Goal: Task Accomplishment & Management: Manage account settings

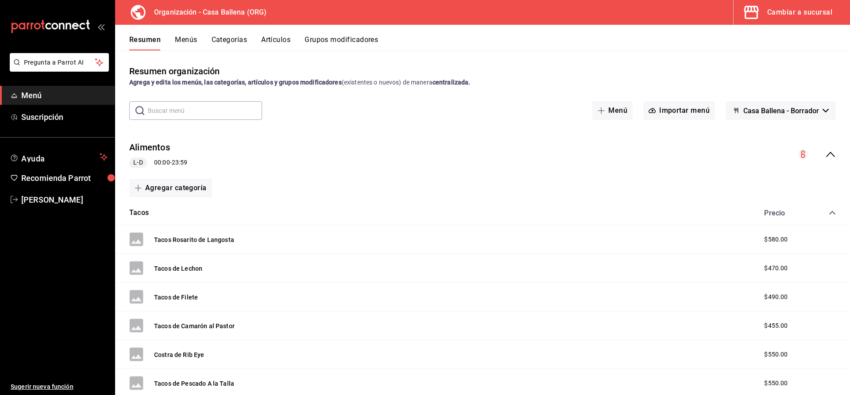
click at [356, 45] on button "Grupos modificadores" at bounding box center [342, 42] width 74 height 15
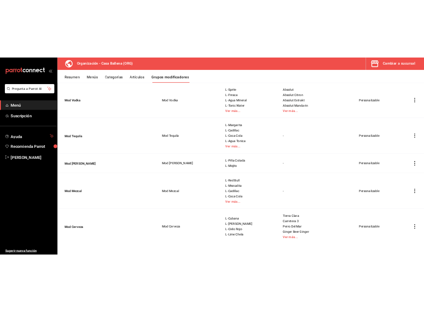
scroll to position [250, 0]
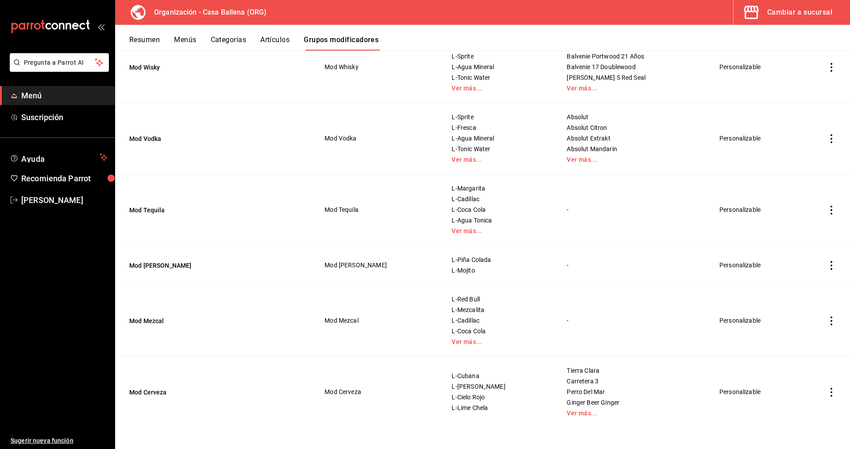
click at [834, 210] on icon "actions" at bounding box center [831, 209] width 9 height 9
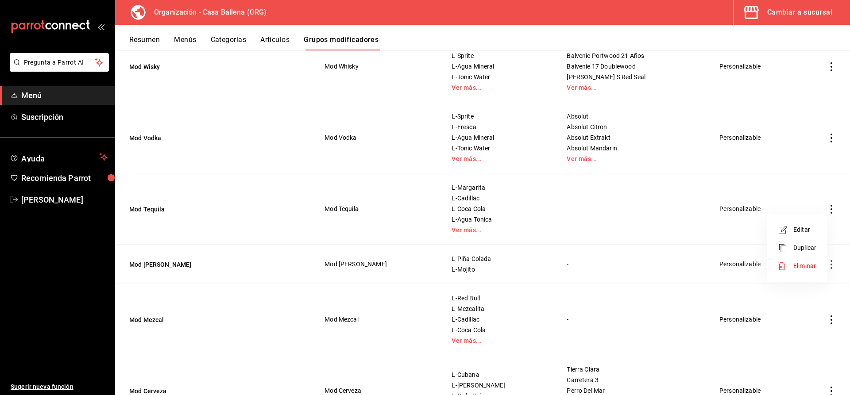
drag, startPoint x: 803, startPoint y: 231, endPoint x: 850, endPoint y: 302, distance: 84.8
click at [802, 231] on span "Editar" at bounding box center [805, 229] width 23 height 9
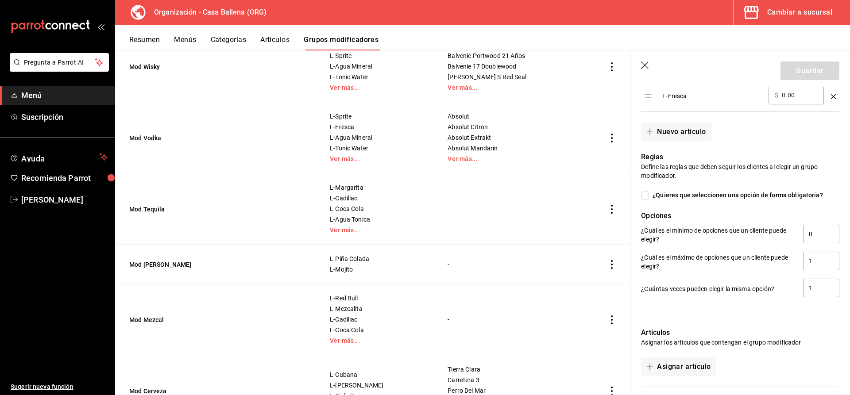
scroll to position [674, 0]
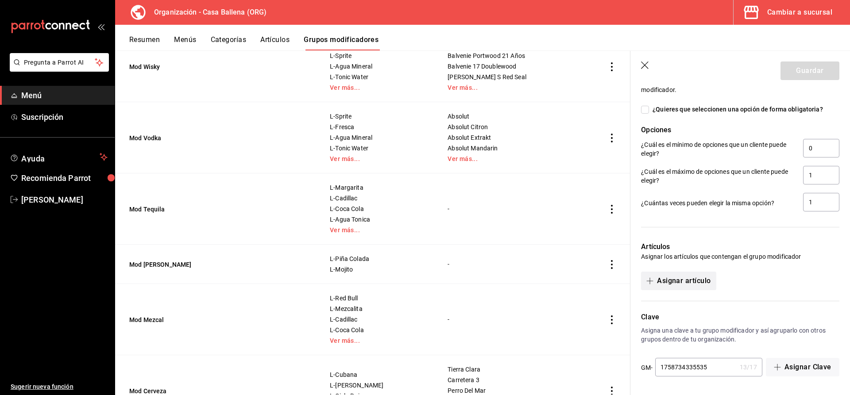
click at [701, 279] on button "Asignar artículo" at bounding box center [678, 281] width 75 height 19
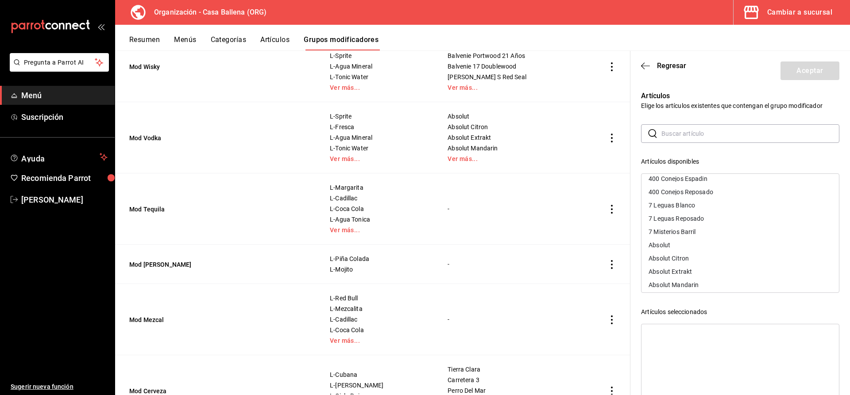
scroll to position [181, 0]
click at [687, 131] on input "text" at bounding box center [751, 134] width 178 height 18
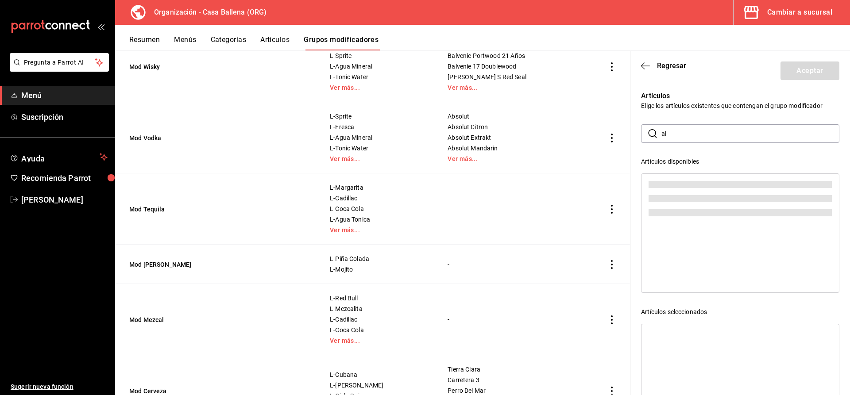
scroll to position [0, 0]
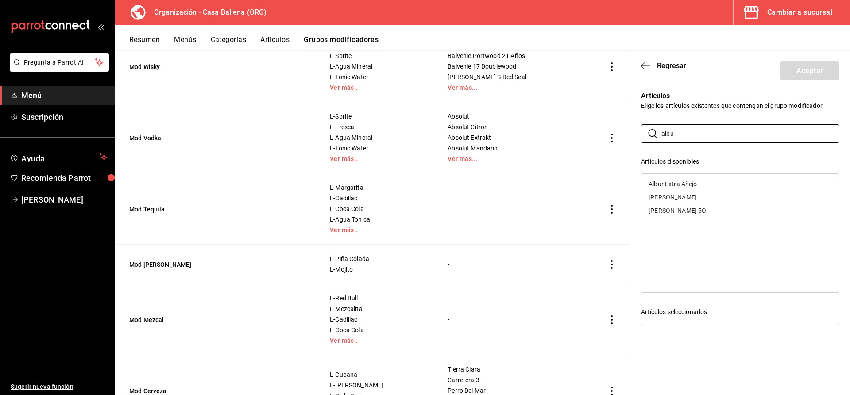
click at [680, 182] on div "Albur Extra Añejo" at bounding box center [673, 184] width 48 height 6
drag, startPoint x: 689, startPoint y: 136, endPoint x: 633, endPoint y: 132, distance: 55.9
click at [662, 131] on input "albu" at bounding box center [751, 134] width 178 height 18
click at [683, 178] on div "Altos Blanco" at bounding box center [741, 184] width 198 height 13
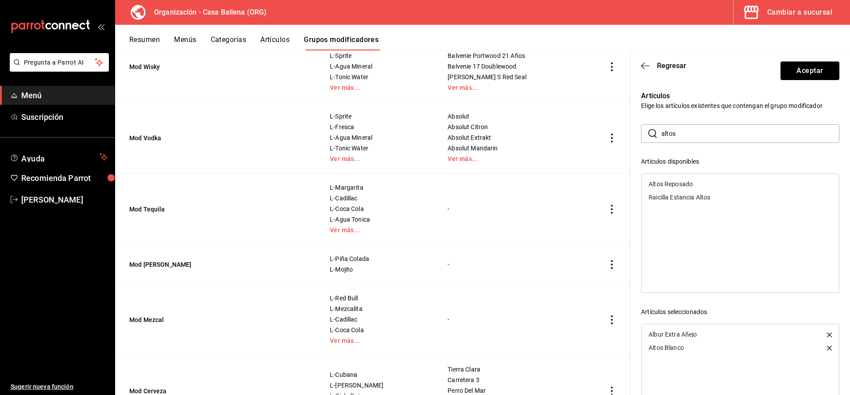
click at [686, 184] on div "Altos Reposado" at bounding box center [671, 184] width 44 height 6
drag, startPoint x: 673, startPoint y: 132, endPoint x: 611, endPoint y: 136, distance: 62.1
click at [662, 136] on input "altos" at bounding box center [751, 134] width 178 height 18
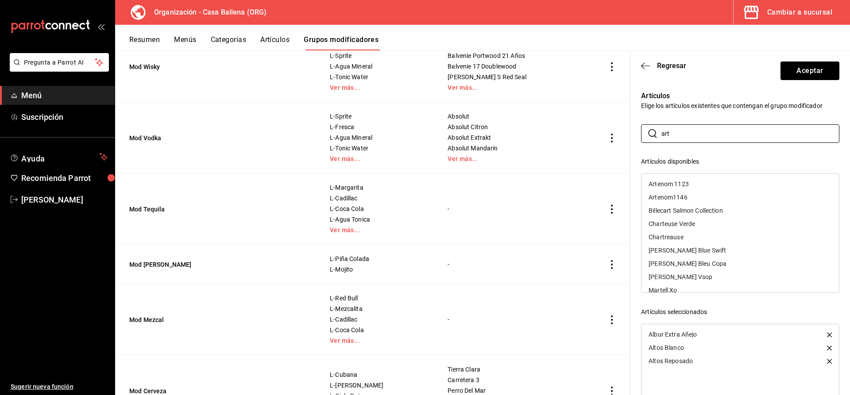
click at [690, 182] on div "Artenom 1123" at bounding box center [741, 184] width 198 height 13
click at [690, 184] on div "Artenom1146" at bounding box center [741, 184] width 198 height 13
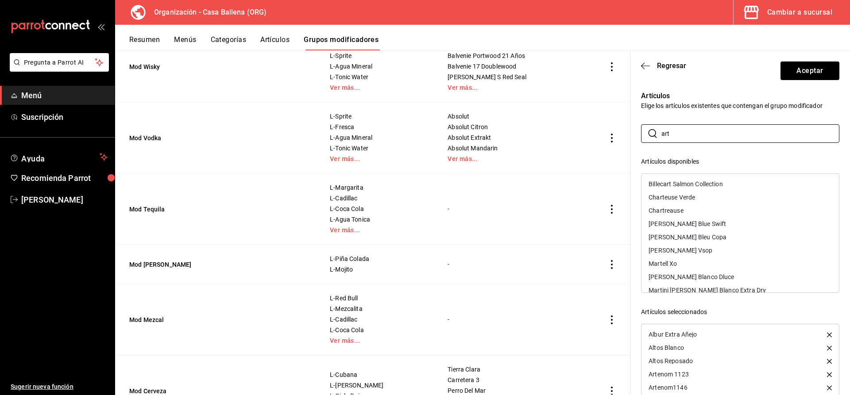
drag, startPoint x: 673, startPoint y: 134, endPoint x: 618, endPoint y: 135, distance: 54.5
click at [662, 134] on input "art" at bounding box center [751, 134] width 178 height 18
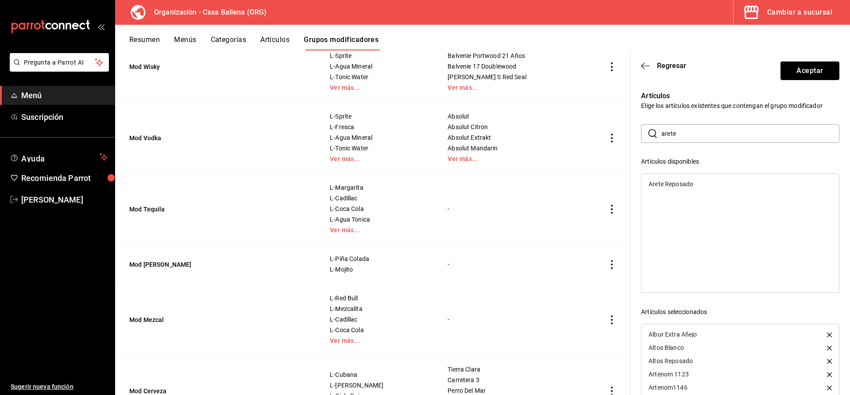
drag, startPoint x: 683, startPoint y: 182, endPoint x: 701, endPoint y: 182, distance: 17.7
click at [683, 182] on div "Arete Reposado" at bounding box center [671, 184] width 45 height 6
drag, startPoint x: 689, startPoint y: 132, endPoint x: 618, endPoint y: 135, distance: 70.9
click at [662, 135] on input "arete" at bounding box center [751, 134] width 178 height 18
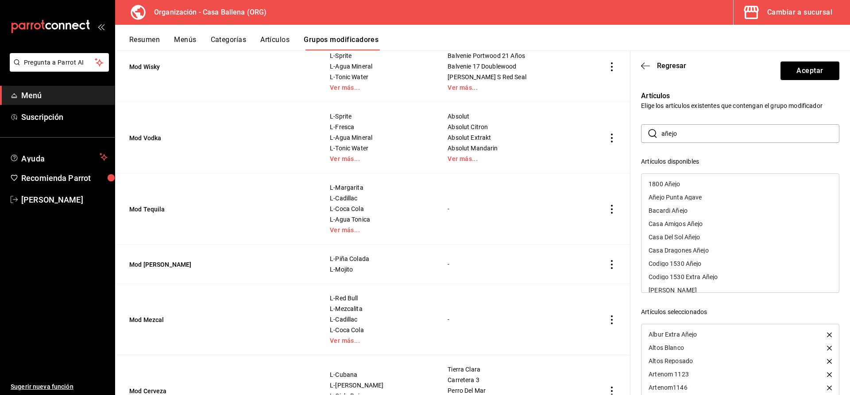
click at [704, 199] on div "Añejo Punta Agave" at bounding box center [741, 197] width 198 height 13
drag, startPoint x: 691, startPoint y: 132, endPoint x: 630, endPoint y: 134, distance: 61.2
click at [662, 134] on input "añejo" at bounding box center [751, 134] width 178 height 18
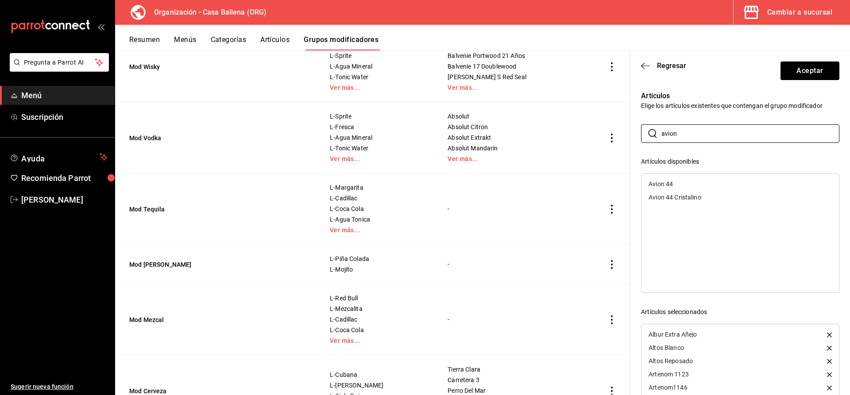
click at [670, 186] on div "Avion 44" at bounding box center [661, 184] width 24 height 6
click at [674, 182] on div "Avion 44 Cristalino" at bounding box center [675, 184] width 53 height 6
drag, startPoint x: 655, startPoint y: 132, endPoint x: 635, endPoint y: 133, distance: 20.0
click at [662, 132] on input "avion" at bounding box center [751, 134] width 178 height 18
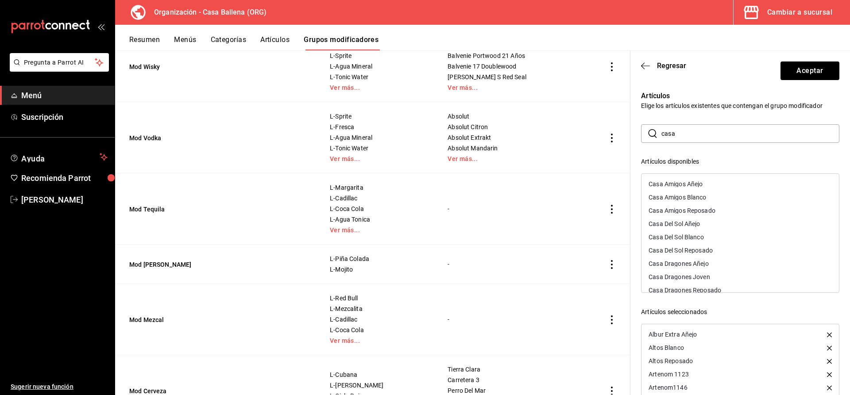
click at [687, 185] on div "Casa Amigos Añejo" at bounding box center [676, 184] width 54 height 6
click at [689, 179] on div "Casa Amigos Blanco" at bounding box center [741, 184] width 198 height 13
click at [690, 184] on div "Casa Amigos Reposado" at bounding box center [682, 184] width 67 height 6
click at [704, 225] on div "Casa Dragones Añejo" at bounding box center [679, 224] width 60 height 6
click at [704, 224] on div "Casa Dragones Joven" at bounding box center [680, 224] width 62 height 6
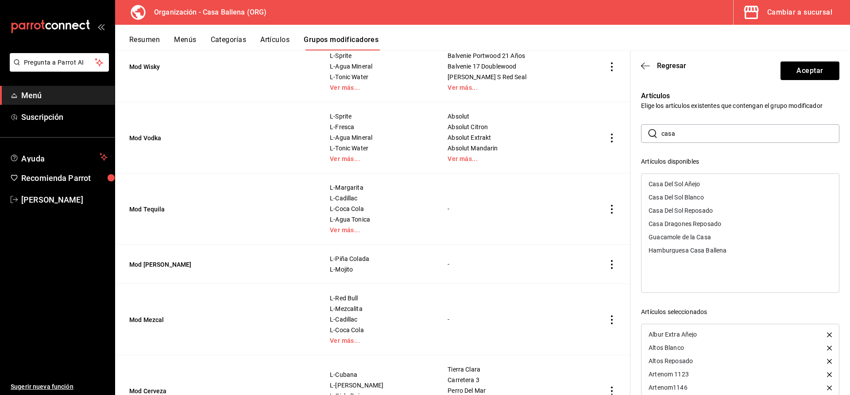
click at [705, 222] on div "Casa Dragones Reposado" at bounding box center [685, 224] width 73 height 6
click at [699, 198] on div "Casa Del Sol Blanco" at bounding box center [676, 197] width 55 height 6
click at [706, 197] on div "Casa Del Sol Reposado" at bounding box center [681, 197] width 64 height 6
click at [694, 183] on div "Casa Del Sol Añejo" at bounding box center [674, 184] width 51 height 6
click at [688, 135] on input "casa" at bounding box center [751, 134] width 178 height 18
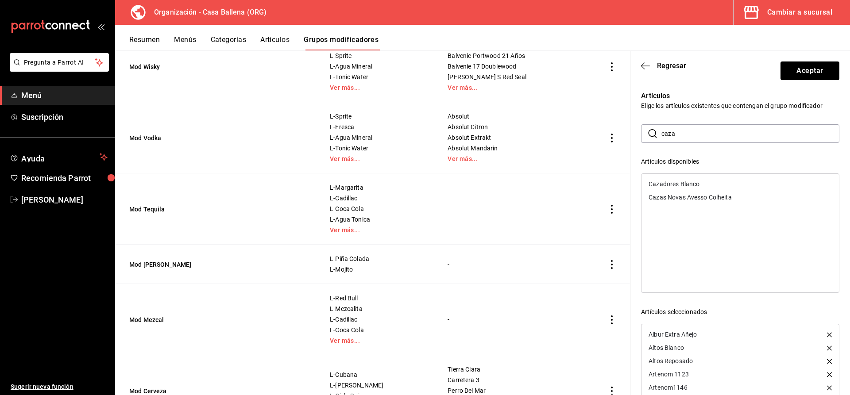
click at [683, 179] on div "Cazadores Blanco" at bounding box center [741, 184] width 198 height 13
drag, startPoint x: 704, startPoint y: 134, endPoint x: 594, endPoint y: 136, distance: 109.4
click at [662, 136] on input "caza" at bounding box center [751, 134] width 178 height 18
click at [691, 183] on div "Celosa BT" at bounding box center [741, 184] width 198 height 13
click at [690, 184] on div "GLS Celosa" at bounding box center [741, 184] width 198 height 13
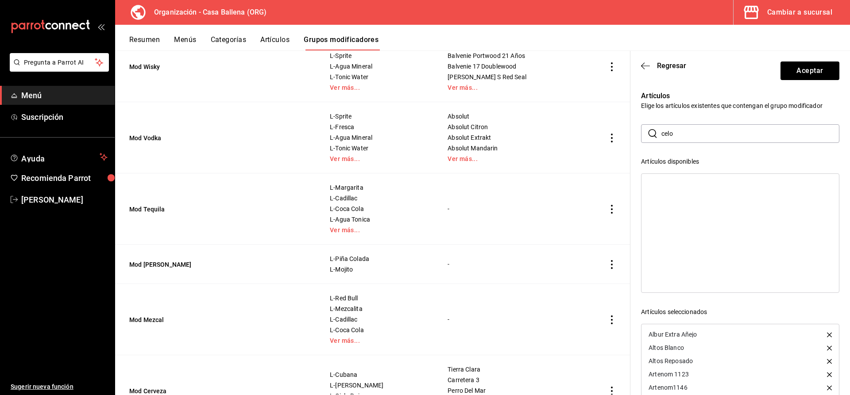
drag, startPoint x: 691, startPoint y: 137, endPoint x: 589, endPoint y: 137, distance: 101.9
click at [662, 137] on input "celo" at bounding box center [751, 134] width 178 height 18
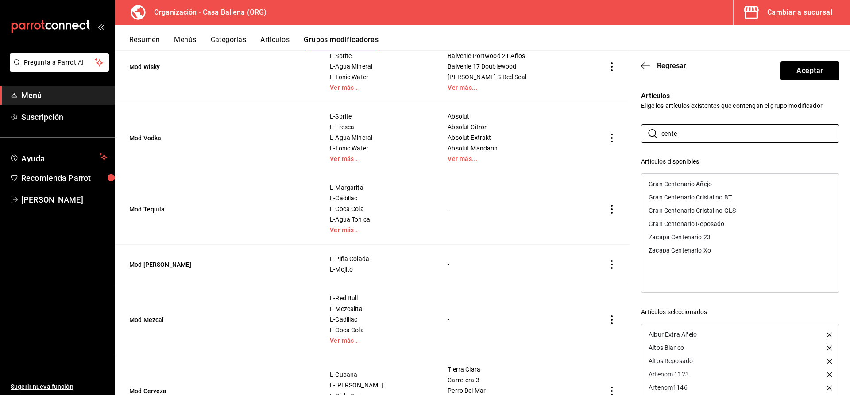
drag, startPoint x: 703, startPoint y: 135, endPoint x: 622, endPoint y: 147, distance: 81.5
click at [662, 143] on input "cente" at bounding box center [751, 134] width 178 height 18
click at [662, 138] on input "centenario" at bounding box center [751, 134] width 178 height 18
click at [674, 182] on div "Clase Azul" at bounding box center [663, 184] width 29 height 6
click at [690, 184] on div "Clase Azul Joven" at bounding box center [672, 184] width 47 height 6
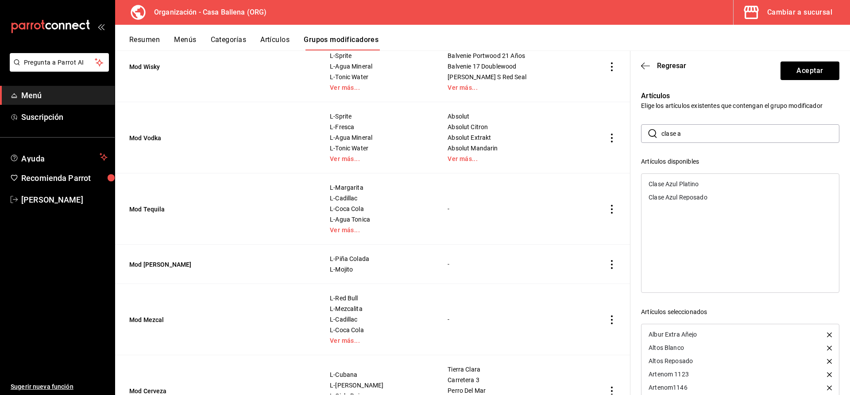
drag, startPoint x: 694, startPoint y: 183, endPoint x: 698, endPoint y: 192, distance: 9.5
click at [695, 183] on div "Clase Azul Platino" at bounding box center [674, 184] width 50 height 6
click at [698, 193] on ul "Clase Azul Reposado" at bounding box center [741, 184] width 198 height 20
click at [698, 184] on div "Clase Azul Reposado" at bounding box center [678, 184] width 59 height 6
drag, startPoint x: 712, startPoint y: 132, endPoint x: 570, endPoint y: 132, distance: 141.7
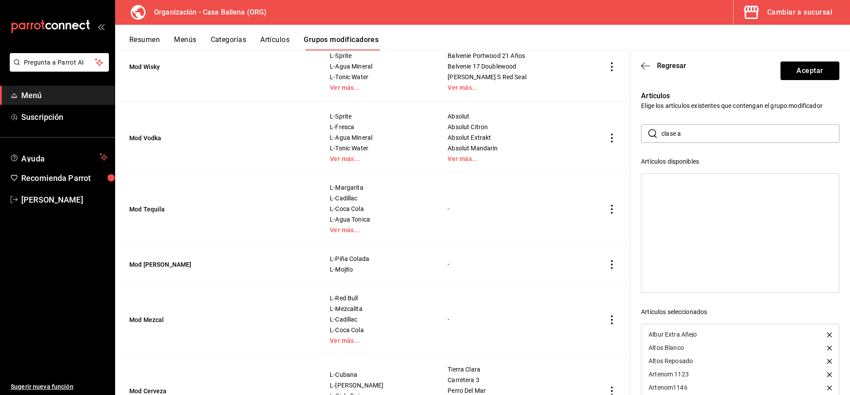
click at [662, 132] on input "clase a" at bounding box center [751, 134] width 178 height 18
click at [680, 250] on div "Codigo Reposado" at bounding box center [674, 251] width 50 height 6
click at [674, 181] on div "Codigo 1530" at bounding box center [741, 184] width 198 height 13
click at [702, 194] on div "Codigo 1530 Blanco" at bounding box center [741, 197] width 198 height 13
click at [700, 184] on div "Codigo 1530 Añejo" at bounding box center [675, 184] width 53 height 6
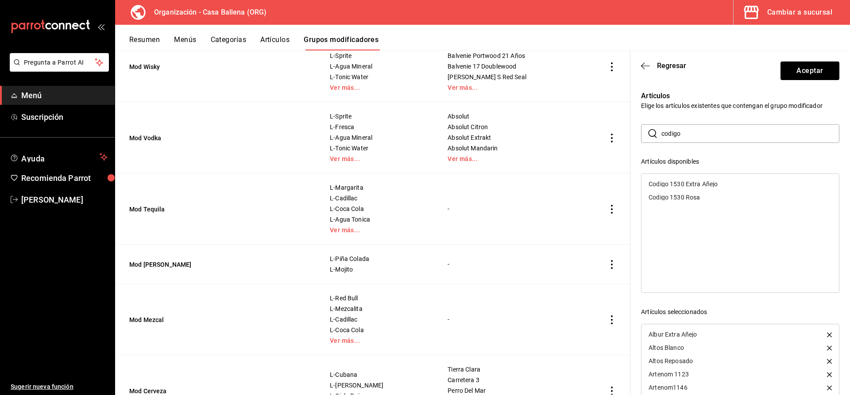
click at [674, 185] on div "Codigo 1530 Extra Añejo" at bounding box center [683, 184] width 69 height 6
click at [674, 192] on ul "Codigo 1530 Rosa" at bounding box center [741, 184] width 198 height 20
click at [677, 186] on div "Codigo 1530 Rosa" at bounding box center [674, 184] width 51 height 6
drag, startPoint x: 692, startPoint y: 129, endPoint x: 618, endPoint y: 134, distance: 74.6
click at [662, 134] on input "codigo" at bounding box center [751, 134] width 178 height 18
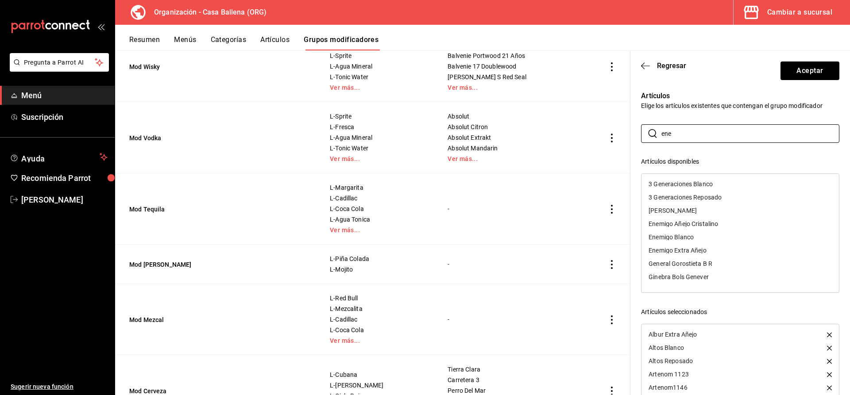
click at [713, 248] on div "Enemigo Extra Añejo" at bounding box center [741, 250] width 198 height 13
click at [662, 132] on input "ene" at bounding box center [751, 134] width 178 height 18
click at [698, 184] on div "Gran Centenario Añejo" at bounding box center [680, 184] width 63 height 6
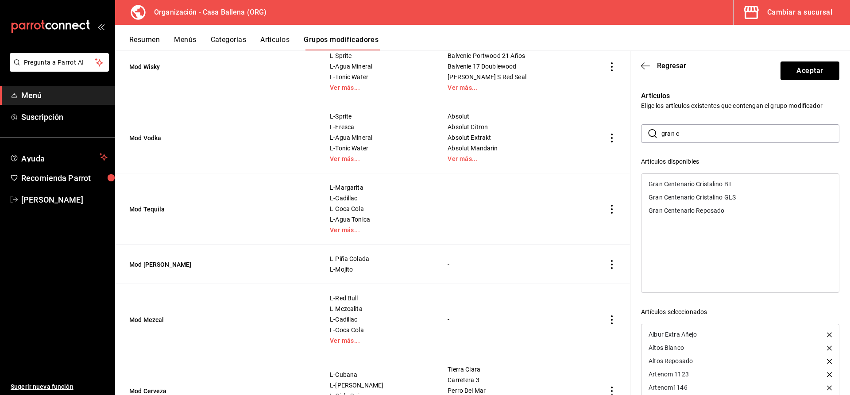
click at [712, 185] on div "Gran Centenario Cristalino BT" at bounding box center [690, 184] width 83 height 6
click at [712, 185] on div "Gran Centenario Cristalino GLS" at bounding box center [692, 184] width 87 height 6
click at [712, 185] on div "Gran Centenario Reposado" at bounding box center [687, 184] width 76 height 6
drag, startPoint x: 706, startPoint y: 131, endPoint x: 613, endPoint y: 133, distance: 93.5
click at [662, 133] on input "gran c" at bounding box center [751, 134] width 178 height 18
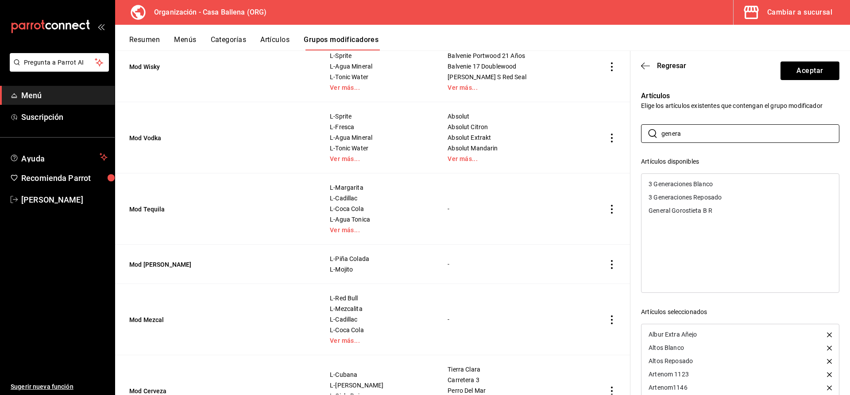
click at [670, 213] on div "General Gorostieta B R" at bounding box center [681, 211] width 64 height 6
drag, startPoint x: 691, startPoint y: 131, endPoint x: 620, endPoint y: 132, distance: 70.4
click at [662, 132] on input "genera" at bounding box center [751, 134] width 178 height 18
click at [685, 185] on div "Gran Patron Piedra" at bounding box center [676, 184] width 54 height 6
click at [686, 133] on input "gran p" at bounding box center [751, 134] width 178 height 18
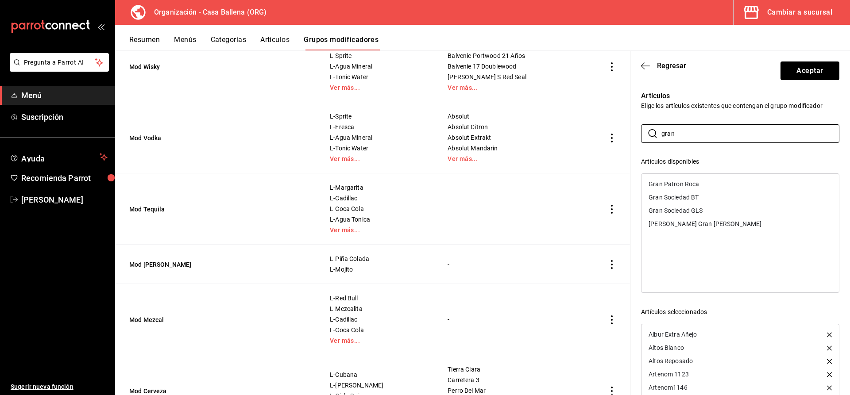
click at [690, 198] on div "Gran Sociedad BT" at bounding box center [674, 197] width 50 height 6
click at [680, 198] on div "Gran Sociedad GLS" at bounding box center [676, 197] width 54 height 6
drag, startPoint x: 689, startPoint y: 133, endPoint x: 620, endPoint y: 133, distance: 69.1
click at [662, 133] on input "gran" at bounding box center [751, 134] width 178 height 18
click at [674, 211] on div "Grand Love" at bounding box center [665, 211] width 32 height 6
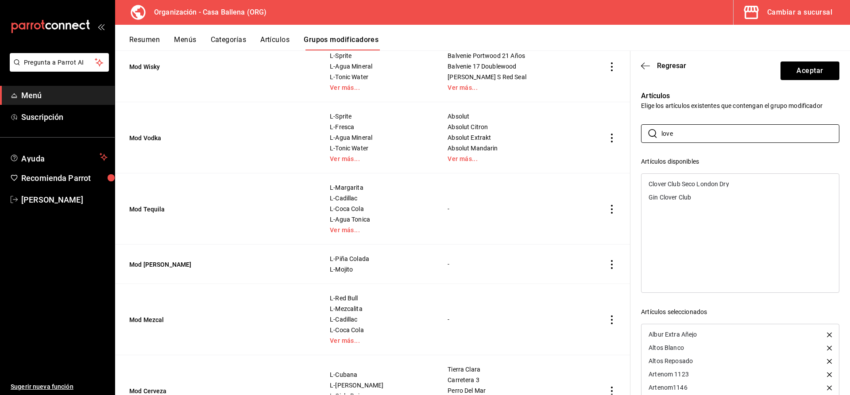
drag, startPoint x: 641, startPoint y: 135, endPoint x: 632, endPoint y: 135, distance: 8.9
click at [662, 135] on input "love" at bounding box center [751, 134] width 178 height 18
click at [687, 183] on div "1800 Añejo" at bounding box center [741, 184] width 198 height 13
click at [686, 181] on div "1800 Blanco" at bounding box center [741, 184] width 198 height 13
click at [688, 184] on div "1800 Reposado" at bounding box center [671, 184] width 44 height 6
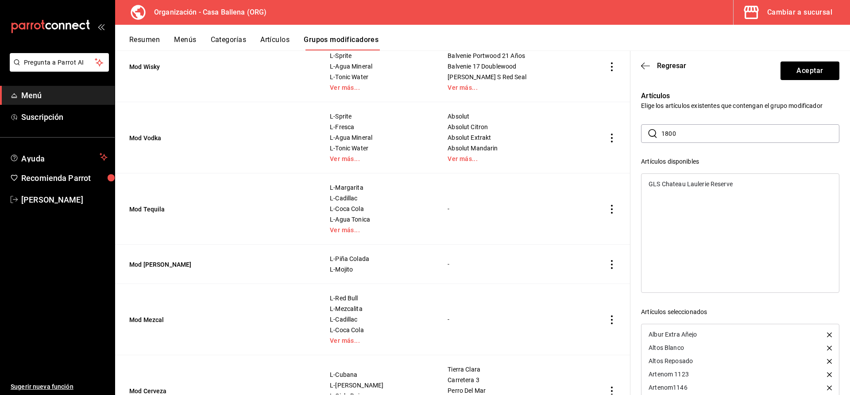
drag, startPoint x: 689, startPoint y: 134, endPoint x: 617, endPoint y: 134, distance: 72.2
click at [662, 134] on input "1800" at bounding box center [751, 134] width 178 height 18
click at [680, 181] on div "7 Leguas Blanco" at bounding box center [741, 184] width 198 height 13
drag, startPoint x: 680, startPoint y: 181, endPoint x: 694, endPoint y: 139, distance: 43.8
click at [681, 181] on div "7 Leguas Reposado" at bounding box center [741, 184] width 198 height 13
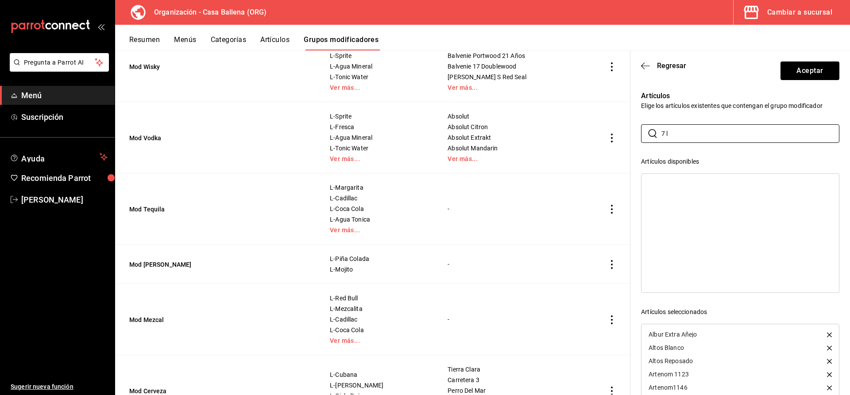
drag, startPoint x: 675, startPoint y: 140, endPoint x: 558, endPoint y: 135, distance: 117.0
click at [662, 135] on input "7 l" at bounding box center [751, 134] width 178 height 18
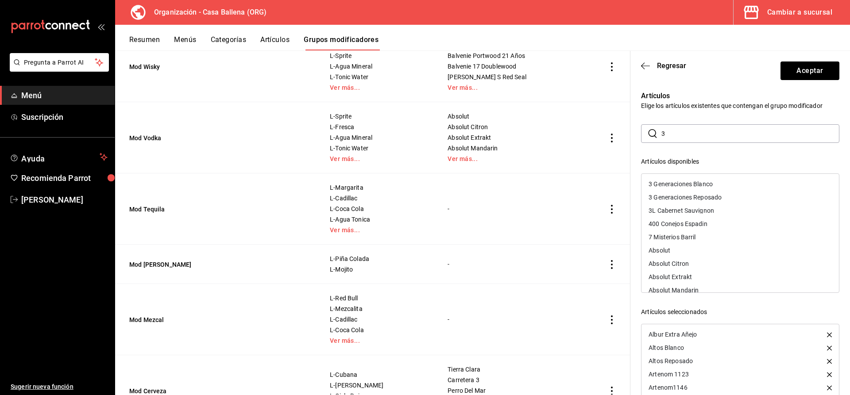
click at [698, 183] on div "3 Generaciones Blanco" at bounding box center [681, 184] width 64 height 6
click at [696, 182] on div "3 Generaciones Reposado" at bounding box center [685, 184] width 73 height 6
drag, startPoint x: 706, startPoint y: 136, endPoint x: 599, endPoint y: 135, distance: 107.6
click at [662, 135] on input "3" at bounding box center [751, 134] width 178 height 18
click at [726, 212] on div "Volcan De Mi Tierra Xa Copa" at bounding box center [688, 211] width 79 height 6
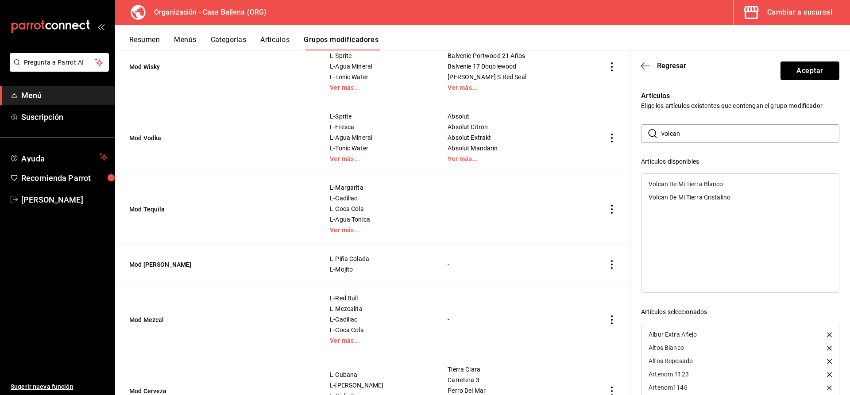
click at [720, 199] on div "Volcan De Mi Tierra Cristalino" at bounding box center [690, 197] width 82 height 6
click at [708, 186] on div "Volcan De Mi Tierra Blanco" at bounding box center [686, 184] width 74 height 6
drag, startPoint x: 682, startPoint y: 135, endPoint x: 631, endPoint y: 135, distance: 51.4
click at [662, 135] on input "volcan" at bounding box center [751, 134] width 178 height 18
drag, startPoint x: 682, startPoint y: 132, endPoint x: 639, endPoint y: 136, distance: 43.1
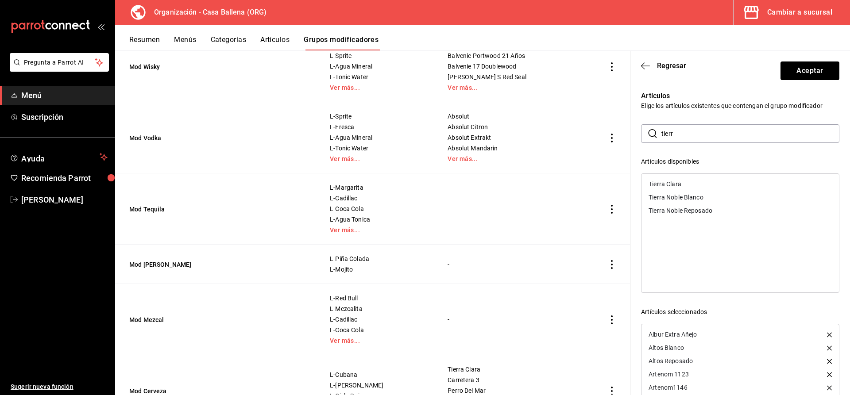
click at [662, 136] on input "tierr" at bounding box center [751, 134] width 178 height 18
click at [701, 197] on div "Tierra Noble Blanco" at bounding box center [676, 197] width 55 height 6
click at [699, 197] on div "Tierra Noble Reposado" at bounding box center [681, 197] width 64 height 6
drag, startPoint x: 710, startPoint y: 136, endPoint x: 576, endPoint y: 136, distance: 133.7
click at [662, 136] on input "tierra" at bounding box center [751, 134] width 178 height 18
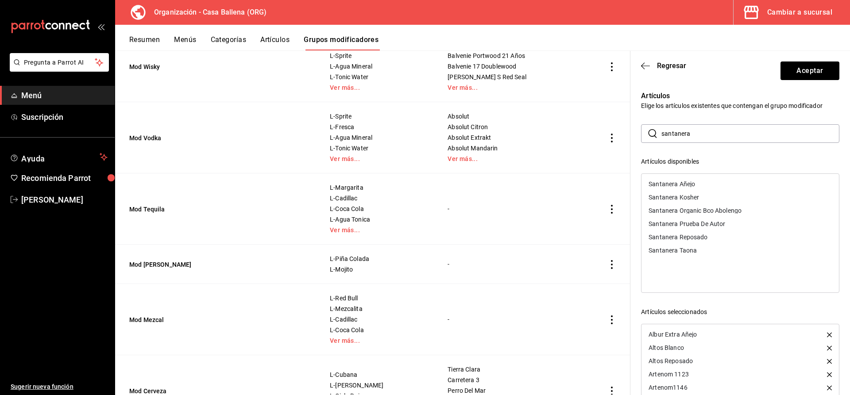
click at [688, 184] on div "Santanera Añejo" at bounding box center [672, 184] width 47 height 6
click at [690, 182] on div "Santanera Kosher" at bounding box center [674, 184] width 50 height 6
click at [701, 183] on div "Santanera Organic Bco Abolengo" at bounding box center [695, 184] width 93 height 6
click at [706, 182] on div "Santanera Prueba De Autor" at bounding box center [687, 184] width 77 height 6
click at [697, 184] on div "Santanera Reposado" at bounding box center [678, 184] width 59 height 6
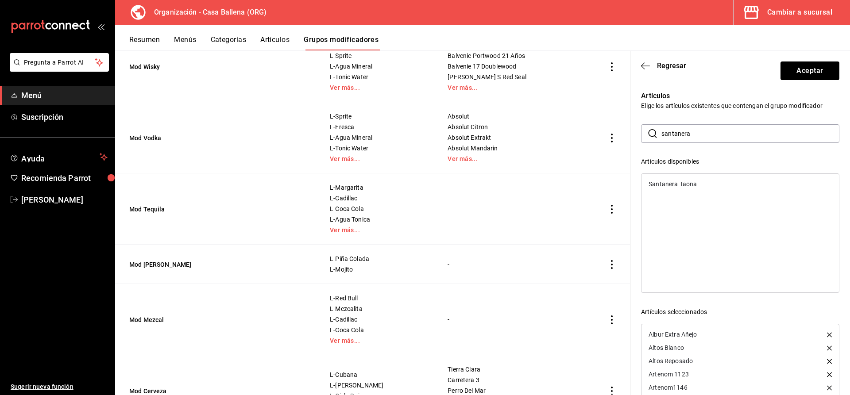
click at [686, 185] on div "Santanera Taona" at bounding box center [673, 184] width 48 height 6
drag, startPoint x: 701, startPoint y: 135, endPoint x: 597, endPoint y: 130, distance: 103.7
click at [662, 132] on input "santanera" at bounding box center [751, 134] width 178 height 18
click at [690, 180] on div "Revolucion Añejo" at bounding box center [741, 184] width 198 height 13
click at [698, 182] on div "Revolucion Añejo Cristalino" at bounding box center [687, 184] width 76 height 6
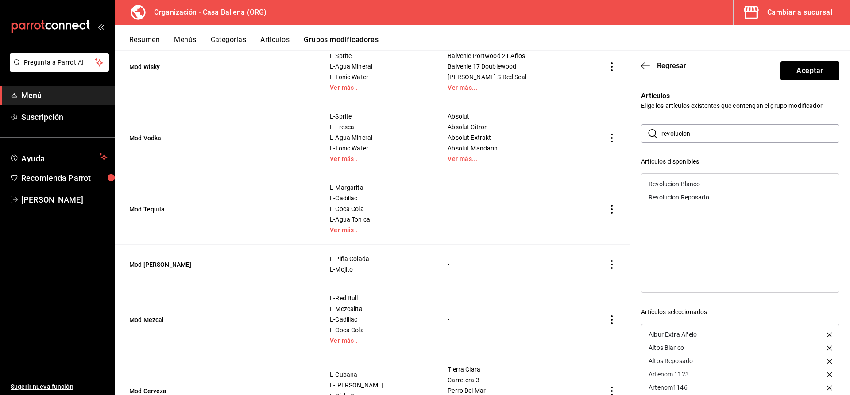
click at [690, 184] on div "Revolucion Blanco" at bounding box center [674, 184] width 51 height 6
click at [697, 182] on div "Revolucion Reposado" at bounding box center [679, 184] width 61 height 6
drag, startPoint x: 734, startPoint y: 132, endPoint x: 583, endPoint y: 139, distance: 150.7
click at [662, 139] on input "revolucion" at bounding box center [751, 134] width 178 height 18
click at [713, 238] on div "Reserva Blanco Organico" at bounding box center [684, 237] width 70 height 6
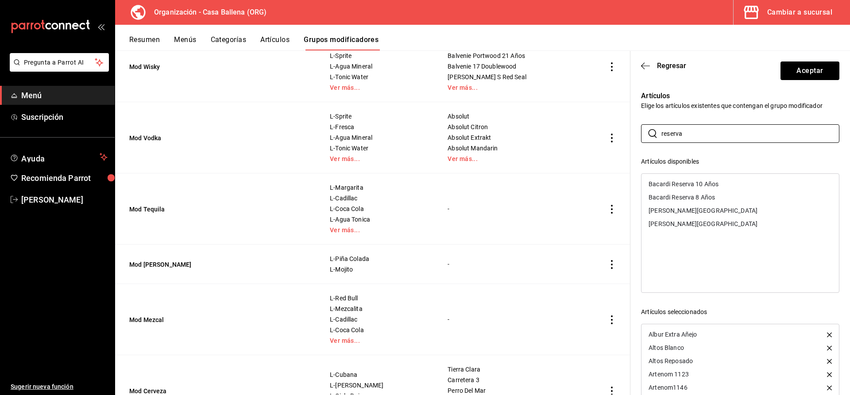
drag, startPoint x: 646, startPoint y: 132, endPoint x: 624, endPoint y: 134, distance: 21.7
click at [662, 132] on input "reserva" at bounding box center [751, 134] width 178 height 18
click at [668, 215] on div "Rey Sol" at bounding box center [741, 210] width 198 height 13
drag, startPoint x: 686, startPoint y: 132, endPoint x: 632, endPoint y: 142, distance: 54.5
click at [662, 142] on input "rey" at bounding box center [751, 134] width 178 height 18
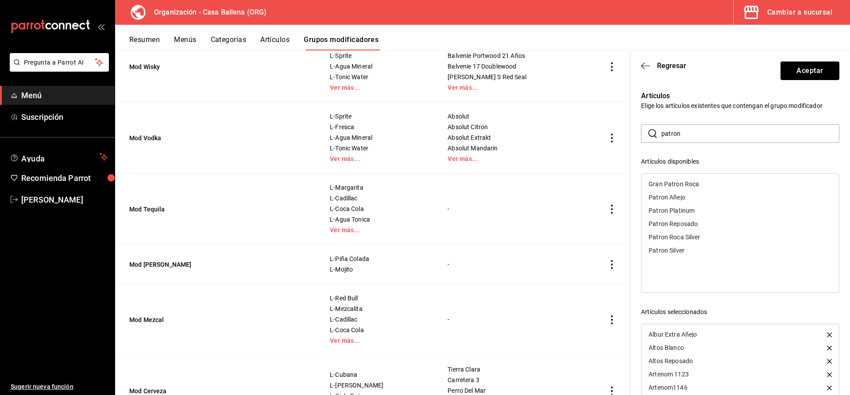
click at [692, 226] on div "Patron Reposado" at bounding box center [673, 224] width 49 height 6
click at [693, 223] on div "Patron Roca Silver" at bounding box center [674, 224] width 51 height 6
click at [690, 211] on div "Patron Platinum" at bounding box center [672, 211] width 46 height 6
click at [686, 212] on div "Patron Silver" at bounding box center [741, 210] width 198 height 13
click at [669, 196] on div "Patron Añejo" at bounding box center [667, 197] width 37 height 6
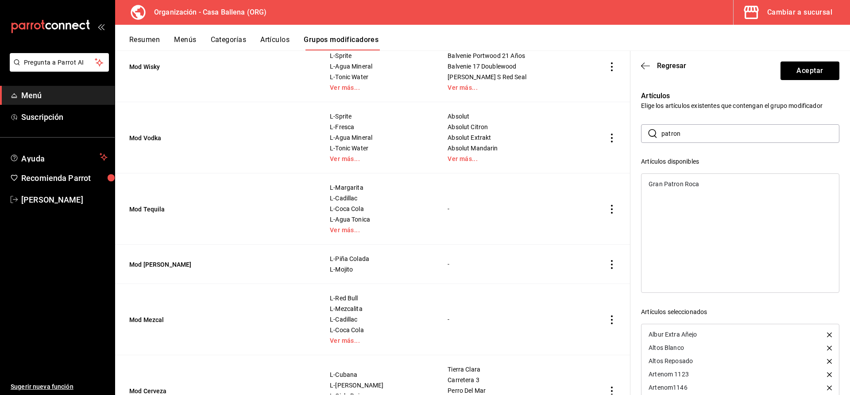
drag, startPoint x: 709, startPoint y: 131, endPoint x: 582, endPoint y: 132, distance: 126.2
click at [662, 132] on input "patron" at bounding box center [751, 134] width 178 height 18
click at [690, 198] on div "Mexitas Añejo" at bounding box center [741, 197] width 198 height 13
drag, startPoint x: 692, startPoint y: 134, endPoint x: 613, endPoint y: 138, distance: 79.4
click at [662, 138] on input "mex" at bounding box center [751, 134] width 178 height 18
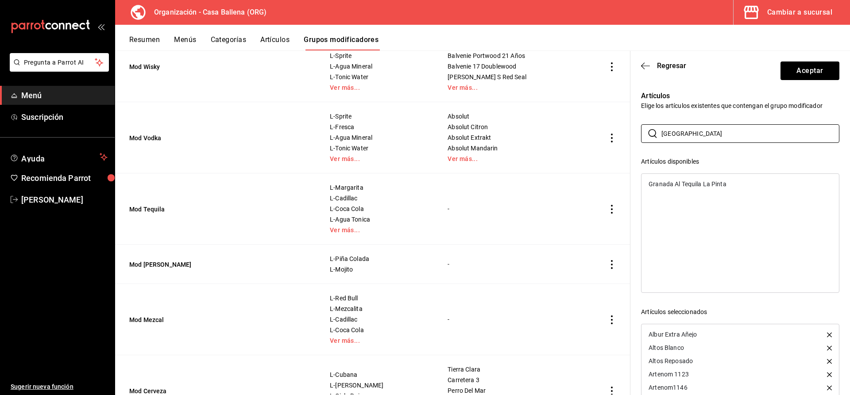
click at [713, 186] on div "Granada Al Tequila La Pinta" at bounding box center [688, 184] width 78 height 6
drag, startPoint x: 553, startPoint y: 139, endPoint x: 549, endPoint y: 141, distance: 4.6
click at [662, 139] on input "granada" at bounding box center [751, 134] width 178 height 18
click at [700, 186] on div "Herradura Añejo" at bounding box center [741, 184] width 198 height 13
click at [700, 185] on div "Herradura Blanco" at bounding box center [741, 184] width 198 height 13
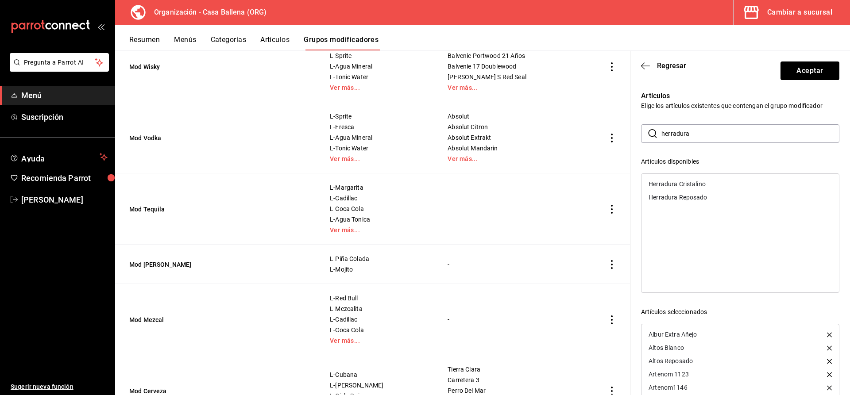
click at [706, 186] on div "Herradura Cristalino" at bounding box center [741, 184] width 198 height 13
click at [706, 186] on div "Herradura Reposado" at bounding box center [678, 184] width 58 height 6
drag, startPoint x: 698, startPoint y: 129, endPoint x: 592, endPoint y: 130, distance: 105.4
click at [662, 130] on input "herradura" at bounding box center [751, 134] width 178 height 18
click at [688, 197] on div "[PERSON_NAME]" at bounding box center [741, 197] width 198 height 13
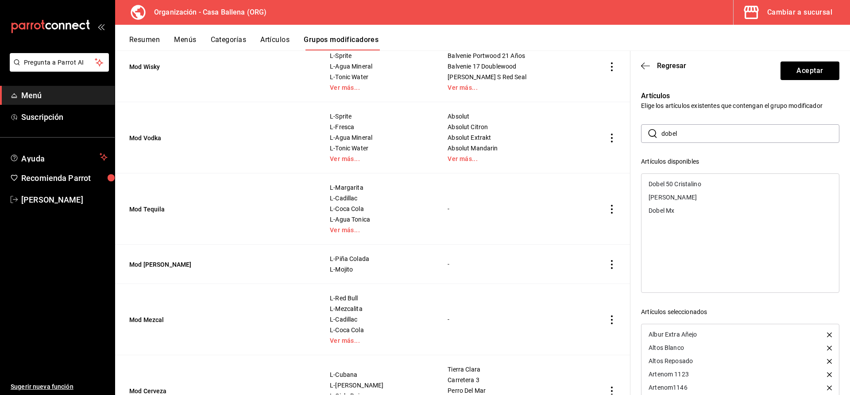
click at [684, 181] on div "Dobel 50 Cristalino" at bounding box center [741, 184] width 198 height 13
click at [683, 182] on div "[PERSON_NAME]" at bounding box center [673, 184] width 48 height 6
click at [683, 182] on div "Dobel Mx" at bounding box center [741, 184] width 198 height 13
drag, startPoint x: 702, startPoint y: 130, endPoint x: 565, endPoint y: 134, distance: 136.9
click at [662, 134] on input "dobel" at bounding box center [751, 134] width 178 height 18
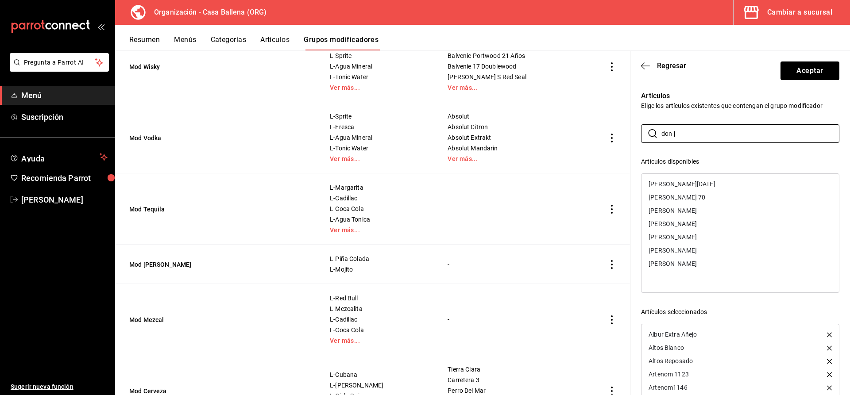
click at [712, 183] on div "[PERSON_NAME][DATE]" at bounding box center [741, 184] width 198 height 13
click at [712, 183] on div "[PERSON_NAME] 70" at bounding box center [741, 184] width 198 height 13
click at [712, 183] on div "[PERSON_NAME]" at bounding box center [741, 184] width 198 height 13
click at [712, 191] on div "[PERSON_NAME]" at bounding box center [741, 197] width 198 height 13
click at [712, 183] on div "[PERSON_NAME]" at bounding box center [741, 184] width 198 height 13
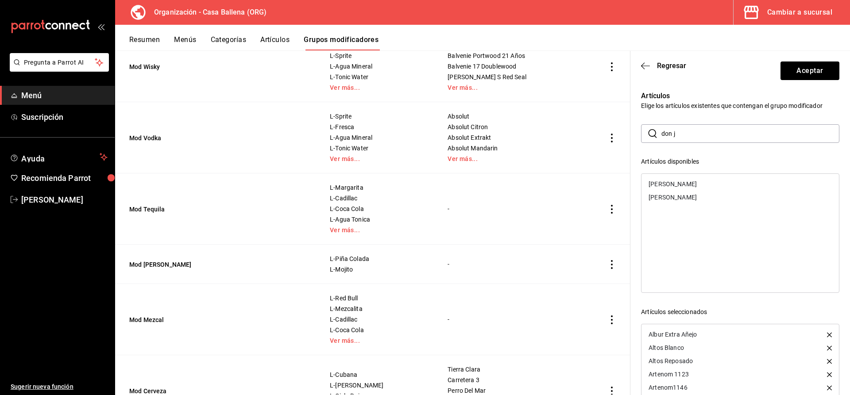
click at [712, 183] on div "[PERSON_NAME]" at bounding box center [741, 184] width 198 height 13
drag, startPoint x: 686, startPoint y: 133, endPoint x: 628, endPoint y: 136, distance: 57.6
click at [662, 136] on input "don j" at bounding box center [751, 134] width 178 height 18
click at [694, 187] on div "Enemigo Añejo Cristalino" at bounding box center [684, 184] width 70 height 6
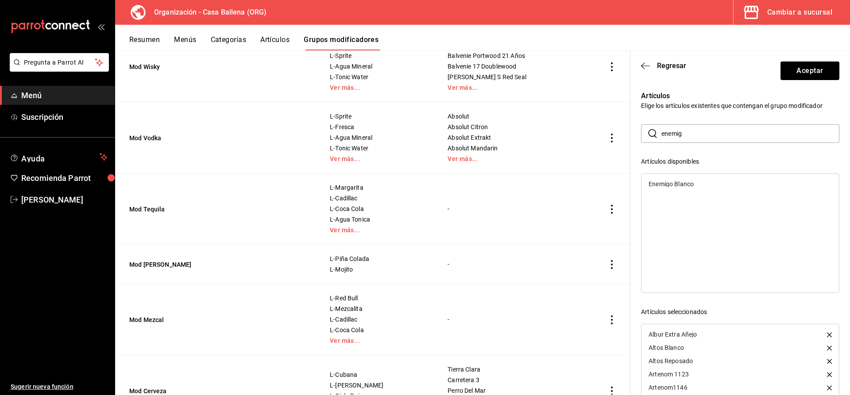
click at [694, 187] on div "Enemigo Blanco" at bounding box center [671, 184] width 45 height 6
drag, startPoint x: 578, startPoint y: 136, endPoint x: 573, endPoint y: 136, distance: 4.9
click at [662, 136] on input "enemig" at bounding box center [751, 134] width 178 height 18
click at [693, 184] on div "Tradicional Cristalino" at bounding box center [678, 184] width 59 height 6
drag, startPoint x: 711, startPoint y: 140, endPoint x: 612, endPoint y: 137, distance: 98.3
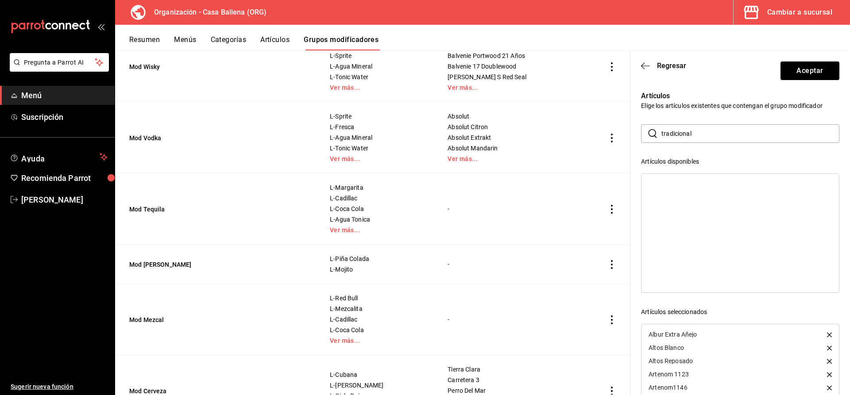
click at [662, 137] on input "tradicional" at bounding box center [751, 134] width 178 height 18
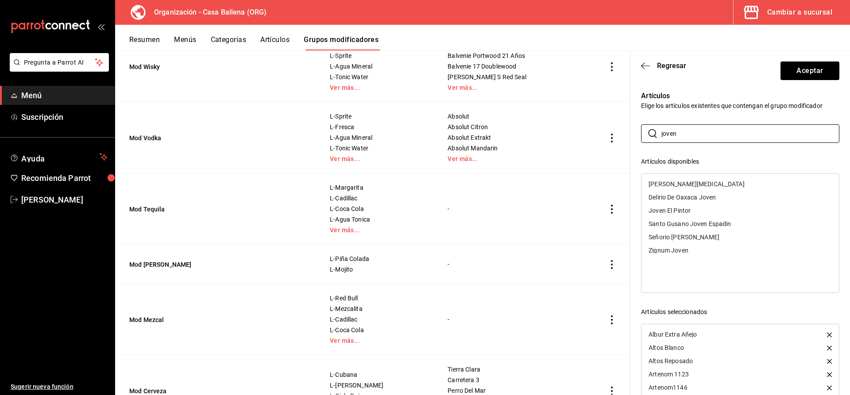
click at [683, 210] on div "Joven El Pintor" at bounding box center [670, 211] width 42 height 6
drag, startPoint x: 704, startPoint y: 132, endPoint x: 577, endPoint y: 130, distance: 127.6
click at [662, 130] on input "joven" at bounding box center [751, 134] width 178 height 18
type input "loco"
click at [698, 199] on div "Loco Tequila Blanco" at bounding box center [677, 197] width 56 height 6
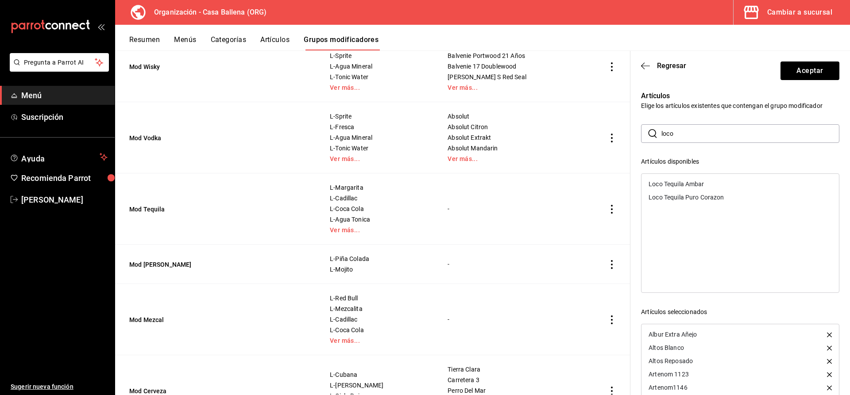
click at [698, 199] on div "Loco Tequila Puro Corazon" at bounding box center [686, 197] width 75 height 6
click at [694, 186] on div "Loco Tequila Ambar" at bounding box center [676, 184] width 55 height 6
click at [814, 72] on button "Aceptar" at bounding box center [810, 71] width 59 height 19
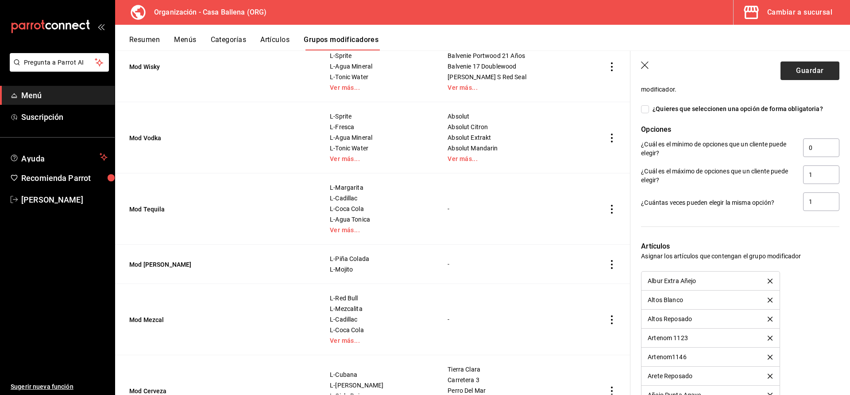
scroll to position [674, 0]
click at [814, 72] on button "Guardar" at bounding box center [810, 71] width 59 height 19
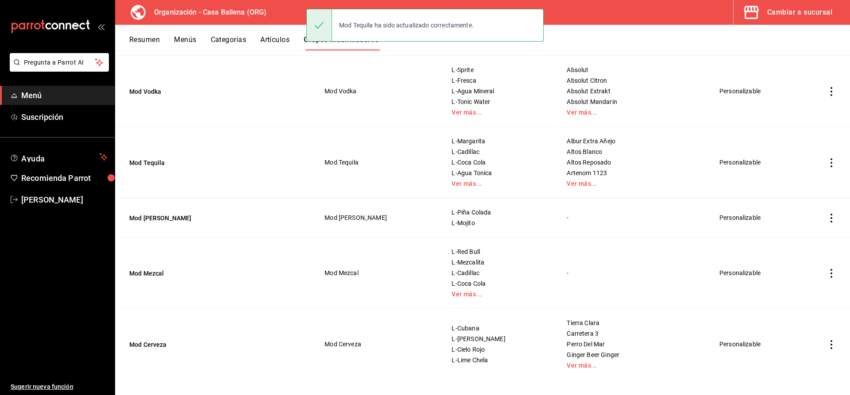
scroll to position [303, 0]
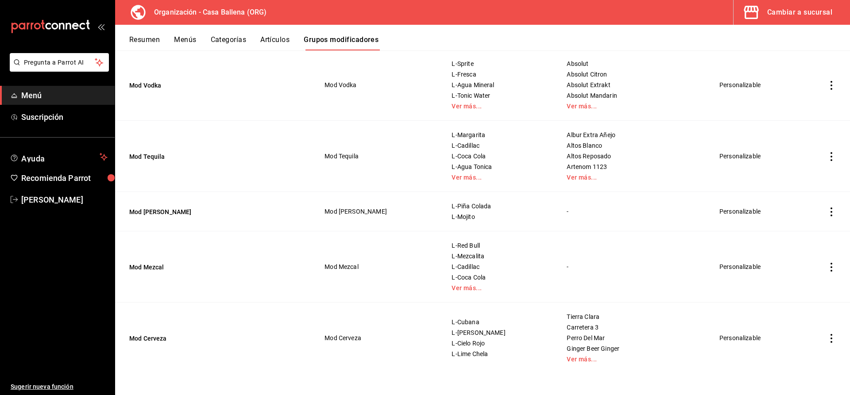
click at [833, 212] on icon "actions" at bounding box center [831, 212] width 9 height 9
click at [805, 234] on span "Editar" at bounding box center [805, 232] width 23 height 9
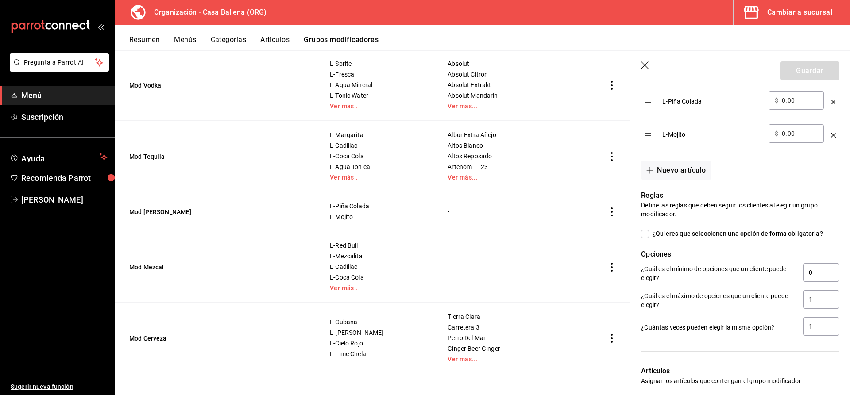
scroll to position [441, 0]
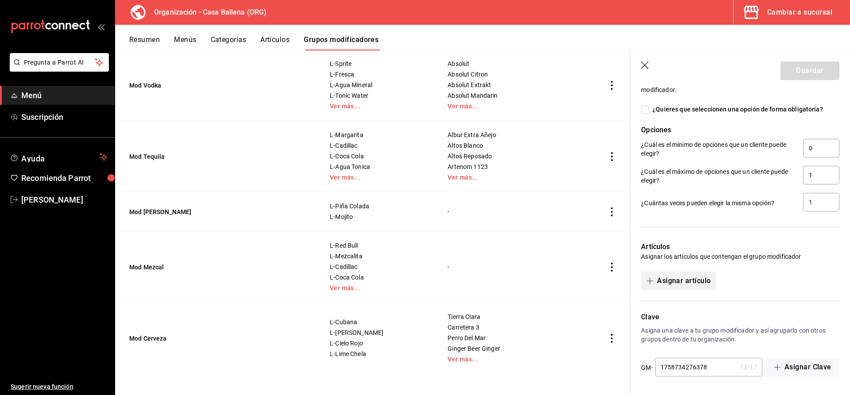
click at [691, 280] on button "Asignar artículo" at bounding box center [678, 281] width 75 height 19
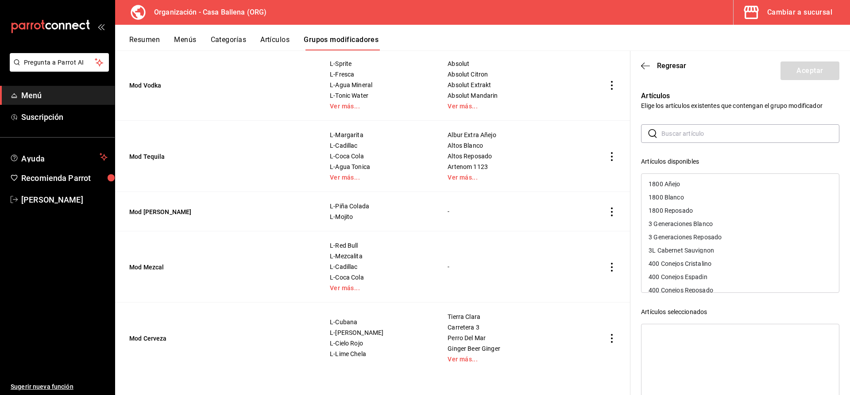
click at [685, 133] on input "text" at bounding box center [751, 134] width 178 height 18
click at [680, 186] on div "Appleton Blanco" at bounding box center [672, 184] width 46 height 6
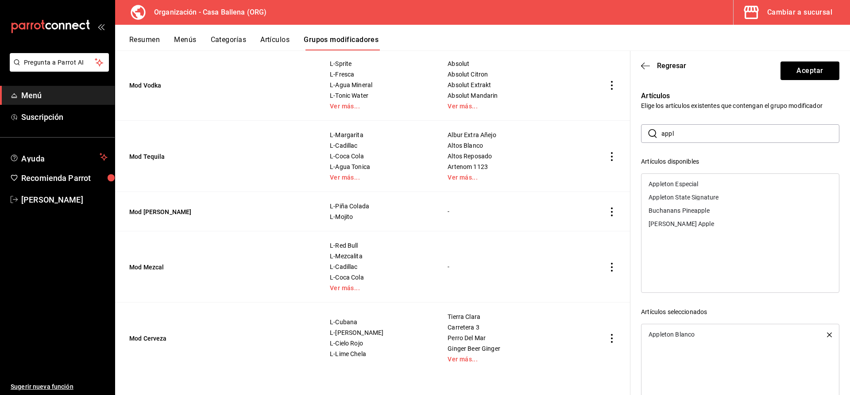
click at [682, 184] on div "Appleton Especial" at bounding box center [674, 184] width 50 height 6
click at [690, 185] on div "Appleton State Signature" at bounding box center [684, 184] width 70 height 6
drag, startPoint x: 691, startPoint y: 137, endPoint x: 592, endPoint y: 139, distance: 99.2
click at [662, 138] on input "appl" at bounding box center [751, 134] width 178 height 18
click at [686, 174] on ul "Bacardi Añejo Bacardi Blanco Bacardi Reserva 10 Años Bacardi Reserva 8 Años" at bounding box center [741, 204] width 198 height 60
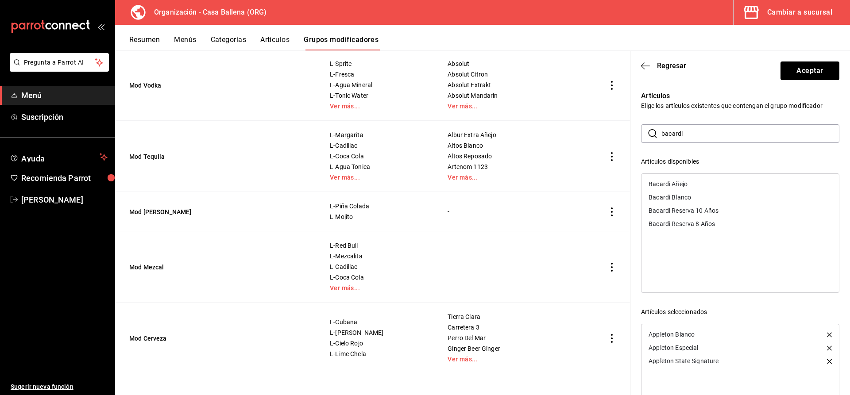
click at [686, 180] on ul "Bacardi Añejo Bacardi Blanco Bacardi Reserva 10 Años Bacardi Reserva 8 Años" at bounding box center [741, 204] width 198 height 60
click at [686, 182] on div "Bacardi Añejo" at bounding box center [668, 184] width 39 height 6
click at [686, 182] on div "Bacardi Blanco" at bounding box center [670, 184] width 43 height 6
click at [698, 182] on div "Bacardi Reserva 10 Años" at bounding box center [684, 184] width 70 height 6
click at [698, 182] on div "Bacardi Reserva 8 Años" at bounding box center [682, 184] width 66 height 6
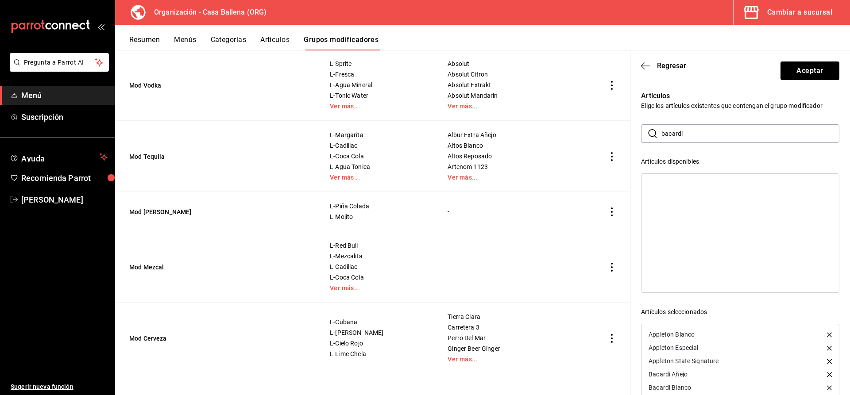
drag, startPoint x: 694, startPoint y: 138, endPoint x: 603, endPoint y: 138, distance: 91.7
click at [662, 138] on input "bacardi" at bounding box center [751, 134] width 178 height 18
click at [694, 186] on div "Brugal" at bounding box center [741, 184] width 198 height 13
drag, startPoint x: 692, startPoint y: 141, endPoint x: 585, endPoint y: 138, distance: 107.7
click at [662, 138] on input "brugal" at bounding box center [751, 134] width 178 height 18
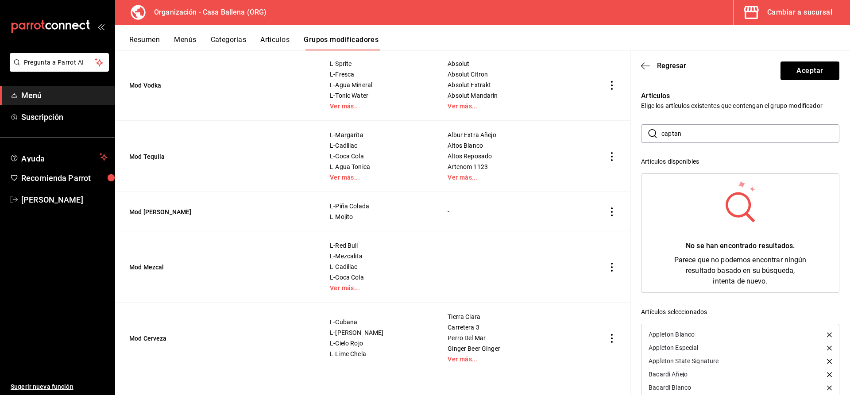
click at [694, 134] on input "captan" at bounding box center [751, 134] width 178 height 18
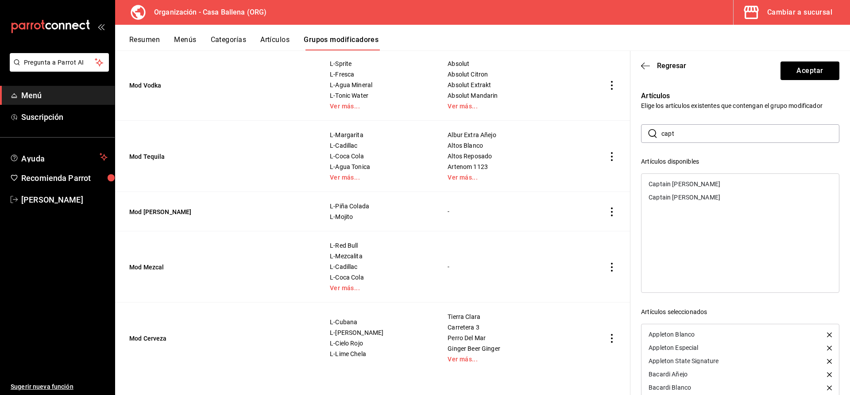
click at [689, 182] on div "Captain [PERSON_NAME]" at bounding box center [685, 184] width 72 height 6
click at [689, 194] on div "Captain [PERSON_NAME]" at bounding box center [685, 197] width 72 height 6
drag, startPoint x: 694, startPoint y: 128, endPoint x: 624, endPoint y: 137, distance: 70.6
click at [662, 135] on input "capt" at bounding box center [751, 134] width 178 height 18
click at [698, 187] on div "Flor De Caña 18 Años" at bounding box center [679, 184] width 60 height 6
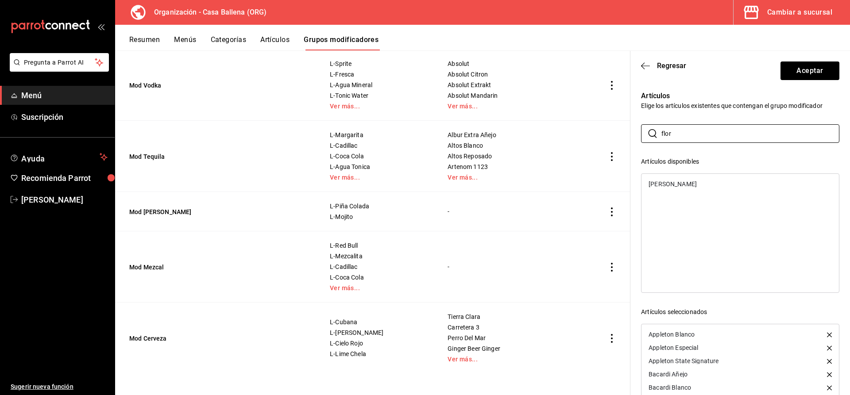
drag, startPoint x: 695, startPoint y: 130, endPoint x: 608, endPoint y: 132, distance: 87.3
click at [662, 131] on input "flor" at bounding box center [751, 134] width 178 height 18
click at [701, 197] on div "Gran Patron Roca" at bounding box center [741, 197] width 198 height 13
drag, startPoint x: 699, startPoint y: 132, endPoint x: 576, endPoint y: 132, distance: 122.7
click at [662, 129] on input "gran p" at bounding box center [751, 134] width 178 height 18
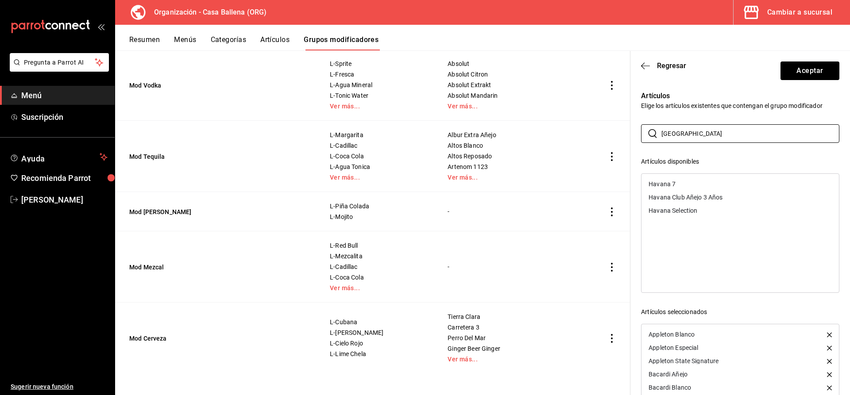
click at [678, 186] on div "Havana 7" at bounding box center [741, 184] width 198 height 13
click at [678, 186] on div "Havana Club Añejo 3 Años" at bounding box center [686, 184] width 74 height 6
click at [678, 186] on div "Havana Selection" at bounding box center [673, 184] width 49 height 6
drag, startPoint x: 698, startPoint y: 139, endPoint x: 585, endPoint y: 121, distance: 114.4
click at [662, 125] on input "havana" at bounding box center [751, 134] width 178 height 18
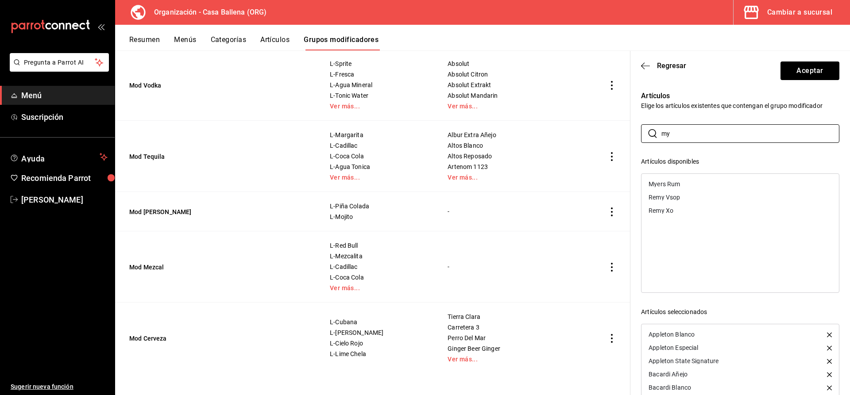
click at [681, 183] on div "Myers Rum" at bounding box center [741, 184] width 198 height 13
drag, startPoint x: 686, startPoint y: 133, endPoint x: 669, endPoint y: 138, distance: 17.9
click at [662, 132] on input "my" at bounding box center [751, 134] width 178 height 18
click at [653, 181] on div "Malibu" at bounding box center [741, 184] width 198 height 13
drag, startPoint x: 697, startPoint y: 134, endPoint x: 616, endPoint y: 132, distance: 80.6
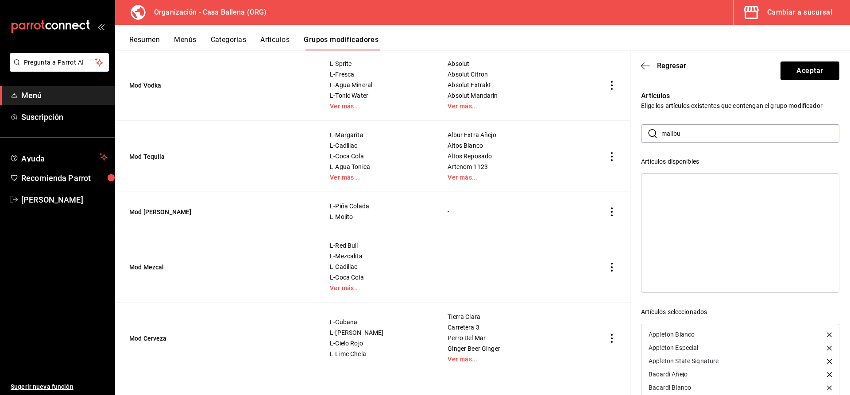
click at [662, 132] on input "malibu" at bounding box center [751, 134] width 178 height 18
type input "zacapa"
click at [698, 179] on div "Zacapa" at bounding box center [741, 184] width 198 height 13
click at [682, 183] on div "Zacapa 15 Años" at bounding box center [672, 184] width 46 height 6
click at [682, 183] on div "Zacapa Centenario 23" at bounding box center [680, 184] width 62 height 6
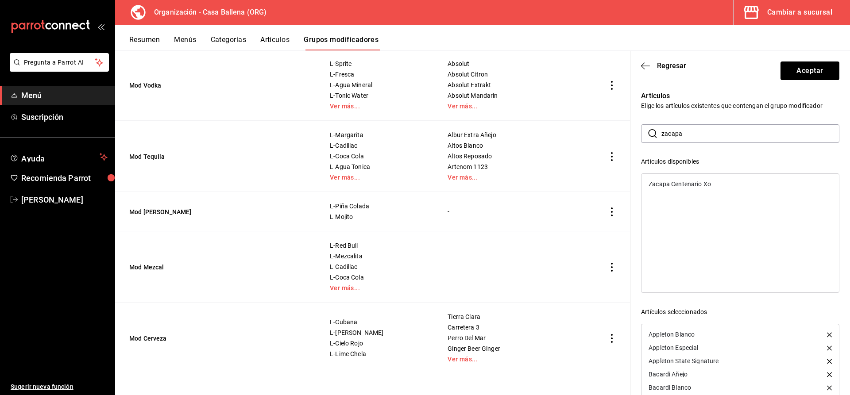
click at [682, 183] on div "Zacapa Centenario Xo" at bounding box center [680, 184] width 62 height 6
click at [816, 70] on button "Aceptar" at bounding box center [810, 71] width 59 height 19
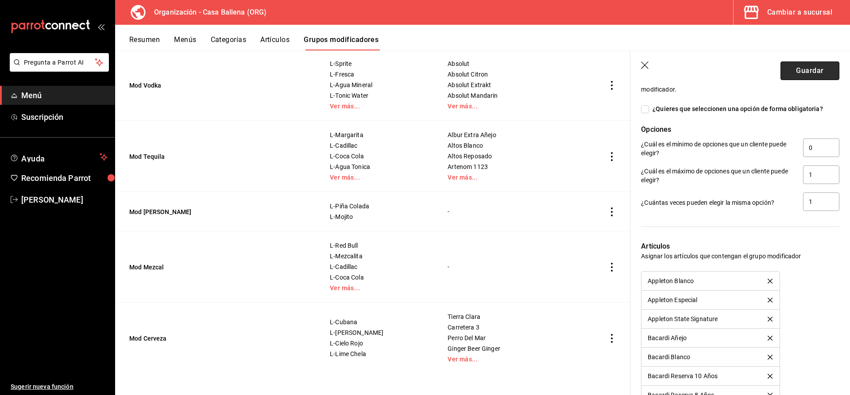
click at [817, 70] on button "Guardar" at bounding box center [810, 71] width 59 height 19
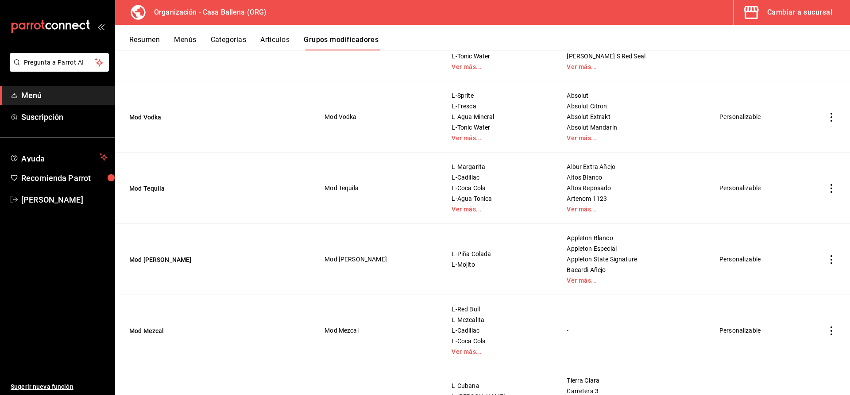
scroll to position [335, 0]
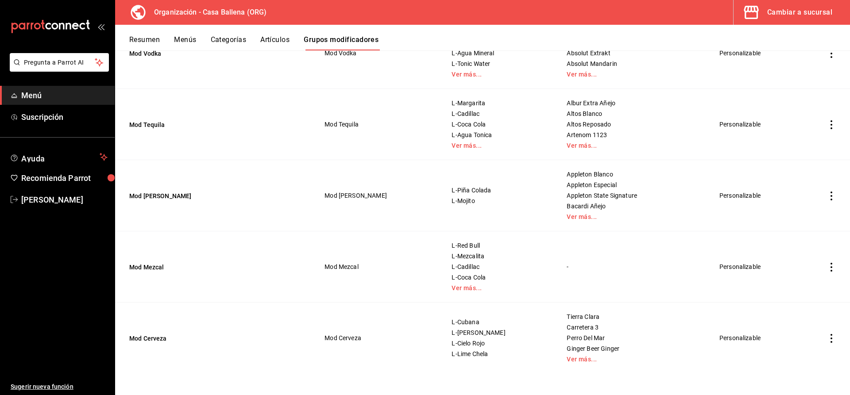
click at [831, 267] on icon "actions" at bounding box center [831, 267] width 9 height 9
click at [830, 267] on div at bounding box center [425, 197] width 850 height 395
click at [830, 267] on icon "actions" at bounding box center [831, 267] width 9 height 9
click at [797, 287] on span "Editar" at bounding box center [805, 287] width 23 height 9
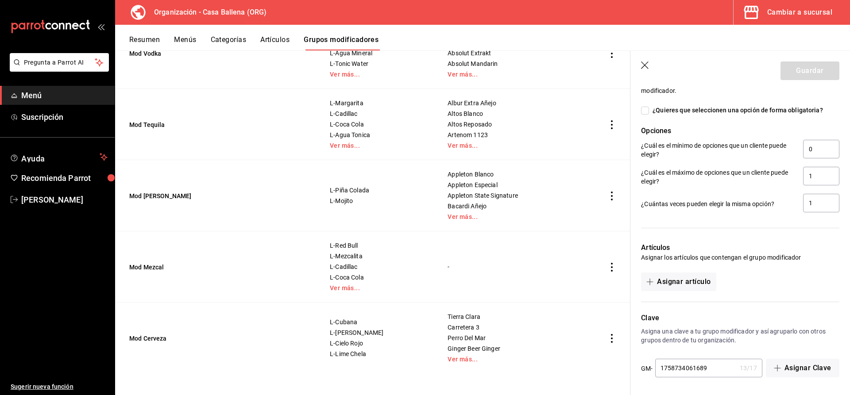
scroll to position [840, 0]
click at [693, 284] on button "Asignar artículo" at bounding box center [678, 281] width 75 height 19
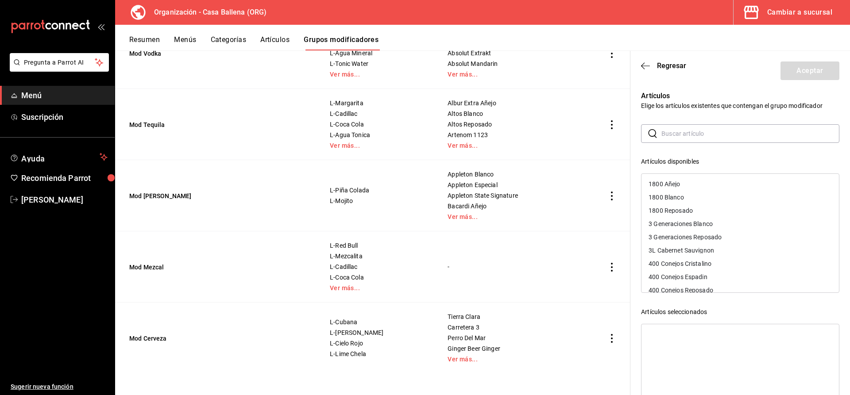
click at [701, 133] on input "text" at bounding box center [751, 134] width 178 height 18
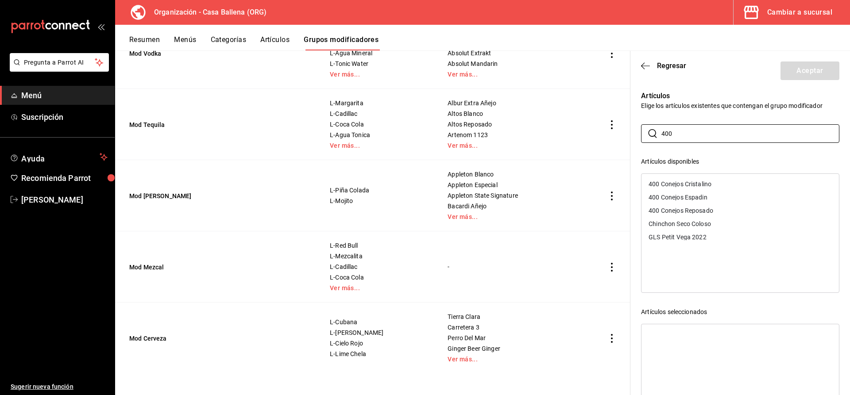
click at [693, 184] on div "400 Conejos Cristalino" at bounding box center [680, 184] width 63 height 6
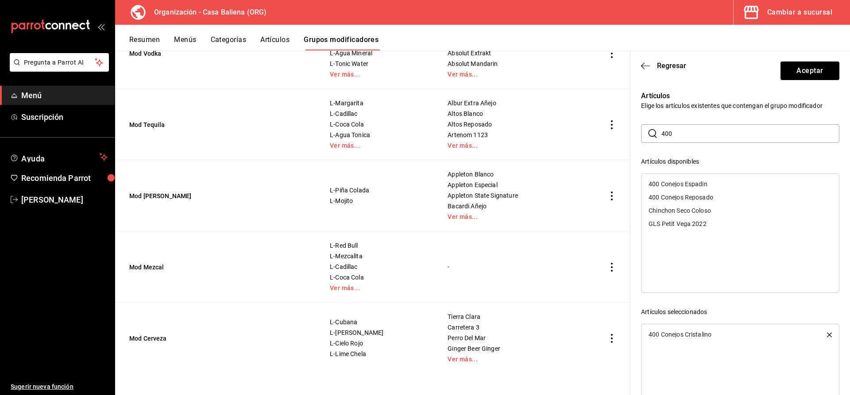
click at [692, 184] on div "400 Conejos Espadin" at bounding box center [678, 184] width 59 height 6
click at [692, 184] on div "400 Conejos Reposado" at bounding box center [681, 184] width 65 height 6
drag, startPoint x: 707, startPoint y: 139, endPoint x: 581, endPoint y: 135, distance: 126.3
click at [662, 135] on input "400" at bounding box center [751, 134] width 178 height 18
click at [712, 182] on div "Acre Espadin" at bounding box center [741, 184] width 198 height 13
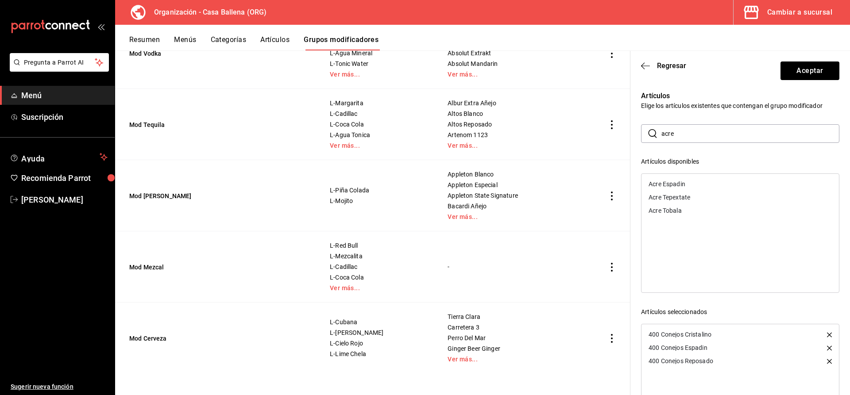
click at [712, 191] on div "Acre Tepextate" at bounding box center [741, 197] width 198 height 13
click at [712, 182] on div "Acre Tobala" at bounding box center [741, 184] width 198 height 13
drag, startPoint x: 692, startPoint y: 135, endPoint x: 638, endPoint y: 138, distance: 54.1
click at [662, 138] on input "acre" at bounding box center [751, 134] width 178 height 18
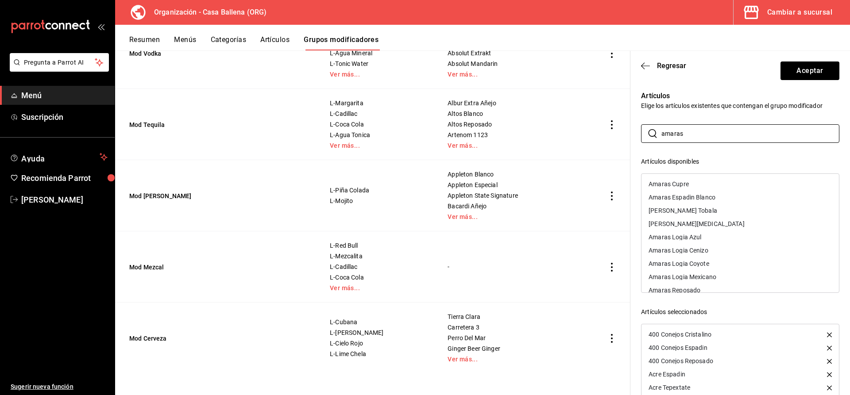
click at [713, 195] on div "Amaras Espadin Blanco" at bounding box center [682, 197] width 67 height 6
click at [686, 184] on div "Amaras Cupre" at bounding box center [669, 184] width 40 height 6
click at [722, 184] on div "Amaras Espadin Tobala" at bounding box center [741, 184] width 198 height 13
click at [691, 186] on div "Amaras Joven" at bounding box center [741, 184] width 198 height 13
click at [698, 237] on div "Amaras Reposado" at bounding box center [675, 237] width 52 height 6
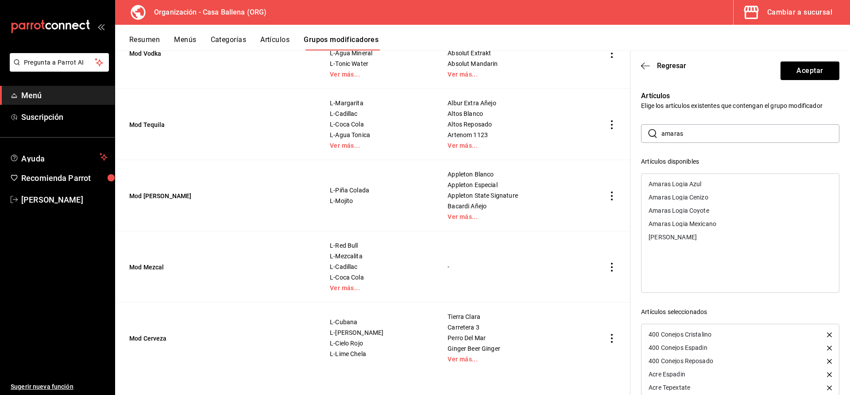
click at [702, 184] on div "Amaras Logia Azul" at bounding box center [741, 184] width 198 height 13
click at [708, 185] on div "Amaras Logia Cenizo" at bounding box center [679, 184] width 60 height 6
click at [717, 185] on div "Amaras Logia Coyote" at bounding box center [741, 184] width 198 height 13
click at [717, 180] on div "Amaras Logia Mexicano" at bounding box center [741, 184] width 198 height 13
click at [717, 180] on div "Amaras Sierrudo" at bounding box center [741, 184] width 198 height 13
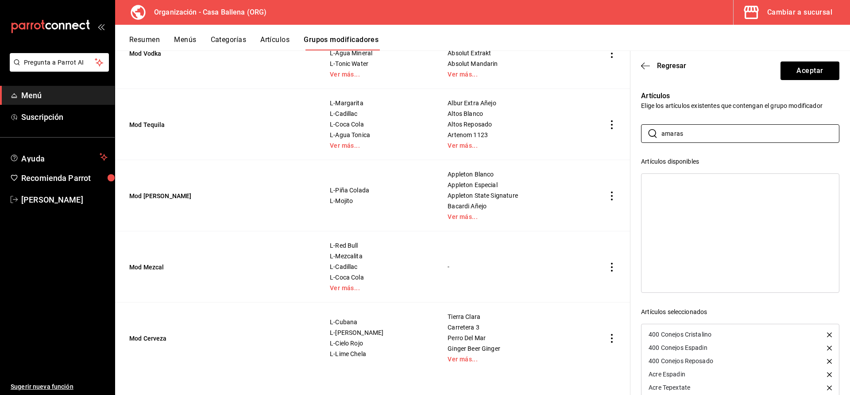
drag, startPoint x: 689, startPoint y: 132, endPoint x: 574, endPoint y: 125, distance: 115.3
click at [662, 125] on input "amaras" at bounding box center [751, 134] width 178 height 18
click at [689, 186] on div "Delirio De Oaxaca Joven" at bounding box center [682, 184] width 67 height 6
drag, startPoint x: 627, startPoint y: 134, endPoint x: 556, endPoint y: 134, distance: 71.3
click at [662, 134] on input "delirio" at bounding box center [751, 134] width 178 height 18
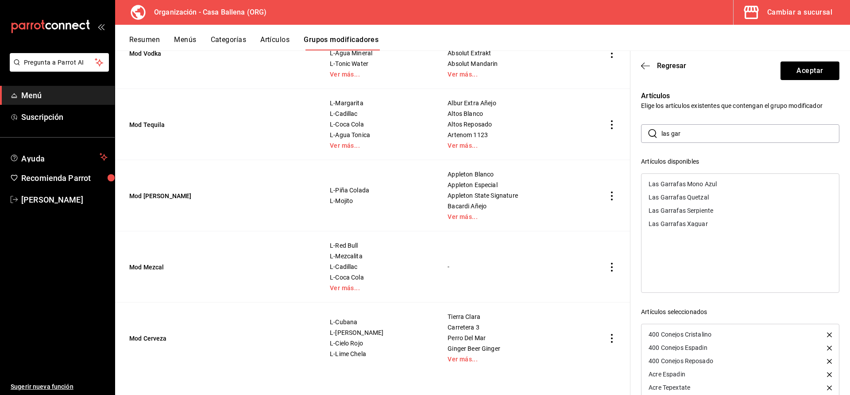
click at [726, 209] on div "Las Garrafas Serpiente" at bounding box center [741, 210] width 198 height 13
click at [717, 210] on div "Las Garrafas Xaguar" at bounding box center [741, 210] width 198 height 13
click at [694, 193] on div "Las Garrafas Quetzal" at bounding box center [741, 197] width 198 height 13
click at [697, 186] on div "Las Garrafas Mono Azul" at bounding box center [683, 184] width 68 height 6
drag, startPoint x: 700, startPoint y: 134, endPoint x: 620, endPoint y: 132, distance: 80.2
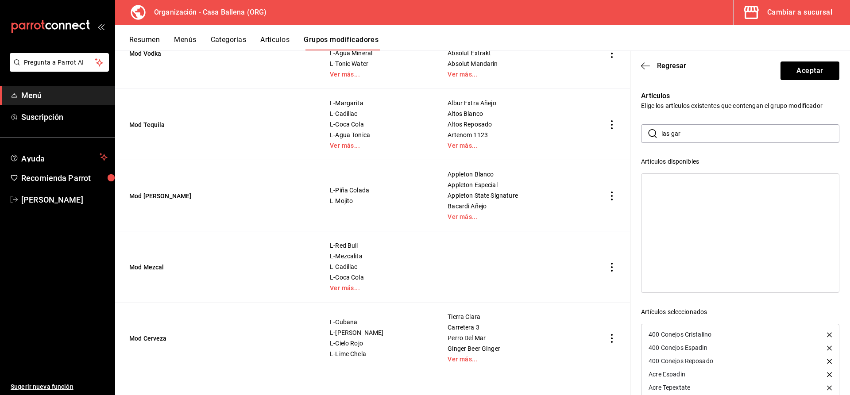
click at [662, 132] on input "las gar" at bounding box center [751, 134] width 178 height 18
click at [667, 187] on div "7 Misterios Barril" at bounding box center [672, 184] width 47 height 6
drag, startPoint x: 615, startPoint y: 126, endPoint x: 587, endPoint y: 126, distance: 28.3
click at [662, 126] on input "7 m" at bounding box center [751, 134] width 178 height 18
click at [719, 206] on div "Los Siete Misterios Doba" at bounding box center [741, 210] width 198 height 13
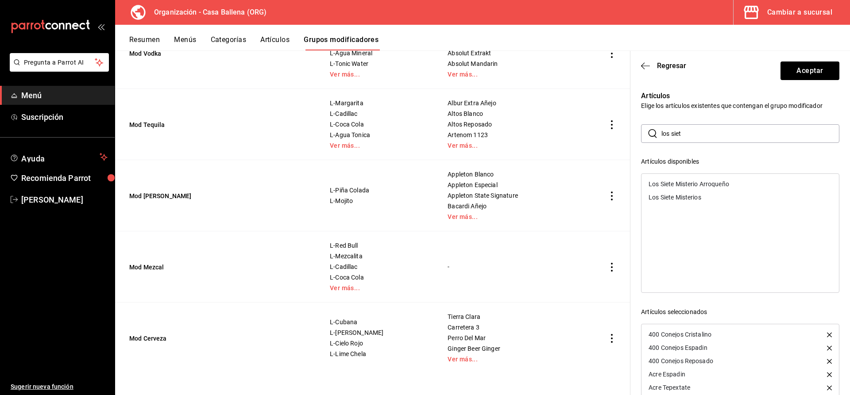
click at [719, 206] on ul "Los Siete Misterio Arroqueño Los Siete Misterios" at bounding box center [741, 191] width 198 height 34
click at [709, 198] on div "Los Siete Misterios" at bounding box center [741, 197] width 198 height 13
click at [711, 185] on div "Los Siete Misterio Arroqueño" at bounding box center [689, 184] width 81 height 6
drag, startPoint x: 713, startPoint y: 133, endPoint x: 584, endPoint y: 134, distance: 129.3
click at [662, 133] on input "los siet" at bounding box center [751, 134] width 178 height 18
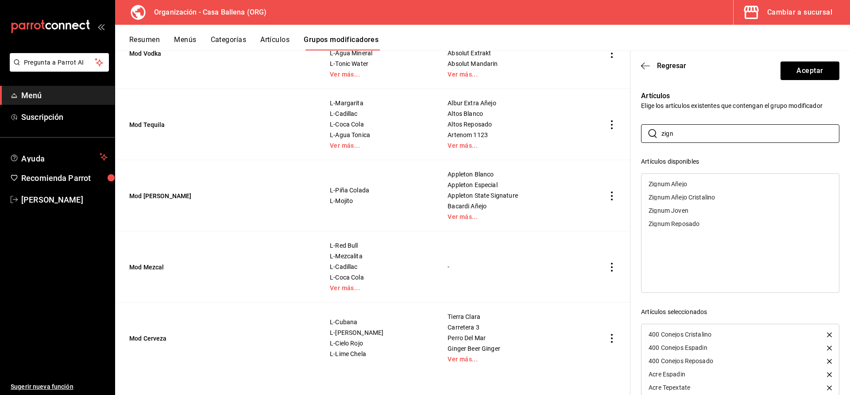
click at [687, 185] on div "Zignum Añejo" at bounding box center [668, 184] width 39 height 6
click at [688, 185] on div "Zignum Añejo Cristalino" at bounding box center [682, 184] width 66 height 6
click at [688, 185] on div "Zignum Joven" at bounding box center [669, 184] width 40 height 6
click at [688, 185] on div "Zignum Reposado" at bounding box center [674, 184] width 51 height 6
drag, startPoint x: 566, startPoint y: 132, endPoint x: 507, endPoint y: 132, distance: 58.9
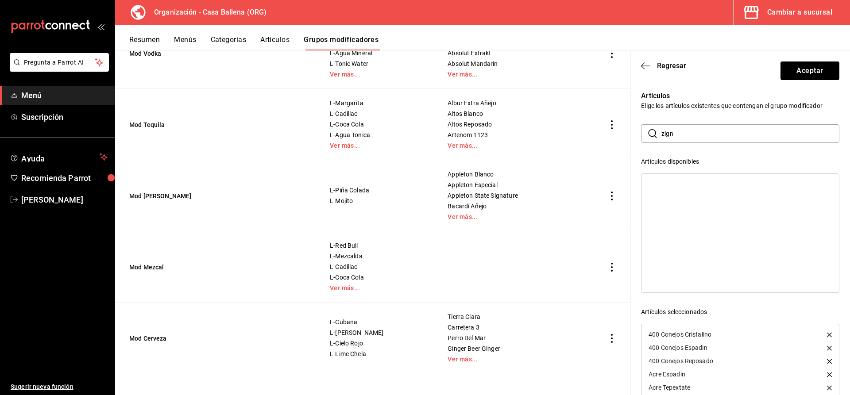
click at [662, 132] on input "zign" at bounding box center [751, 134] width 178 height 18
click at [712, 226] on div "Gracias A Dios Tobala" at bounding box center [741, 223] width 198 height 13
click at [714, 198] on div "Gracias A Dios Madre Cuishe" at bounding box center [689, 197] width 81 height 6
click at [694, 198] on div "Gracias A Dios Tepextate" at bounding box center [684, 197] width 70 height 6
drag, startPoint x: 512, startPoint y: 133, endPoint x: 504, endPoint y: 133, distance: 8.0
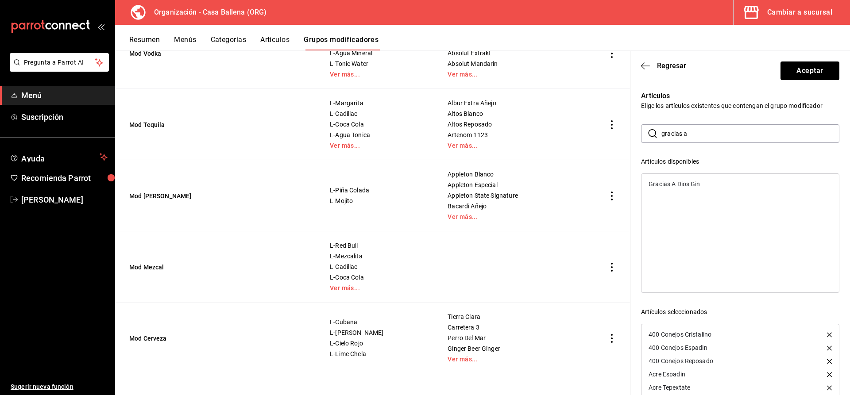
click at [662, 133] on input "gracias a" at bounding box center [751, 134] width 178 height 18
click at [703, 185] on div "Maguey Chichicapa" at bounding box center [676, 184] width 55 height 6
drag, startPoint x: 686, startPoint y: 132, endPoint x: 638, endPoint y: 138, distance: 49.1
click at [662, 132] on input "mague" at bounding box center [751, 134] width 178 height 18
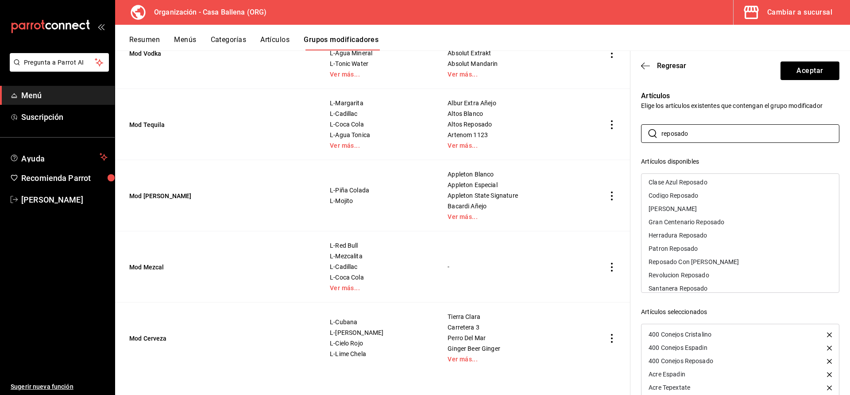
scroll to position [144, 0]
click at [720, 227] on div "Reposado Con Gusano Wahaka" at bounding box center [694, 226] width 90 height 6
drag, startPoint x: 695, startPoint y: 134, endPoint x: 586, endPoint y: 128, distance: 108.7
click at [662, 128] on input "reposado" at bounding box center [751, 134] width 178 height 18
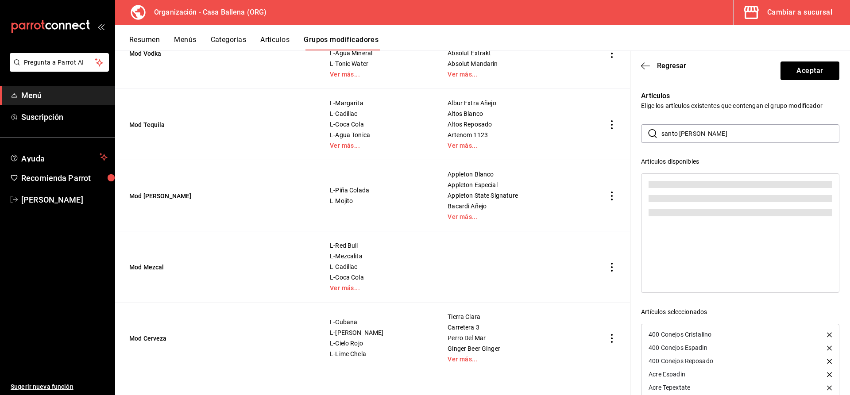
scroll to position [0, 0]
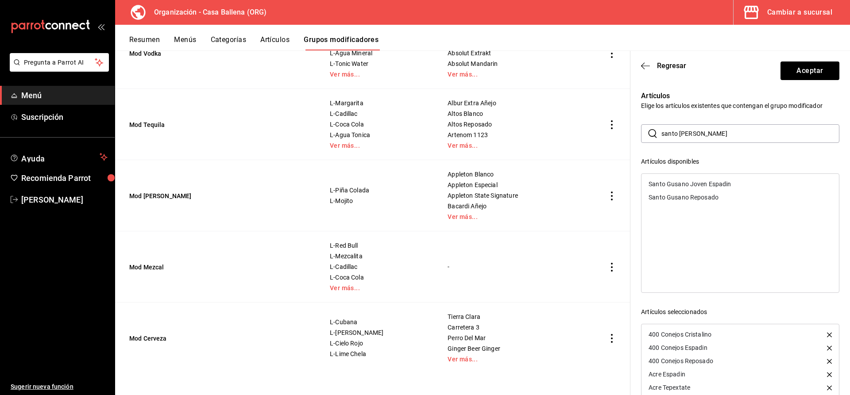
click at [682, 182] on div "Santo Gusano Joven Espadin" at bounding box center [690, 184] width 82 height 6
click at [682, 194] on div "Santo Gusano Reposado" at bounding box center [684, 197] width 70 height 6
drag, startPoint x: 675, startPoint y: 133, endPoint x: 642, endPoint y: 131, distance: 33.3
click at [662, 131] on input "santo gus" at bounding box center [751, 134] width 178 height 18
click at [681, 186] on div "Señorio Joven" at bounding box center [684, 184] width 71 height 6
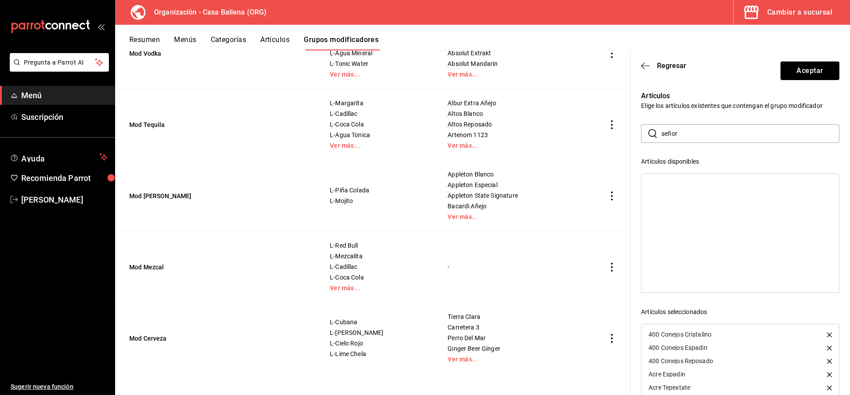
drag, startPoint x: 682, startPoint y: 134, endPoint x: 629, endPoint y: 130, distance: 52.9
click at [662, 130] on input "señor" at bounding box center [751, 134] width 178 height 18
click at [707, 180] on div "Sotol Coyote" at bounding box center [741, 184] width 198 height 13
drag, startPoint x: 682, startPoint y: 123, endPoint x: 690, endPoint y: 129, distance: 10.8
click at [681, 122] on div "Artículos Elige los artículos existentes que contengan el grupo modificador ​ s…" at bounding box center [735, 260] width 209 height 361
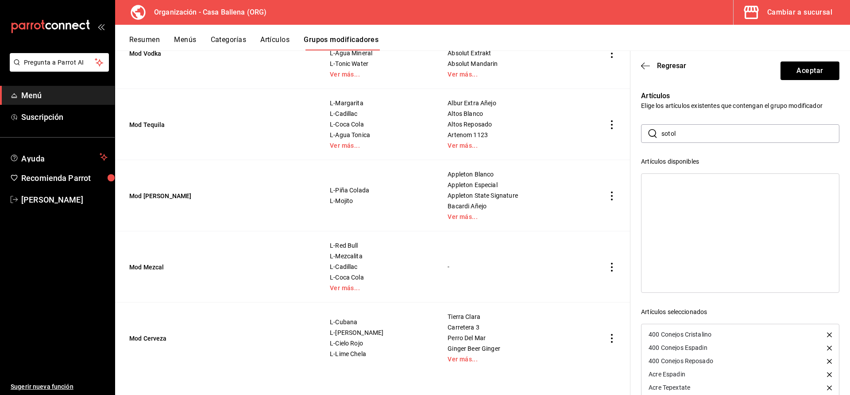
drag, startPoint x: 692, startPoint y: 132, endPoint x: 629, endPoint y: 133, distance: 63.4
click at [662, 133] on input "sotol" at bounding box center [751, 134] width 178 height 18
type input "the prod"
click at [721, 180] on div "The Producer Arroqueño" at bounding box center [741, 184] width 198 height 13
click at [721, 191] on div "The Producer Ensamble" at bounding box center [741, 197] width 198 height 13
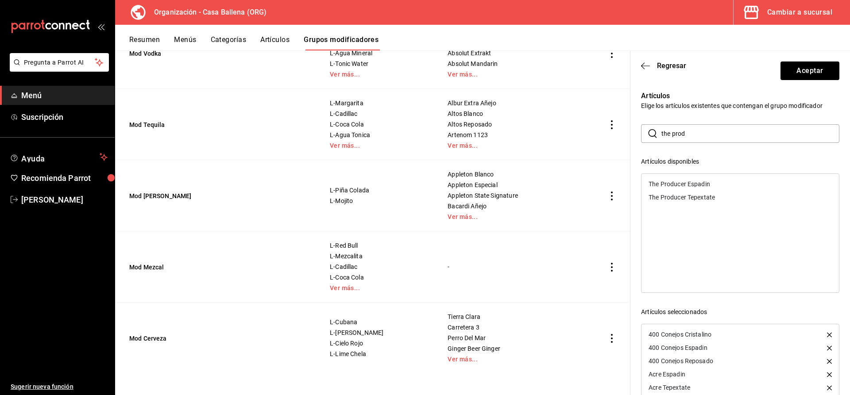
click at [721, 180] on div "The Producer Espadin" at bounding box center [741, 184] width 198 height 13
click at [721, 191] on div "The Producer Tepextate" at bounding box center [741, 197] width 198 height 13
click at [811, 74] on button "Aceptar" at bounding box center [810, 71] width 59 height 19
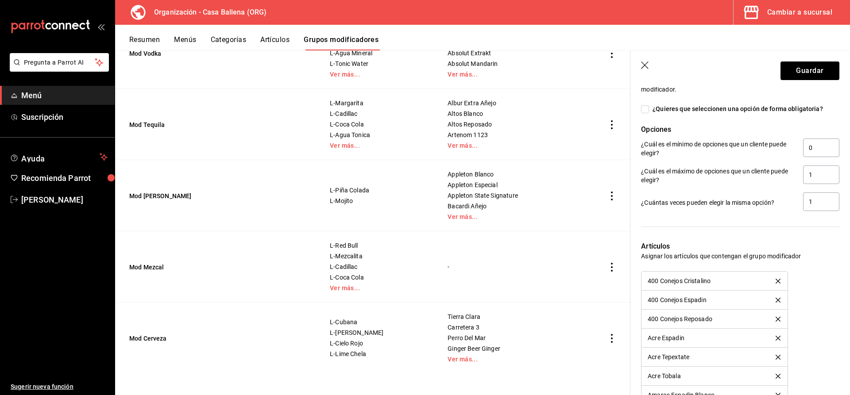
scroll to position [840, 0]
click at [811, 74] on button "Guardar" at bounding box center [810, 71] width 59 height 19
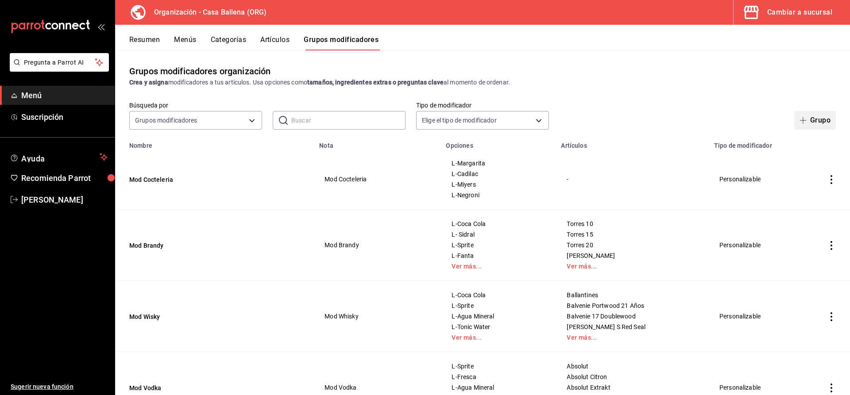
click at [815, 124] on button "Grupo" at bounding box center [816, 120] width 42 height 19
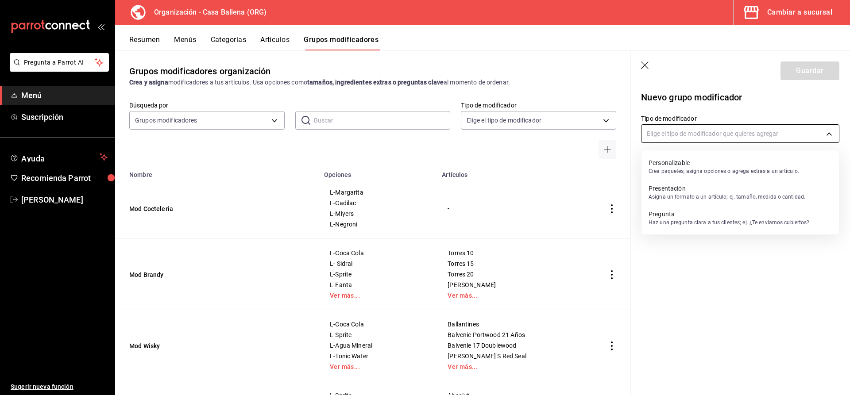
click at [822, 131] on body "Pregunta a Parrot AI Menú Suscripción Ayuda Recomienda Parrot Carlos Velazquez …" at bounding box center [425, 197] width 850 height 395
click at [764, 166] on p "Personalizable" at bounding box center [724, 163] width 151 height 9
type input "CUSTOMIZABLE"
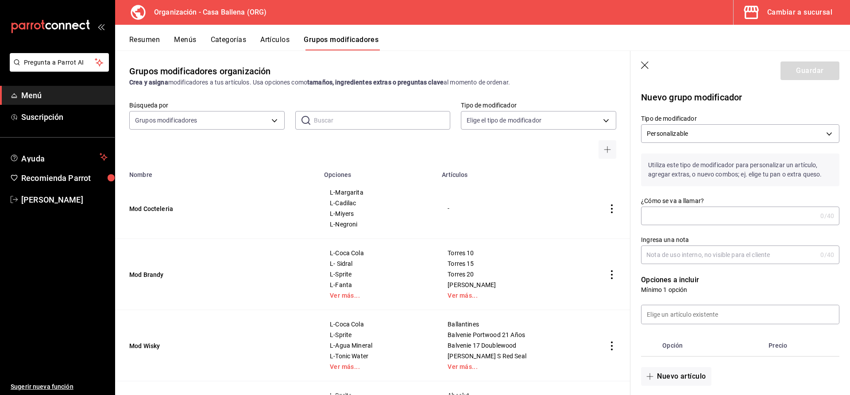
drag, startPoint x: 685, startPoint y: 225, endPoint x: 687, endPoint y: 221, distance: 4.6
click at [685, 225] on div "Nuevo grupo modificador Tipo de modificador Personalizable CUSTOMIZABLE Utiliza…" at bounding box center [735, 394] width 209 height 628
drag, startPoint x: 687, startPoint y: 221, endPoint x: 689, endPoint y: 228, distance: 6.4
click at [689, 222] on input "¿Cómo se va a llamar?" at bounding box center [729, 216] width 176 height 18
type input "Mod Ginger"
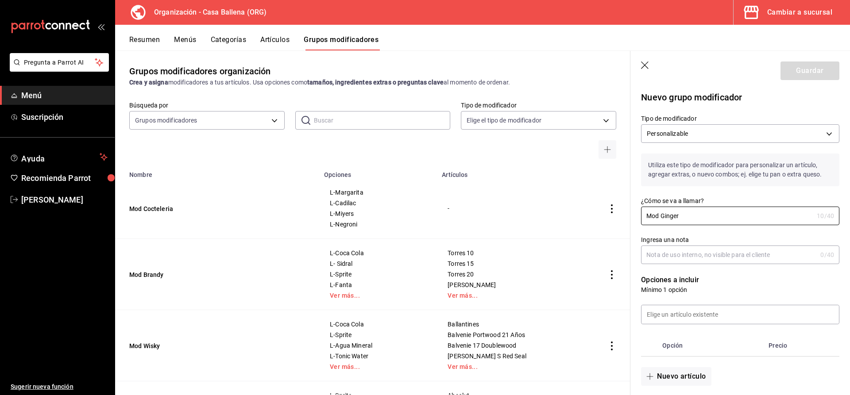
click at [692, 260] on input "Ingresa una nota" at bounding box center [729, 255] width 176 height 18
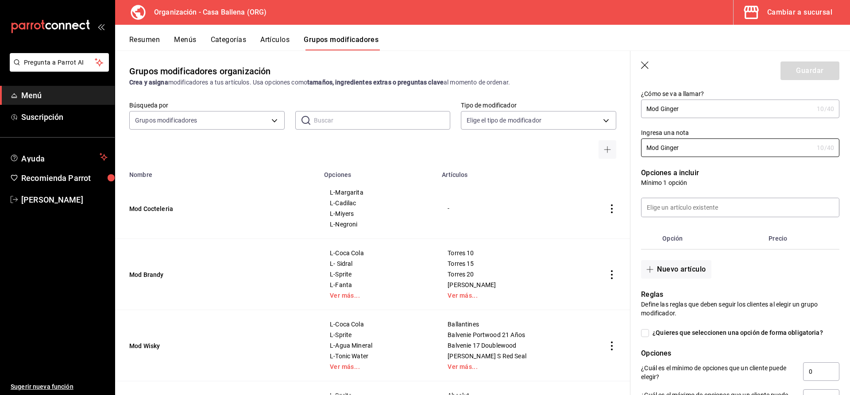
scroll to position [136, 0]
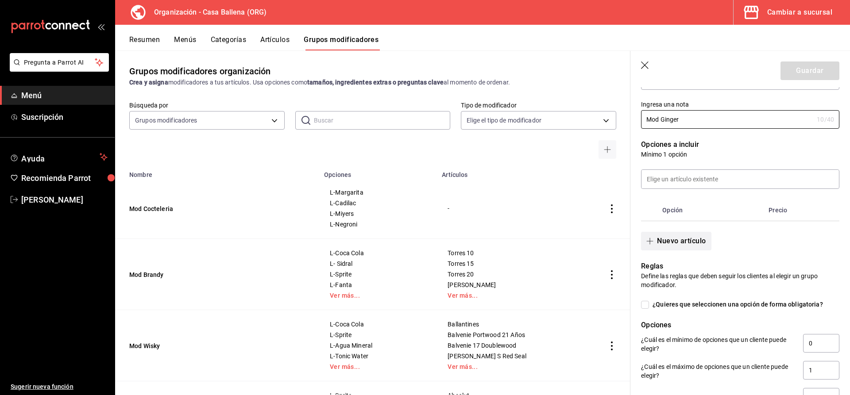
type input "Mod Ginger"
click at [696, 250] on button "Nuevo artículo" at bounding box center [676, 241] width 70 height 19
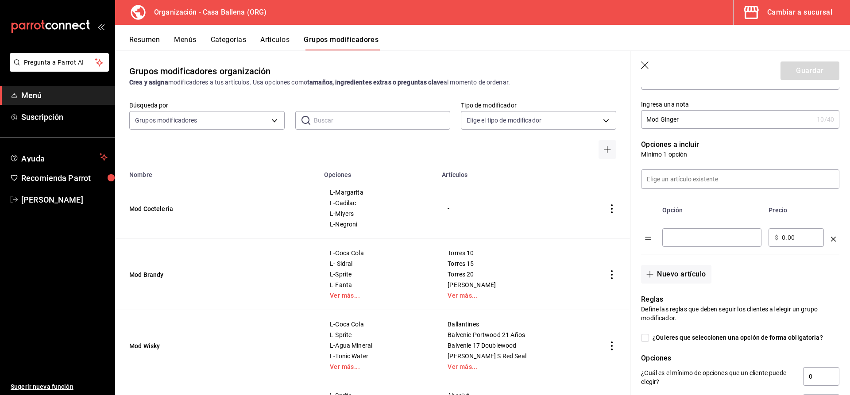
click at [689, 240] on input "optionsTable" at bounding box center [712, 237] width 87 height 9
click at [696, 241] on input "optionsTable" at bounding box center [712, 237] width 87 height 9
type input "L-Sprite"
click at [699, 274] on button "Nuevo artículo" at bounding box center [676, 274] width 70 height 19
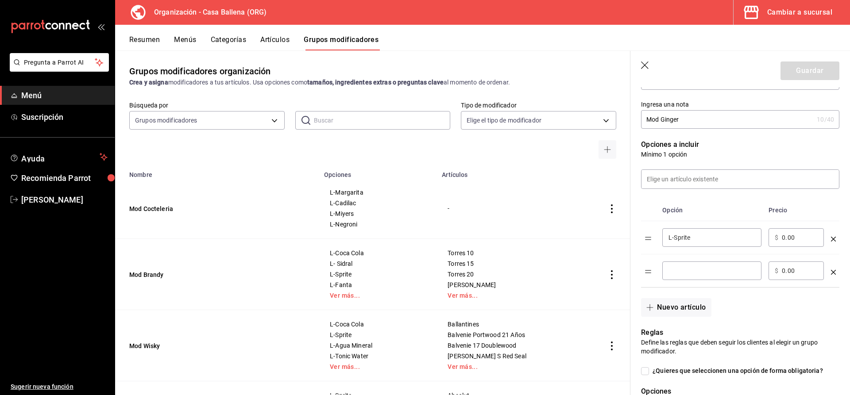
click at [689, 267] on div "​" at bounding box center [712, 271] width 99 height 19
type input "L-Fresca"
click at [664, 310] on button "Nuevo artículo" at bounding box center [676, 307] width 70 height 19
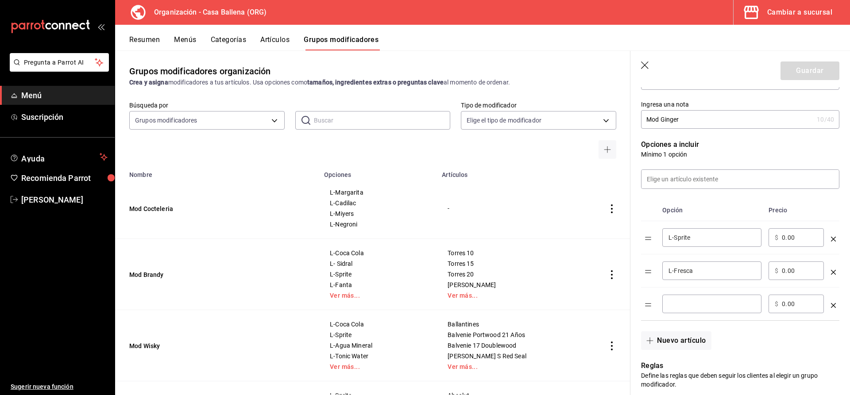
click at [677, 305] on input "optionsTable" at bounding box center [712, 304] width 87 height 9
type input "L-Coca Cola"
click at [684, 341] on button "Nuevo artículo" at bounding box center [676, 341] width 70 height 19
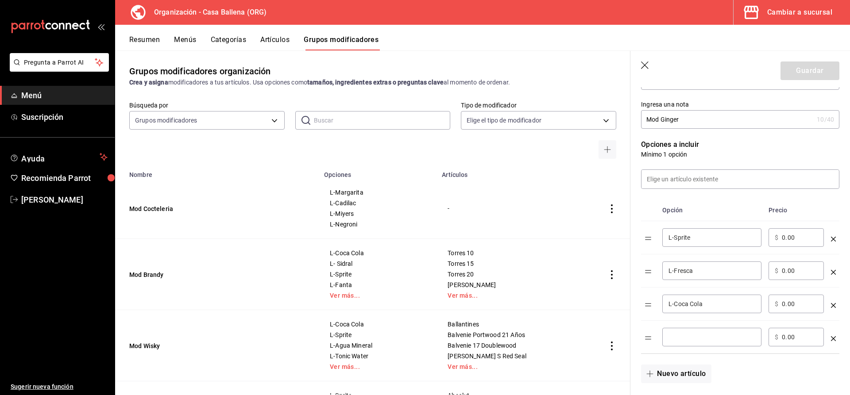
click at [684, 334] on input "optionsTable" at bounding box center [712, 337] width 87 height 9
click at [688, 340] on input "L-" at bounding box center [712, 337] width 87 height 9
type input "L-Agua Mineral"
click at [661, 375] on button "Nuevo artículo" at bounding box center [676, 374] width 70 height 19
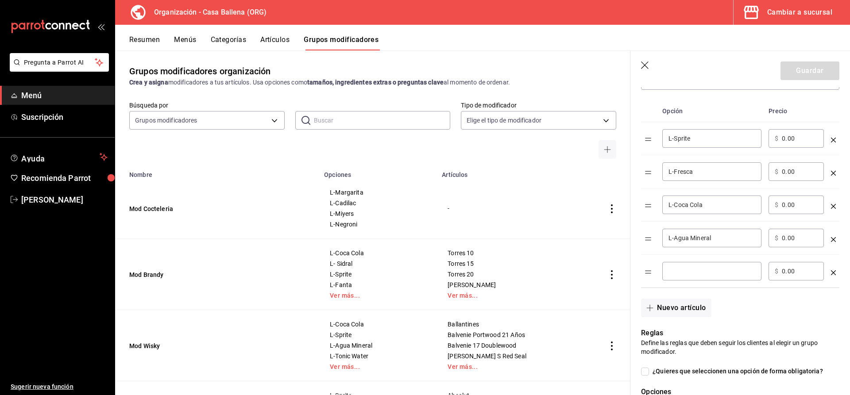
scroll to position [271, 0]
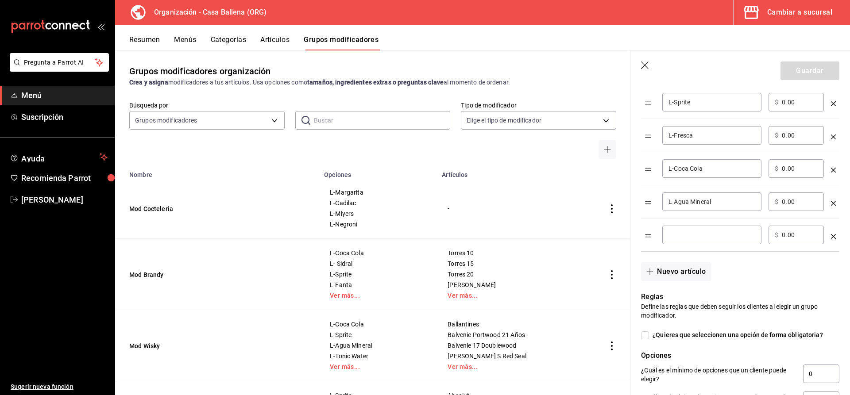
click at [703, 235] on input "optionsTable" at bounding box center [712, 235] width 87 height 9
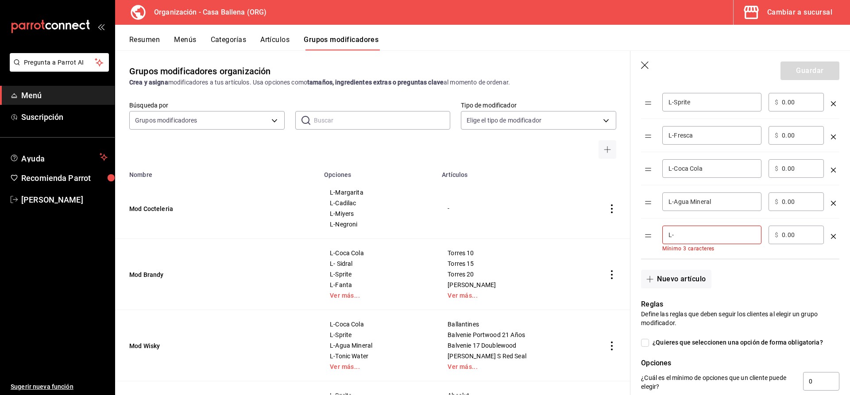
click at [699, 238] on input "L-" at bounding box center [712, 235] width 87 height 9
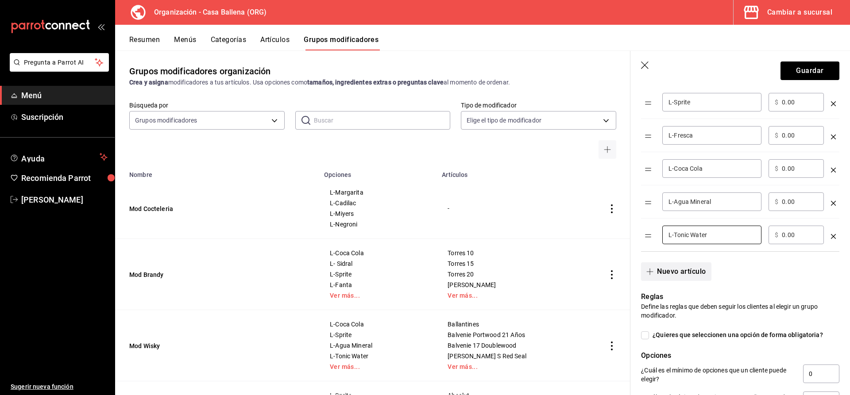
type input "L-Tonic Water"
click at [689, 269] on button "Nuevo artículo" at bounding box center [676, 272] width 70 height 19
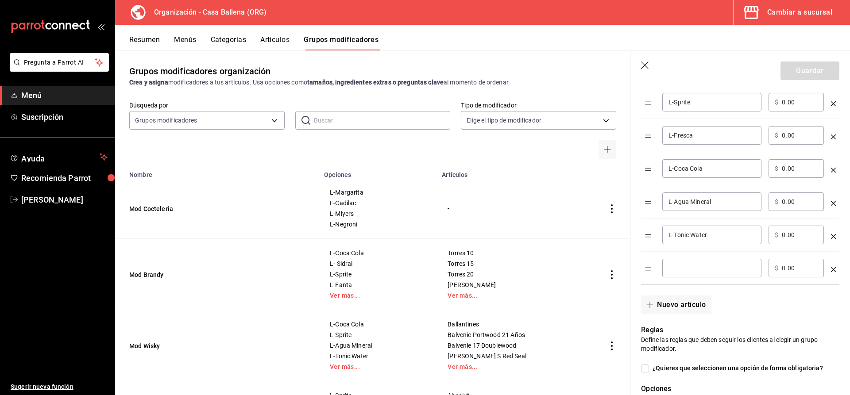
click at [682, 268] on input "optionsTable" at bounding box center [712, 268] width 87 height 9
click at [711, 266] on input "optionsTable" at bounding box center [712, 268] width 87 height 9
type input "L-Coca Cola Lig"
click at [675, 305] on button "Nuevo artículo" at bounding box center [676, 305] width 70 height 19
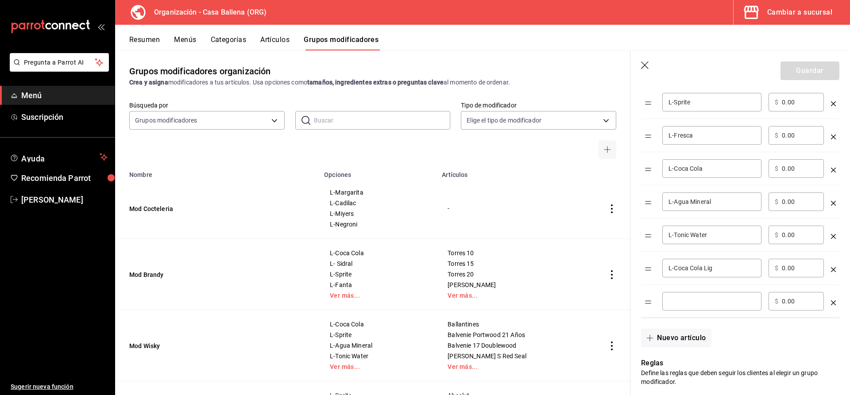
drag, startPoint x: 685, startPoint y: 299, endPoint x: 677, endPoint y: 306, distance: 10.7
click at [685, 299] on input "optionsTable" at bounding box center [712, 301] width 87 height 9
type input "L-[PERSON_NAME]"
click at [688, 339] on button "Nuevo artículo" at bounding box center [676, 338] width 70 height 19
click at [686, 335] on input "optionsTable" at bounding box center [712, 334] width 87 height 9
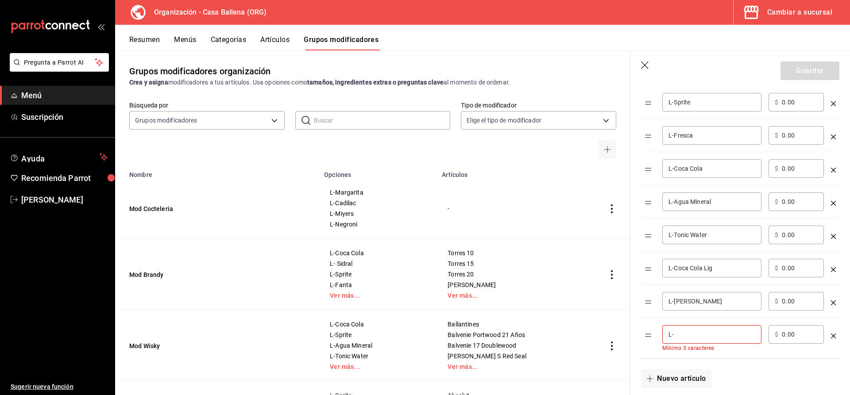
click at [720, 340] on div "L- ​" at bounding box center [712, 335] width 99 height 19
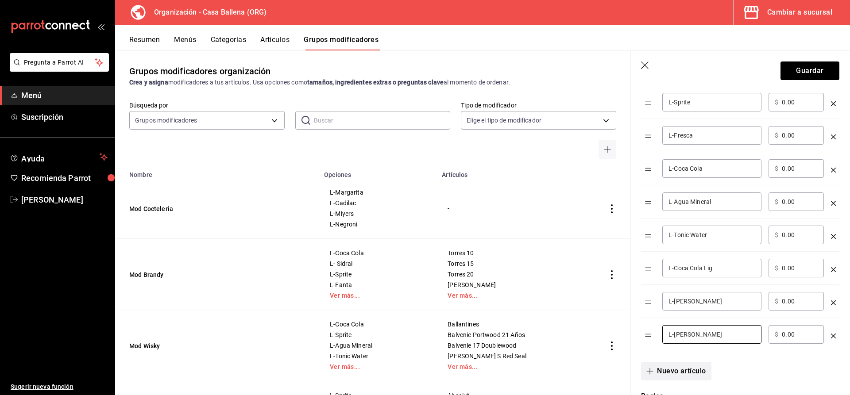
type input "L-[PERSON_NAME]"
click at [683, 374] on button "Nuevo artículo" at bounding box center [676, 371] width 70 height 19
click at [690, 363] on div "​" at bounding box center [712, 368] width 99 height 19
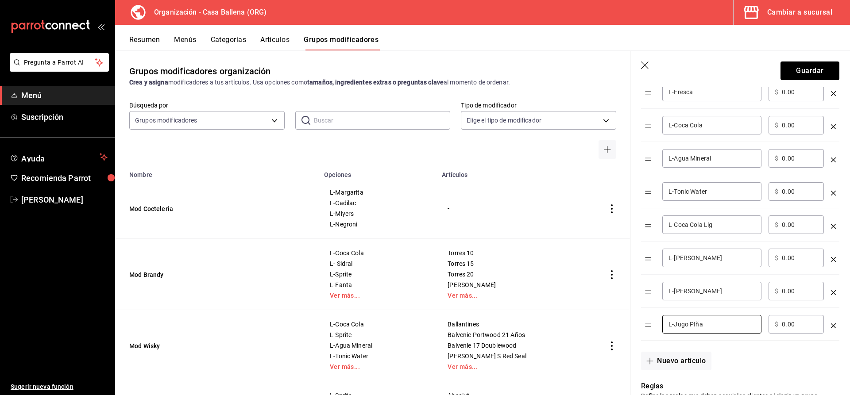
scroll to position [452, 0]
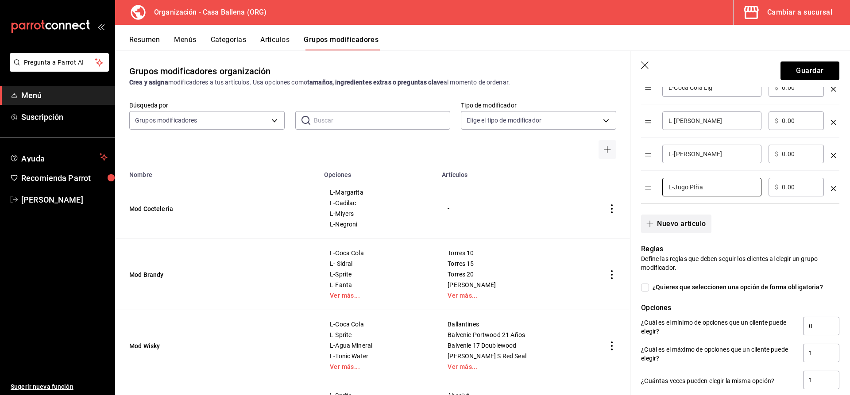
type input "L-Jugo PIña"
click at [685, 224] on button "Nuevo artículo" at bounding box center [676, 224] width 70 height 19
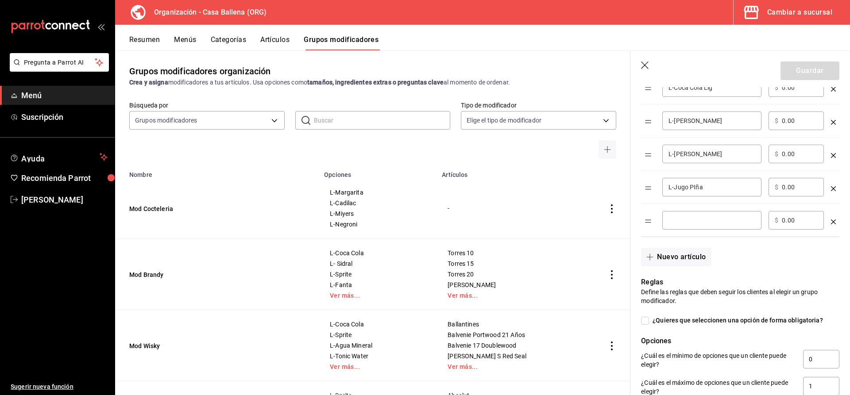
click at [691, 218] on input "optionsTable" at bounding box center [712, 220] width 87 height 9
type input "L-[PERSON_NAME]"
click at [665, 257] on button "Nuevo artículo" at bounding box center [676, 257] width 70 height 19
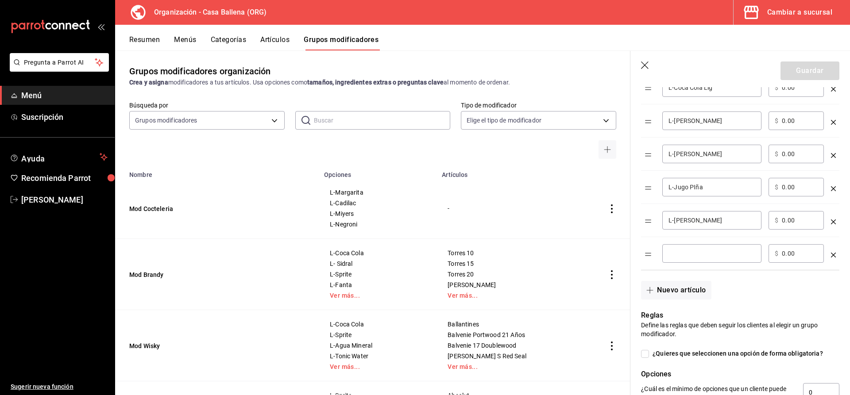
click at [679, 249] on div "​" at bounding box center [712, 253] width 99 height 19
type input "L-Red Bull"
click at [695, 289] on button "Nuevo artículo" at bounding box center [676, 290] width 70 height 19
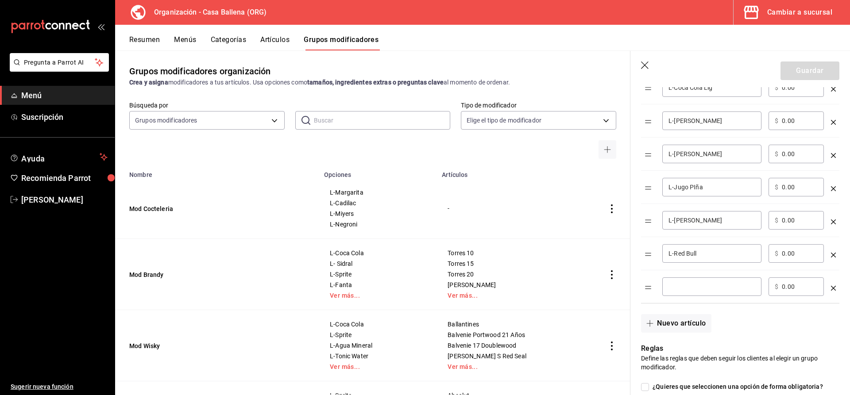
click at [688, 281] on div "​" at bounding box center [712, 287] width 99 height 19
type input "L-Martini"
click at [692, 326] on button "Nuevo artículo" at bounding box center [676, 323] width 70 height 19
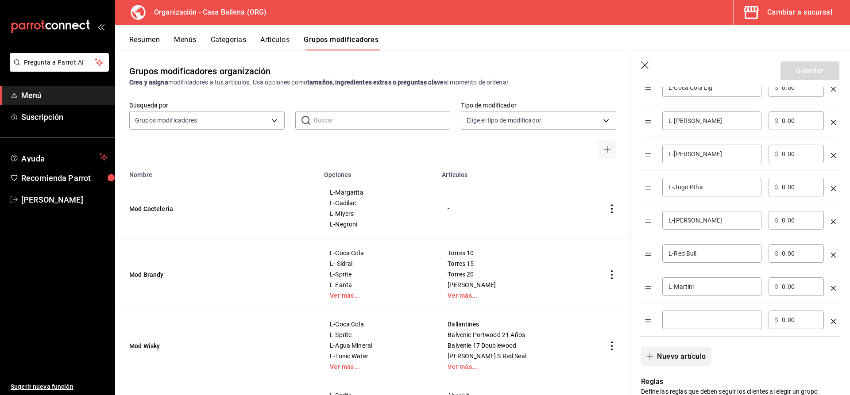
click at [694, 316] on input "optionsTable" at bounding box center [712, 320] width 87 height 9
type input "L-Negroni"
click at [817, 72] on button "Guardar" at bounding box center [810, 71] width 59 height 19
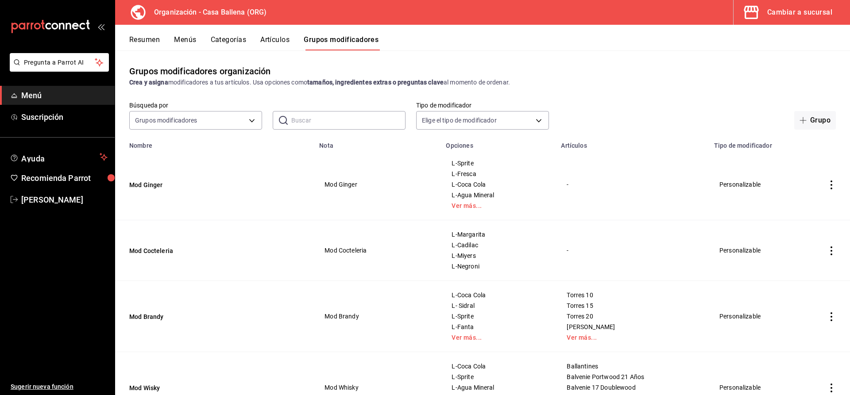
click at [830, 187] on icon "actions" at bounding box center [831, 185] width 9 height 9
click at [808, 201] on li "Editar" at bounding box center [797, 206] width 53 height 18
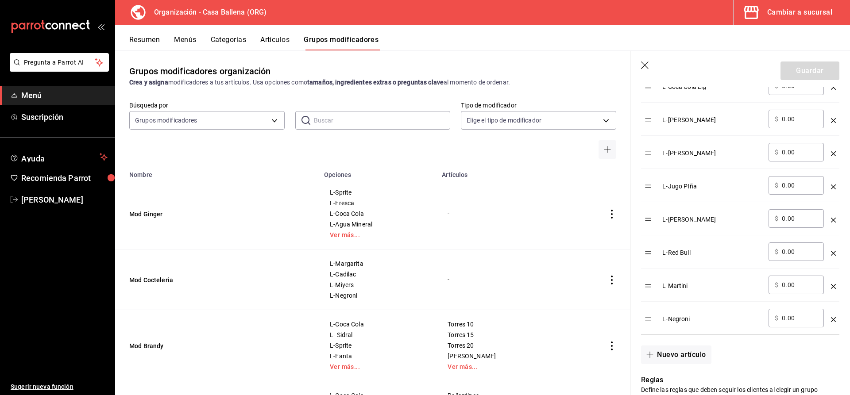
scroll to position [806, 0]
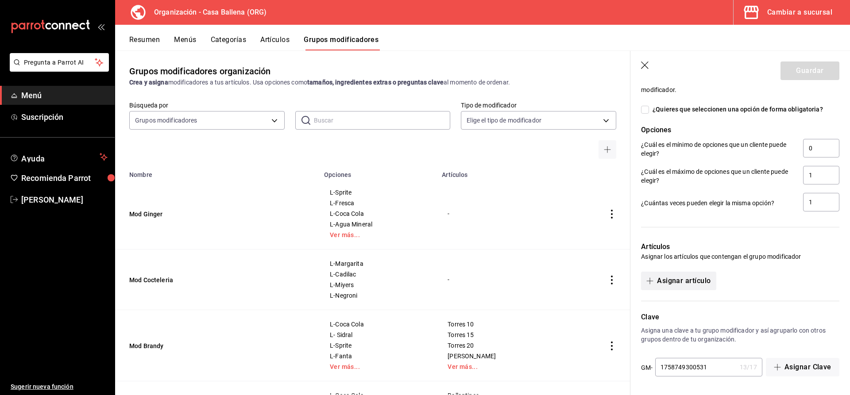
click at [693, 282] on button "Asignar artículo" at bounding box center [678, 281] width 75 height 19
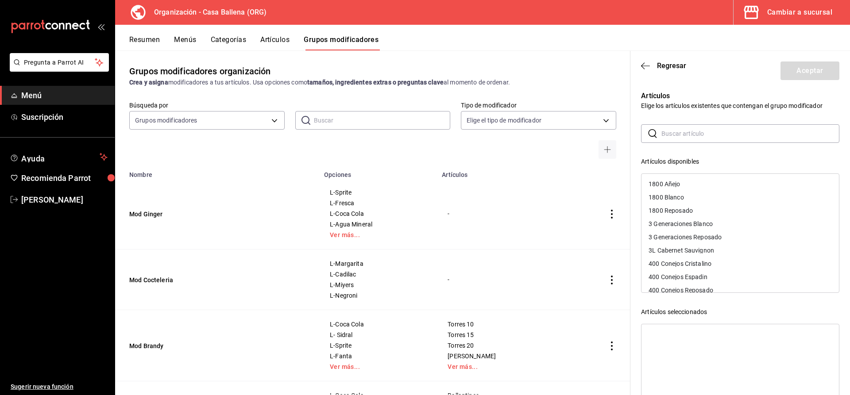
click at [676, 136] on input "text" at bounding box center [751, 134] width 178 height 18
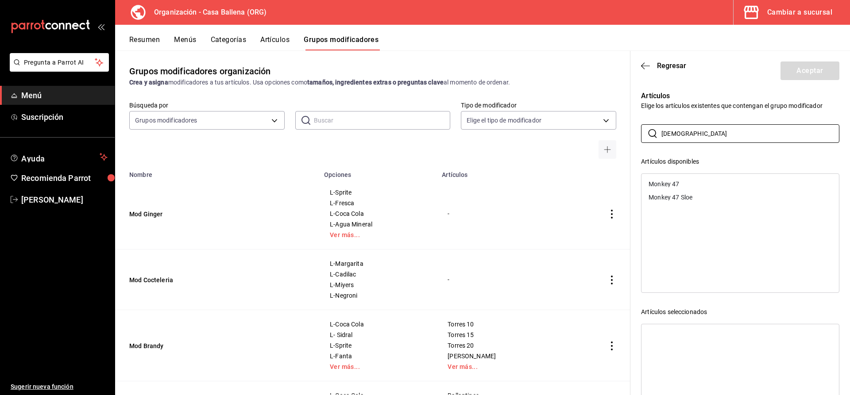
click at [694, 182] on div "Monkey 47" at bounding box center [741, 184] width 198 height 13
click at [694, 182] on div "Monkey 47 Sloe" at bounding box center [741, 184] width 198 height 13
drag, startPoint x: 688, startPoint y: 133, endPoint x: 628, endPoint y: 135, distance: 59.8
click at [662, 135] on input "monk" at bounding box center [751, 134] width 178 height 18
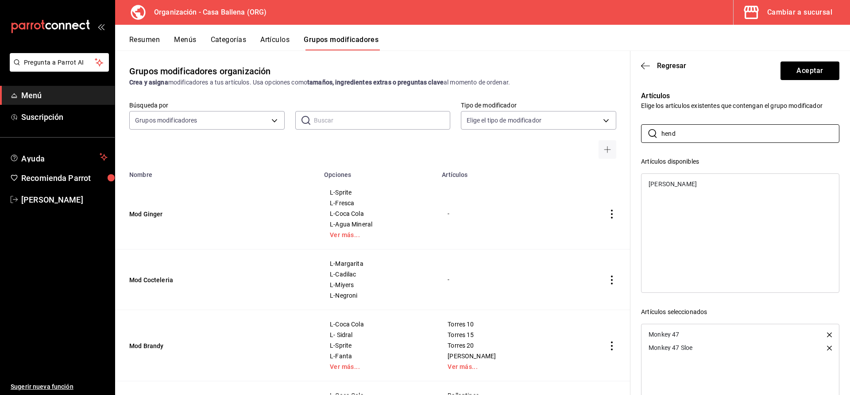
click at [664, 180] on div "[PERSON_NAME]" at bounding box center [741, 184] width 198 height 13
drag, startPoint x: 689, startPoint y: 134, endPoint x: 578, endPoint y: 134, distance: 111.6
click at [662, 134] on input "hend" at bounding box center [751, 134] width 178 height 18
click at [699, 182] on div "Ginebra Armonico" at bounding box center [741, 184] width 198 height 13
drag, startPoint x: 696, startPoint y: 134, endPoint x: 575, endPoint y: 128, distance: 121.5
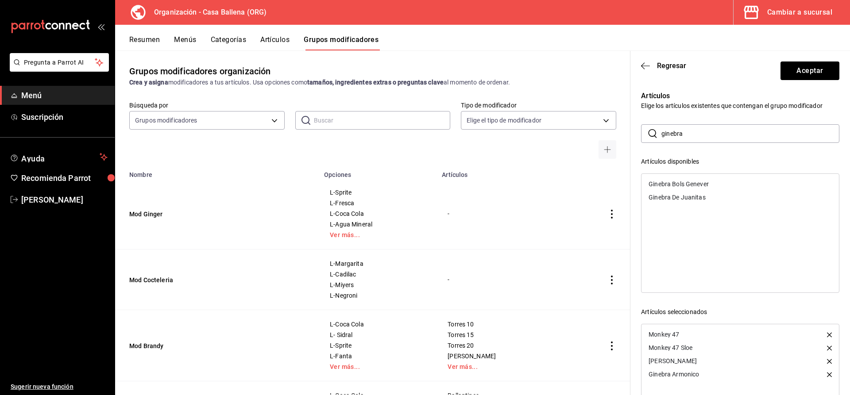
click at [662, 128] on input "ginebra" at bounding box center [751, 134] width 178 height 18
click at [674, 183] on div "Gracias A Dios Gin" at bounding box center [674, 184] width 51 height 6
drag, startPoint x: 696, startPoint y: 132, endPoint x: 595, endPoint y: 132, distance: 101.0
click at [662, 132] on input "gracias" at bounding box center [751, 134] width 178 height 18
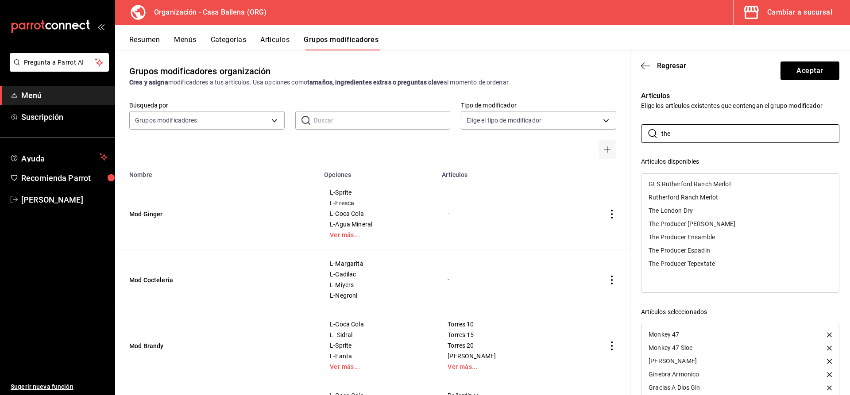
scroll to position [63, 0]
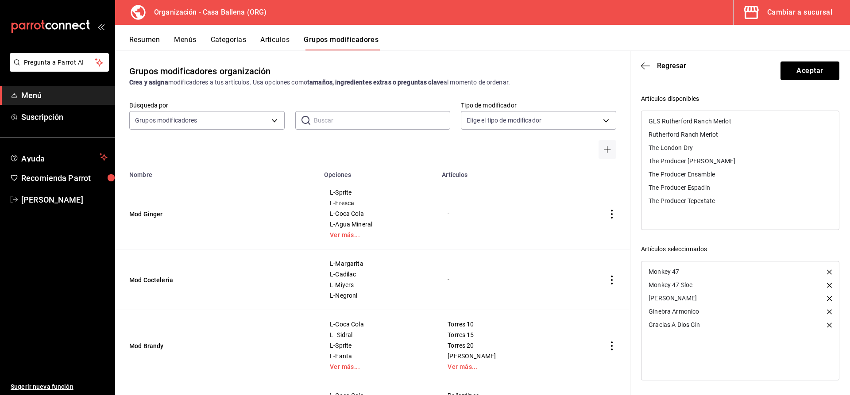
click at [684, 147] on div "The London Dry" at bounding box center [671, 148] width 44 height 6
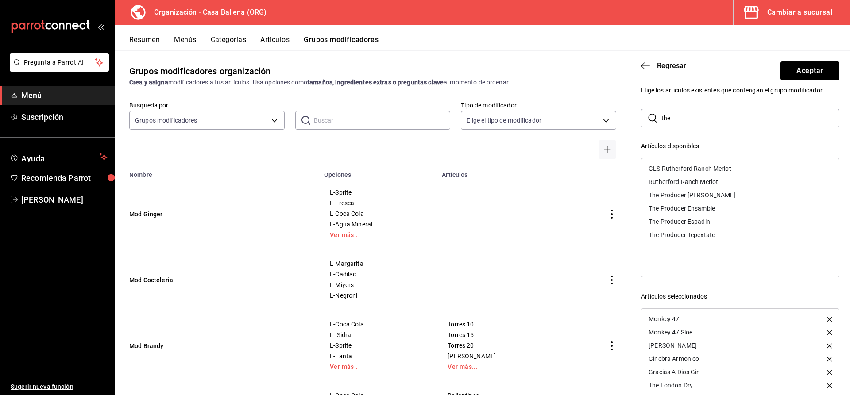
scroll to position [0, 0]
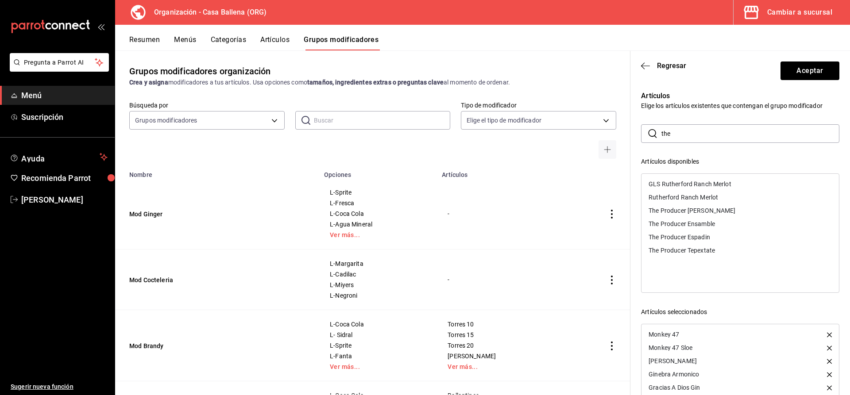
drag, startPoint x: 694, startPoint y: 134, endPoint x: 643, endPoint y: 134, distance: 51.4
click at [662, 134] on input "the" at bounding box center [751, 134] width 178 height 18
click at [719, 199] on div "Tanqueray Bossa Nova" at bounding box center [741, 197] width 198 height 13
click at [687, 228] on div "Tanqueray Ten" at bounding box center [741, 223] width 198 height 13
drag, startPoint x: 690, startPoint y: 211, endPoint x: 694, endPoint y: 215, distance: 6.0
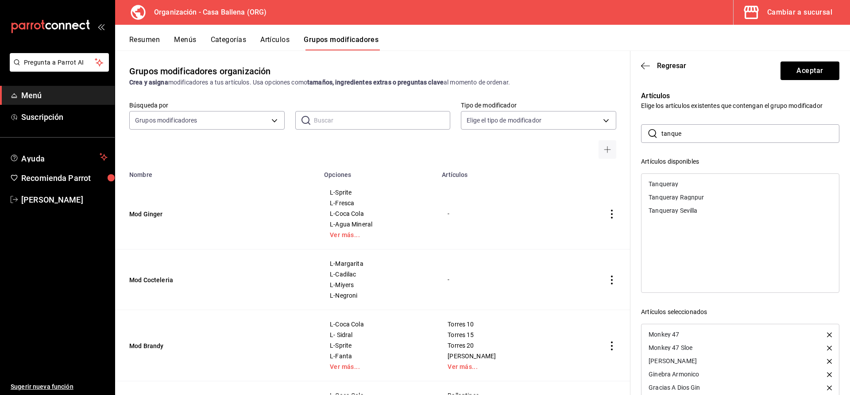
click at [690, 212] on div "Tanqueray Sevilla" at bounding box center [673, 211] width 49 height 6
click at [671, 181] on div "Tanqueray" at bounding box center [741, 184] width 198 height 13
click at [671, 191] on div "Tanqueray Ragnpur" at bounding box center [741, 197] width 198 height 13
drag, startPoint x: 633, startPoint y: 134, endPoint x: 606, endPoint y: 135, distance: 27.5
click at [662, 135] on input "tanque" at bounding box center [751, 134] width 178 height 18
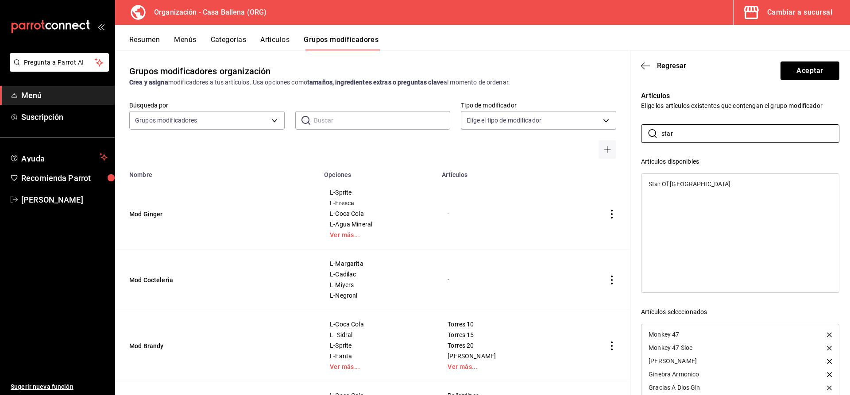
click at [684, 186] on div "Star Of Bombay" at bounding box center [690, 184] width 82 height 6
drag, startPoint x: 704, startPoint y: 137, endPoint x: 616, endPoint y: 129, distance: 88.1
click at [662, 129] on input "star" at bounding box center [751, 134] width 178 height 18
click at [710, 185] on div "Condesa Gin Clasica" at bounding box center [741, 184] width 198 height 13
click at [710, 184] on div "Condesa [PERSON_NAME]" at bounding box center [686, 184] width 74 height 6
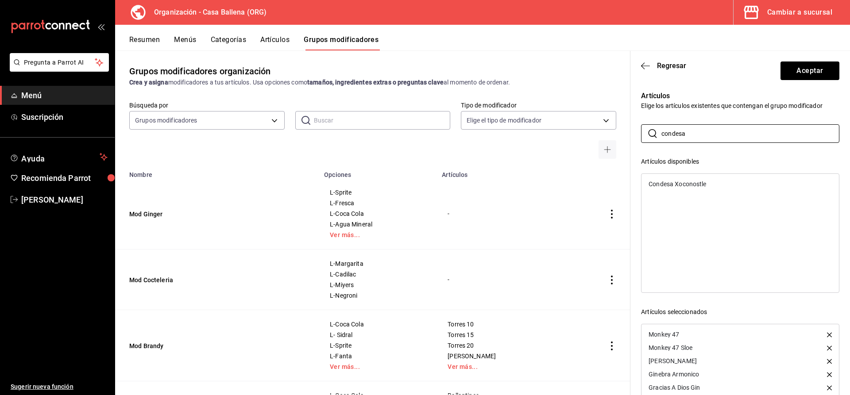
drag, startPoint x: 617, startPoint y: 129, endPoint x: 636, endPoint y: 138, distance: 20.6
click at [662, 129] on input "condesa" at bounding box center [751, 134] width 178 height 18
type input "d"
click at [683, 183] on div "Gin Citadelle" at bounding box center [666, 184] width 35 height 6
click at [689, 198] on div "Gin Gintol Seis14" at bounding box center [672, 197] width 47 height 6
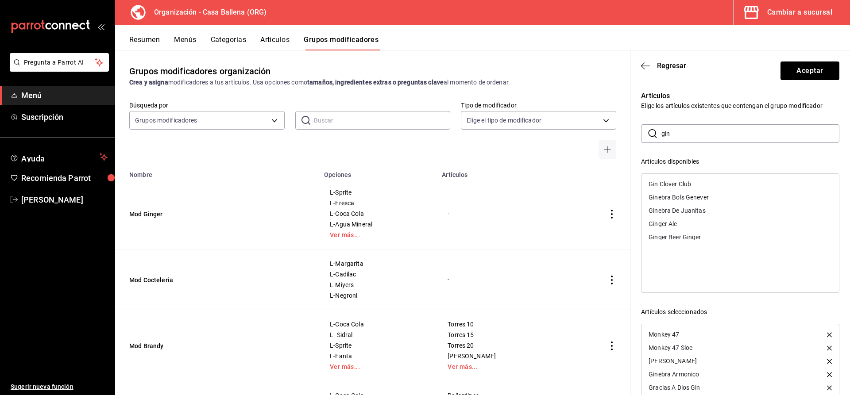
click at [697, 179] on div "Gin Clover Club" at bounding box center [741, 184] width 198 height 13
click at [662, 125] on input "gin" at bounding box center [751, 134] width 178 height 18
click at [698, 192] on div "Beefeater Blackberry" at bounding box center [741, 197] width 198 height 13
click at [705, 196] on div "Beefeater Botanic" at bounding box center [741, 197] width 198 height 13
click at [673, 184] on div "Beefeater 24" at bounding box center [667, 184] width 36 height 6
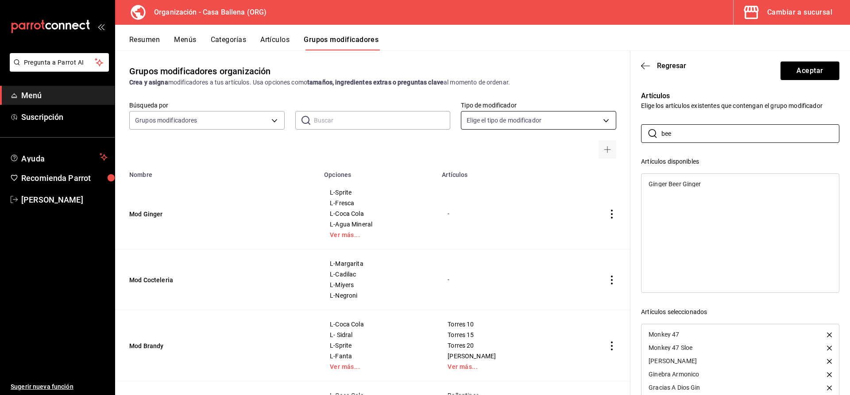
drag, startPoint x: 697, startPoint y: 131, endPoint x: 600, endPoint y: 124, distance: 97.2
click at [662, 125] on input "bee" at bounding box center [751, 134] width 178 height 18
click at [688, 185] on div "Bombay Saphire" at bounding box center [672, 184] width 46 height 6
drag, startPoint x: 706, startPoint y: 135, endPoint x: 585, endPoint y: 130, distance: 121.4
click at [662, 129] on input "bombay" at bounding box center [751, 134] width 178 height 18
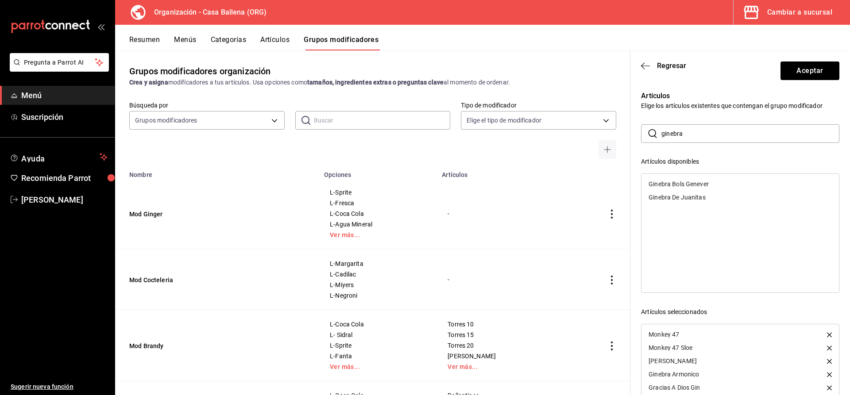
click at [703, 184] on div "Ginebra Bols Genever" at bounding box center [679, 184] width 60 height 6
click at [698, 131] on input "ginebra" at bounding box center [751, 134] width 178 height 18
click at [693, 183] on div "Ginebra De Juanitas" at bounding box center [677, 184] width 57 height 6
drag, startPoint x: 688, startPoint y: 130, endPoint x: 611, endPoint y: 128, distance: 76.6
click at [662, 128] on input "ginebra" at bounding box center [751, 134] width 178 height 18
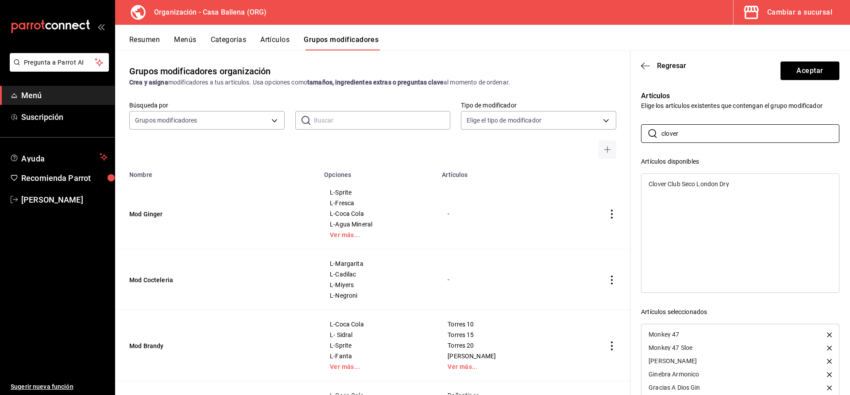
type input "clover"
click at [682, 180] on div "Clover Club Seco London Dry" at bounding box center [741, 184] width 198 height 13
click at [806, 71] on button "Aceptar" at bounding box center [810, 71] width 59 height 19
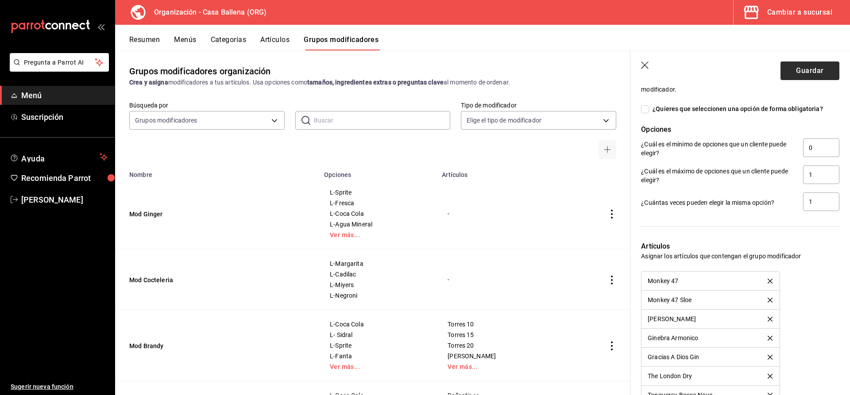
scroll to position [806, 0]
click at [805, 70] on button "Guardar" at bounding box center [810, 71] width 59 height 19
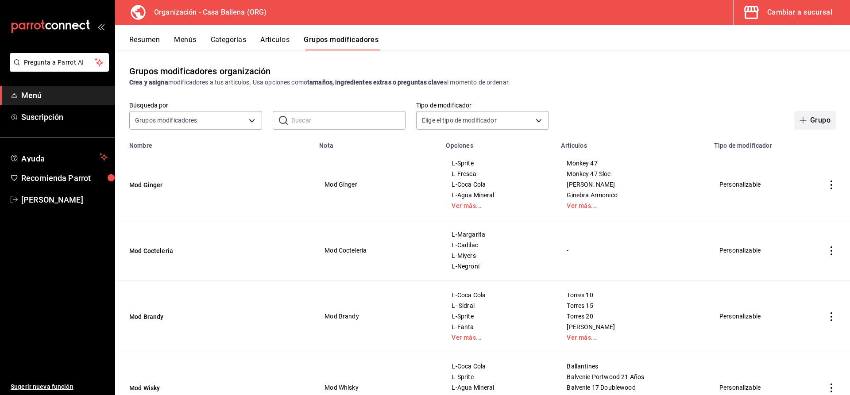
click at [825, 119] on button "Grupo" at bounding box center [816, 120] width 42 height 19
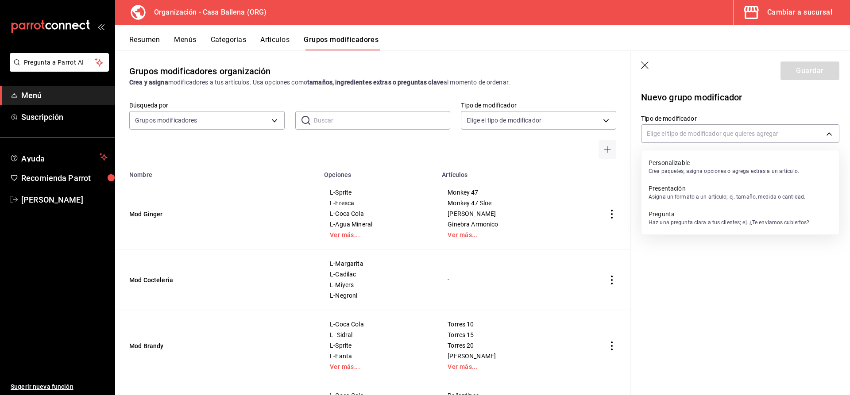
click at [698, 137] on body "Pregunta a Parrot AI Menú Suscripción Ayuda Recomienda Parrot Carlos Velazquez …" at bounding box center [425, 197] width 850 height 395
click at [695, 170] on p "Crea paquetes, asigna opciones o agrega extras a un artículo." at bounding box center [724, 171] width 151 height 8
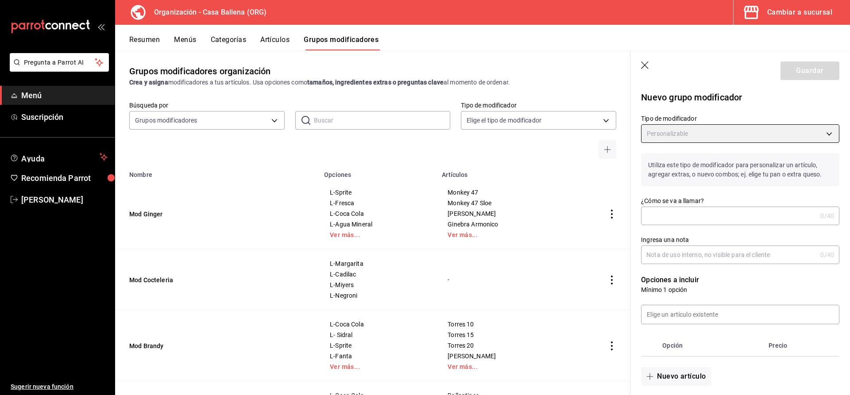
type input "CUSTOMIZABLE"
click at [670, 211] on input "¿Cómo se va a llamar?" at bounding box center [729, 216] width 176 height 18
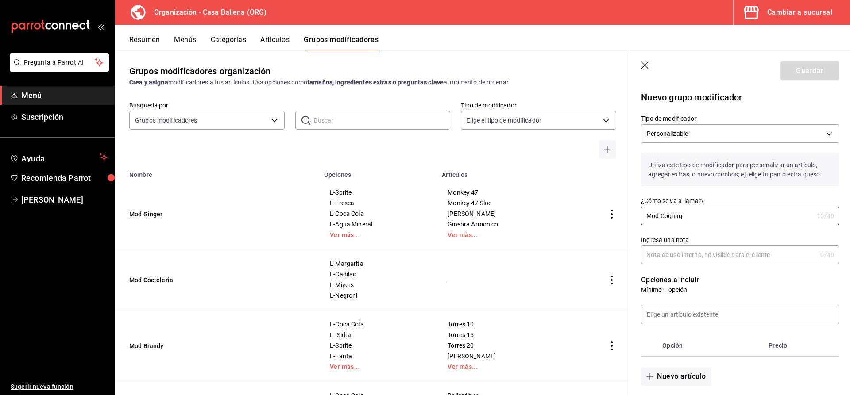
click at [675, 256] on input "Ingresa una nota" at bounding box center [729, 255] width 176 height 18
click at [689, 216] on input "Mod Cognag" at bounding box center [727, 216] width 172 height 18
drag, startPoint x: 686, startPoint y: 215, endPoint x: 612, endPoint y: 216, distance: 74.8
click at [641, 216] on input "Mod Cognac" at bounding box center [727, 216] width 172 height 18
type input "Mod Cognac"
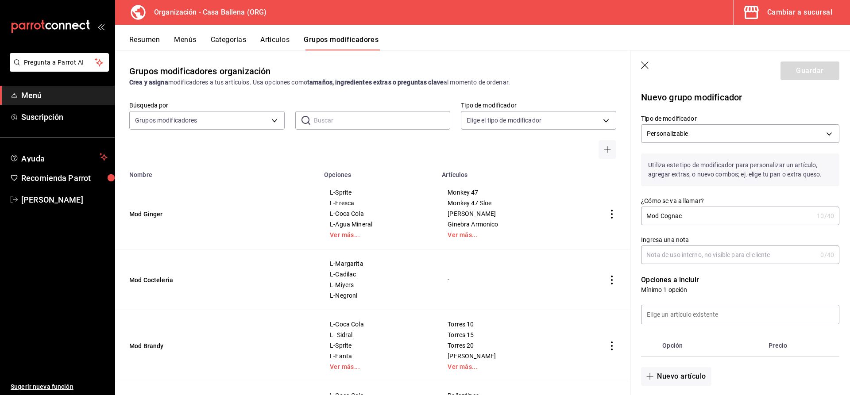
click at [680, 257] on input "Ingresa una nota" at bounding box center [729, 255] width 176 height 18
paste input "Mod Cognac"
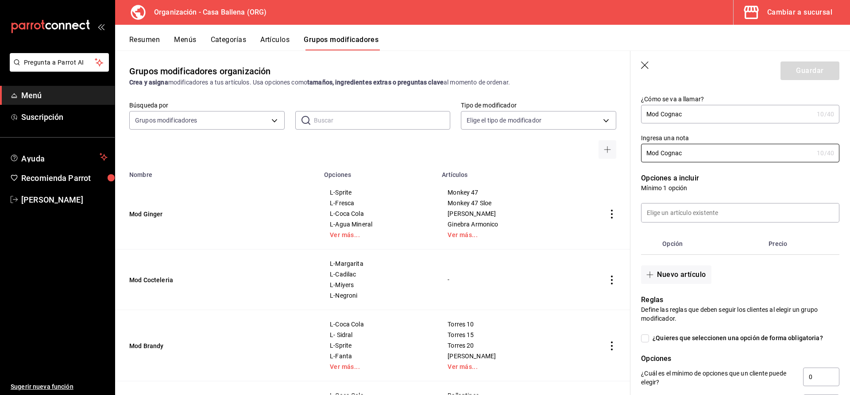
scroll to position [136, 0]
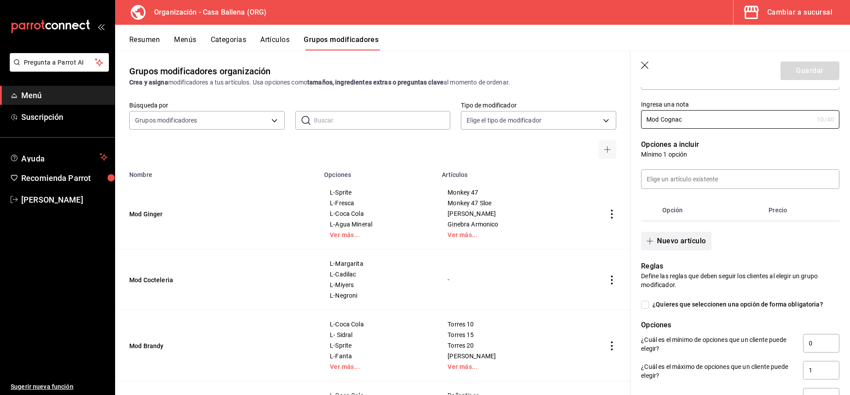
type input "Mod Cognac"
click at [672, 240] on button "Nuevo artículo" at bounding box center [676, 241] width 70 height 19
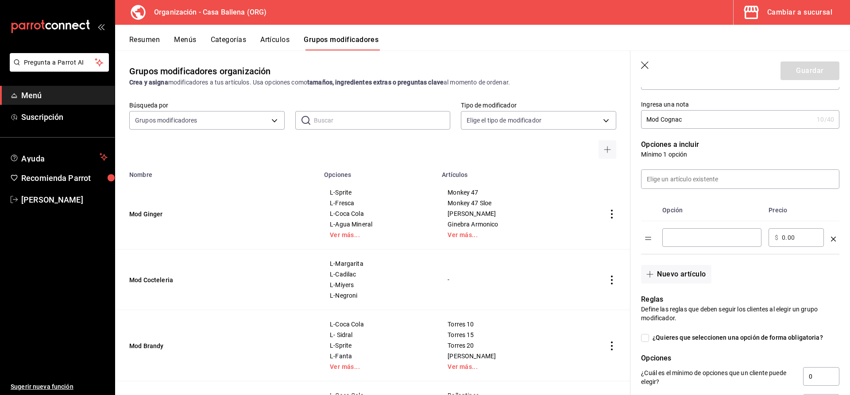
click at [700, 233] on div "​" at bounding box center [712, 238] width 99 height 19
type input "L-Coca Cola"
click at [682, 276] on button "Nuevo artículo" at bounding box center [676, 274] width 70 height 19
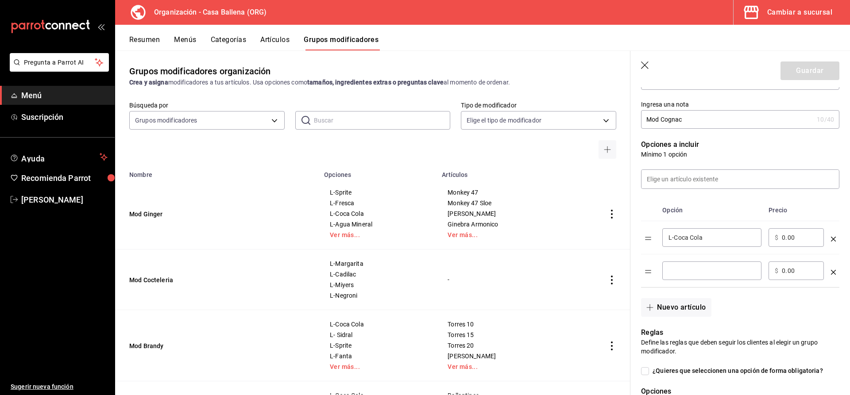
click at [681, 260] on td "​" at bounding box center [712, 271] width 106 height 33
click at [682, 264] on div "​" at bounding box center [712, 271] width 99 height 19
type input "L-Sidral"
drag, startPoint x: 683, startPoint y: 311, endPoint x: 684, endPoint y: 304, distance: 7.1
click at [683, 310] on button "Nuevo artículo" at bounding box center [676, 307] width 70 height 19
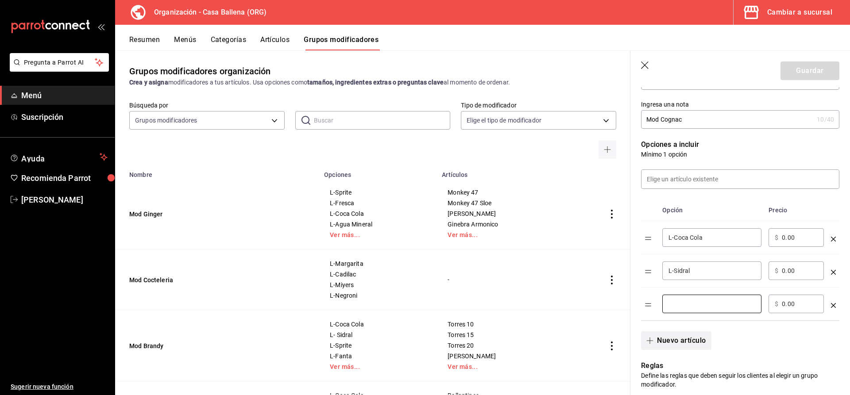
click at [684, 304] on input "optionsTable" at bounding box center [712, 304] width 87 height 9
type input "L-Sprite"
click at [685, 335] on button "Nuevo artículo" at bounding box center [676, 341] width 70 height 19
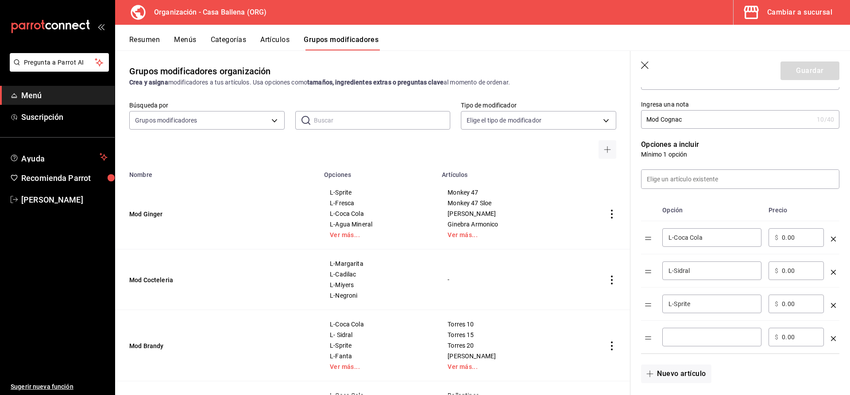
click at [683, 333] on input "optionsTable" at bounding box center [712, 337] width 87 height 9
type input "L-Squirt"
click at [681, 380] on button "Nuevo artículo" at bounding box center [676, 374] width 70 height 19
click at [685, 364] on div "​" at bounding box center [712, 370] width 99 height 19
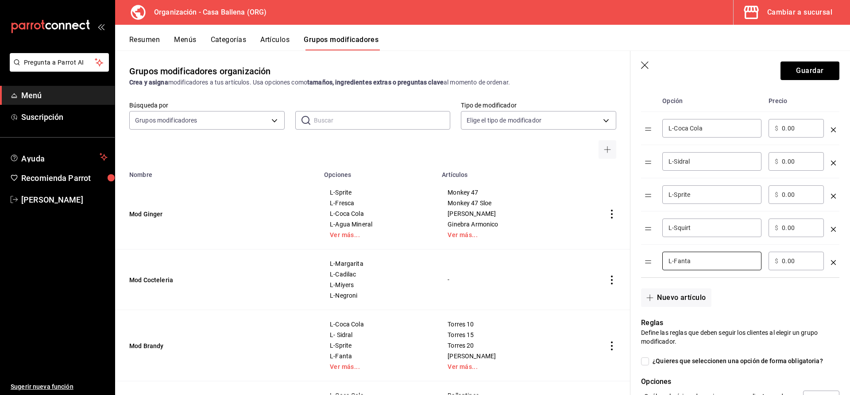
scroll to position [271, 0]
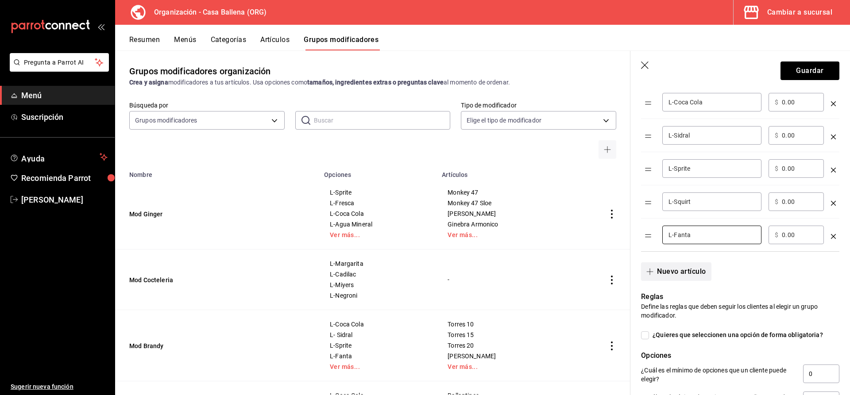
type input "L-Fanta"
click at [684, 267] on button "Nuevo artículo" at bounding box center [676, 272] width 70 height 19
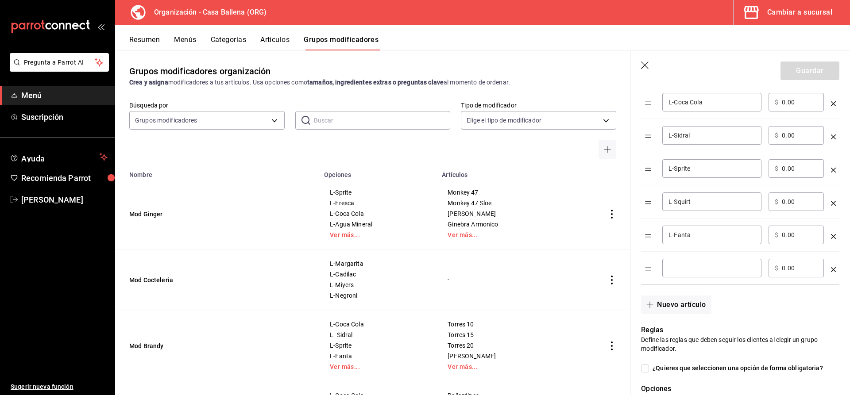
click at [691, 268] on input "optionsTable" at bounding box center [712, 268] width 87 height 9
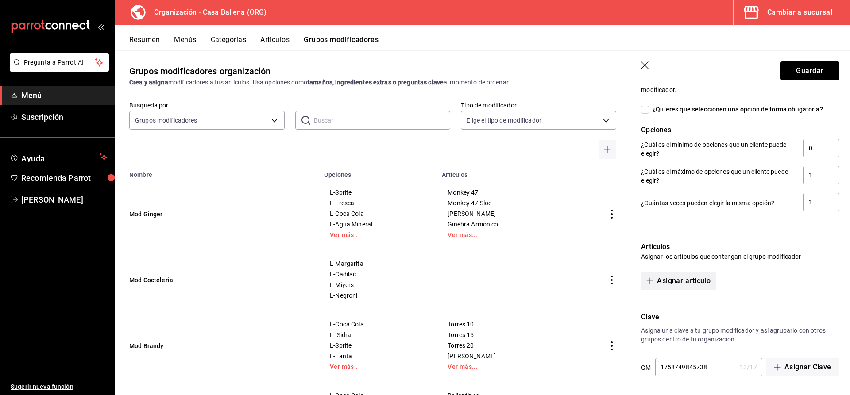
type input "L-Agua Mineral"
click at [702, 276] on button "Asignar artículo" at bounding box center [678, 281] width 75 height 19
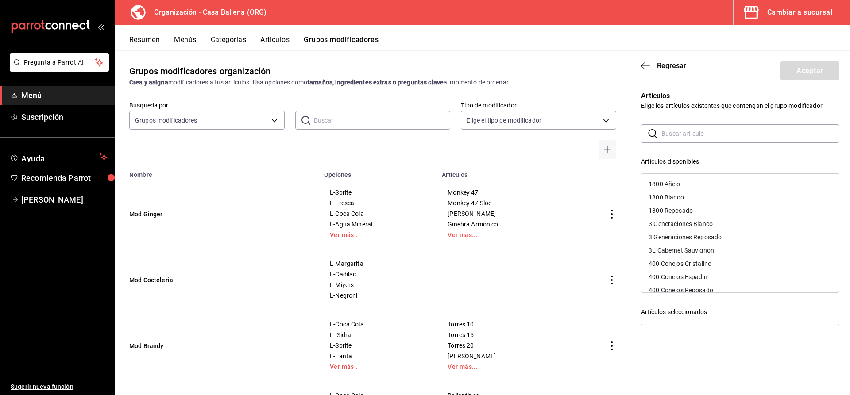
drag, startPoint x: 724, startPoint y: 132, endPoint x: 719, endPoint y: 132, distance: 4.5
click at [720, 132] on input "text" at bounding box center [751, 134] width 178 height 18
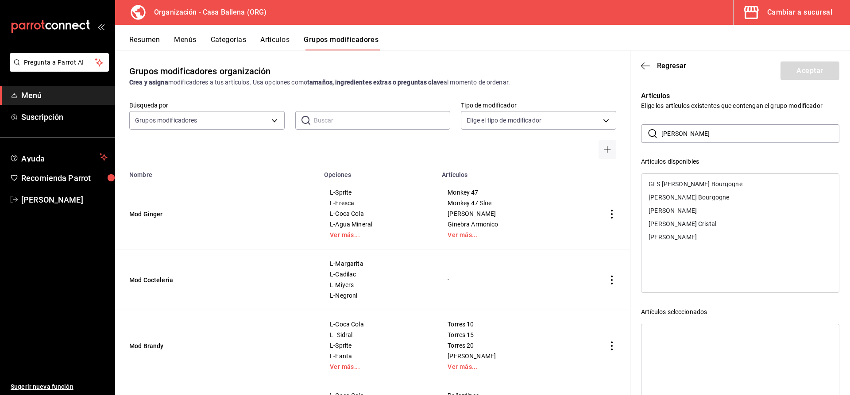
click at [684, 237] on div "[PERSON_NAME]" at bounding box center [741, 237] width 198 height 13
drag, startPoint x: 698, startPoint y: 129, endPoint x: 602, endPoint y: 126, distance: 96.2
click at [662, 126] on input "louis" at bounding box center [751, 134] width 178 height 18
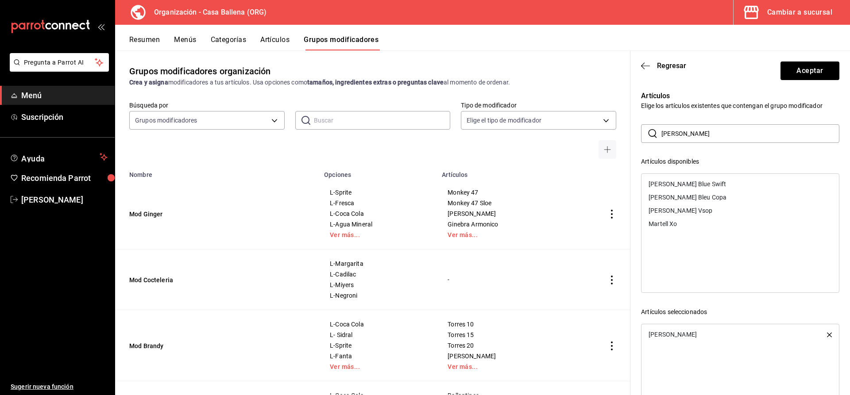
click at [684, 224] on div "Martell Xo" at bounding box center [741, 223] width 198 height 13
drag, startPoint x: 637, startPoint y: 144, endPoint x: 615, endPoint y: 146, distance: 22.2
click at [662, 143] on input "marte" at bounding box center [751, 134] width 178 height 18
click at [677, 198] on div "Remy Xo" at bounding box center [741, 197] width 198 height 13
click at [691, 133] on input "remy" at bounding box center [751, 134] width 178 height 18
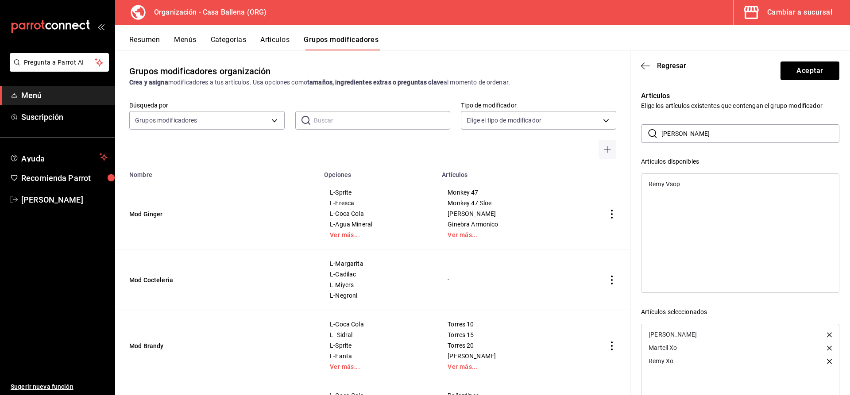
click at [674, 185] on div "Remy Vsop" at bounding box center [664, 184] width 31 height 6
drag, startPoint x: 690, startPoint y: 133, endPoint x: 616, endPoint y: 129, distance: 74.1
click at [662, 129] on input "remy" at bounding box center [751, 134] width 178 height 18
click at [691, 212] on div "Martell Vsop" at bounding box center [741, 210] width 198 height 13
click at [687, 183] on div "Martell Blue Swift" at bounding box center [688, 184] width 78 height 6
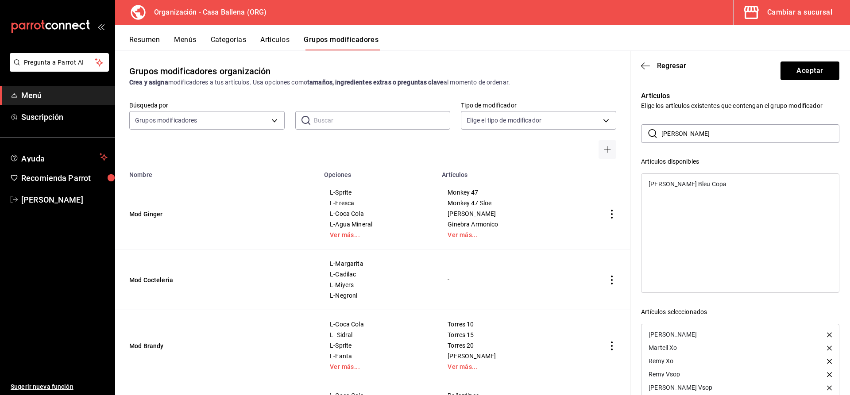
click at [682, 181] on div "Martell Cordon Bleu Copa" at bounding box center [741, 184] width 198 height 13
drag, startPoint x: 692, startPoint y: 135, endPoint x: 603, endPoint y: 134, distance: 88.6
click at [662, 134] on input "martel" at bounding box center [751, 134] width 178 height 18
click at [693, 187] on div "Hennesy Vsop" at bounding box center [741, 184] width 198 height 13
click at [693, 187] on div "Hennesy Xo" at bounding box center [741, 184] width 198 height 13
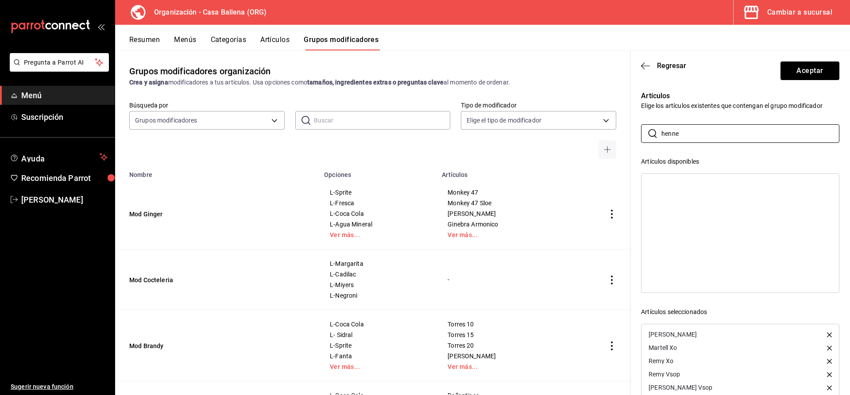
drag, startPoint x: 663, startPoint y: 138, endPoint x: 520, endPoint y: 133, distance: 143.1
click at [662, 133] on input "henne" at bounding box center [751, 134] width 178 height 18
type input "cour"
click at [695, 181] on div "Courvoisier Vsop" at bounding box center [741, 184] width 198 height 13
click at [697, 181] on ul "Courvoisier Vsop" at bounding box center [741, 184] width 198 height 20
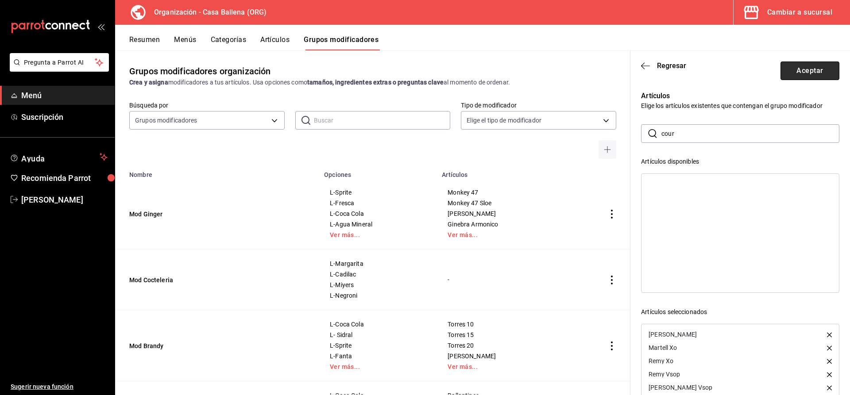
click at [819, 72] on button "Aceptar" at bounding box center [810, 71] width 59 height 19
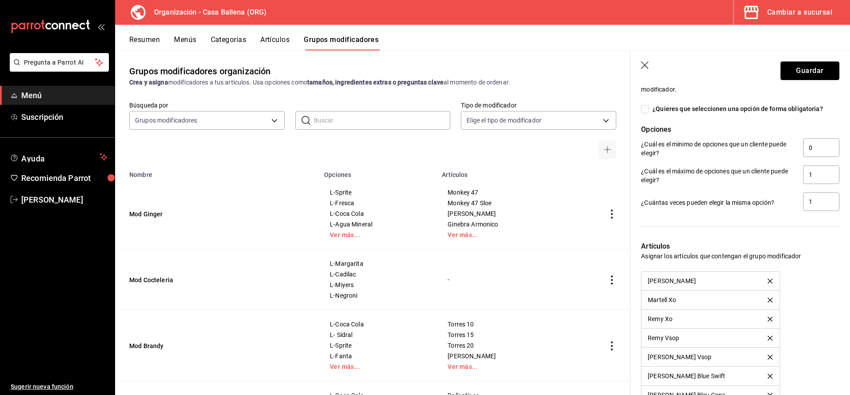
click at [817, 70] on button "Guardar" at bounding box center [810, 71] width 59 height 19
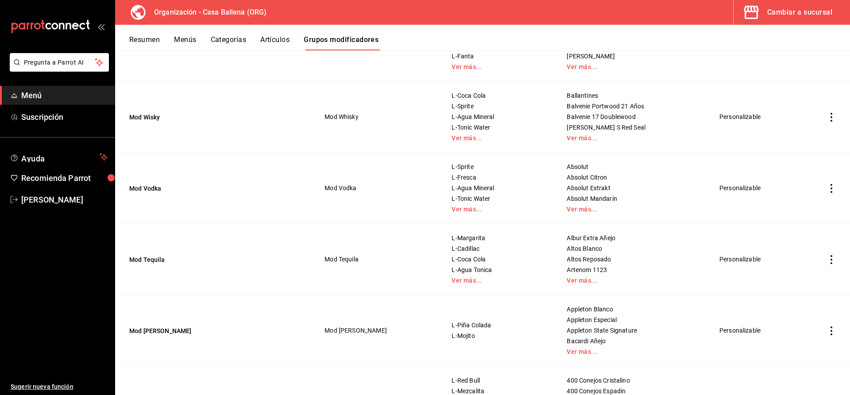
scroll to position [71, 0]
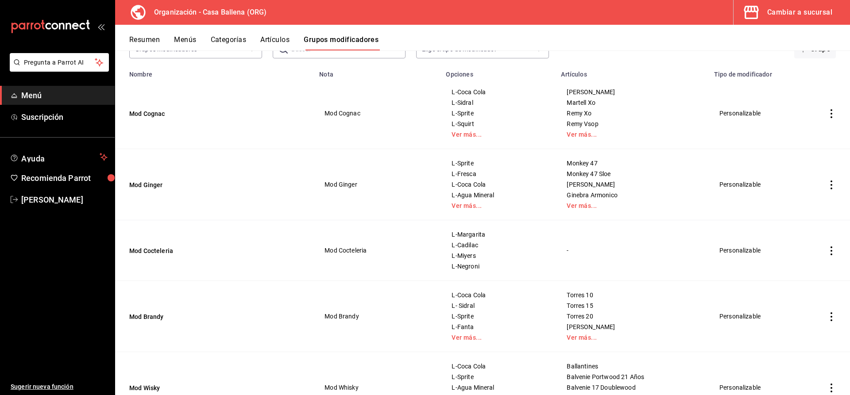
click at [832, 185] on icon "actions" at bounding box center [832, 185] width 2 height 9
click at [813, 219] on li "Duplicar" at bounding box center [797, 224] width 53 height 18
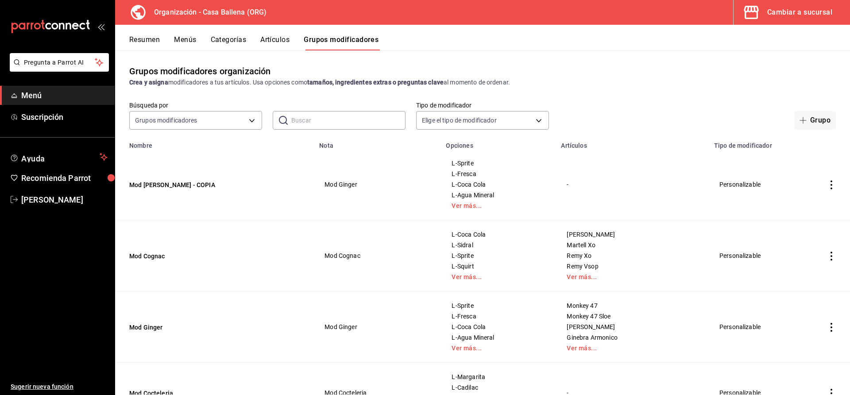
click at [833, 185] on icon "actions" at bounding box center [831, 185] width 9 height 9
click at [805, 201] on li "Editar" at bounding box center [797, 206] width 53 height 18
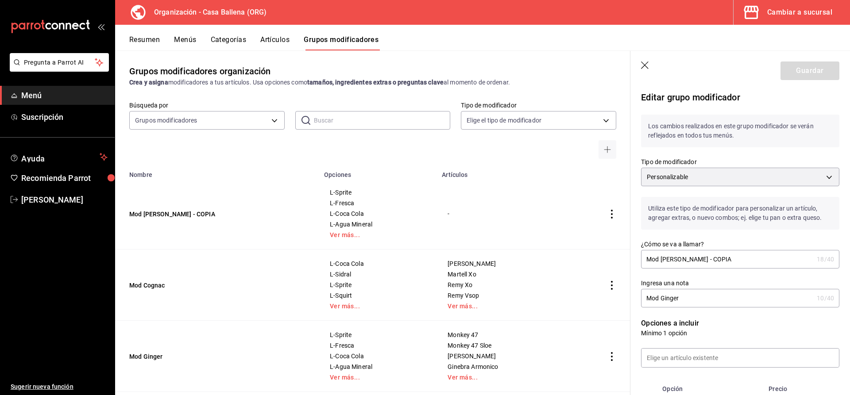
drag, startPoint x: 663, startPoint y: 258, endPoint x: 748, endPoint y: 256, distance: 85.9
click at [709, 256] on input "Mod Ginger - COPIA" at bounding box center [727, 260] width 172 height 18
drag, startPoint x: 674, startPoint y: 259, endPoint x: 728, endPoint y: 257, distance: 54.1
click at [727, 257] on input "Mod Aperitivo" at bounding box center [727, 260] width 172 height 18
click at [641, 258] on input "Mod Aper" at bounding box center [729, 260] width 176 height 18
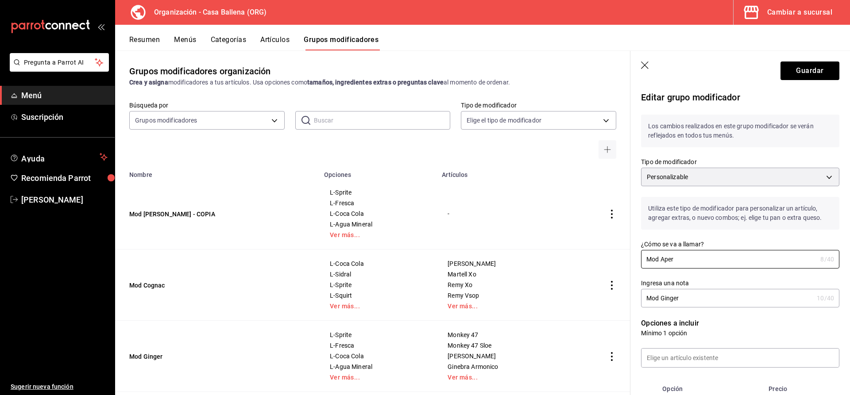
type input "Mod Aper"
drag, startPoint x: 690, startPoint y: 296, endPoint x: 648, endPoint y: 296, distance: 41.6
click at [641, 296] on input "Mod Ginger" at bounding box center [727, 299] width 172 height 18
paste input "Ap"
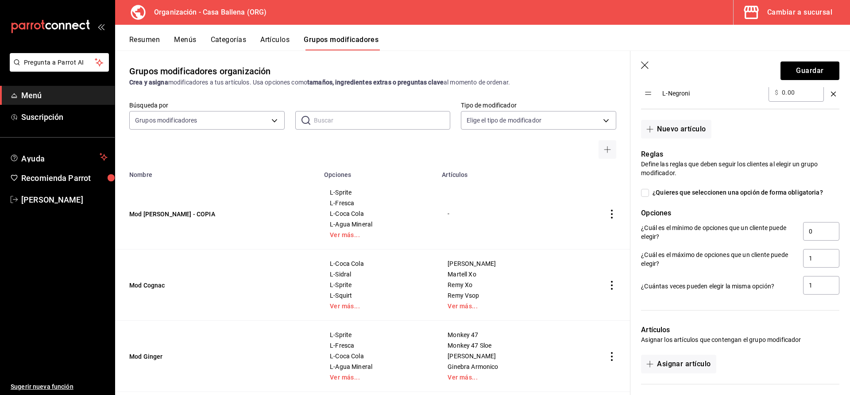
scroll to position [806, 0]
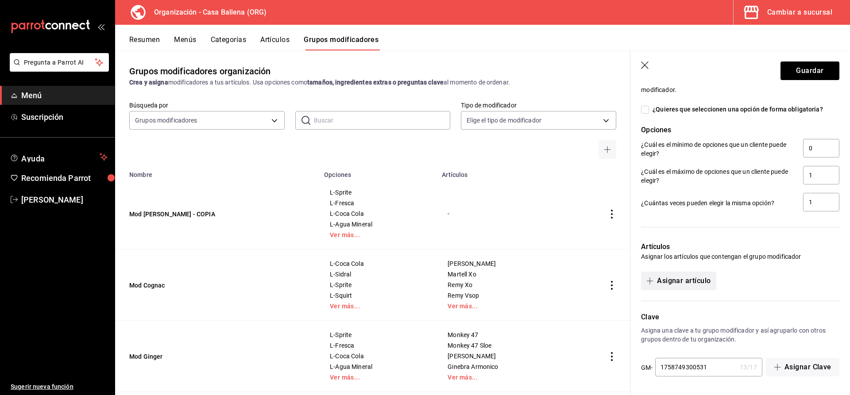
type input "Mod Aper"
click at [666, 282] on button "Asignar artículo" at bounding box center [678, 281] width 75 height 19
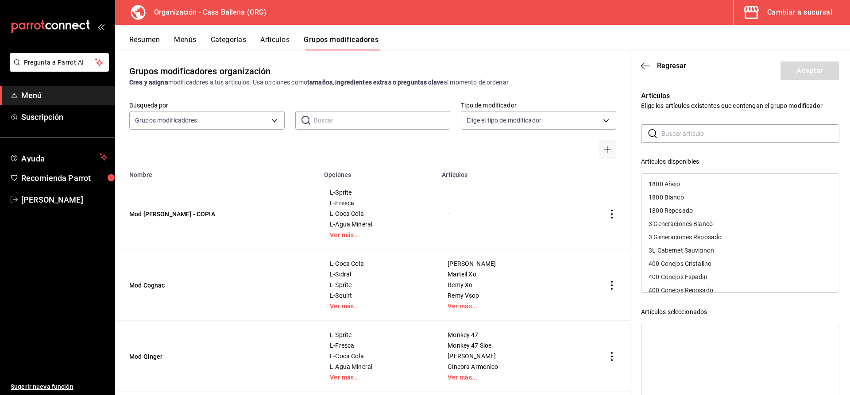
click at [676, 134] on input "text" at bounding box center [751, 134] width 178 height 18
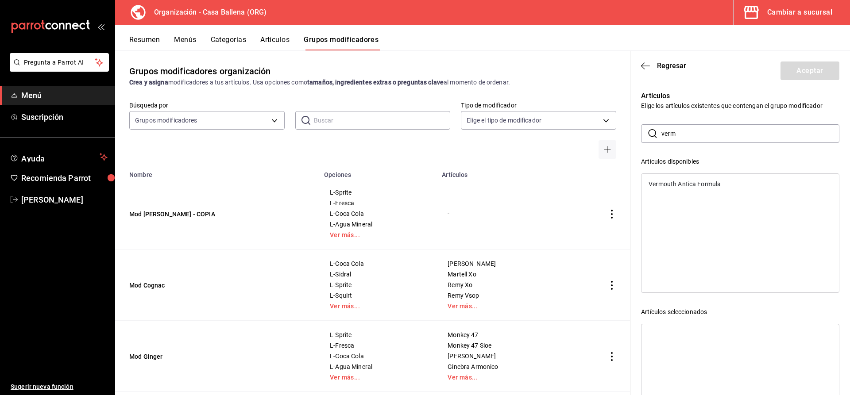
click at [712, 184] on div "Vermouth Antica Formula" at bounding box center [685, 184] width 72 height 6
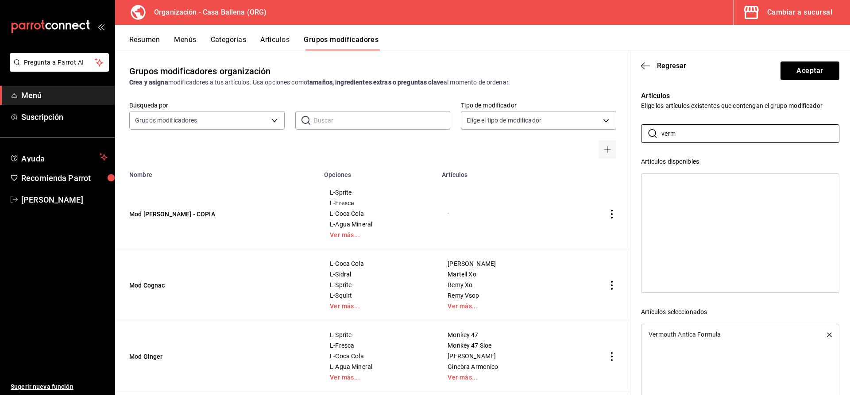
drag, startPoint x: 686, startPoint y: 134, endPoint x: 624, endPoint y: 134, distance: 62.4
click at [662, 134] on input "verm" at bounding box center [751, 134] width 178 height 18
click at [683, 212] on div "Martini Rosso" at bounding box center [668, 211] width 39 height 6
drag, startPoint x: 679, startPoint y: 139, endPoint x: 588, endPoint y: 138, distance: 91.2
click at [662, 139] on input "martini" at bounding box center [751, 134] width 178 height 18
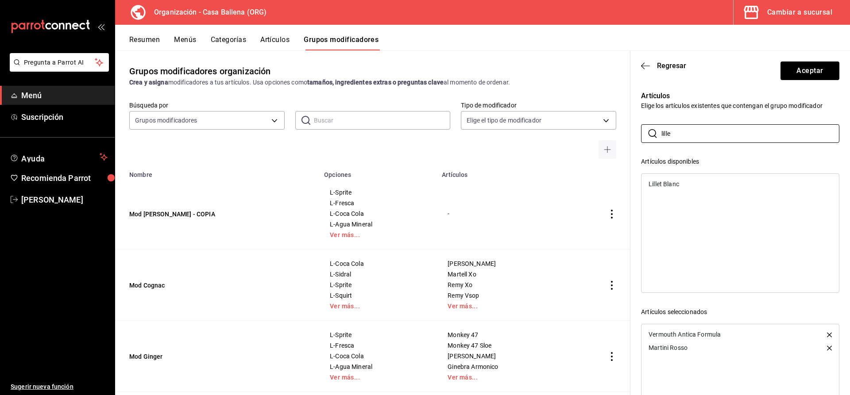
click at [708, 186] on div "Lillet Blanc" at bounding box center [741, 184] width 198 height 13
drag, startPoint x: 680, startPoint y: 124, endPoint x: 653, endPoint y: 130, distance: 27.7
click at [652, 129] on div "Artículos Elige los artículos existentes que contengan el grupo modificador ​ l…" at bounding box center [735, 260] width 209 height 361
drag, startPoint x: 686, startPoint y: 134, endPoint x: 642, endPoint y: 136, distance: 44.3
click at [662, 136] on input "lille" at bounding box center [751, 134] width 178 height 18
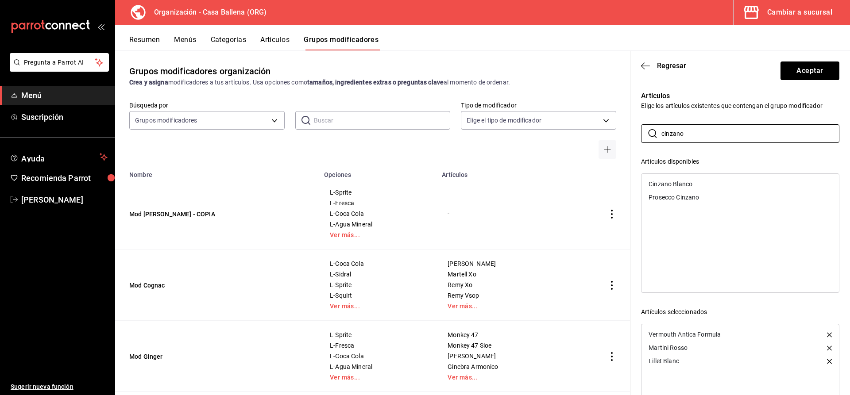
click at [686, 186] on div "Cinzano Blanco" at bounding box center [671, 184] width 44 height 6
drag, startPoint x: 711, startPoint y: 138, endPoint x: 608, endPoint y: 143, distance: 103.3
click at [662, 143] on input "cinzano" at bounding box center [751, 134] width 178 height 18
click at [672, 183] on div "Campari" at bounding box center [661, 184] width 24 height 6
drag, startPoint x: 700, startPoint y: 138, endPoint x: 596, endPoint y: 129, distance: 104.0
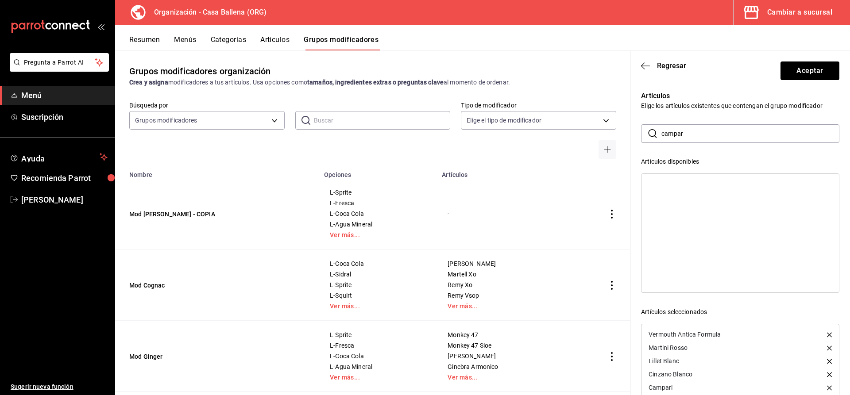
click at [662, 129] on input "campar" at bounding box center [751, 134] width 178 height 18
click at [680, 186] on div "Aperol" at bounding box center [741, 184] width 198 height 13
drag, startPoint x: 729, startPoint y: 128, endPoint x: 550, endPoint y: 128, distance: 179.4
click at [662, 128] on input "aperol" at bounding box center [751, 134] width 178 height 18
type input "vall"
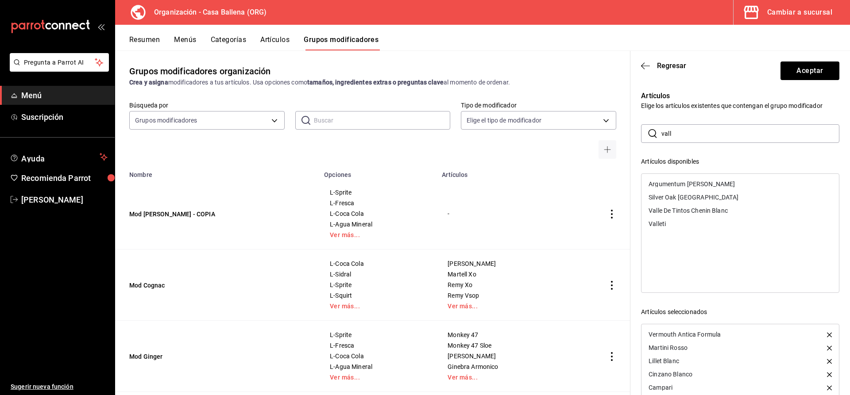
click at [672, 221] on div "Valleti" at bounding box center [741, 223] width 198 height 13
click at [809, 72] on button "Aceptar" at bounding box center [810, 71] width 59 height 19
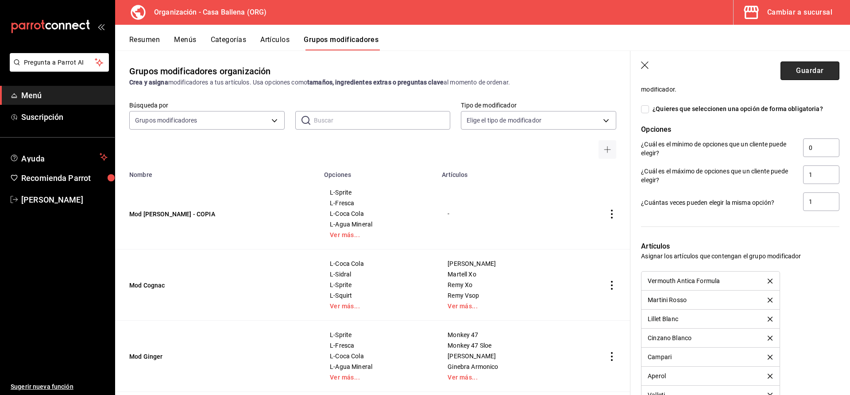
drag, startPoint x: 812, startPoint y: 71, endPoint x: 810, endPoint y: 75, distance: 4.6
click at [812, 72] on button "Guardar" at bounding box center [810, 71] width 59 height 19
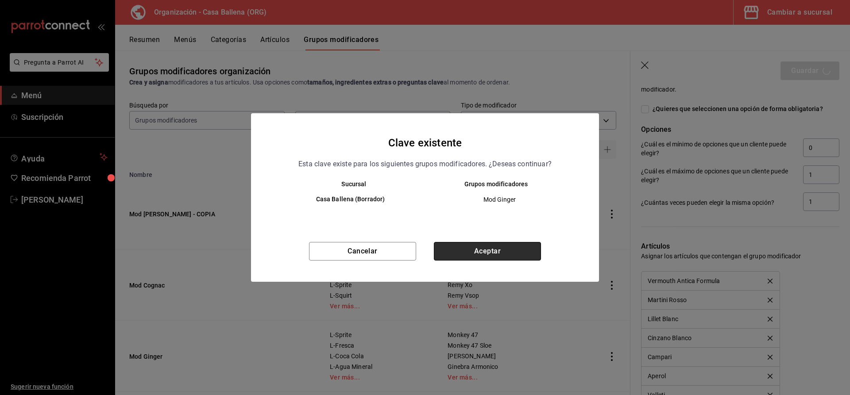
click at [485, 252] on button "Aceptar" at bounding box center [487, 251] width 107 height 19
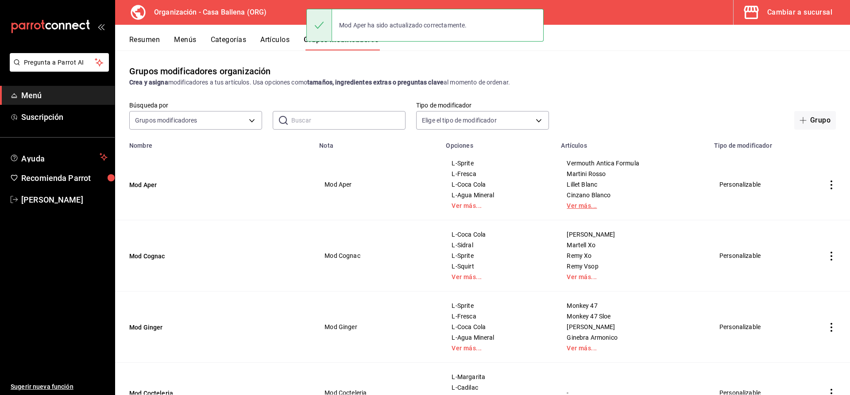
click at [569, 204] on link "Ver más..." at bounding box center [632, 206] width 131 height 6
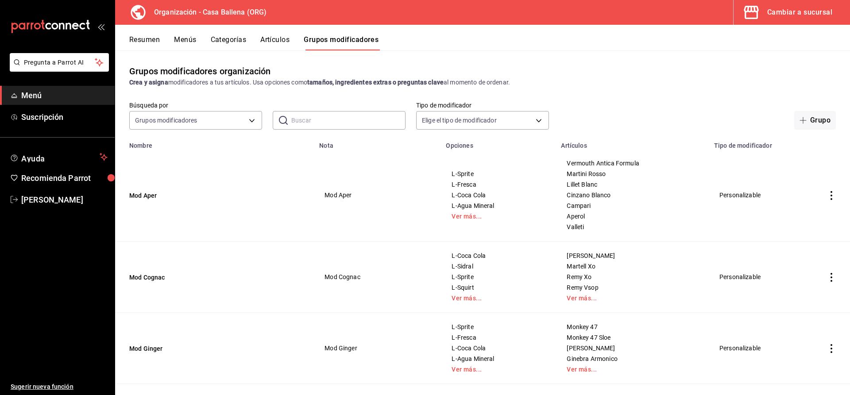
click at [463, 221] on td "L-Sprite L-Fresca L-Coca Cola L-Agua Mineral Ver más..." at bounding box center [498, 195] width 115 height 93
click at [463, 219] on link "Ver más..." at bounding box center [498, 216] width 93 height 6
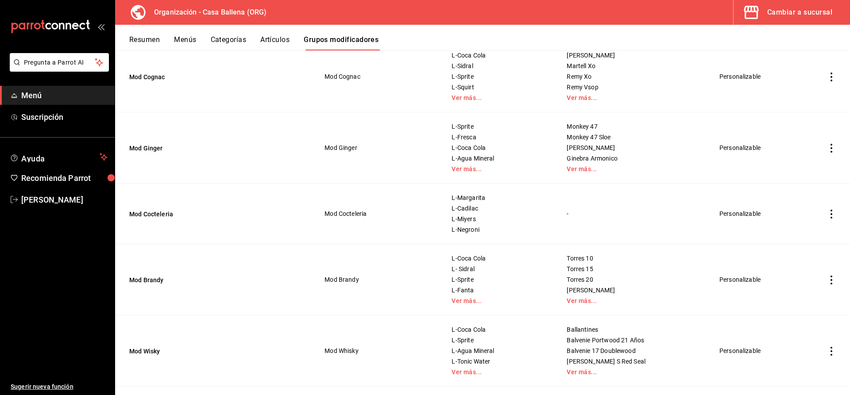
scroll to position [182, 0]
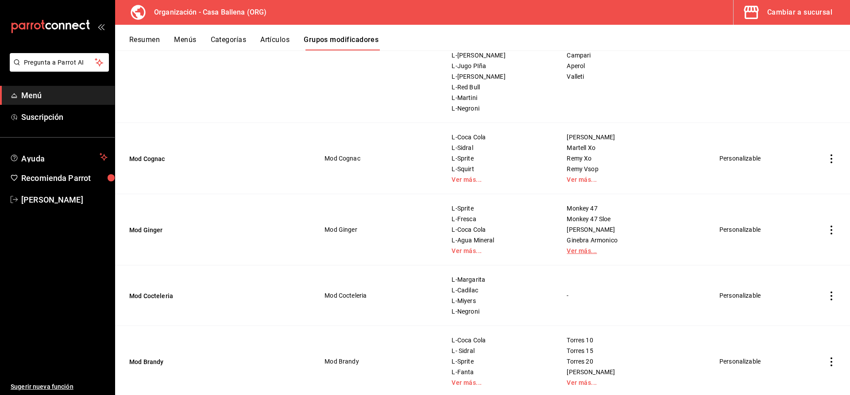
click at [573, 254] on link "Ver más..." at bounding box center [632, 251] width 131 height 6
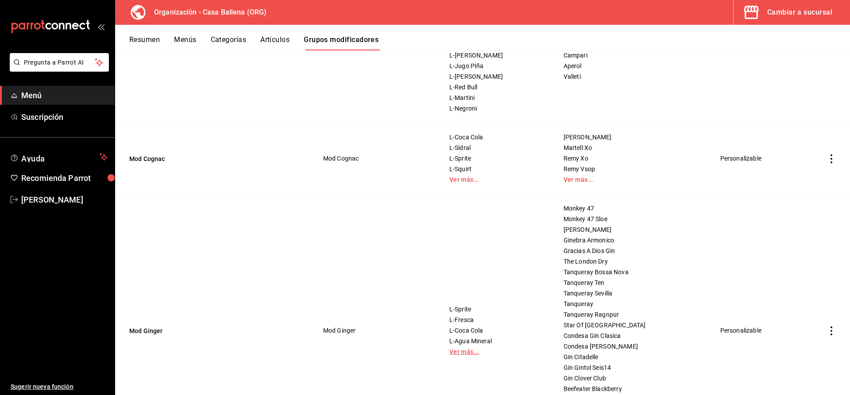
click at [450, 353] on link "Ver más..." at bounding box center [496, 352] width 92 height 6
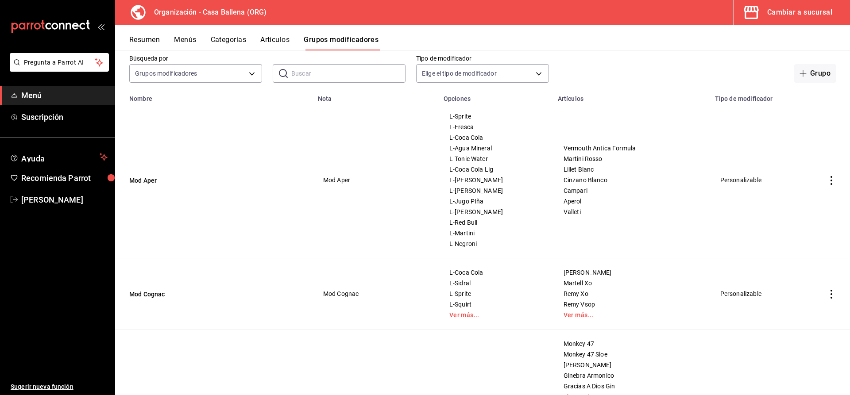
scroll to position [0, 0]
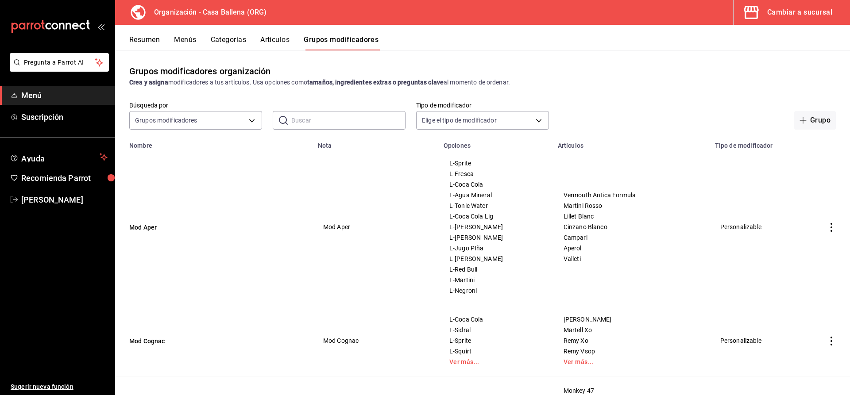
click at [837, 229] on td "simple table" at bounding box center [831, 227] width 37 height 156
click at [833, 229] on icon "actions" at bounding box center [831, 227] width 9 height 9
click at [810, 266] on span "Duplicar" at bounding box center [805, 266] width 23 height 9
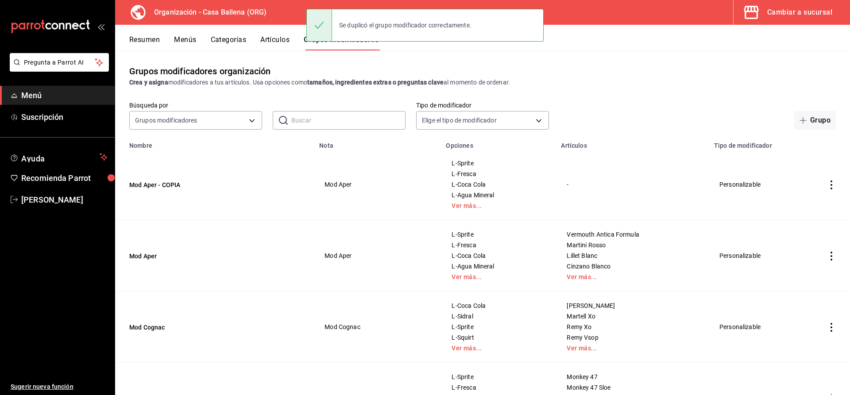
click at [831, 188] on icon "actions" at bounding box center [832, 185] width 2 height 9
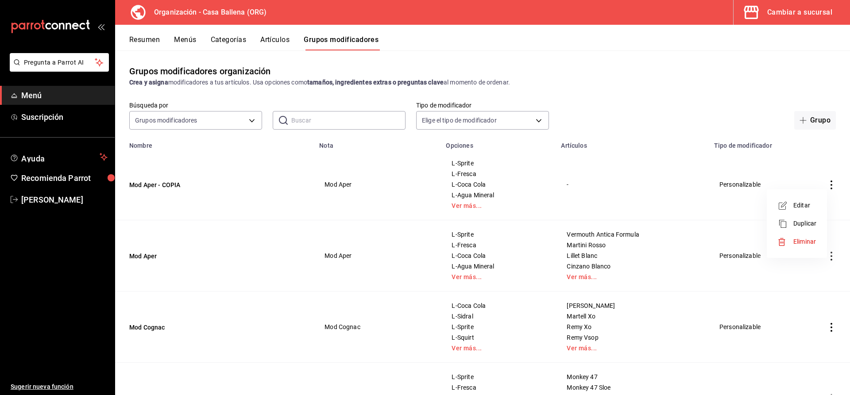
click at [809, 202] on span "Editar" at bounding box center [805, 205] width 23 height 9
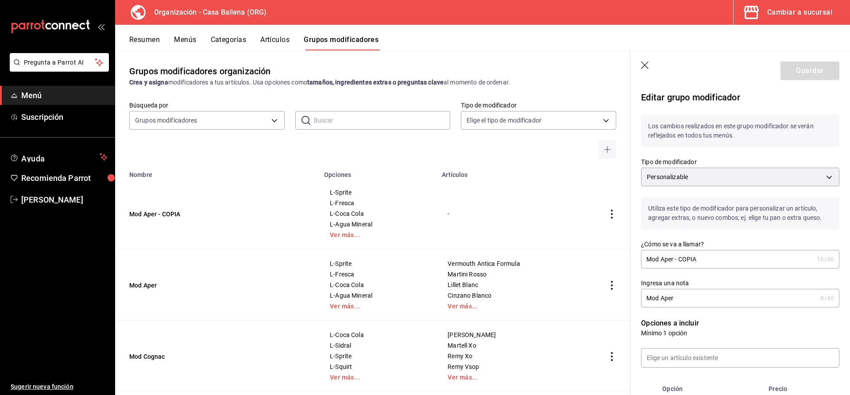
drag, startPoint x: 663, startPoint y: 260, endPoint x: 749, endPoint y: 256, distance: 86.0
click at [749, 257] on input "Mod Aper - COPIA" at bounding box center [727, 260] width 172 height 18
type input "Mod Anis"
click at [709, 301] on input "Mod Aper" at bounding box center [729, 299] width 176 height 18
type input "Mod Anis"
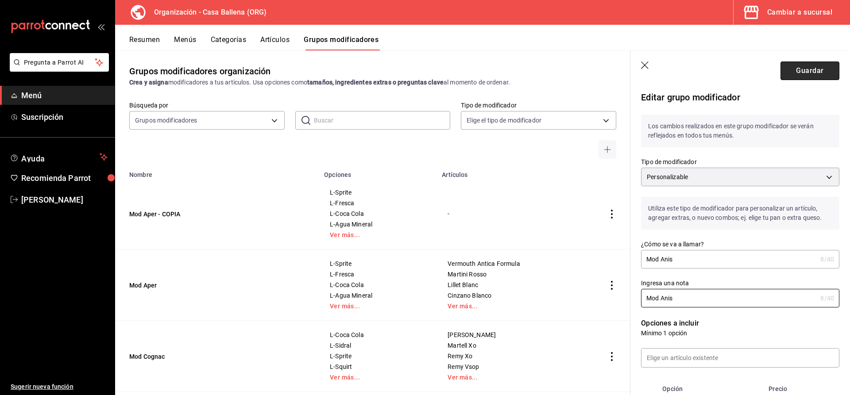
click at [836, 67] on button "Guardar" at bounding box center [810, 71] width 59 height 19
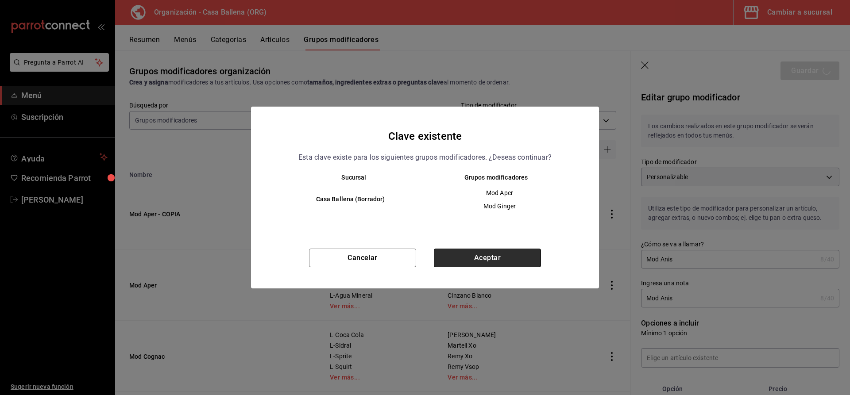
click at [485, 262] on button "Aceptar" at bounding box center [487, 258] width 107 height 19
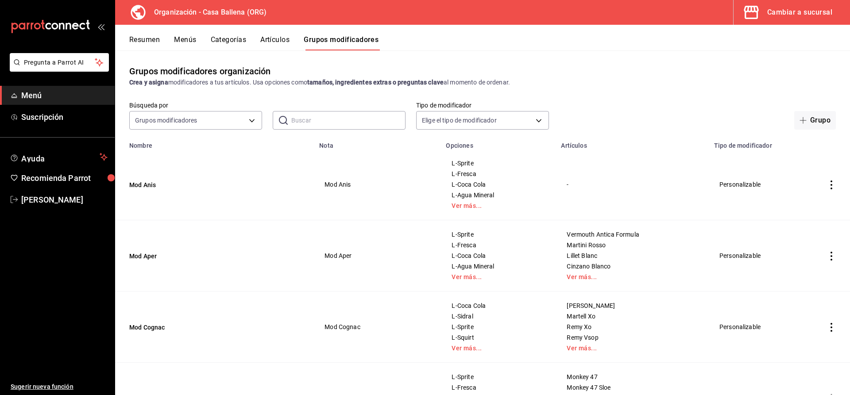
click at [833, 187] on icon "actions" at bounding box center [831, 185] width 9 height 9
click at [806, 202] on span "Editar" at bounding box center [805, 205] width 23 height 9
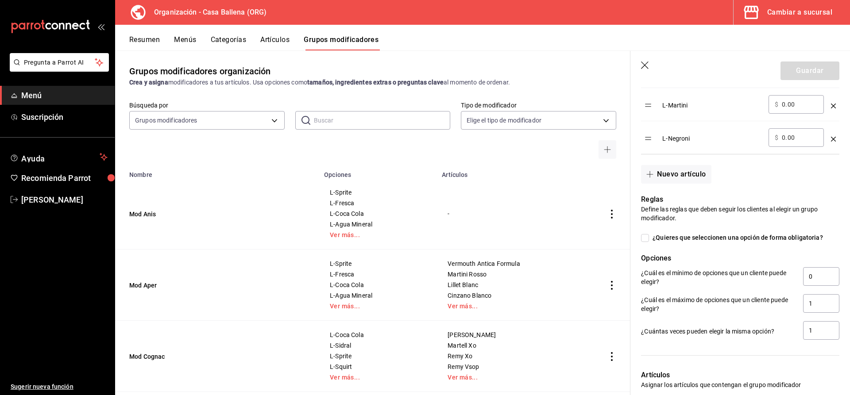
scroll to position [806, 0]
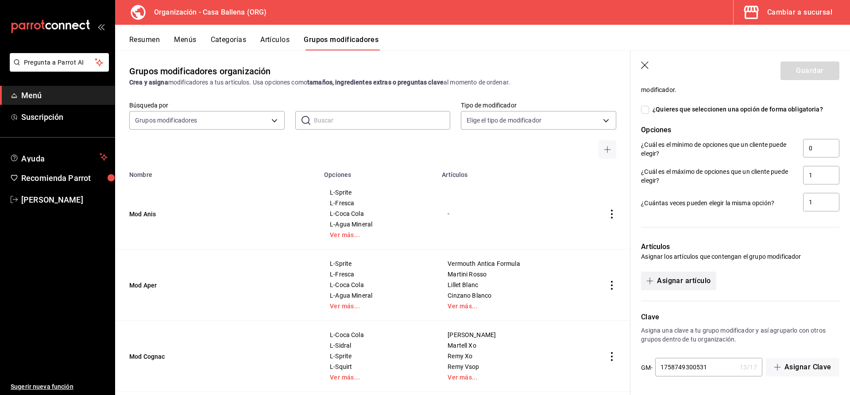
click at [687, 281] on button "Asignar artículo" at bounding box center [678, 281] width 75 height 19
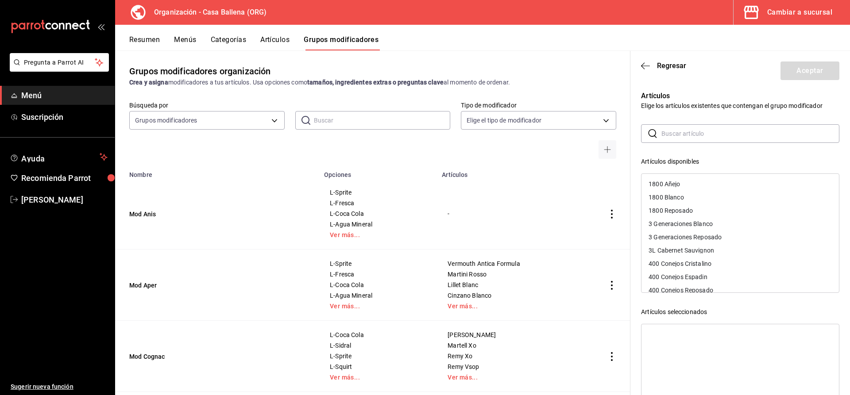
click at [677, 137] on input "text" at bounding box center [751, 134] width 178 height 18
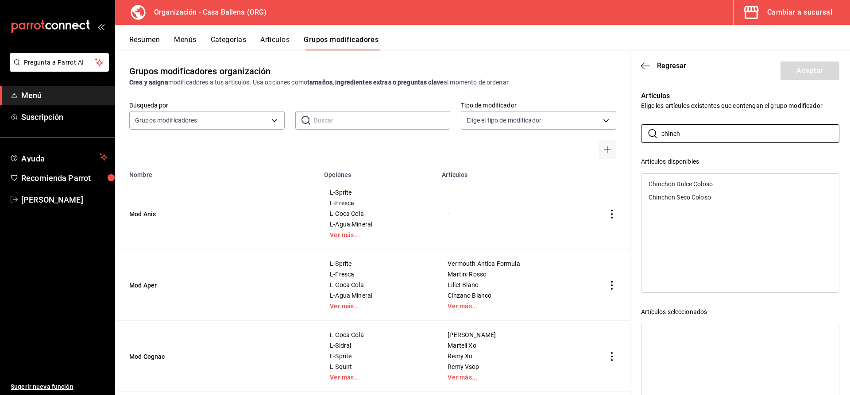
type input "chinch"
click at [706, 186] on div "Chinchon Dulce Coloso" at bounding box center [681, 184] width 64 height 6
click at [706, 187] on div "Chinchon Seco Coloso" at bounding box center [680, 184] width 62 height 6
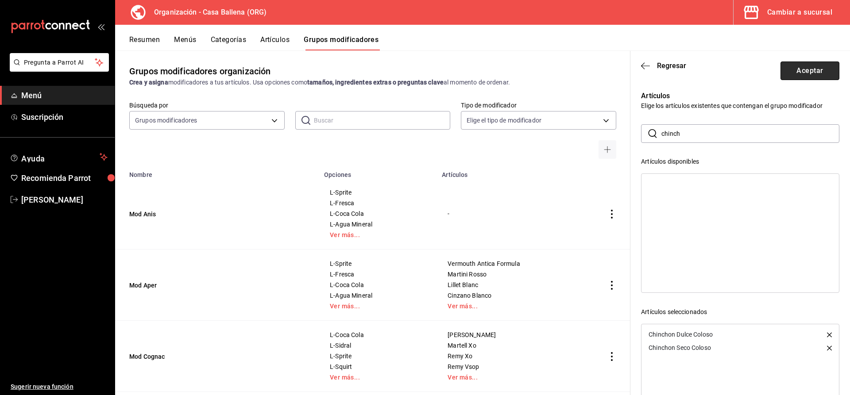
click at [814, 72] on button "Aceptar" at bounding box center [810, 71] width 59 height 19
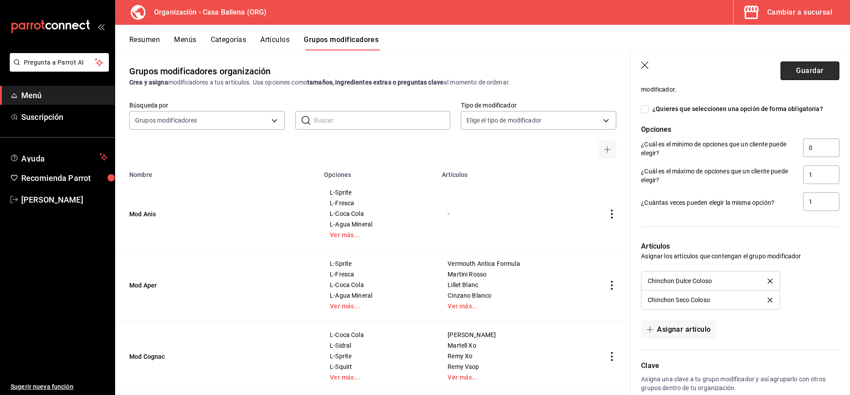
click at [814, 70] on button "Guardar" at bounding box center [810, 71] width 59 height 19
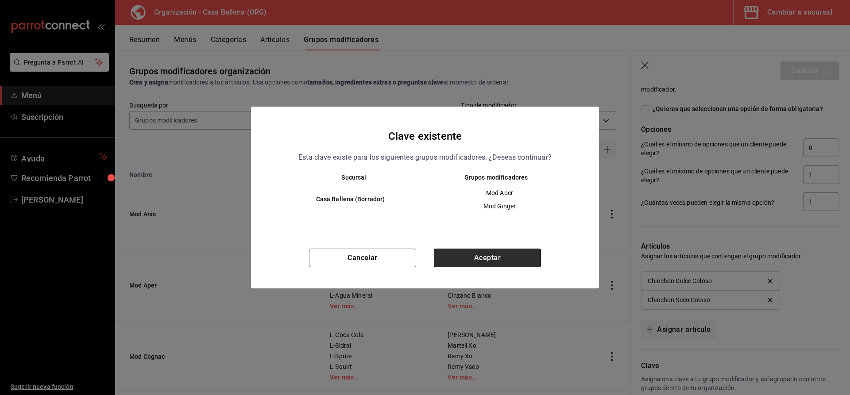
click at [517, 262] on button "Aceptar" at bounding box center [487, 258] width 107 height 19
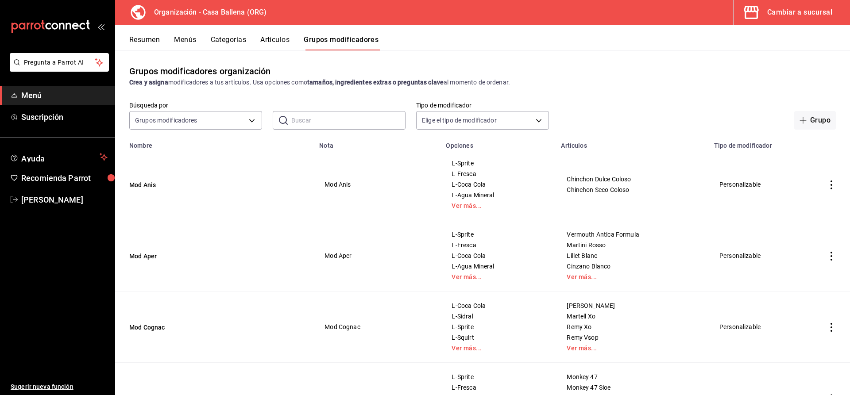
click at [39, 93] on span "Menú" at bounding box center [64, 95] width 86 height 12
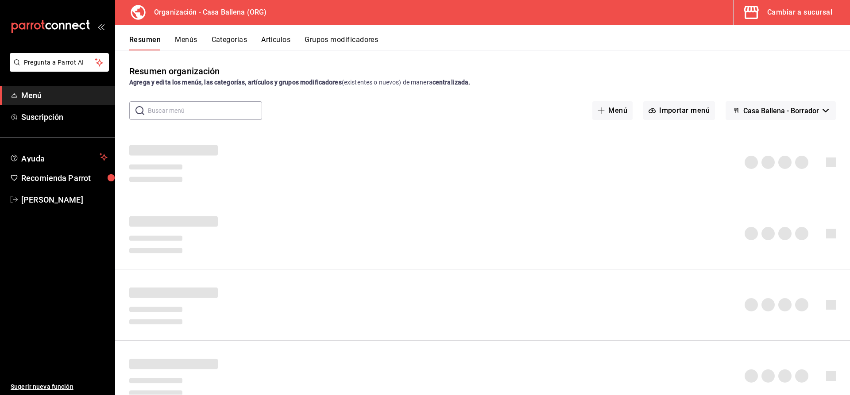
click at [798, 14] on div "Cambiar a sucursal" at bounding box center [800, 12] width 65 height 12
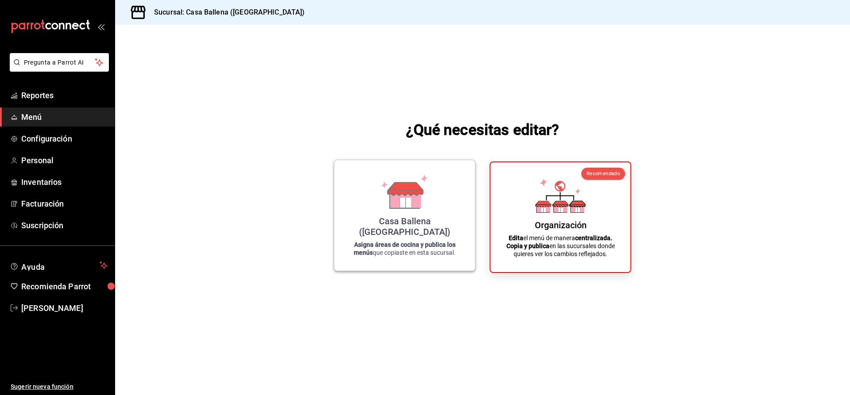
click at [421, 209] on icon at bounding box center [405, 191] width 50 height 35
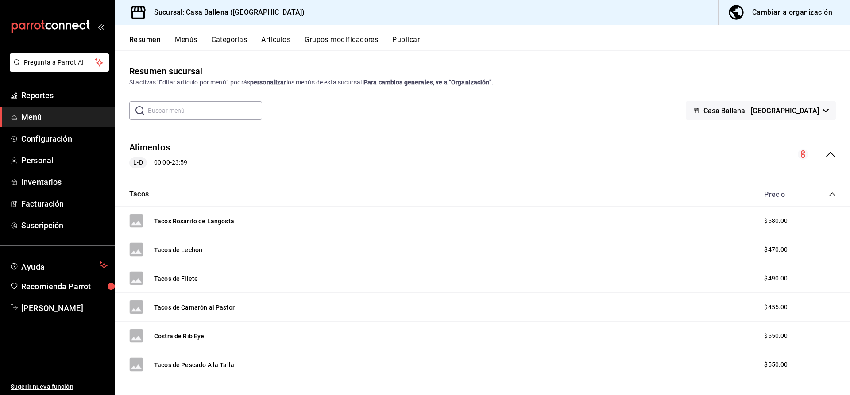
click at [829, 109] on button "Casa Ballena - [GEOGRAPHIC_DATA]" at bounding box center [761, 110] width 150 height 19
click at [403, 42] on div at bounding box center [425, 197] width 850 height 395
click at [408, 39] on button "Publicar" at bounding box center [405, 42] width 27 height 15
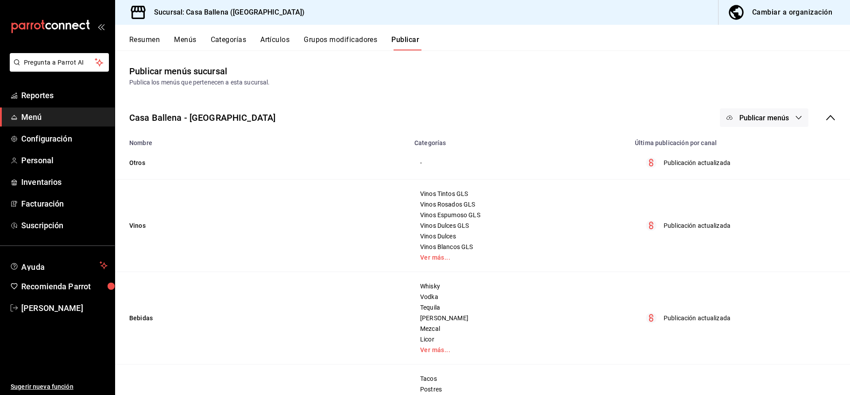
click at [753, 115] on span "Publicar menús" at bounding box center [765, 118] width 50 height 8
click at [781, 146] on span "Punto de venta" at bounding box center [777, 146] width 43 height 9
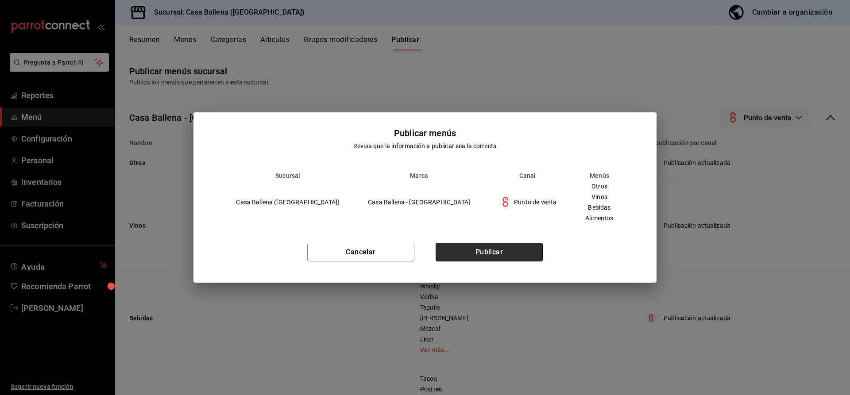
click at [496, 247] on button "Publicar" at bounding box center [489, 252] width 107 height 19
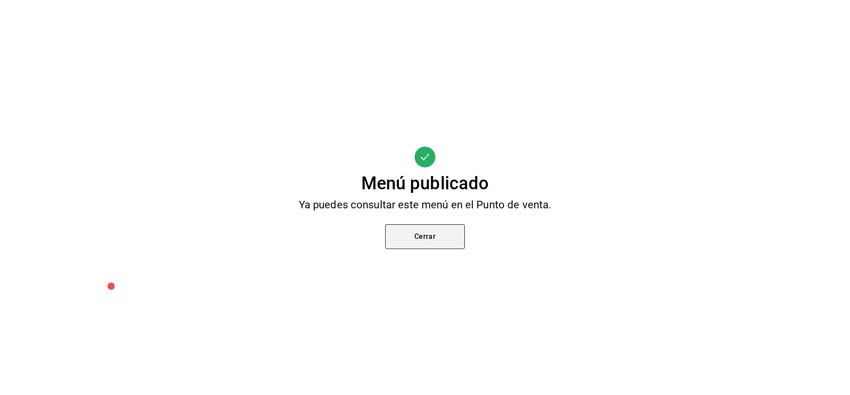
click at [438, 233] on button "Cerrar" at bounding box center [425, 237] width 80 height 25
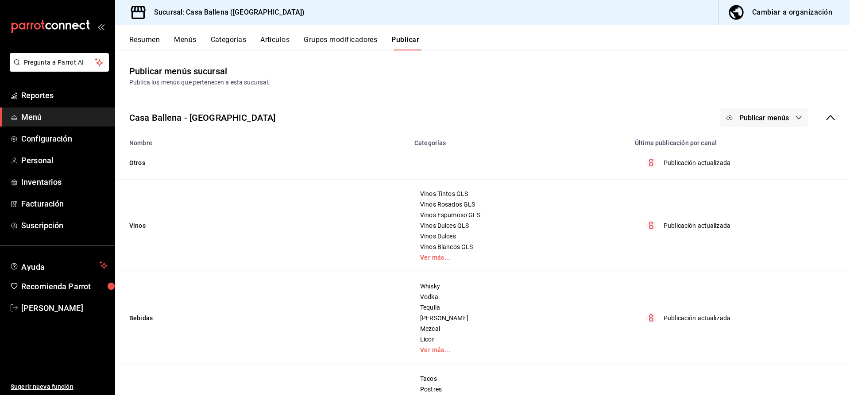
click at [342, 40] on button "Grupos modificadores" at bounding box center [341, 42] width 74 height 15
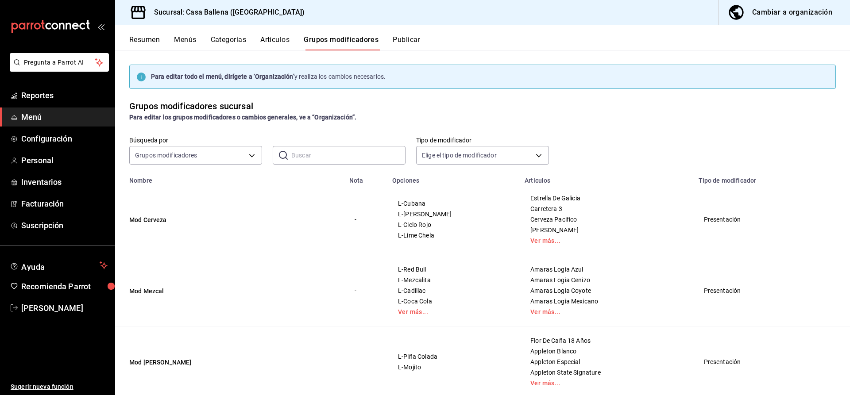
click at [350, 78] on div "Para editar todo el menú, dirígete a ‘Organización’ y realiza los cambios neces…" at bounding box center [268, 76] width 235 height 9
click at [190, 38] on button "Menús" at bounding box center [185, 42] width 22 height 15
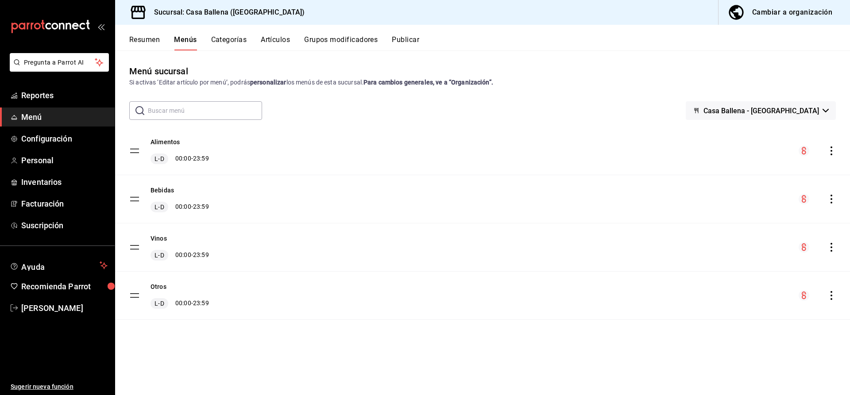
click at [831, 152] on icon "actions" at bounding box center [831, 151] width 9 height 9
click at [742, 168] on span "Previsualizar" at bounding box center [762, 171] width 108 height 9
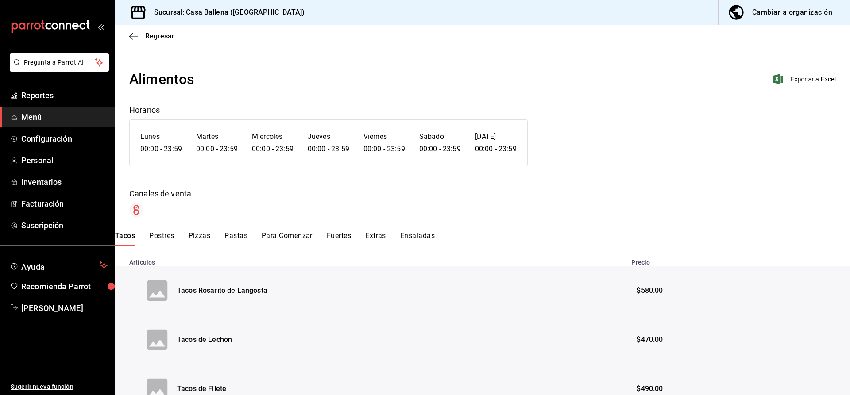
click at [25, 114] on span "Menú" at bounding box center [64, 117] width 86 height 12
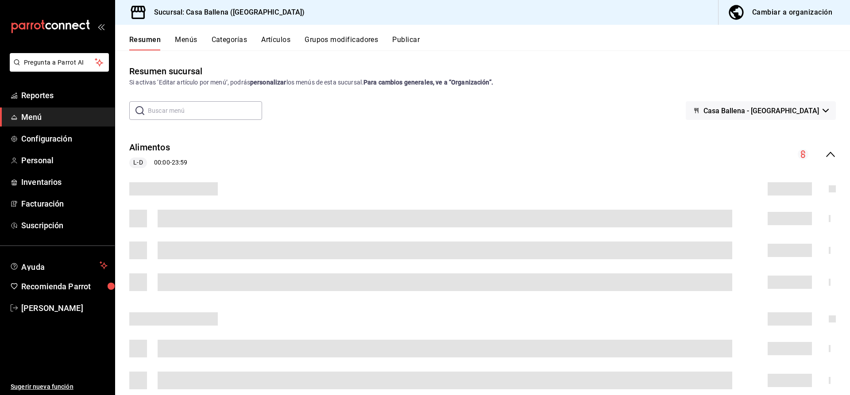
click at [793, 15] on div "Cambiar a organización" at bounding box center [792, 12] width 80 height 12
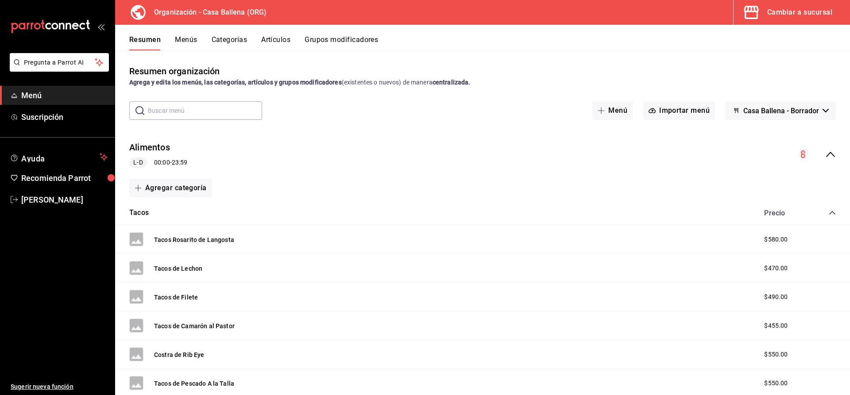
click at [38, 97] on span "Menú" at bounding box center [64, 95] width 86 height 12
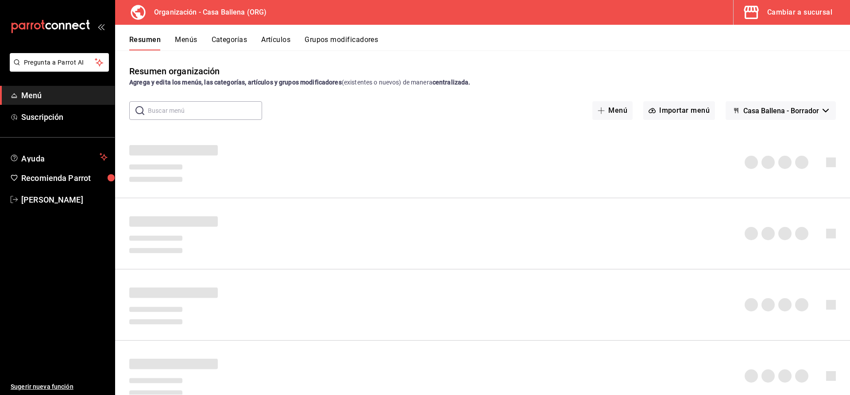
click at [771, 11] on div "Cambiar a sucursal" at bounding box center [800, 12] width 65 height 12
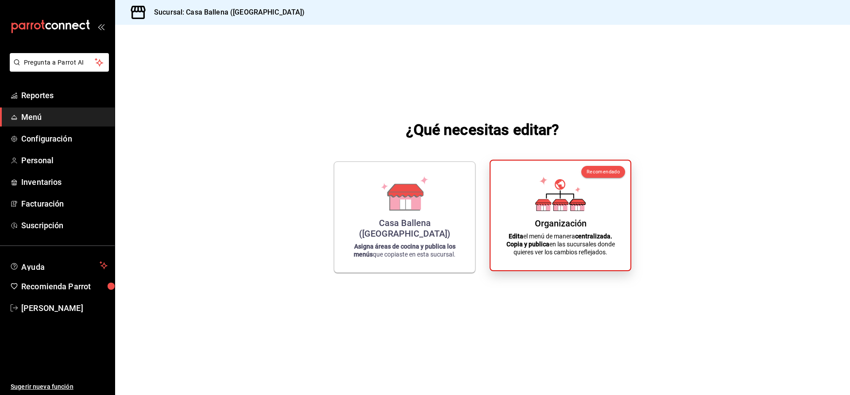
click at [568, 206] on icon at bounding box center [560, 194] width 50 height 35
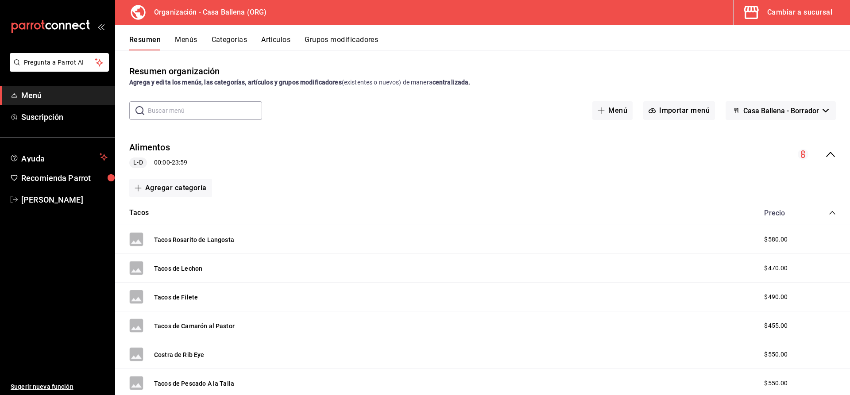
click at [145, 41] on button "Resumen" at bounding box center [144, 42] width 31 height 15
click at [188, 43] on button "Menús" at bounding box center [186, 42] width 22 height 15
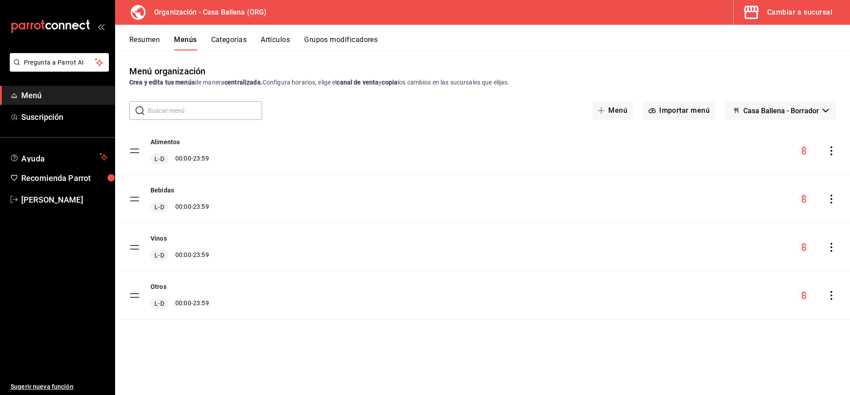
click at [834, 155] on div "menu-maker-table" at bounding box center [817, 151] width 37 height 11
click at [831, 151] on icon "actions" at bounding box center [832, 151] width 2 height 9
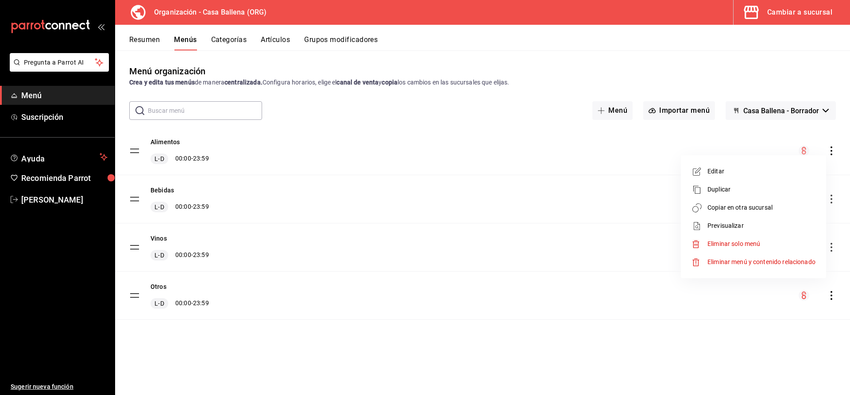
click at [790, 191] on span "Duplicar" at bounding box center [762, 189] width 108 height 9
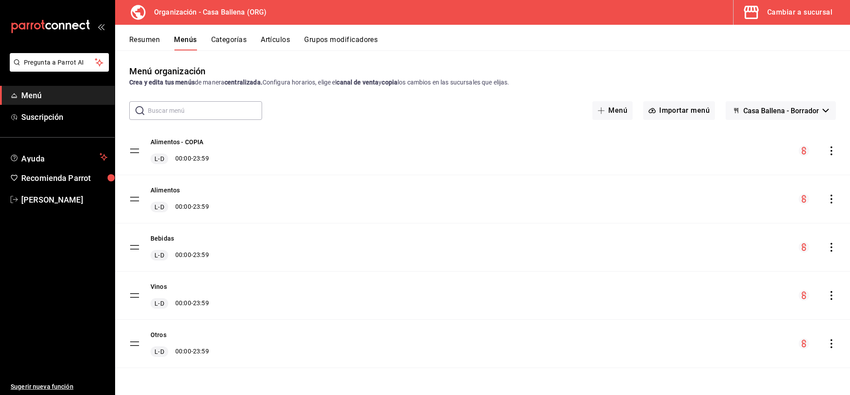
click at [831, 149] on icon "actions" at bounding box center [831, 151] width 9 height 9
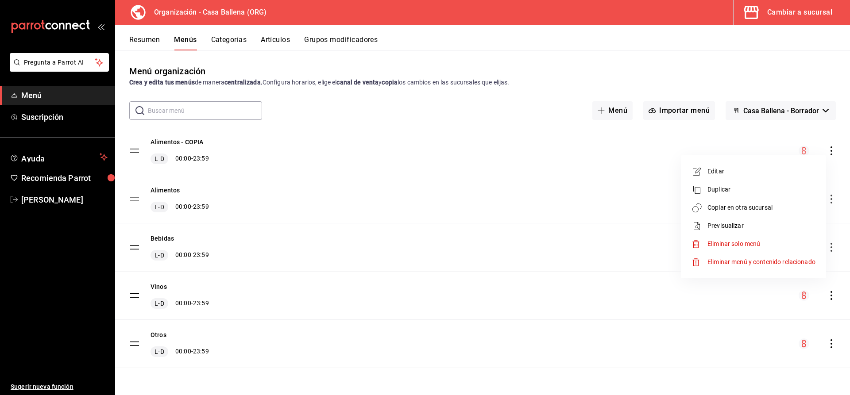
click at [209, 151] on div at bounding box center [425, 197] width 850 height 395
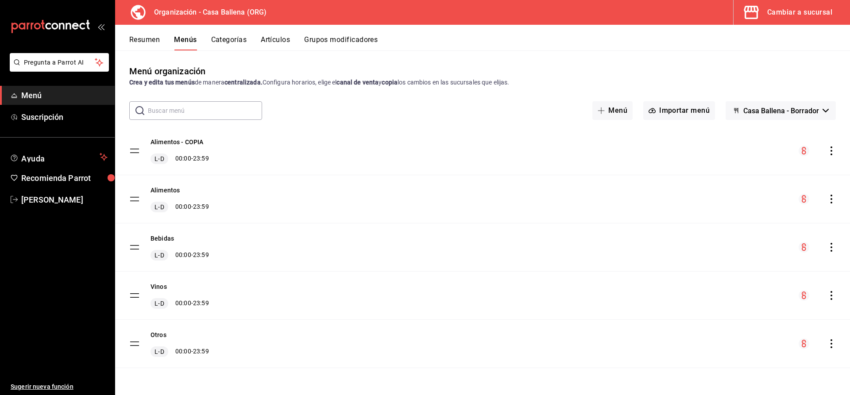
click at [832, 150] on icon "actions" at bounding box center [831, 151] width 9 height 9
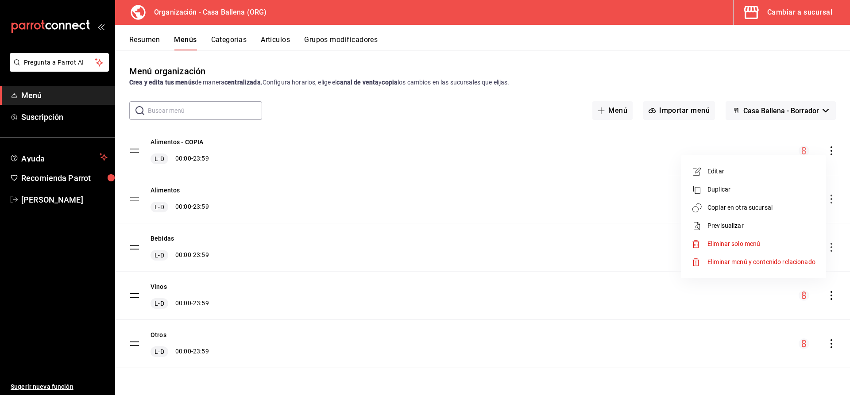
click at [747, 243] on span "Eliminar solo menú" at bounding box center [734, 243] width 53 height 7
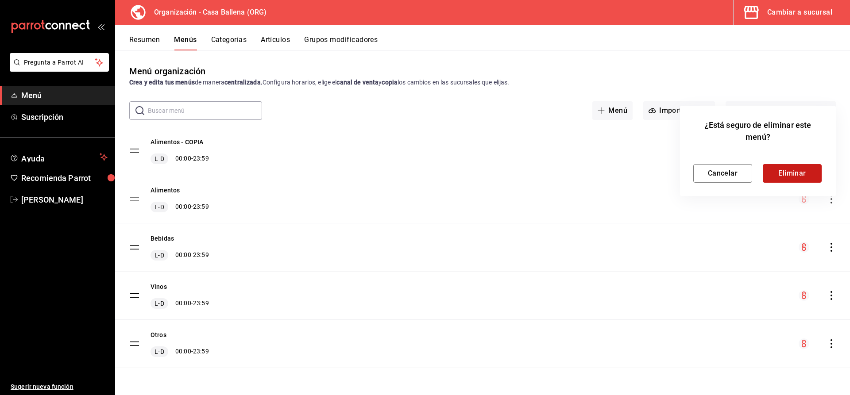
click at [806, 173] on button "Eliminar" at bounding box center [792, 173] width 59 height 19
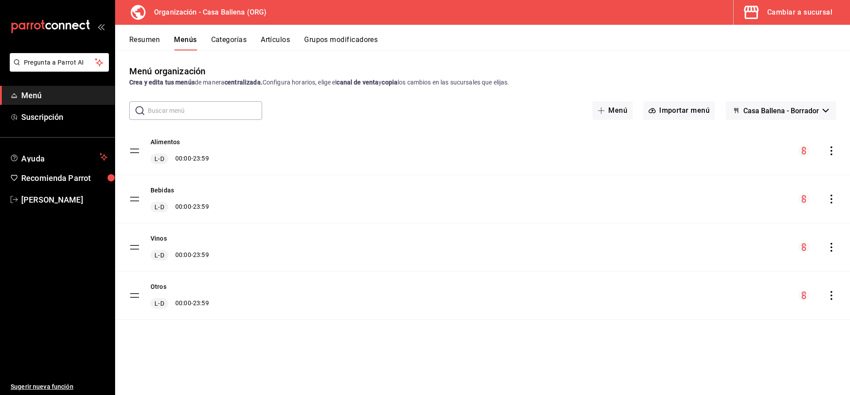
click at [832, 150] on icon "actions" at bounding box center [831, 151] width 9 height 9
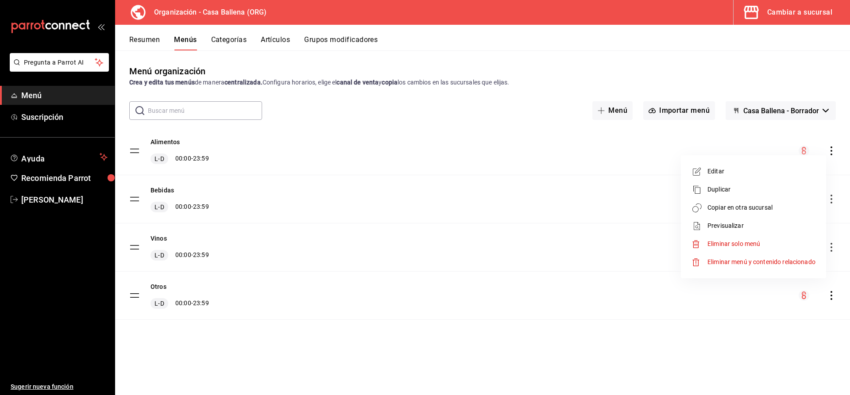
click at [774, 208] on span "Copiar en otra sucursal" at bounding box center [762, 207] width 108 height 9
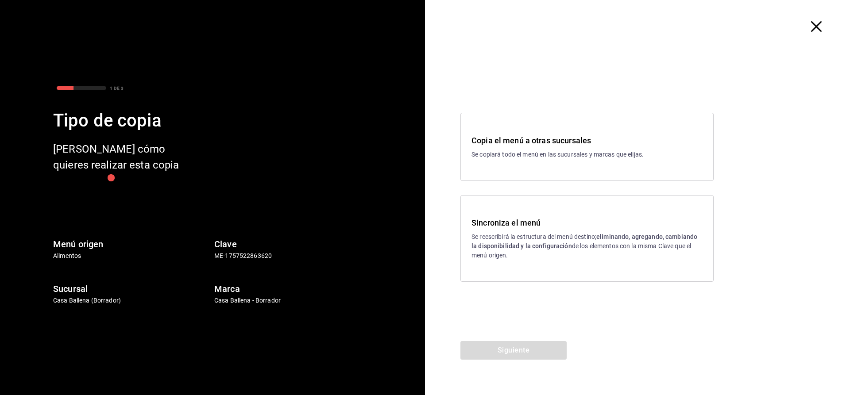
click at [538, 234] on p "Se reescribirá la estructura del menú destino; eliminando, agregando, cambiando…" at bounding box center [587, 247] width 231 height 28
click at [524, 351] on button "Siguiente" at bounding box center [514, 350] width 106 height 19
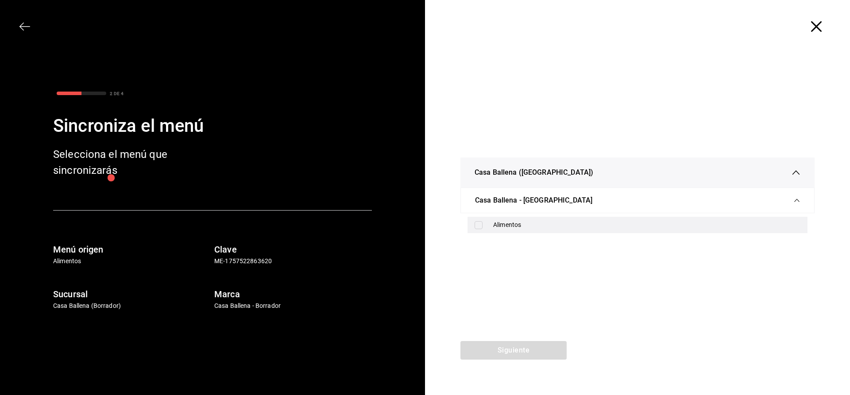
click at [503, 224] on div "Alimentos" at bounding box center [646, 225] width 307 height 9
checkbox input "true"
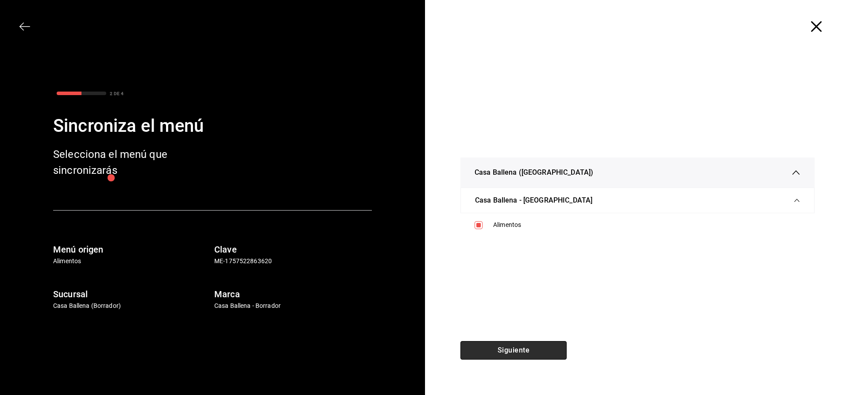
click at [524, 350] on button "Siguiente" at bounding box center [514, 350] width 106 height 19
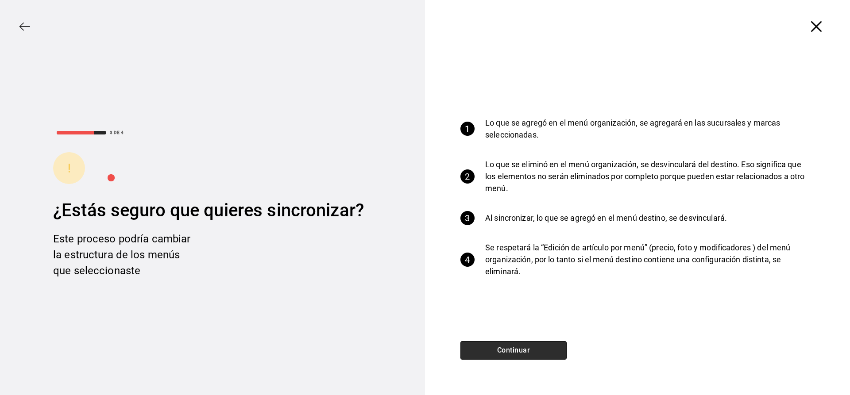
click at [532, 353] on button "Continuar" at bounding box center [514, 350] width 106 height 19
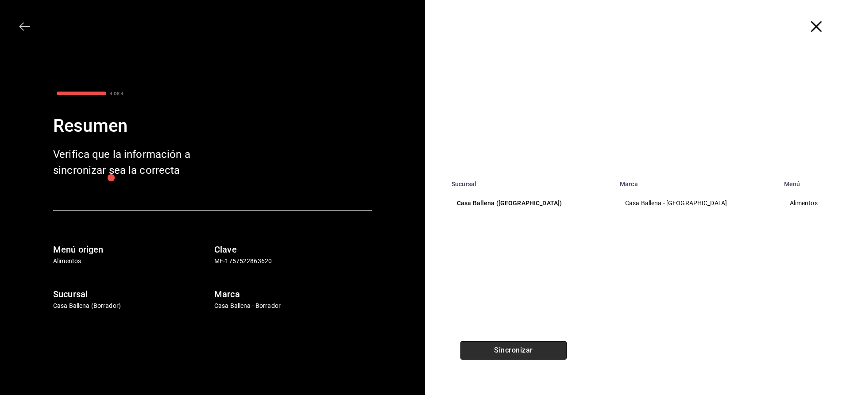
click at [535, 353] on button "Sincronizar" at bounding box center [514, 350] width 106 height 19
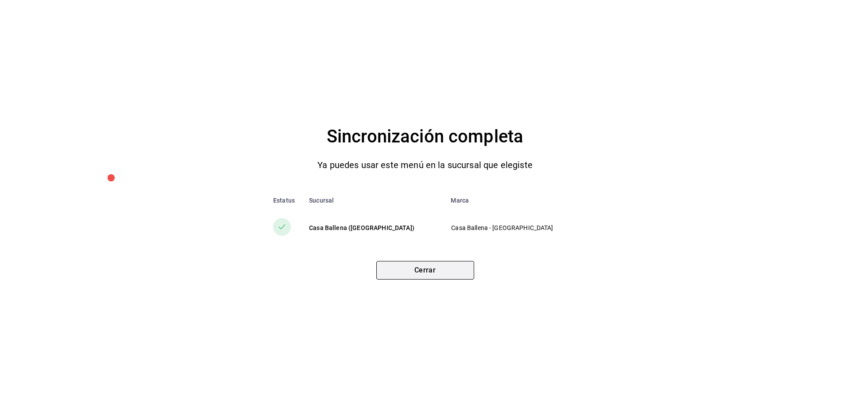
click at [441, 268] on button "Cerrar" at bounding box center [425, 270] width 98 height 19
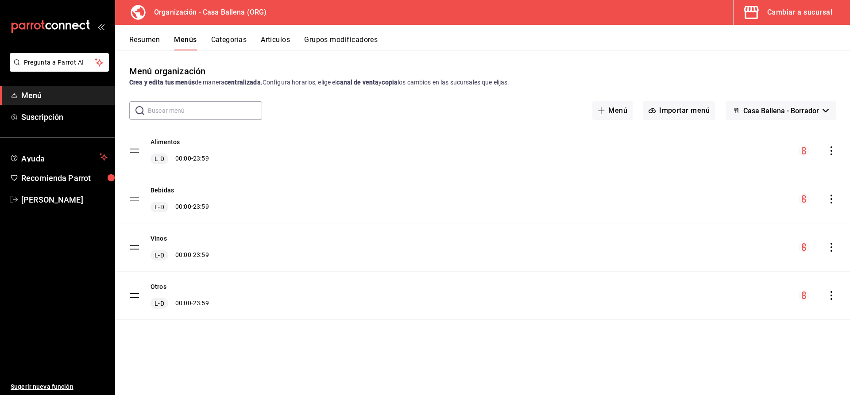
click at [833, 202] on icon "actions" at bounding box center [831, 199] width 9 height 9
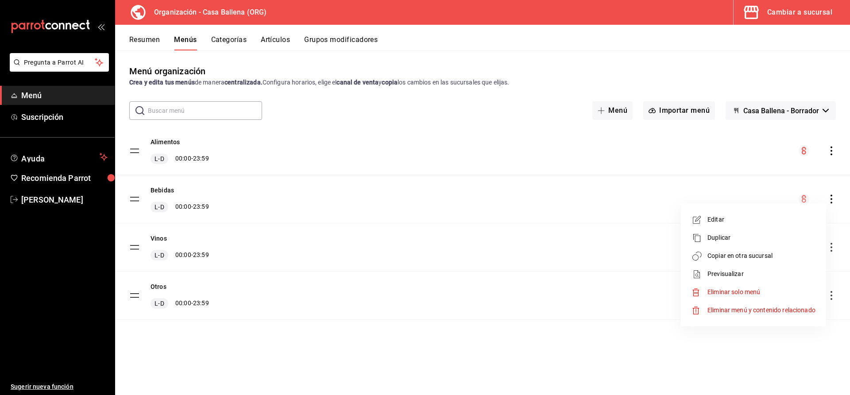
click at [736, 256] on span "Copiar en otra sucursal" at bounding box center [762, 256] width 108 height 9
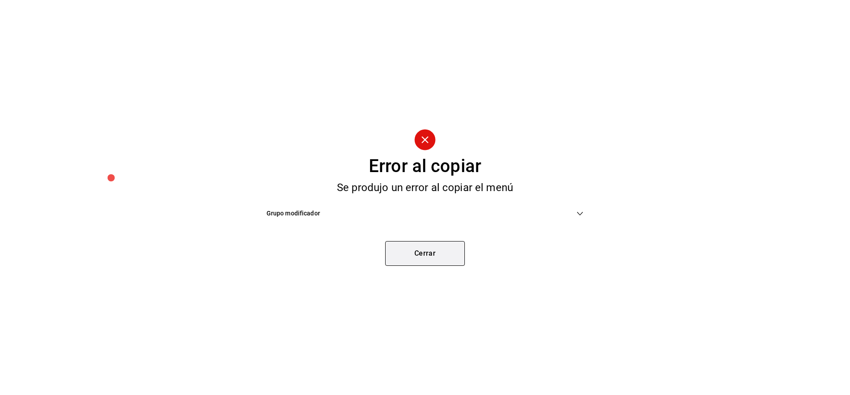
click at [431, 254] on button "Cerrar" at bounding box center [425, 253] width 80 height 25
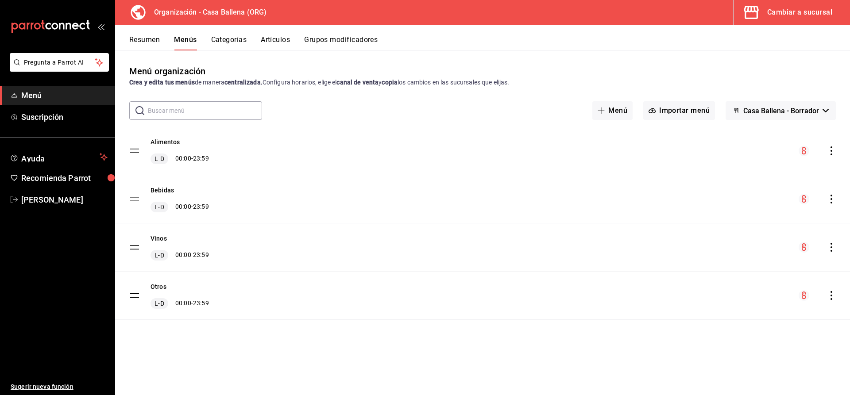
click at [835, 200] on icon "actions" at bounding box center [831, 199] width 9 height 9
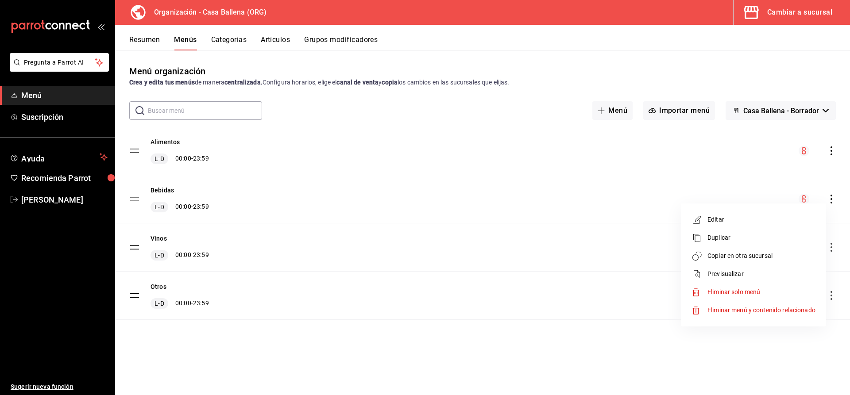
click at [264, 251] on div at bounding box center [425, 197] width 850 height 395
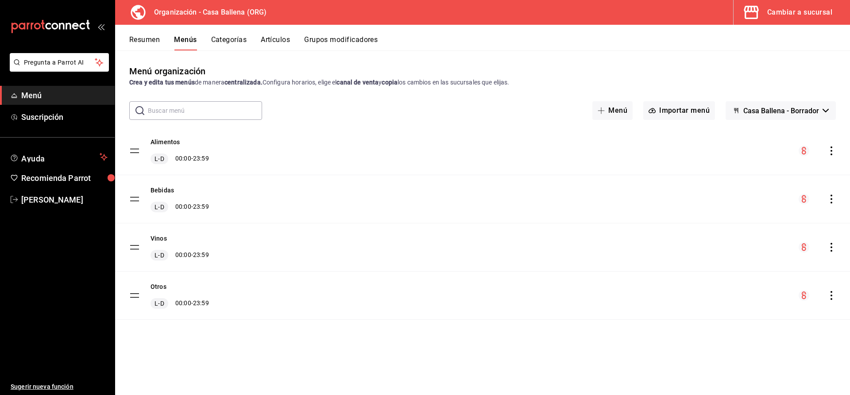
click at [830, 243] on div "menu-maker-table" at bounding box center [817, 247] width 37 height 11
click at [831, 250] on icon "actions" at bounding box center [831, 247] width 9 height 9
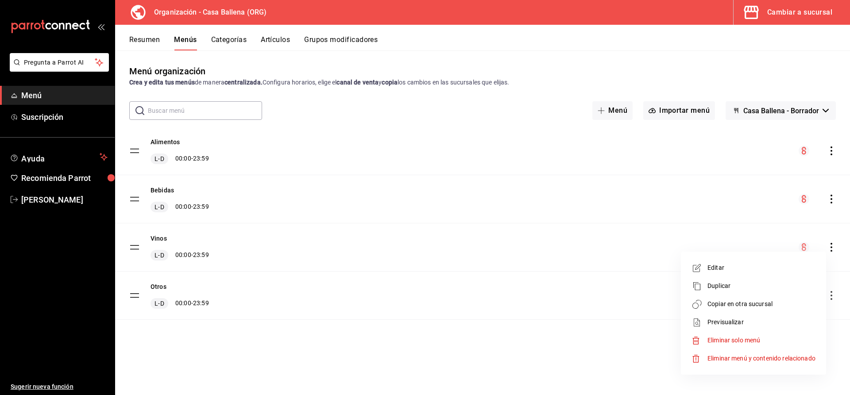
click at [745, 303] on span "Copiar en otra sucursal" at bounding box center [762, 304] width 108 height 9
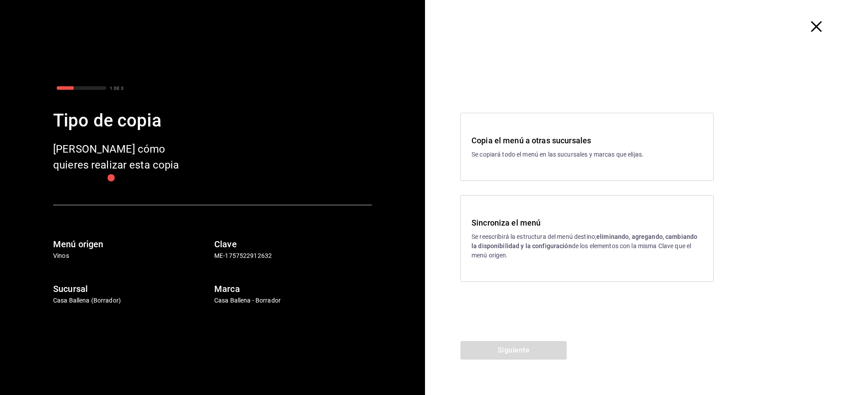
click at [527, 228] on h3 "Sincroniza el menú" at bounding box center [587, 223] width 231 height 12
click at [536, 353] on button "Siguiente" at bounding box center [514, 350] width 106 height 19
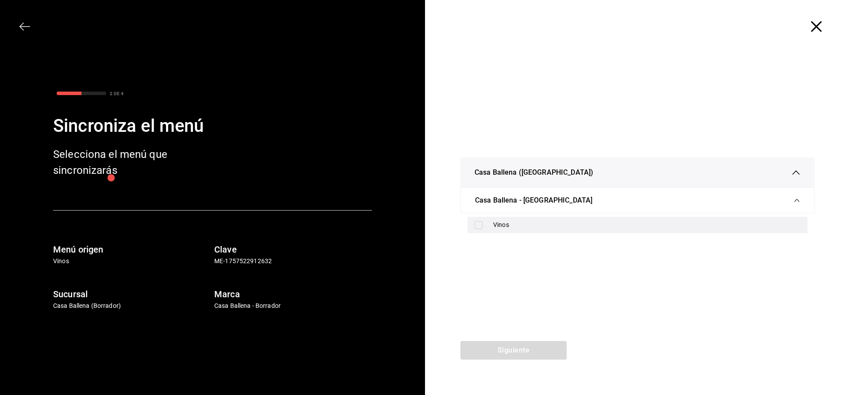
click at [479, 224] on input "checkbox" at bounding box center [479, 225] width 8 height 8
checkbox input "true"
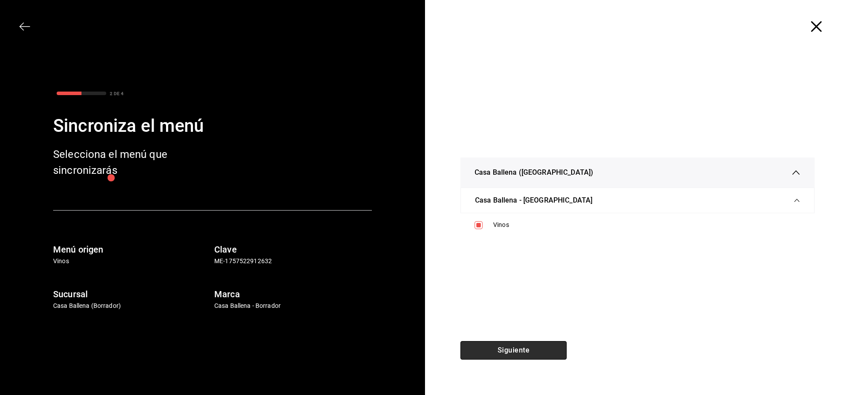
click at [539, 355] on button "Siguiente" at bounding box center [514, 350] width 106 height 19
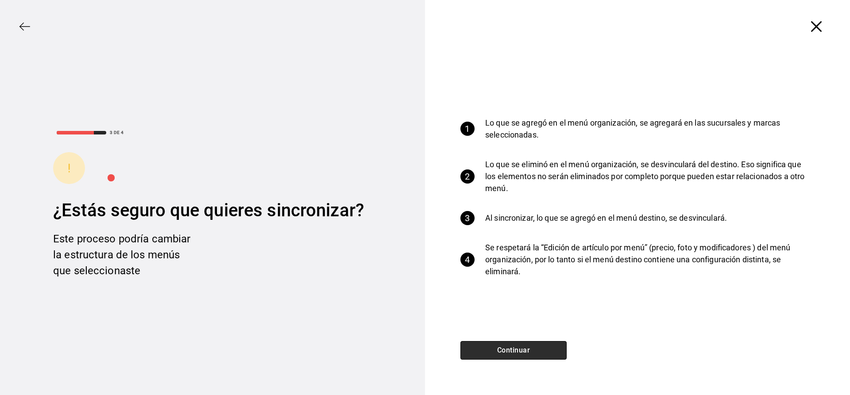
click at [498, 353] on button "Continuar" at bounding box center [514, 350] width 106 height 19
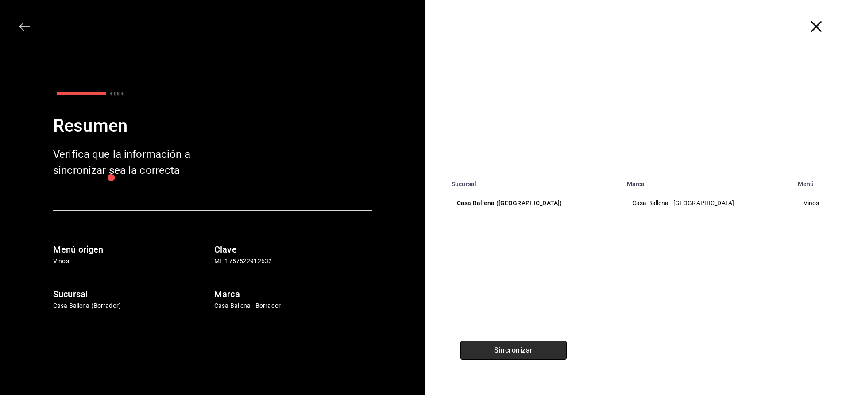
click at [528, 356] on button "Sincronizar" at bounding box center [514, 350] width 106 height 19
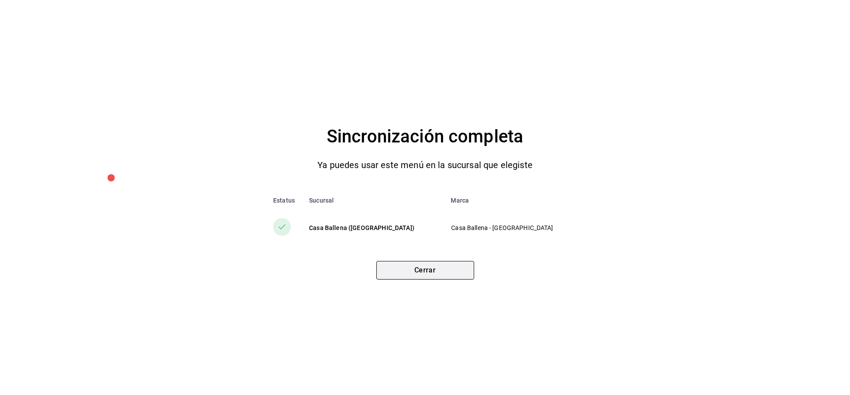
click at [446, 269] on button "Cerrar" at bounding box center [425, 270] width 98 height 19
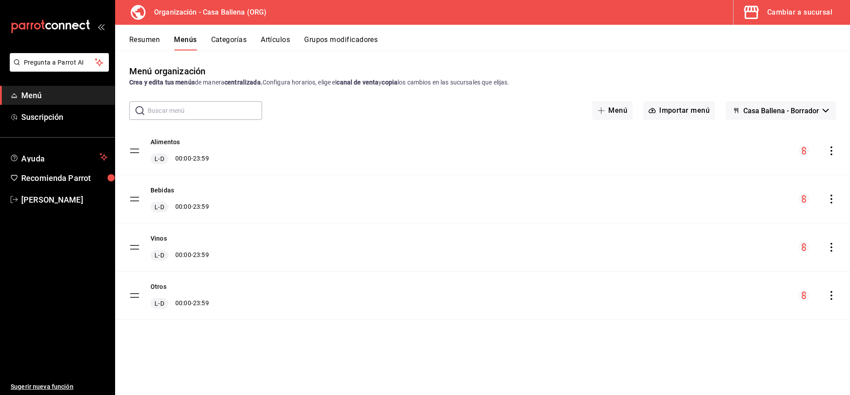
click at [833, 199] on icon "actions" at bounding box center [831, 199] width 9 height 9
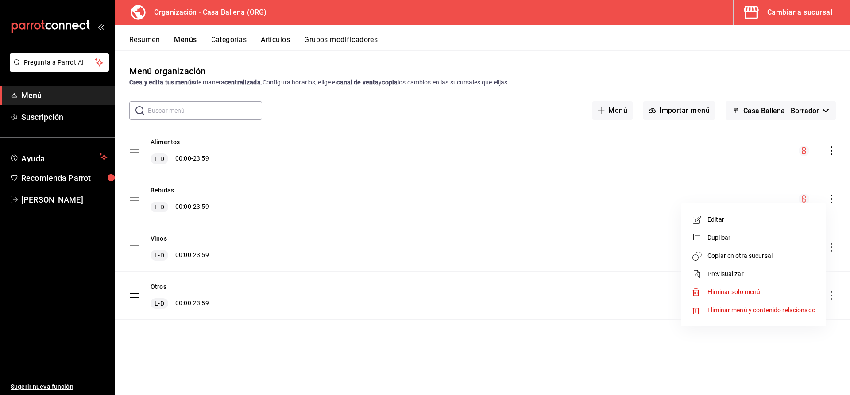
click at [764, 254] on span "Copiar en otra sucursal" at bounding box center [762, 256] width 108 height 9
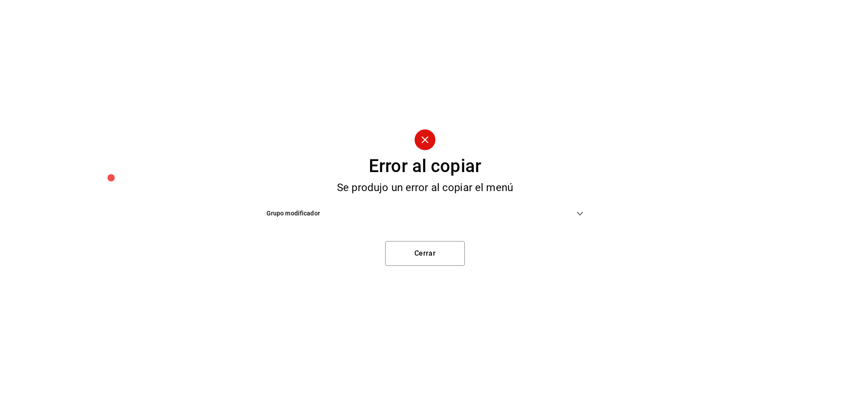
click at [573, 217] on span "Grupo modificador" at bounding box center [422, 213] width 310 height 9
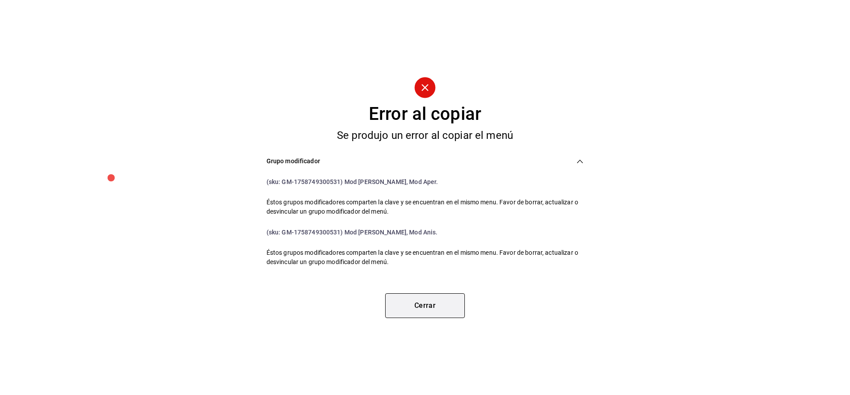
click at [437, 314] on button "Cerrar" at bounding box center [425, 306] width 80 height 25
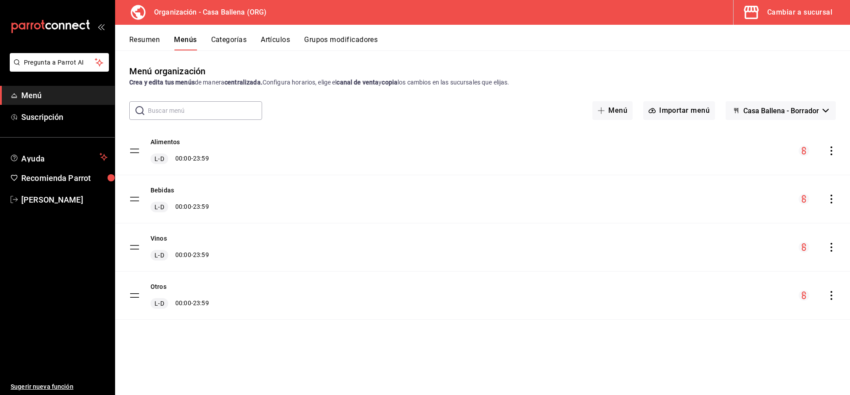
click at [830, 250] on icon "actions" at bounding box center [831, 247] width 9 height 9
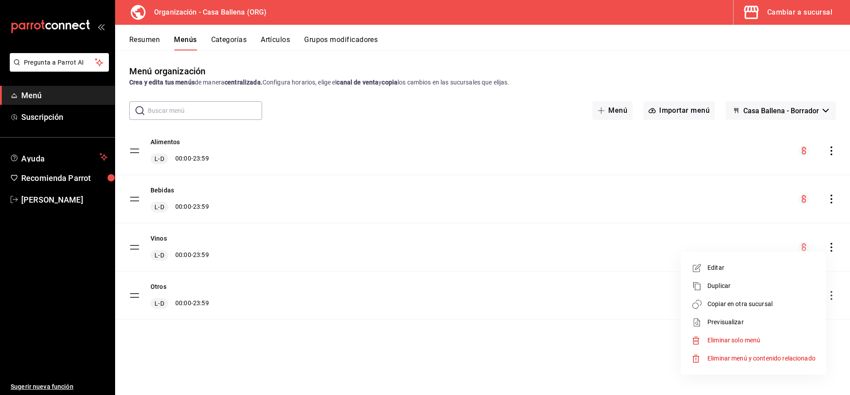
click at [754, 303] on span "Copiar en otra sucursal" at bounding box center [762, 304] width 108 height 9
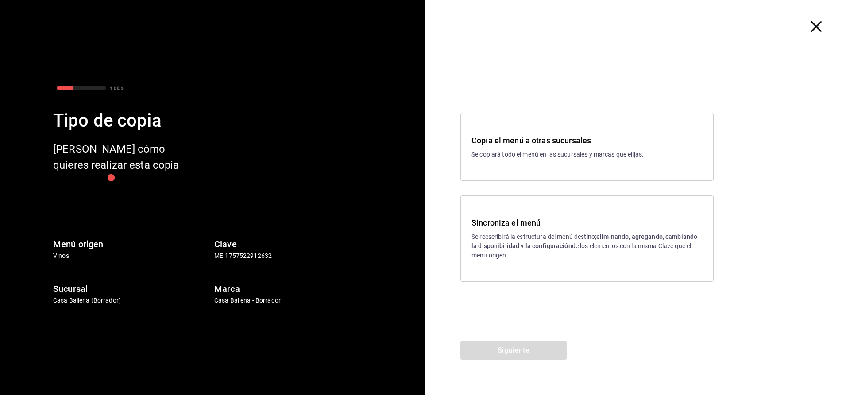
click at [523, 242] on p "Se reescribirá la estructura del menú destino; eliminando, agregando, cambiando…" at bounding box center [587, 247] width 231 height 28
click at [521, 353] on button "Siguiente" at bounding box center [514, 350] width 106 height 19
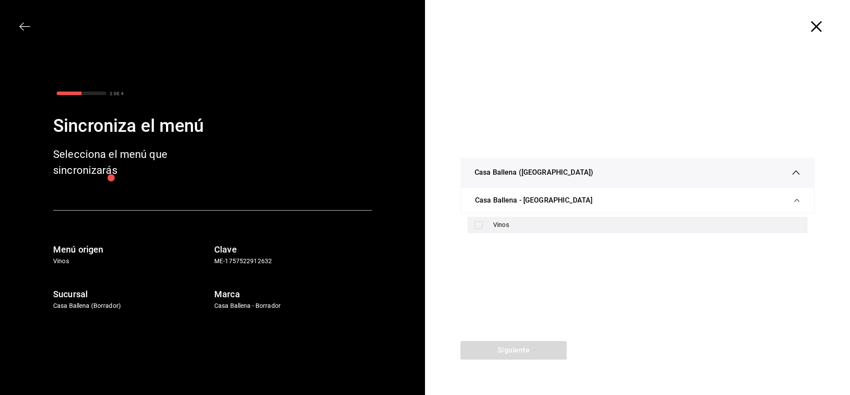
click at [505, 222] on div "Vinos" at bounding box center [646, 225] width 307 height 9
checkbox input "true"
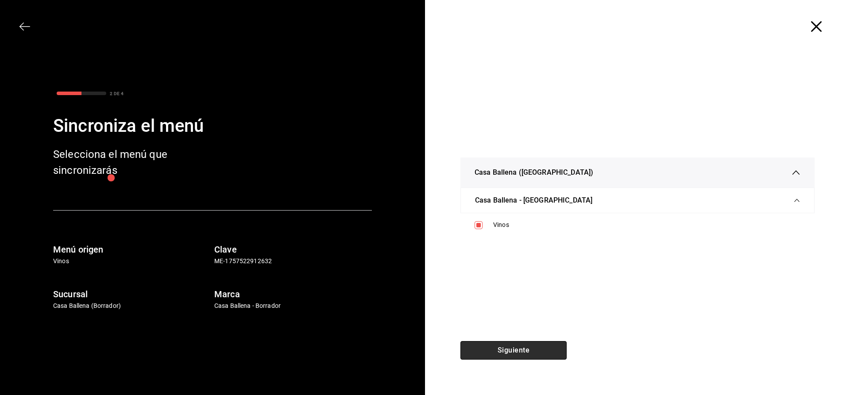
click at [535, 342] on button "Siguiente" at bounding box center [514, 350] width 106 height 19
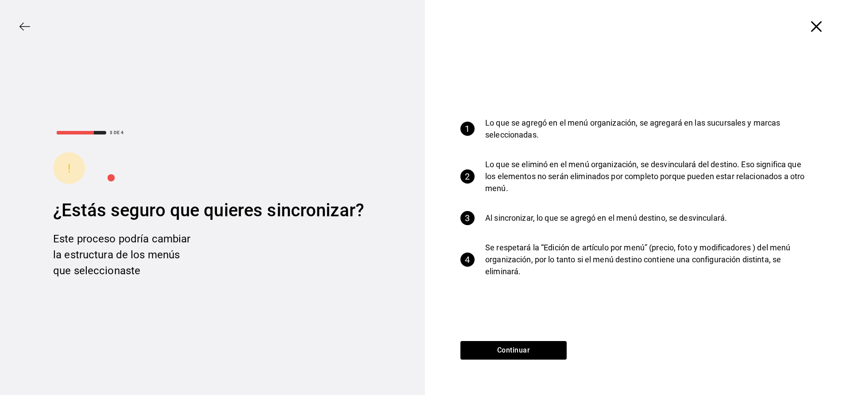
click at [522, 363] on div "Continuar" at bounding box center [513, 368] width 177 height 54
click at [525, 351] on button "Continuar" at bounding box center [514, 350] width 106 height 19
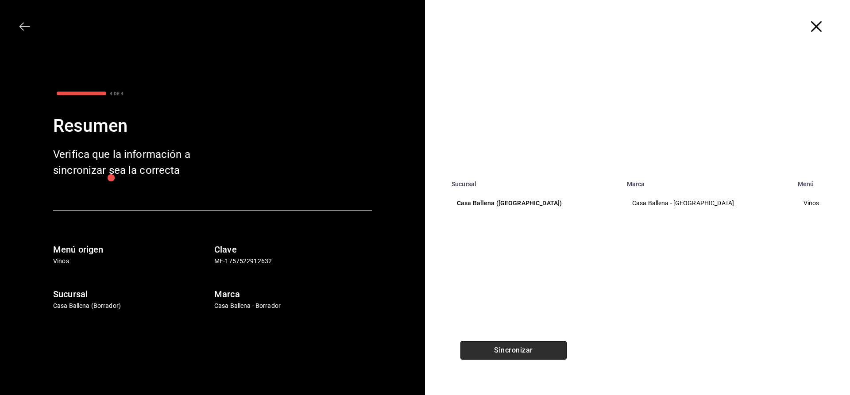
click at [506, 355] on button "Sincronizar" at bounding box center [514, 350] width 106 height 19
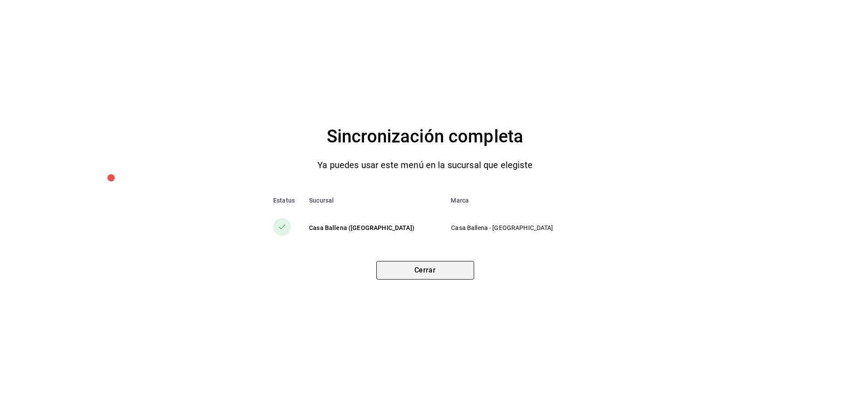
click at [438, 269] on button "Cerrar" at bounding box center [425, 270] width 98 height 19
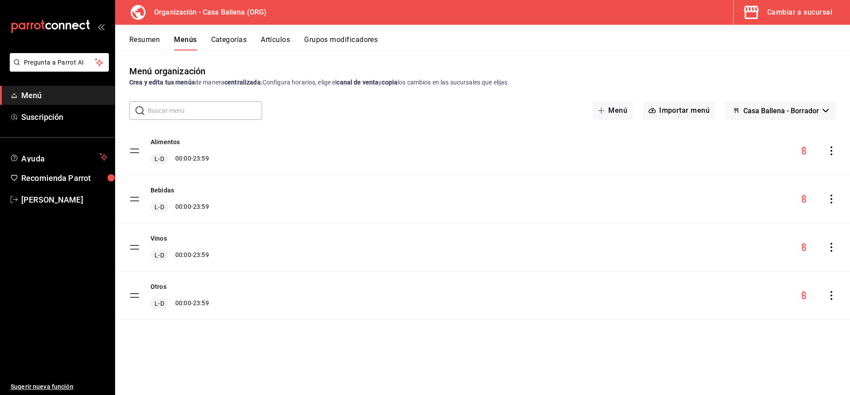
click at [831, 294] on icon "actions" at bounding box center [831, 295] width 9 height 9
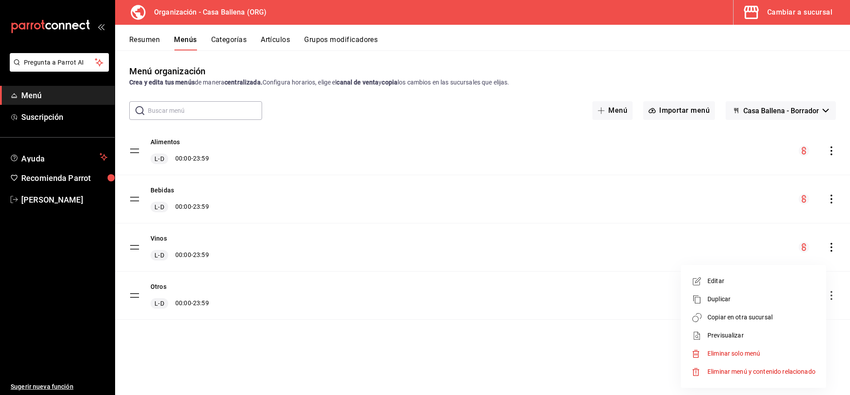
click at [742, 318] on span "Copiar en otra sucursal" at bounding box center [762, 317] width 108 height 9
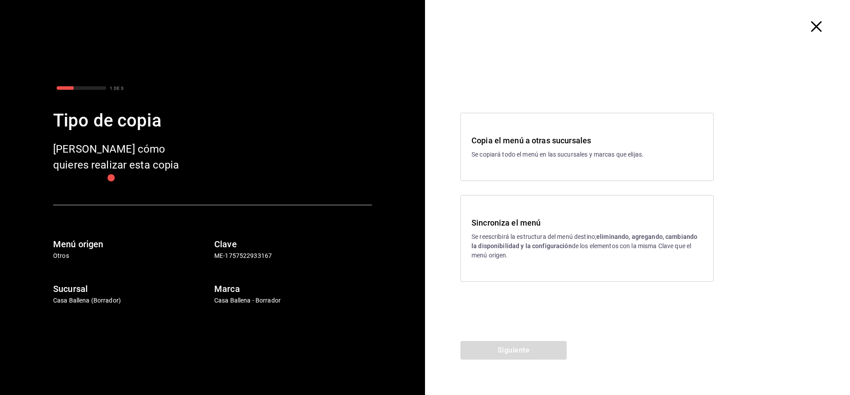
click at [526, 244] on strong "eliminando, agregando, cambiando la disponibilidad y la configuración" at bounding box center [585, 241] width 226 height 16
click at [528, 345] on button "Siguiente" at bounding box center [514, 350] width 106 height 19
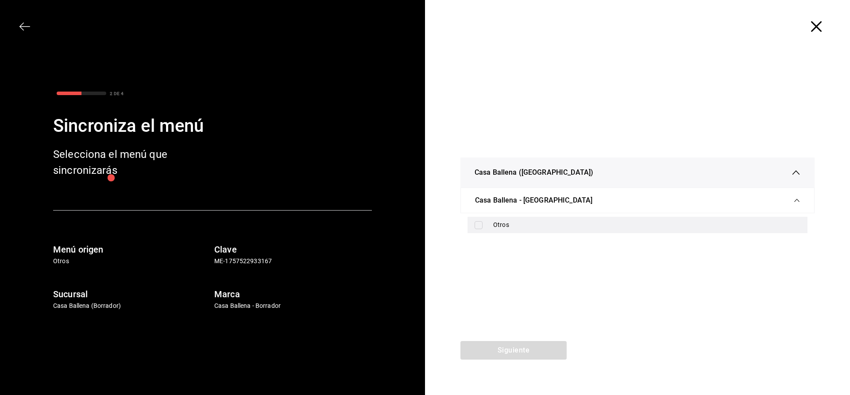
click at [498, 227] on div "Otros" at bounding box center [646, 225] width 307 height 9
checkbox input "true"
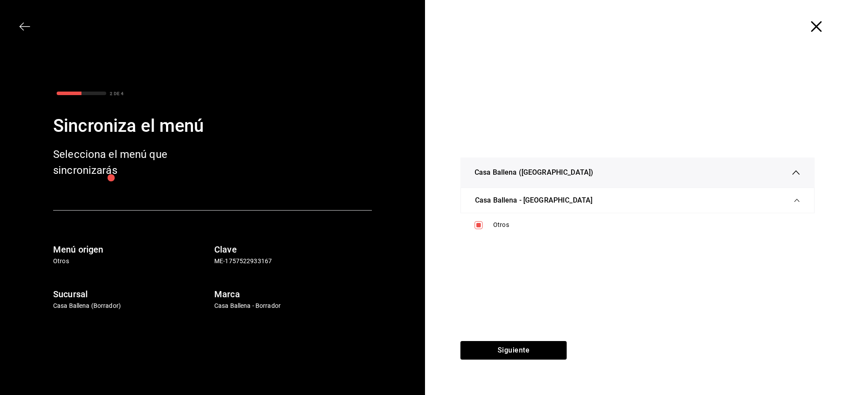
drag, startPoint x: 537, startPoint y: 336, endPoint x: 537, endPoint y: 351, distance: 15.1
click at [537, 337] on div "Casa Ballena (Los Cabos) Casa Ballena - Los Cabos Otros" at bounding box center [637, 197] width 425 height 288
click at [537, 352] on button "Siguiente" at bounding box center [514, 350] width 106 height 19
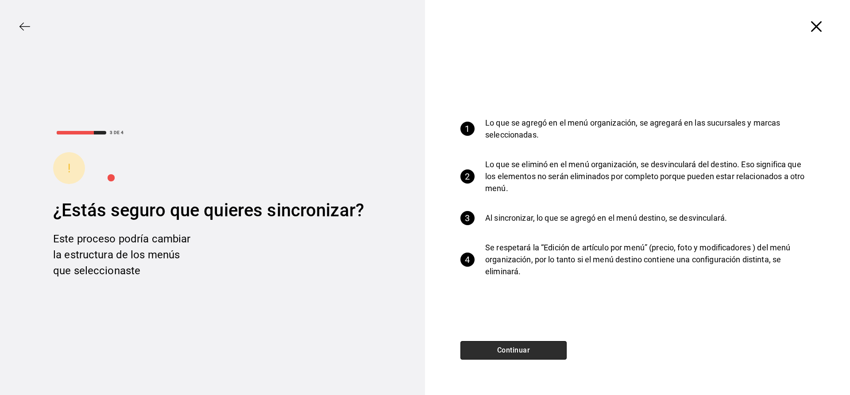
click at [528, 359] on button "Continuar" at bounding box center [514, 350] width 106 height 19
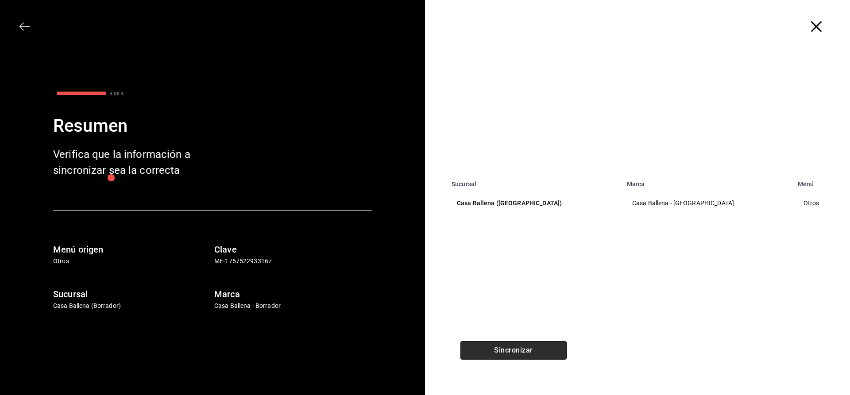
click at [530, 349] on button "Sincronizar" at bounding box center [514, 350] width 106 height 19
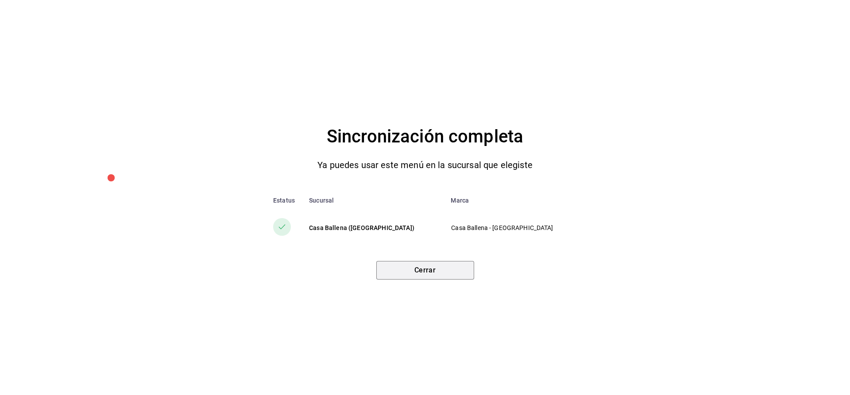
click at [459, 275] on button "Cerrar" at bounding box center [425, 270] width 98 height 19
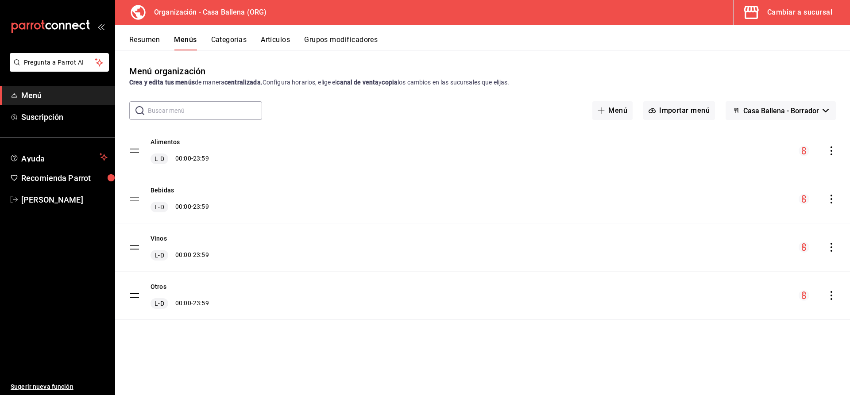
click at [333, 39] on button "Grupos modificadores" at bounding box center [341, 42] width 74 height 15
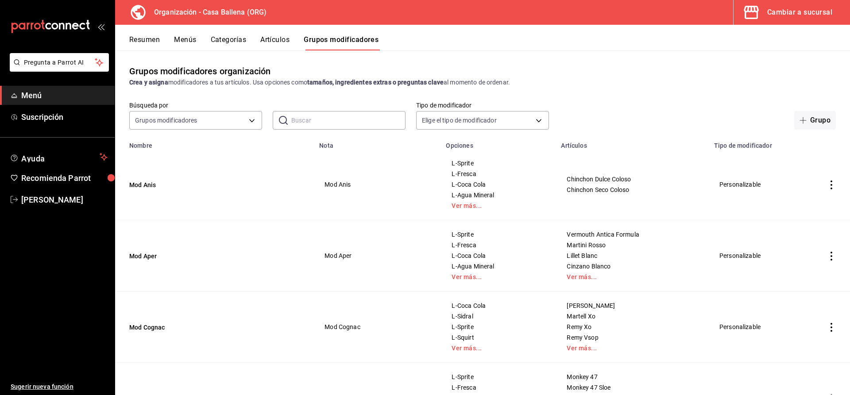
click at [833, 185] on icon "actions" at bounding box center [831, 185] width 9 height 9
click at [263, 316] on div at bounding box center [425, 197] width 850 height 395
click at [831, 184] on icon "actions" at bounding box center [831, 185] width 9 height 9
click at [806, 203] on span "Editar" at bounding box center [805, 205] width 23 height 9
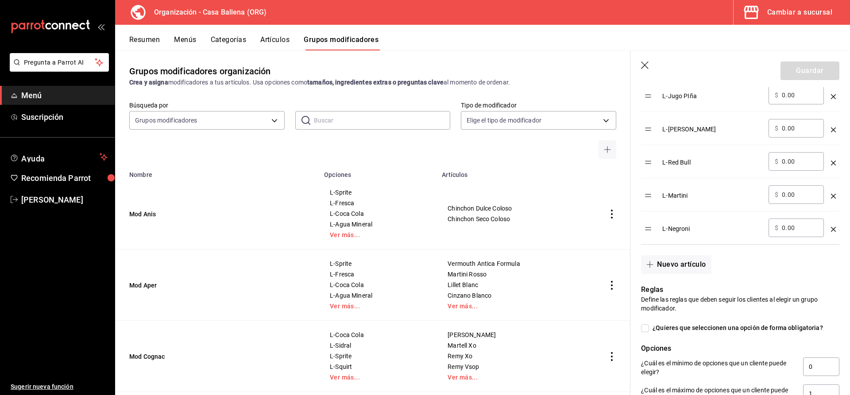
scroll to position [856, 0]
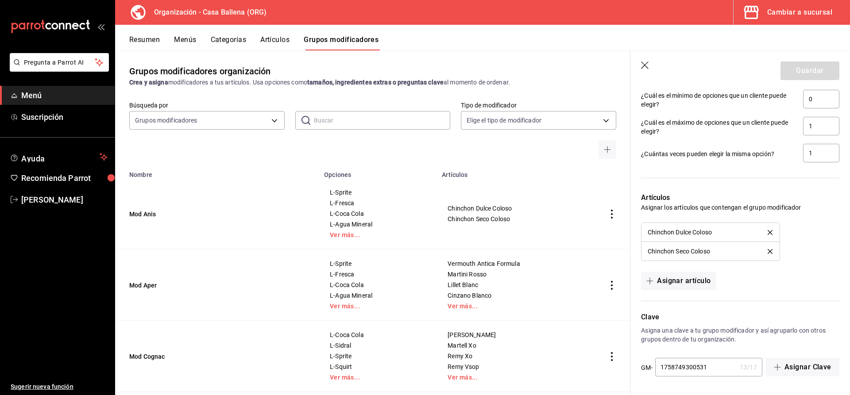
click at [710, 366] on input "1758749300531" at bounding box center [695, 368] width 81 height 18
type input "1758749300535"
click at [814, 65] on button "Guardar" at bounding box center [810, 71] width 59 height 19
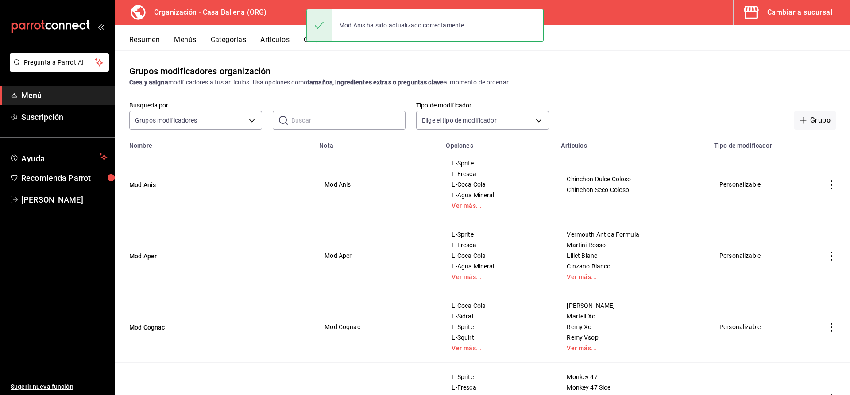
click at [833, 259] on icon "actions" at bounding box center [831, 256] width 9 height 9
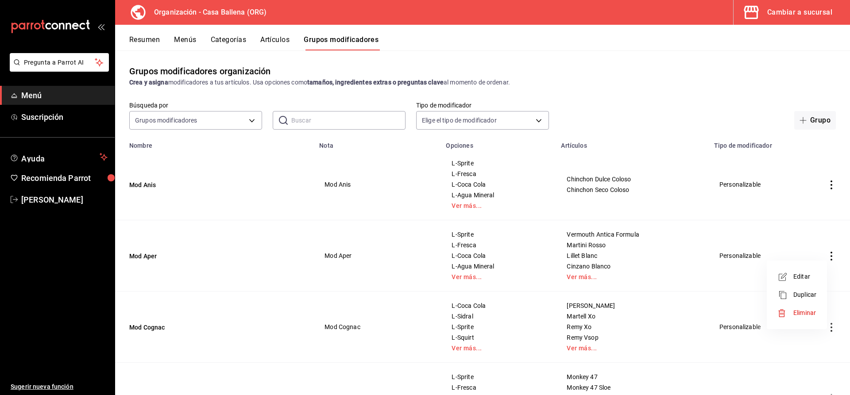
click at [805, 277] on span "Editar" at bounding box center [805, 276] width 23 height 9
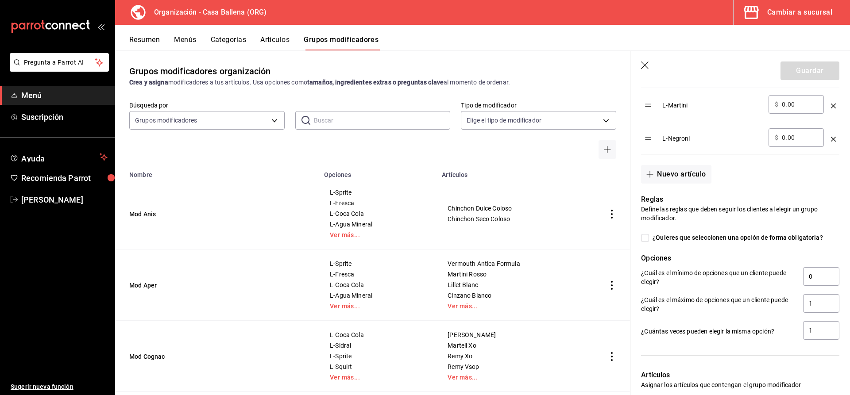
scroll to position [951, 0]
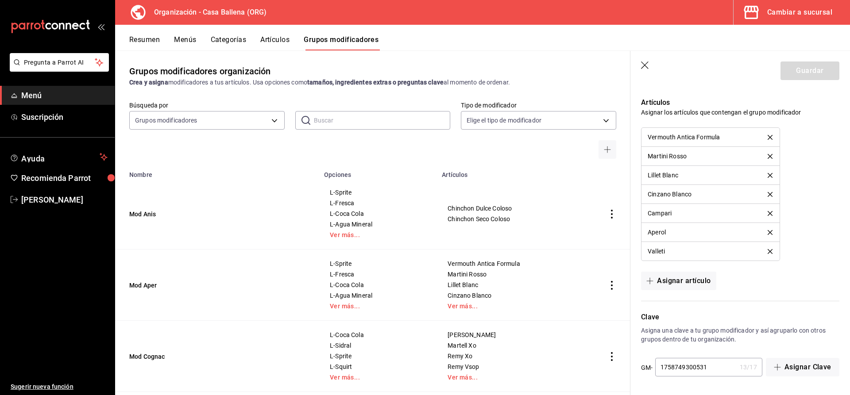
click at [711, 372] on input "1758749300531" at bounding box center [695, 368] width 81 height 18
type input "1758749300534"
click at [821, 72] on button "Guardar" at bounding box center [810, 71] width 59 height 19
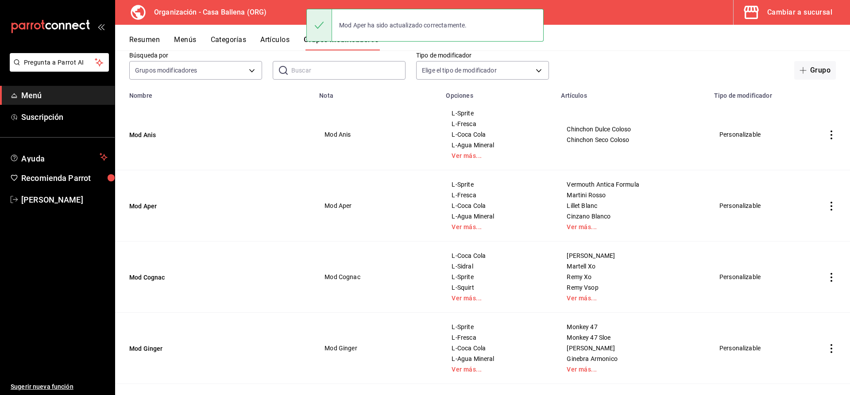
scroll to position [90, 0]
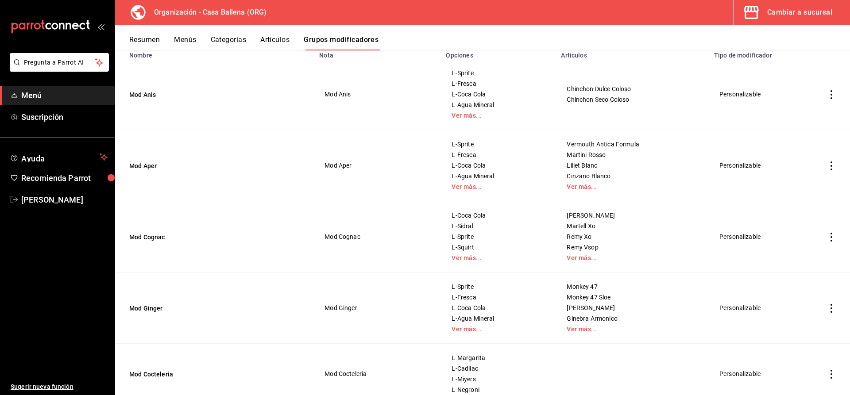
click at [833, 238] on icon "actions" at bounding box center [831, 237] width 9 height 9
click at [806, 259] on span "Editar" at bounding box center [805, 257] width 23 height 9
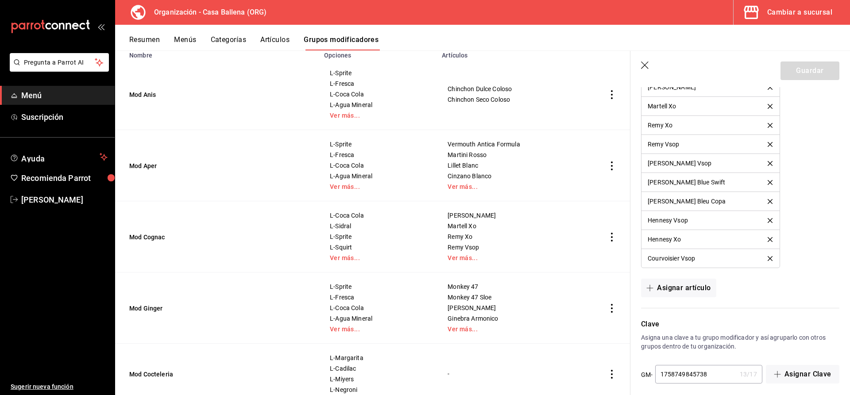
scroll to position [775, 0]
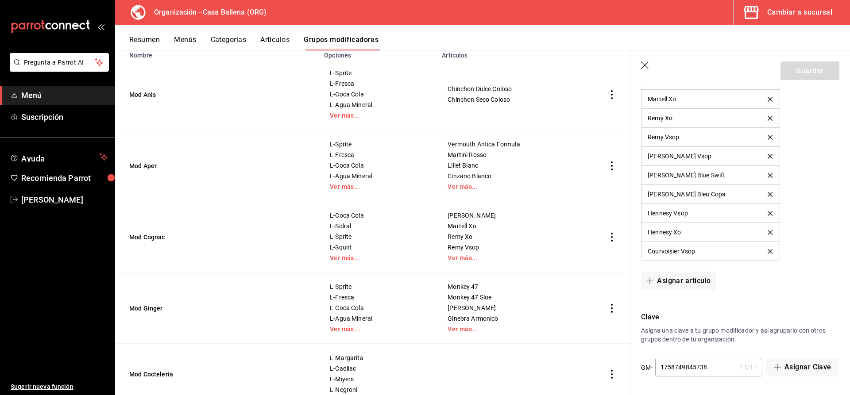
click at [713, 369] on input "1758749845738" at bounding box center [695, 368] width 81 height 18
drag, startPoint x: 638, startPoint y: 66, endPoint x: 646, endPoint y: 66, distance: 7.5
click at [643, 66] on header "Guardar" at bounding box center [741, 69] width 220 height 36
click at [645, 66] on icon "button" at bounding box center [645, 66] width 8 height 8
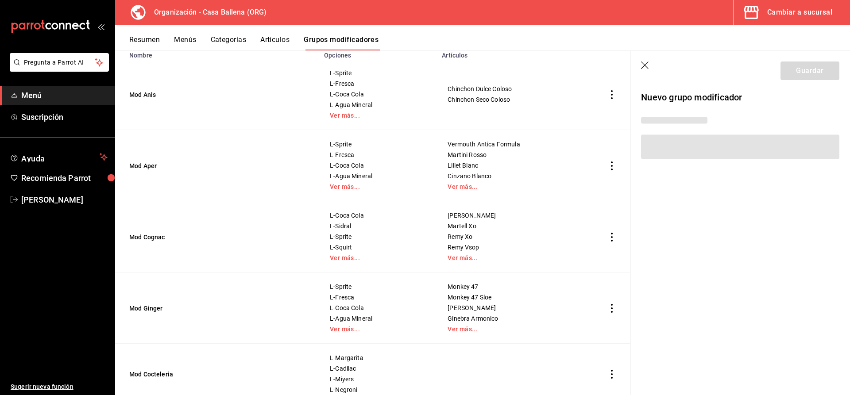
click at [646, 66] on icon "button" at bounding box center [645, 66] width 9 height 9
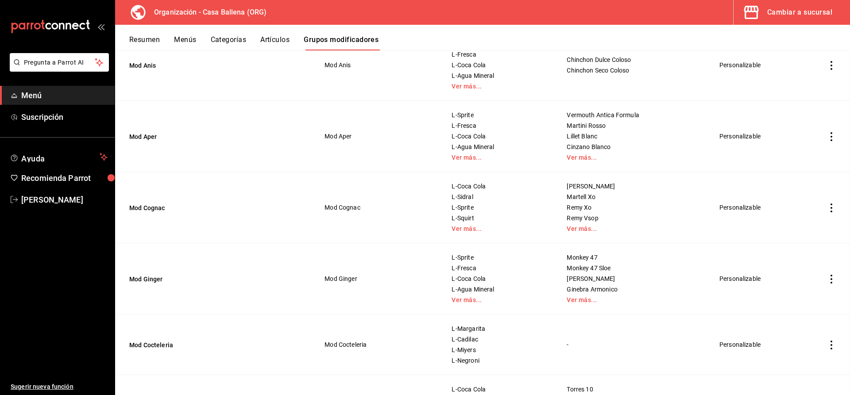
scroll to position [90, 0]
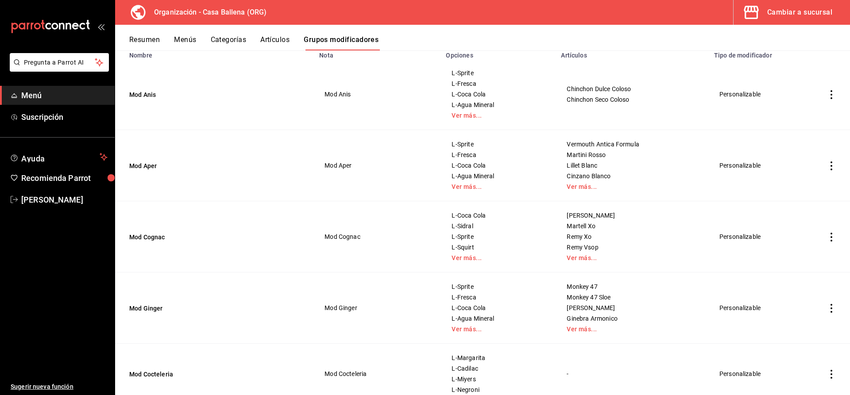
drag, startPoint x: 194, startPoint y: 305, endPoint x: 255, endPoint y: 306, distance: 60.7
click at [194, 305] on button "Mod Ginger" at bounding box center [182, 308] width 106 height 9
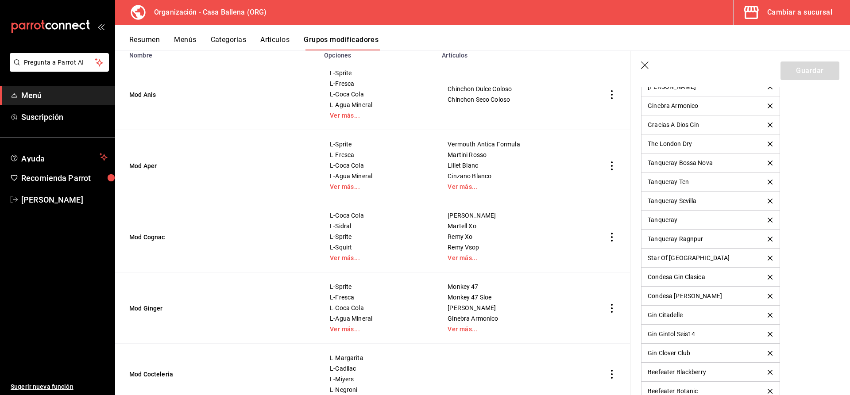
scroll to position [1275, 0]
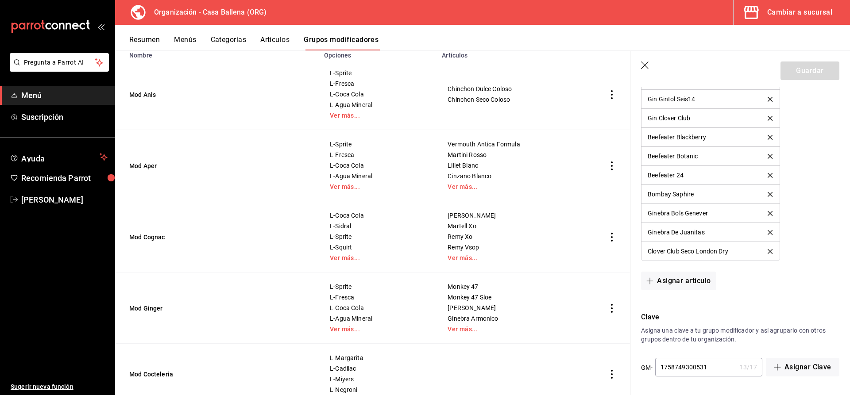
click at [814, 37] on div "Resumen Menús Categorías Artículos Grupos modificadores" at bounding box center [489, 42] width 721 height 15
click at [806, 11] on div "Cambiar a sucursal" at bounding box center [800, 12] width 65 height 12
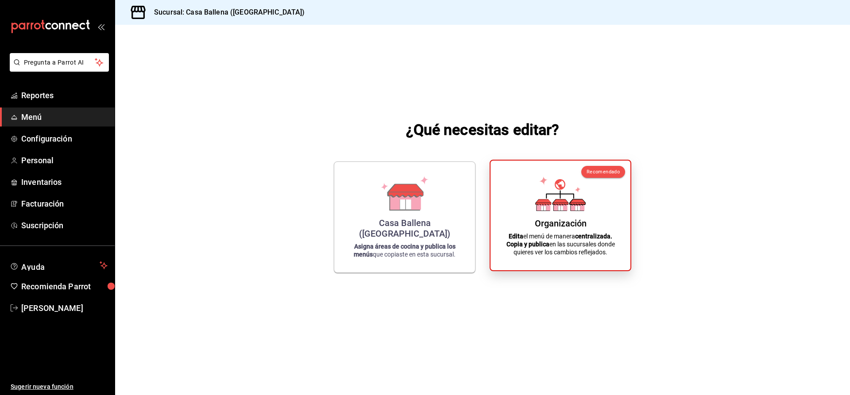
click at [554, 215] on div "Organización Edita el menú de manera centralizada. Copia y publica en las sucur…" at bounding box center [560, 216] width 119 height 96
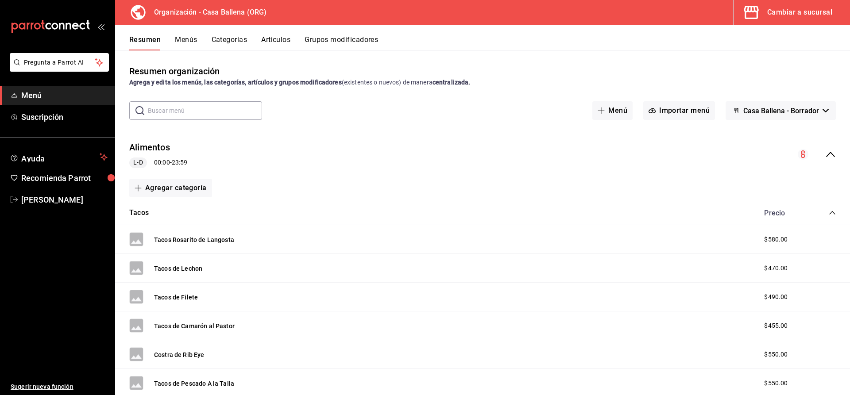
click at [791, 12] on div "Cambiar a sucursal" at bounding box center [800, 12] width 65 height 12
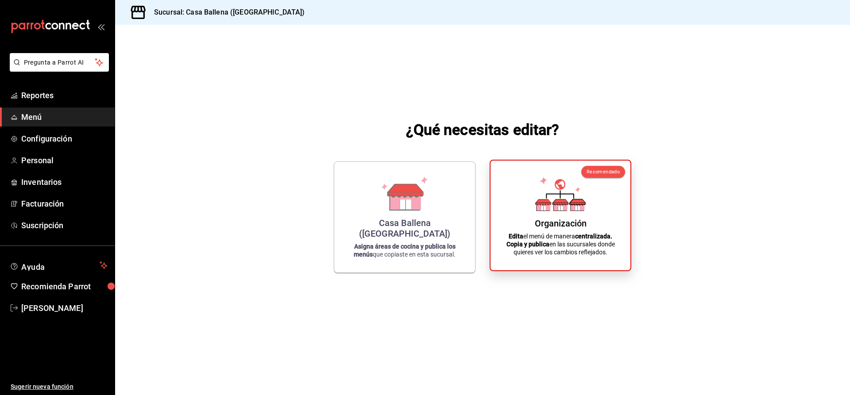
click at [558, 213] on div "Organización Edita el menú de manera centralizada. Copia y publica en las sucur…" at bounding box center [560, 216] width 119 height 96
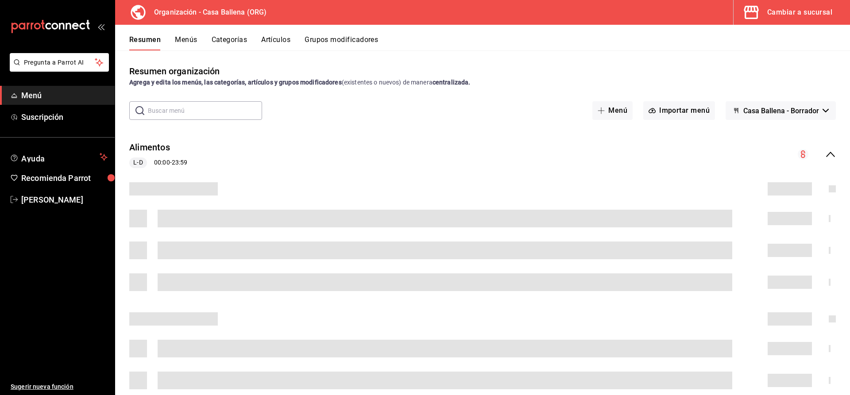
click at [193, 39] on button "Menús" at bounding box center [186, 42] width 22 height 15
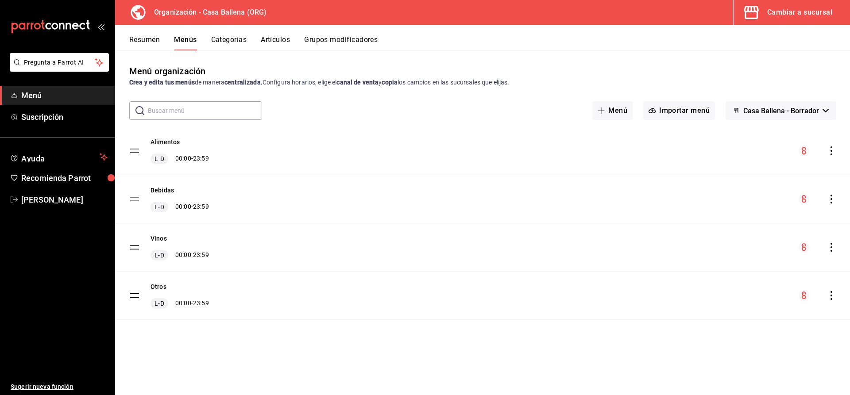
click at [828, 202] on icon "actions" at bounding box center [831, 199] width 9 height 9
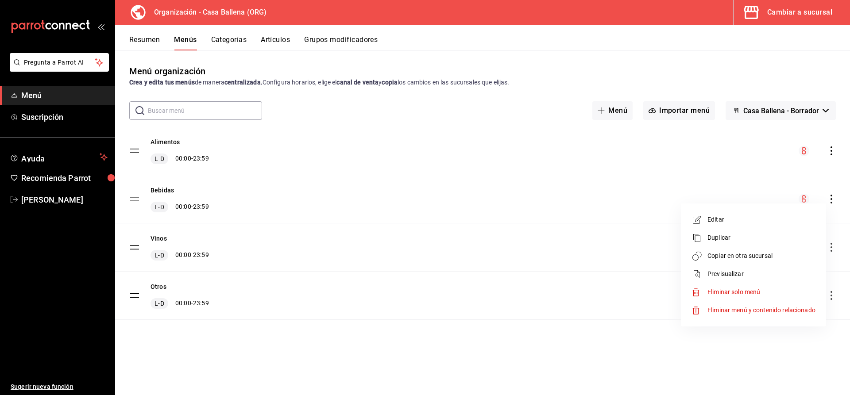
click at [738, 255] on span "Copiar en otra sucursal" at bounding box center [762, 256] width 108 height 9
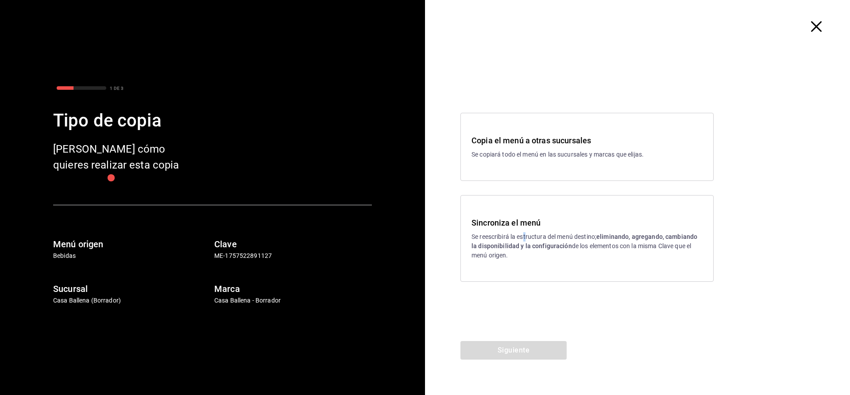
click at [527, 234] on p "Se reescribirá la estructura del menú destino; eliminando, agregando, cambiando…" at bounding box center [587, 247] width 231 height 28
click at [534, 349] on button "Siguiente" at bounding box center [514, 350] width 106 height 19
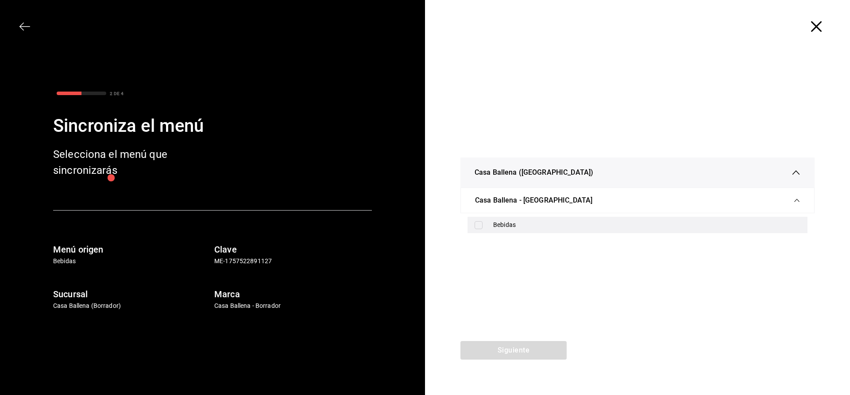
click at [495, 225] on div "Bebidas" at bounding box center [646, 225] width 307 height 9
checkbox input "true"
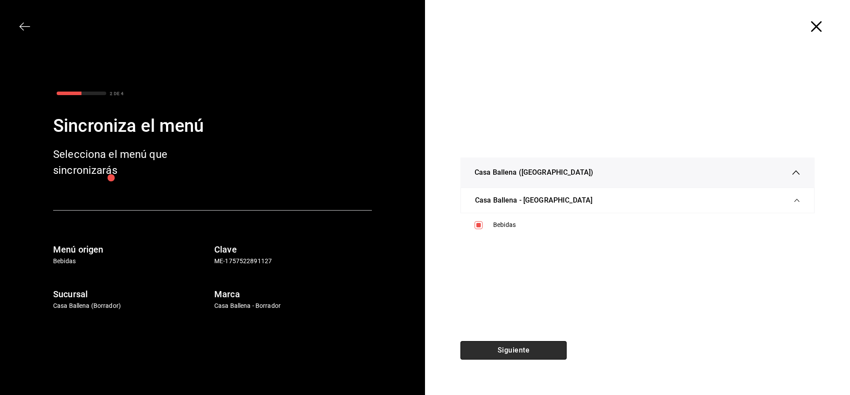
drag, startPoint x: 524, startPoint y: 345, endPoint x: 534, endPoint y: 347, distance: 10.1
click at [524, 347] on button "Siguiente" at bounding box center [514, 350] width 106 height 19
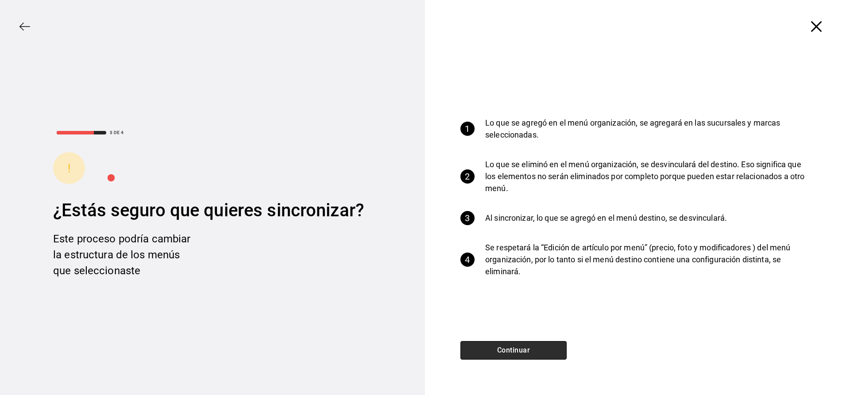
click at [524, 353] on button "Continuar" at bounding box center [514, 350] width 106 height 19
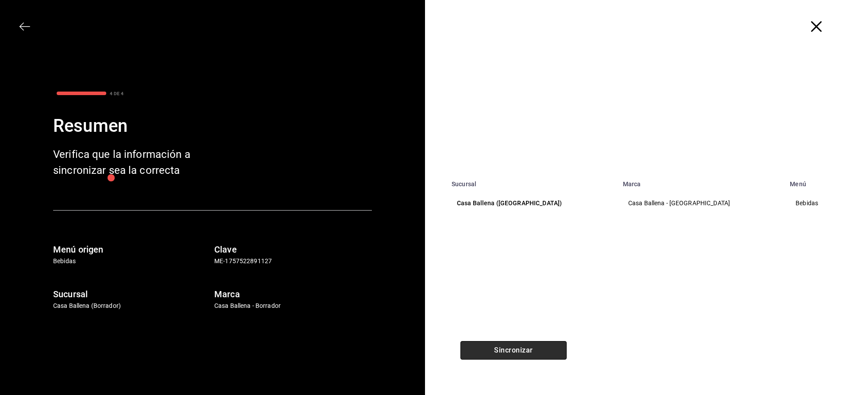
click at [518, 346] on button "Sincronizar" at bounding box center [514, 350] width 106 height 19
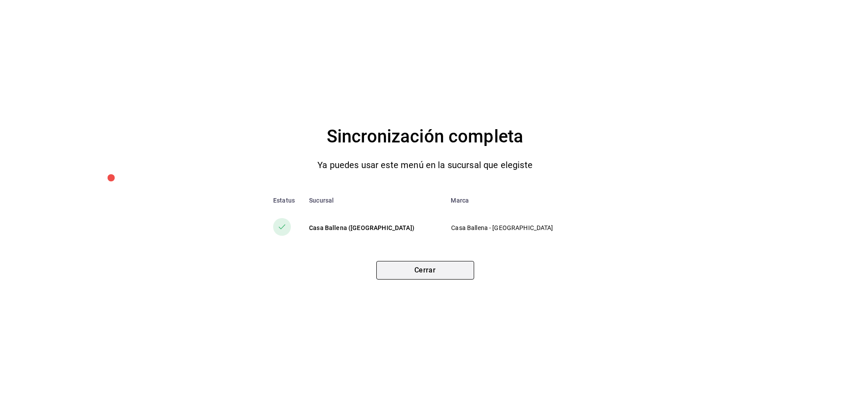
click at [443, 275] on button "Cerrar" at bounding box center [425, 270] width 98 height 19
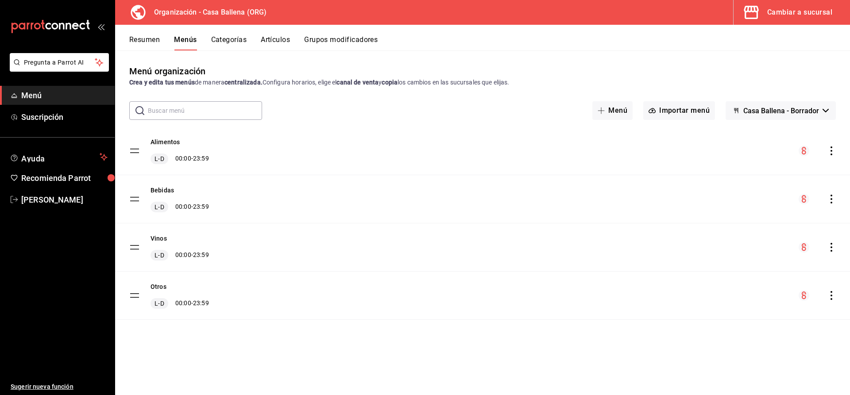
click at [37, 94] on span "Menú" at bounding box center [64, 95] width 86 height 12
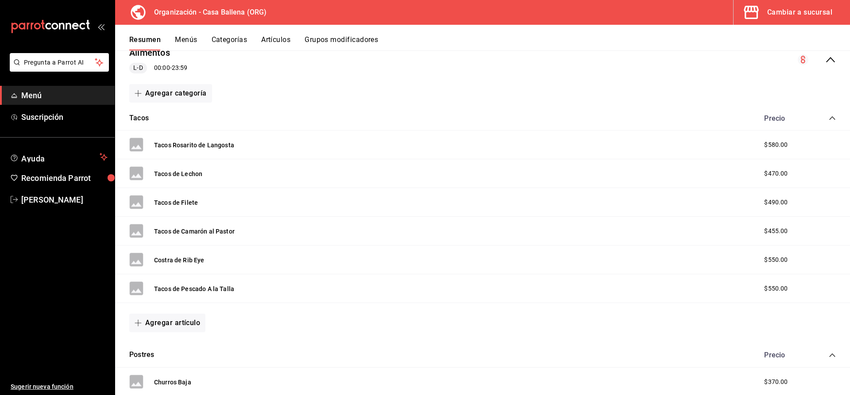
scroll to position [70, 0]
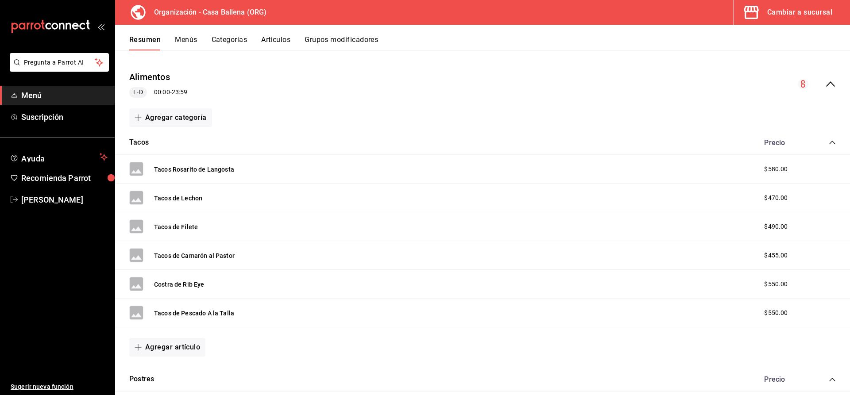
click at [28, 97] on span "Menú" at bounding box center [64, 95] width 86 height 12
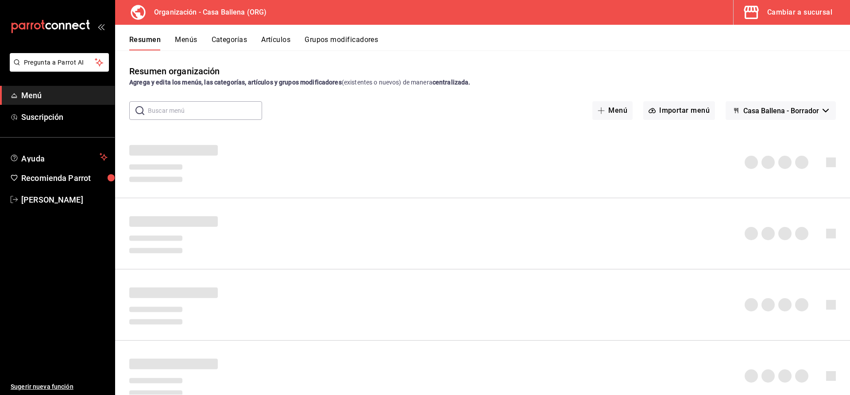
click at [192, 42] on button "Menús" at bounding box center [186, 42] width 22 height 15
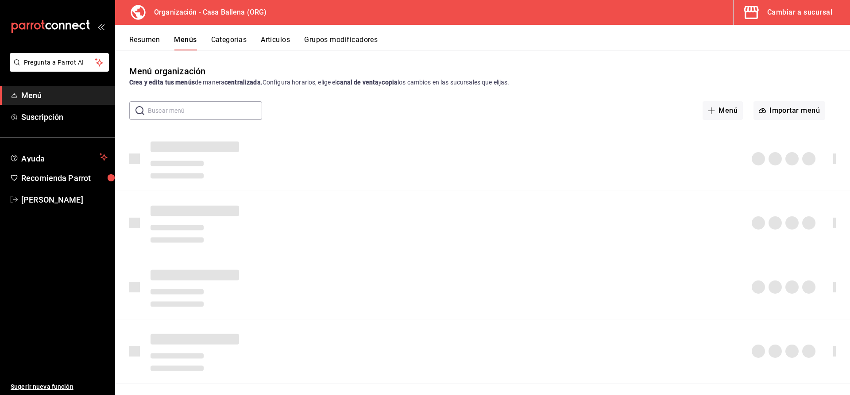
click at [240, 43] on button "Categorías" at bounding box center [229, 42] width 36 height 15
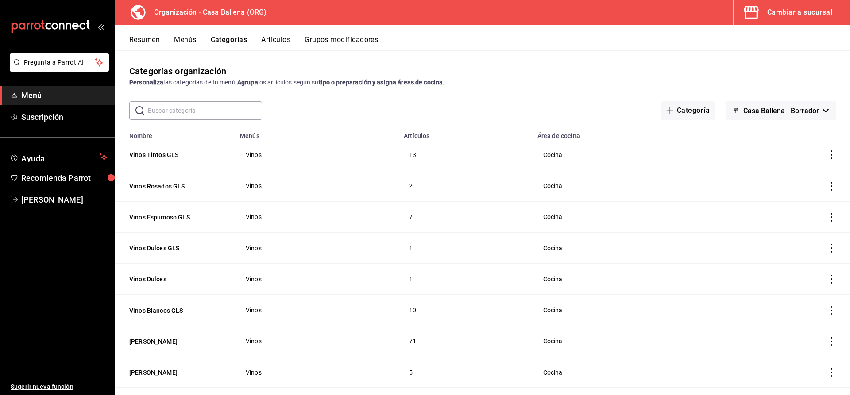
click at [795, 15] on div "Cambiar a sucursal" at bounding box center [800, 12] width 65 height 12
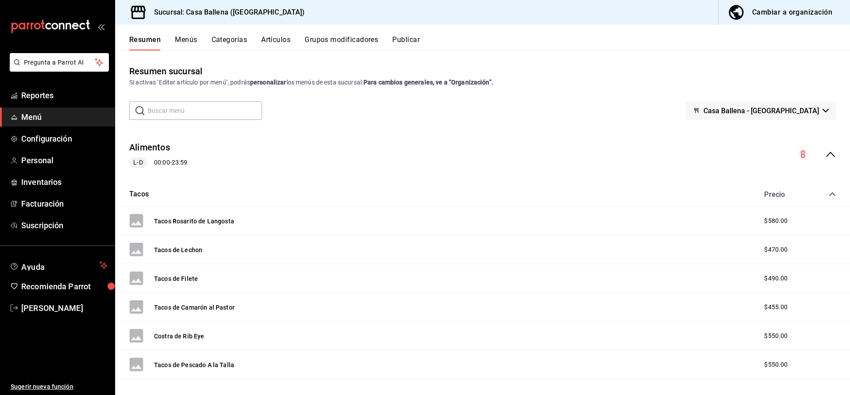
click at [184, 42] on button "Menús" at bounding box center [186, 42] width 22 height 15
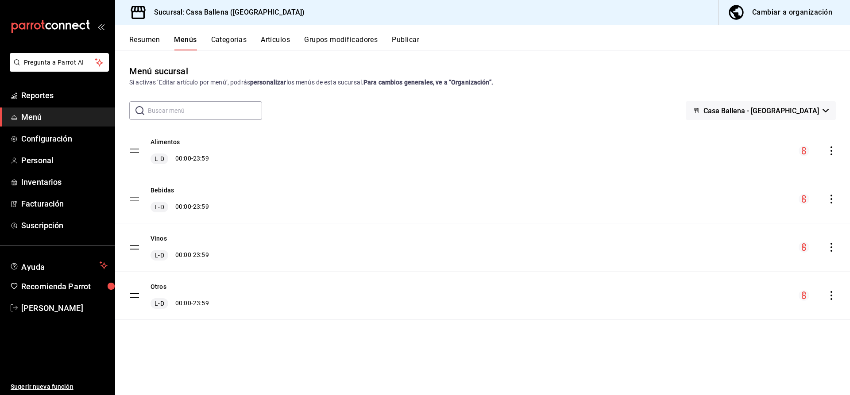
click at [275, 40] on button "Artículos" at bounding box center [275, 42] width 29 height 15
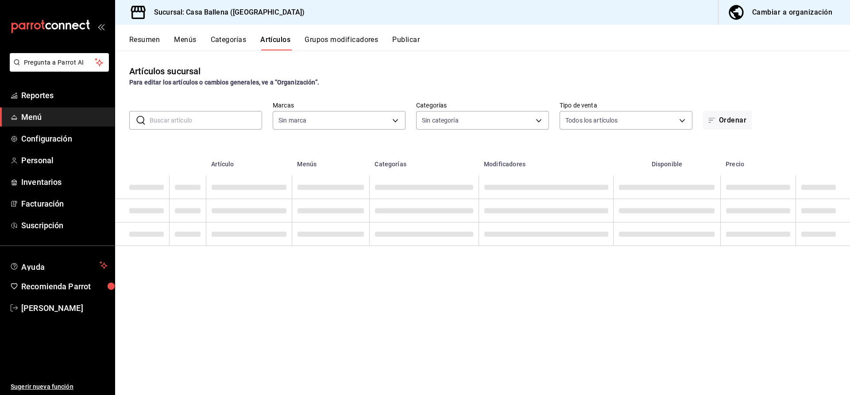
type input "34c5704e-8abb-491b-8d4f-a869513e8a73"
type input "af26341b-8804-4e2a-ab80-96b6ac7b37bf,66cfd98f-d8b5-406b-bb68-17e9d20ad42c,c88d3…"
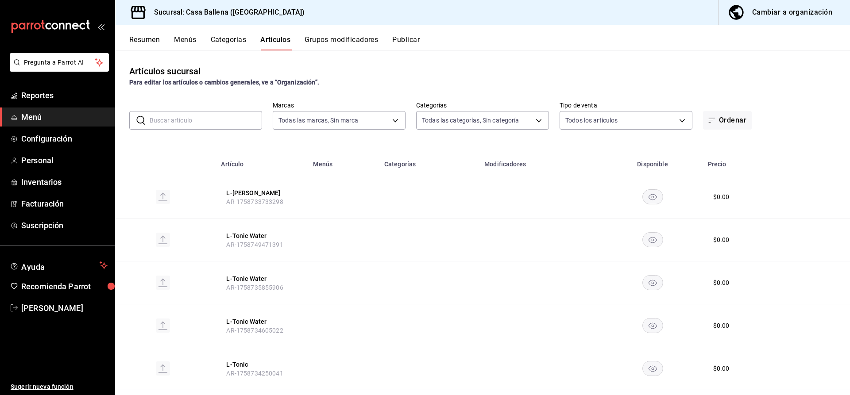
click at [222, 38] on button "Categorías" at bounding box center [229, 42] width 36 height 15
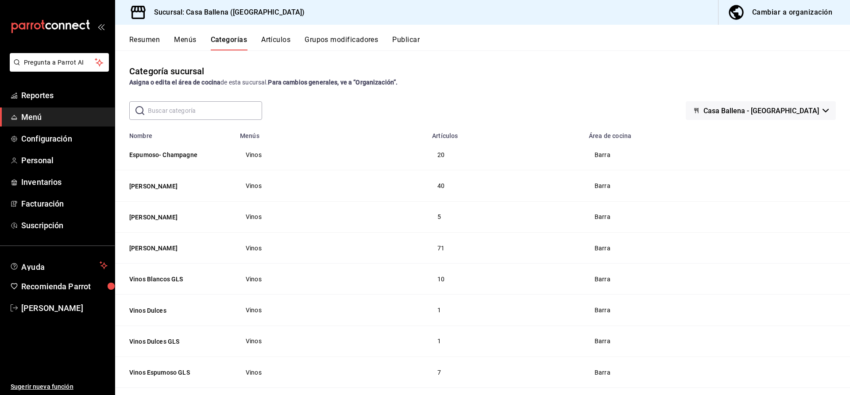
click at [186, 40] on button "Menús" at bounding box center [185, 42] width 22 height 15
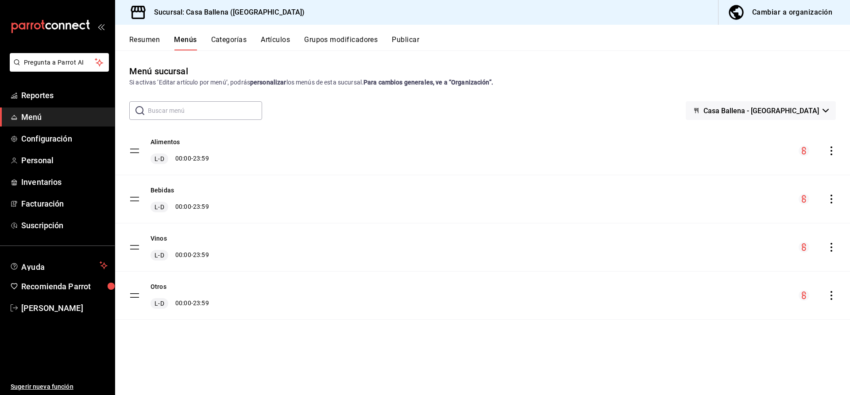
click at [833, 152] on icon "actions" at bounding box center [831, 151] width 9 height 9
click at [796, 15] on div at bounding box center [425, 197] width 850 height 395
click at [772, 10] on div "Cambiar a organización" at bounding box center [792, 12] width 80 height 12
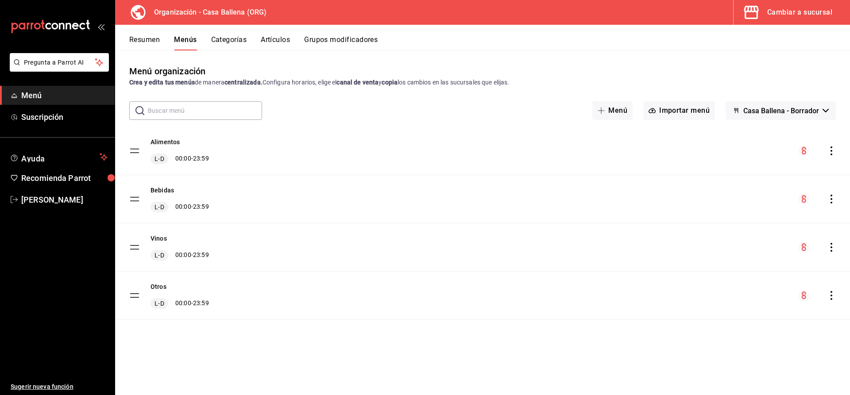
click at [799, 12] on div "Cambiar a sucursal" at bounding box center [800, 12] width 65 height 12
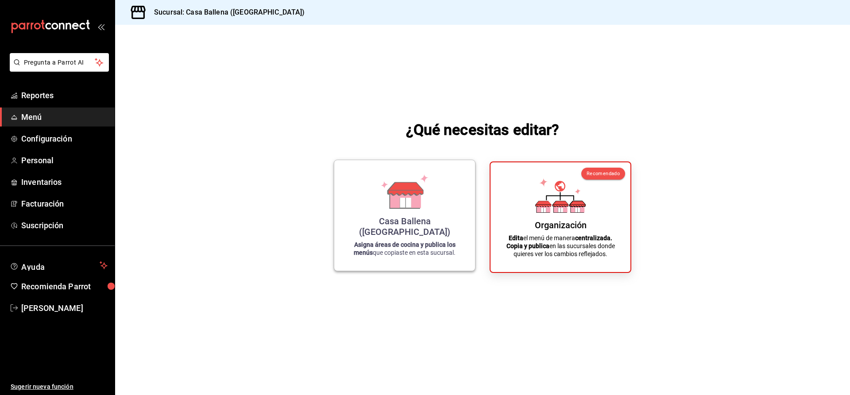
click at [427, 225] on div "Casa Ballena ([GEOGRAPHIC_DATA]) Asigna áreas de cocina y publica los menús que…" at bounding box center [405, 215] width 120 height 97
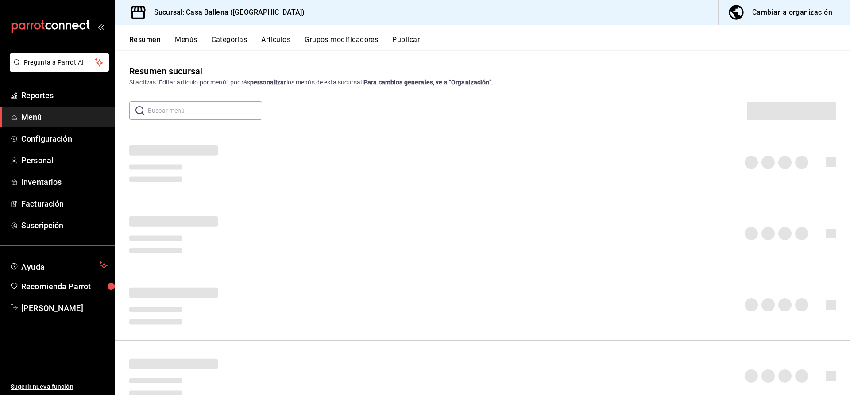
click at [279, 42] on button "Artículos" at bounding box center [275, 42] width 29 height 15
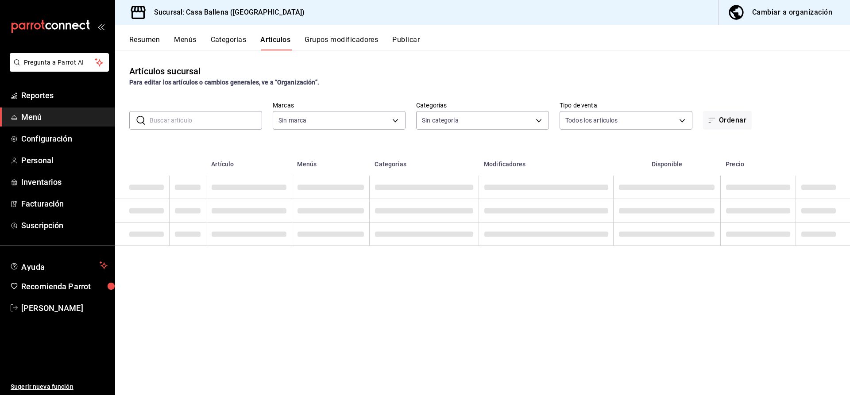
type input "af26341b-8804-4e2a-ab80-96b6ac7b37bf,66cfd98f-d8b5-406b-bb68-17e9d20ad42c,c88d3…"
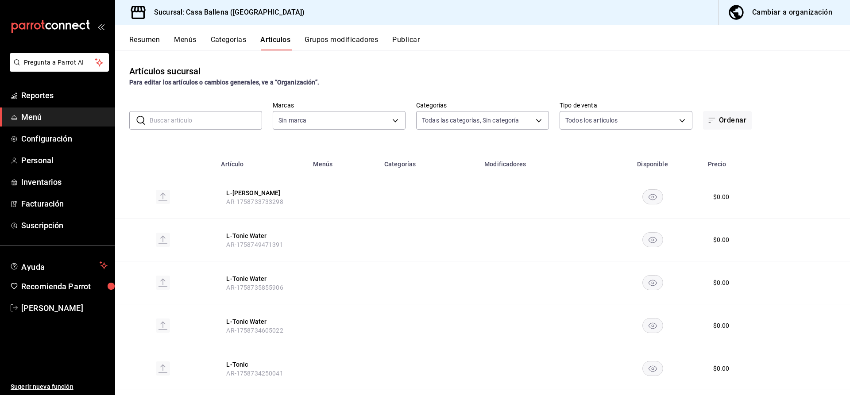
type input "34c5704e-8abb-491b-8d4f-a869513e8a73"
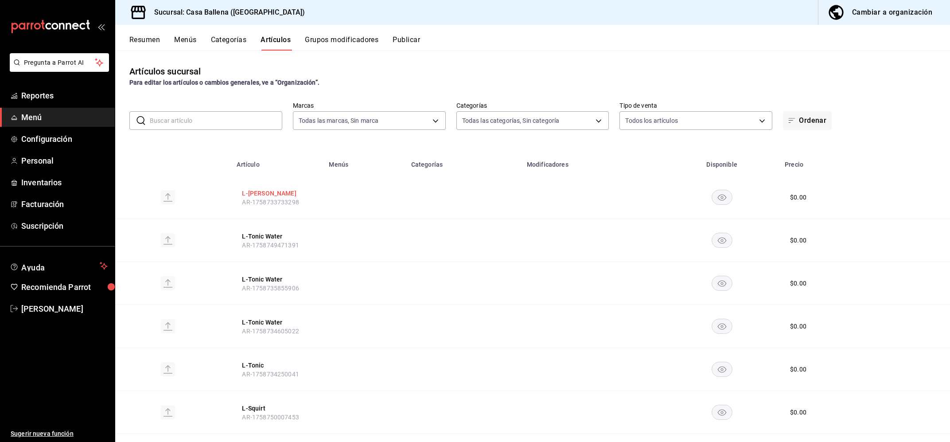
click at [276, 191] on button "L-[PERSON_NAME]" at bounding box center [277, 193] width 71 height 9
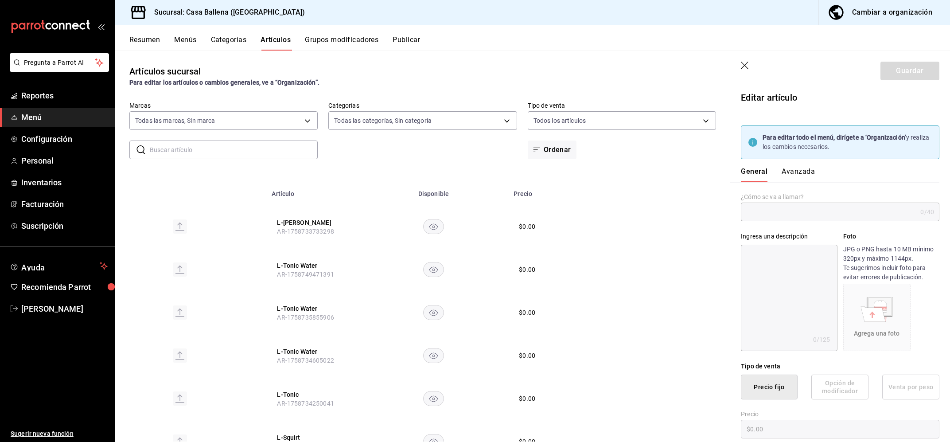
type input "L-[PERSON_NAME]"
type input "$0.00"
type input "AR-1758733733298"
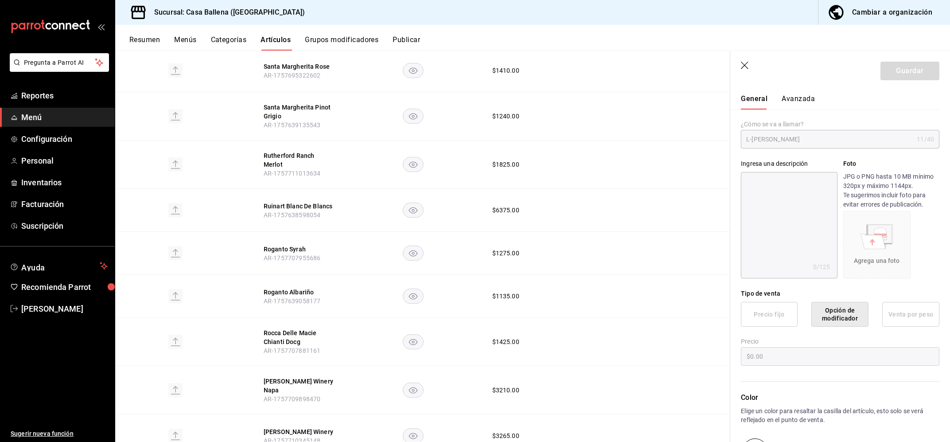
scroll to position [4188, 0]
click at [220, 41] on button "Categorías" at bounding box center [229, 42] width 36 height 15
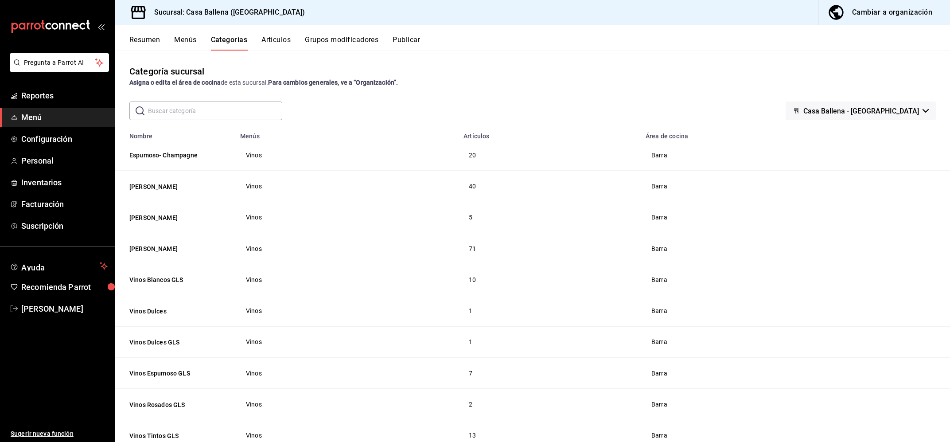
click at [202, 110] on input "text" at bounding box center [215, 111] width 134 height 18
click at [850, 14] on div "Cambiar a organización" at bounding box center [892, 12] width 80 height 12
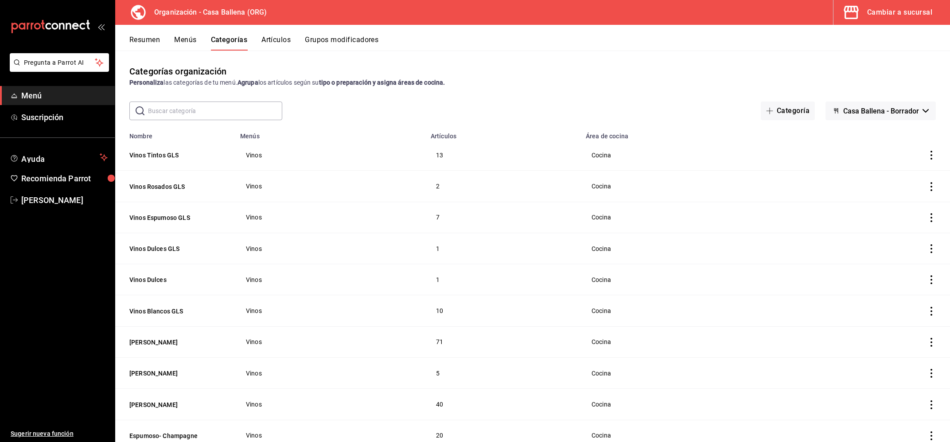
click at [850, 10] on div "Cambiar a sucursal" at bounding box center [899, 12] width 65 height 12
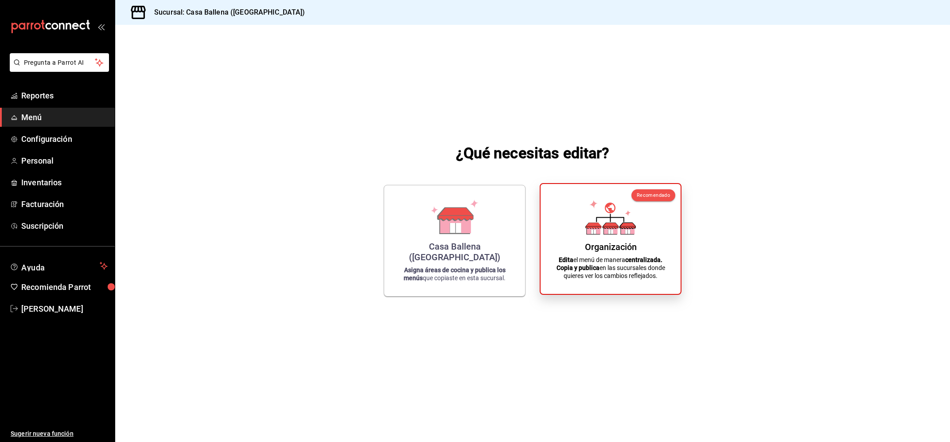
click at [629, 226] on icon at bounding box center [628, 225] width 16 height 6
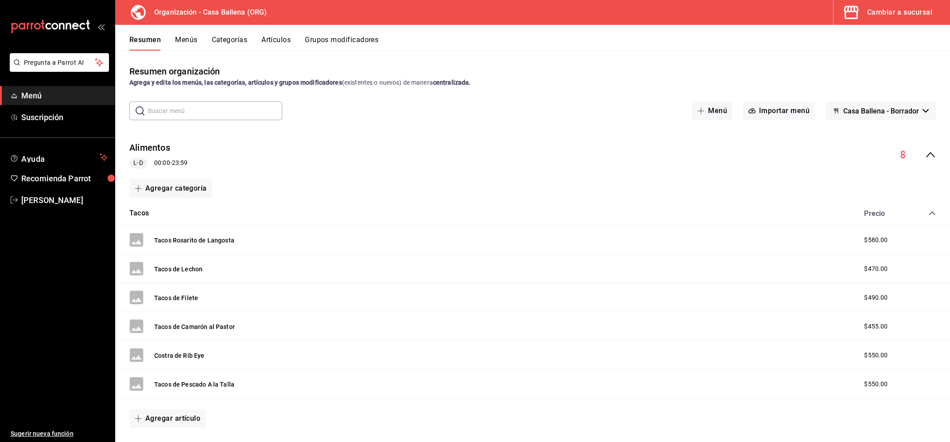
click at [186, 38] on button "Menús" at bounding box center [186, 42] width 22 height 15
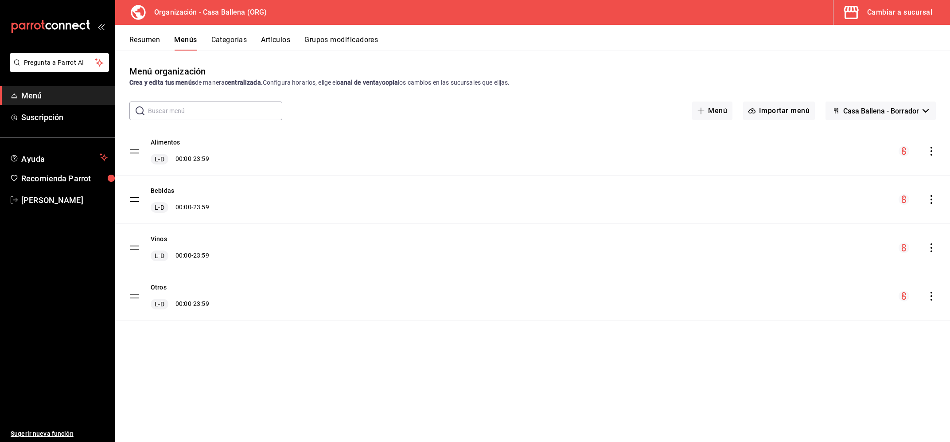
click at [213, 42] on button "Categorías" at bounding box center [229, 42] width 36 height 15
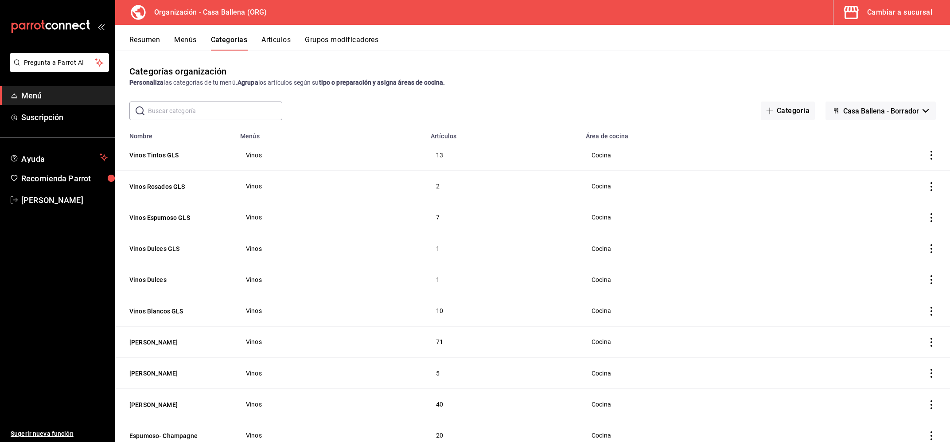
click at [850, 156] on icon "actions" at bounding box center [930, 155] width 9 height 9
click at [850, 174] on span "Editar" at bounding box center [904, 175] width 23 height 9
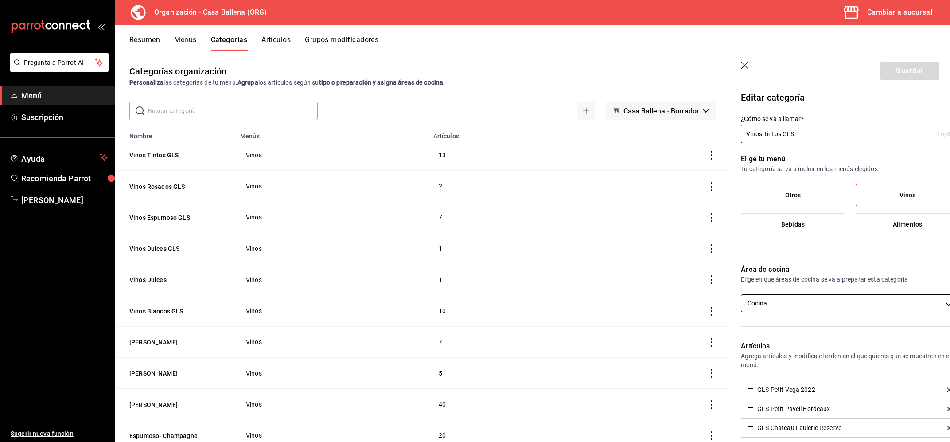
click at [804, 302] on body "Pregunta a Parrot AI Menú Suscripción Ayuda Recomienda Parrot [PERSON_NAME] Sug…" at bounding box center [475, 221] width 950 height 442
click at [804, 302] on div at bounding box center [475, 221] width 950 height 442
click at [745, 68] on icon "button" at bounding box center [744, 66] width 9 height 9
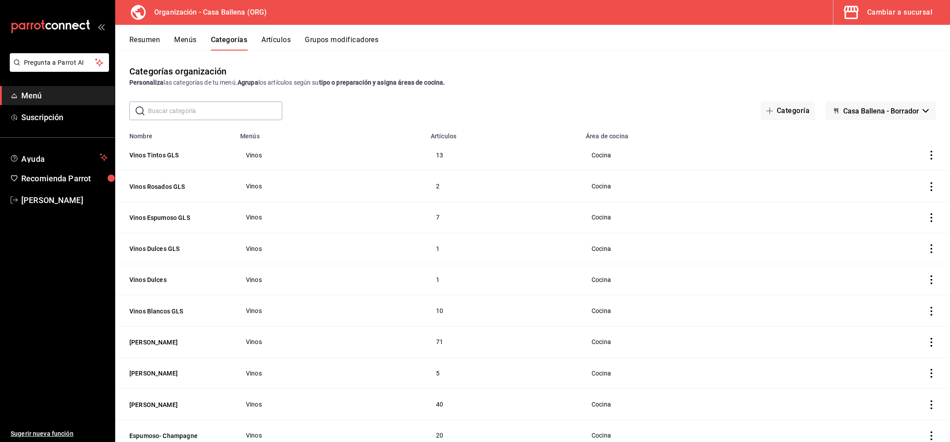
click at [850, 9] on div "Cambiar a sucursal" at bounding box center [899, 12] width 65 height 12
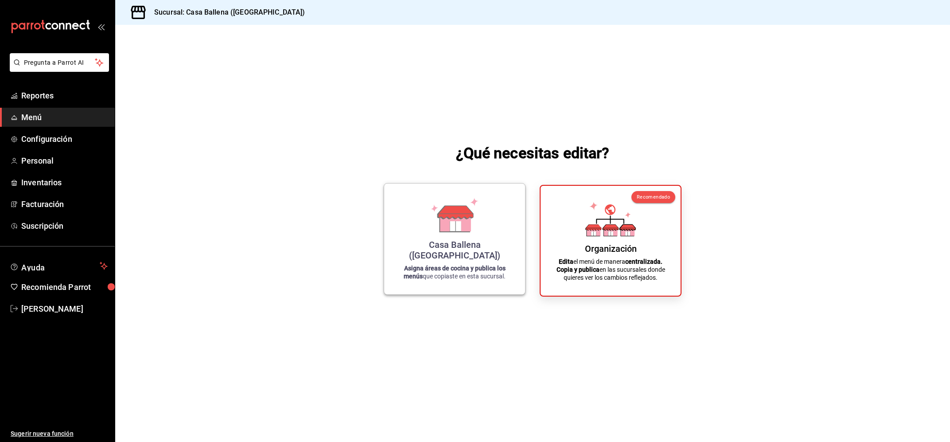
click at [472, 229] on icon at bounding box center [454, 215] width 50 height 35
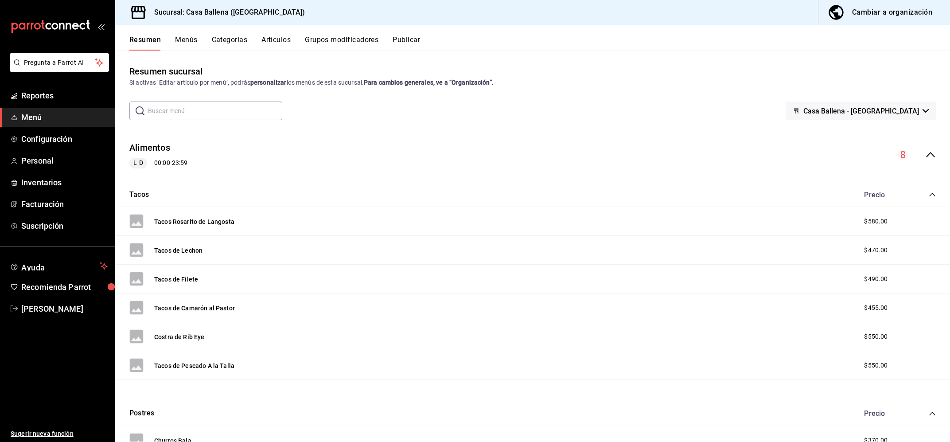
click at [194, 41] on button "Menús" at bounding box center [186, 42] width 22 height 15
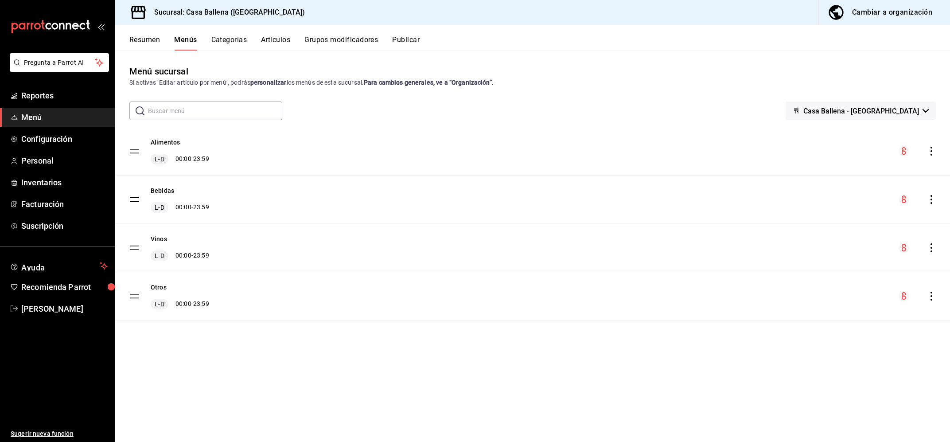
click at [850, 153] on icon "actions" at bounding box center [930, 151] width 9 height 9
click at [226, 40] on div at bounding box center [475, 221] width 950 height 442
click at [228, 38] on button "Categorías" at bounding box center [229, 42] width 36 height 15
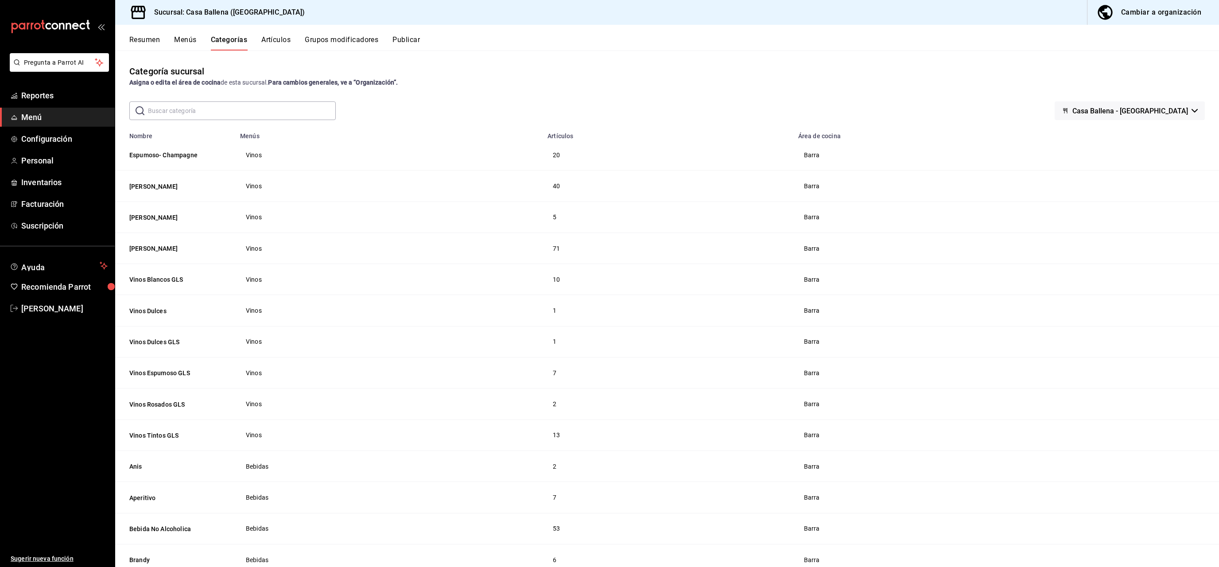
click at [850, 112] on button "Casa Ballena - [GEOGRAPHIC_DATA]" at bounding box center [1129, 110] width 150 height 19
click at [829, 73] on div at bounding box center [609, 283] width 1219 height 567
click at [814, 152] on span "Barra" at bounding box center [1004, 155] width 400 height 6
click at [278, 29] on div "Resumen Menús Categorías Artículos Grupos modificadores Publicar" at bounding box center [667, 38] width 1104 height 26
click at [278, 38] on button "Artículos" at bounding box center [275, 42] width 29 height 15
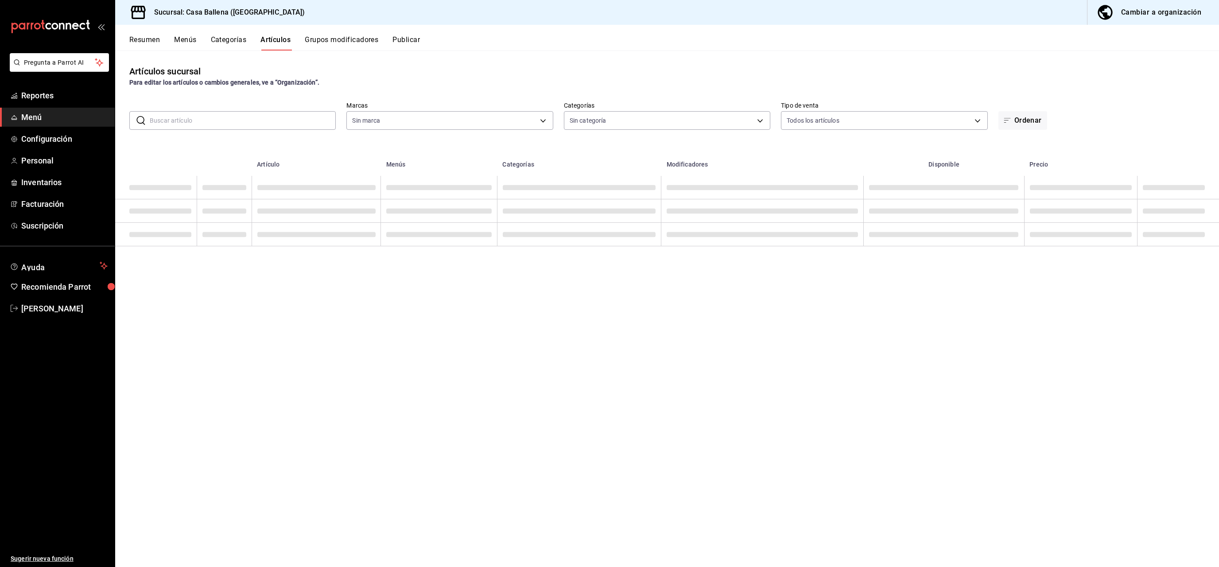
type input "34c5704e-8abb-491b-8d4f-a869513e8a73"
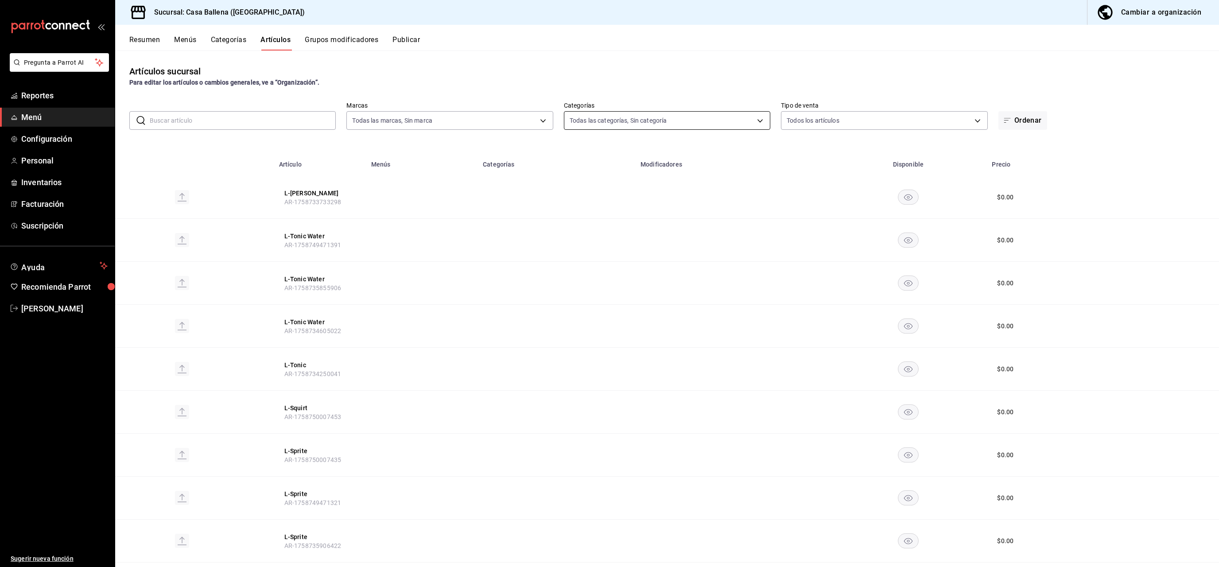
type input "af26341b-8804-4e2a-ab80-96b6ac7b37bf,66cfd98f-d8b5-406b-bb68-17e9d20ad42c,c88d3…"
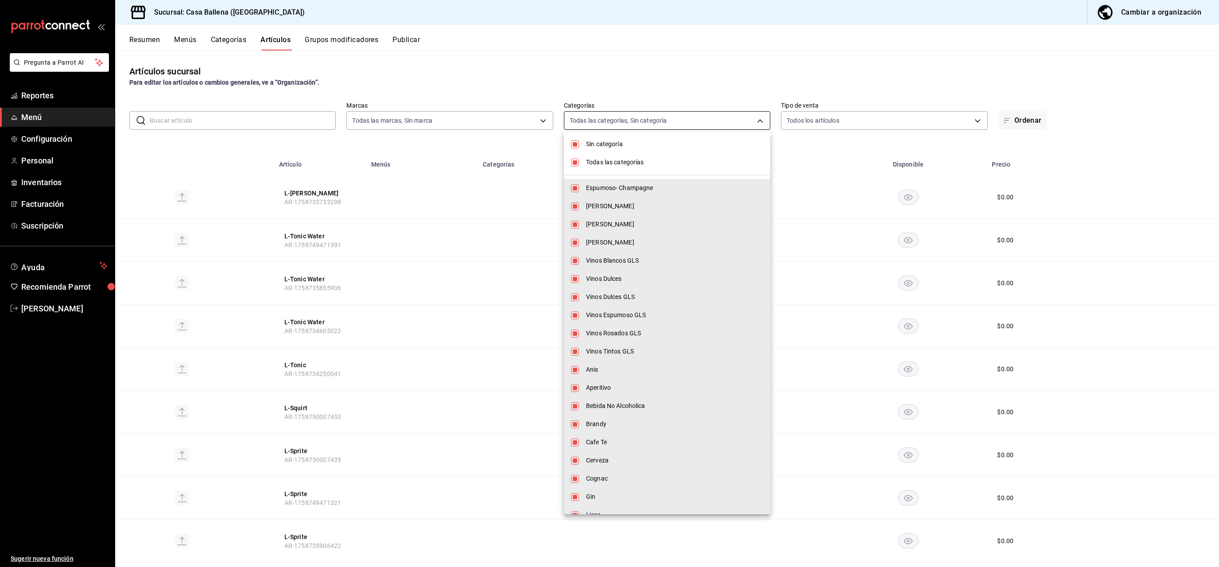
click at [763, 118] on body "Pregunta a Parrot AI Reportes Menú Configuración Personal Inventarios Facturaci…" at bounding box center [609, 283] width 1219 height 567
click at [619, 142] on span "Sin categoría" at bounding box center [674, 144] width 177 height 9
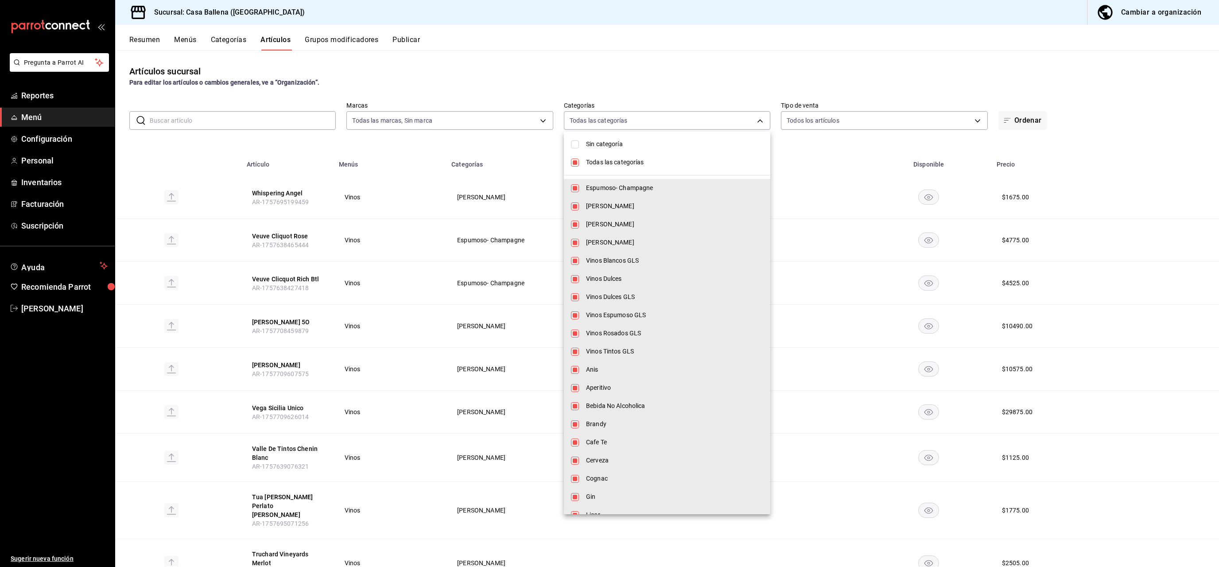
click at [572, 145] on input "checkbox" at bounding box center [575, 144] width 8 height 8
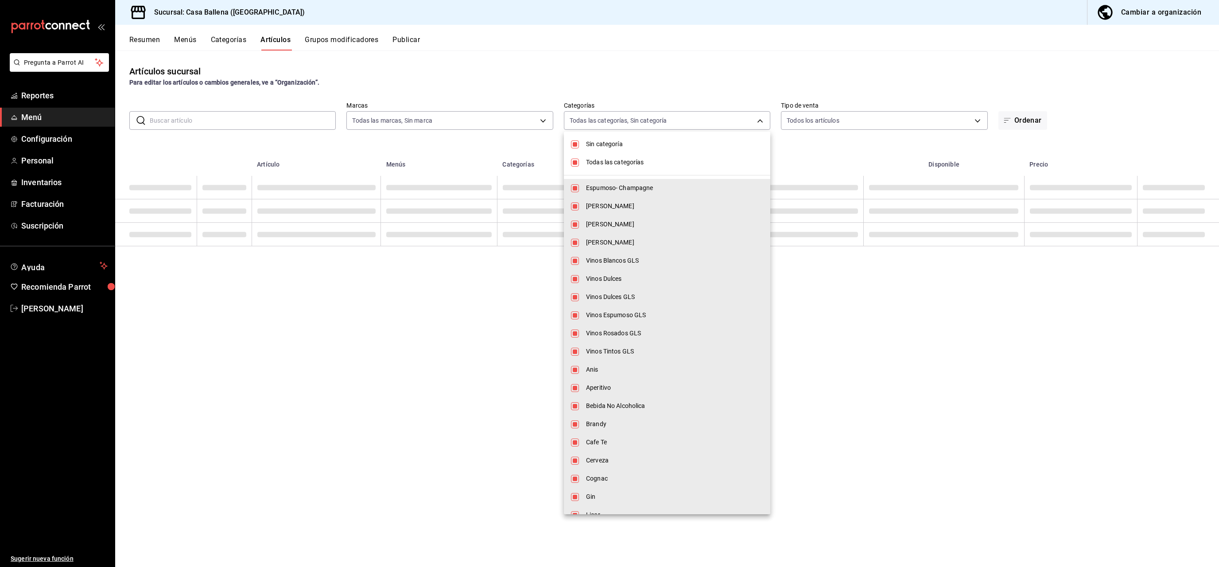
click at [576, 143] on input "checkbox" at bounding box center [575, 144] width 8 height 8
checkbox input "false"
click at [576, 163] on input "checkbox" at bounding box center [575, 163] width 8 height 8
checkbox input "false"
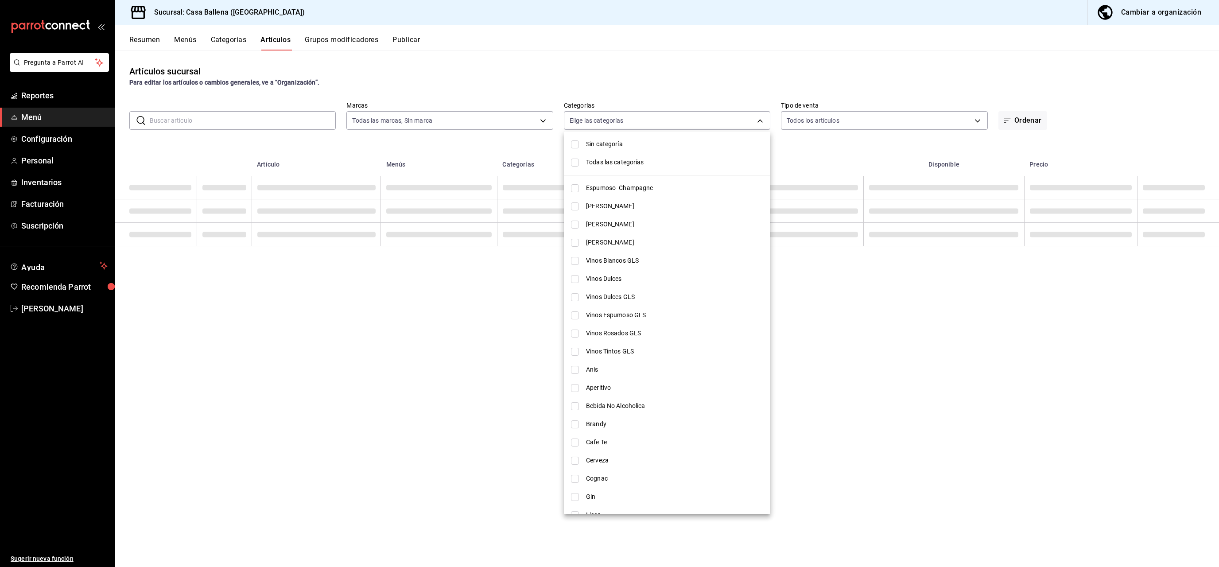
checkbox input "false"
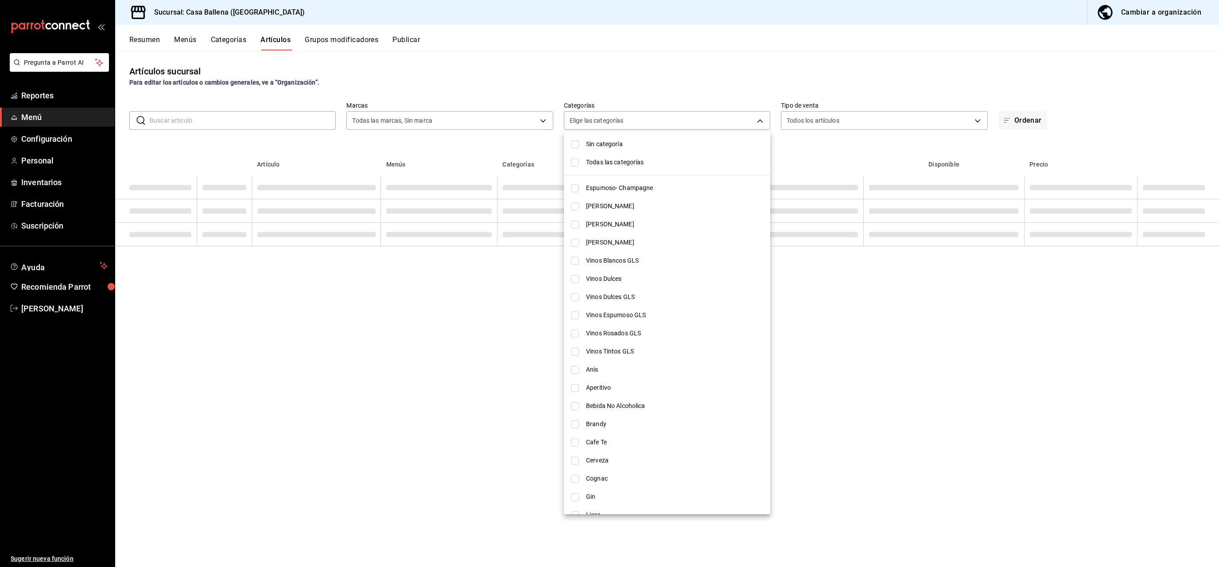
checkbox input "false"
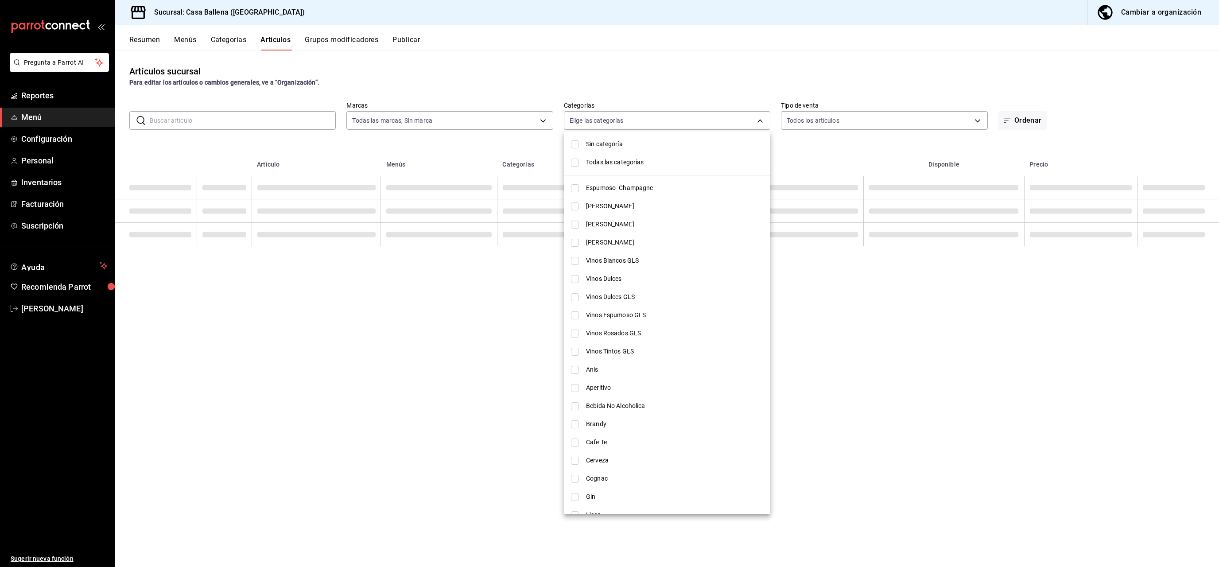
checkbox input "false"
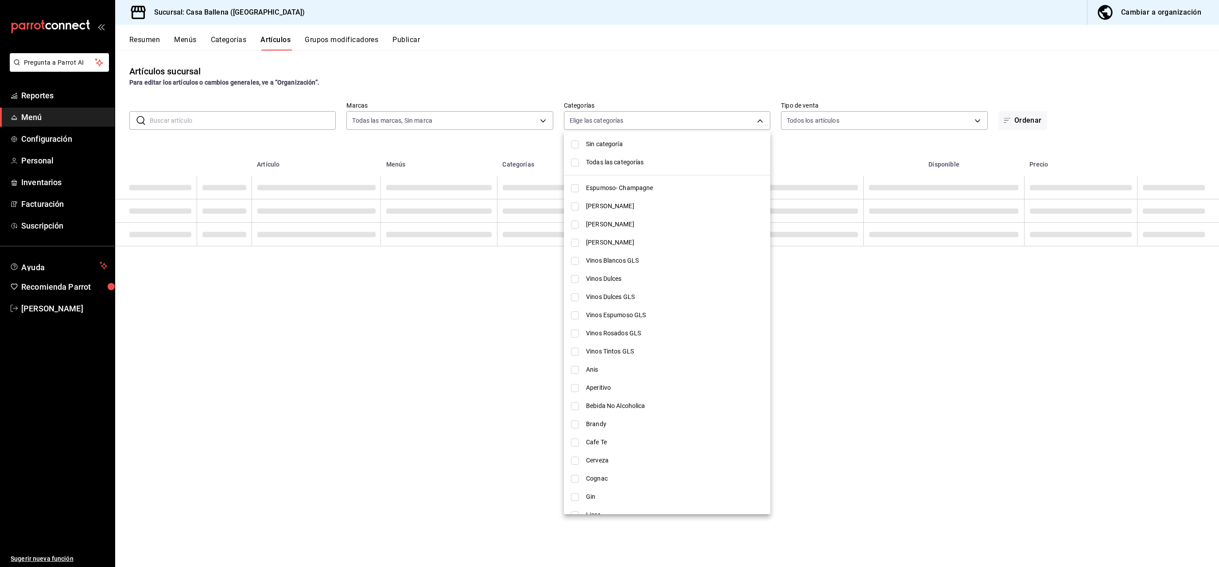
checkbox input "false"
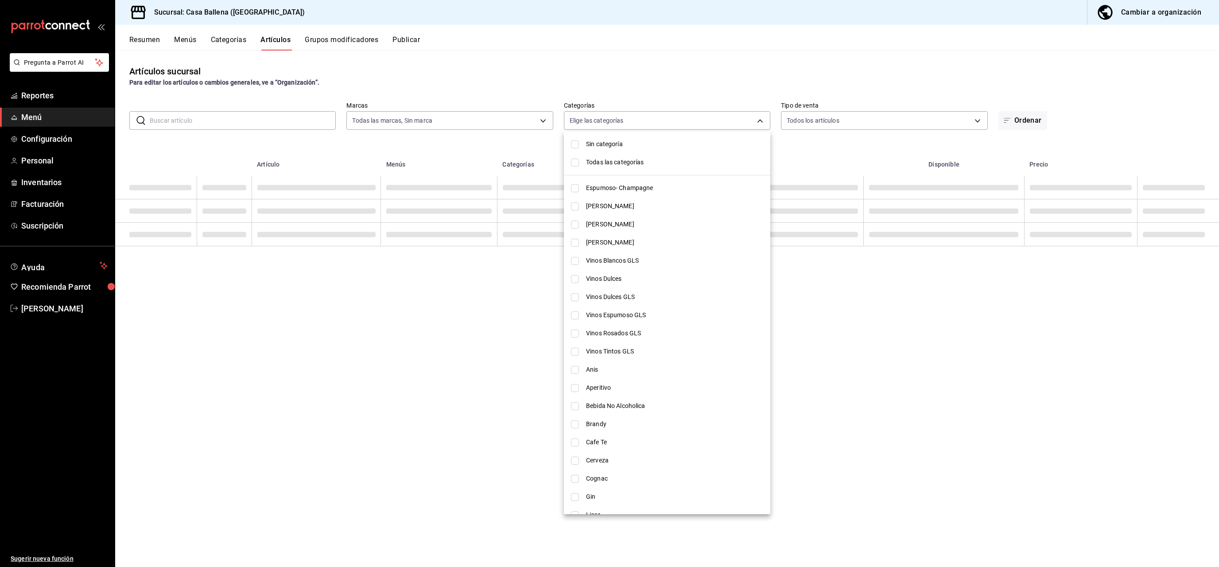
checkbox input "false"
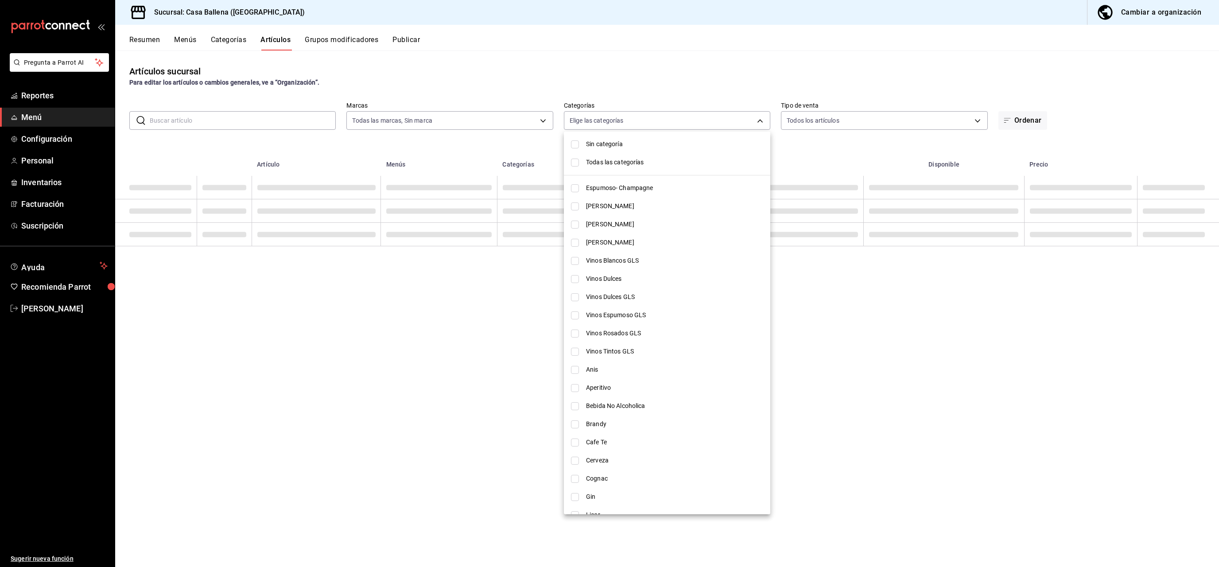
checkbox input "false"
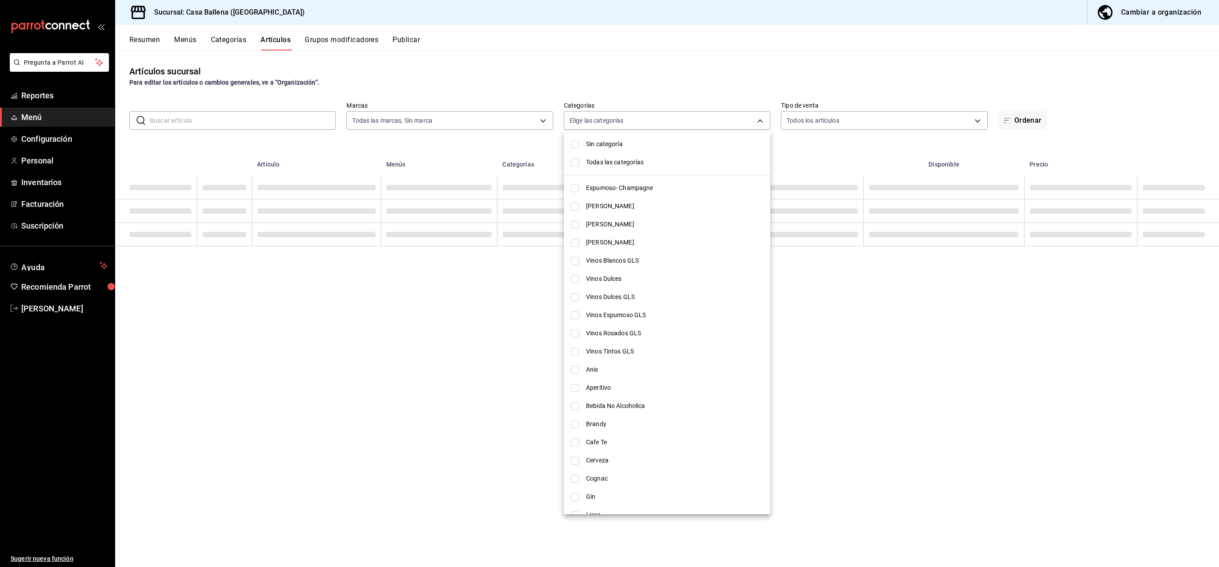
checkbox input "false"
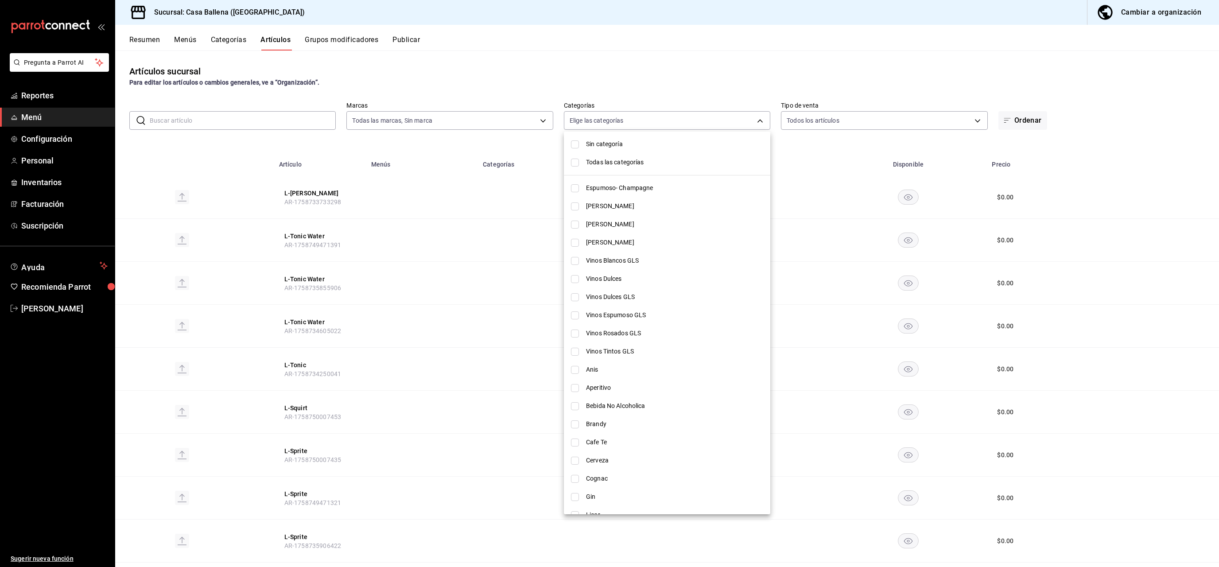
scroll to position [249, 0]
click at [598, 395] on span "Tacos" at bounding box center [674, 501] width 177 height 9
type input "ad159f04-a33b-4bad-91af-6406a829d93d"
checkbox input "true"
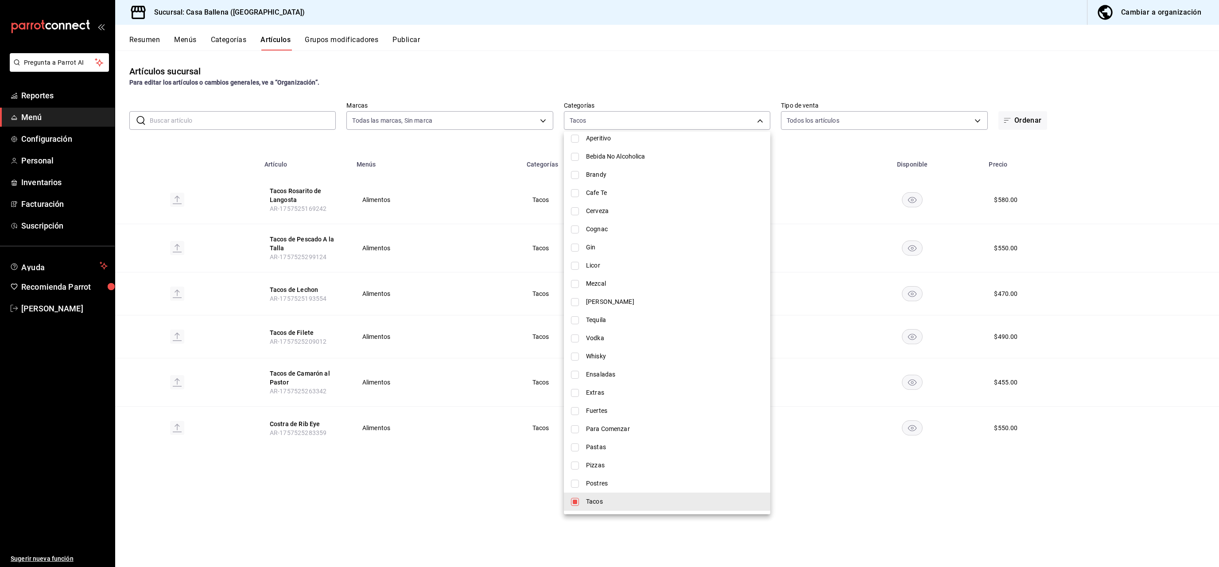
click at [850, 57] on div at bounding box center [609, 283] width 1219 height 567
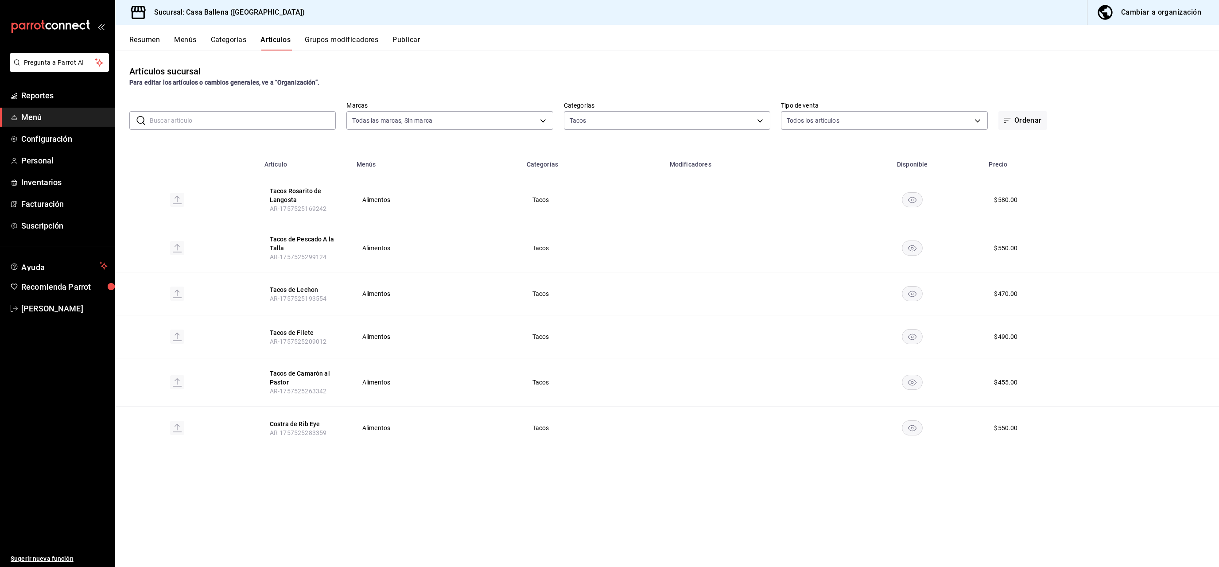
drag, startPoint x: 295, startPoint y: 196, endPoint x: 605, endPoint y: 213, distance: 310.1
click at [294, 195] on button "Tacos Rosarito de Langosta" at bounding box center [305, 195] width 71 height 18
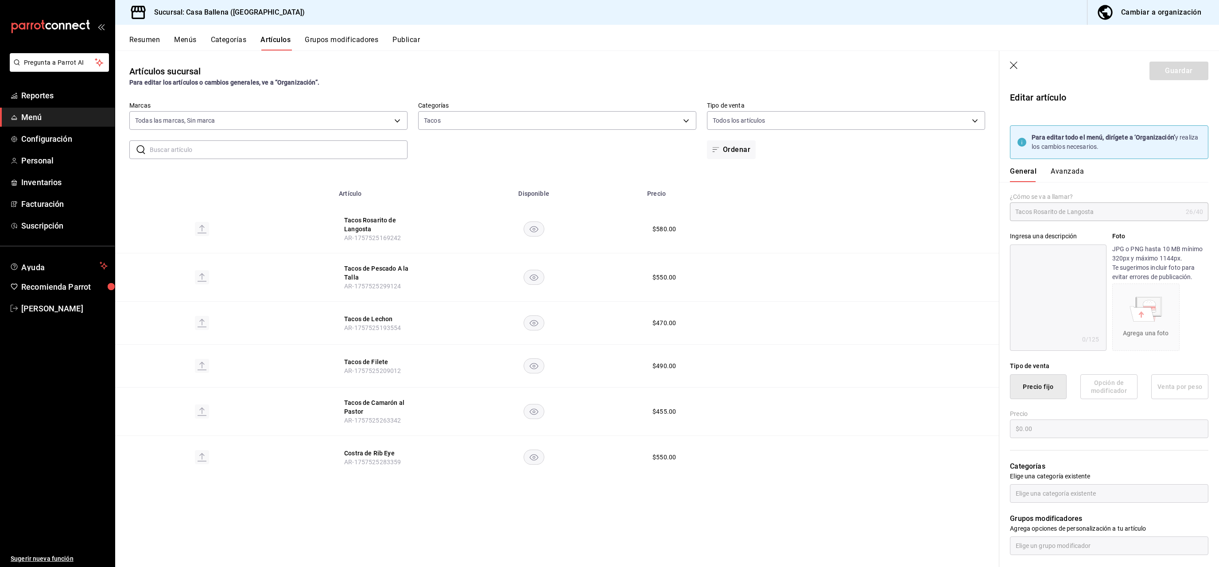
type input "$580.00"
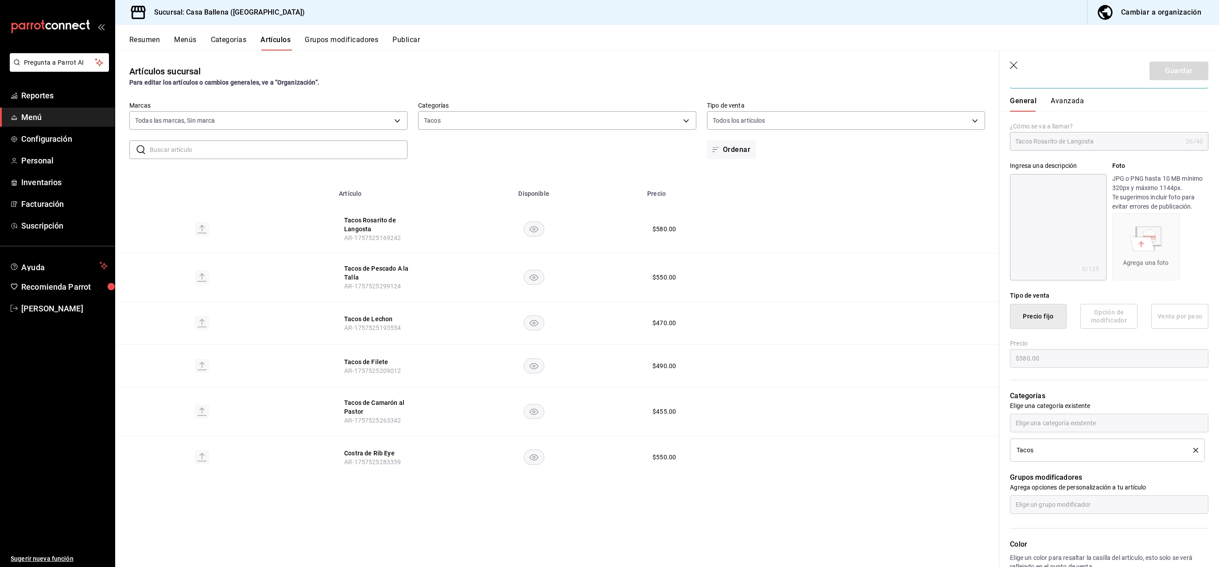
scroll to position [125, 0]
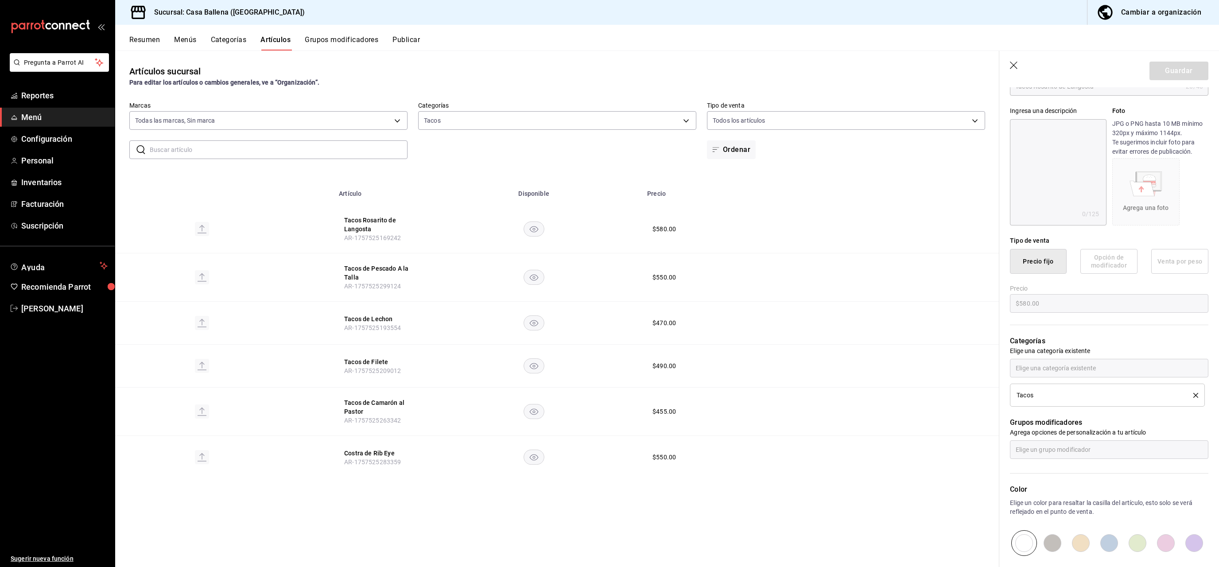
click at [850, 395] on div "Tacos" at bounding box center [1097, 395] width 163 height 6
click at [850, 394] on div "Tacos" at bounding box center [1107, 395] width 182 height 10
click at [850, 353] on p "Elige una categoría existente" at bounding box center [1109, 350] width 198 height 9
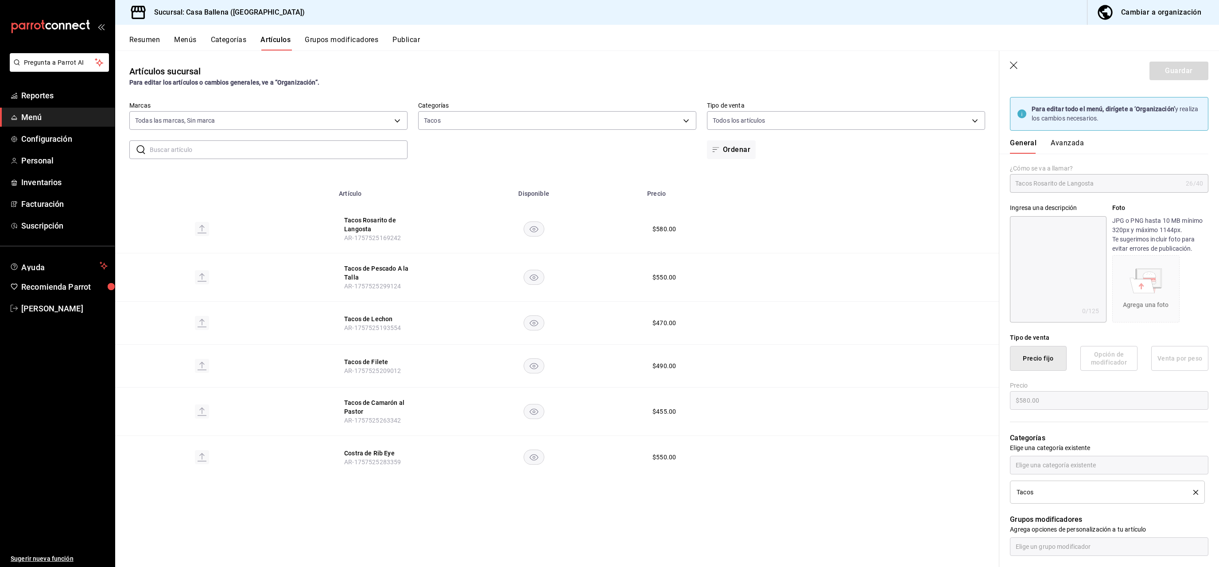
scroll to position [17, 0]
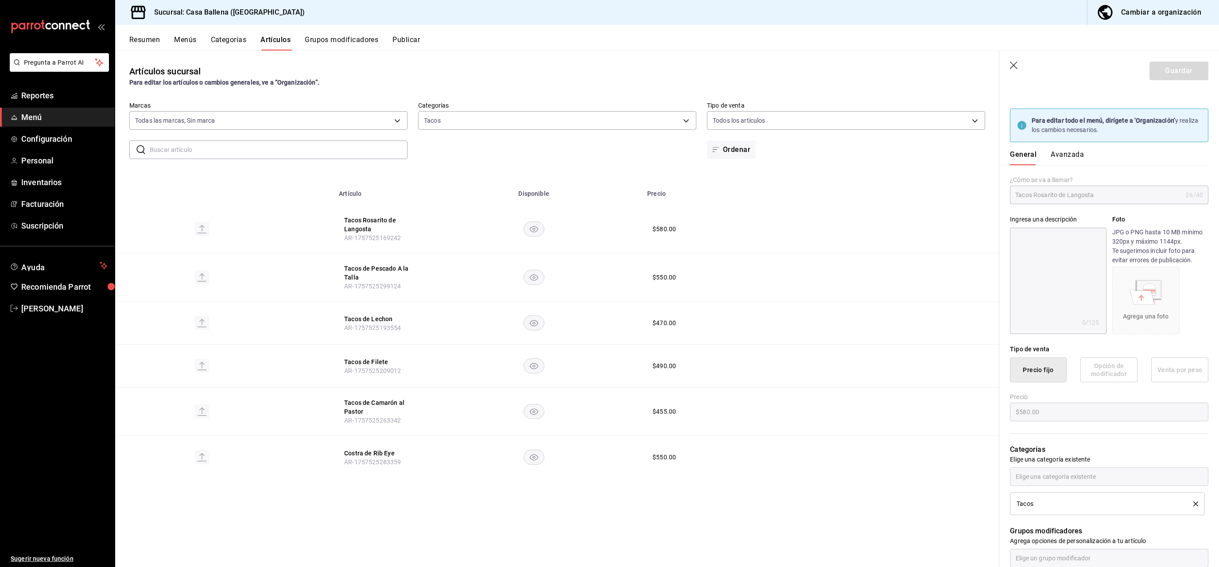
click at [850, 63] on header "Guardar" at bounding box center [1109, 69] width 220 height 36
click at [850, 63] on icon "button" at bounding box center [1014, 66] width 9 height 9
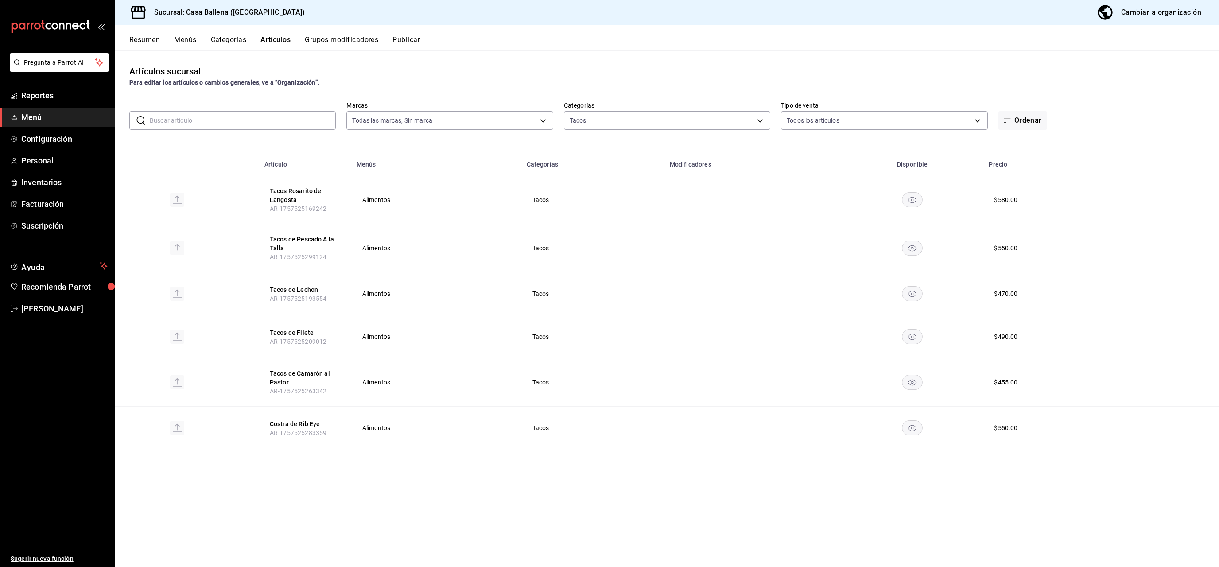
click at [238, 40] on button "Categorías" at bounding box center [229, 42] width 36 height 15
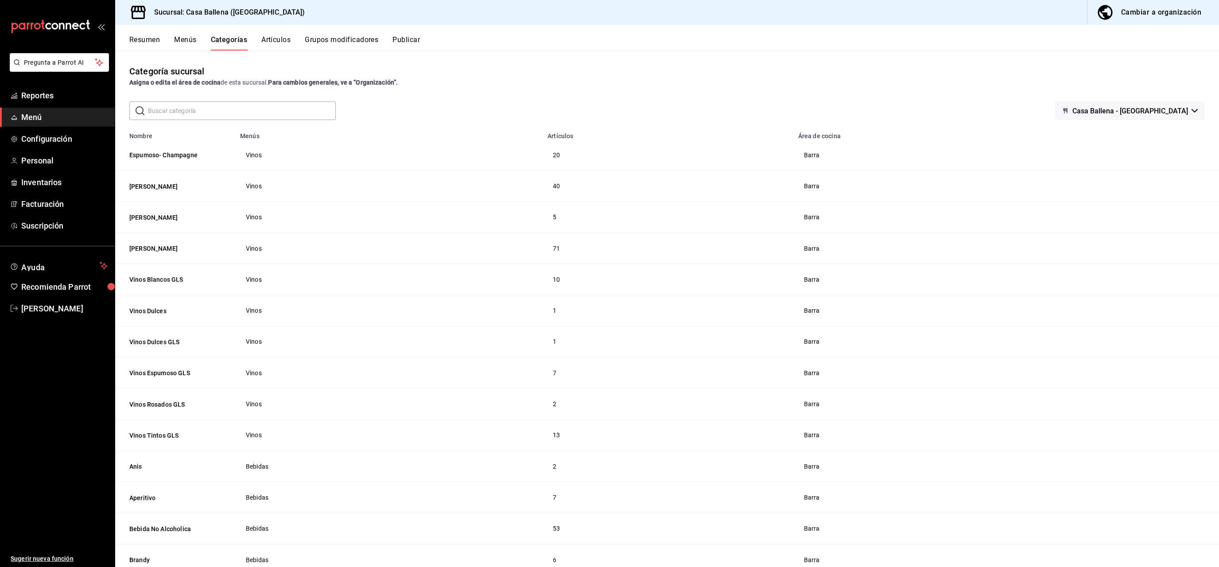
click at [850, 14] on div "Cambiar a organización" at bounding box center [1161, 12] width 80 height 12
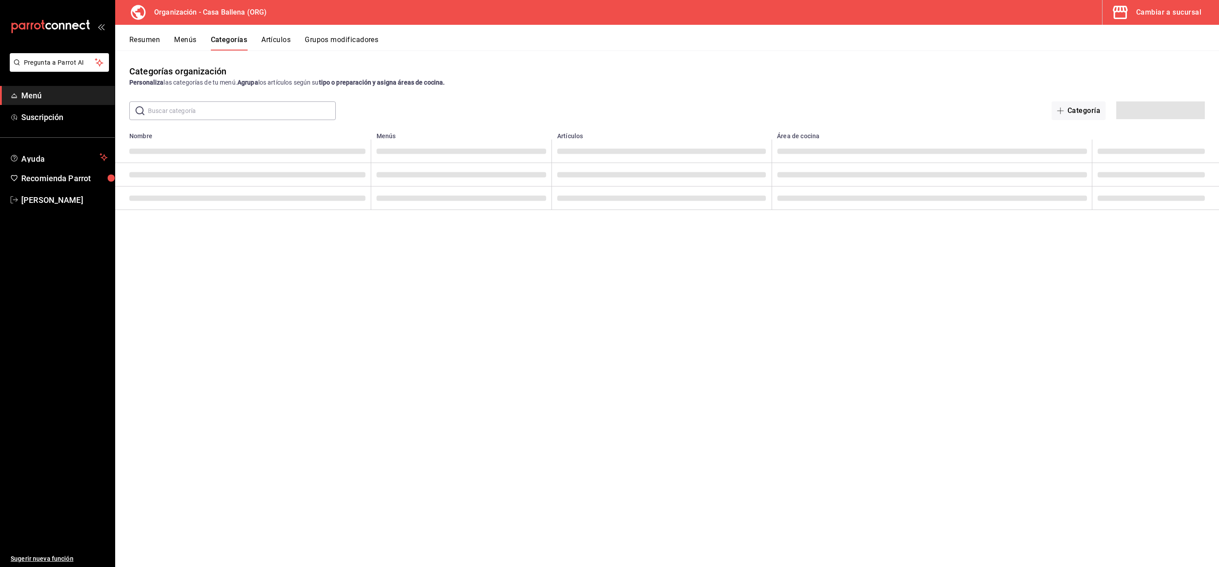
click at [850, 13] on div "Cambiar a sucursal" at bounding box center [1168, 12] width 65 height 12
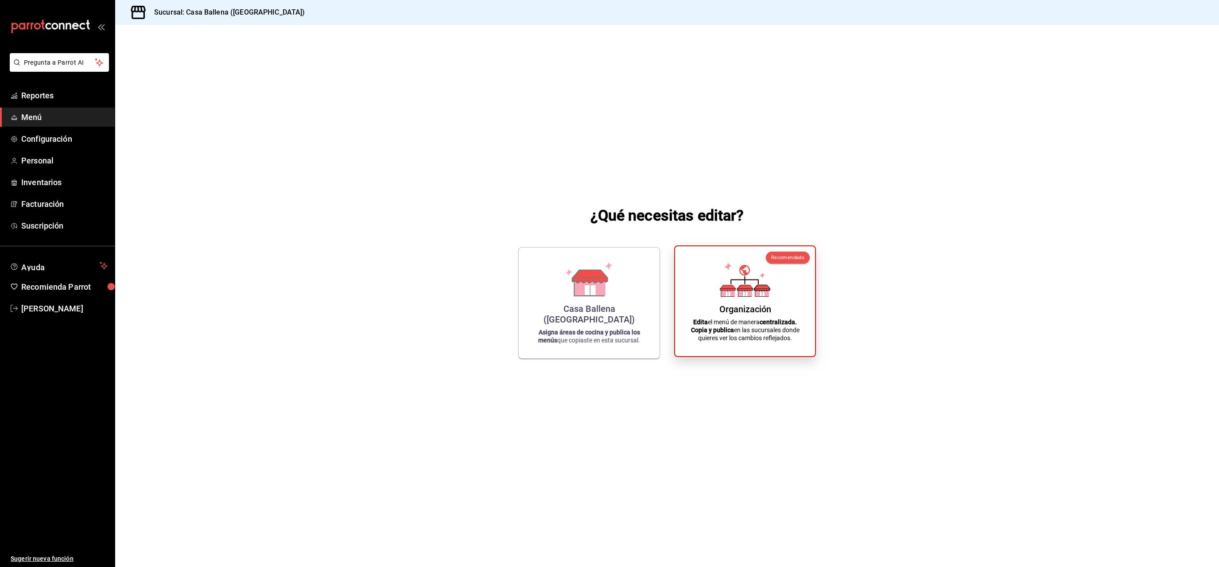
click at [736, 274] on icon at bounding box center [745, 279] width 50 height 35
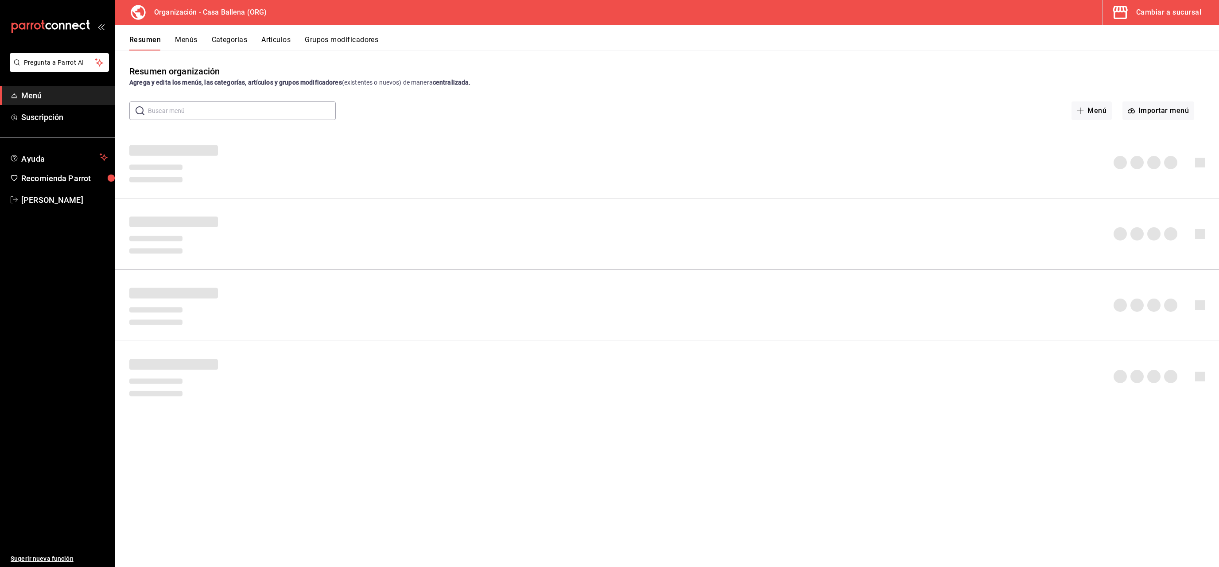
click at [186, 42] on button "Menús" at bounding box center [186, 42] width 22 height 15
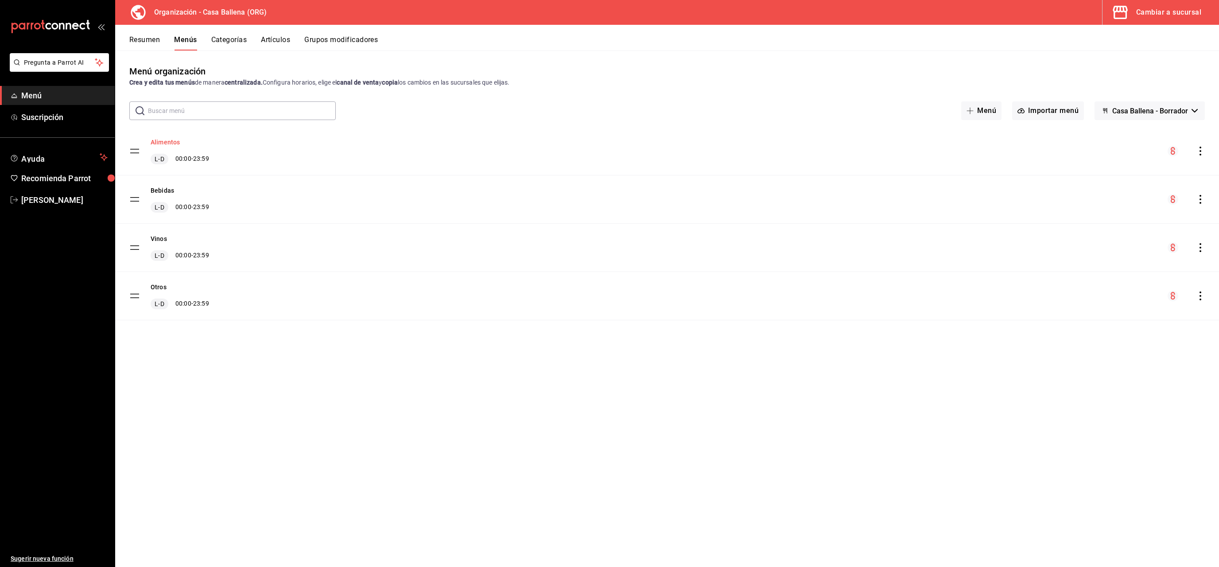
click at [177, 140] on button "Alimentos" at bounding box center [165, 142] width 29 height 9
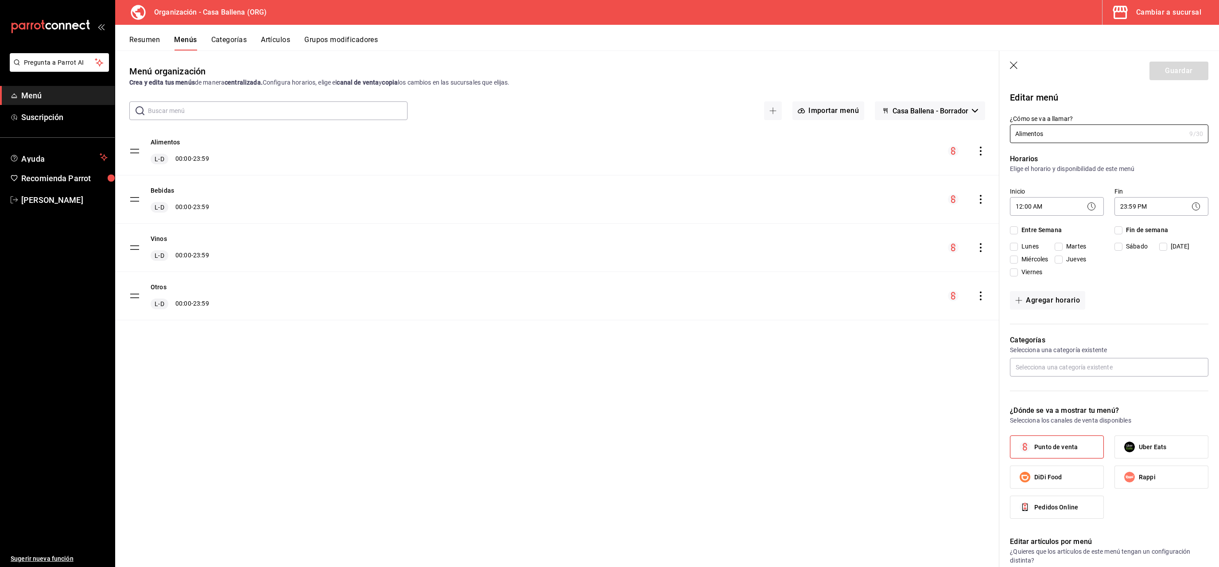
checkbox input "true"
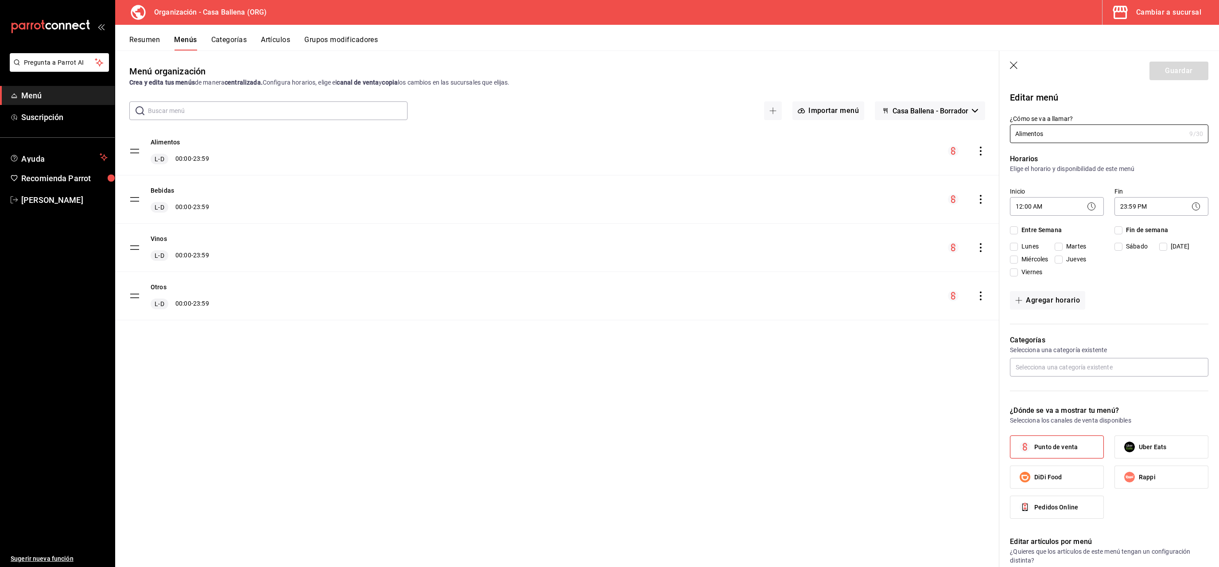
checkbox input "true"
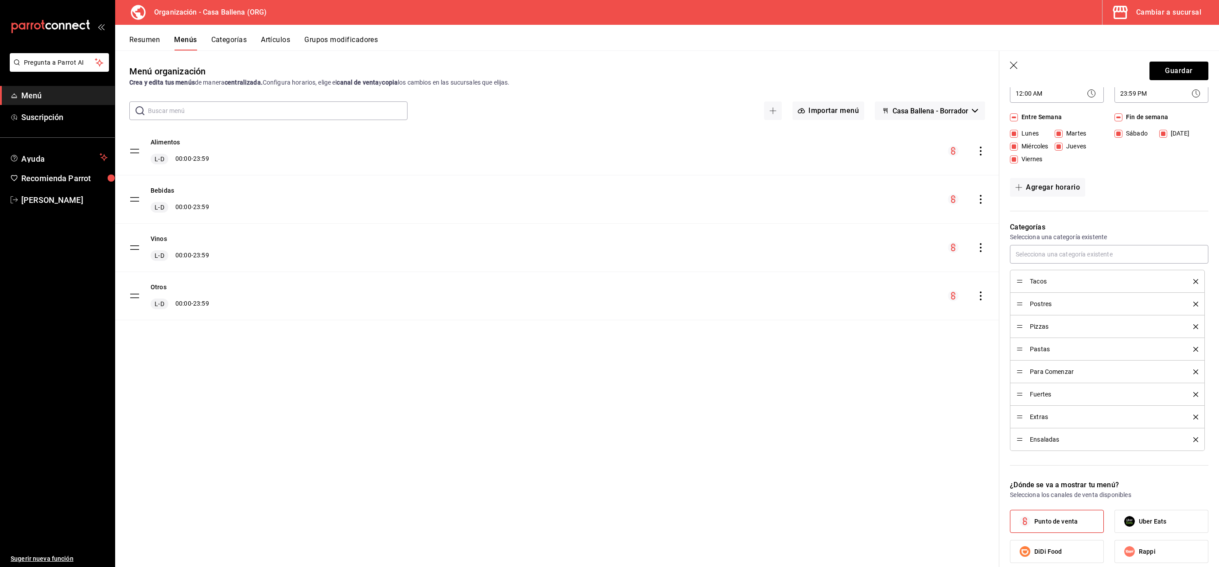
scroll to position [125, 0]
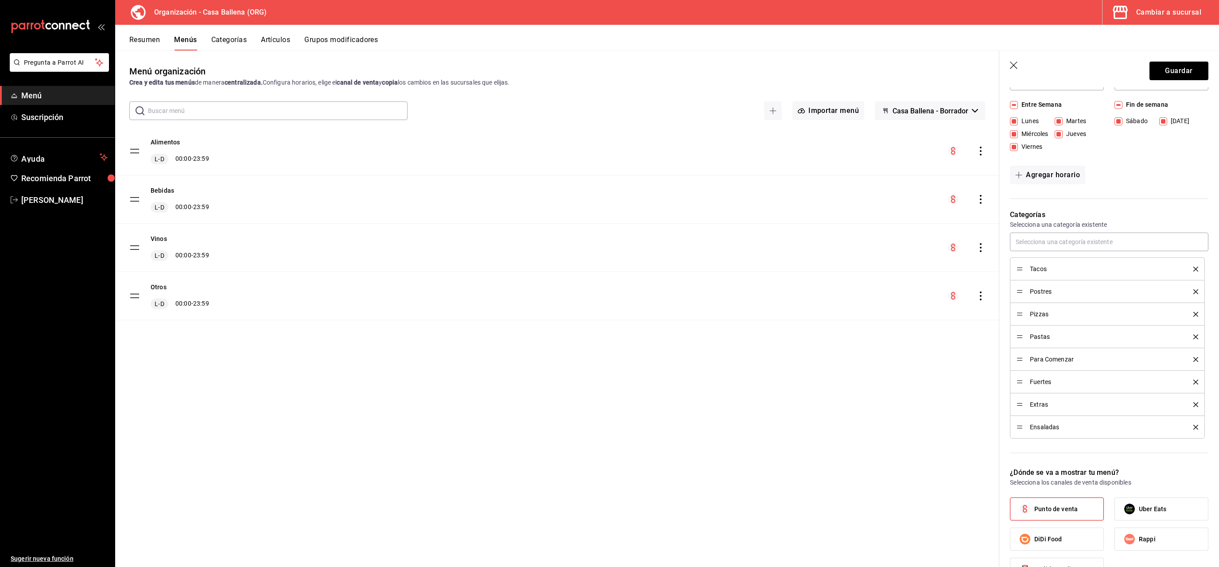
click at [233, 41] on button "Categorías" at bounding box center [229, 42] width 36 height 15
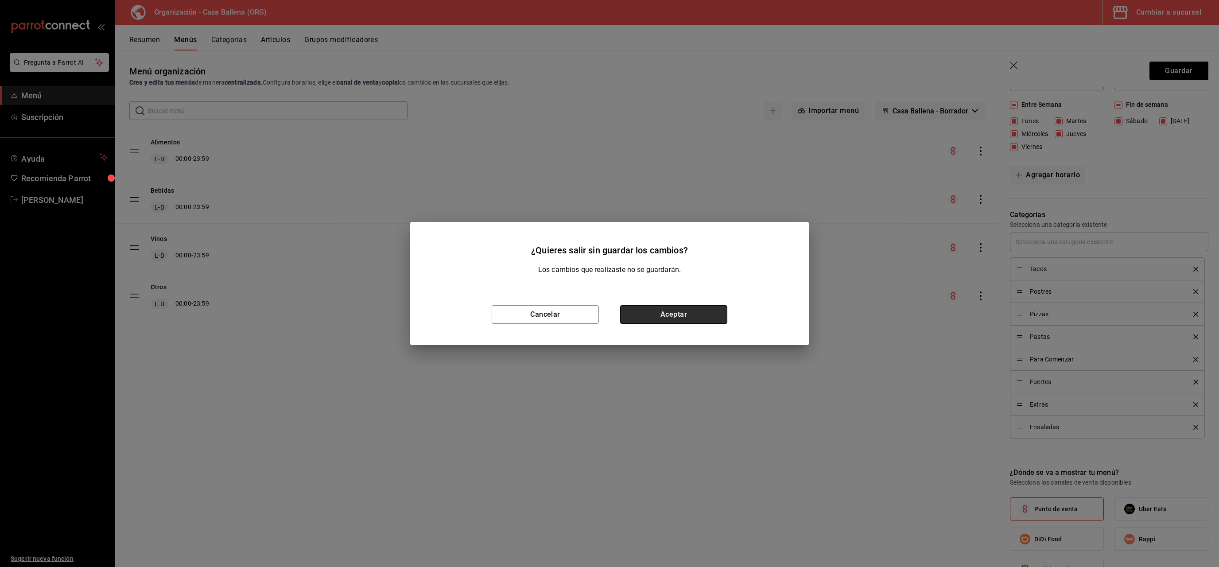
click at [702, 313] on button "Aceptar" at bounding box center [673, 314] width 107 height 19
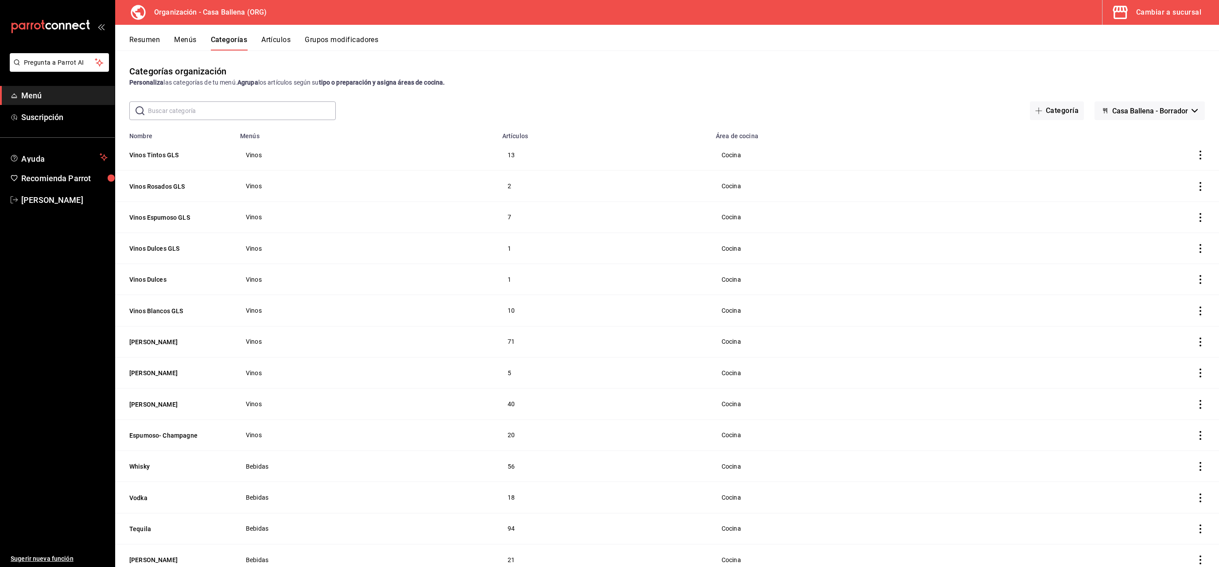
click at [258, 111] on input "text" at bounding box center [242, 111] width 188 height 18
click at [260, 109] on input "text" at bounding box center [242, 111] width 188 height 18
type input "fuertes"
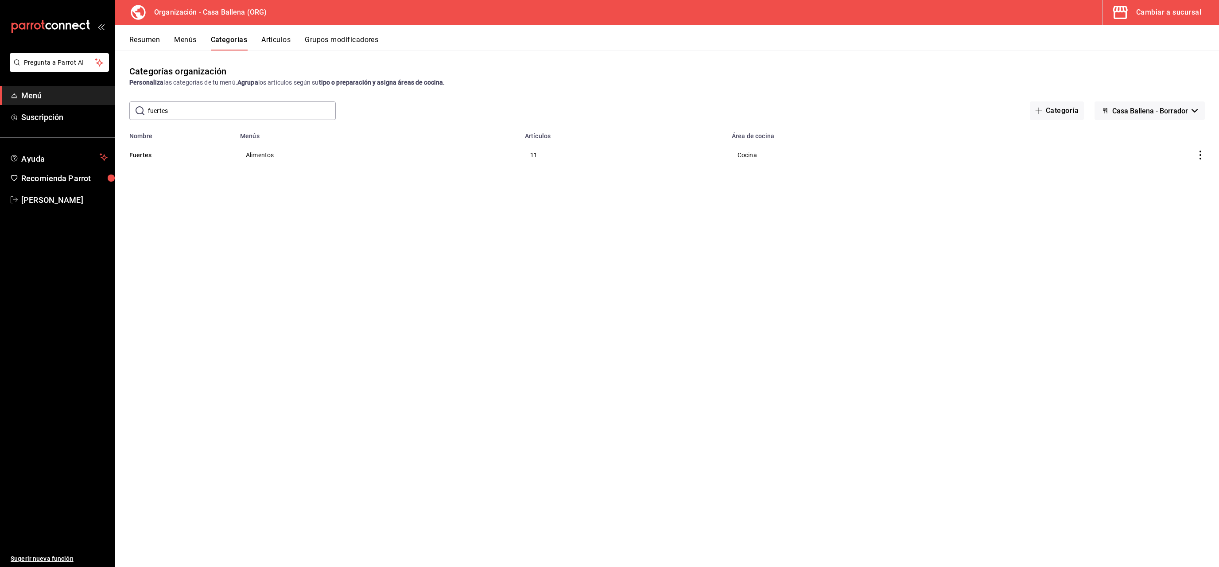
click at [537, 156] on td "11" at bounding box center [622, 155] width 207 height 31
click at [145, 157] on button "Fuertes" at bounding box center [173, 155] width 89 height 9
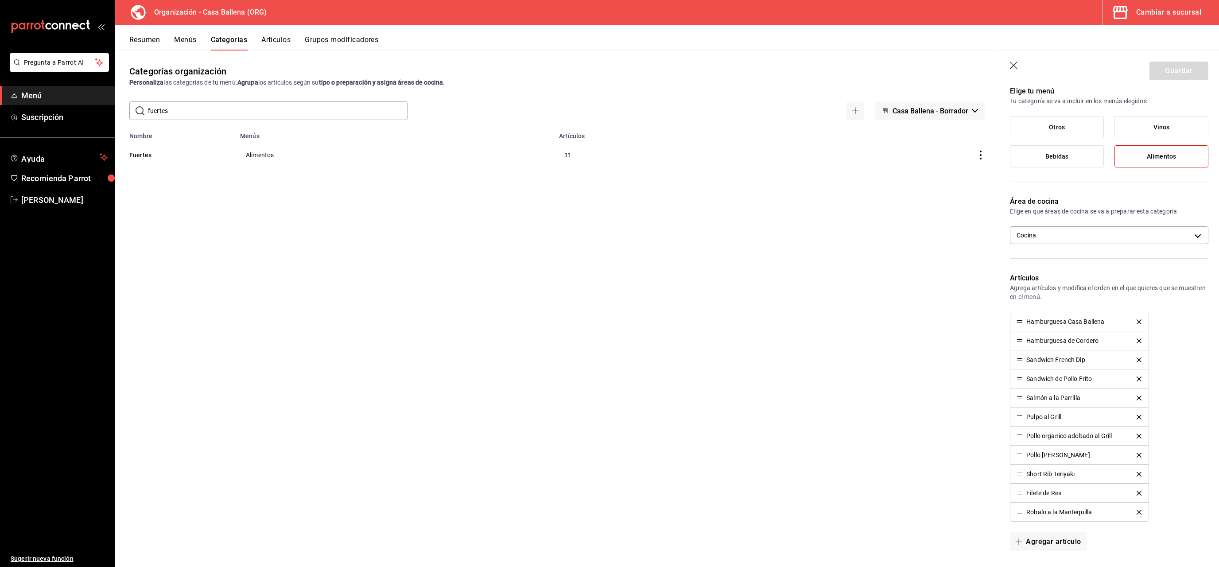
scroll to position [125, 0]
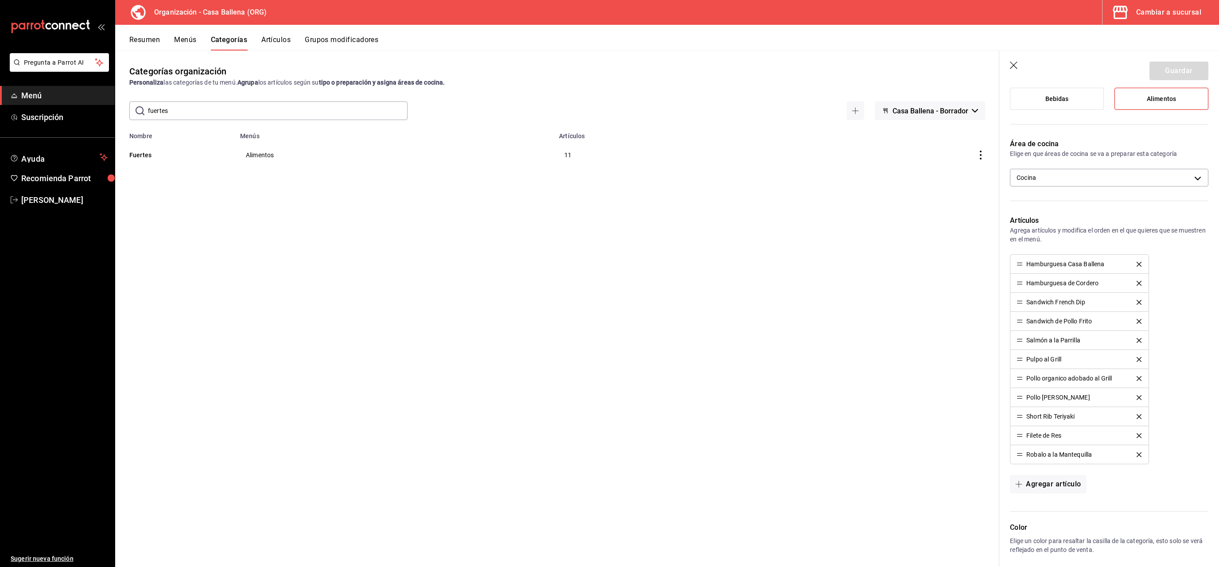
click at [267, 38] on button "Artículos" at bounding box center [275, 42] width 29 height 15
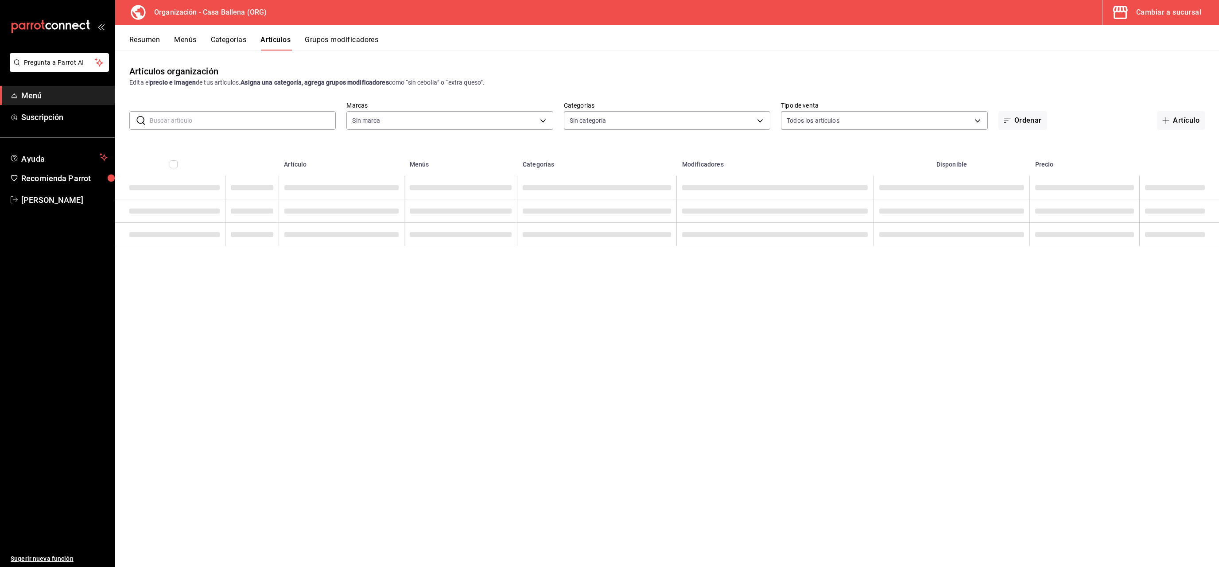
type input "5a86ad53-2411-4c09-84ac-8221951df92d"
type input "1244ece4-c81d-453e-b410-984303f4aaa3,e7b5f63f-f206-4a19-9f34-431181b74eea,c6d36…"
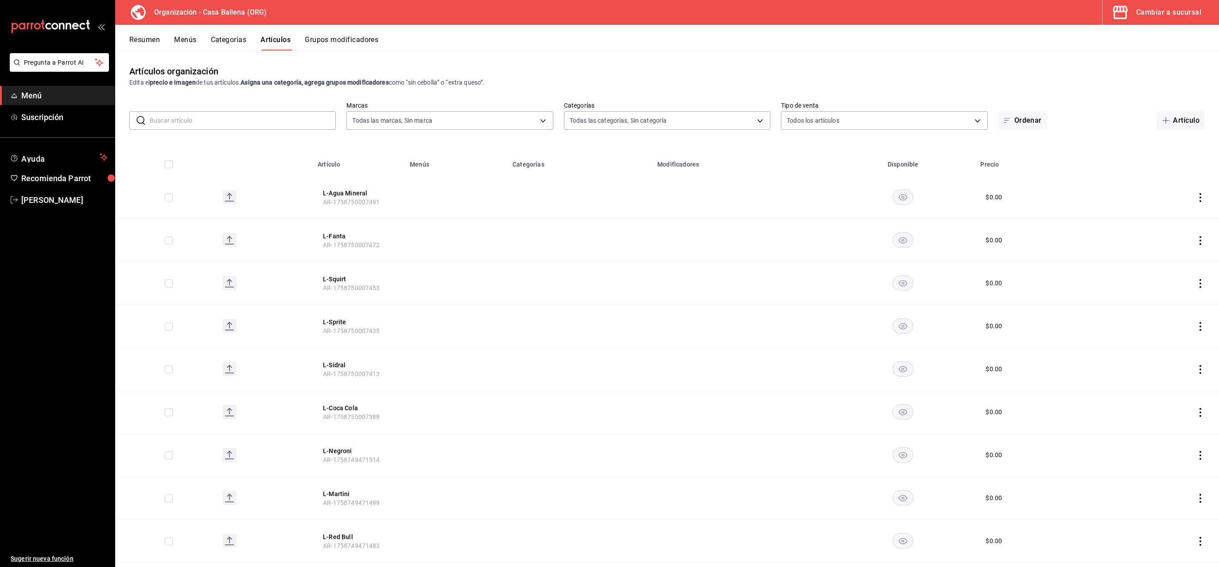
click at [343, 43] on button "Grupos modificadores" at bounding box center [342, 42] width 74 height 15
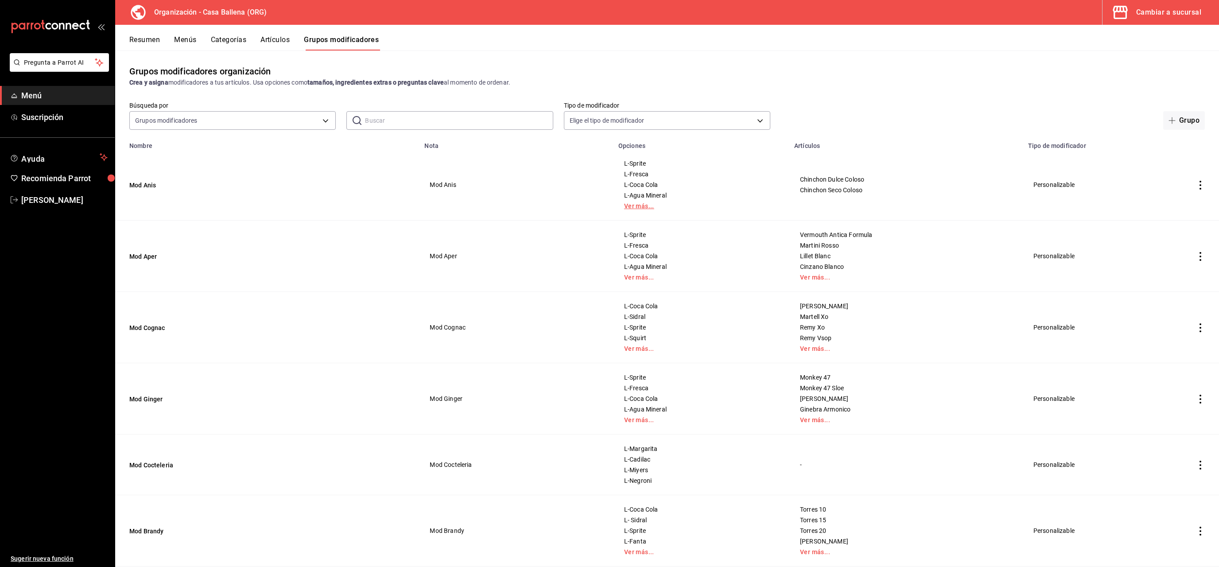
click at [627, 204] on link "Ver más..." at bounding box center [701, 206] width 154 height 6
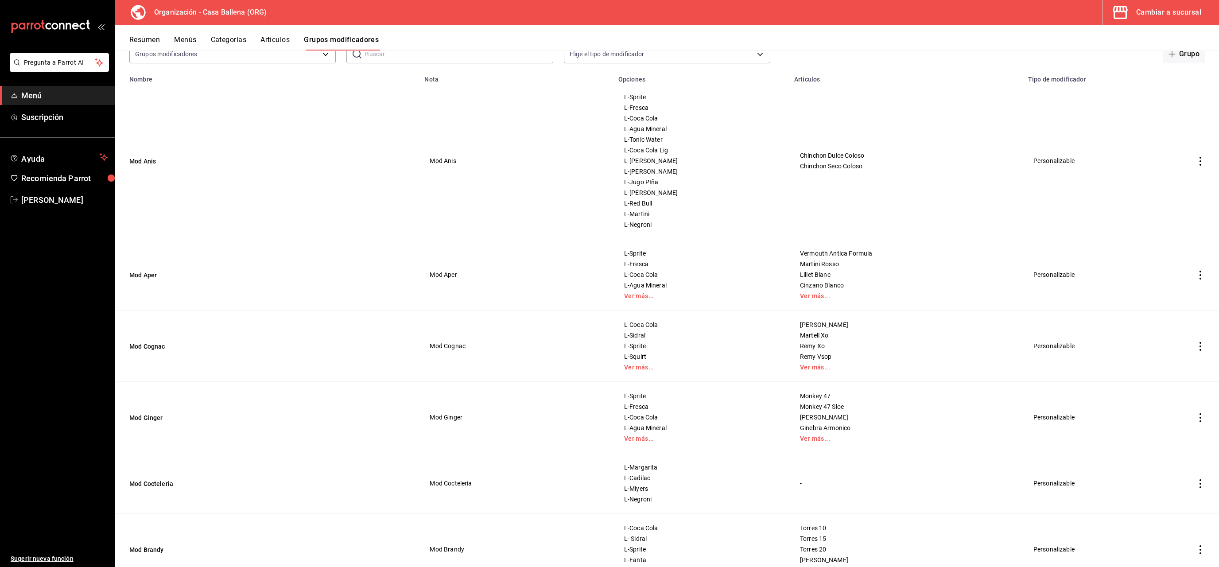
scroll to position [84, 0]
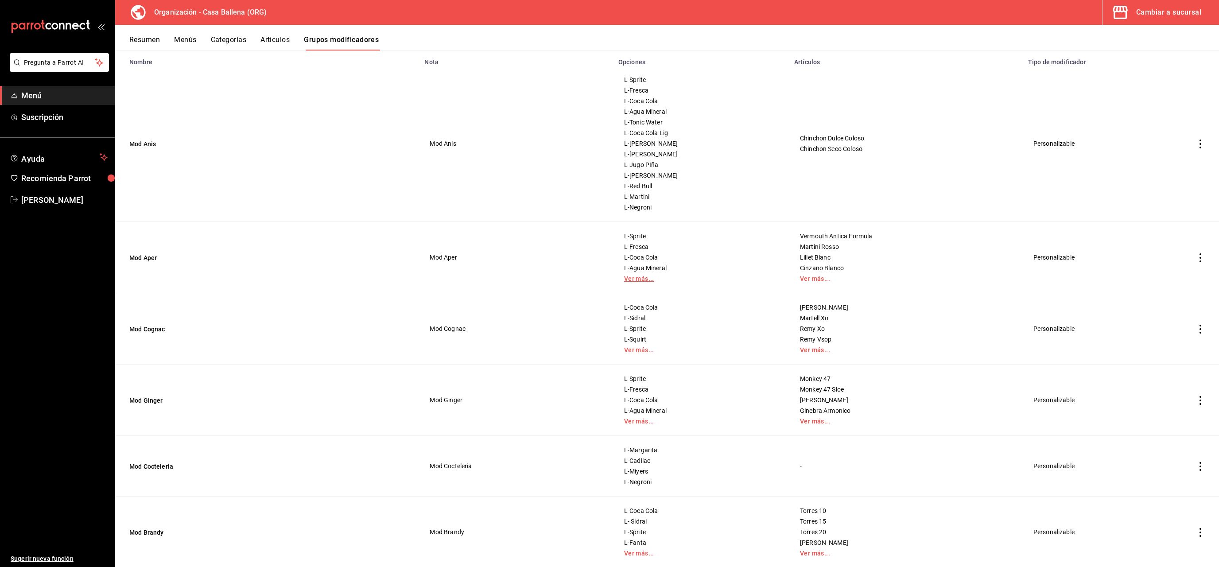
click at [624, 277] on link "Ver más..." at bounding box center [701, 278] width 154 height 6
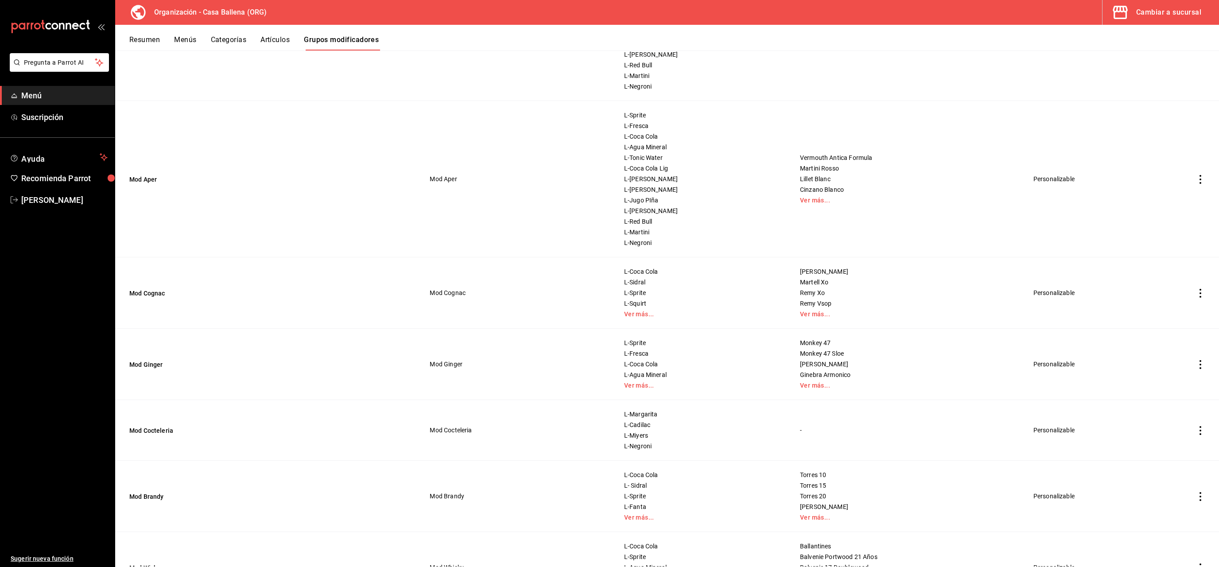
scroll to position [209, 0]
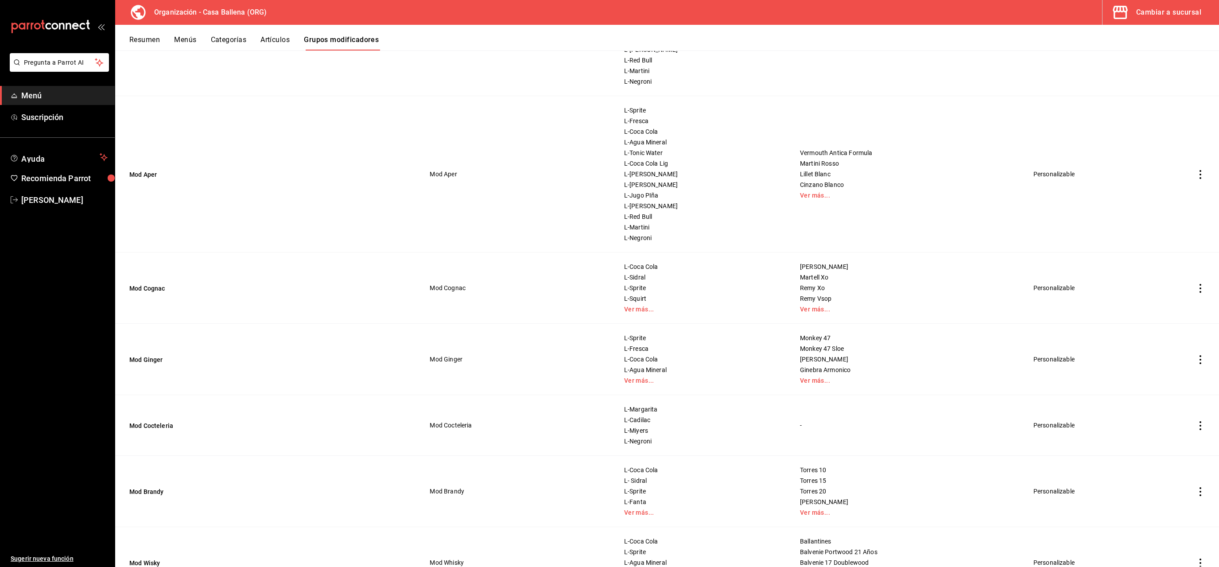
drag, startPoint x: 617, startPoint y: 309, endPoint x: 599, endPoint y: 315, distance: 19.2
click at [624, 309] on link "Ver más..." at bounding box center [701, 309] width 154 height 6
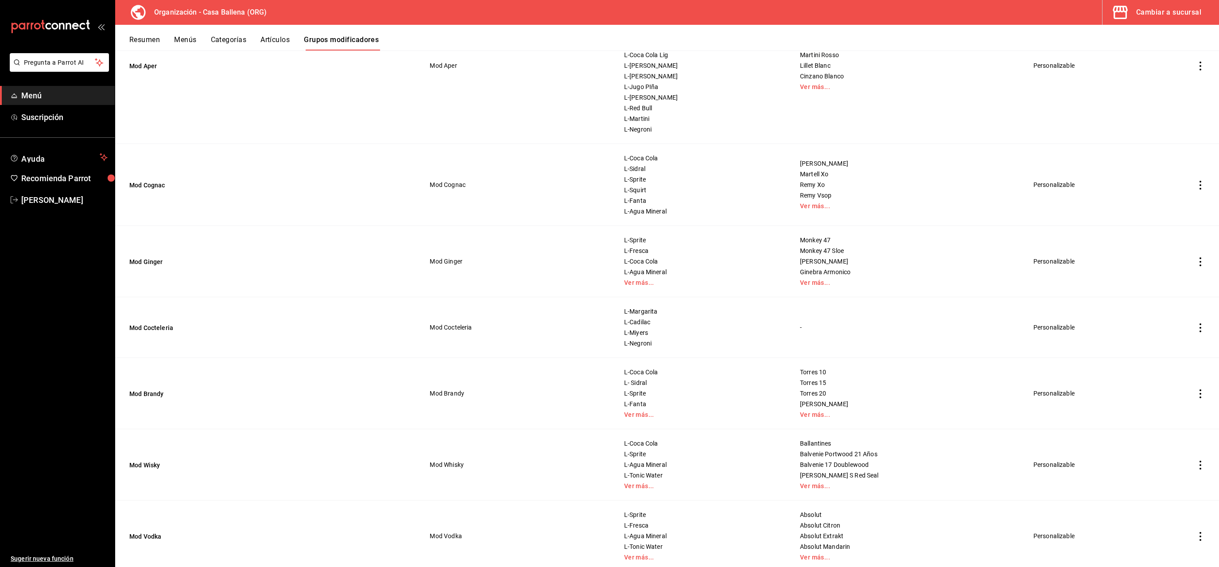
scroll to position [335, 0]
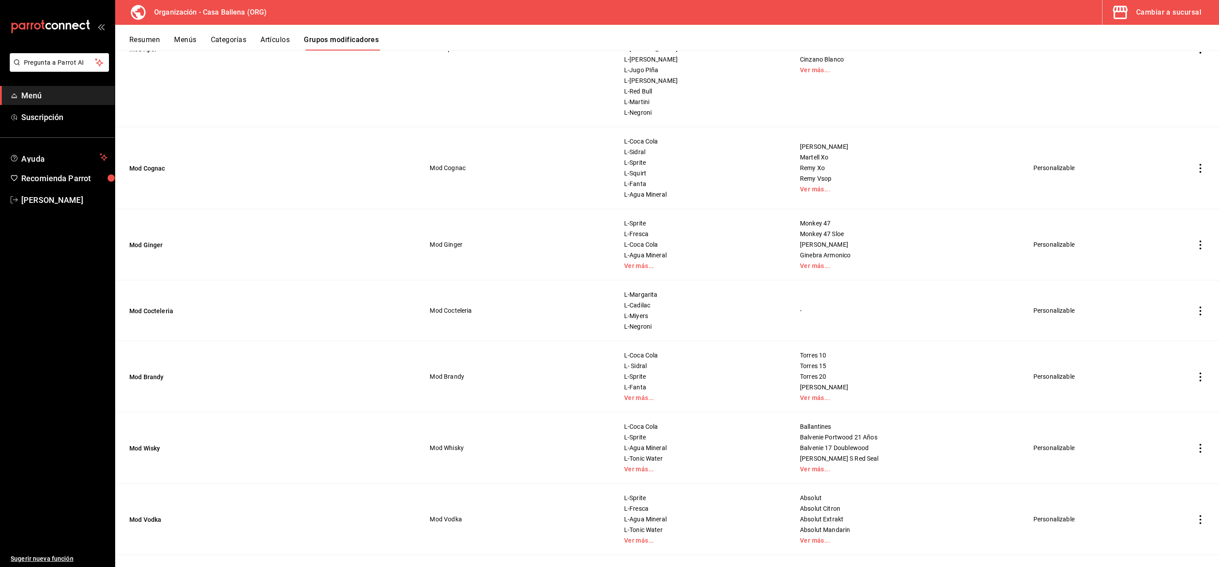
click at [629, 261] on div "L-Sprite L-Fresca L-Coca Cola L-Agua Mineral Ver más..." at bounding box center [701, 245] width 155 height 50
click at [625, 264] on link "Ver más..." at bounding box center [701, 266] width 154 height 6
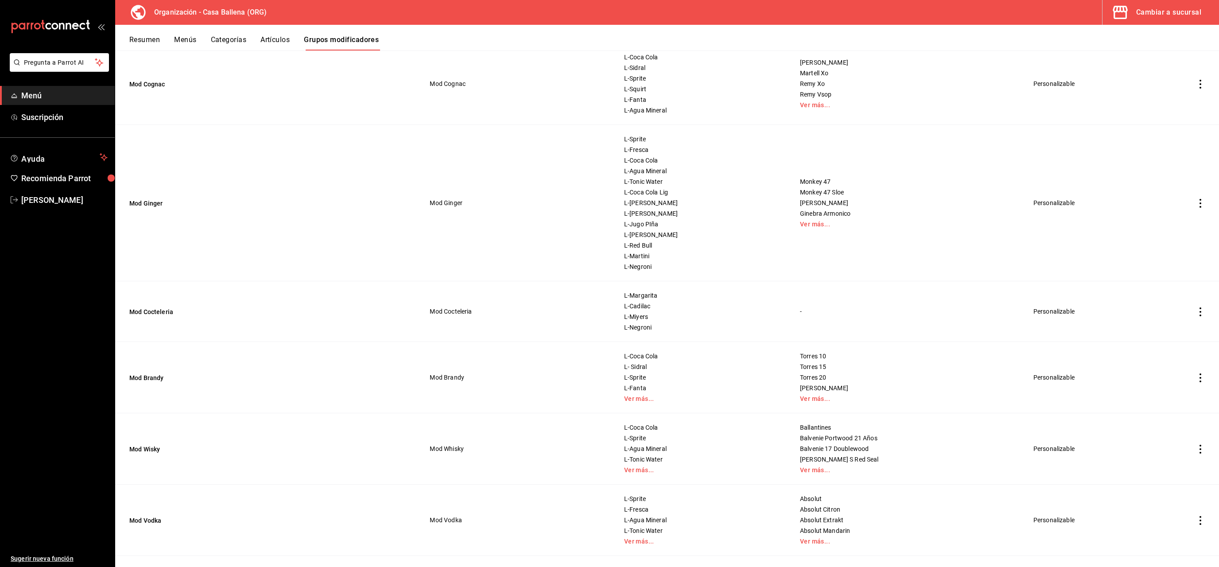
scroll to position [503, 0]
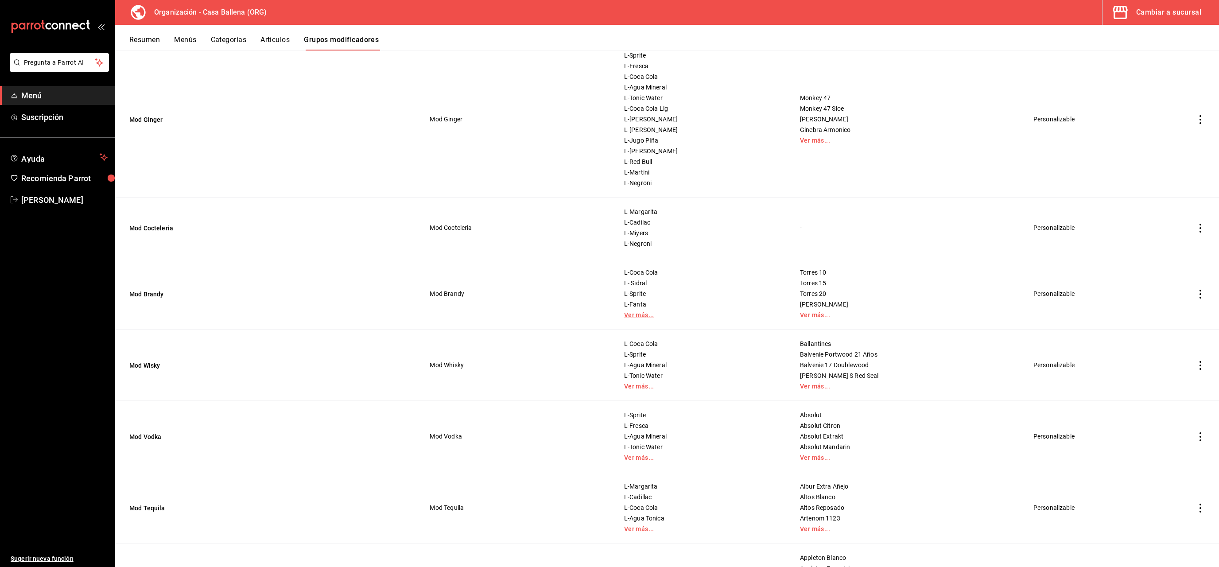
click at [627, 315] on link "Ver más..." at bounding box center [701, 315] width 154 height 6
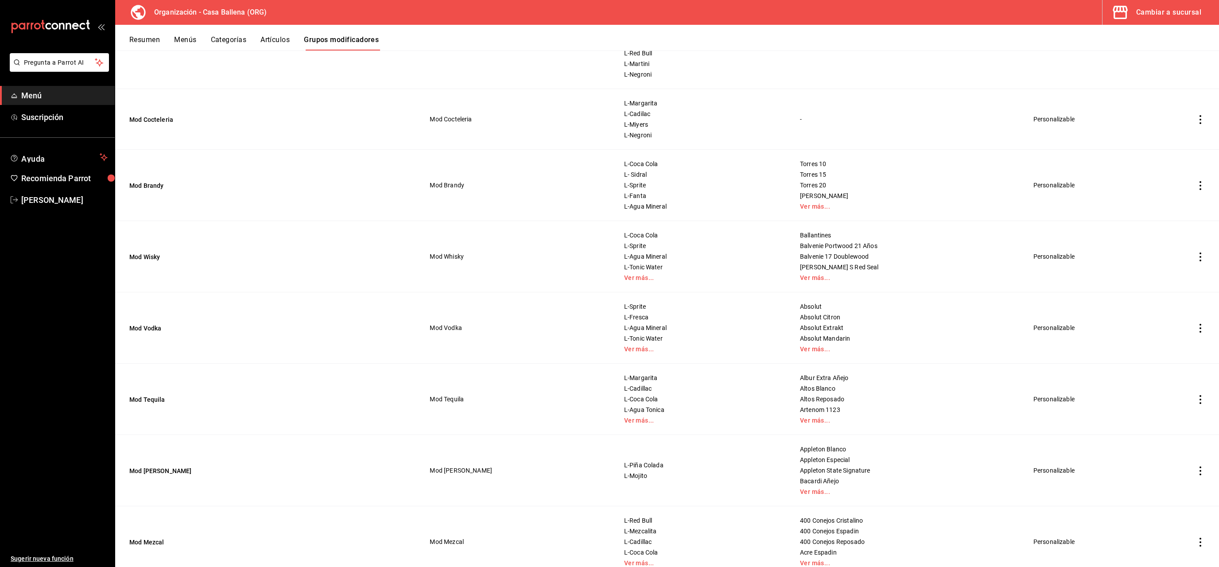
scroll to position [628, 0]
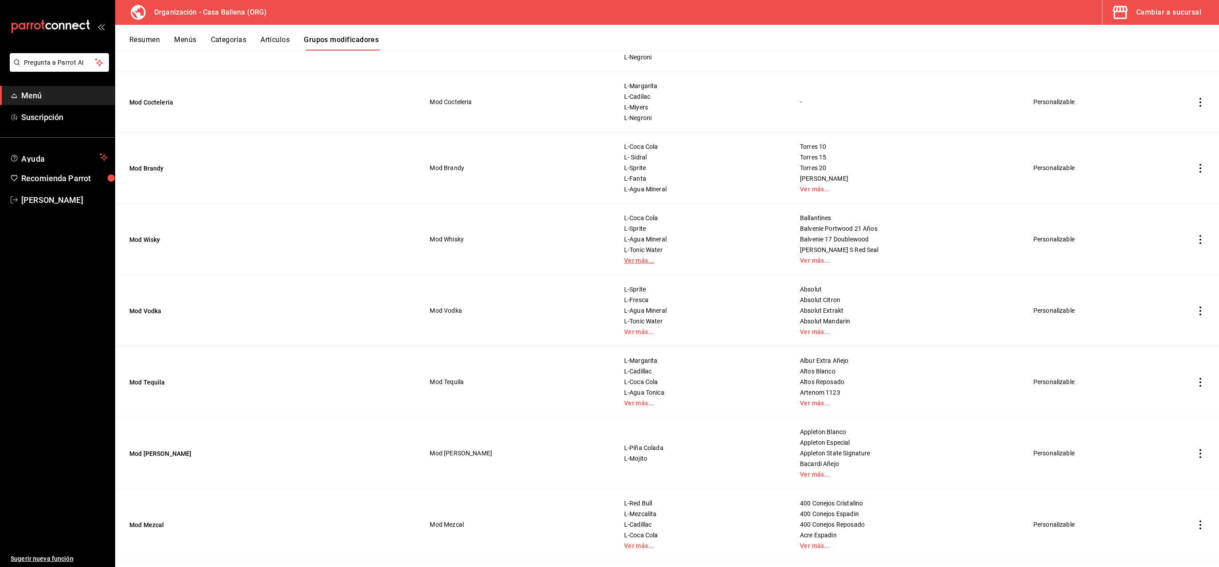
click at [624, 262] on link "Ver más..." at bounding box center [701, 260] width 154 height 6
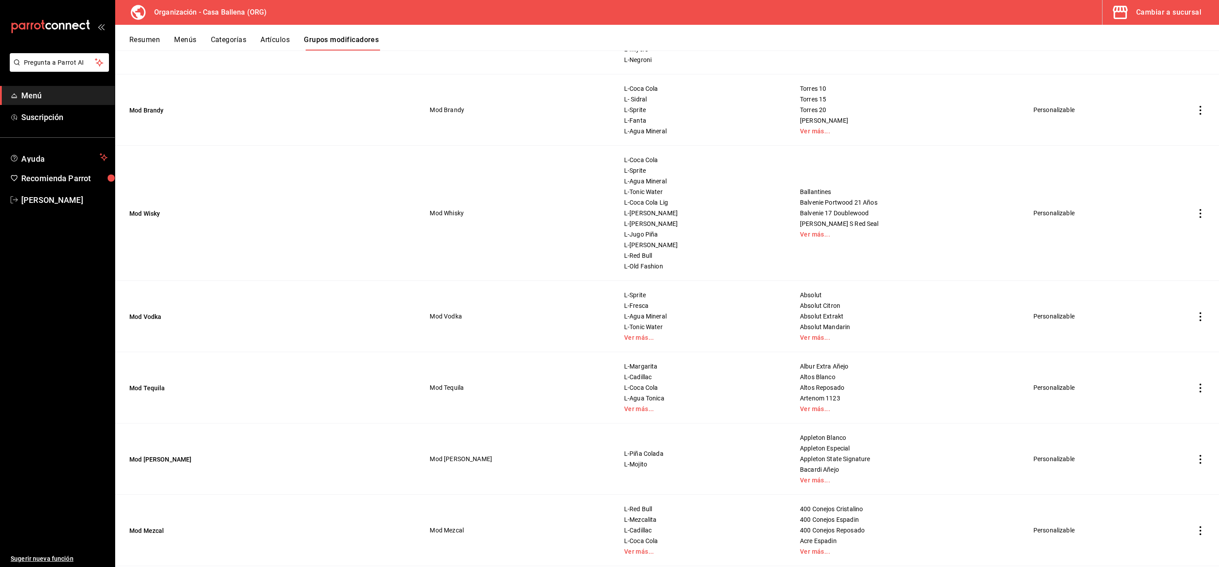
scroll to position [712, 0]
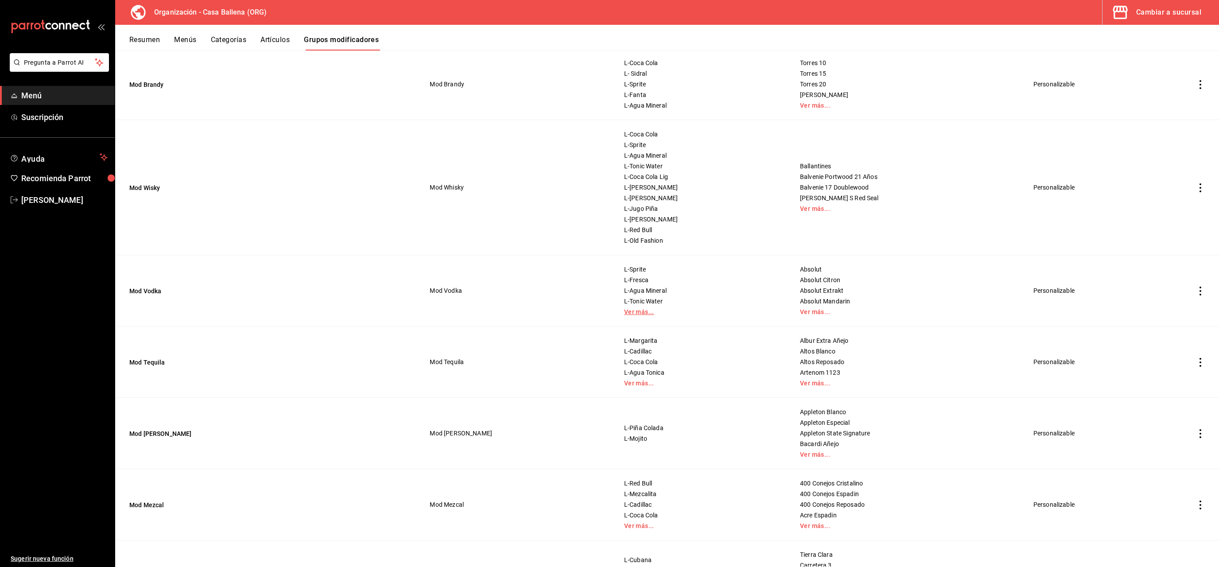
click at [624, 312] on link "Ver más..." at bounding box center [701, 312] width 154 height 6
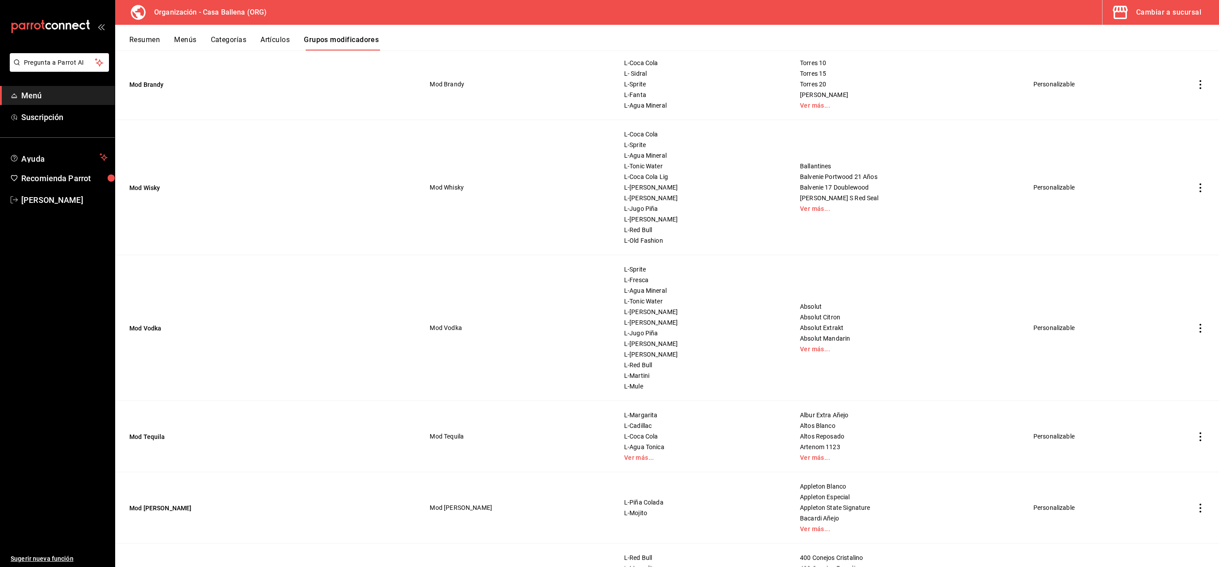
scroll to position [796, 0]
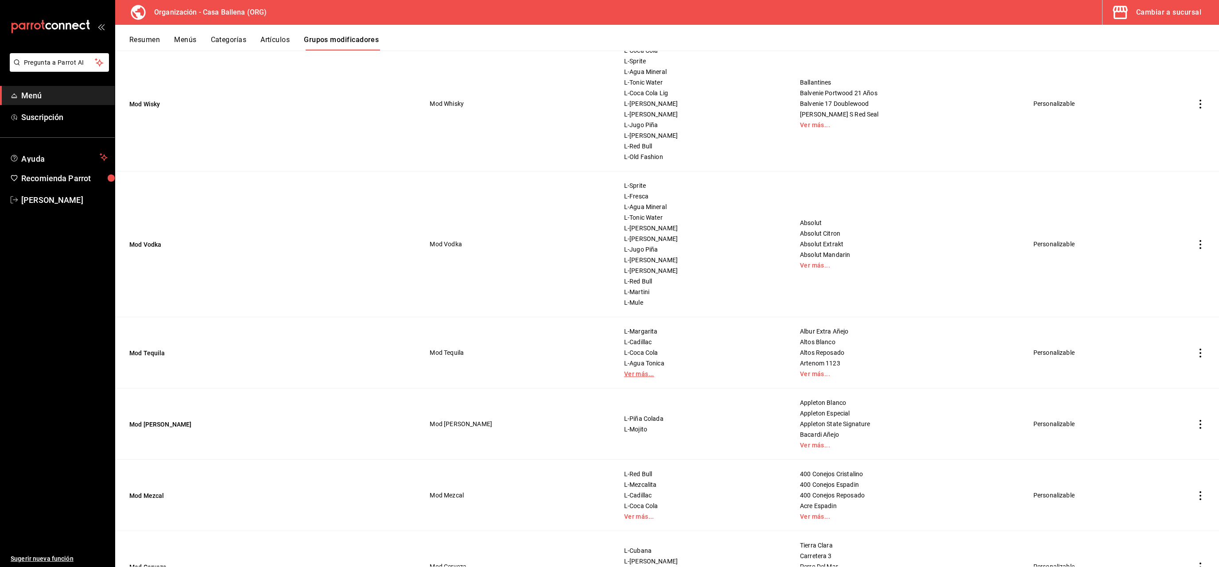
click at [624, 374] on link "Ver más..." at bounding box center [701, 374] width 154 height 6
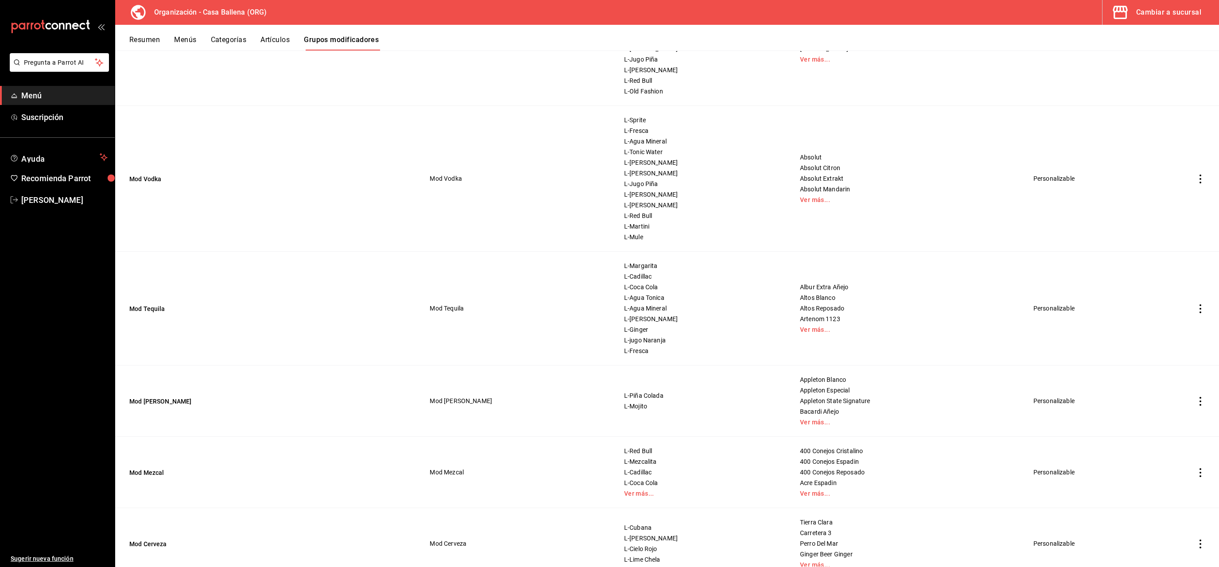
scroll to position [897, 0]
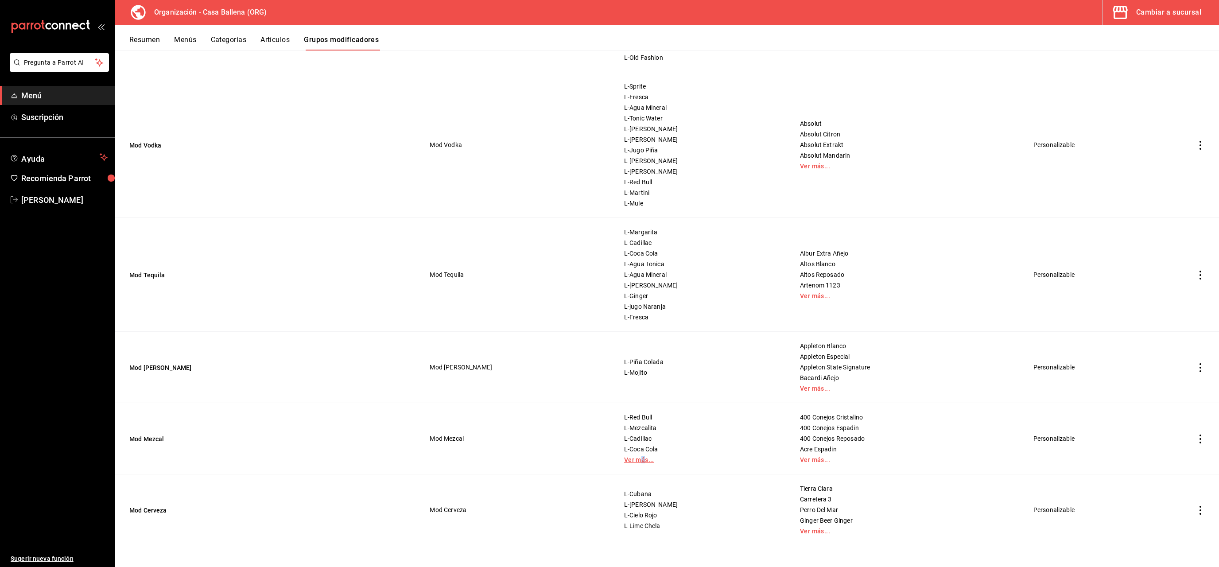
click at [625, 395] on link "Ver más..." at bounding box center [701, 460] width 154 height 6
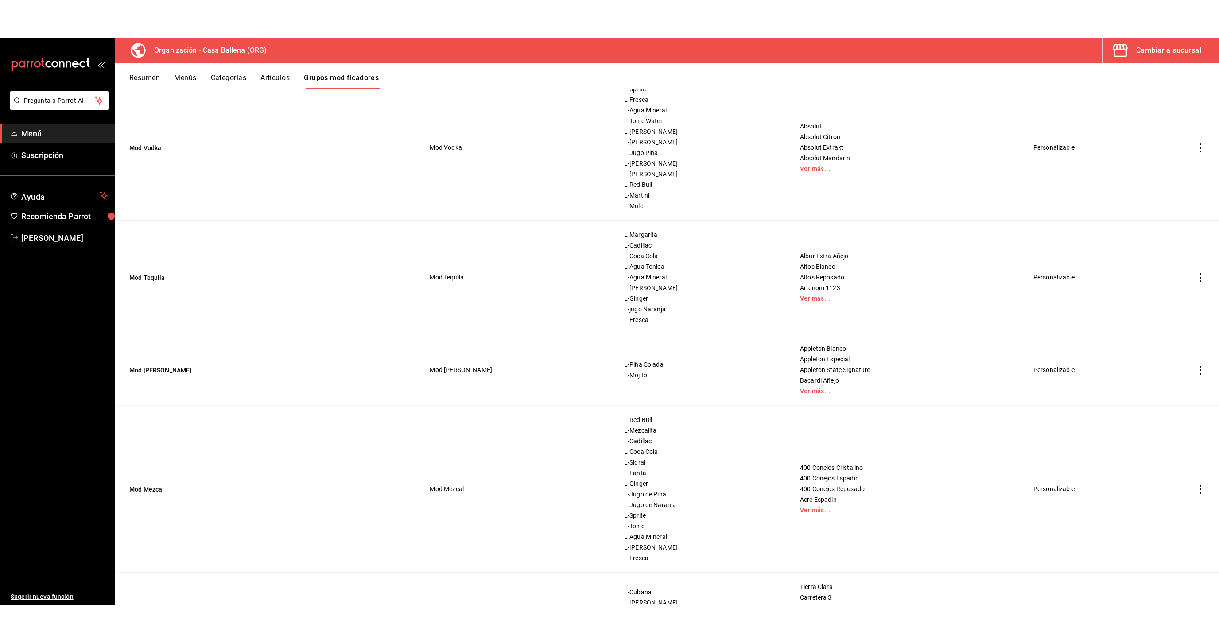
scroll to position [951, 0]
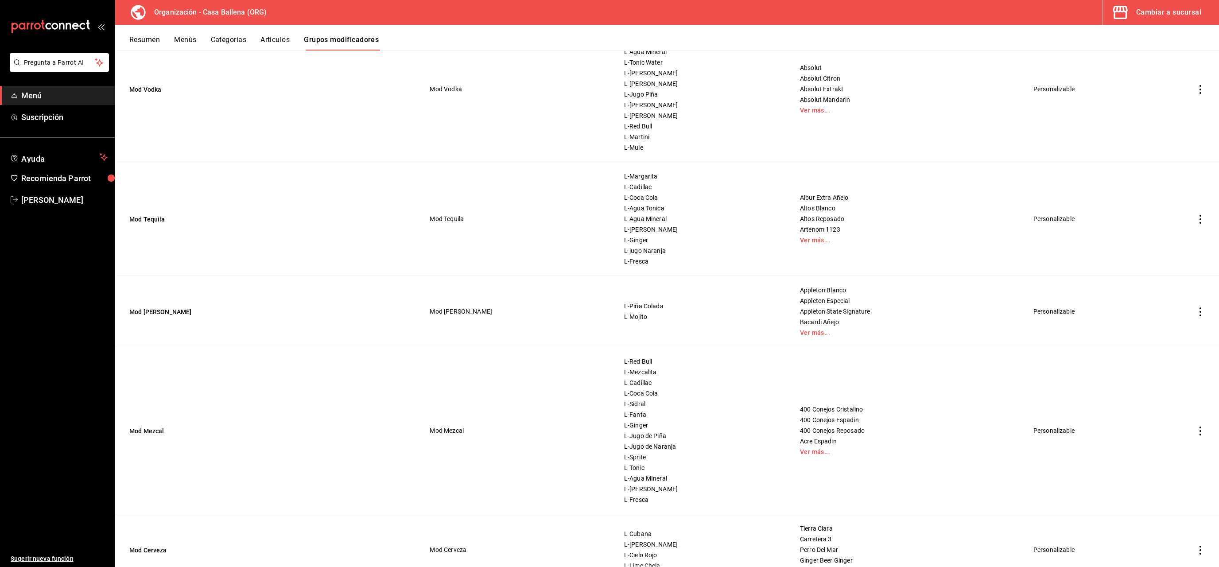
click at [850, 219] on icon "actions" at bounding box center [1200, 219] width 9 height 9
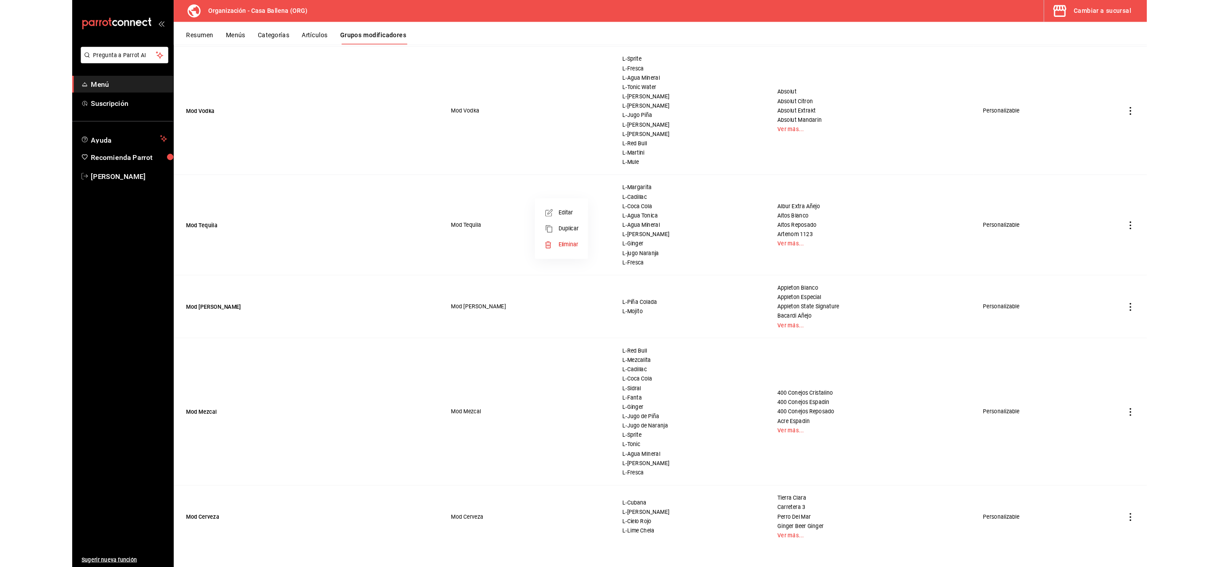
scroll to position [916, 0]
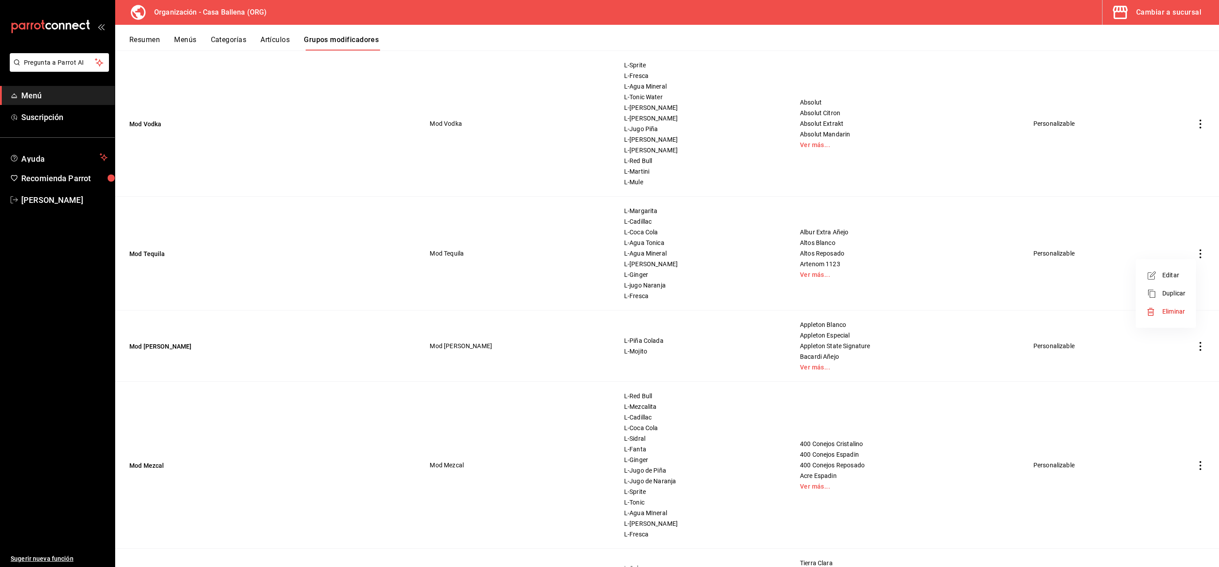
click at [233, 41] on div at bounding box center [609, 283] width 1219 height 567
click at [233, 41] on button "Categorías" at bounding box center [229, 42] width 36 height 15
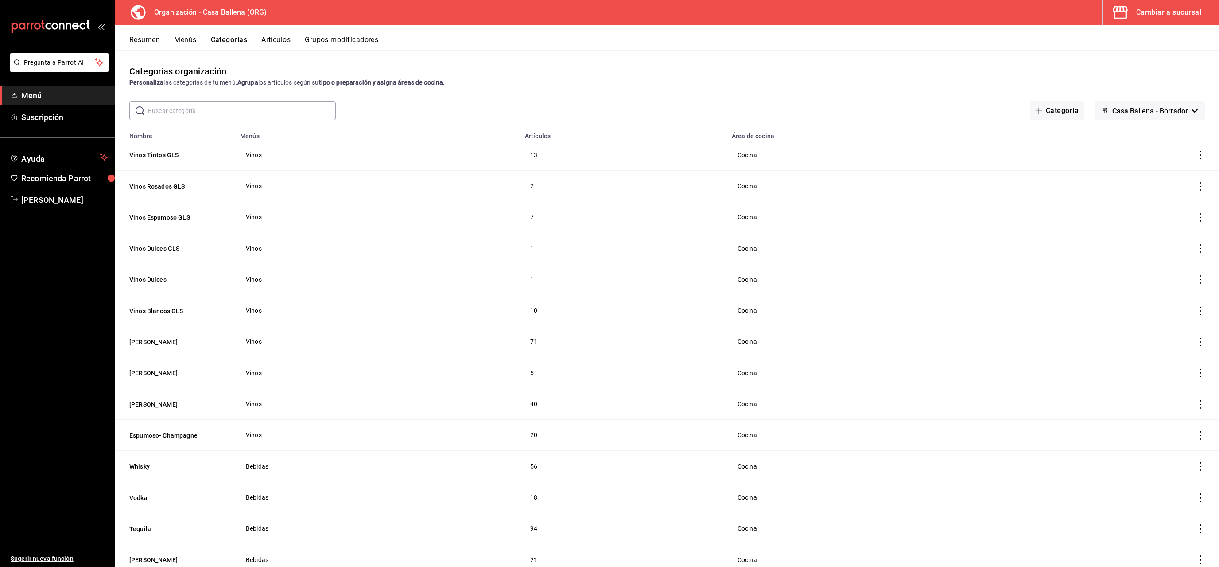
click at [850, 151] on icon "actions" at bounding box center [1200, 155] width 9 height 9
click at [152, 154] on div at bounding box center [609, 283] width 1219 height 567
click at [153, 154] on button "Vinos Tintos GLS" at bounding box center [173, 155] width 89 height 9
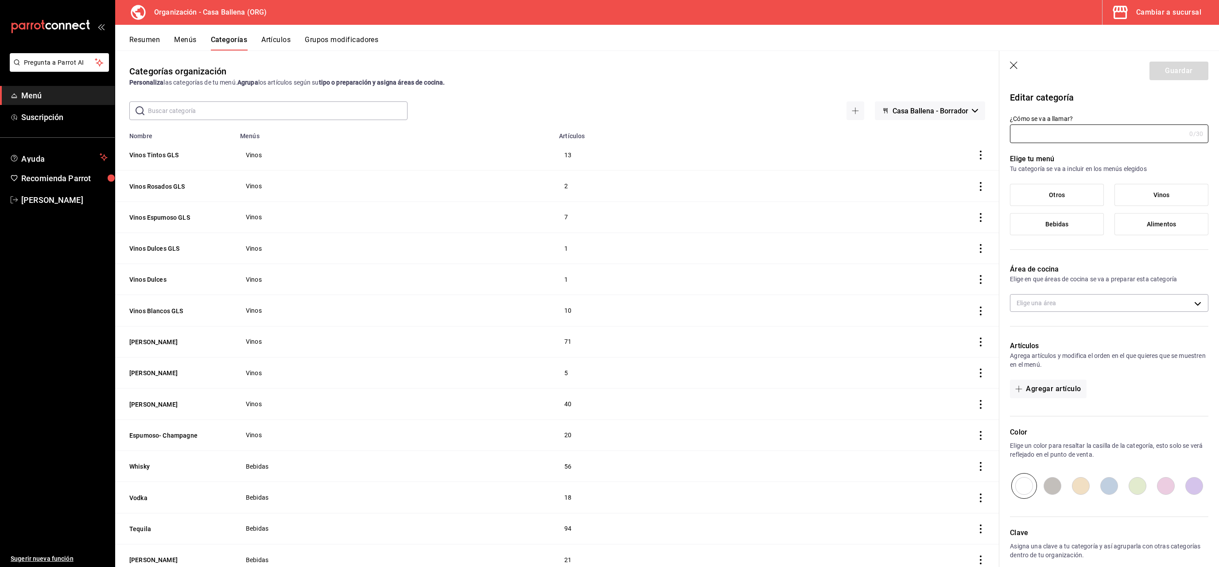
type input "Vinos Tintos GLS"
type input "1757524117642"
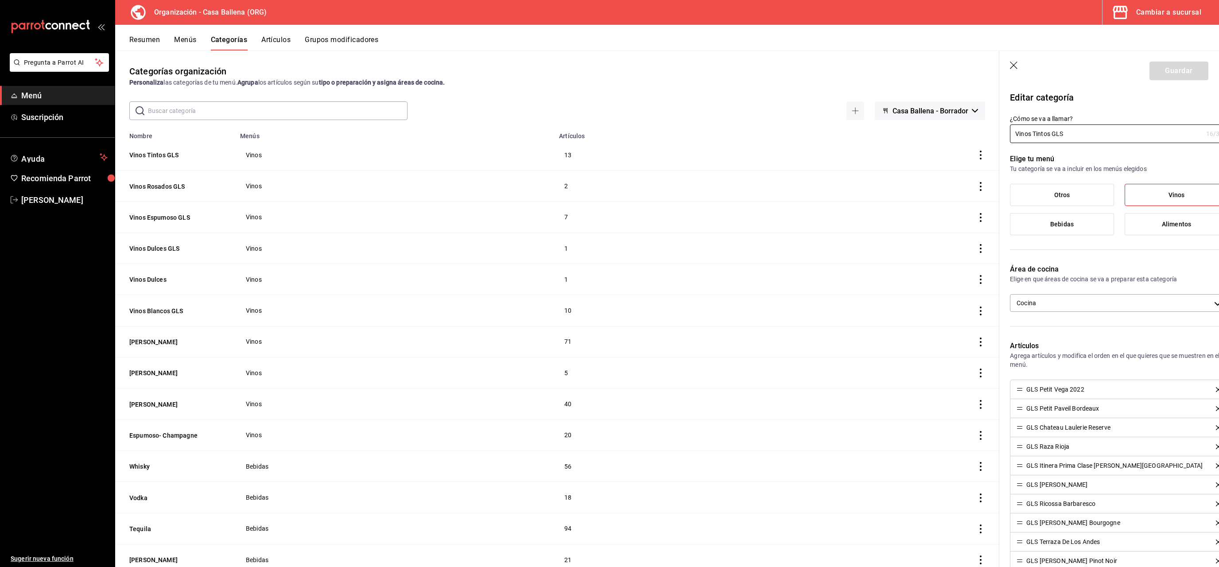
type input "6f1e7527-b1af-48f8-b45c-e623e77e3242"
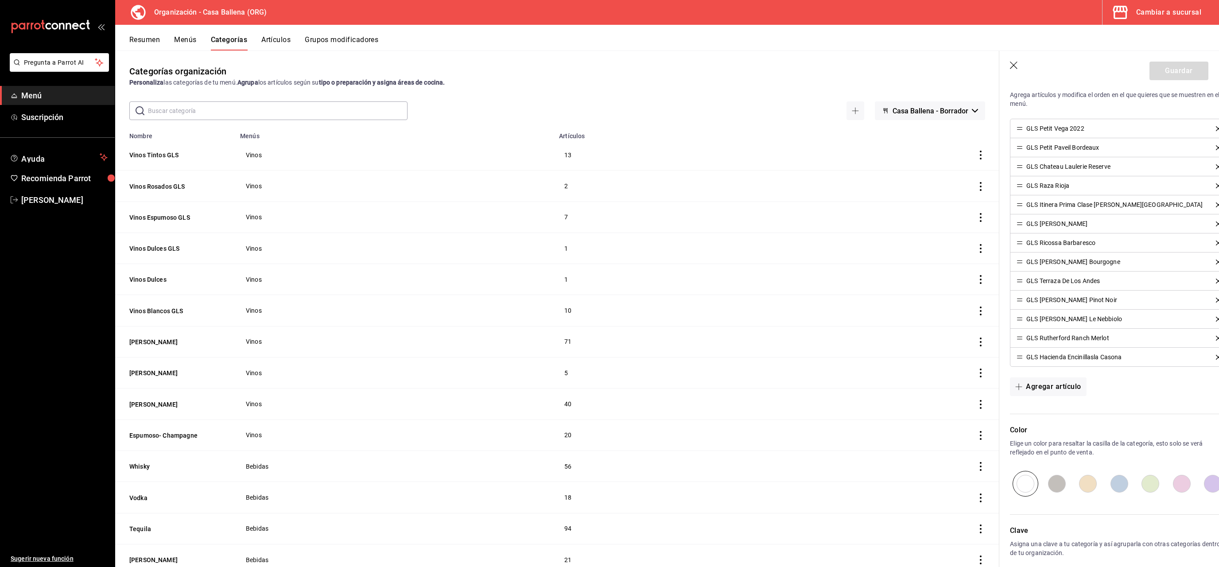
scroll to position [306, 0]
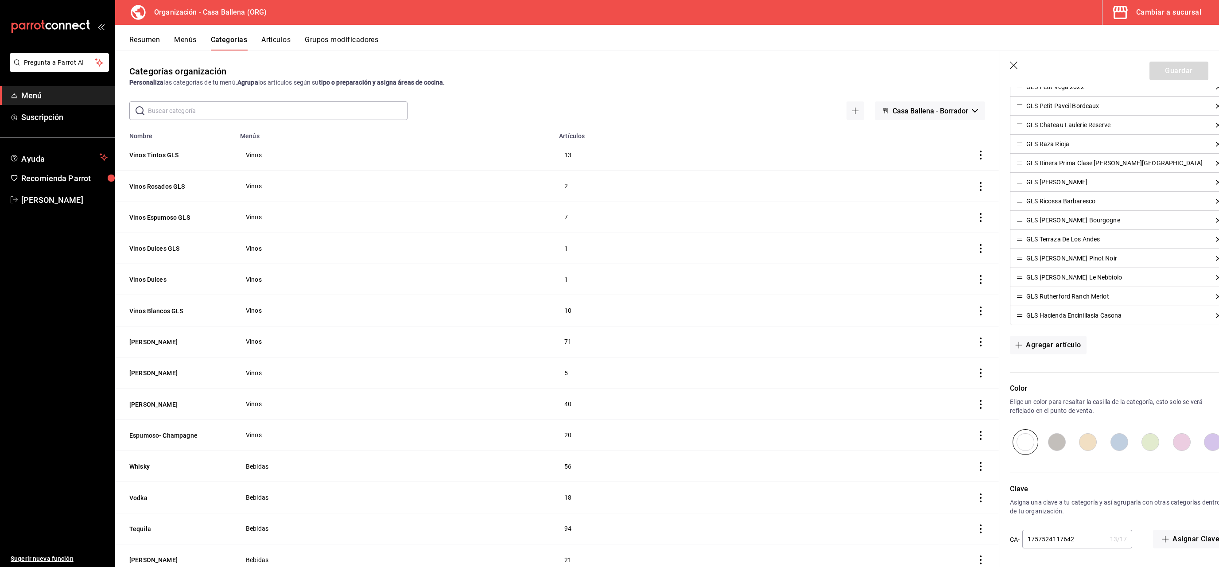
click at [850, 12] on div "Cambiar a sucursal" at bounding box center [1168, 12] width 65 height 12
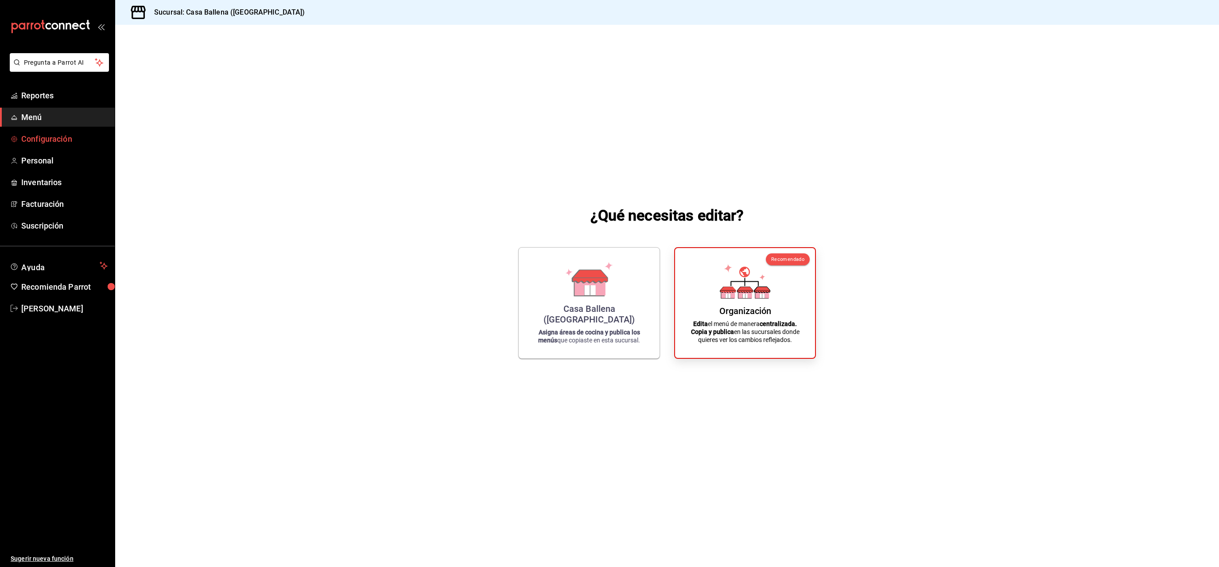
click at [51, 136] on span "Configuración" at bounding box center [64, 139] width 86 height 12
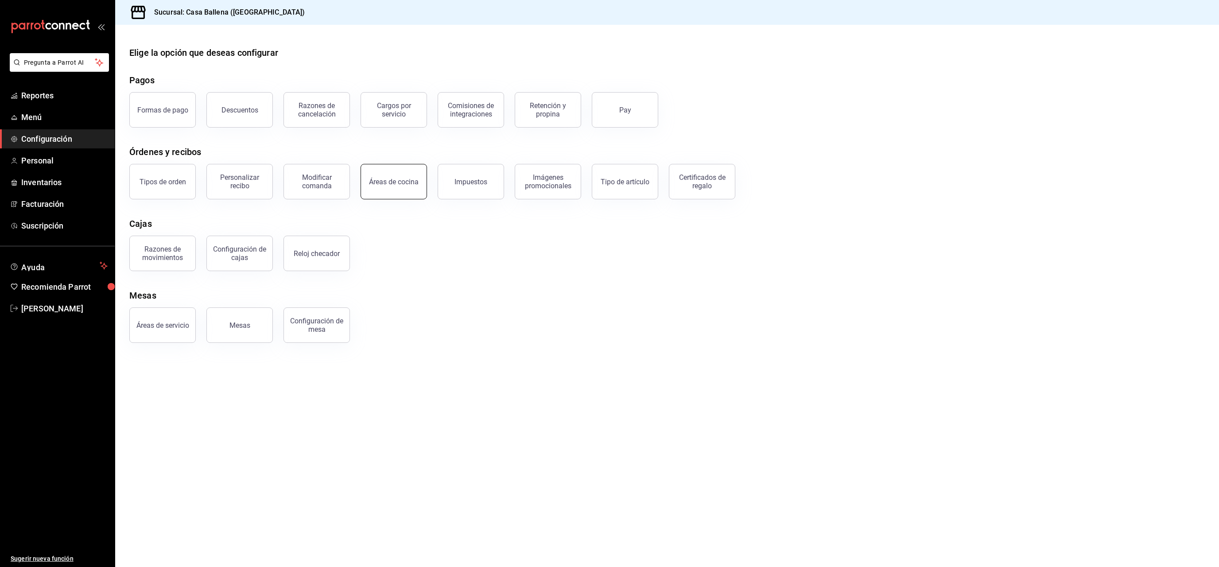
click at [395, 182] on div "Áreas de cocina" at bounding box center [394, 182] width 50 height 8
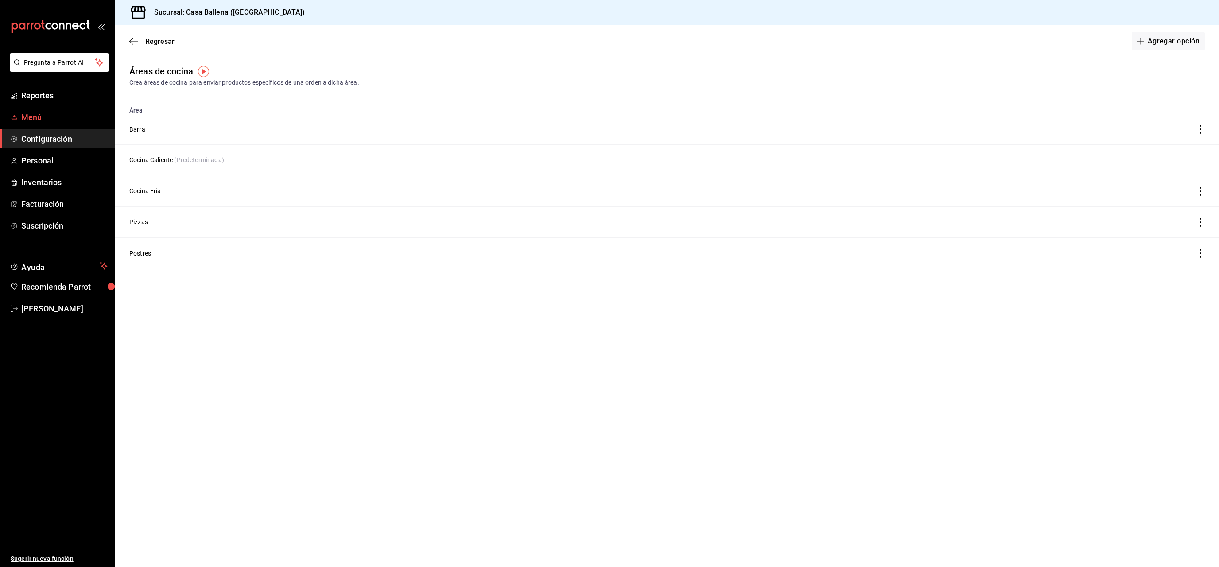
click at [40, 117] on span "Menú" at bounding box center [64, 117] width 86 height 12
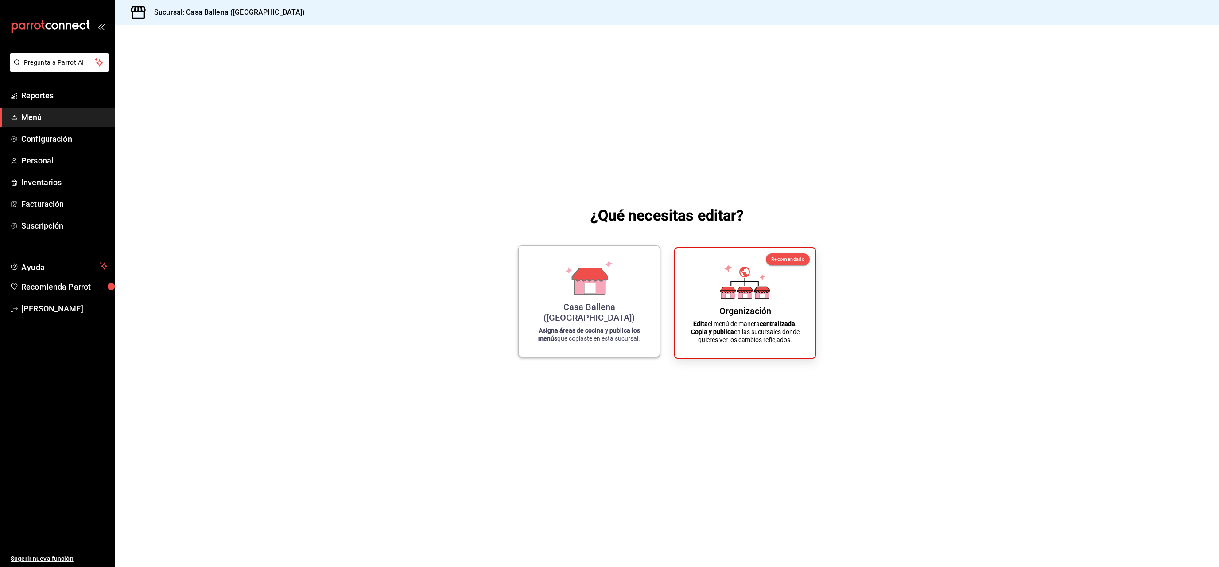
click at [607, 306] on div "Casa Ballena ([GEOGRAPHIC_DATA]) Asigna áreas de cocina y publica los menús que…" at bounding box center [589, 301] width 120 height 97
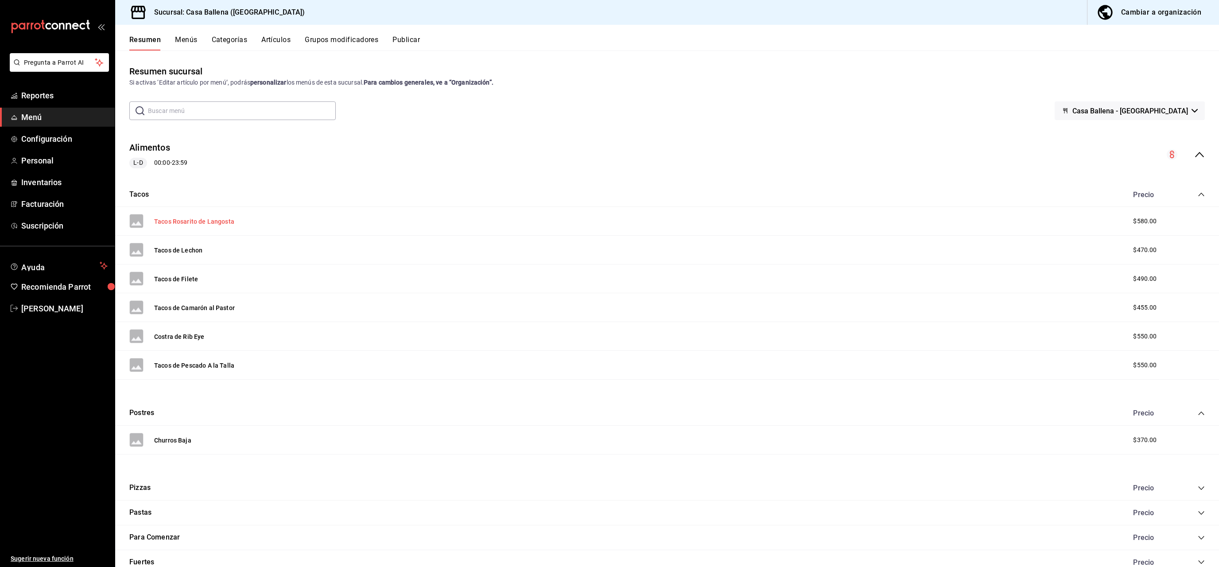
click at [180, 221] on button "Tacos Rosarito de Langosta" at bounding box center [194, 221] width 80 height 9
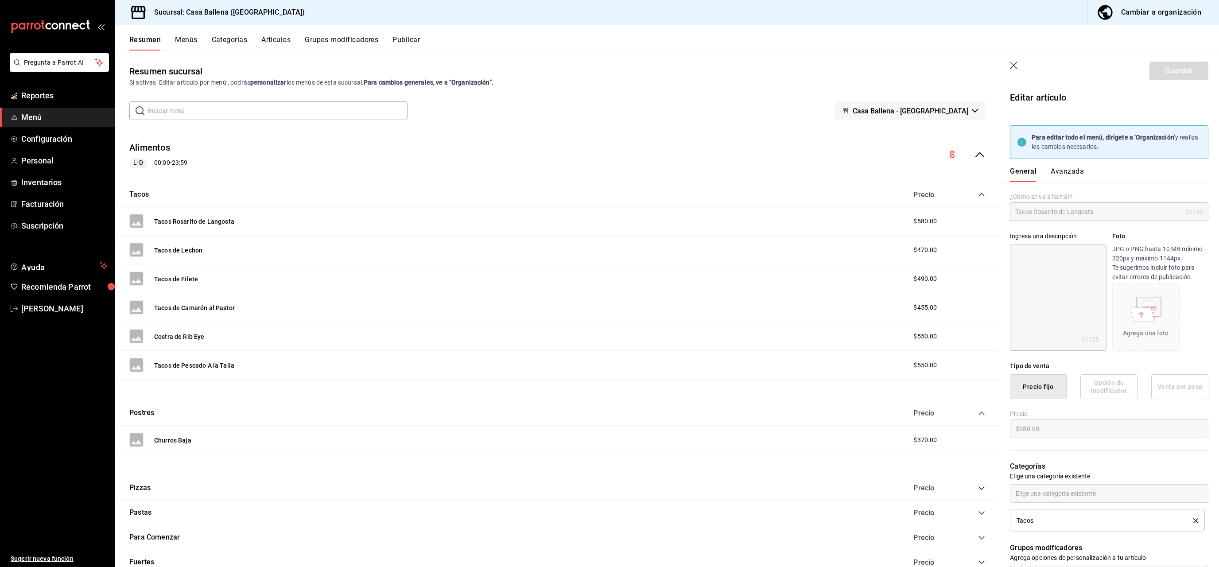
type input "$580.00"
click at [850, 172] on button "Avanzada" at bounding box center [1067, 174] width 33 height 15
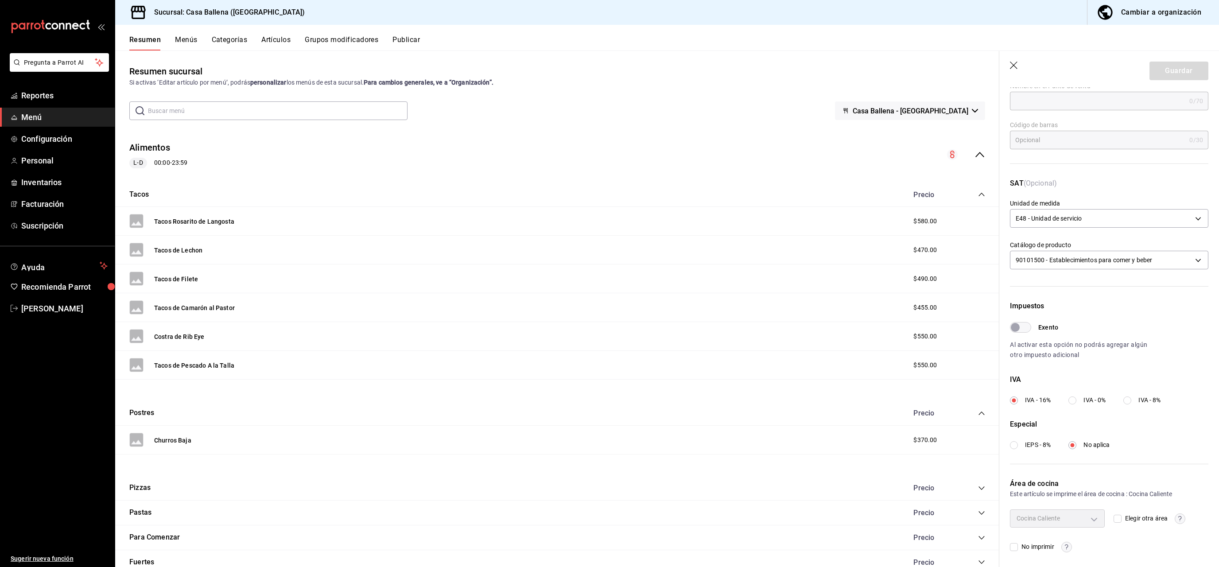
scroll to position [115, 0]
click at [850, 395] on label "Elegir otra área" at bounding box center [1140, 515] width 54 height 9
click at [850, 395] on input "Elegir otra área" at bounding box center [1117, 516] width 8 height 8
checkbox input "true"
click at [850, 395] on body "Pregunta a Parrot AI Reportes Menú Configuración Personal Inventarios Facturaci…" at bounding box center [609, 283] width 1219 height 567
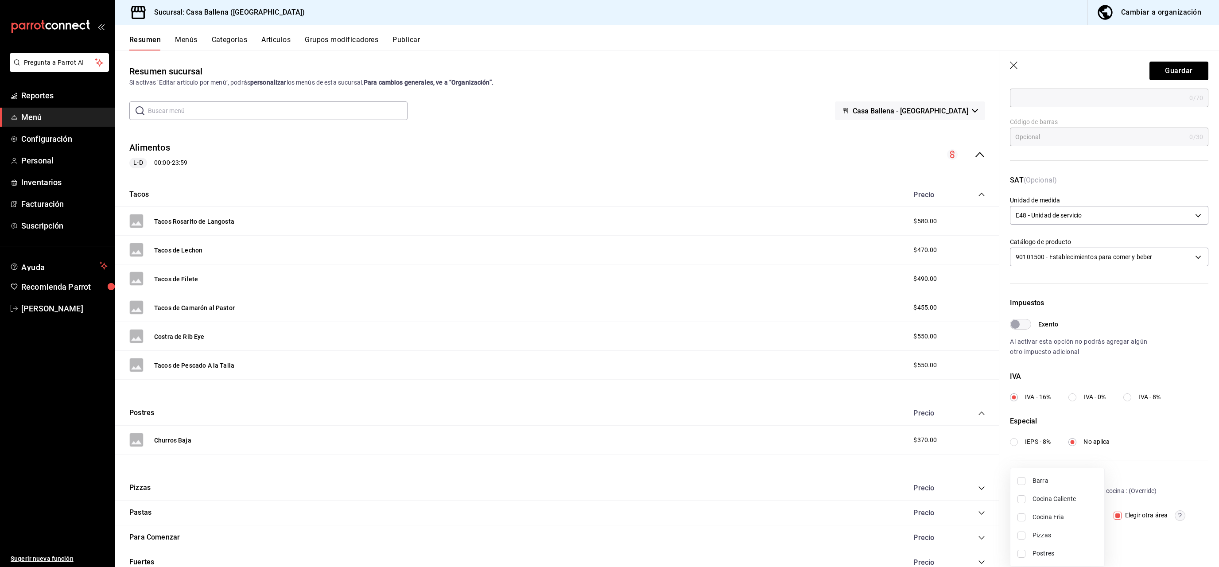
click at [850, 395] on span "Cocina Caliente" at bounding box center [1064, 498] width 65 height 9
type input "4c23af79-4bd3-4fda-bd8d-6175d6f6ab09"
checkbox input "true"
click at [850, 81] on div at bounding box center [609, 283] width 1219 height 567
click at [850, 70] on button "Guardar" at bounding box center [1178, 71] width 59 height 19
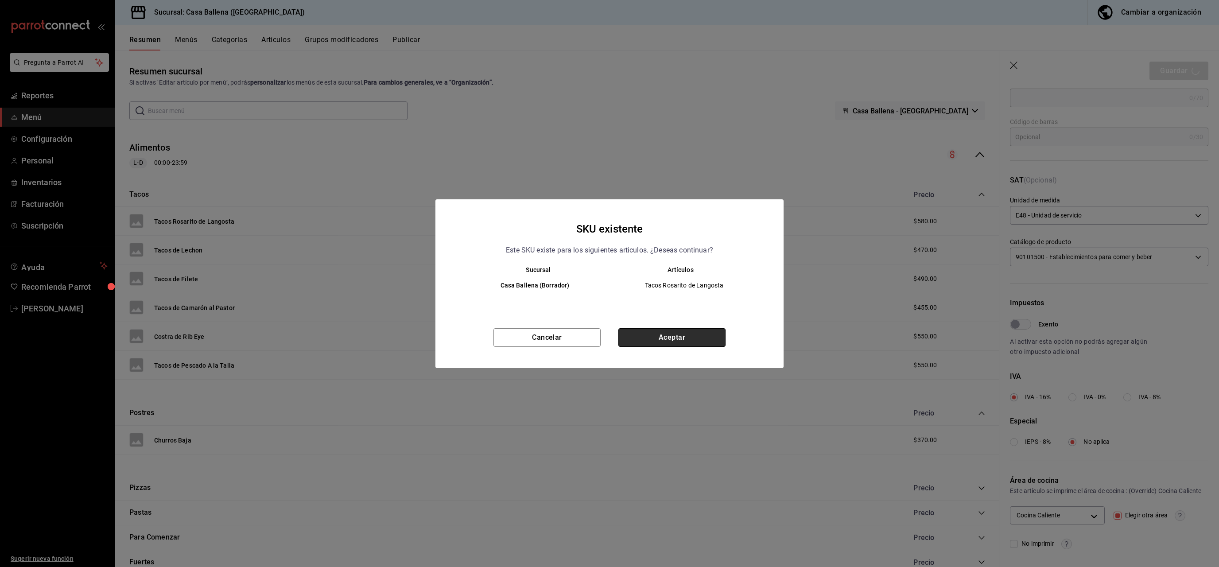
click at [652, 340] on button "Aceptar" at bounding box center [671, 337] width 107 height 19
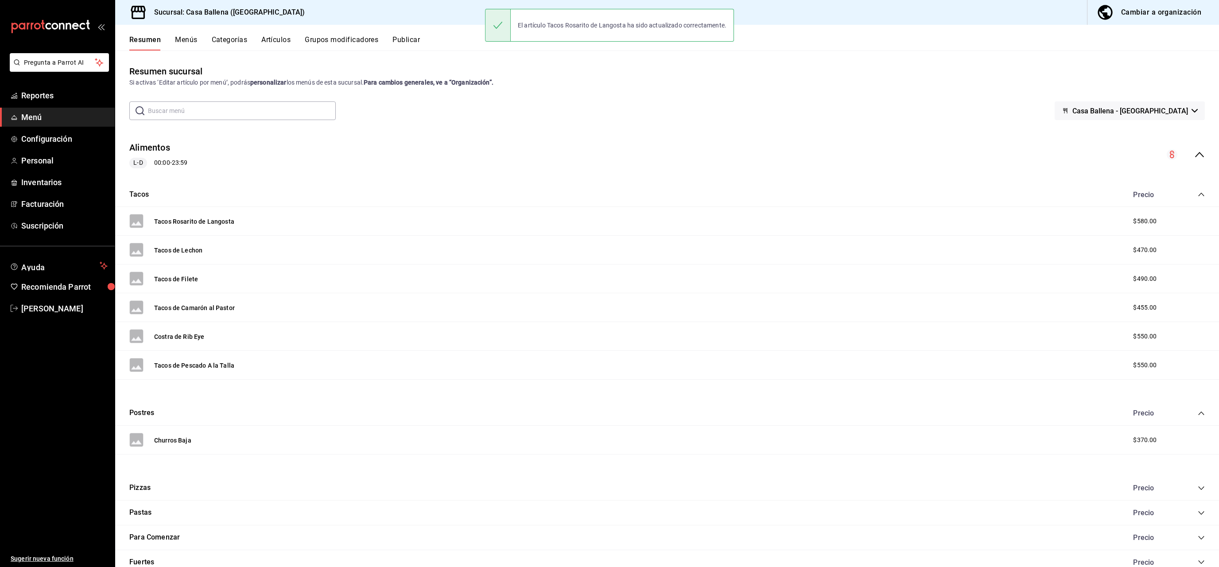
scroll to position [84, 0]
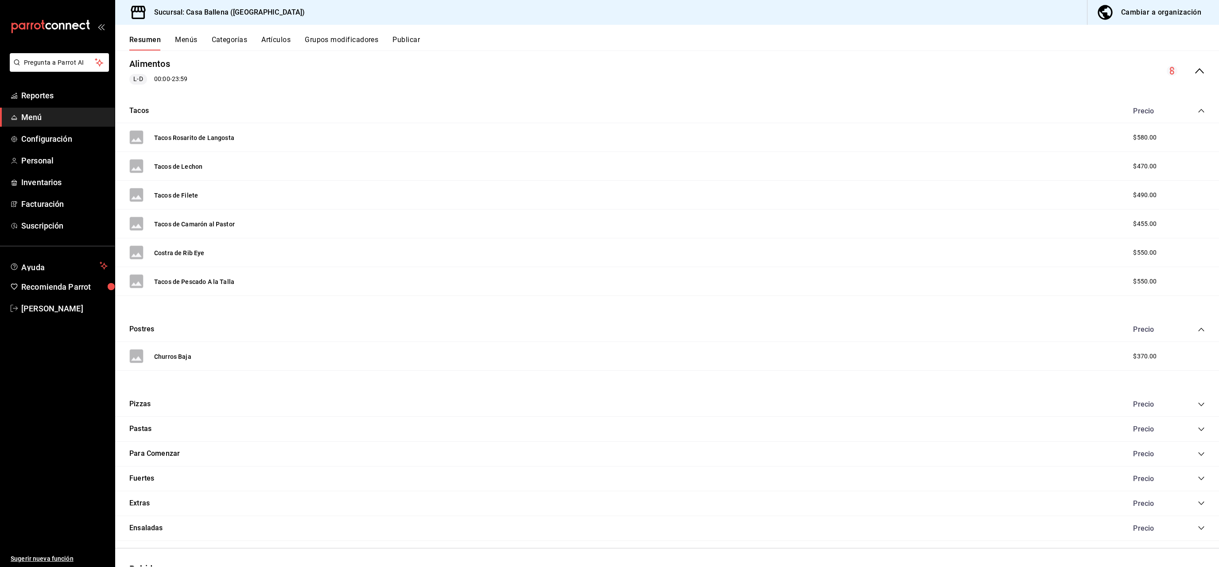
click at [350, 36] on button "Grupos modificadores" at bounding box center [342, 42] width 74 height 15
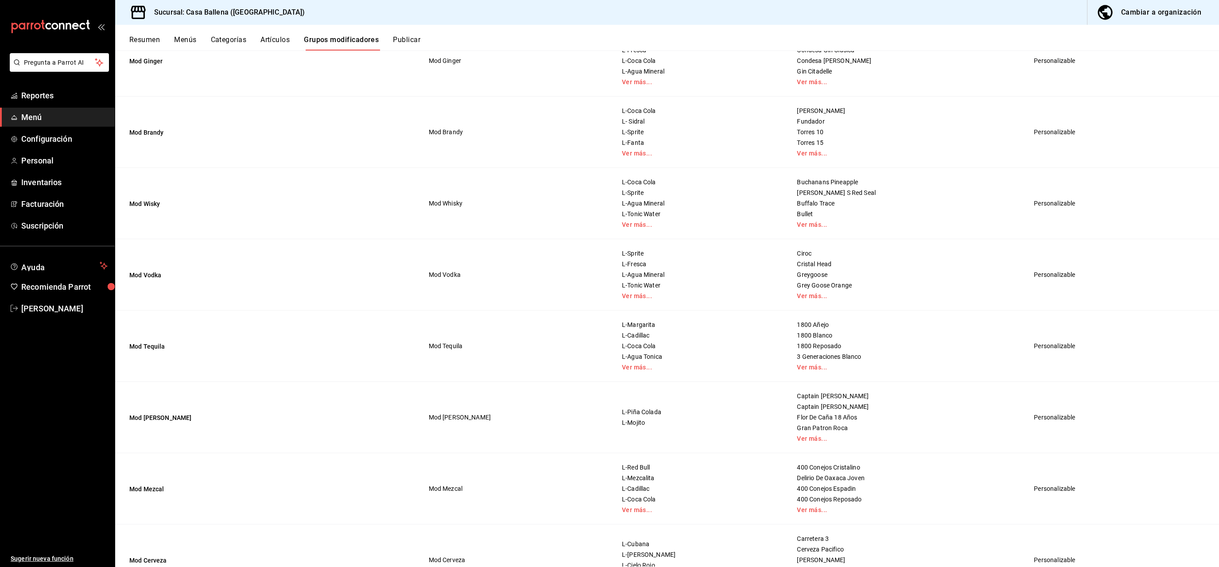
scroll to position [377, 0]
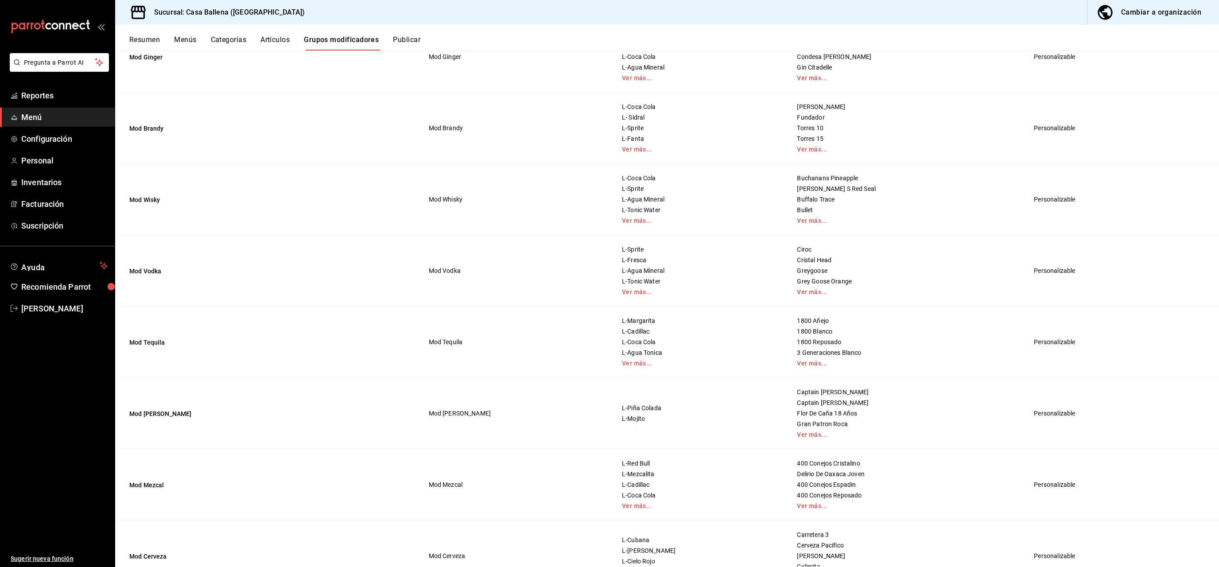
click at [850, 12] on div "Cambiar a organización" at bounding box center [1161, 12] width 80 height 12
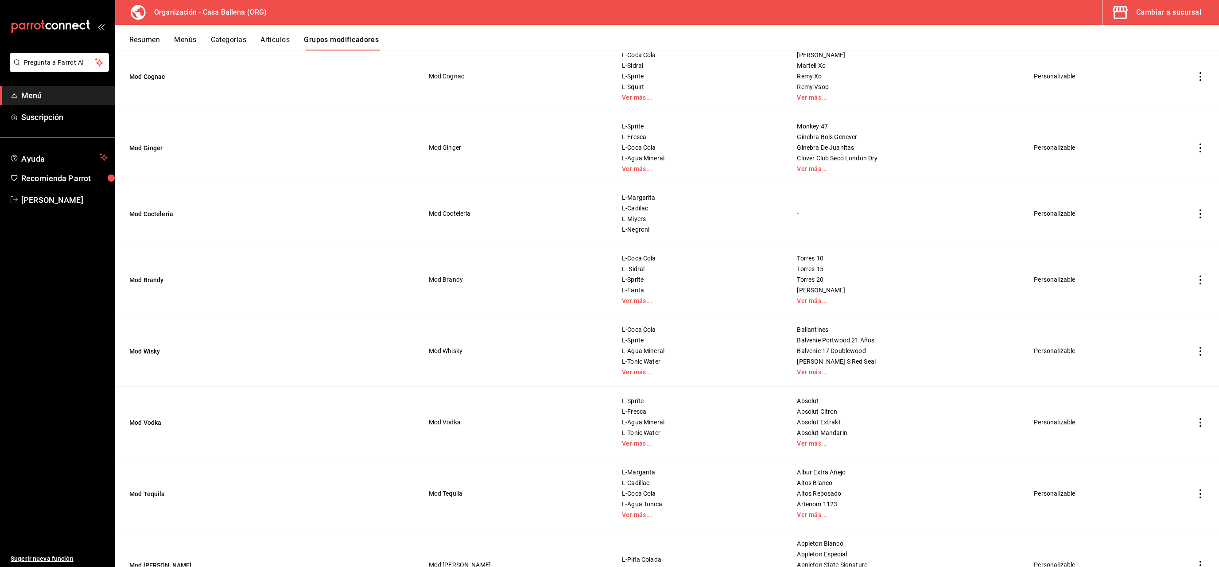
scroll to position [335, 0]
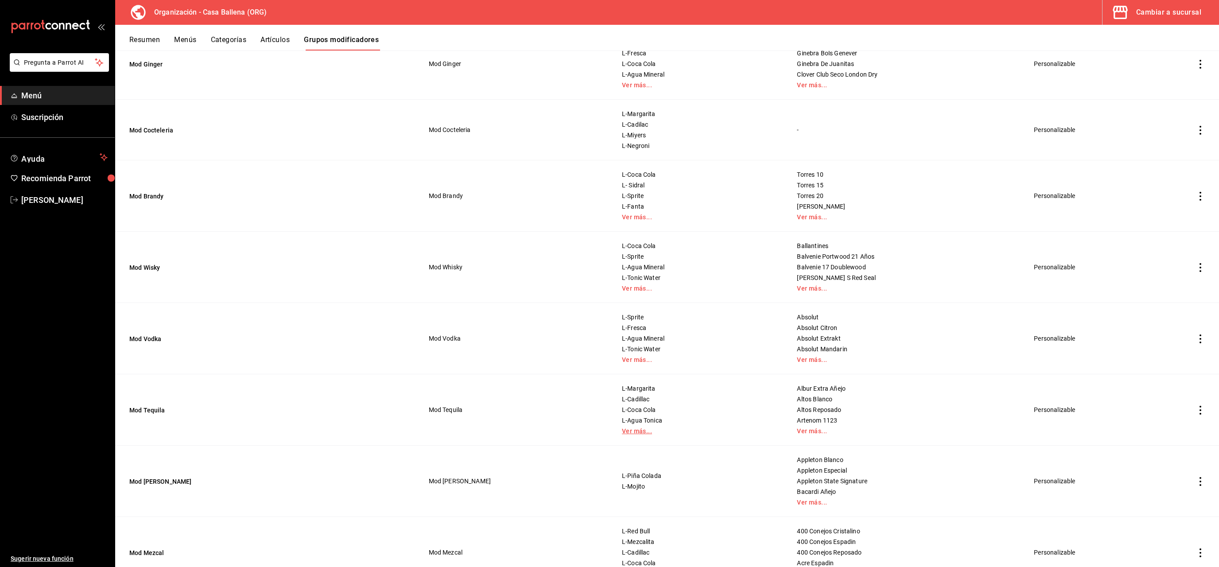
click at [633, 395] on link "Ver más..." at bounding box center [698, 431] width 153 height 6
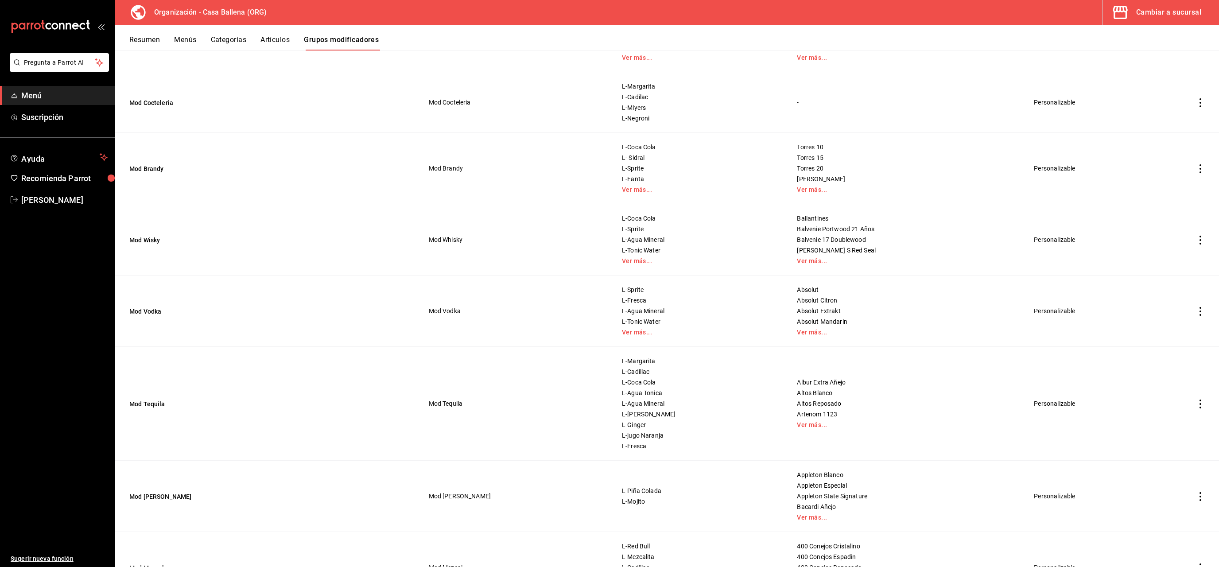
scroll to position [377, 0]
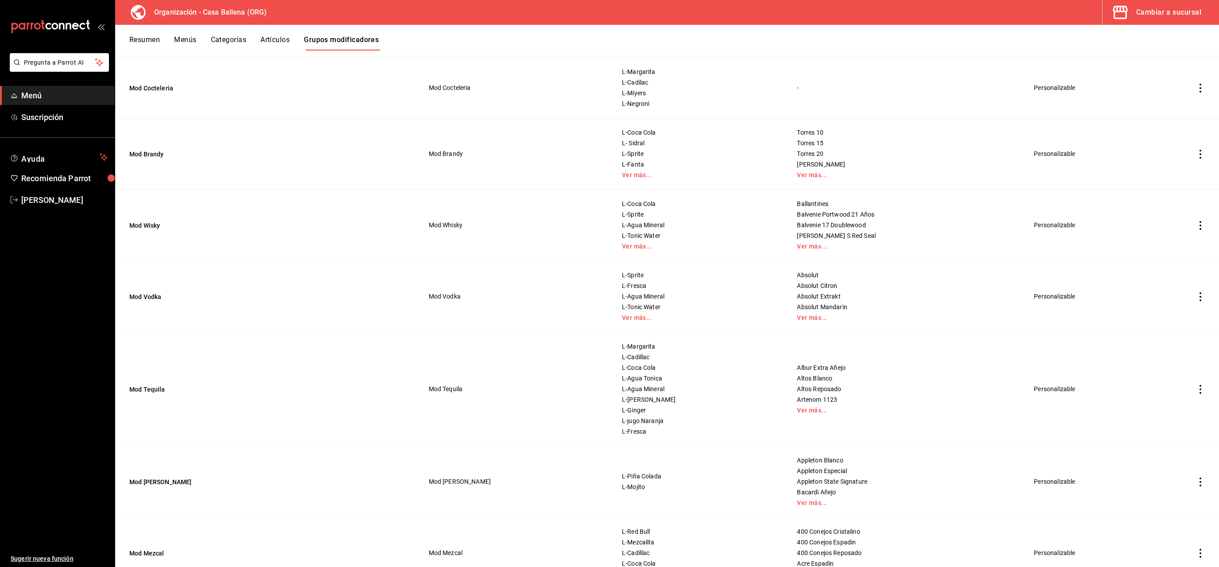
click at [850, 300] on icon "actions" at bounding box center [1200, 296] width 9 height 9
click at [213, 395] on div at bounding box center [609, 283] width 1219 height 567
click at [850, 395] on td "simple table" at bounding box center [1200, 389] width 37 height 114
click at [850, 390] on icon "actions" at bounding box center [1200, 389] width 9 height 9
click at [850, 395] on span "Editar" at bounding box center [1173, 410] width 23 height 9
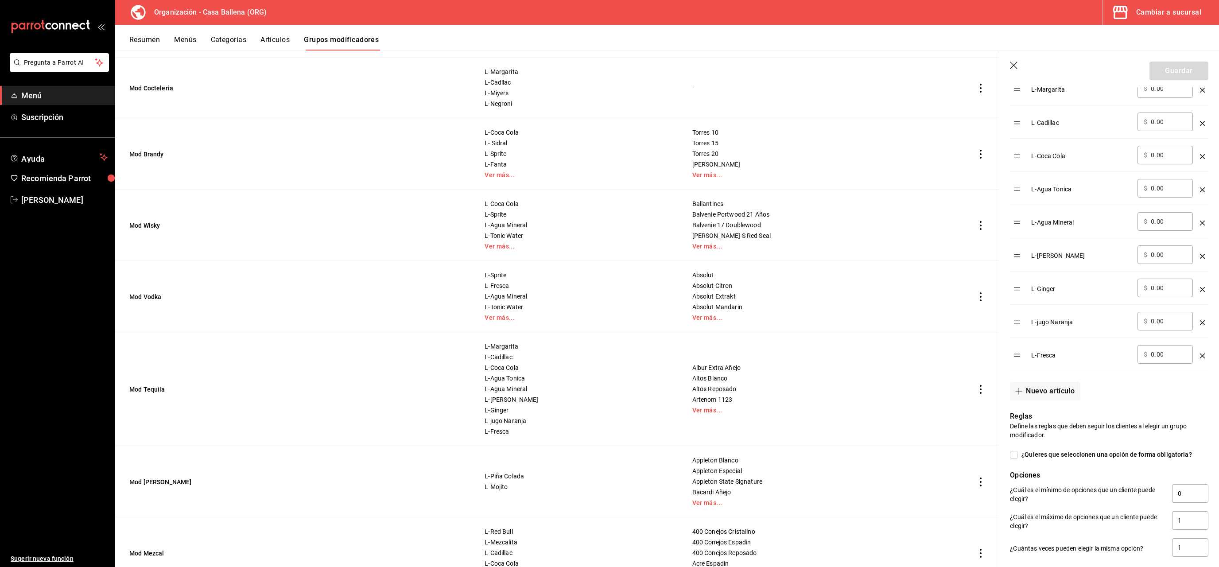
scroll to position [335, 0]
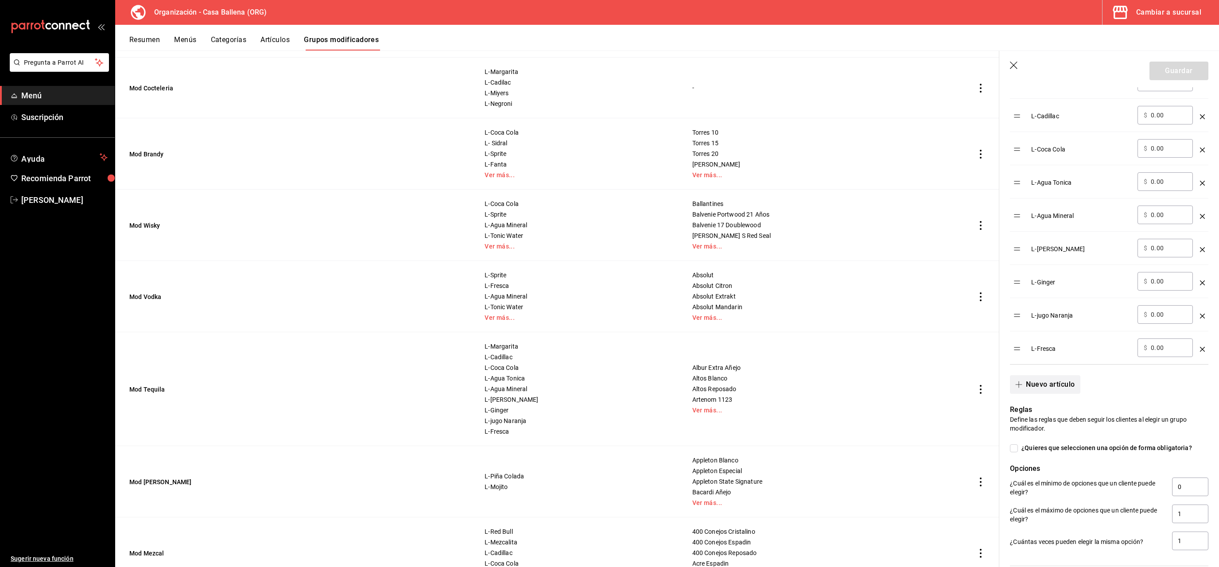
click at [850, 391] on button "Nuevo artículo" at bounding box center [1045, 384] width 70 height 19
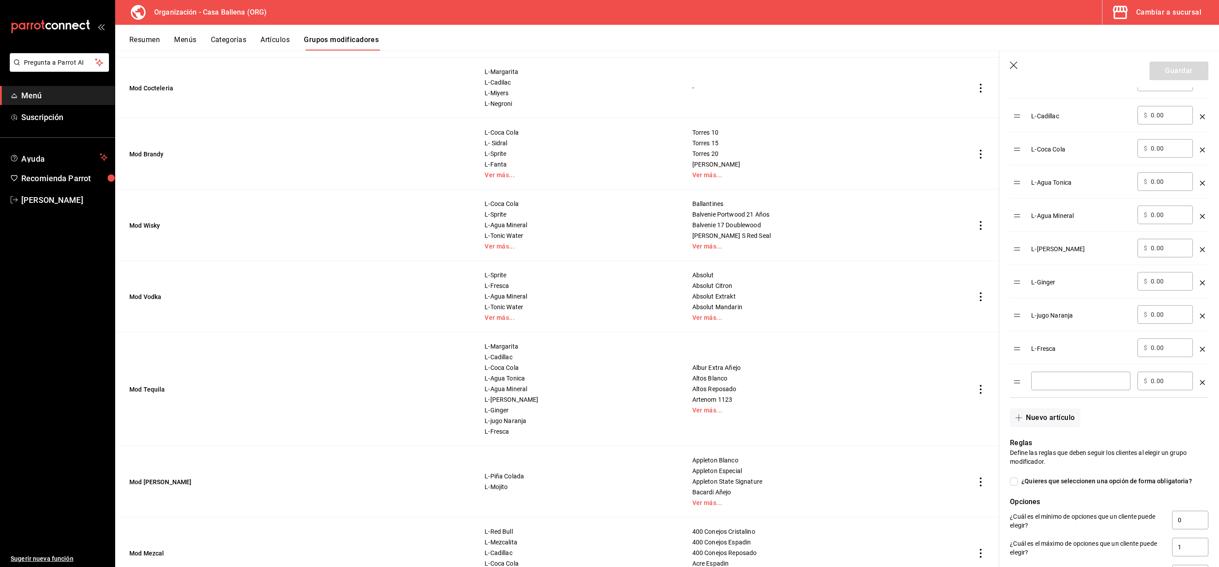
click at [850, 381] on input "optionsTable" at bounding box center [1080, 380] width 87 height 9
drag, startPoint x: 1047, startPoint y: 384, endPoint x: 1075, endPoint y: 384, distance: 27.5
click at [850, 384] on input "L-Bnadera" at bounding box center [1080, 380] width 87 height 9
type input "L-Bandera"
click at [850, 395] on button "Nuevo artículo" at bounding box center [1045, 417] width 70 height 19
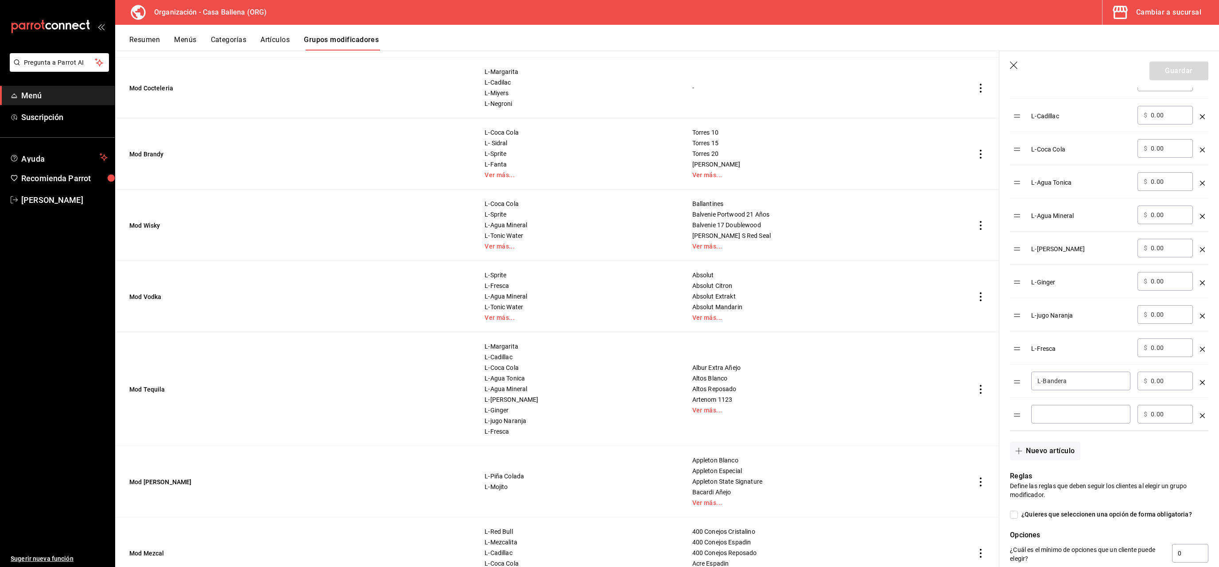
click at [850, 395] on input "optionsTable" at bounding box center [1080, 414] width 87 height 9
type input "L-Derecho"
click at [850, 395] on button "Nuevo artículo" at bounding box center [1045, 451] width 70 height 19
click at [850, 395] on input "optionsTable" at bounding box center [1080, 447] width 87 height 9
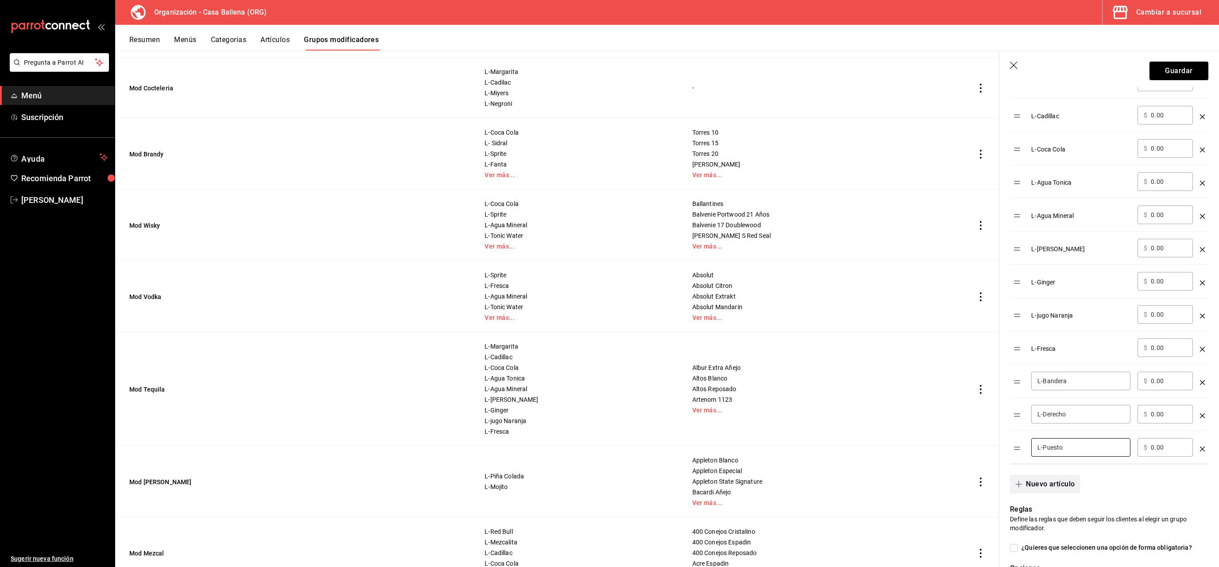
type input "L-Puesto"
click at [850, 395] on button "Nuevo artículo" at bounding box center [1045, 484] width 70 height 19
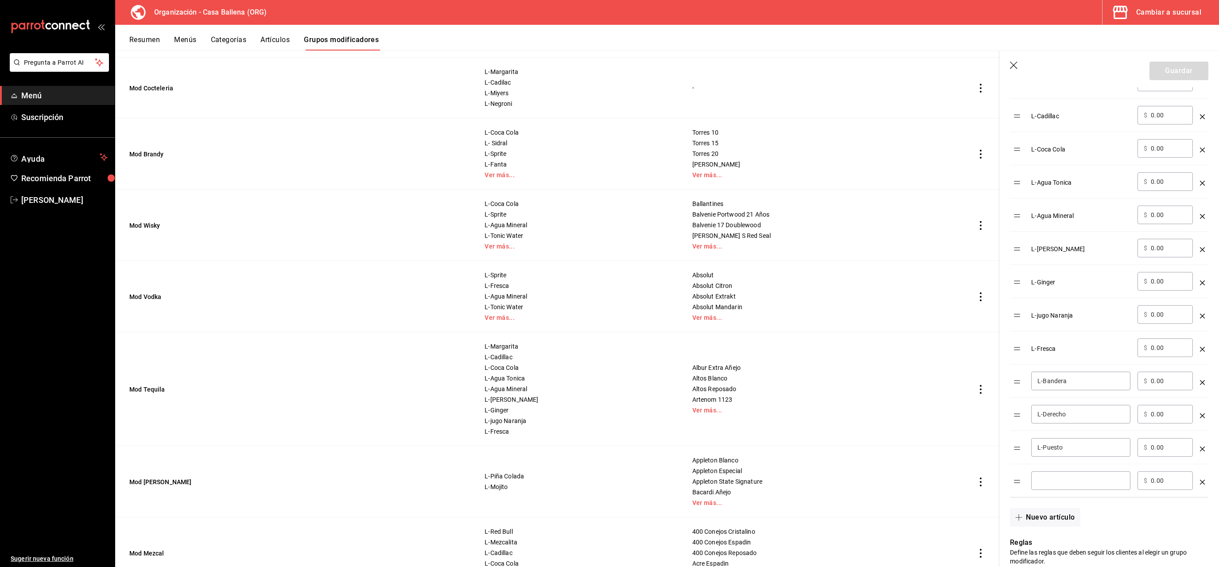
click at [850, 395] on div "​" at bounding box center [1080, 480] width 99 height 19
drag, startPoint x: 1040, startPoint y: 482, endPoint x: 1071, endPoint y: 481, distance: 30.6
click at [850, 395] on input "Lrocas" at bounding box center [1080, 480] width 87 height 9
type input "L-Rocas"
click at [850, 395] on button "Nuevo artículo" at bounding box center [1045, 517] width 70 height 19
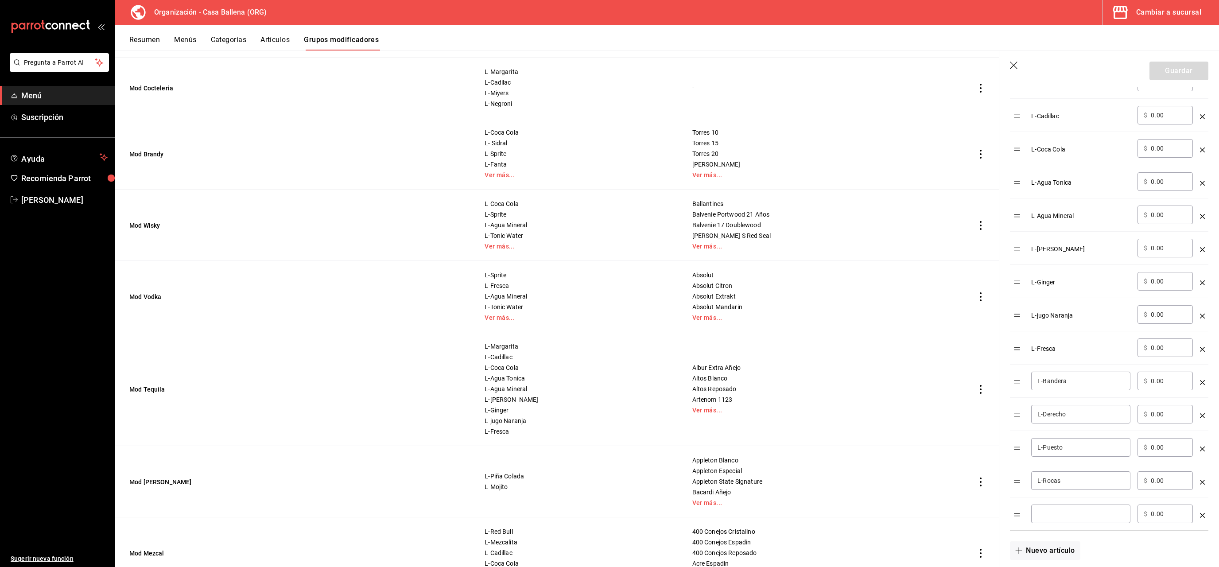
click at [850, 395] on input "optionsTable" at bounding box center [1080, 513] width 87 height 9
type input "Ñ"
type input "l"
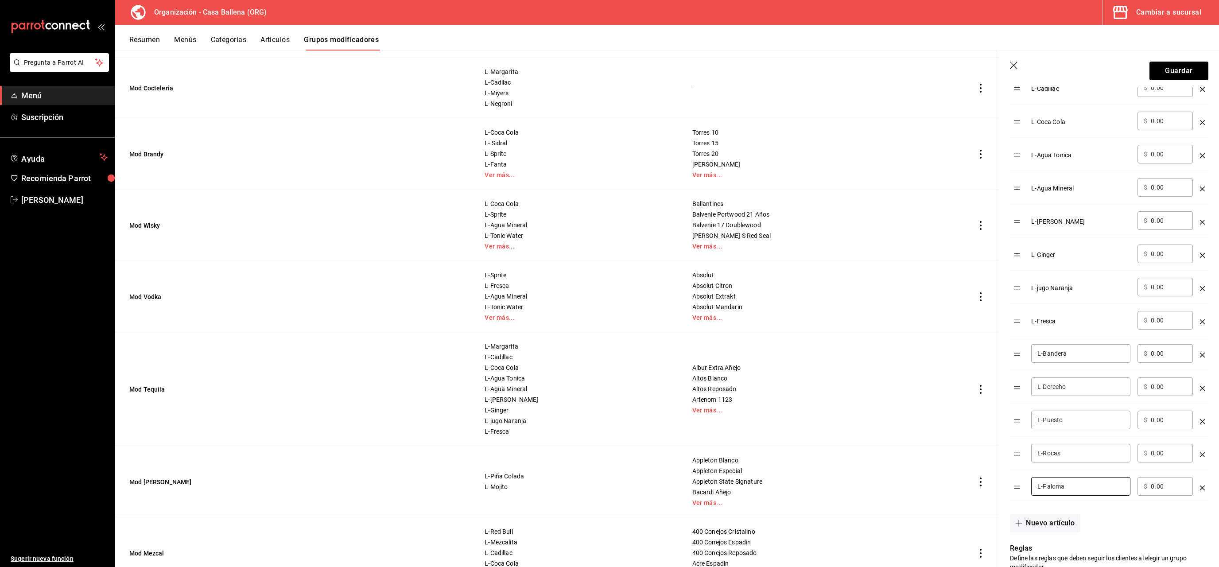
scroll to position [377, 0]
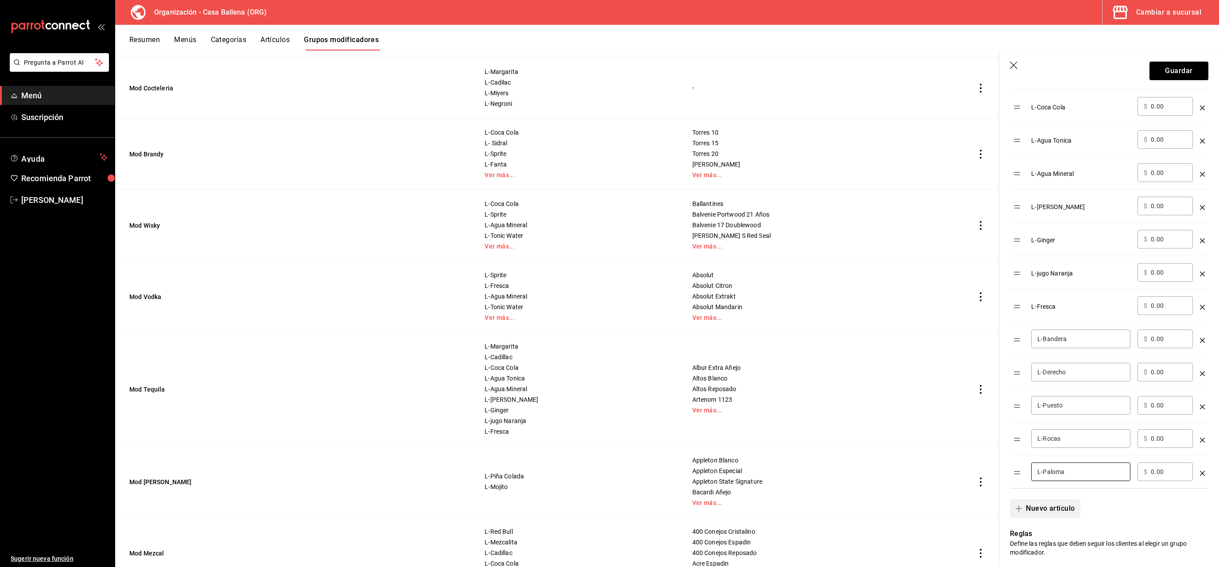
type input "L-Paloma"
click at [850, 395] on button "Nuevo artículo" at bounding box center [1045, 508] width 70 height 19
click at [850, 395] on input "optionsTable" at bounding box center [1080, 504] width 87 height 9
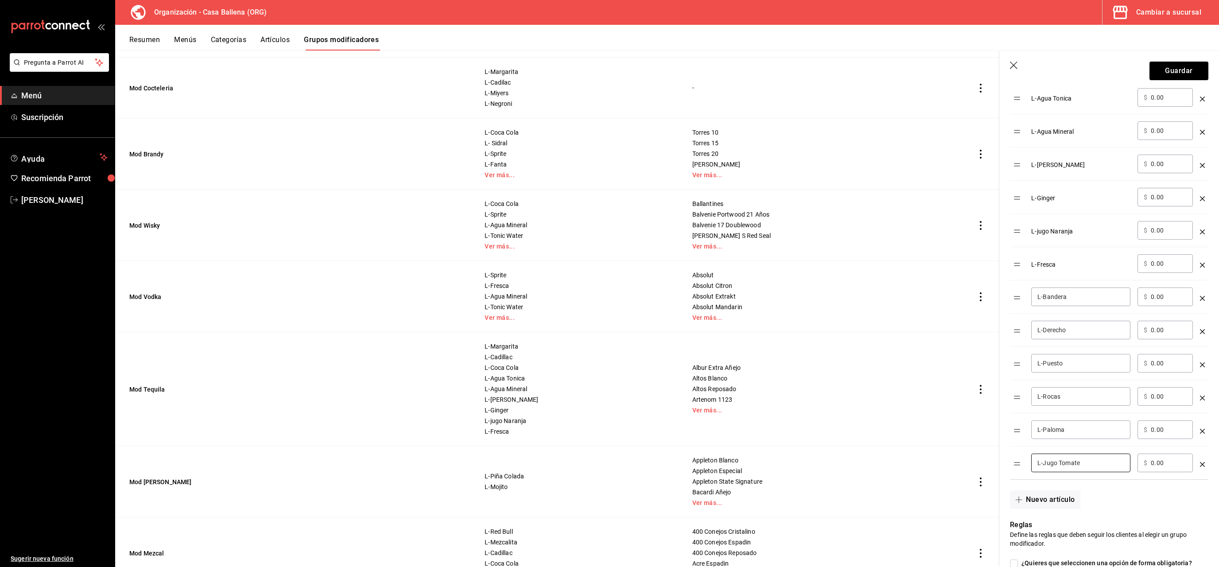
scroll to position [461, 0]
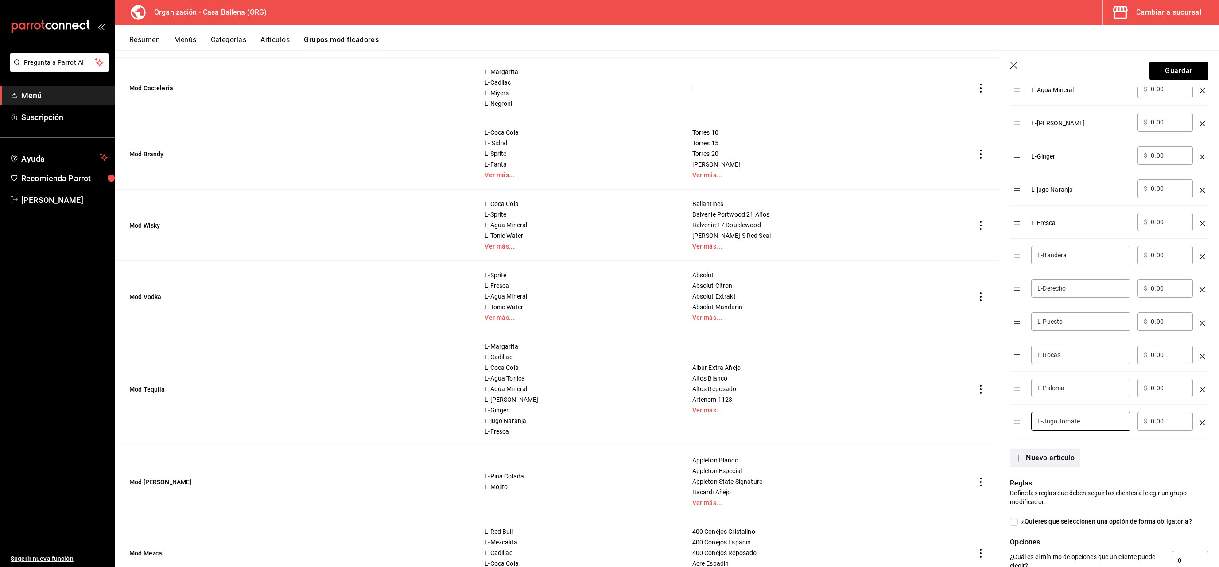
type input "L-Jugo Tomate"
click at [850, 395] on button "Nuevo artículo" at bounding box center [1045, 458] width 70 height 19
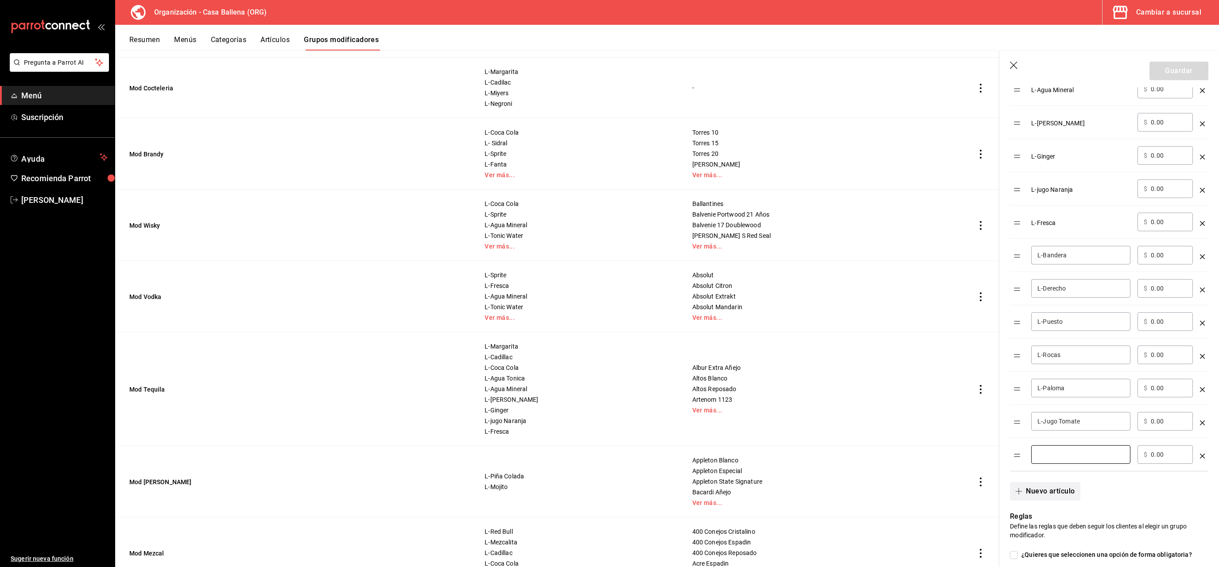
click at [850, 395] on input "optionsTable" at bounding box center [1080, 454] width 87 height 9
click at [850, 395] on div "​" at bounding box center [1080, 454] width 99 height 19
type input "L-Con Clamato"
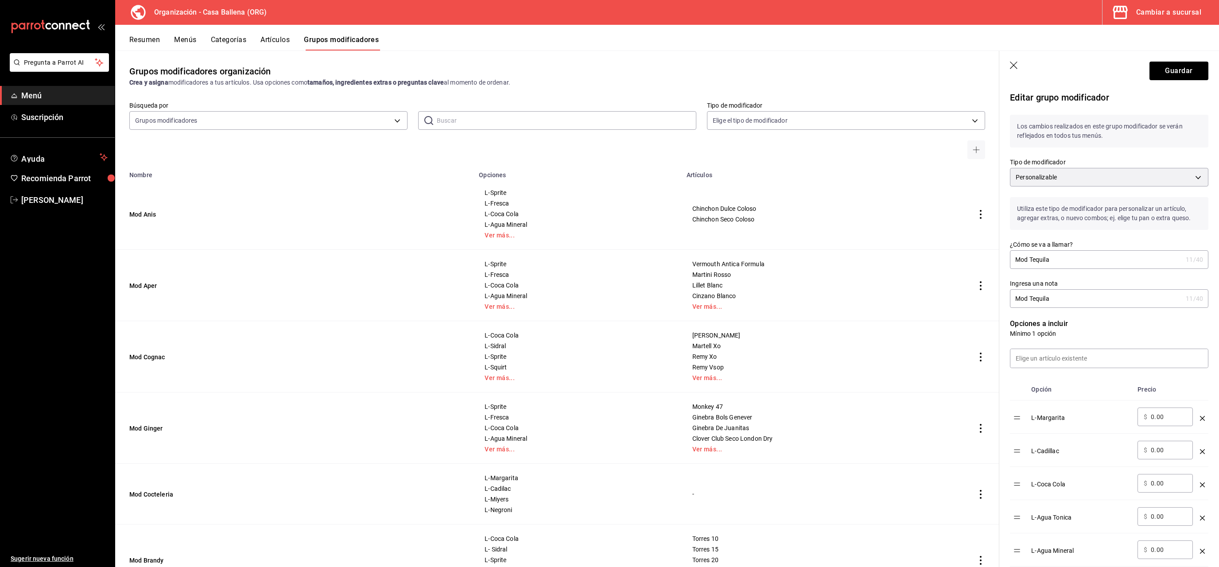
scroll to position [461, 0]
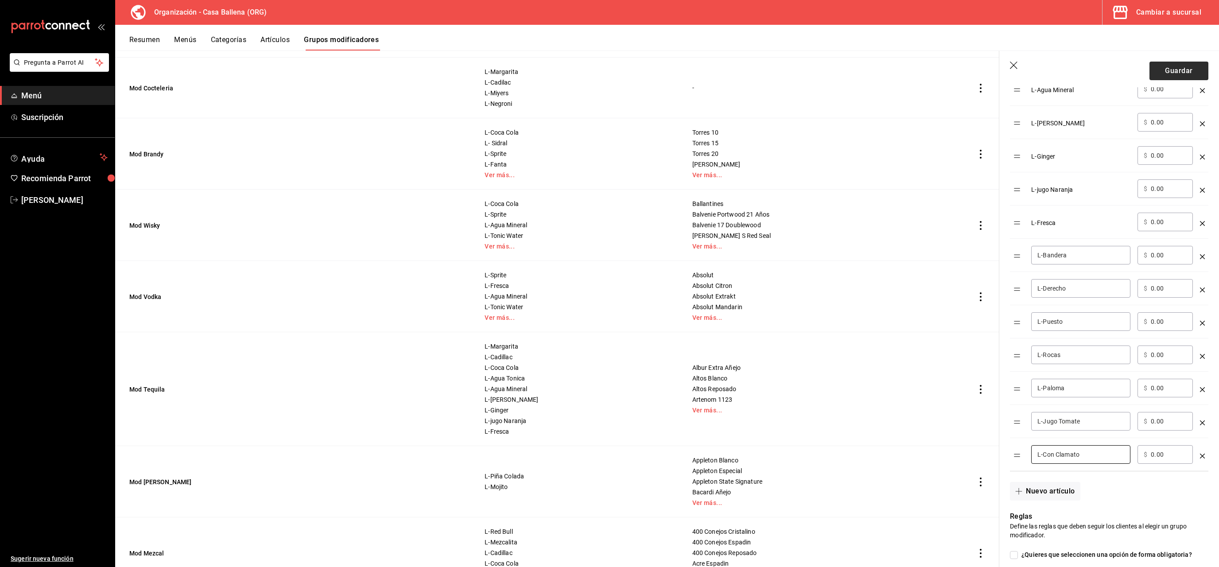
type input "L-Con Clamato"
click at [1175, 70] on button "Guardar" at bounding box center [1178, 71] width 59 height 19
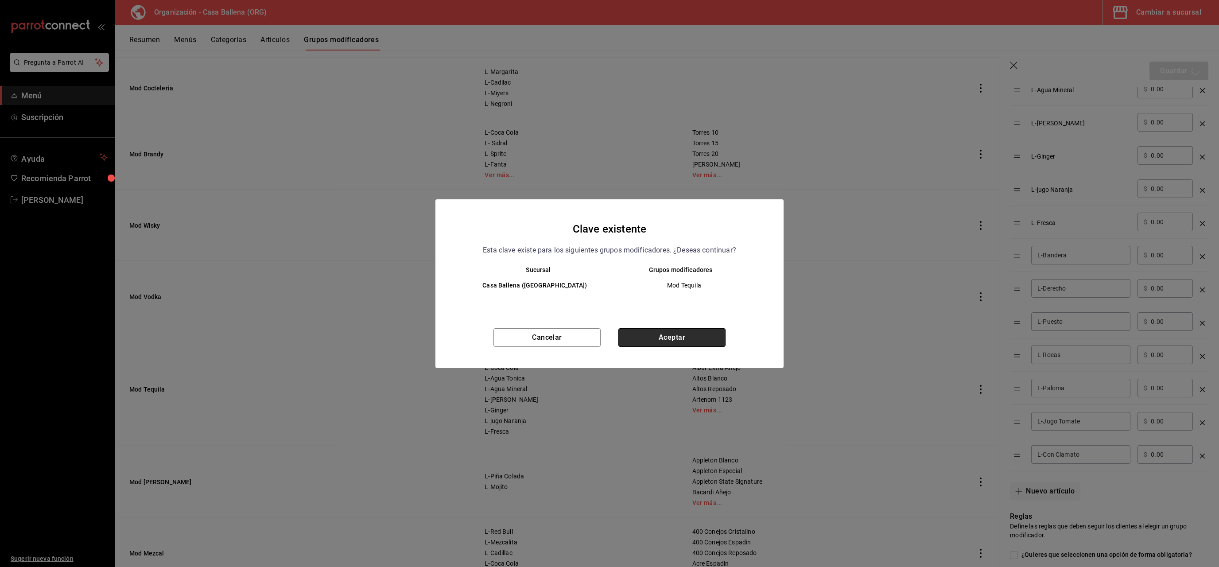
click at [677, 341] on button "Aceptar" at bounding box center [671, 337] width 107 height 19
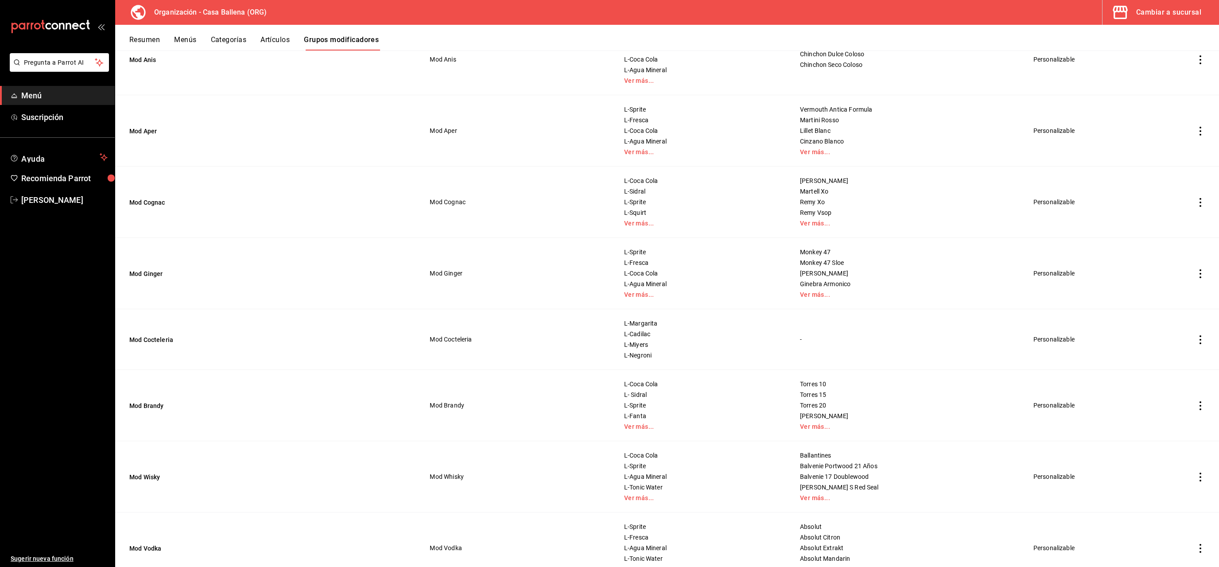
scroll to position [251, 0]
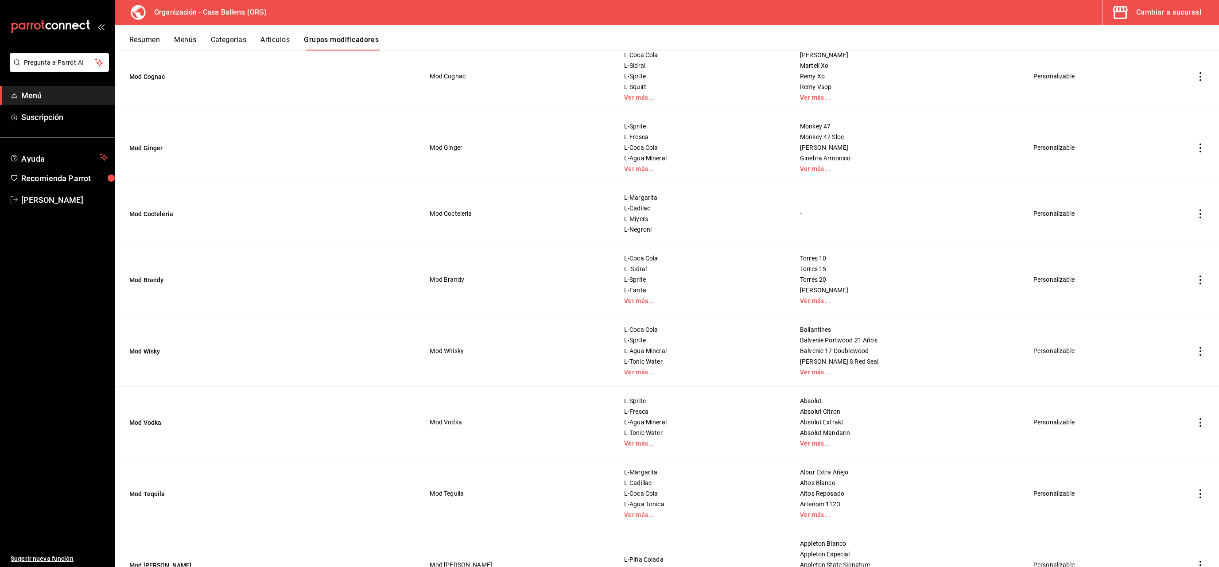
click at [1200, 426] on icon "actions" at bounding box center [1200, 422] width 2 height 9
click at [1175, 442] on span "Editar" at bounding box center [1173, 443] width 23 height 9
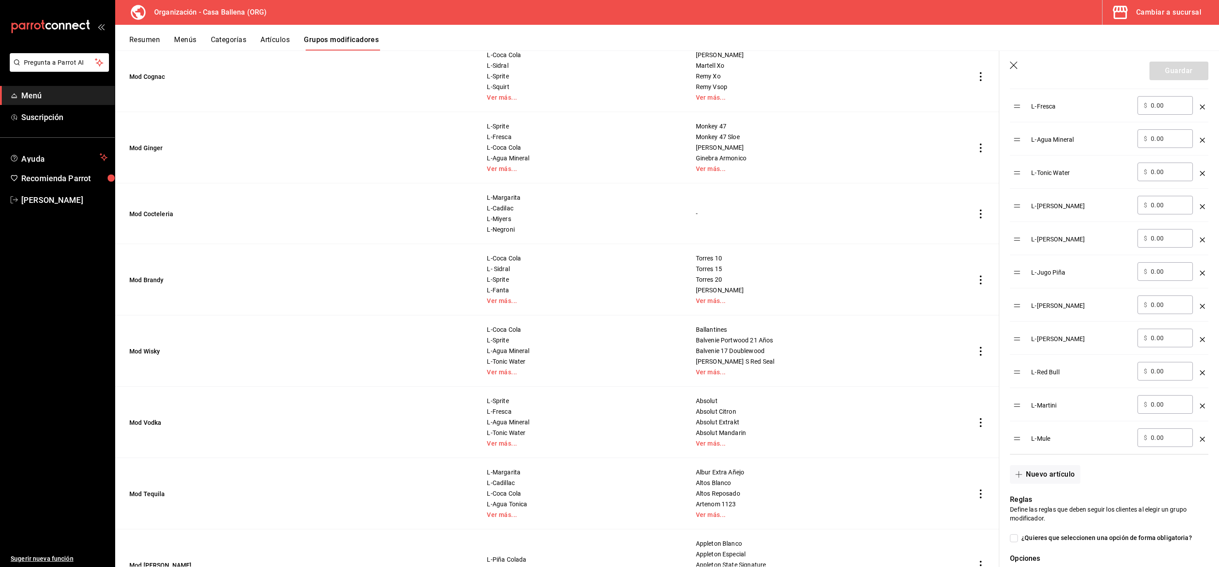
scroll to position [377, 0]
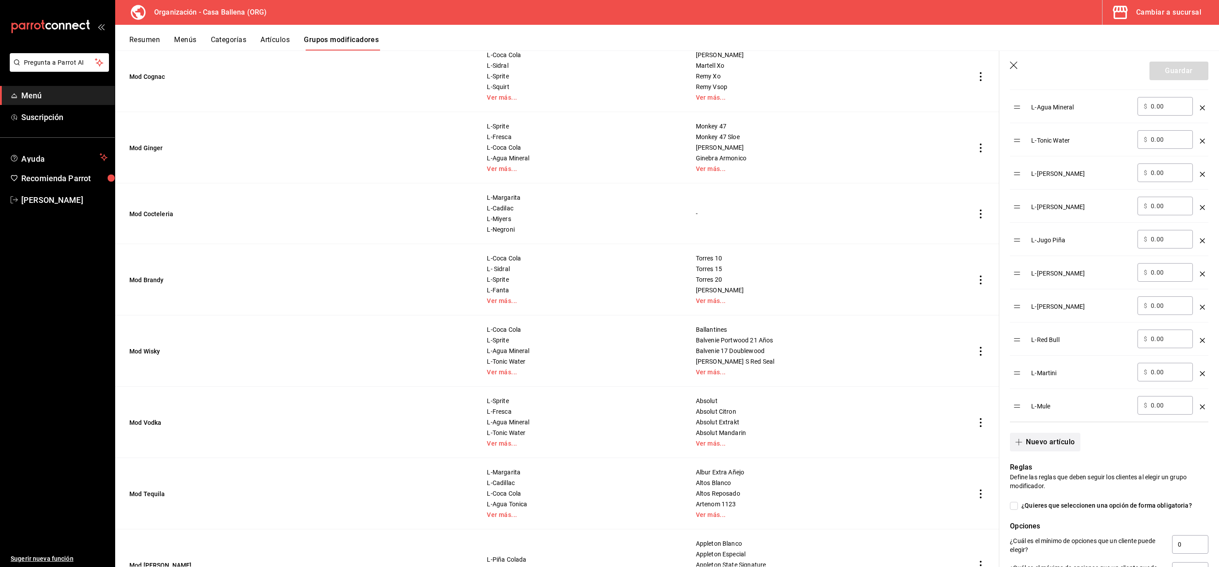
click at [1051, 445] on button "Nuevo artículo" at bounding box center [1045, 442] width 70 height 19
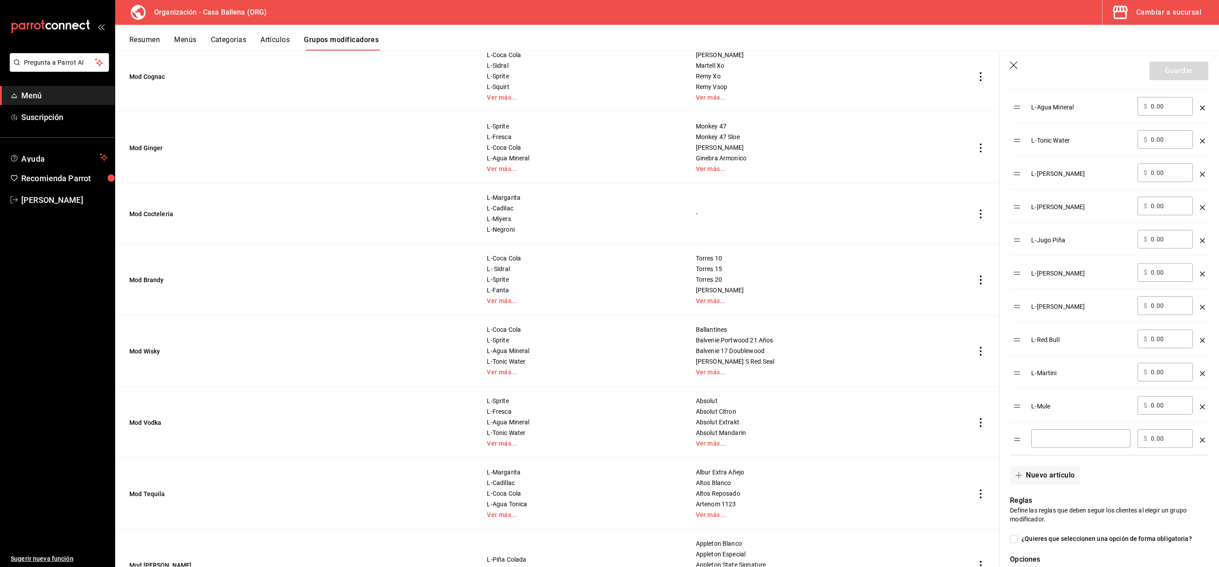
click at [1051, 439] on input "optionsTable" at bounding box center [1080, 438] width 87 height 9
type input "L-Apletini"
click at [1064, 478] on button "Nuevo artículo" at bounding box center [1045, 475] width 70 height 19
click at [1056, 473] on input "optionsTable" at bounding box center [1080, 471] width 87 height 9
click at [1050, 476] on input "optionsTable" at bounding box center [1080, 471] width 87 height 9
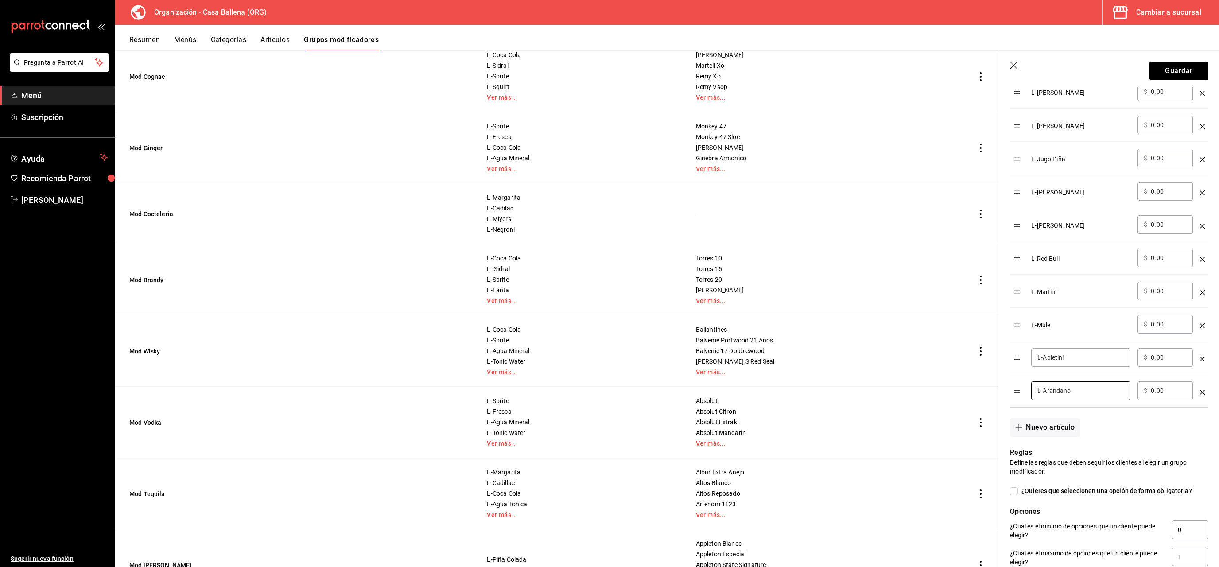
scroll to position [461, 0]
type input "L-Arandano"
click at [1047, 425] on button "Nuevo artículo" at bounding box center [1045, 424] width 70 height 19
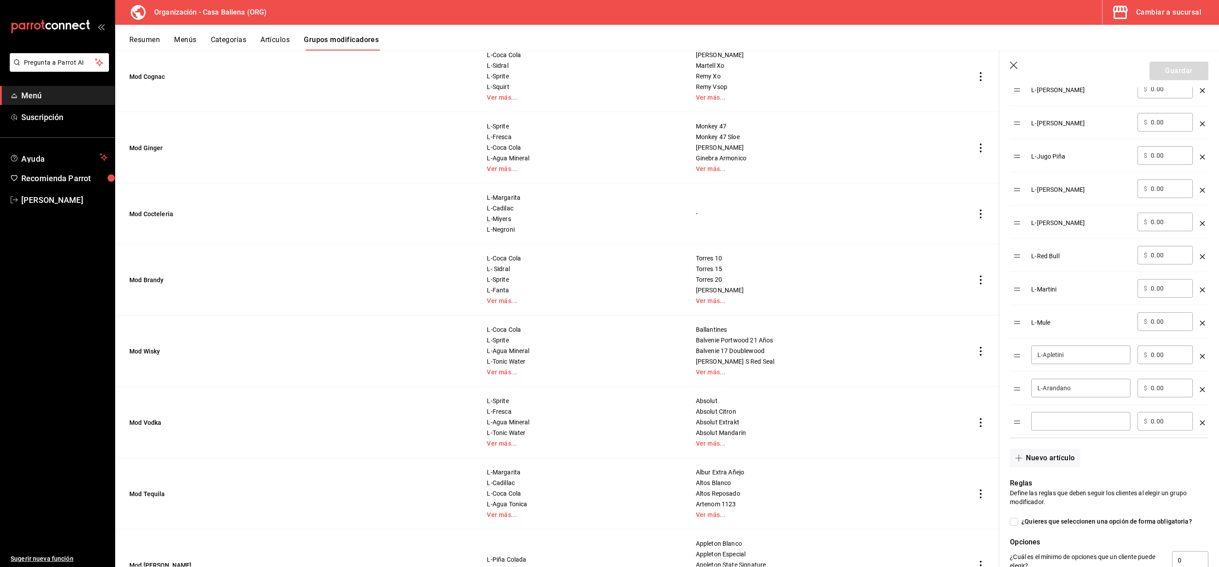
click at [1056, 423] on input "optionsTable" at bounding box center [1080, 421] width 87 height 9
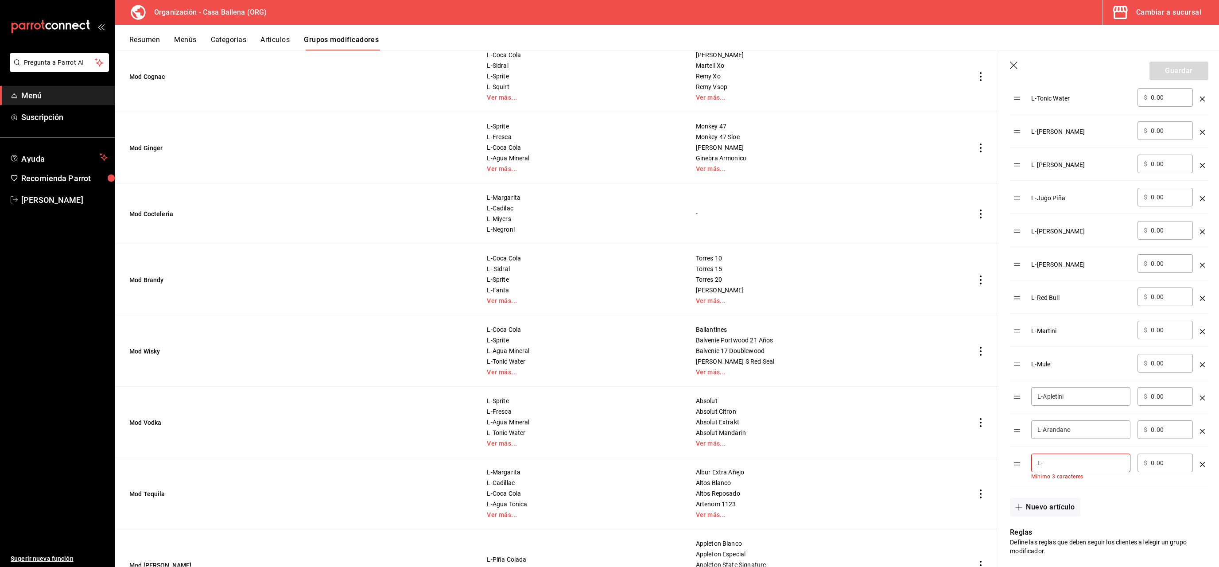
scroll to position [544, 0]
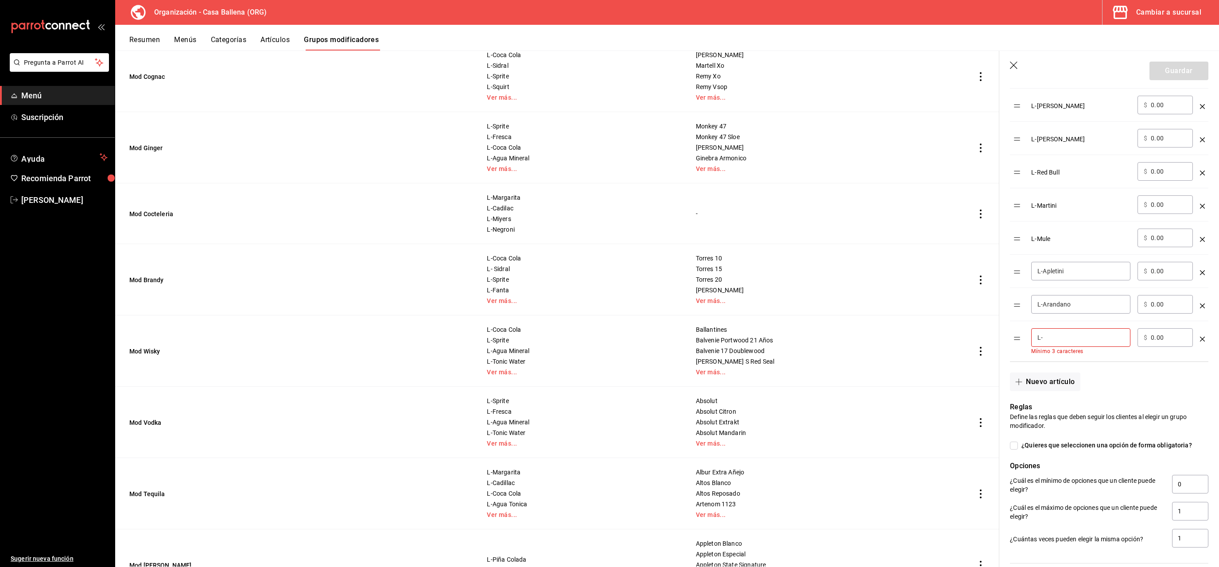
click at [1065, 347] on div "L- ​" at bounding box center [1080, 337] width 99 height 19
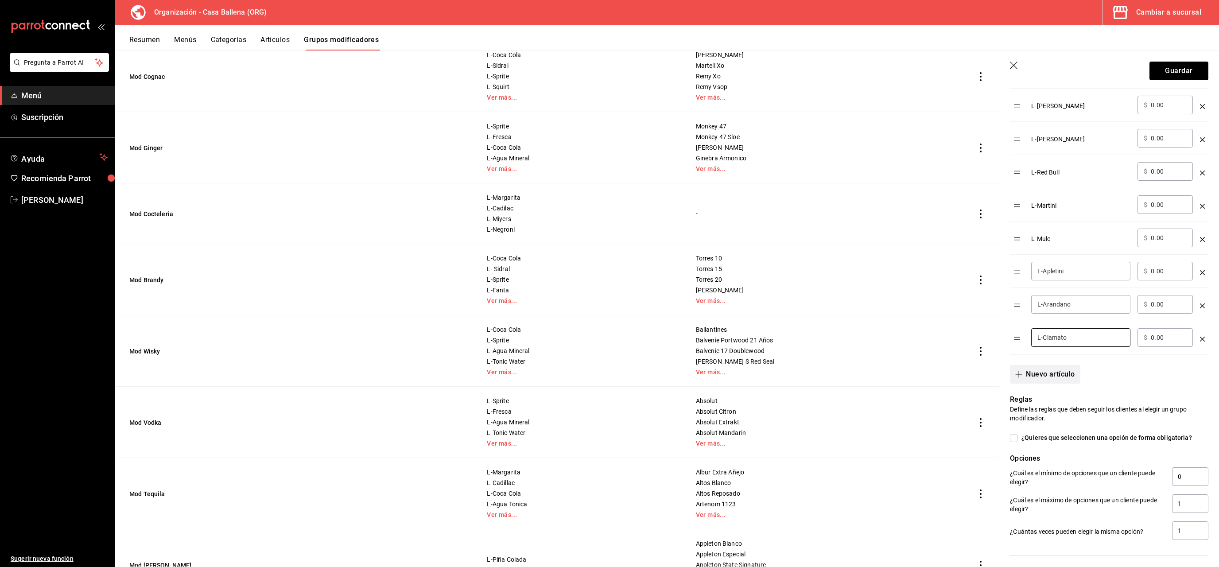
type input "L-Clamato"
click at [1050, 378] on button "Nuevo artículo" at bounding box center [1045, 374] width 70 height 19
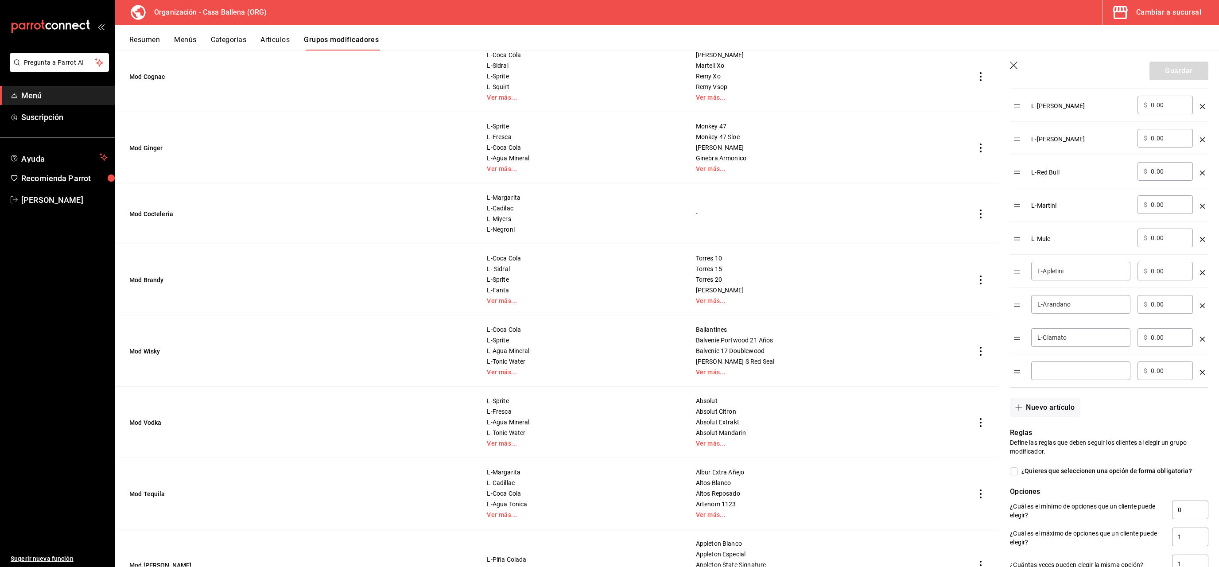
click at [1052, 375] on input "optionsTable" at bounding box center [1080, 370] width 87 height 9
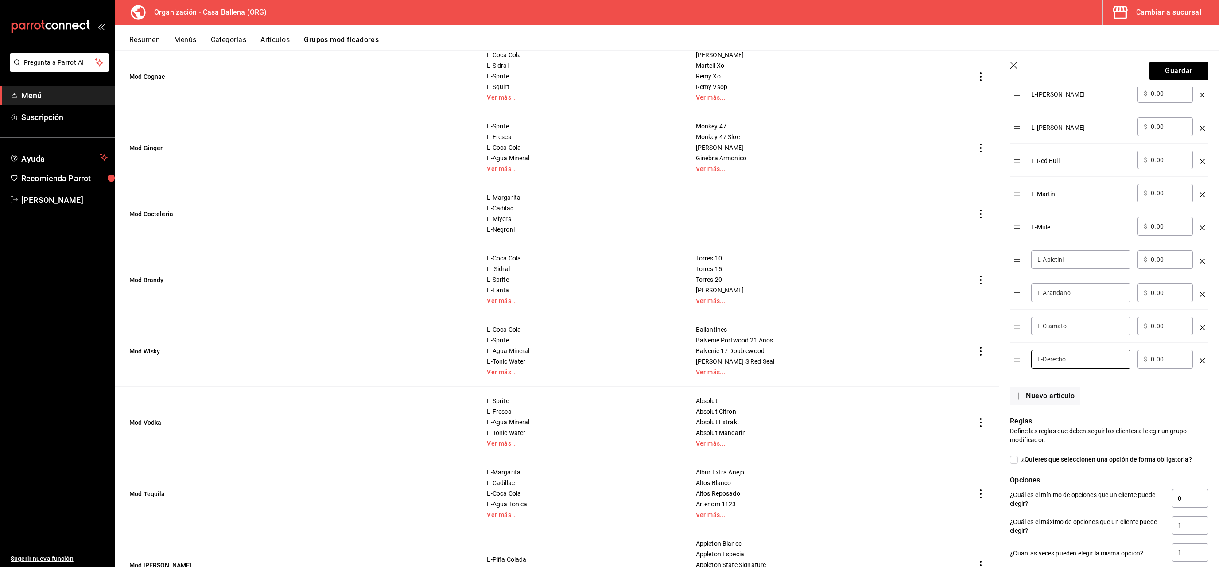
scroll to position [628, 0]
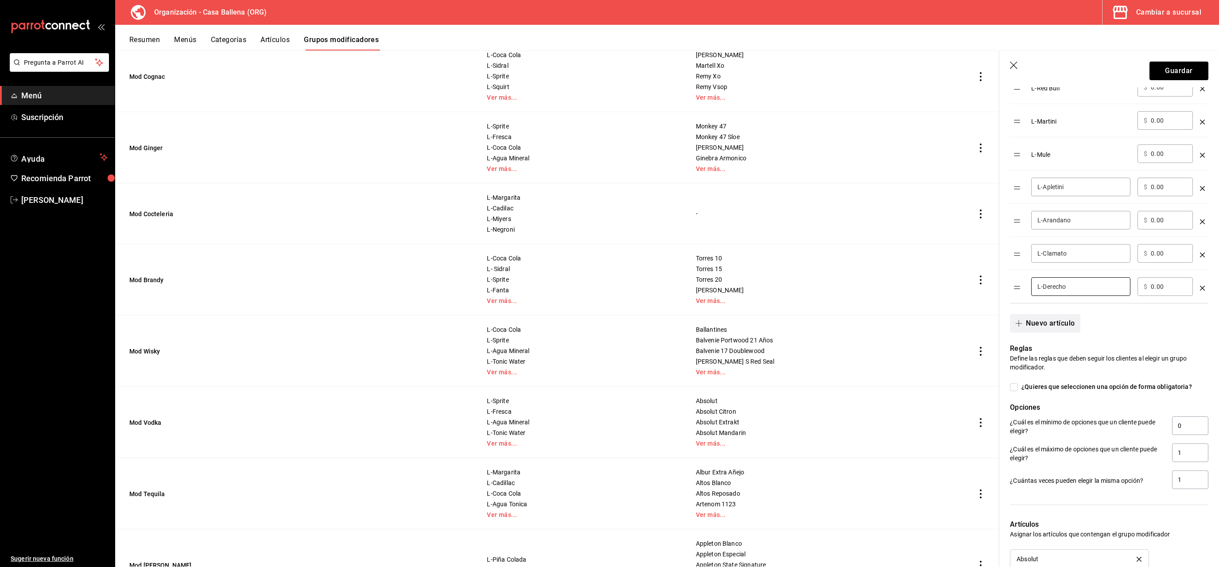
type input "L-Derecho"
click at [1053, 327] on button "Nuevo artículo" at bounding box center [1045, 323] width 70 height 19
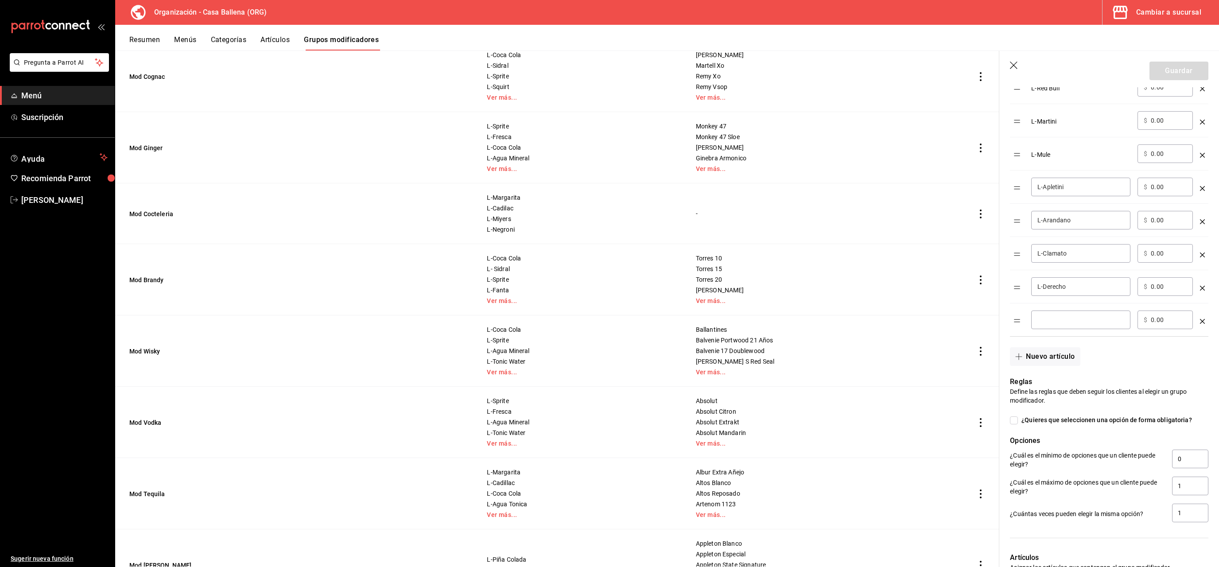
click at [1051, 323] on input "optionsTable" at bounding box center [1080, 319] width 87 height 9
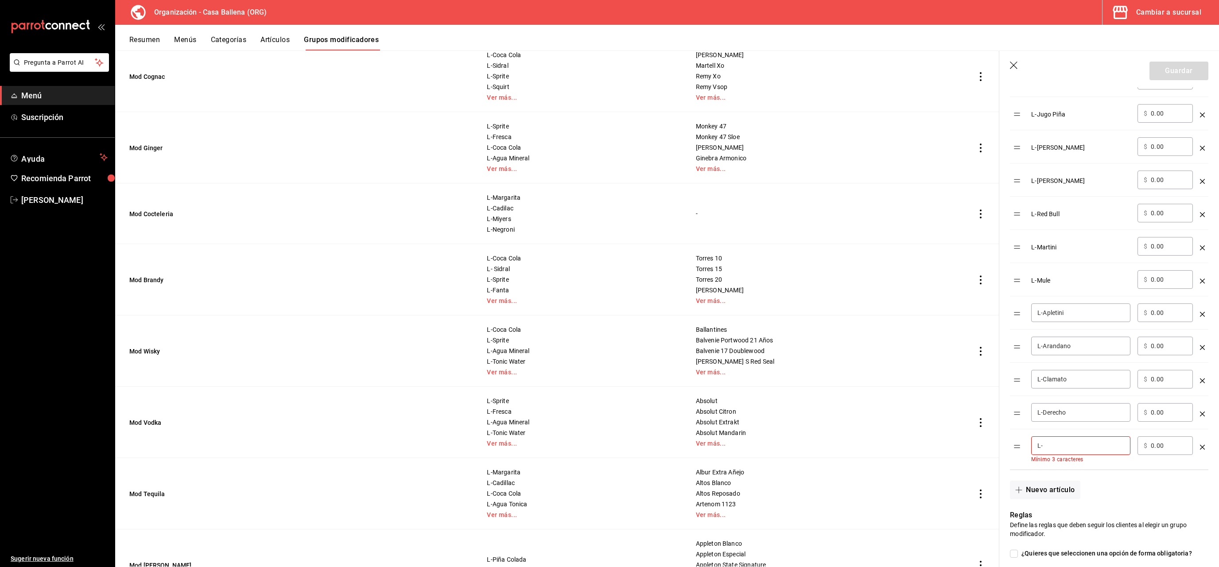
scroll to position [586, 0]
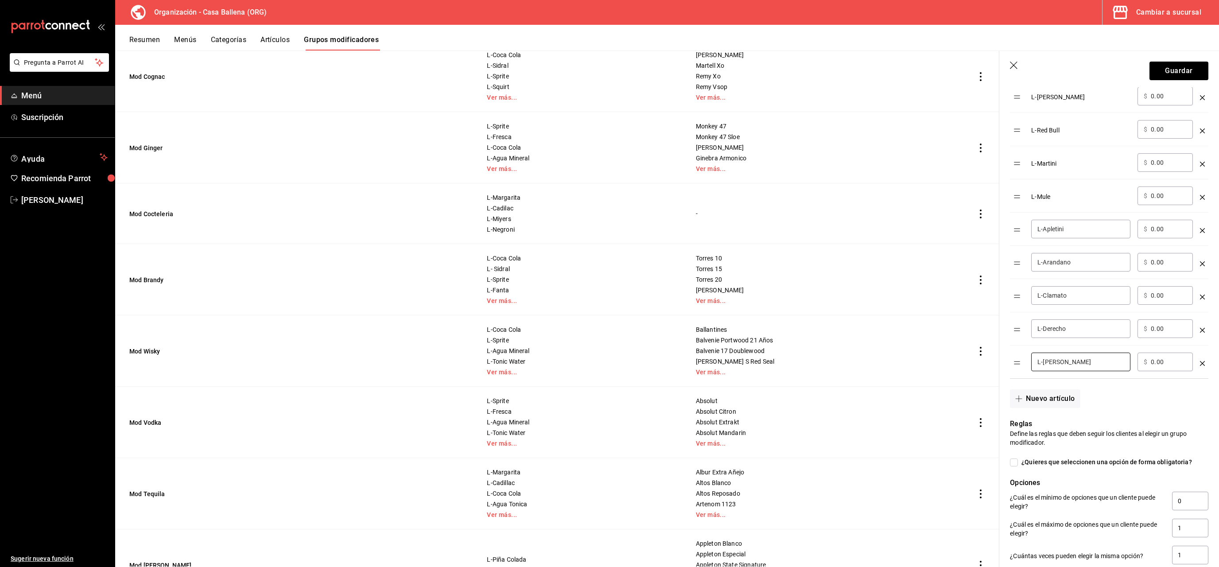
drag, startPoint x: 1062, startPoint y: 367, endPoint x: 1085, endPoint y: 380, distance: 26.4
click at [1066, 366] on input "L-Martino Manzana" at bounding box center [1080, 361] width 87 height 9
type input "L-Martini Manzana"
click at [1059, 400] on button "Nuevo artículo" at bounding box center [1045, 398] width 70 height 19
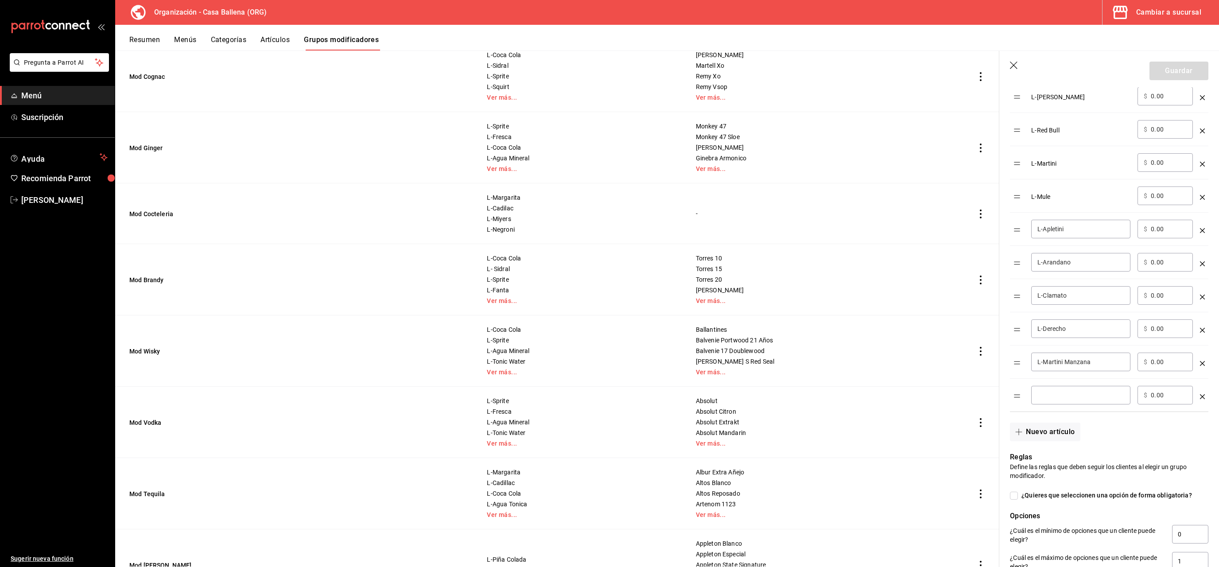
click at [1054, 399] on input "optionsTable" at bounding box center [1080, 395] width 87 height 9
type input "L-Martini Cafe"
click at [1044, 434] on button "Nuevo artículo" at bounding box center [1045, 432] width 70 height 19
click at [1054, 432] on input "optionsTable" at bounding box center [1080, 428] width 87 height 9
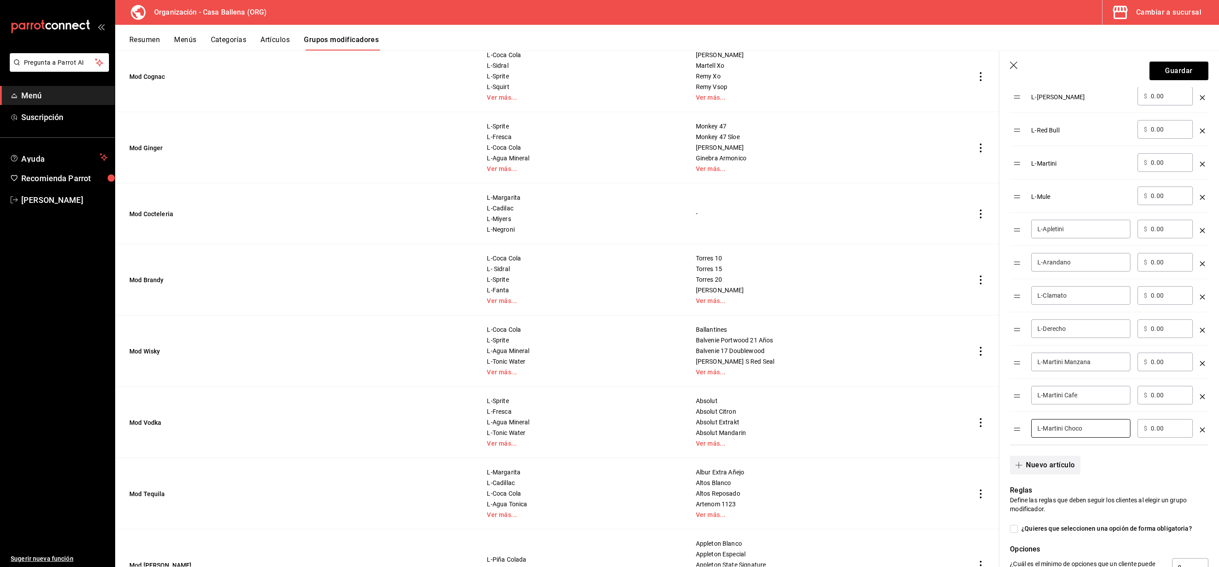
type input "L-Martini Choco"
click at [1051, 469] on button "Nuevo artículo" at bounding box center [1045, 465] width 70 height 19
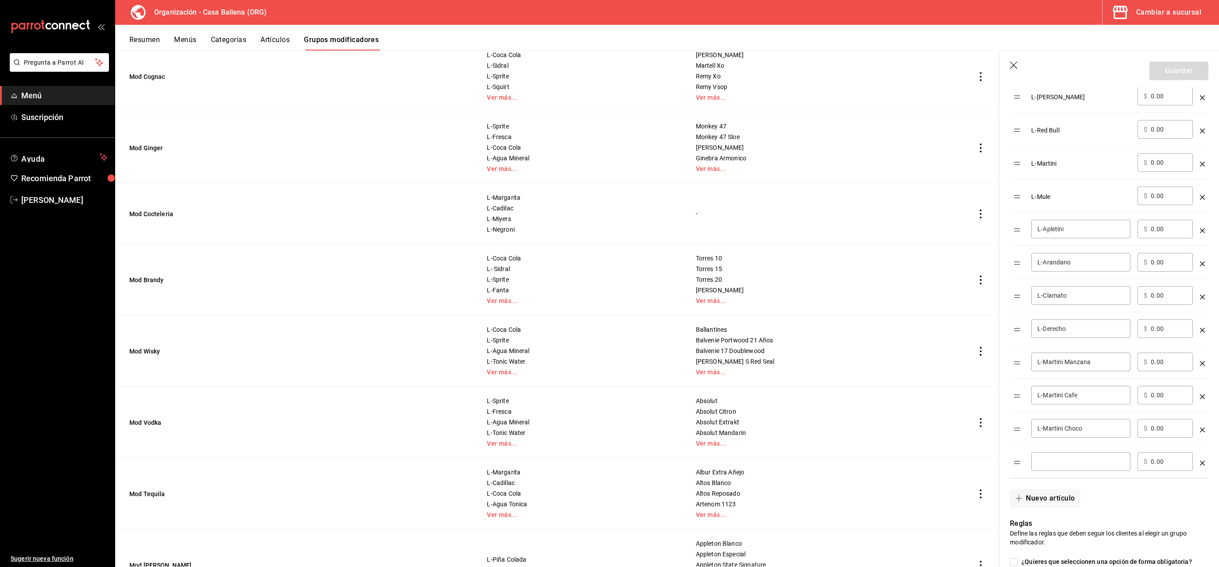
click at [1055, 466] on input "optionsTable" at bounding box center [1080, 461] width 87 height 9
drag, startPoint x: 1066, startPoint y: 465, endPoint x: 1106, endPoint y: 465, distance: 39.9
click at [1106, 465] on input "L-Martinicoco" at bounding box center [1080, 461] width 87 height 9
type input "L-Martini Coco"
click at [1056, 496] on button "Nuevo artículo" at bounding box center [1045, 498] width 70 height 19
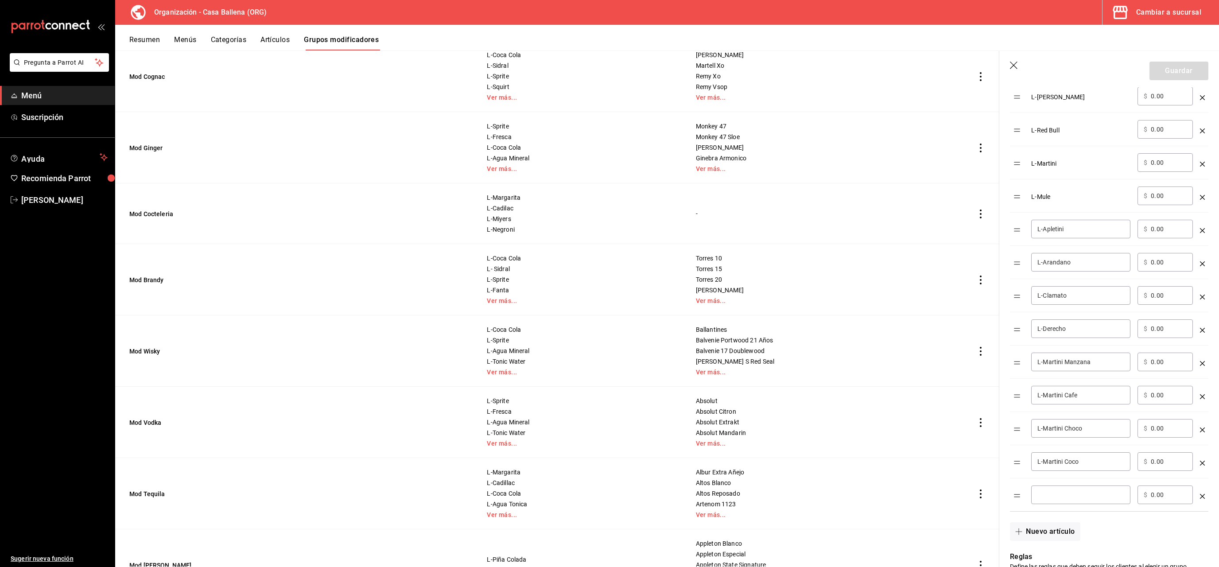
click at [1054, 495] on input "optionsTable" at bounding box center [1080, 494] width 87 height 9
type input "L-Martini Dulce"
click at [1062, 536] on button "Nuevo artículo" at bounding box center [1045, 531] width 70 height 19
click at [1054, 529] on input "optionsTable" at bounding box center [1080, 527] width 87 height 9
drag, startPoint x: 1062, startPoint y: 533, endPoint x: 1095, endPoint y: 546, distance: 35.2
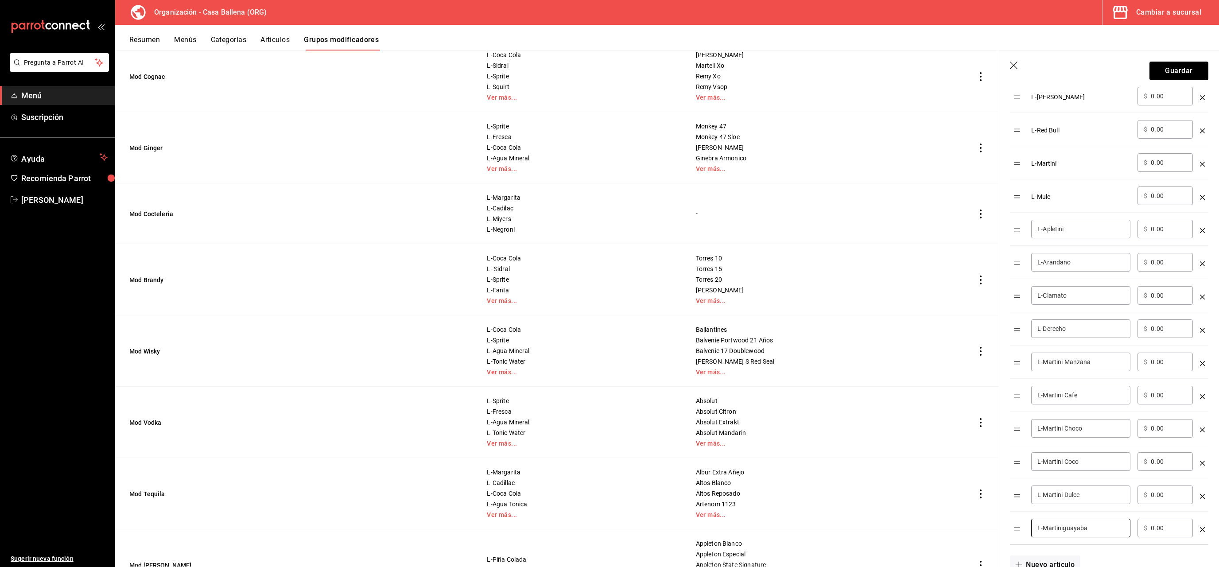
click at [1064, 532] on input "L-Martiniguayaba" at bounding box center [1080, 527] width 87 height 9
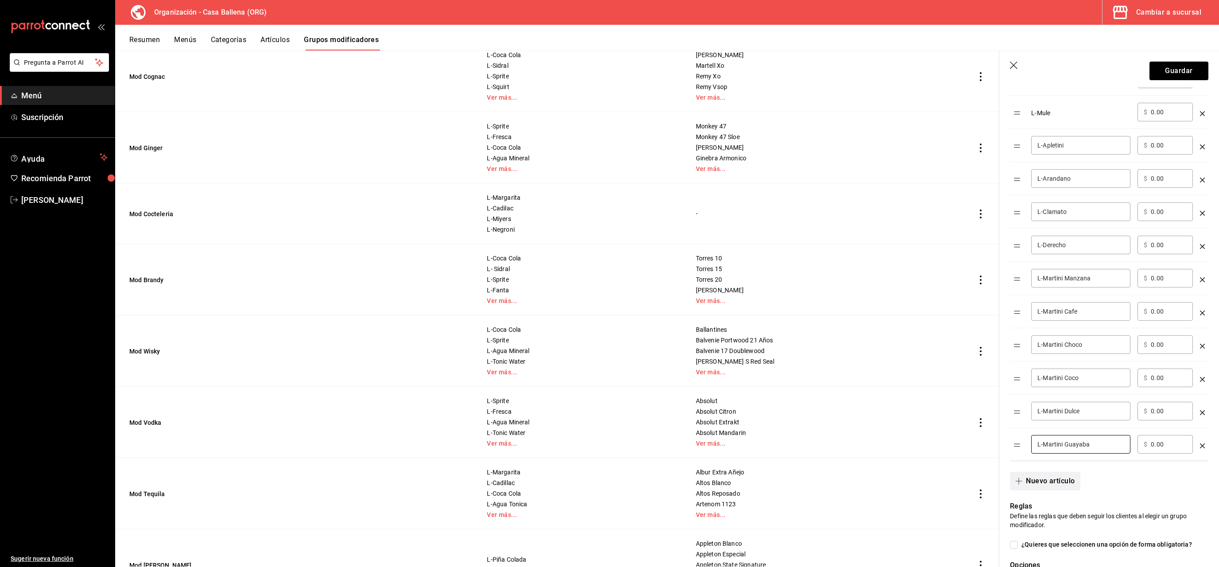
type input "L-Martini Guayaba"
click at [1040, 484] on button "Nuevo artículo" at bounding box center [1045, 481] width 70 height 19
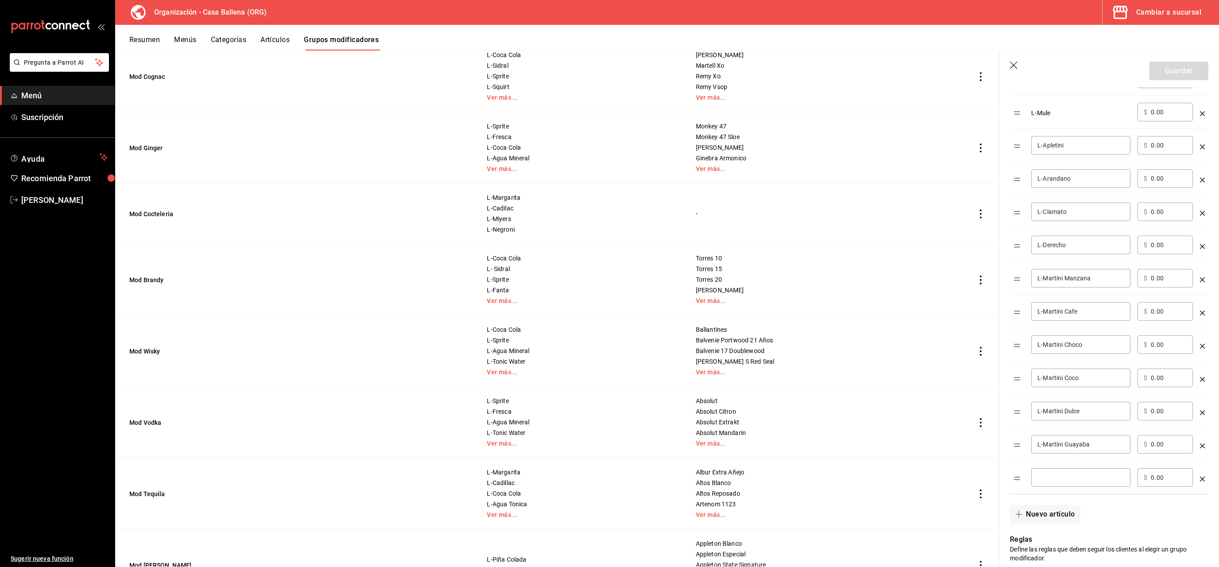
click at [1054, 476] on div "​" at bounding box center [1080, 477] width 99 height 19
type input "L-Martini Mango"
click at [1057, 519] on button "Nuevo artículo" at bounding box center [1045, 514] width 70 height 19
click at [1052, 515] on input "optionsTable" at bounding box center [1080, 510] width 87 height 9
drag, startPoint x: 1066, startPoint y: 514, endPoint x: 1172, endPoint y: 517, distance: 105.5
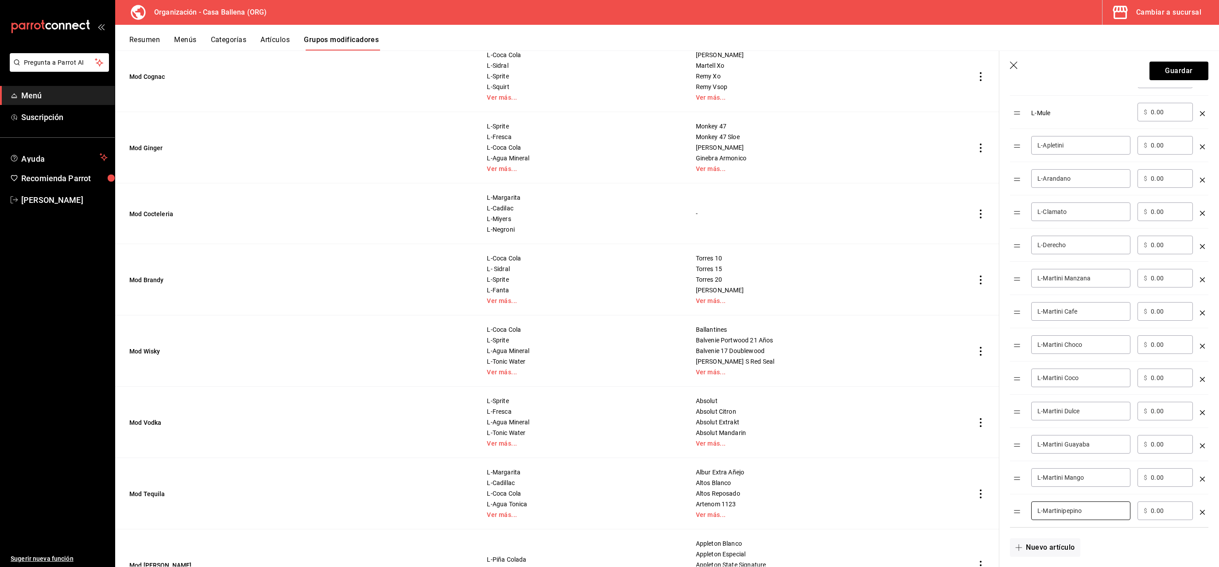
click at [1124, 515] on input "L-Martinipepino" at bounding box center [1080, 510] width 87 height 9
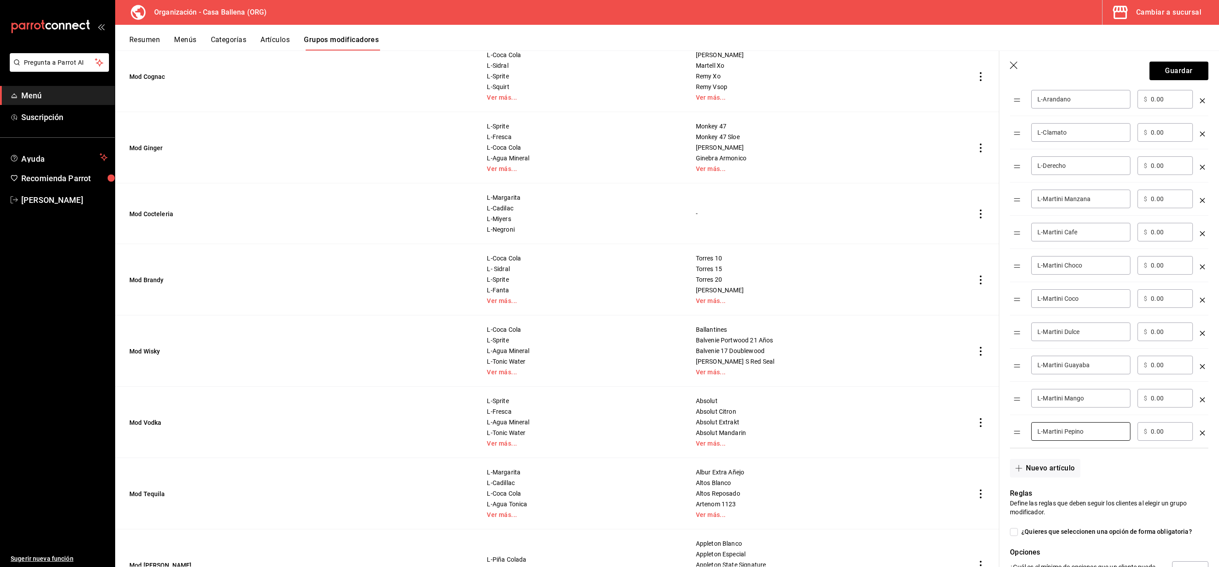
scroll to position [754, 0]
type input "L-Martini Pepino"
click at [1051, 471] on button "Nuevo artículo" at bounding box center [1045, 463] width 70 height 19
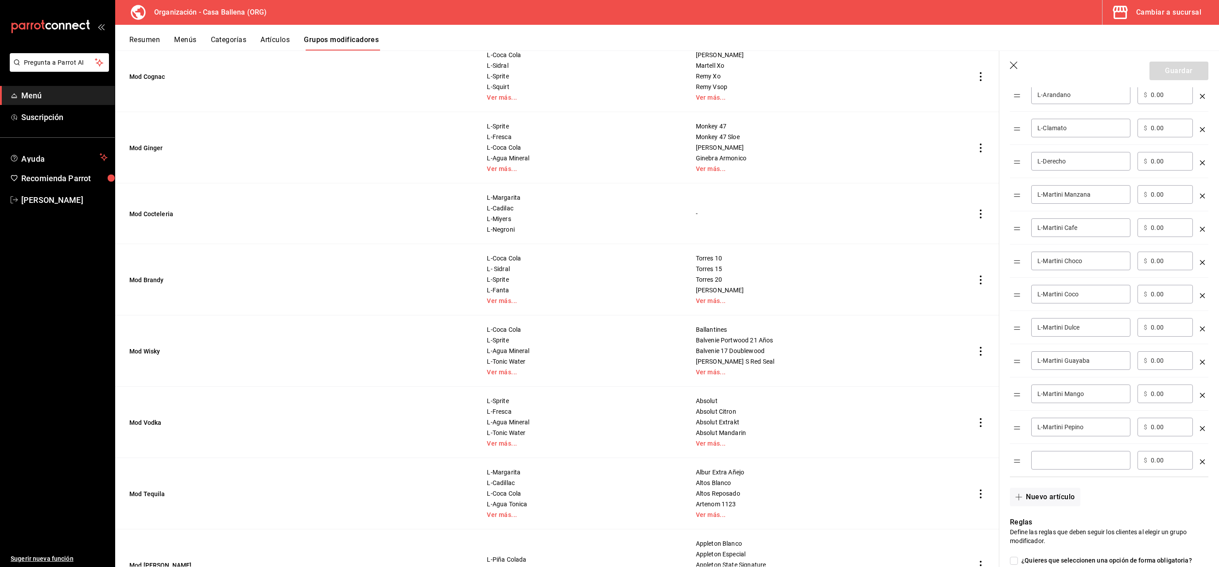
click at [1054, 465] on input "optionsTable" at bounding box center [1080, 460] width 87 height 9
click at [1046, 501] on button "Nuevo artículo" at bounding box center [1045, 497] width 70 height 19
click at [1045, 465] on input "L Martini Seco" at bounding box center [1080, 460] width 87 height 9
type input "L-Martini Seco"
click at [1071, 497] on input "optionsTable" at bounding box center [1080, 493] width 87 height 9
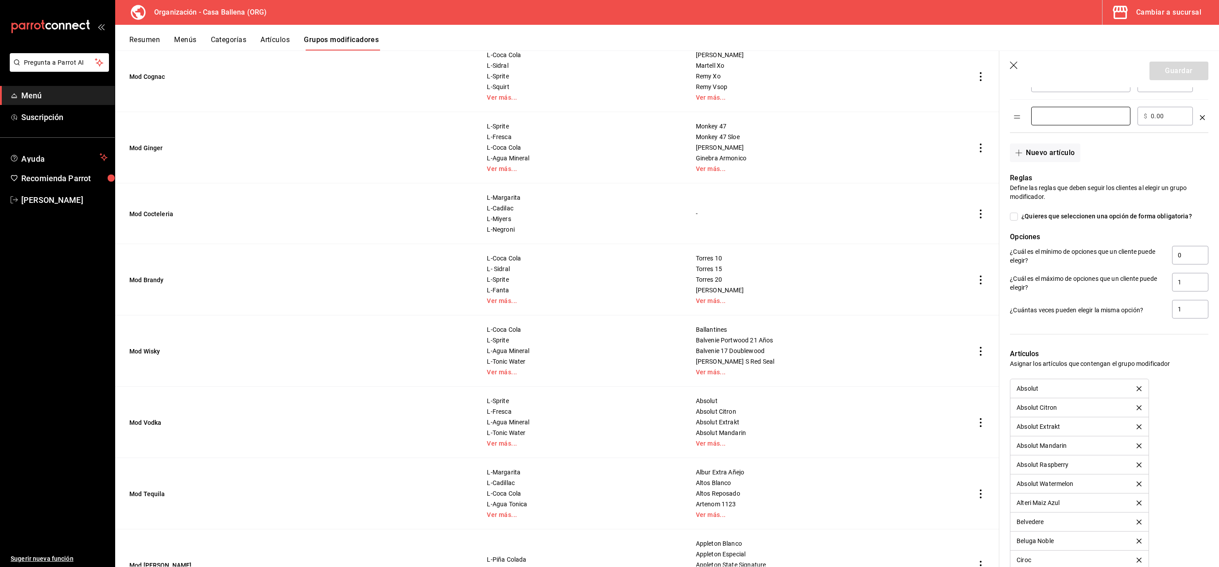
scroll to position [963, 0]
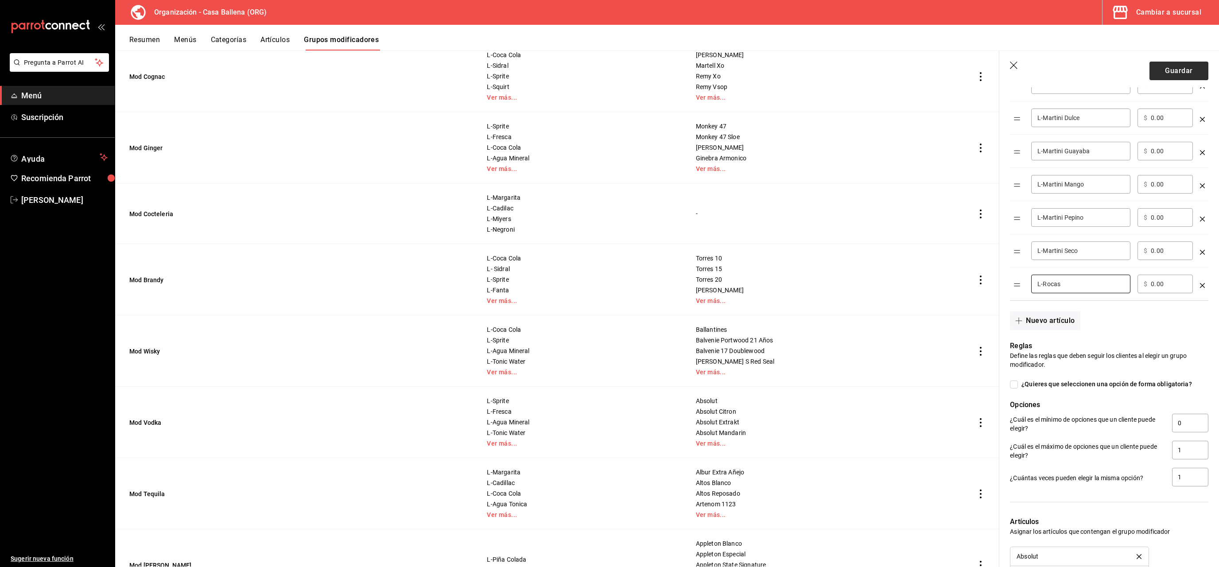
type input "L-Rocas"
click at [1162, 75] on button "Guardar" at bounding box center [1178, 71] width 59 height 19
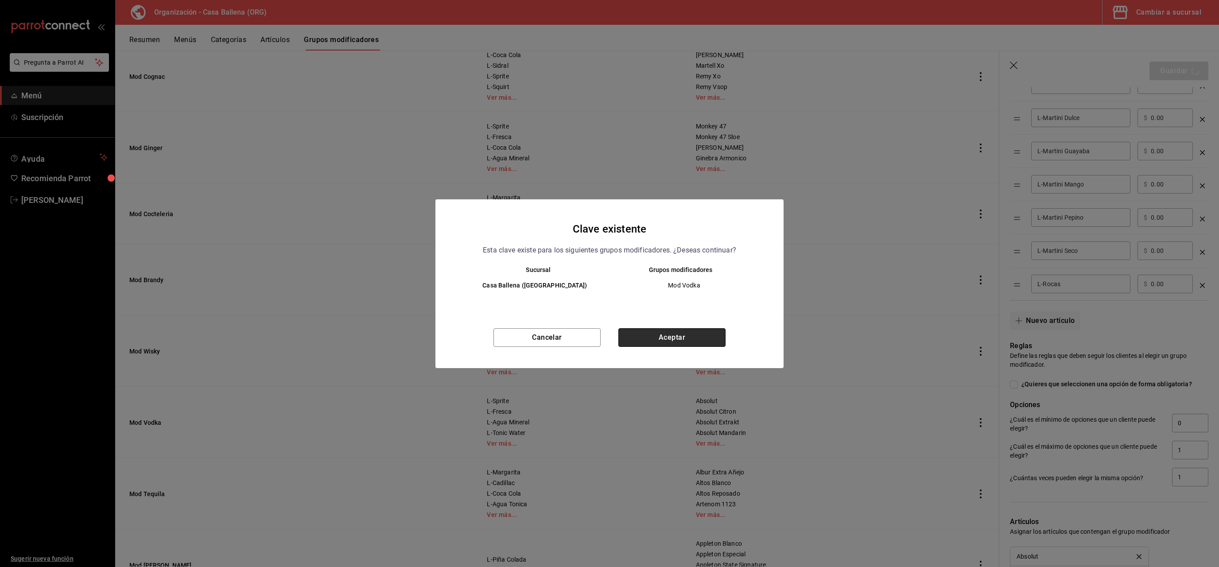
click at [687, 337] on button "Aceptar" at bounding box center [671, 337] width 107 height 19
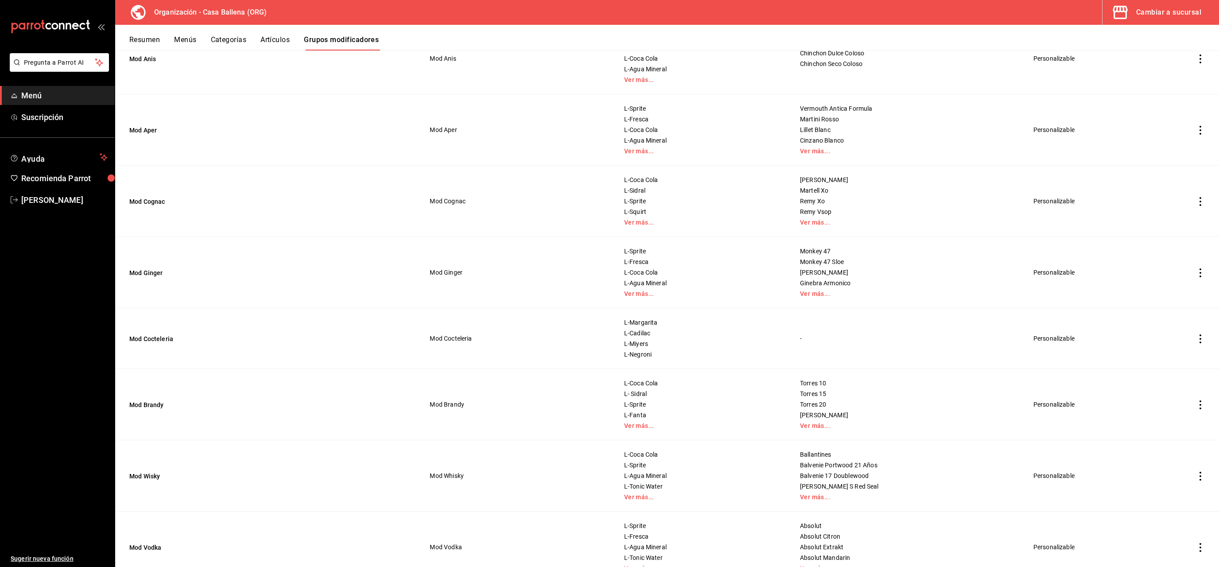
scroll to position [167, 0]
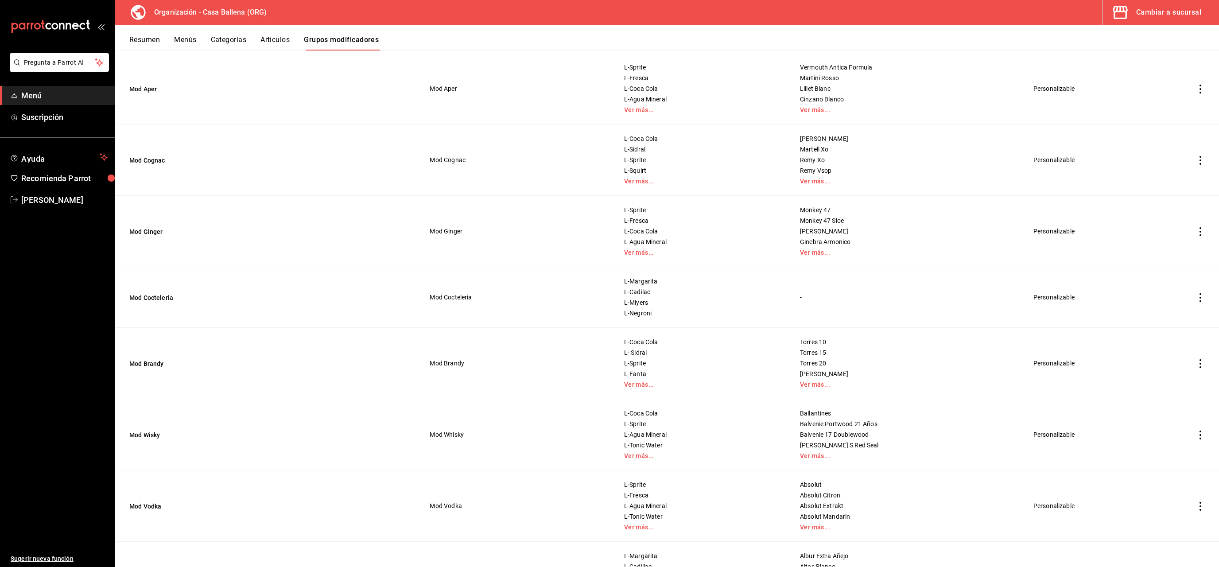
click at [1203, 435] on icon "actions" at bounding box center [1200, 434] width 9 height 9
click at [1170, 454] on span "Editar" at bounding box center [1173, 456] width 23 height 9
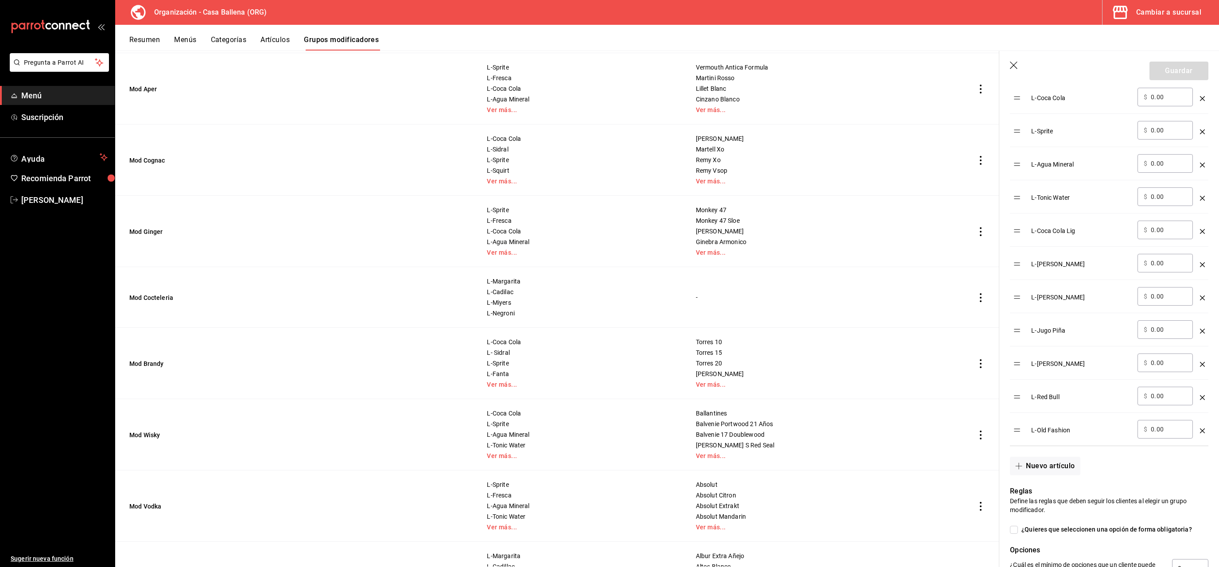
scroll to position [335, 0]
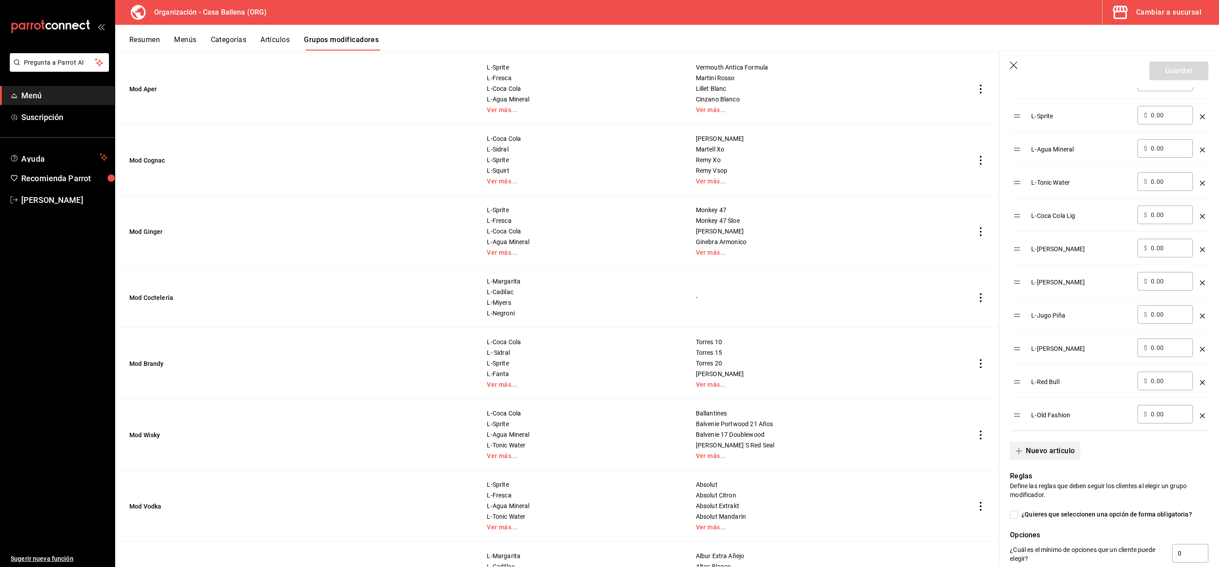
click at [1052, 457] on button "Nuevo artículo" at bounding box center [1045, 451] width 70 height 19
click at [1058, 451] on input "optionsTable" at bounding box center [1080, 447] width 87 height 9
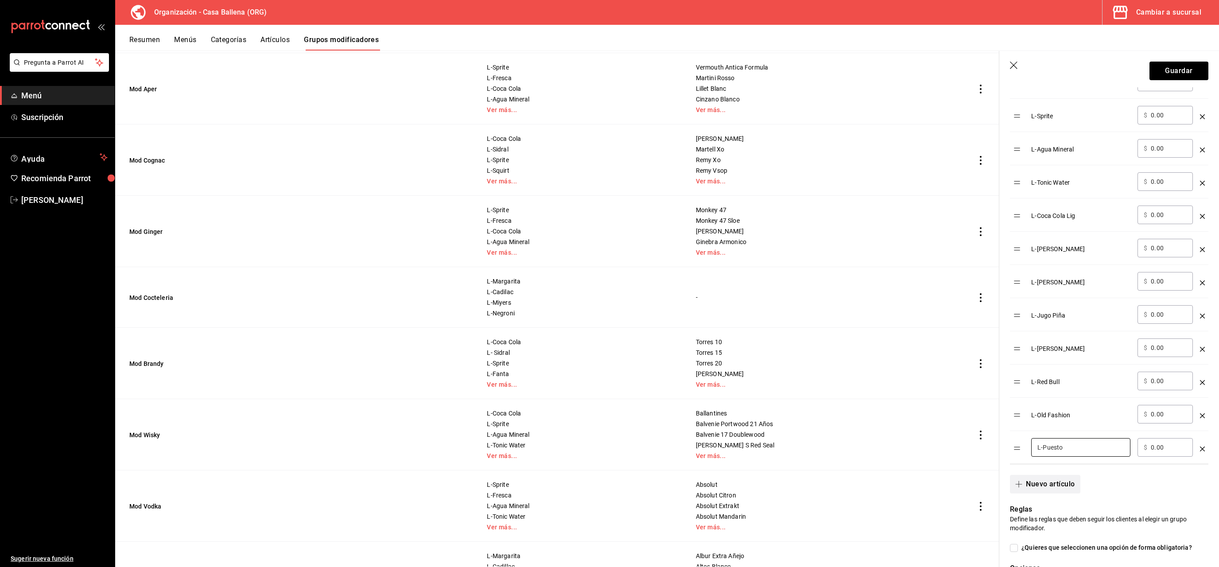
type input "L-Puesto"
click at [1043, 485] on button "Nuevo artículo" at bounding box center [1045, 484] width 70 height 19
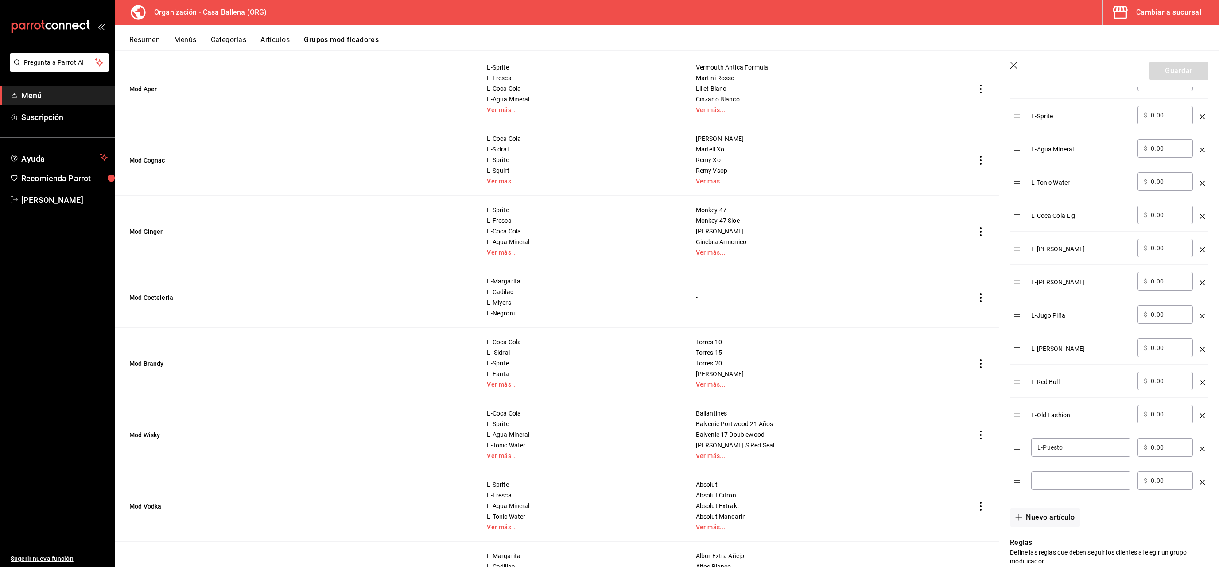
drag, startPoint x: 1041, startPoint y: 479, endPoint x: 1039, endPoint y: 488, distance: 9.1
click at [1040, 481] on input "optionsTable" at bounding box center [1080, 480] width 87 height 9
type input "L-Derecho"
click at [1037, 515] on button "Nuevo artículo" at bounding box center [1045, 517] width 70 height 19
click at [1046, 515] on input "optionsTable" at bounding box center [1080, 513] width 87 height 9
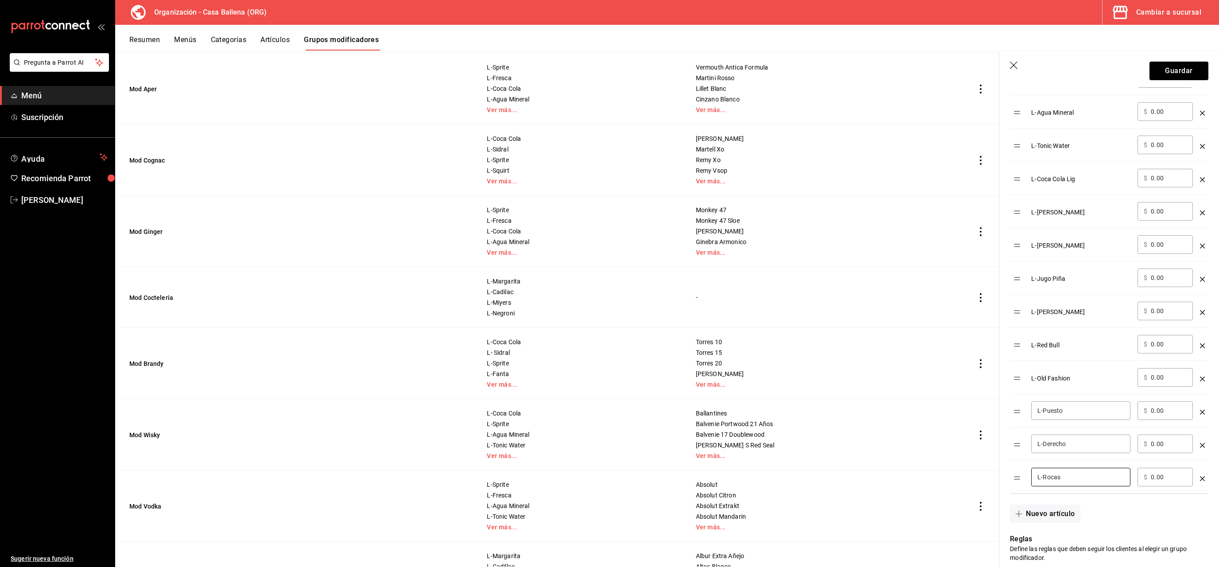
scroll to position [419, 0]
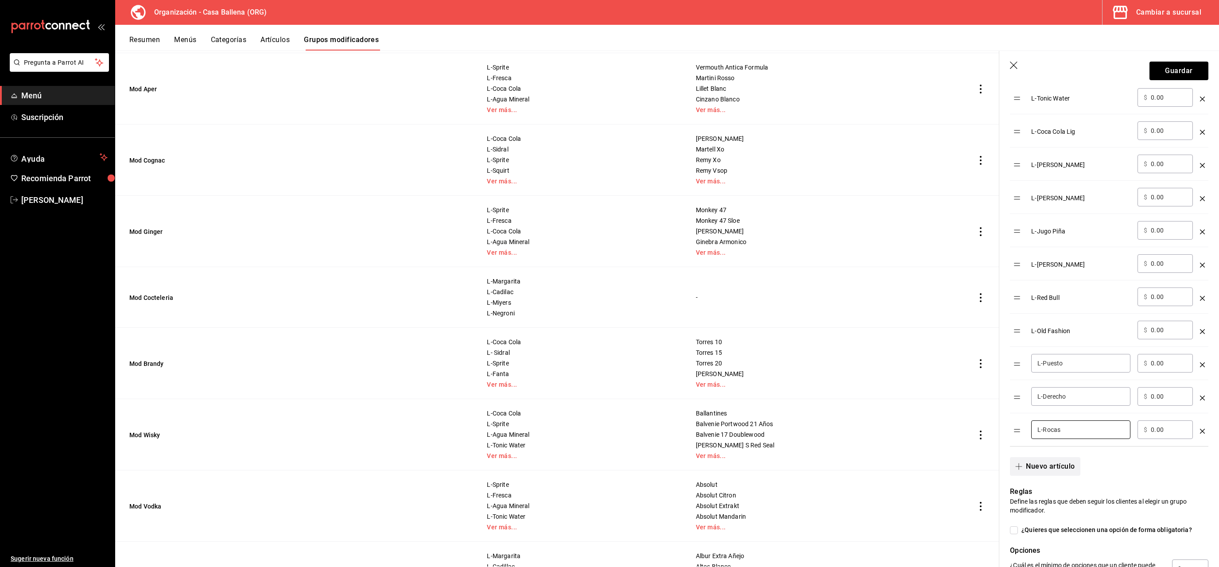
type input "L-Rocas"
click at [1049, 469] on button "Nuevo artículo" at bounding box center [1045, 466] width 70 height 19
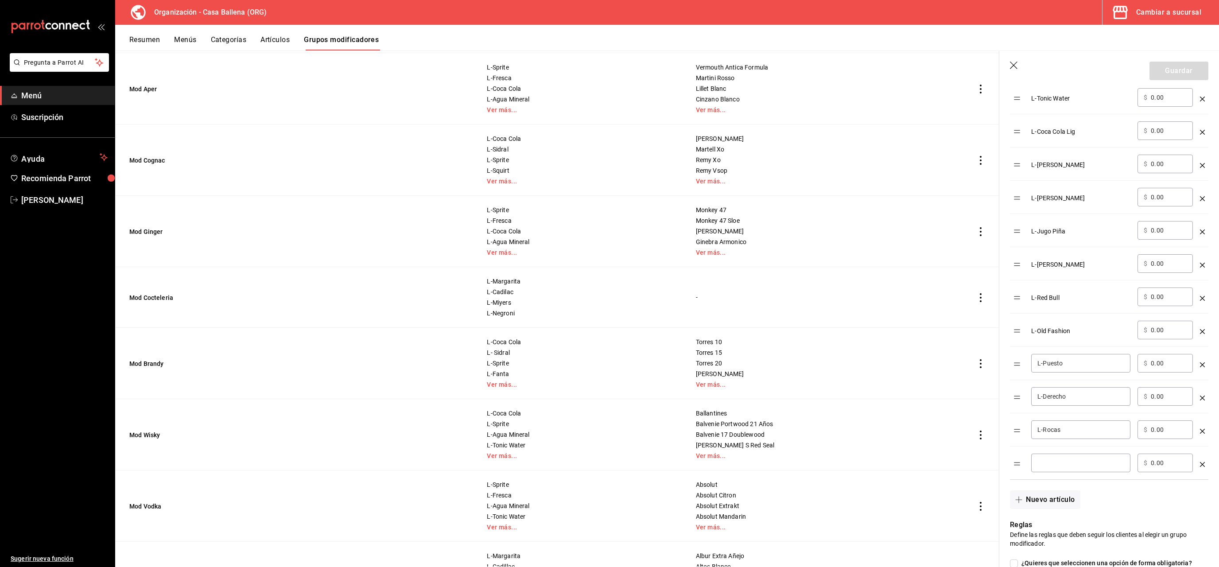
click at [1049, 460] on div "​" at bounding box center [1080, 463] width 99 height 19
drag, startPoint x: 1046, startPoint y: 467, endPoint x: 1088, endPoint y: 486, distance: 46.6
click at [1046, 467] on input "L-mahathan" at bounding box center [1080, 462] width 87 height 9
type input "L-Mahathan"
click at [1049, 501] on button "Nuevo artículo" at bounding box center [1045, 499] width 70 height 19
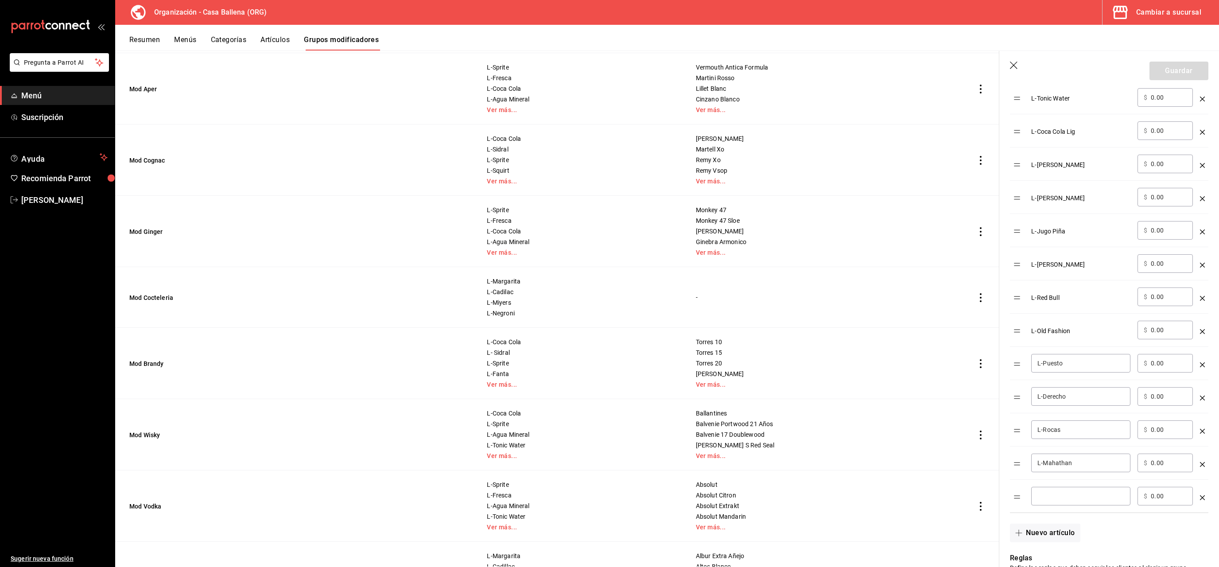
click at [1051, 493] on div "​" at bounding box center [1080, 496] width 99 height 19
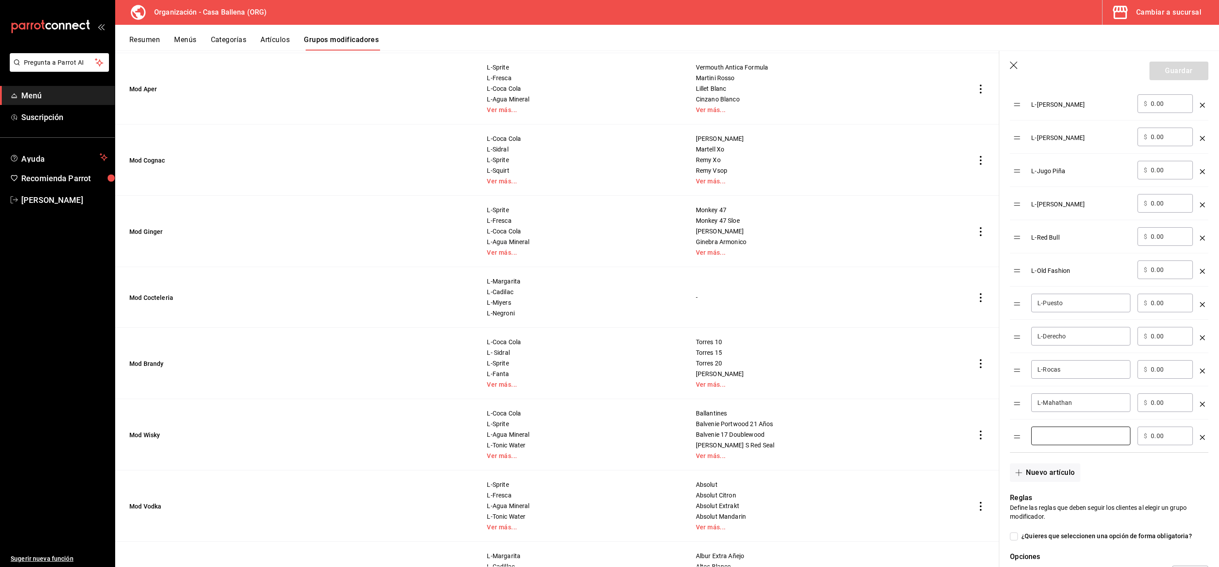
scroll to position [544, 0]
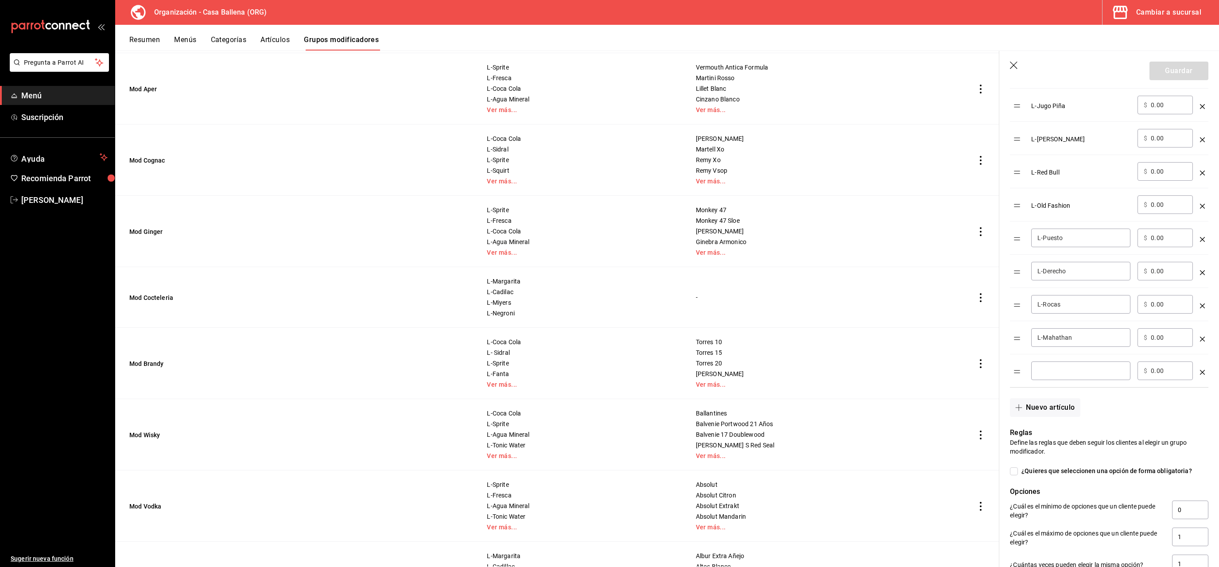
click at [1074, 375] on input "optionsTable" at bounding box center [1080, 370] width 87 height 9
type input "L-Sour"
click at [1179, 67] on button "Guardar" at bounding box center [1178, 71] width 59 height 19
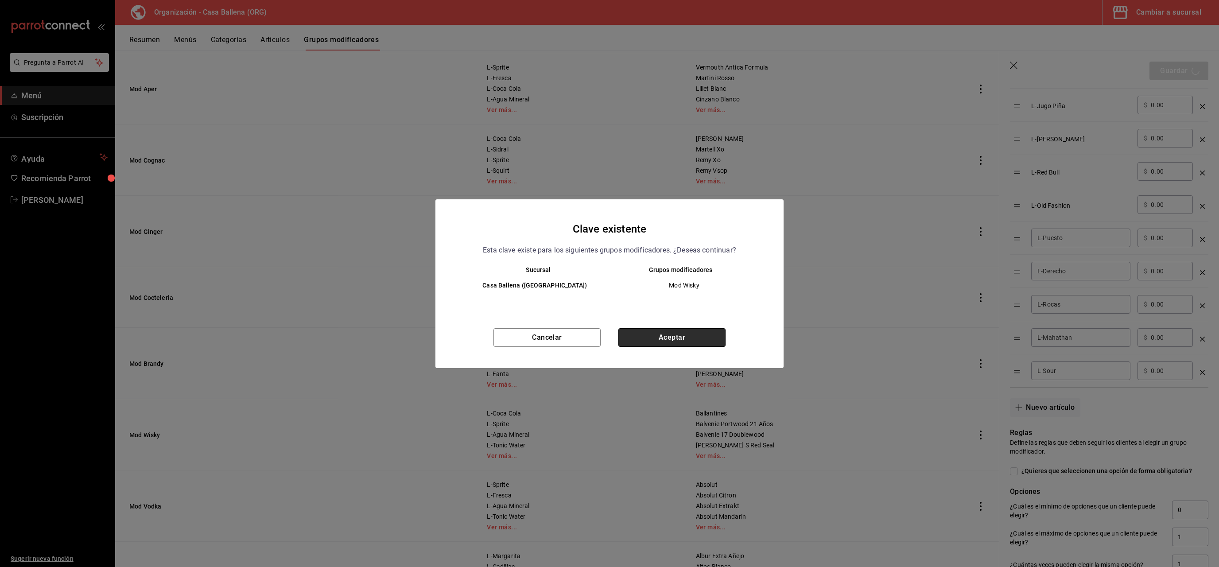
click at [686, 331] on button "Aceptar" at bounding box center [671, 337] width 107 height 19
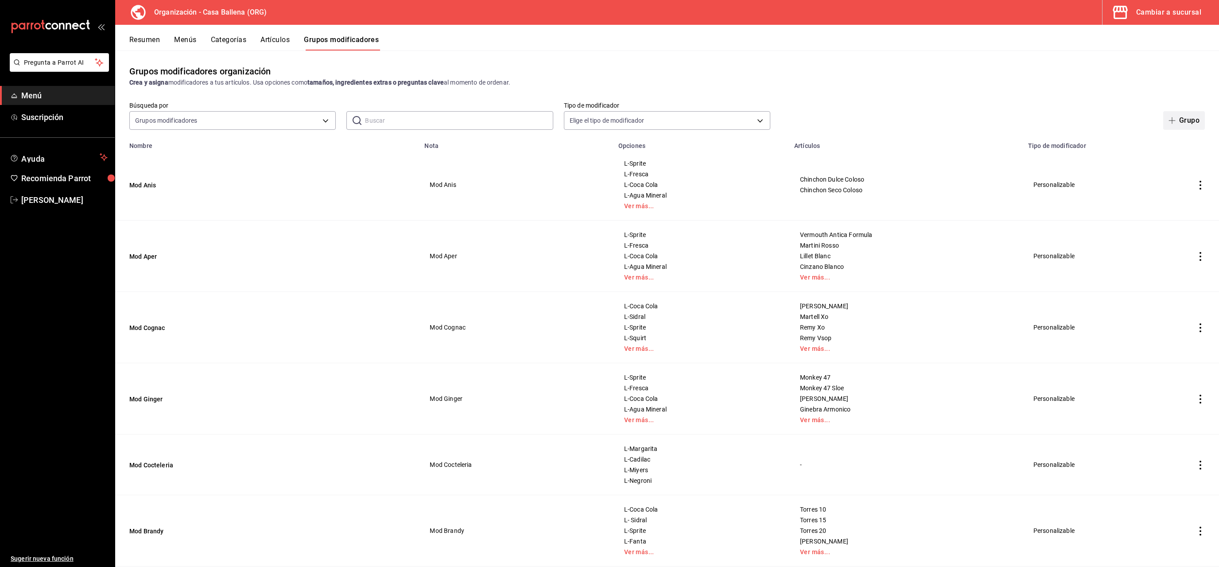
click at [1200, 123] on button "Grupo" at bounding box center [1184, 120] width 42 height 19
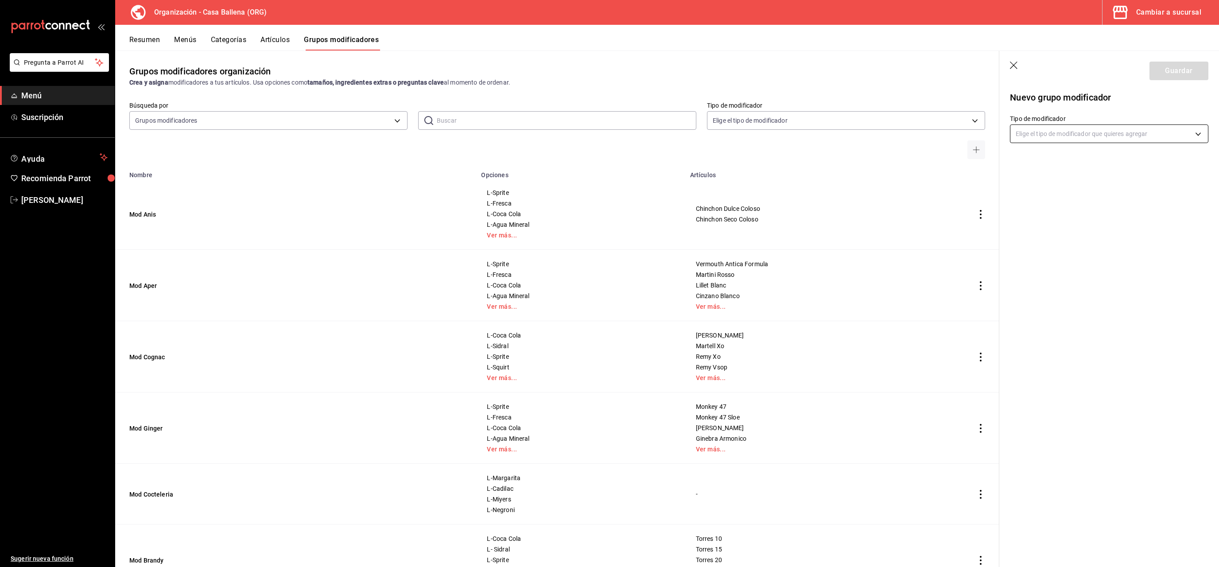
click at [1095, 139] on body "Pregunta a Parrot AI Menú Suscripción Ayuda Recomienda Parrot Carlos Velazquez …" at bounding box center [609, 283] width 1219 height 567
click at [1070, 167] on p "Personalizable" at bounding box center [1093, 163] width 151 height 9
type input "CUSTOMIZABLE"
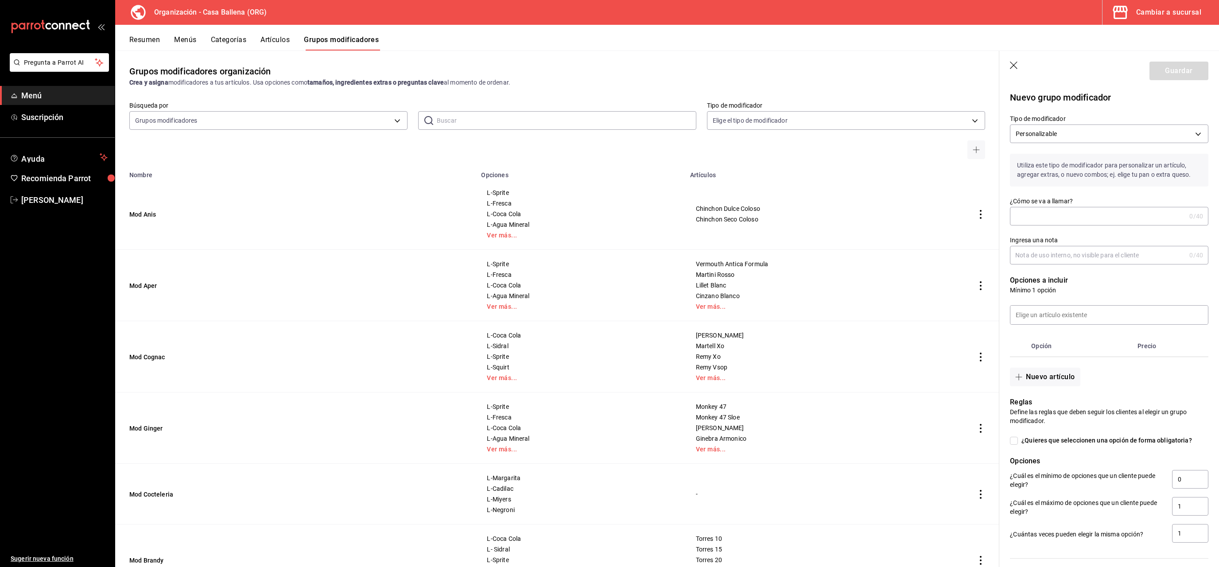
click at [1048, 214] on input "¿Cómo se va a llamar?" at bounding box center [1098, 216] width 176 height 18
type input "Mod Licor"
click at [1064, 248] on input "Ingresa una nota" at bounding box center [1098, 255] width 176 height 18
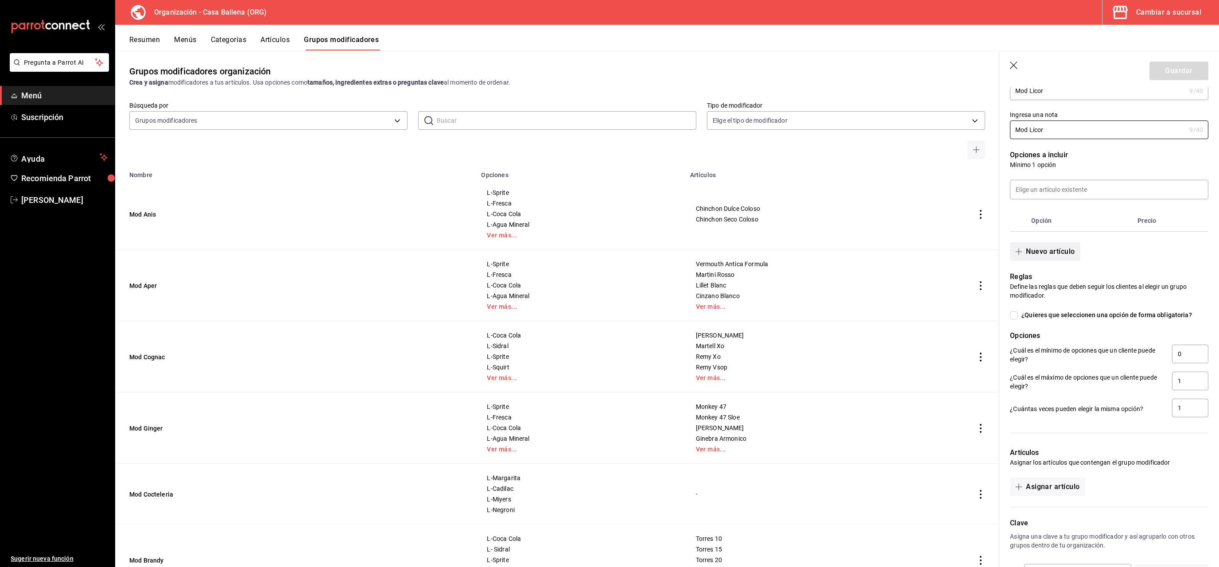
type input "Mod Licor"
click at [1059, 255] on button "Nuevo artículo" at bounding box center [1045, 251] width 70 height 19
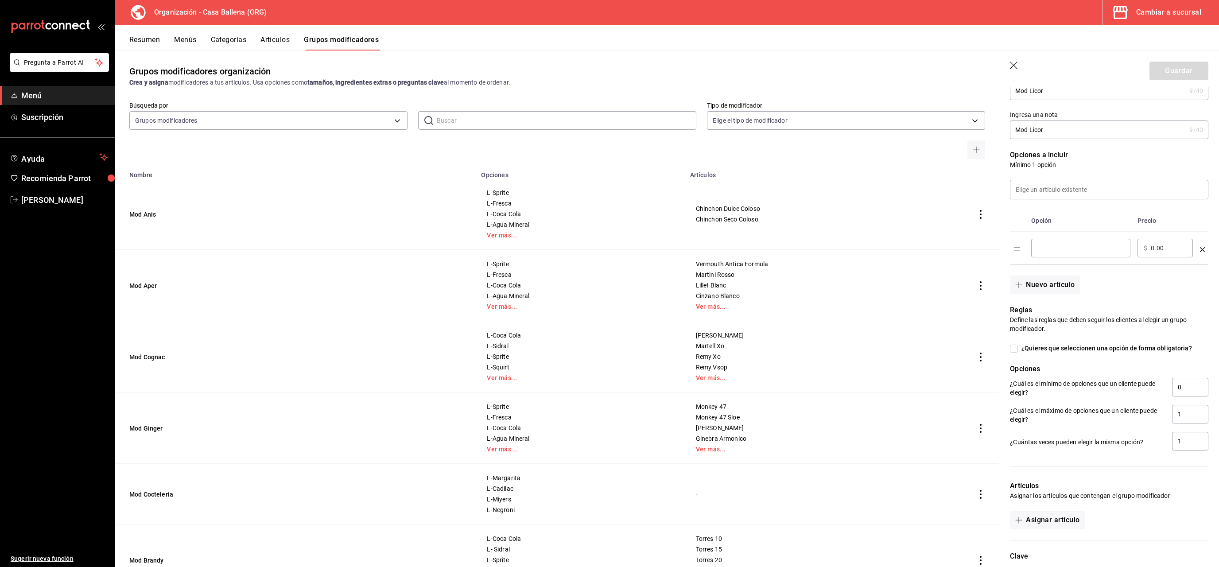
click at [1061, 248] on input "optionsTable" at bounding box center [1080, 248] width 87 height 9
drag, startPoint x: 1045, startPoint y: 246, endPoint x: 1137, endPoint y: 243, distance: 92.2
click at [1124, 244] on input "L-ferecho" at bounding box center [1080, 248] width 87 height 9
type input "L-Derecho"
click at [1068, 283] on button "Nuevo artículo" at bounding box center [1045, 284] width 70 height 19
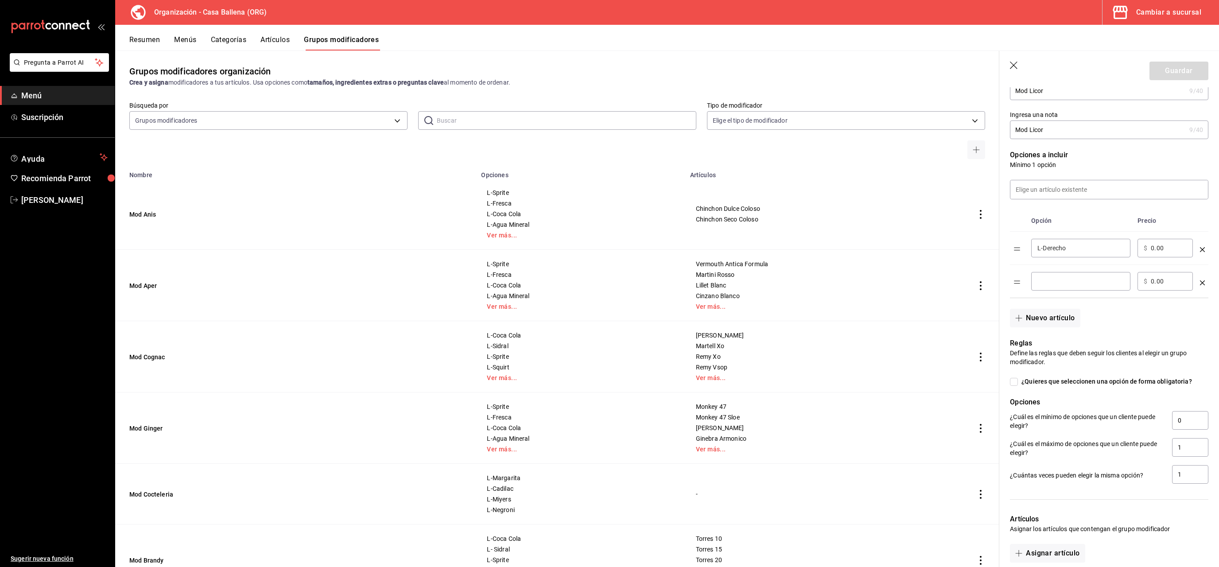
click at [1053, 284] on input "optionsTable" at bounding box center [1080, 281] width 87 height 9
type input "L-Rocas"
click at [1055, 315] on button "Nuevo artículo" at bounding box center [1045, 318] width 70 height 19
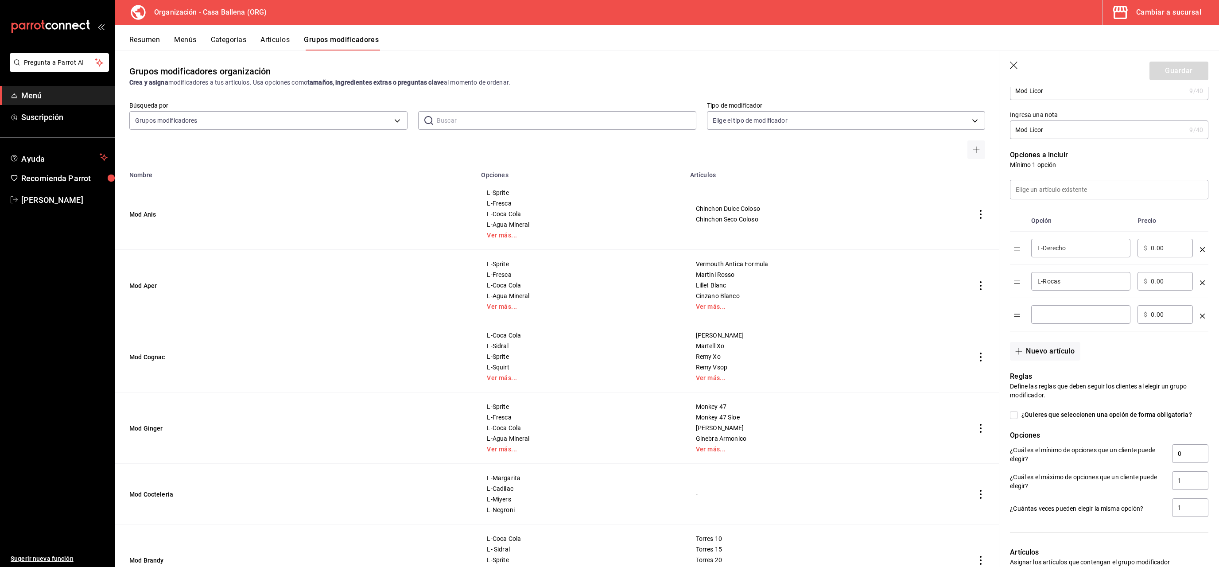
click at [1052, 313] on input "optionsTable" at bounding box center [1080, 314] width 87 height 9
type input "L-Carajillo"
click at [1183, 73] on button "Guardar" at bounding box center [1178, 71] width 59 height 19
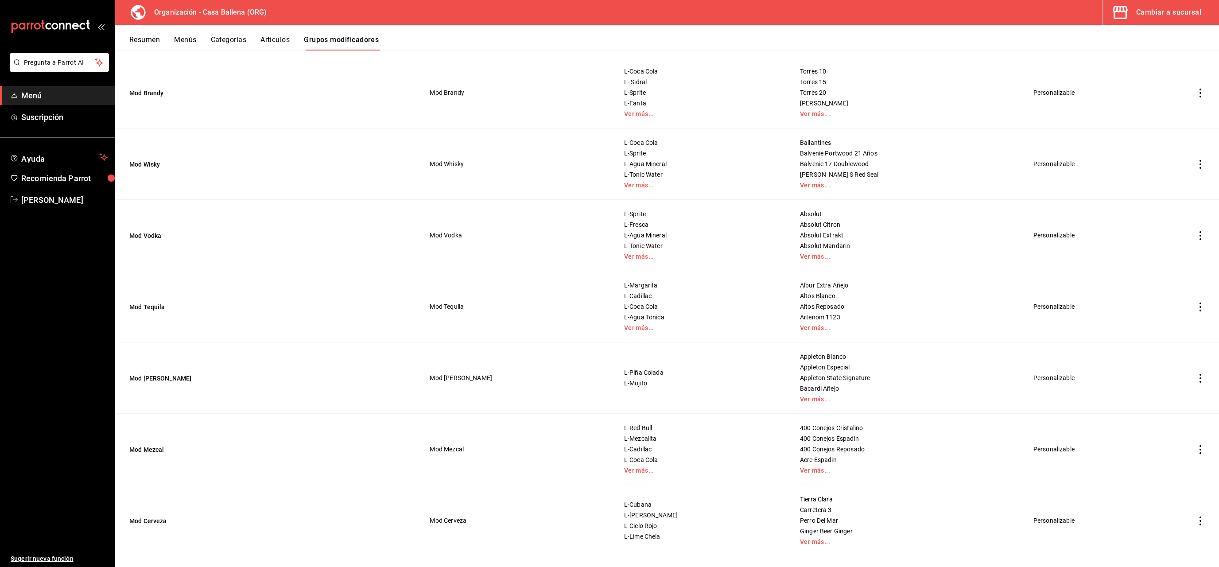
scroll to position [500, 0]
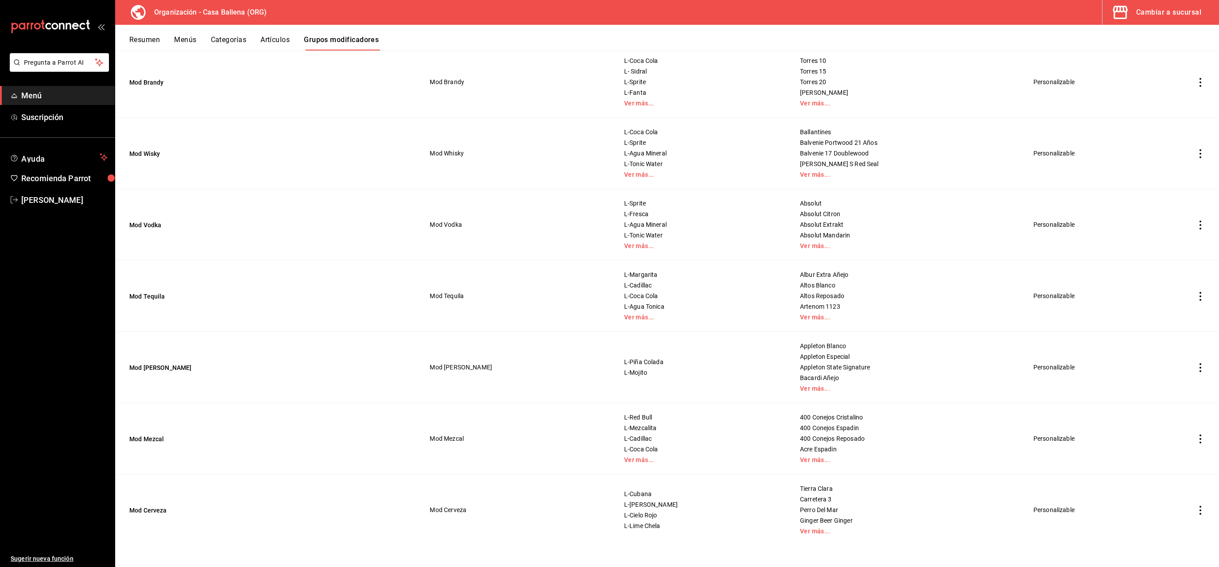
click at [1199, 438] on icon "actions" at bounding box center [1200, 438] width 9 height 9
click at [1160, 456] on div at bounding box center [1154, 459] width 16 height 11
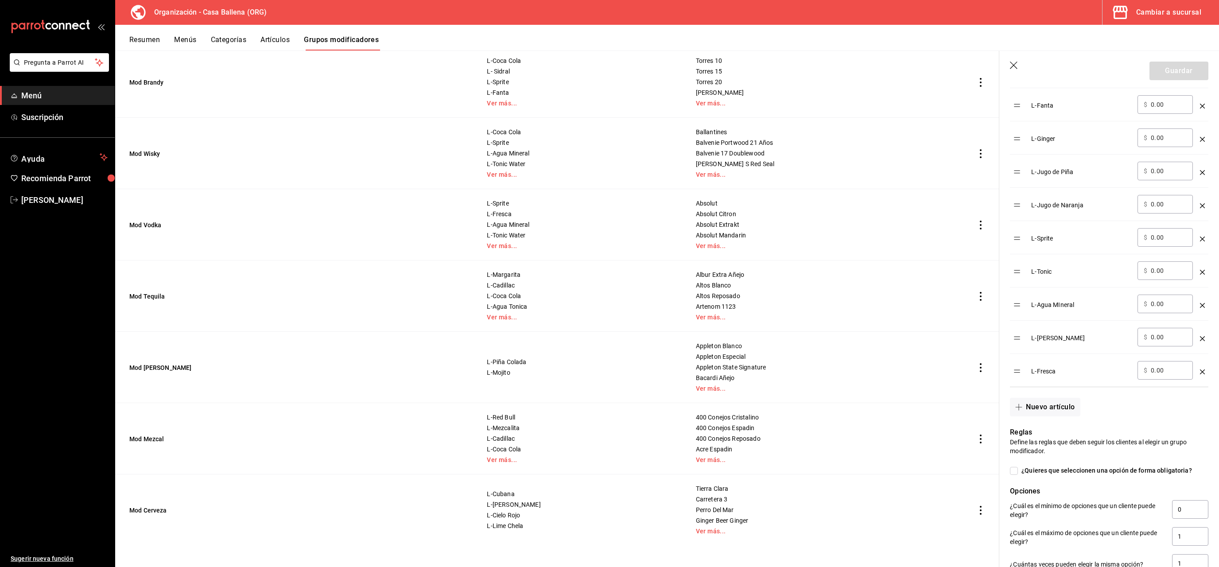
scroll to position [503, 0]
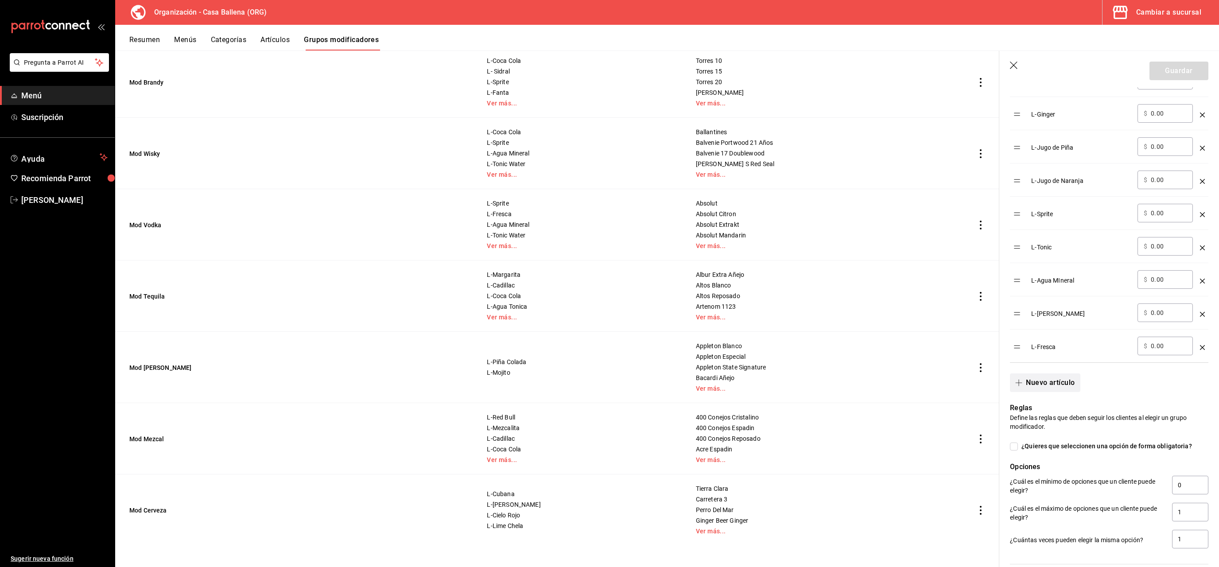
click at [1061, 385] on button "Nuevo artículo" at bounding box center [1045, 382] width 70 height 19
click at [1052, 387] on div "​" at bounding box center [1080, 379] width 99 height 19
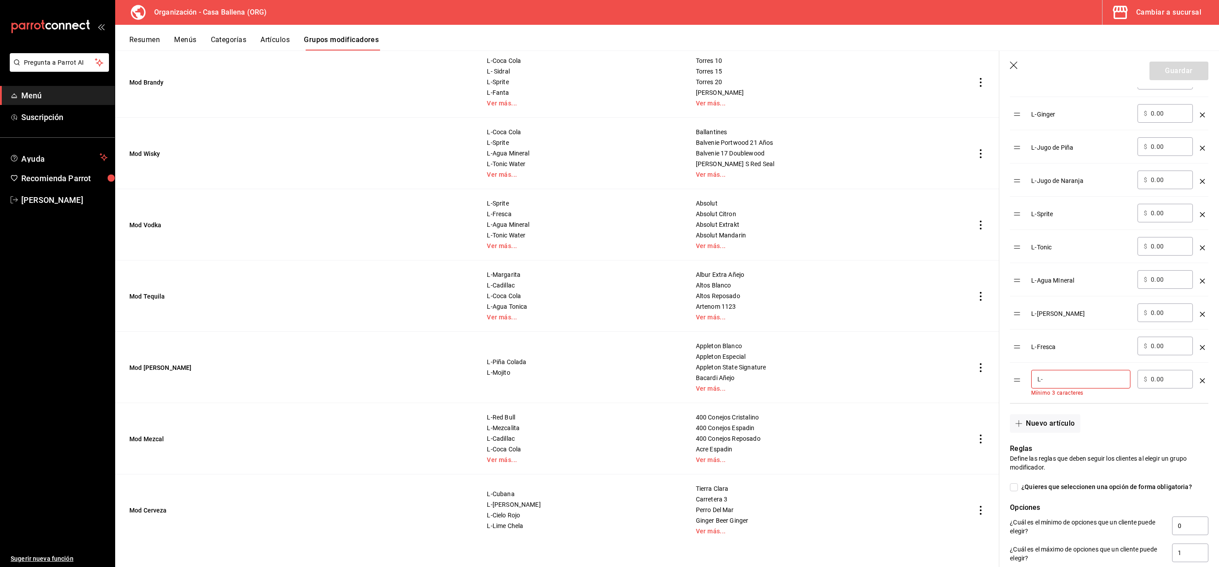
type input "L"
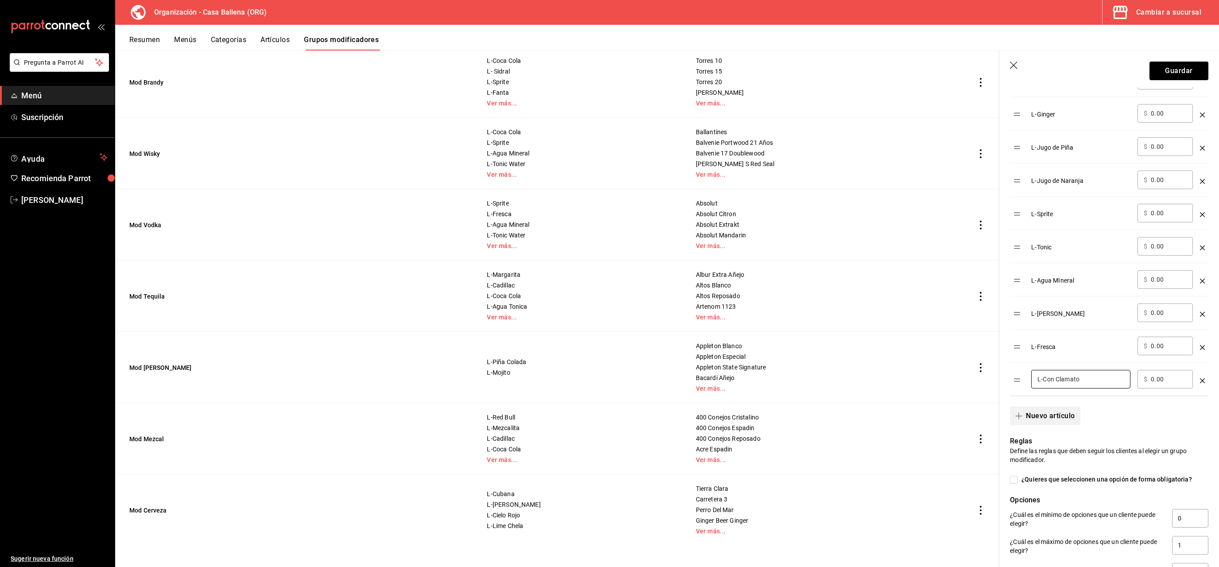
type input "L-Con Clamato"
click at [1045, 416] on button "Nuevo artículo" at bounding box center [1045, 416] width 70 height 19
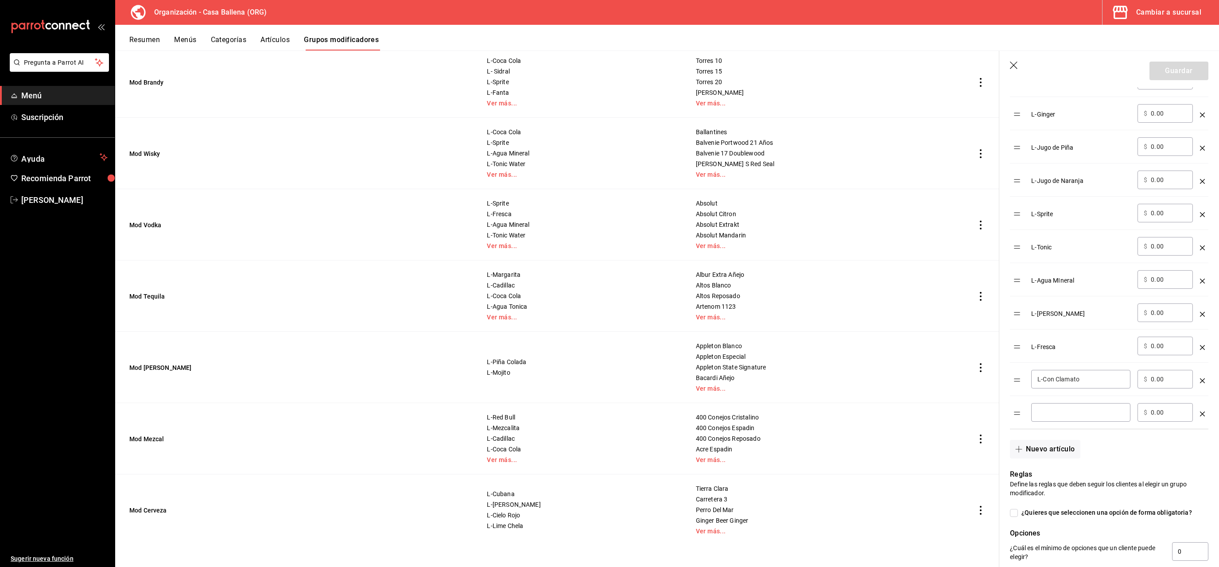
click at [1062, 413] on input "optionsTable" at bounding box center [1080, 412] width 87 height 9
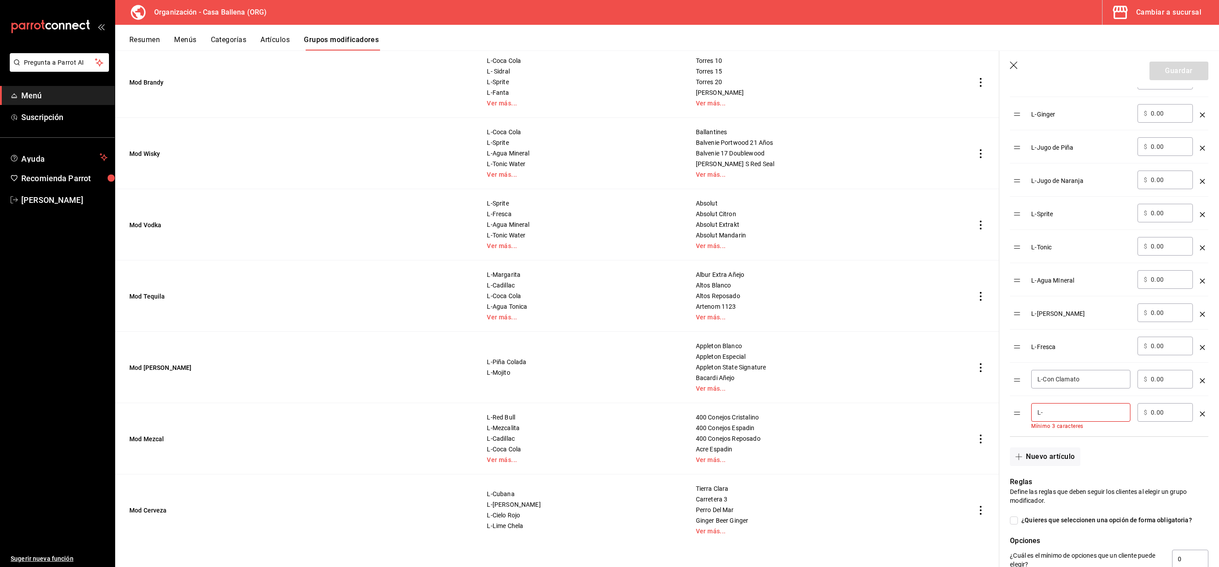
scroll to position [628, 0]
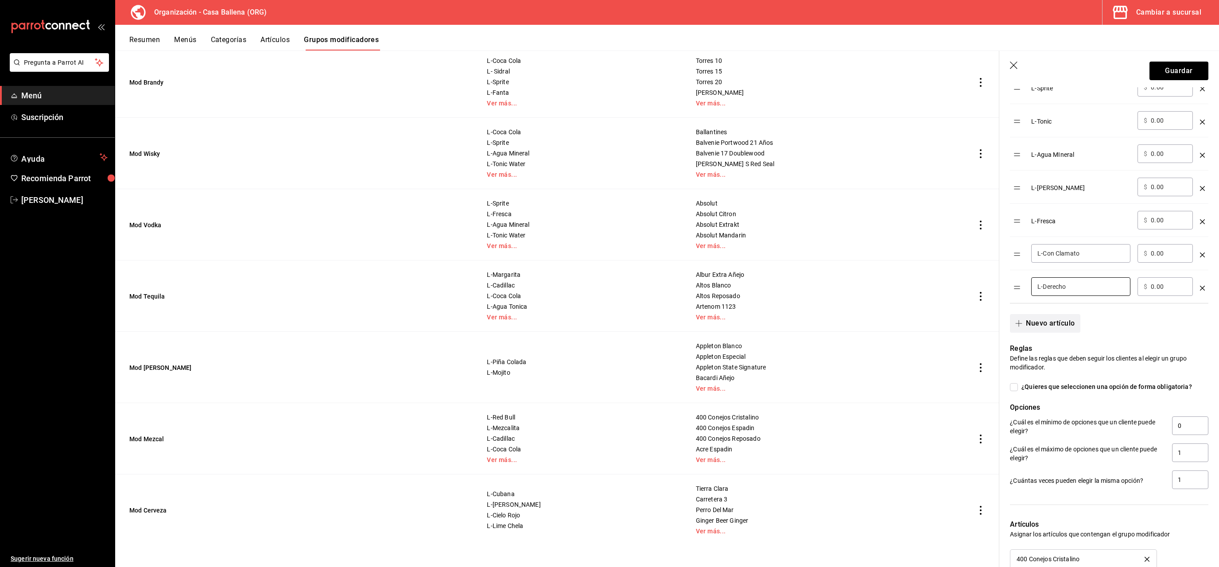
type input "L-Derecho"
click at [1051, 327] on button "Nuevo artículo" at bounding box center [1045, 323] width 70 height 19
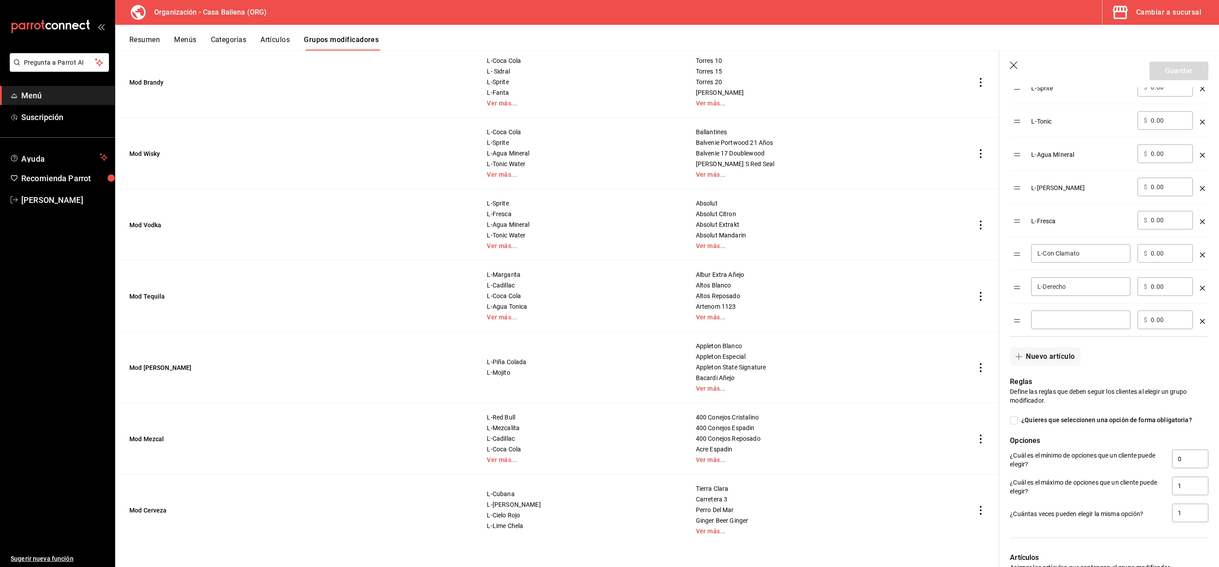
click at [1066, 324] on input "optionsTable" at bounding box center [1080, 319] width 87 height 9
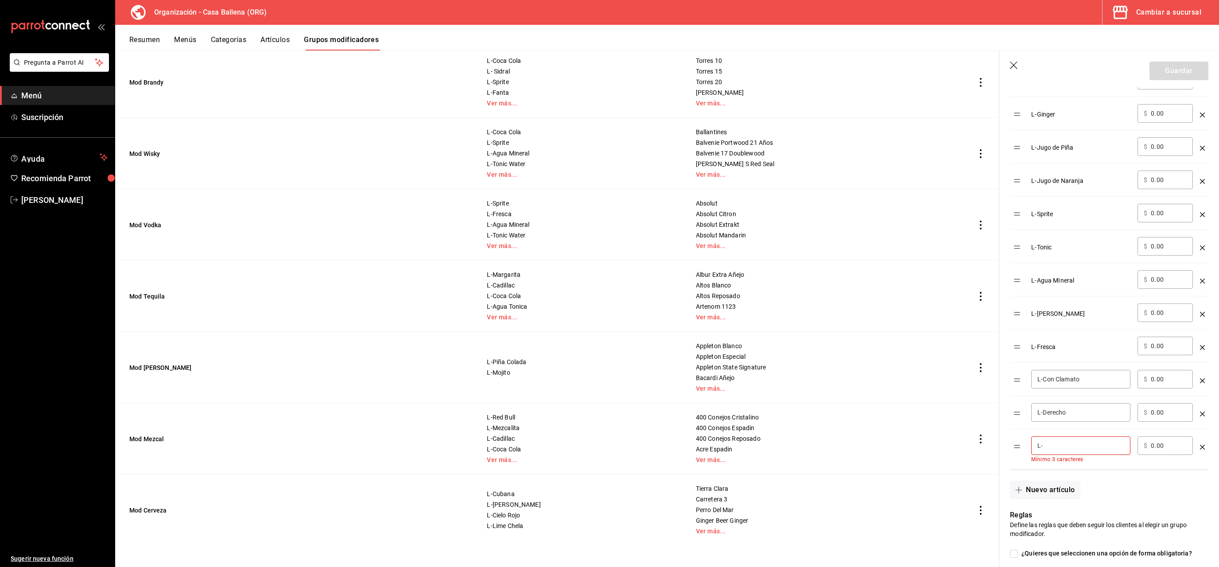
scroll to position [670, 0]
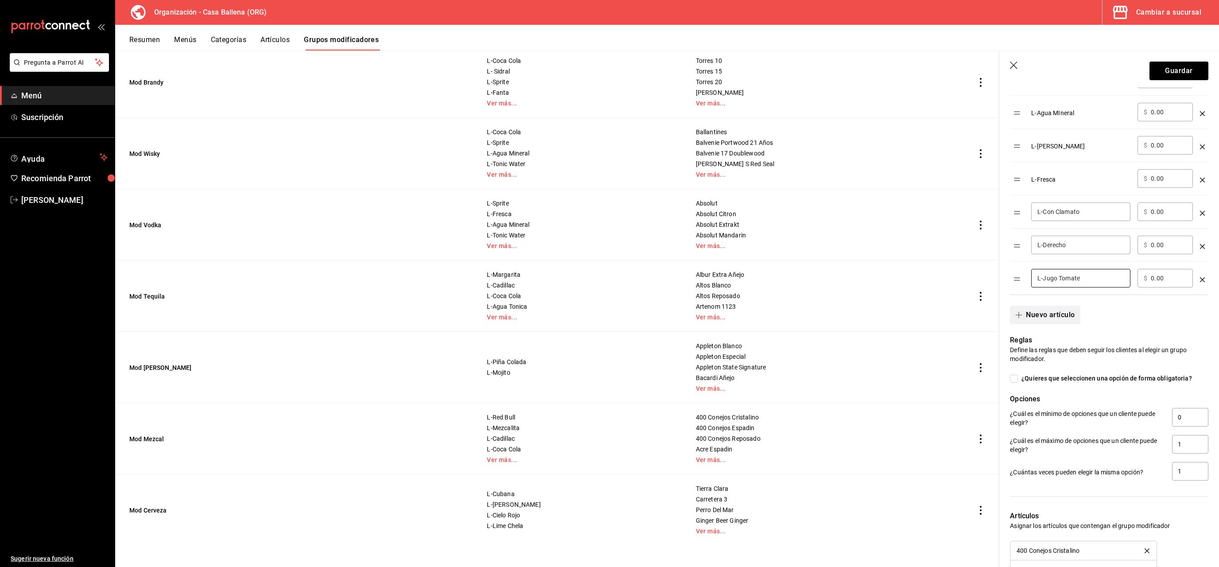
type input "L-Jugo Tomate"
click at [1046, 318] on button "Nuevo artículo" at bounding box center [1045, 315] width 70 height 19
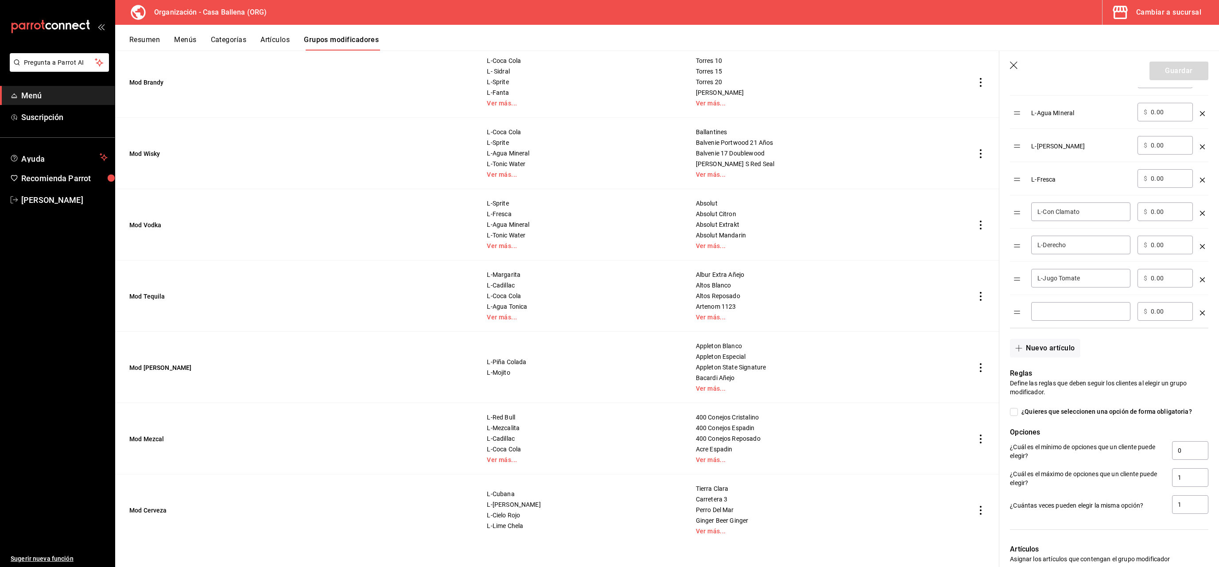
click at [1046, 321] on div "​" at bounding box center [1080, 311] width 99 height 19
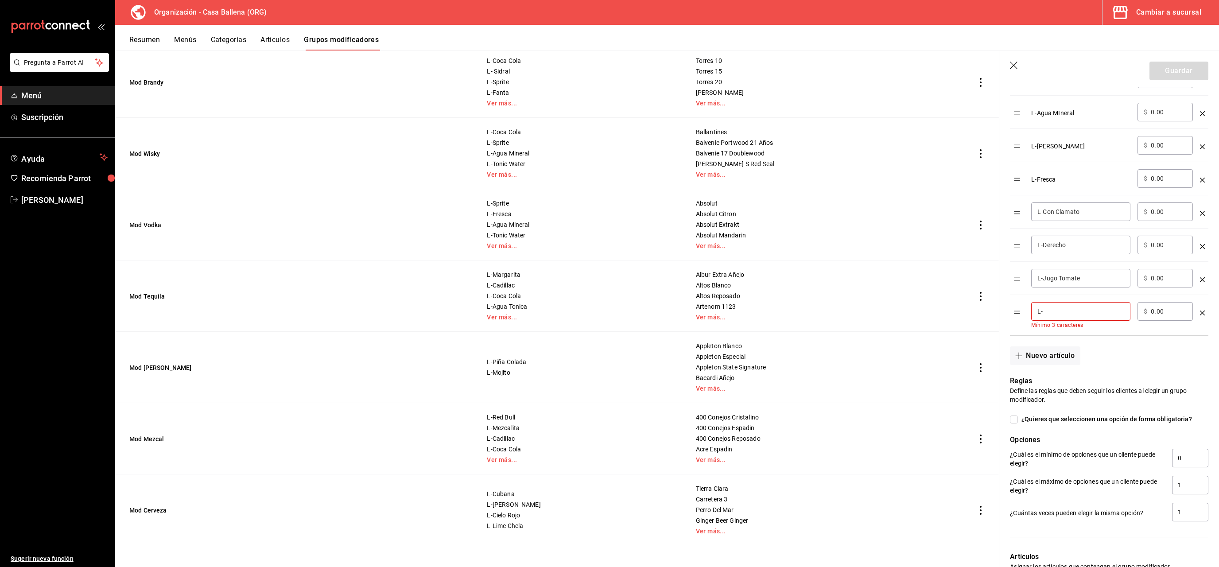
click at [1082, 311] on input "L-" at bounding box center [1080, 311] width 87 height 9
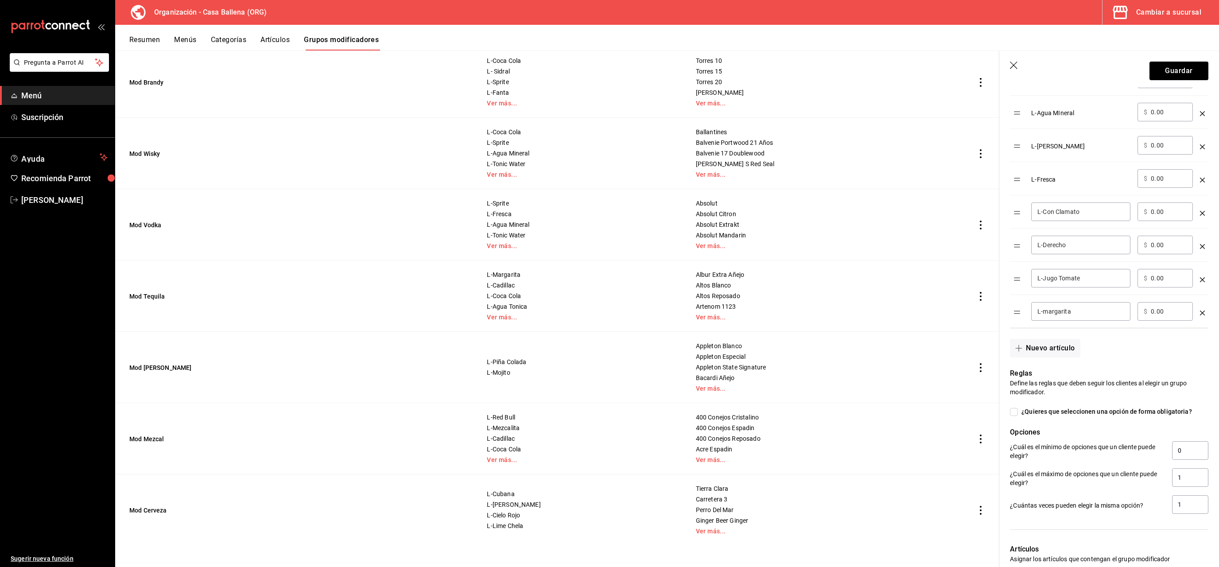
drag, startPoint x: 1049, startPoint y: 315, endPoint x: 1130, endPoint y: 317, distance: 81.1
click at [1124, 315] on input "L-margarita" at bounding box center [1080, 311] width 87 height 9
type input "L-Margarita"
click at [1042, 353] on button "Nuevo artículo" at bounding box center [1045, 348] width 70 height 19
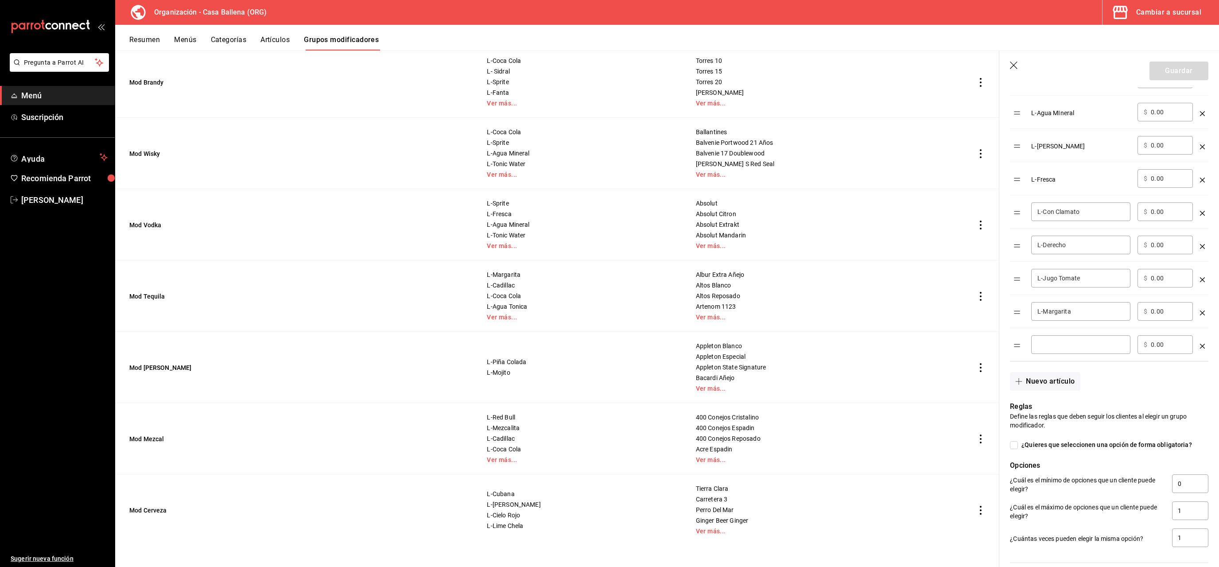
click at [1064, 349] on input "optionsTable" at bounding box center [1080, 344] width 87 height 9
type input "L-Margarita Coco"
click at [1034, 387] on button "Nuevo artículo" at bounding box center [1045, 381] width 70 height 19
drag, startPoint x: 1034, startPoint y: 387, endPoint x: 1049, endPoint y: 379, distance: 16.6
click at [1049, 379] on input "optionsTable" at bounding box center [1080, 377] width 87 height 9
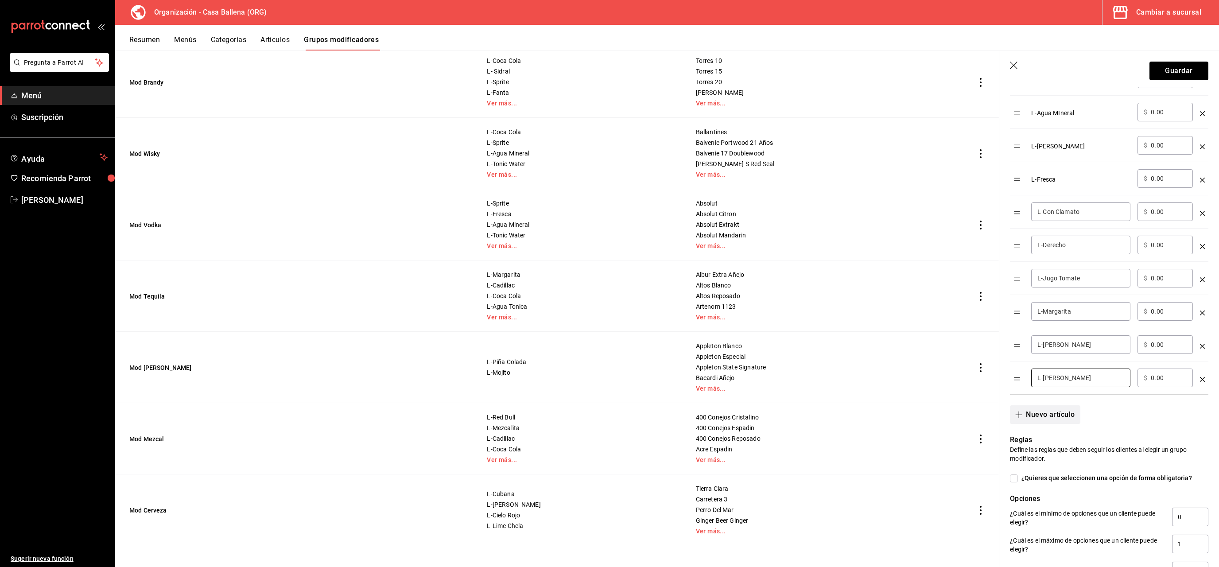
click at [1053, 419] on button "Nuevo artículo" at bounding box center [1045, 414] width 70 height 19
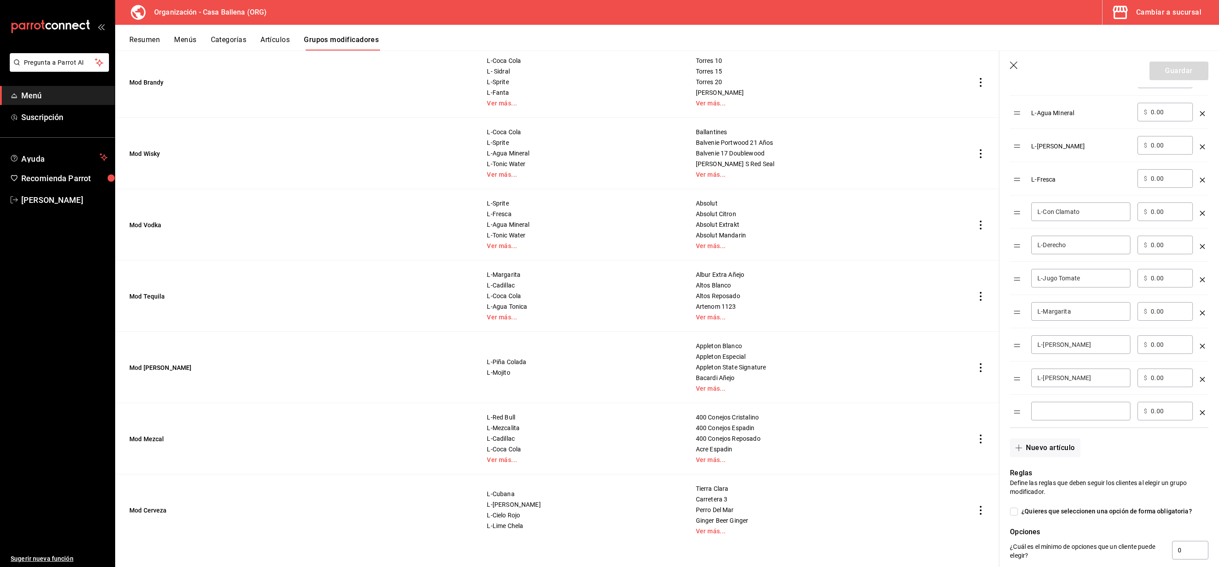
click at [1046, 382] on input "L-margarita Fresa" at bounding box center [1080, 377] width 87 height 9
type input "L-Margarita Fresa"
click at [1087, 411] on input "optionsTable" at bounding box center [1080, 411] width 87 height 9
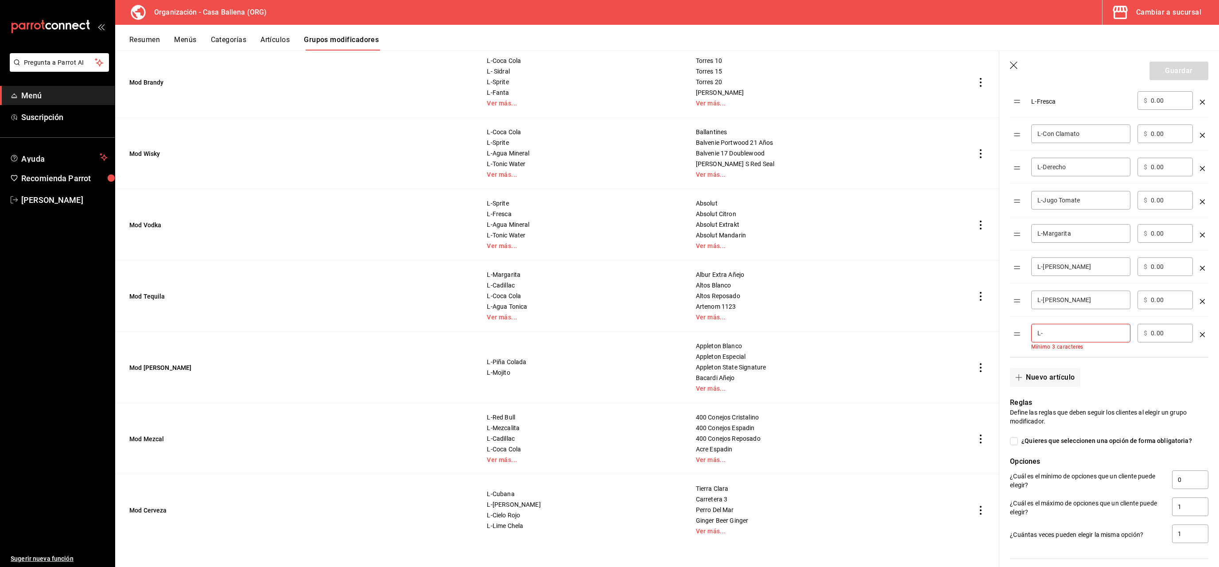
scroll to position [796, 0]
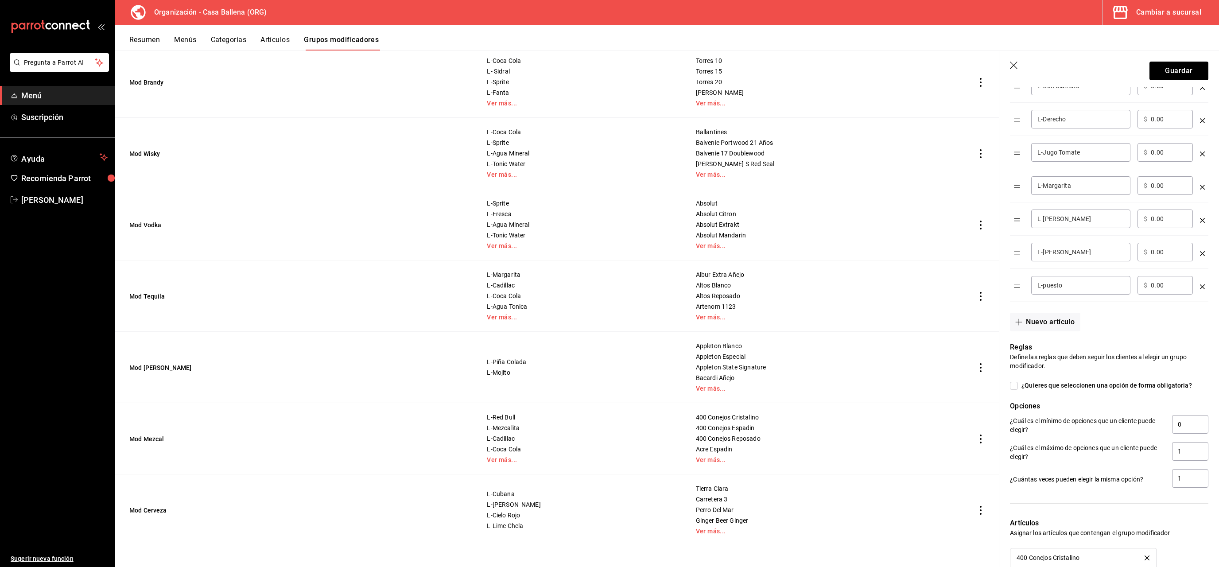
drag, startPoint x: 1042, startPoint y: 286, endPoint x: 1103, endPoint y: 275, distance: 62.0
click at [1103, 281] on input "L-puesto" at bounding box center [1080, 285] width 87 height 9
click at [1041, 290] on input "LPuesto" at bounding box center [1080, 285] width 87 height 9
type input "L-Puesto"
drag, startPoint x: 1056, startPoint y: 324, endPoint x: 1055, endPoint y: 349, distance: 24.4
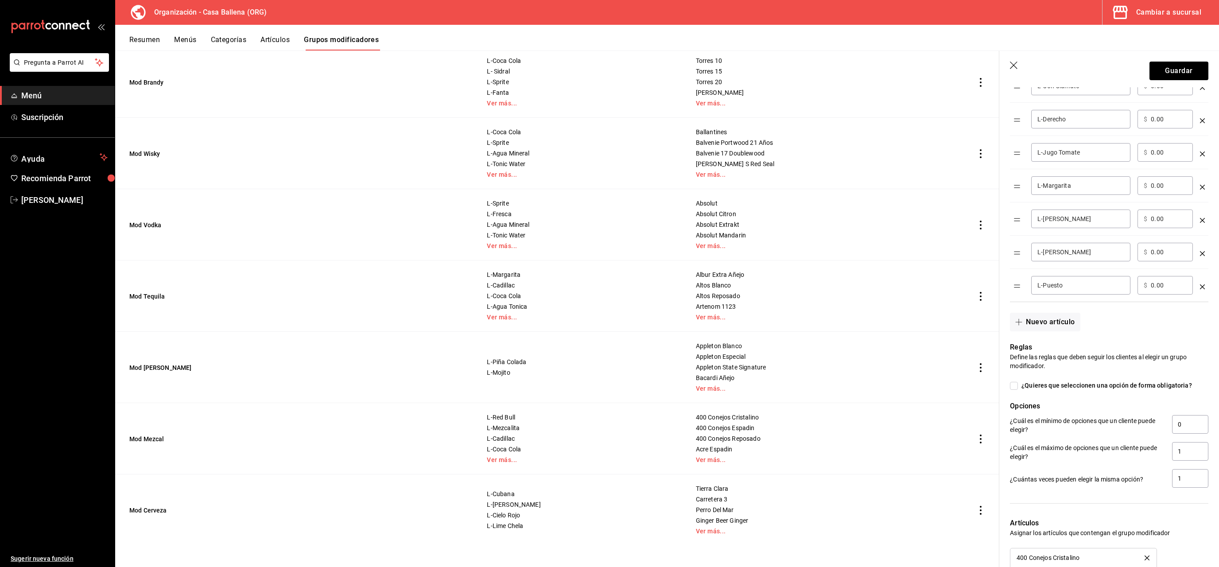
click at [1055, 324] on button "Nuevo artículo" at bounding box center [1045, 322] width 70 height 19
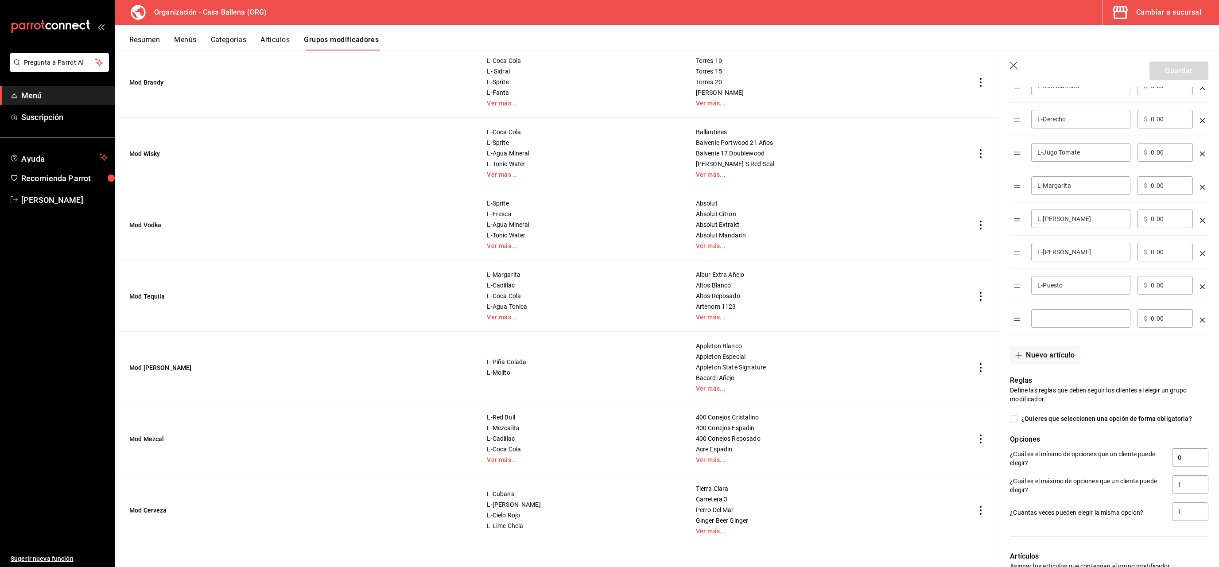
click at [1054, 323] on input "optionsTable" at bounding box center [1080, 318] width 87 height 9
type input "L-Rocas"
click at [1175, 65] on button "Guardar" at bounding box center [1178, 71] width 59 height 19
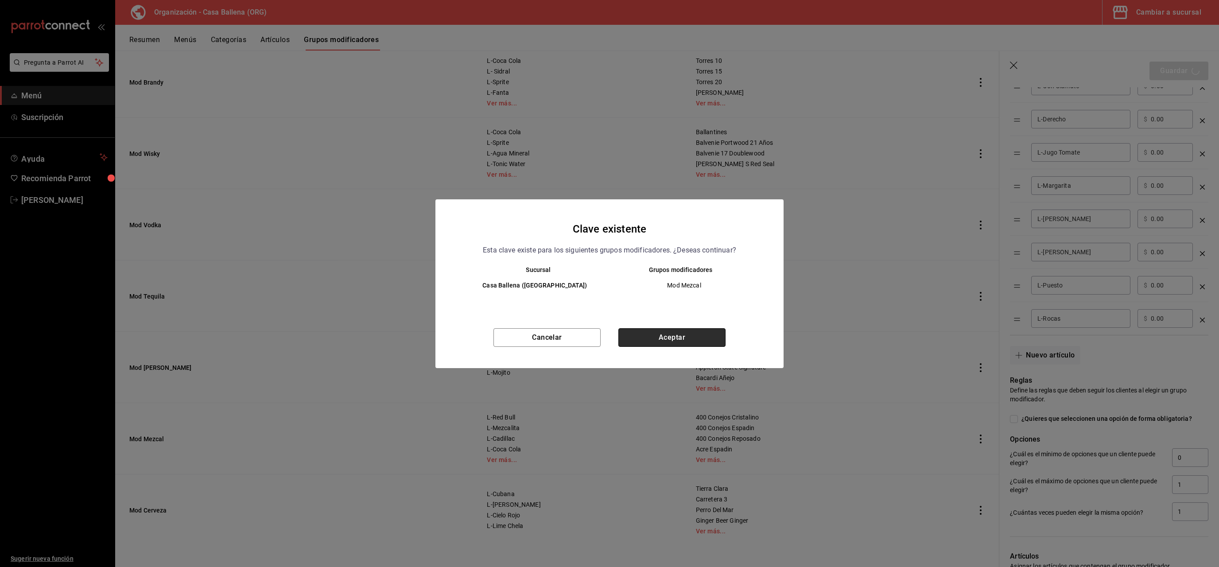
click at [677, 334] on button "Aceptar" at bounding box center [671, 337] width 107 height 19
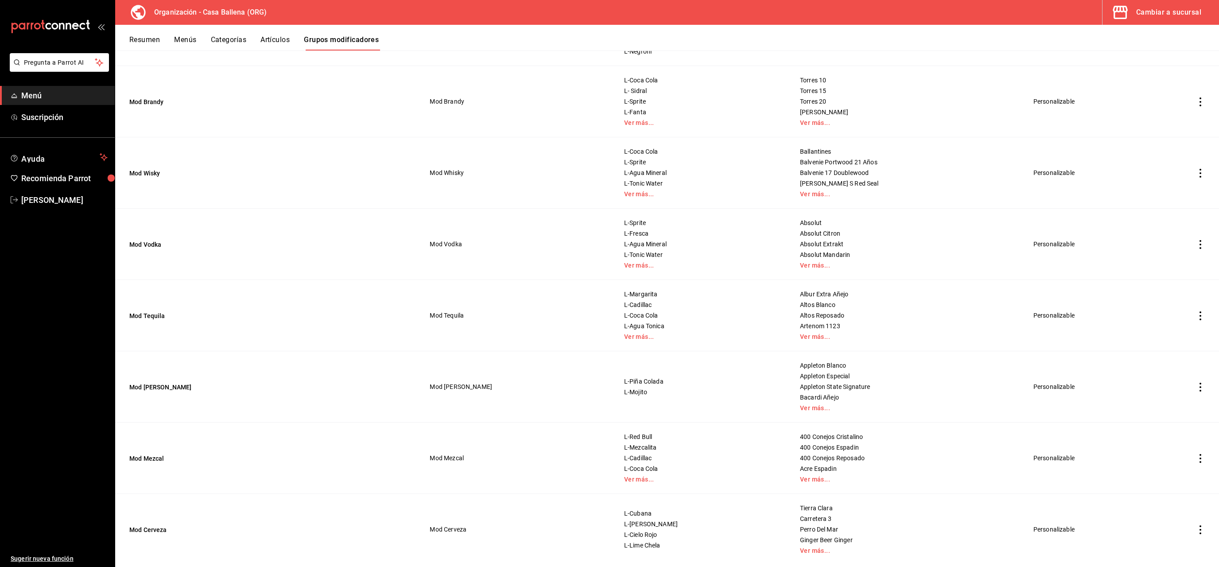
scroll to position [500, 0]
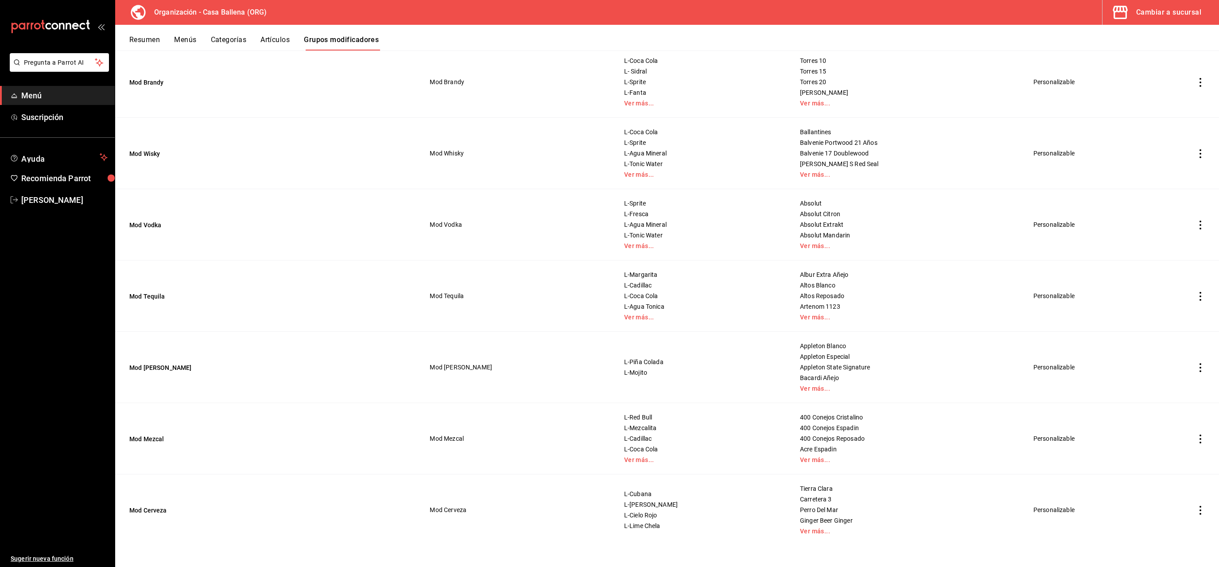
click at [1197, 369] on icon "actions" at bounding box center [1200, 367] width 9 height 9
click at [1177, 385] on span "Editar" at bounding box center [1173, 387] width 23 height 9
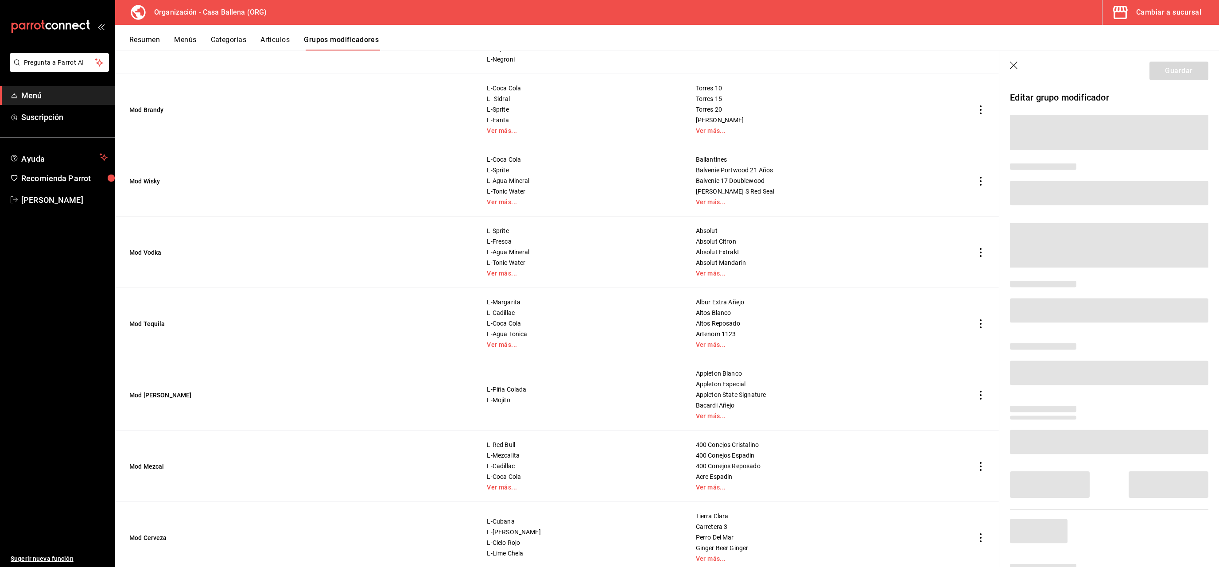
scroll to position [530, 0]
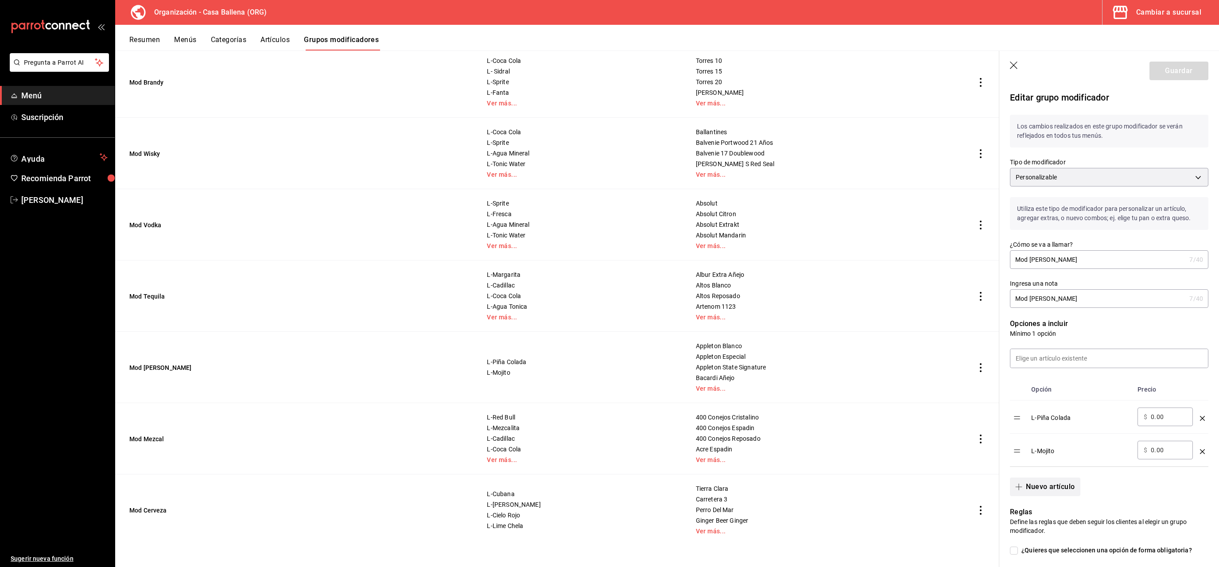
click at [1065, 482] on button "Nuevo artículo" at bounding box center [1045, 486] width 70 height 19
click at [1076, 486] on input "optionsTable" at bounding box center [1080, 483] width 87 height 9
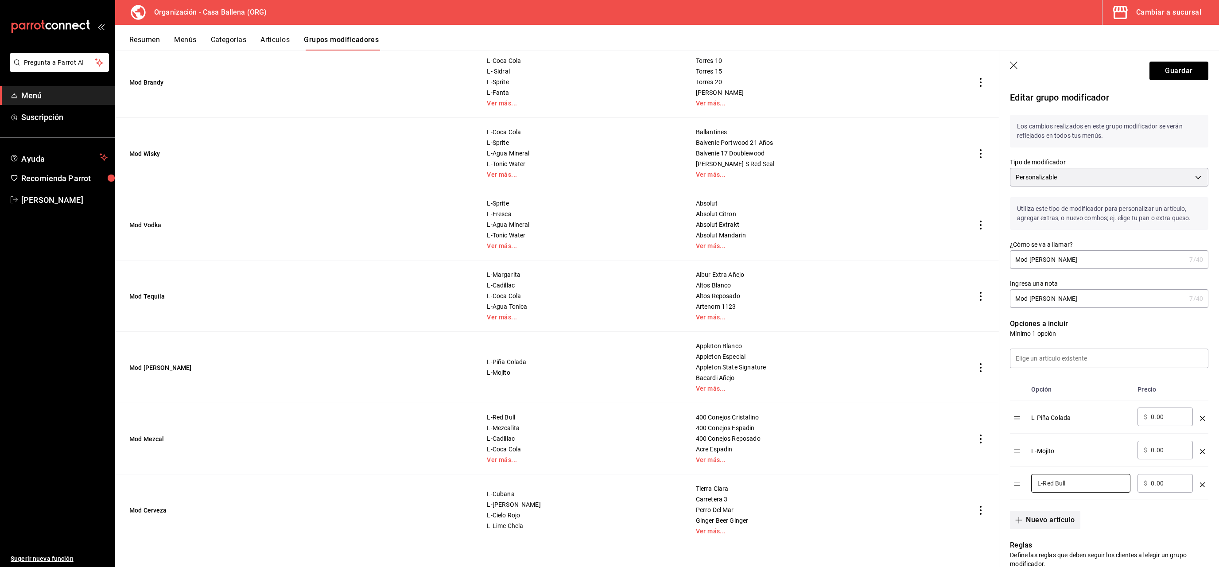
type input "L-Red Bull"
click at [1065, 529] on button "Nuevo artículo" at bounding box center [1045, 520] width 70 height 19
drag, startPoint x: 1069, startPoint y: 512, endPoint x: 1074, endPoint y: 510, distance: 5.4
click at [1070, 513] on div "​" at bounding box center [1080, 516] width 99 height 19
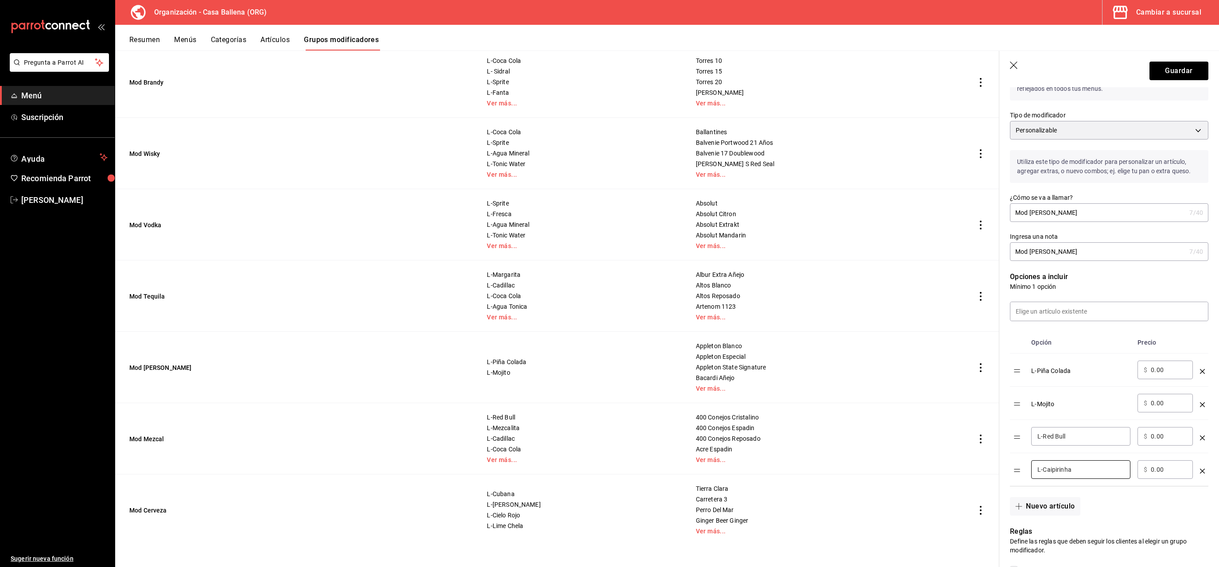
scroll to position [125, 0]
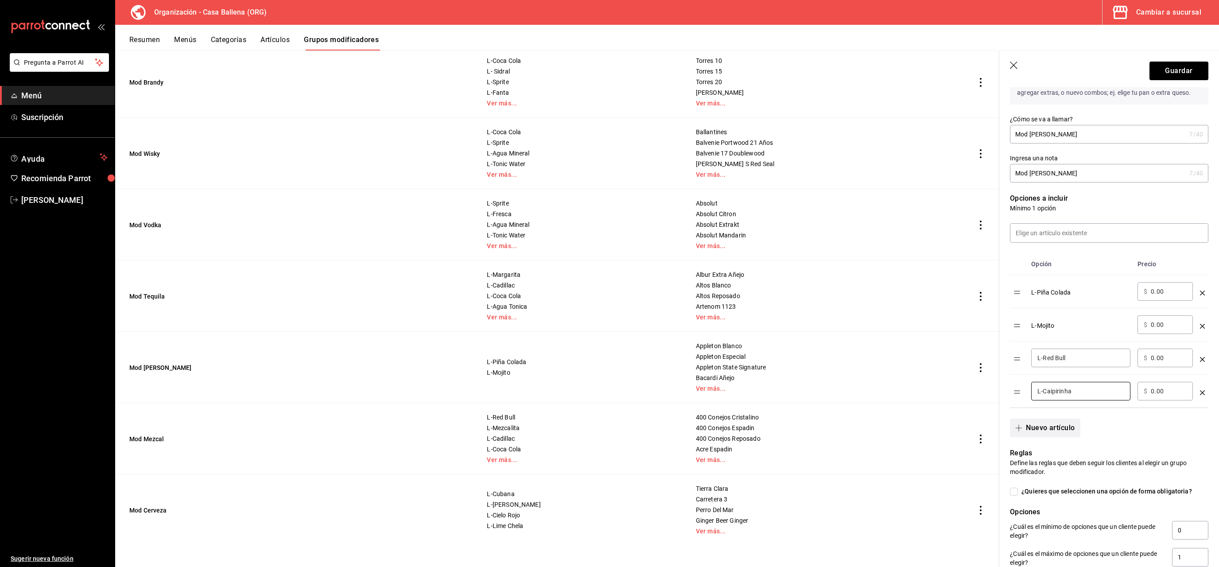
type input "L-Caipirinha"
click at [1037, 426] on button "Nuevo artículo" at bounding box center [1045, 428] width 70 height 19
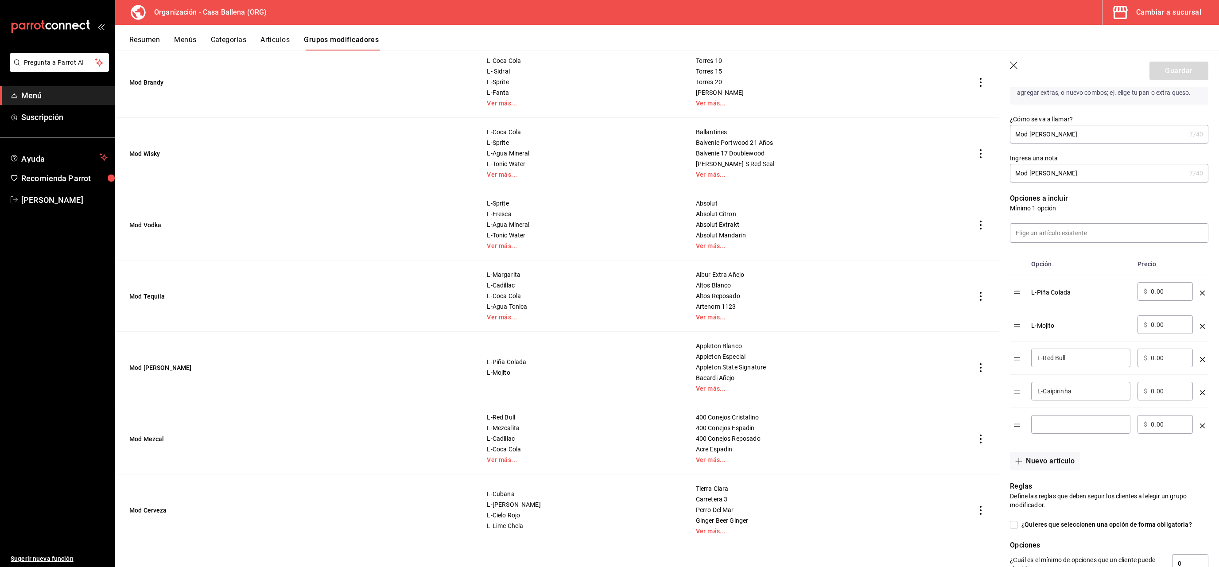
click at [1046, 416] on div "​" at bounding box center [1080, 424] width 99 height 19
click at [1052, 459] on button "Nuevo artículo" at bounding box center [1045, 461] width 70 height 19
click at [1047, 428] on input "L-campechano" at bounding box center [1080, 424] width 87 height 9
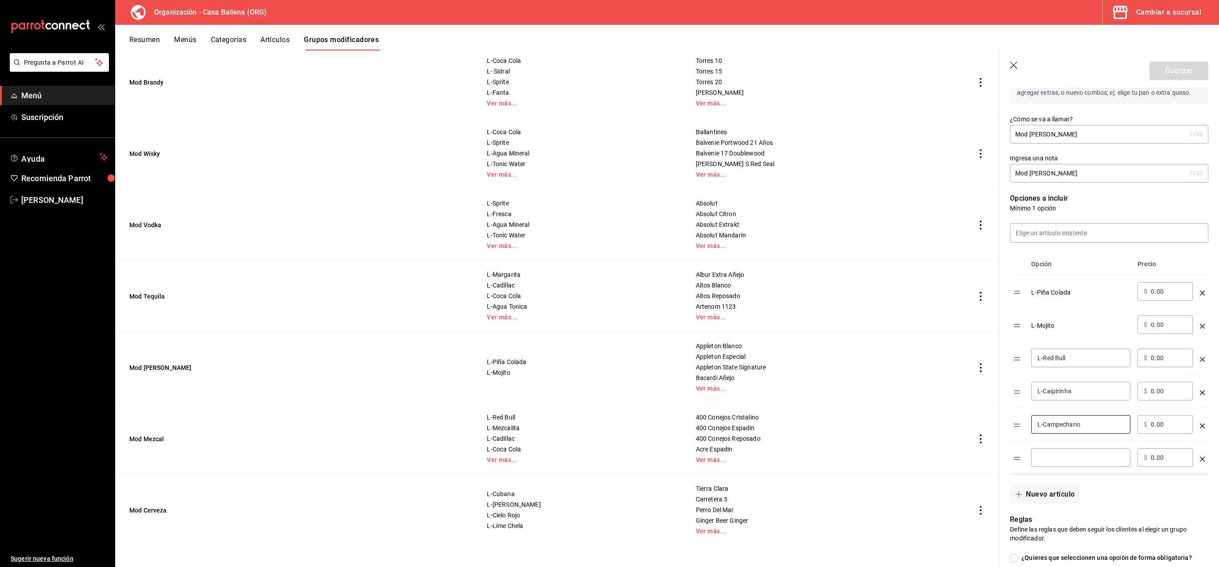
type input "L-Campechano"
click at [1076, 461] on input "optionsTable" at bounding box center [1080, 457] width 87 height 9
type input "L-Daiquiri"
click at [1071, 493] on button "Nuevo artículo" at bounding box center [1045, 494] width 70 height 19
click at [1054, 491] on input "optionsTable" at bounding box center [1080, 490] width 87 height 9
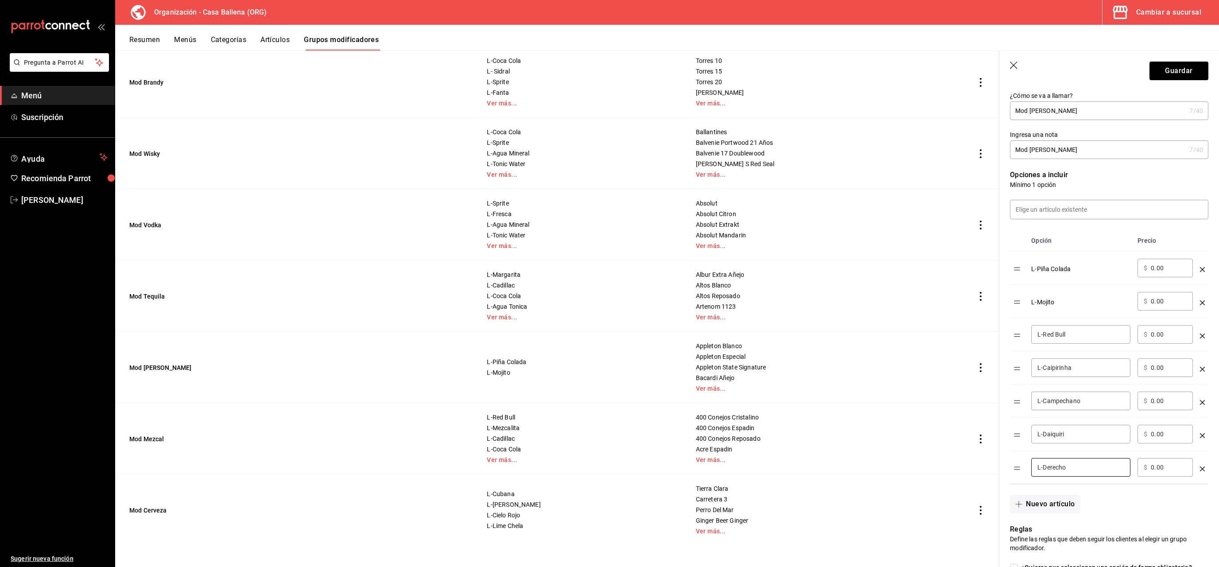
scroll to position [167, 0]
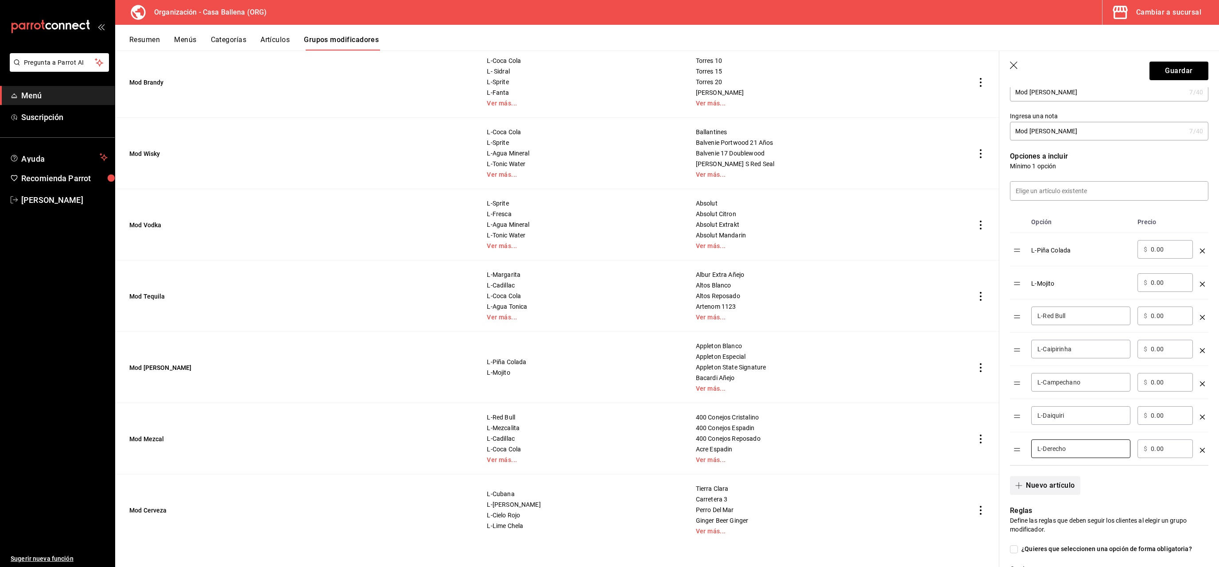
type input "L-Derecho"
click at [1042, 486] on button "Nuevo artículo" at bounding box center [1045, 485] width 70 height 19
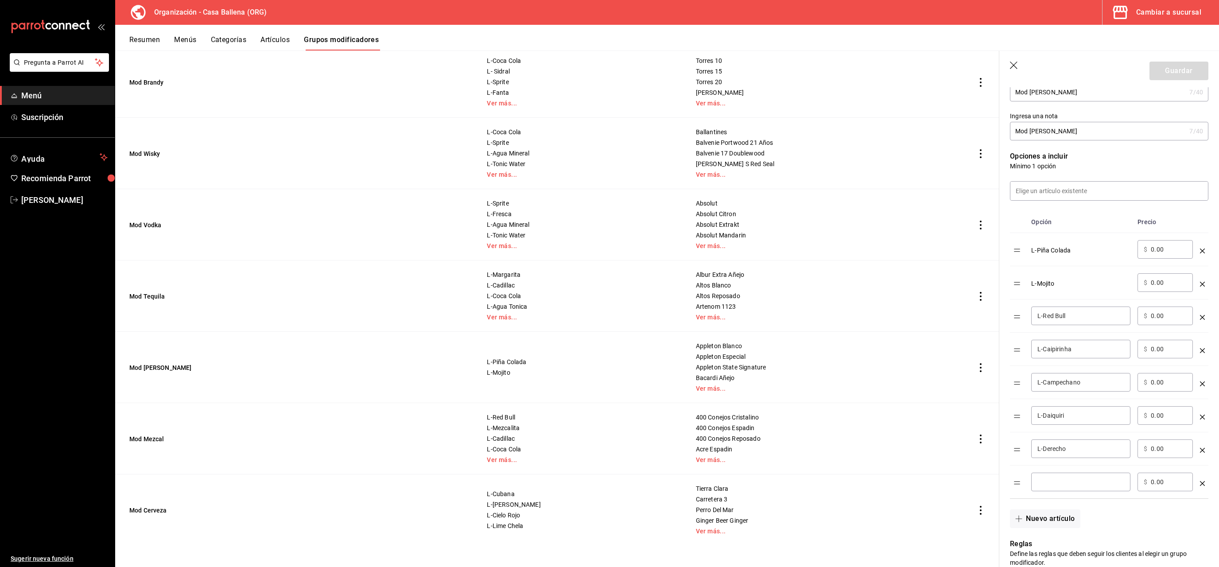
click at [1058, 481] on input "optionsTable" at bounding box center [1080, 481] width 87 height 9
type input "L-Puesto"
click at [1062, 517] on button "Nuevo artículo" at bounding box center [1045, 518] width 70 height 19
click at [1059, 514] on input "optionsTable" at bounding box center [1080, 515] width 87 height 9
type input "L-Rocas"
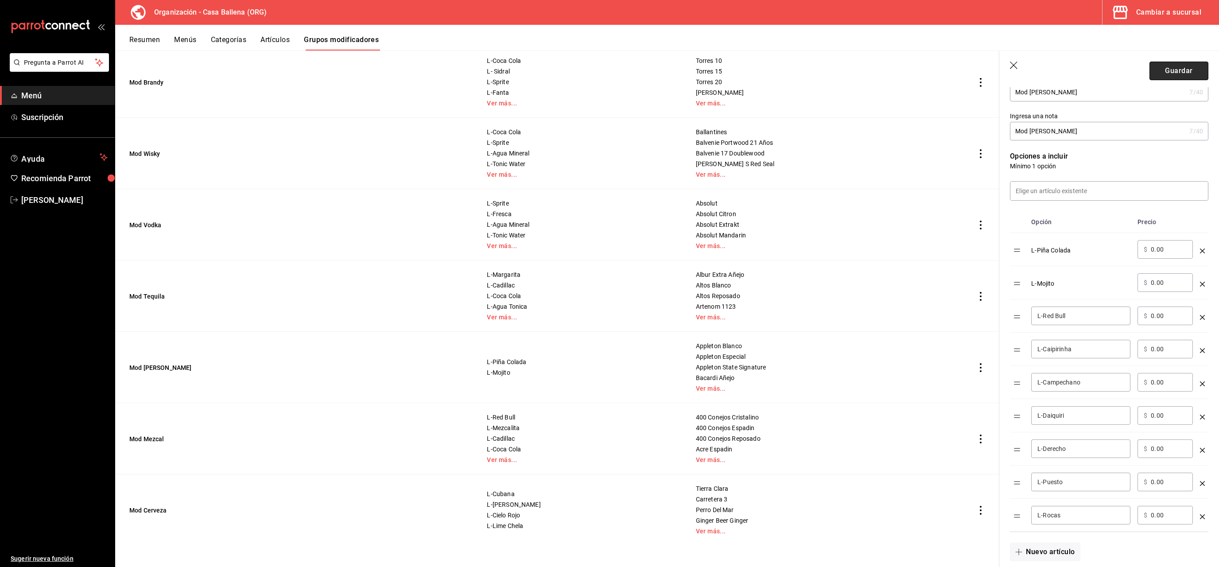
click at [1185, 72] on button "Guardar" at bounding box center [1178, 71] width 59 height 19
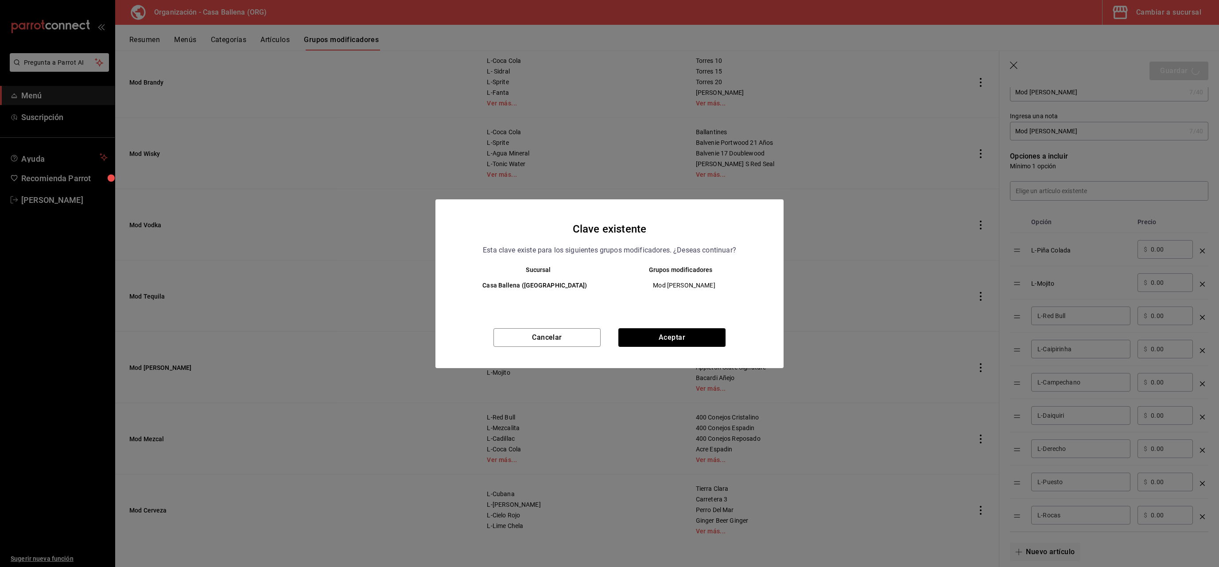
click at [675, 327] on div "Clave existente Esta clave existe para los siguientes grupos modificadores. ¿De…" at bounding box center [609, 283] width 348 height 169
click at [677, 333] on button "Aceptar" at bounding box center [671, 337] width 107 height 19
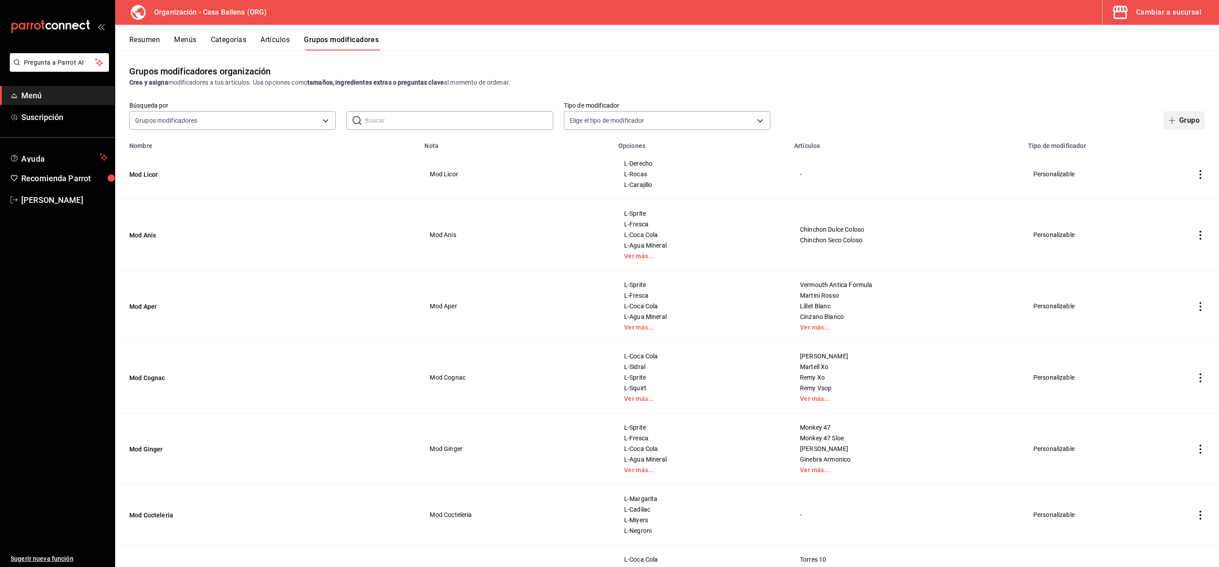
click at [1178, 124] on span "button" at bounding box center [1173, 120] width 11 height 7
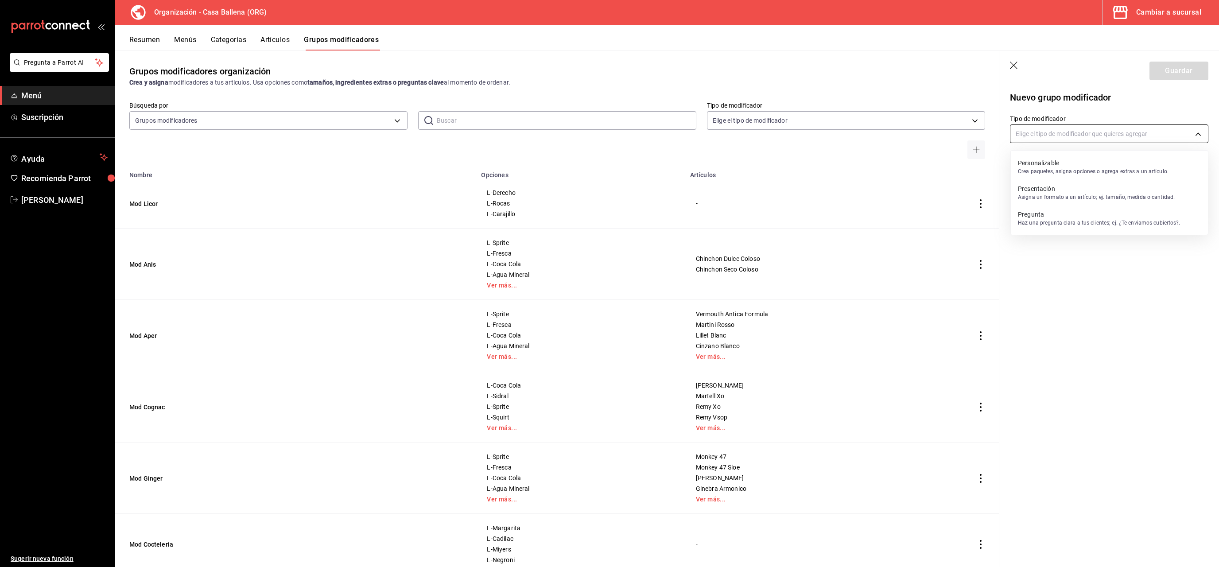
click at [1168, 131] on body "Pregunta a Parrot AI Menú Suscripción Ayuda Recomienda Parrot Carlos Velazquez …" at bounding box center [609, 283] width 1219 height 567
click at [1068, 160] on p "Personalizable" at bounding box center [1093, 163] width 151 height 9
type input "CUSTOMIZABLE"
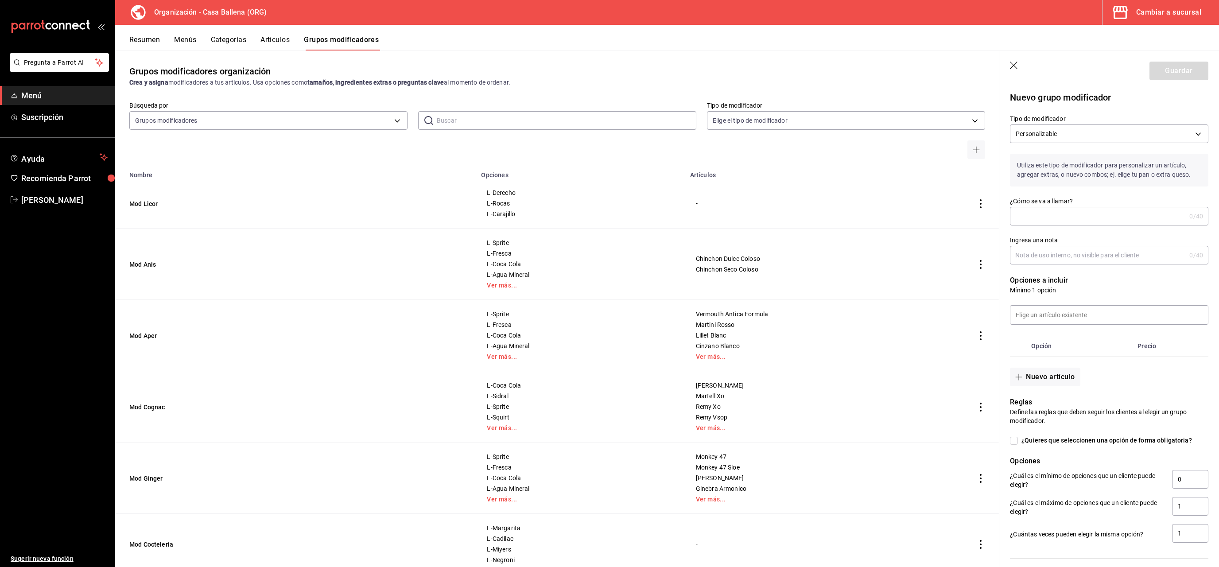
click at [1062, 212] on input "¿Cómo se va a llamar?" at bounding box center [1098, 216] width 176 height 18
type input "Mod Cafe"
click at [1081, 252] on input "Ingresa una nota" at bounding box center [1098, 255] width 176 height 18
type input "m"
drag, startPoint x: 1031, startPoint y: 255, endPoint x: 1121, endPoint y: 252, distance: 89.5
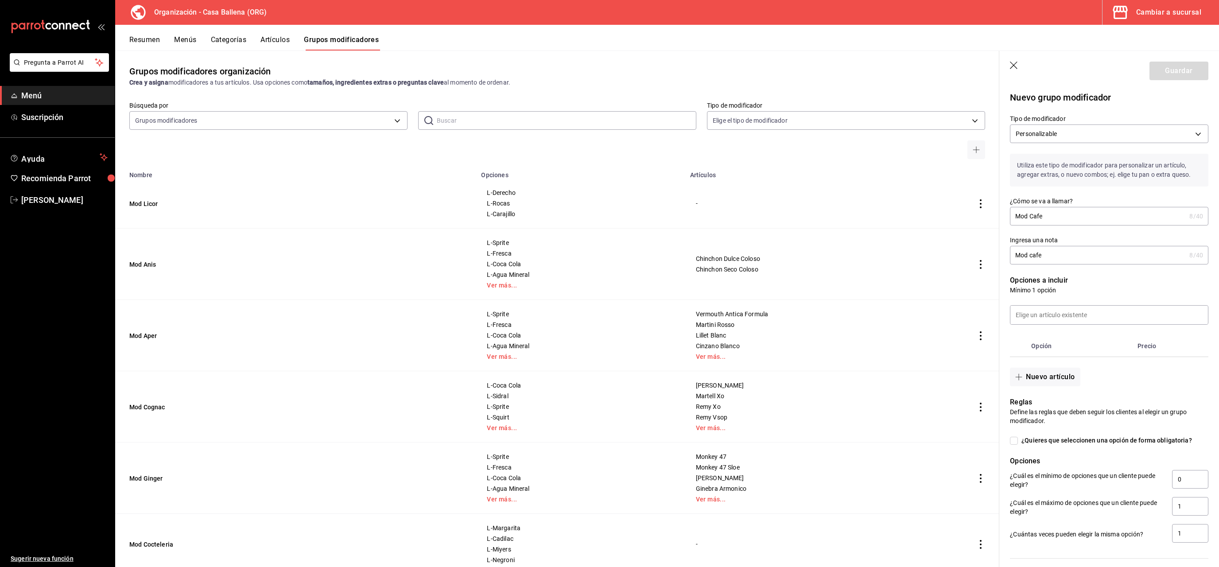
click at [1121, 252] on input "Mod cafe" at bounding box center [1098, 255] width 176 height 18
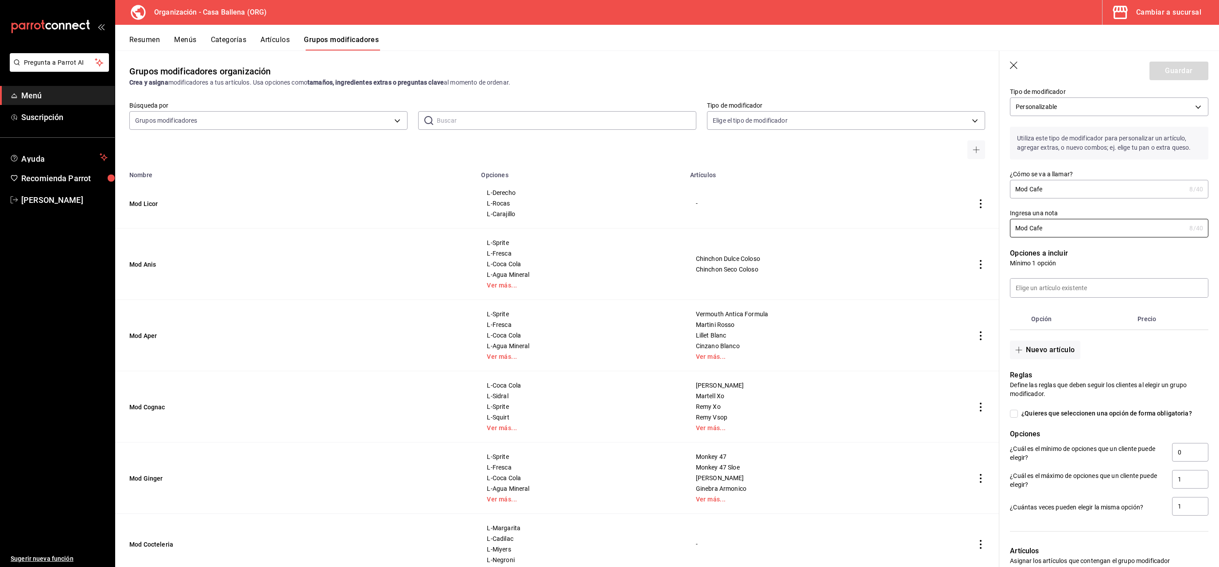
scroll to position [42, 0]
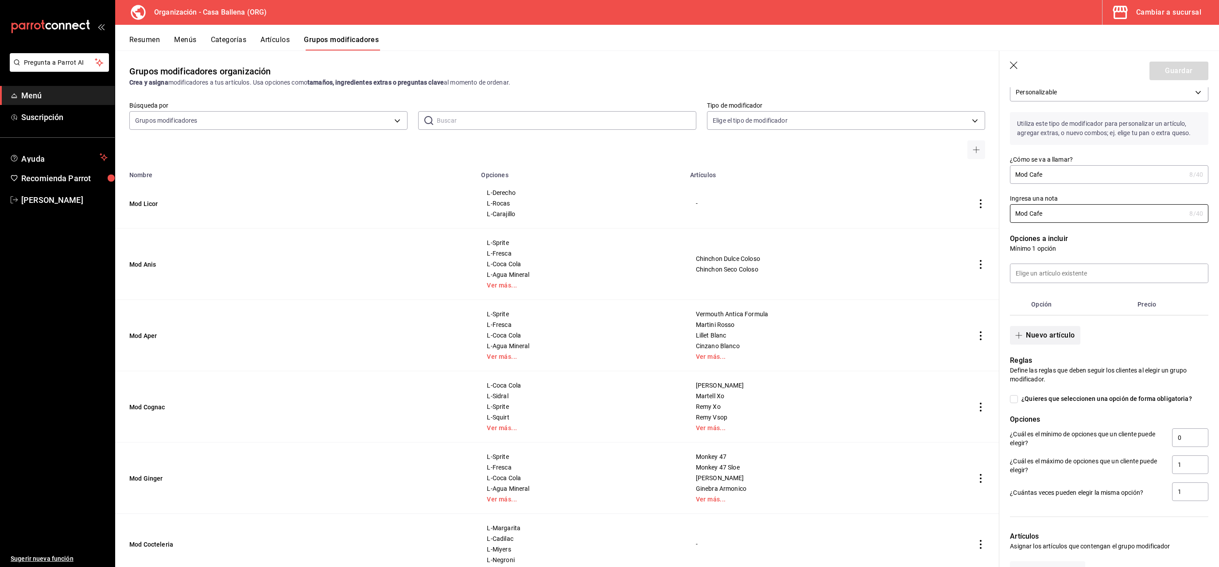
type input "Mod Cafe"
click at [1052, 338] on button "Nuevo artículo" at bounding box center [1045, 335] width 70 height 19
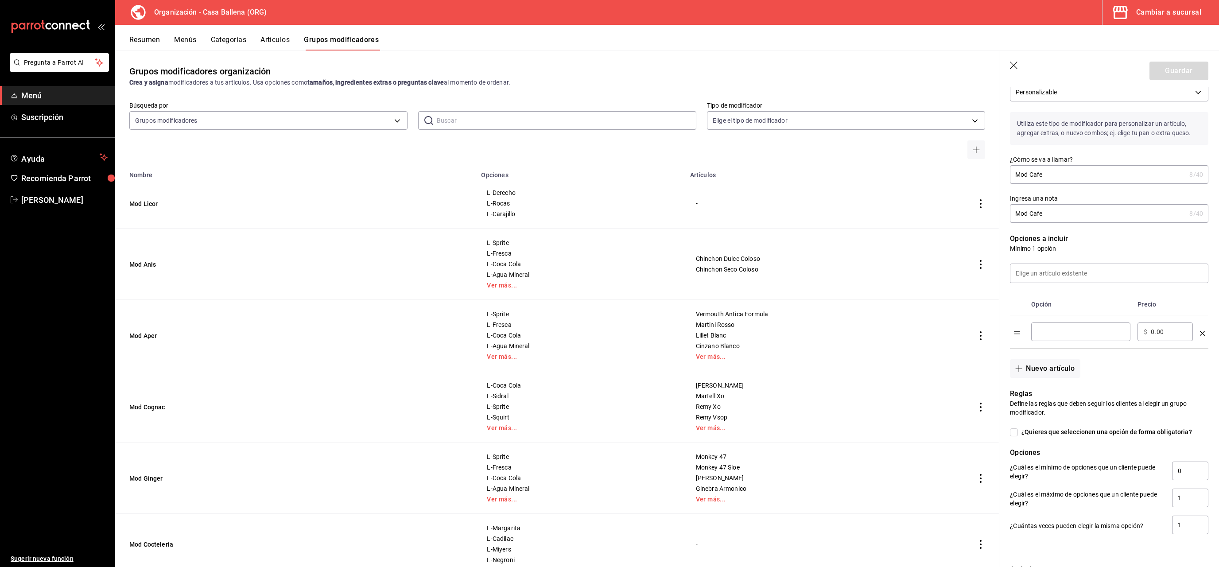
click at [1061, 333] on input "optionsTable" at bounding box center [1080, 331] width 87 height 9
type input "L-Con Crema"
click at [1047, 375] on button "Nuevo artículo" at bounding box center [1045, 368] width 70 height 19
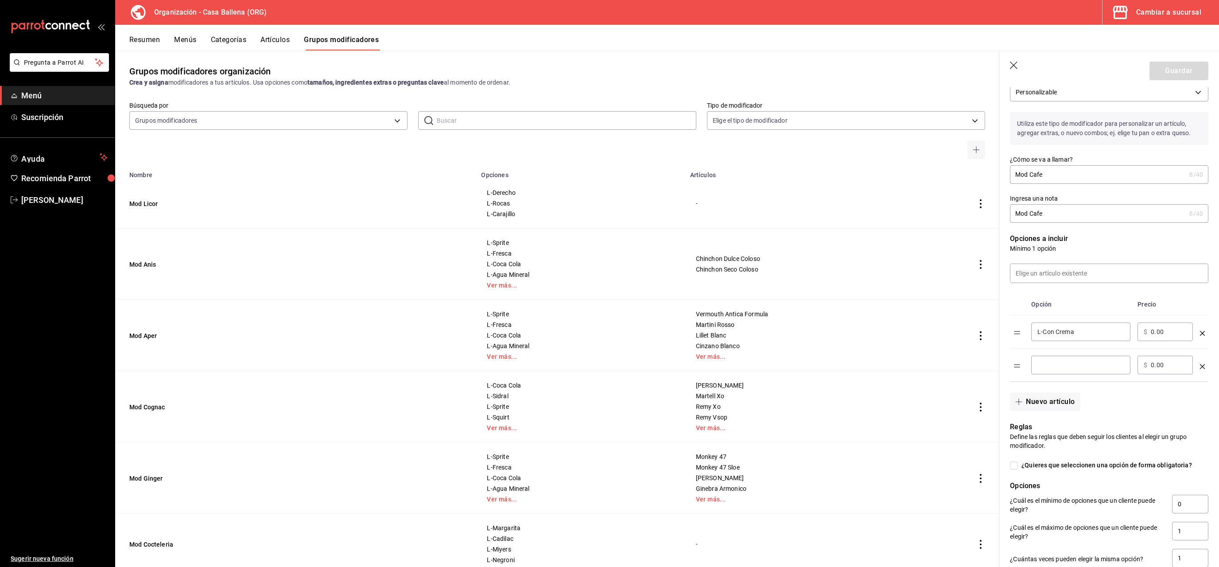
click at [1051, 364] on input "optionsTable" at bounding box center [1080, 365] width 87 height 9
type input "L-Con Leche"
click at [1043, 407] on button "Nuevo artículo" at bounding box center [1045, 401] width 70 height 19
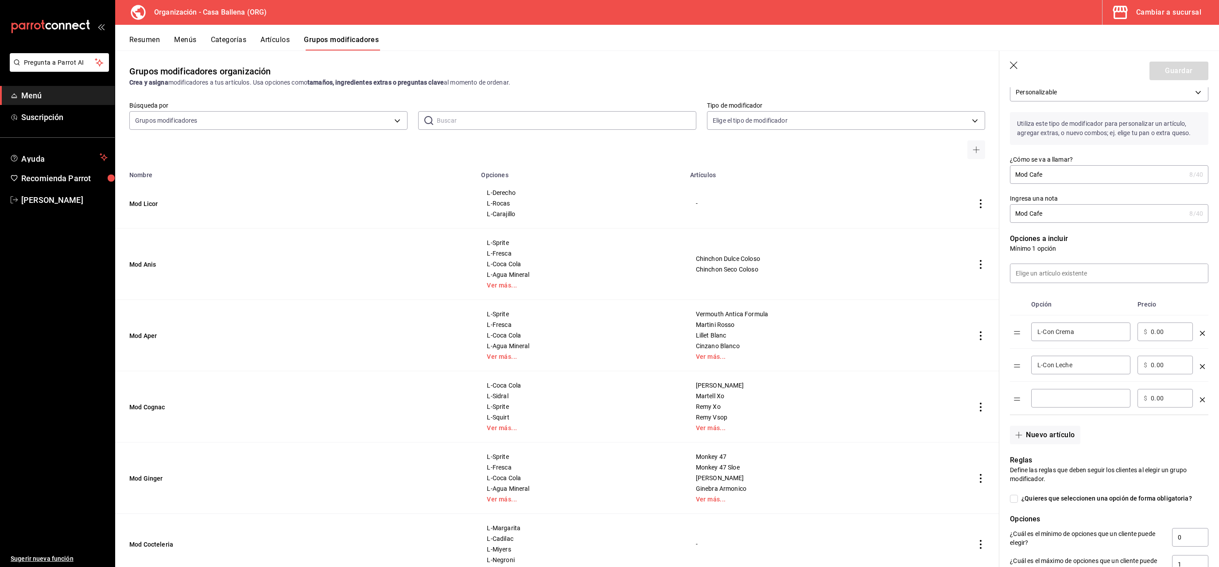
click at [1047, 399] on input "optionsTable" at bounding box center [1080, 398] width 87 height 9
drag, startPoint x: 1050, startPoint y: 396, endPoint x: 1147, endPoint y: 397, distance: 97.4
click at [1124, 397] on input "L-Cofrtado" at bounding box center [1080, 398] width 87 height 9
type input "L-Cortado"
click at [1052, 434] on button "Nuevo artículo" at bounding box center [1045, 435] width 70 height 19
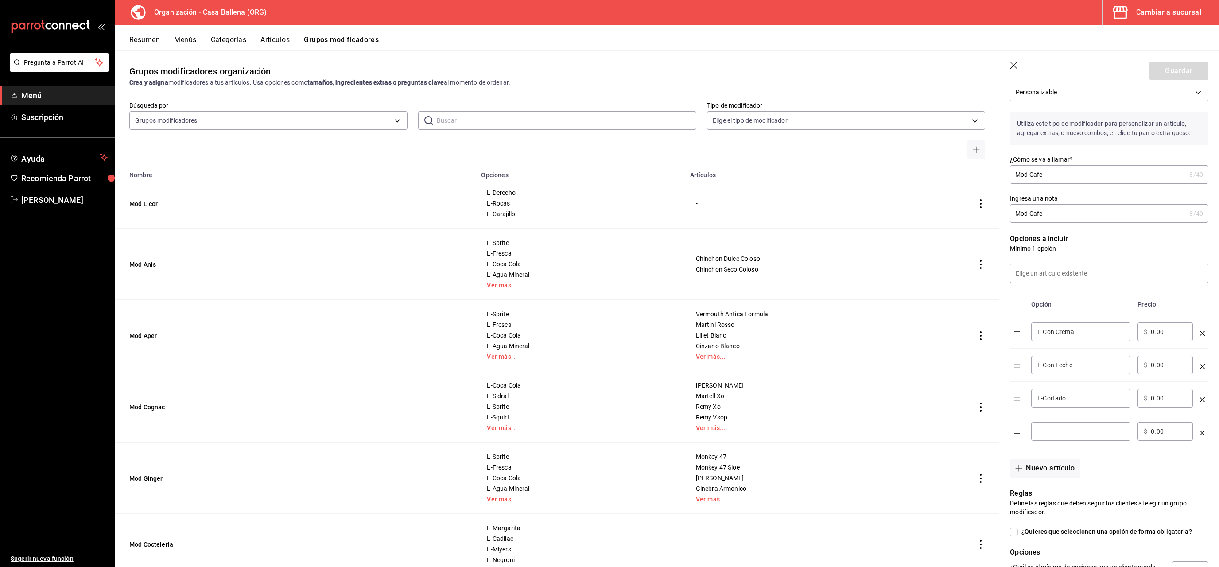
click at [1043, 436] on input "optionsTable" at bounding box center [1080, 431] width 87 height 9
type input "L-Descafeinado"
drag, startPoint x: 1033, startPoint y: 453, endPoint x: 1039, endPoint y: 463, distance: 12.3
click at [1036, 460] on div "Nuevo artículo" at bounding box center [1103, 462] width 209 height 29
click at [1040, 465] on button "Nuevo artículo" at bounding box center [1045, 468] width 70 height 19
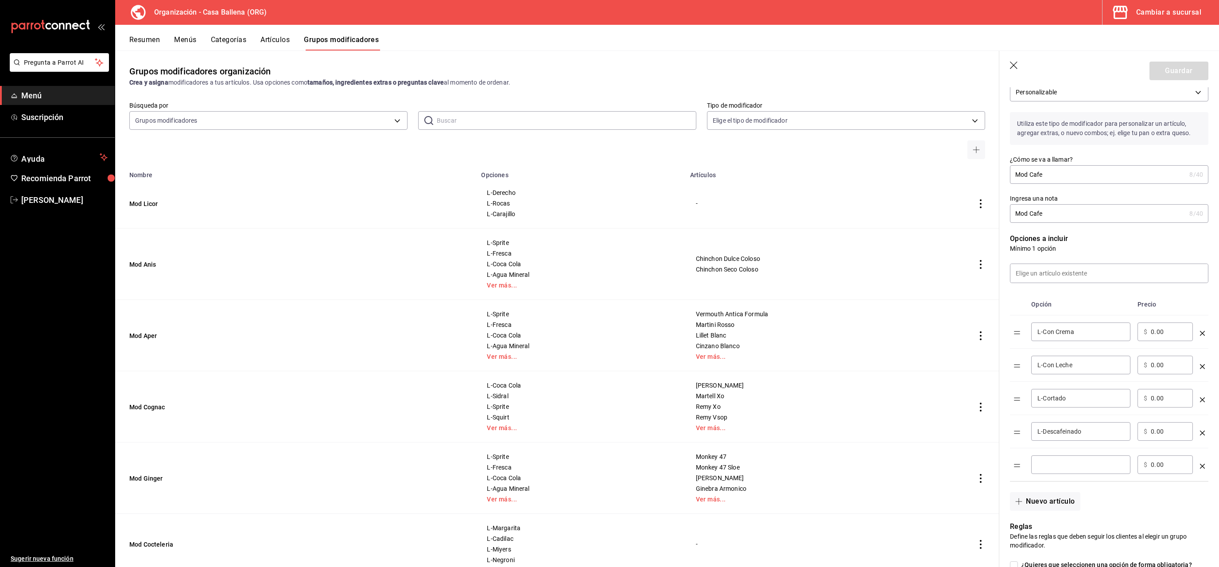
click at [1045, 460] on div "​" at bounding box center [1080, 464] width 99 height 19
type input "L-Leche Light"
click at [1027, 505] on button "Nuevo artículo" at bounding box center [1045, 501] width 70 height 19
click at [1043, 492] on div "​" at bounding box center [1080, 497] width 99 height 19
type input "L-Regular"
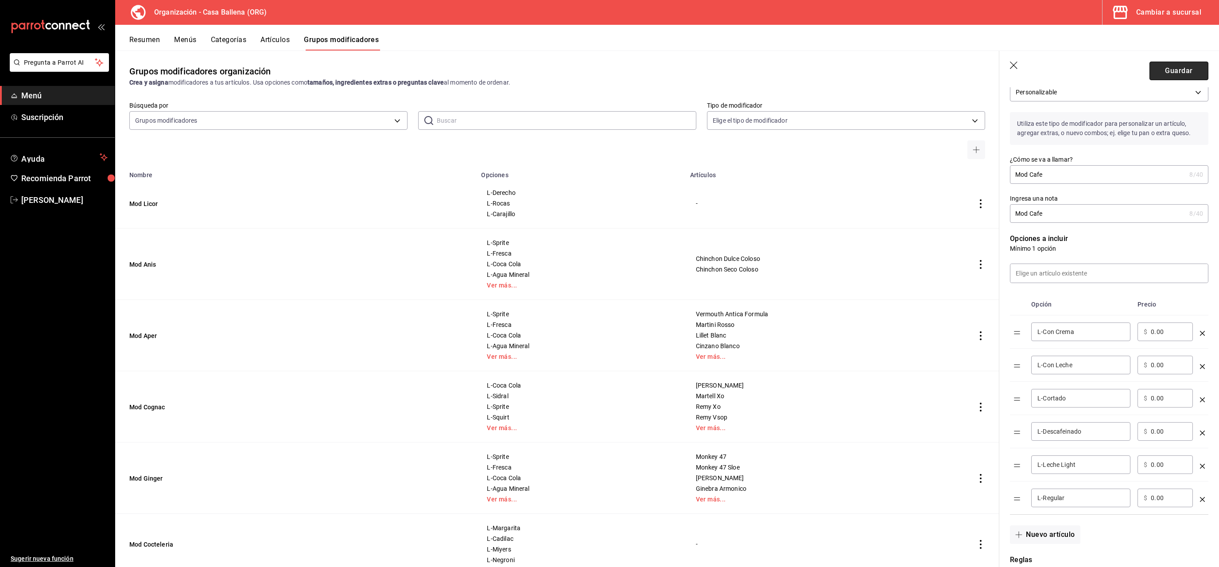
click at [1176, 74] on button "Guardar" at bounding box center [1178, 71] width 59 height 19
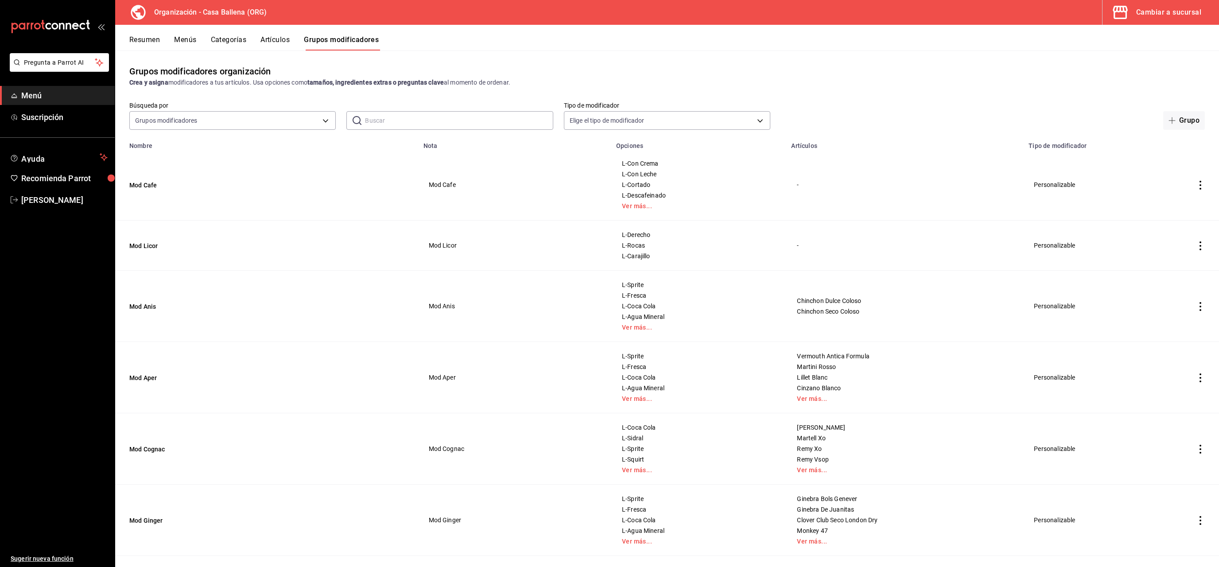
click at [1203, 309] on icon "actions" at bounding box center [1200, 306] width 9 height 9
click at [1174, 321] on li "Editar" at bounding box center [1165, 327] width 53 height 18
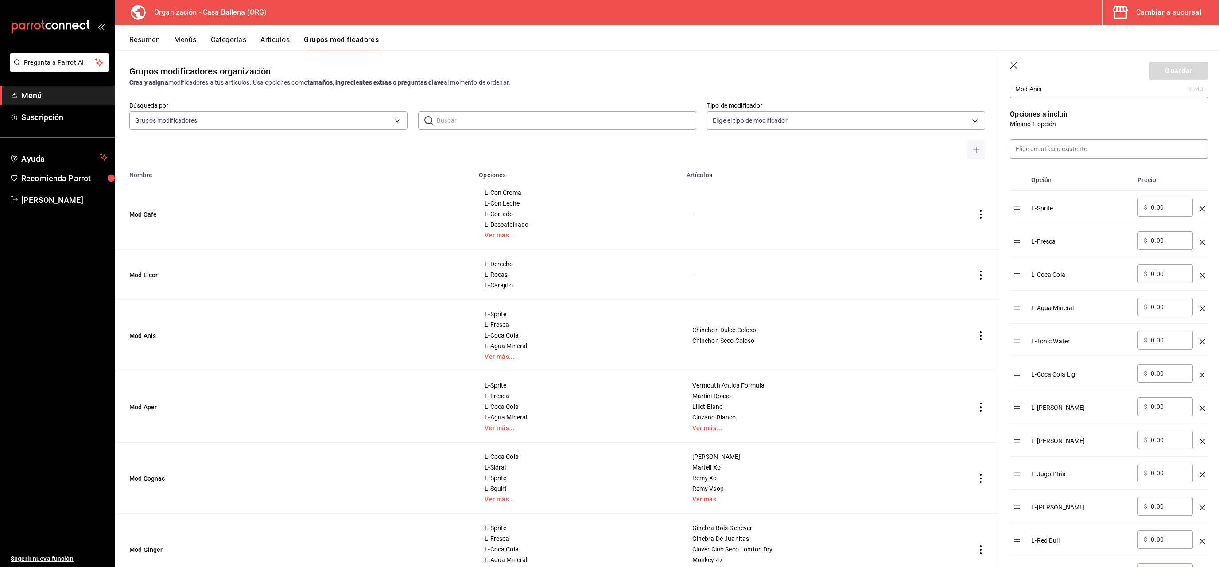
scroll to position [461, 0]
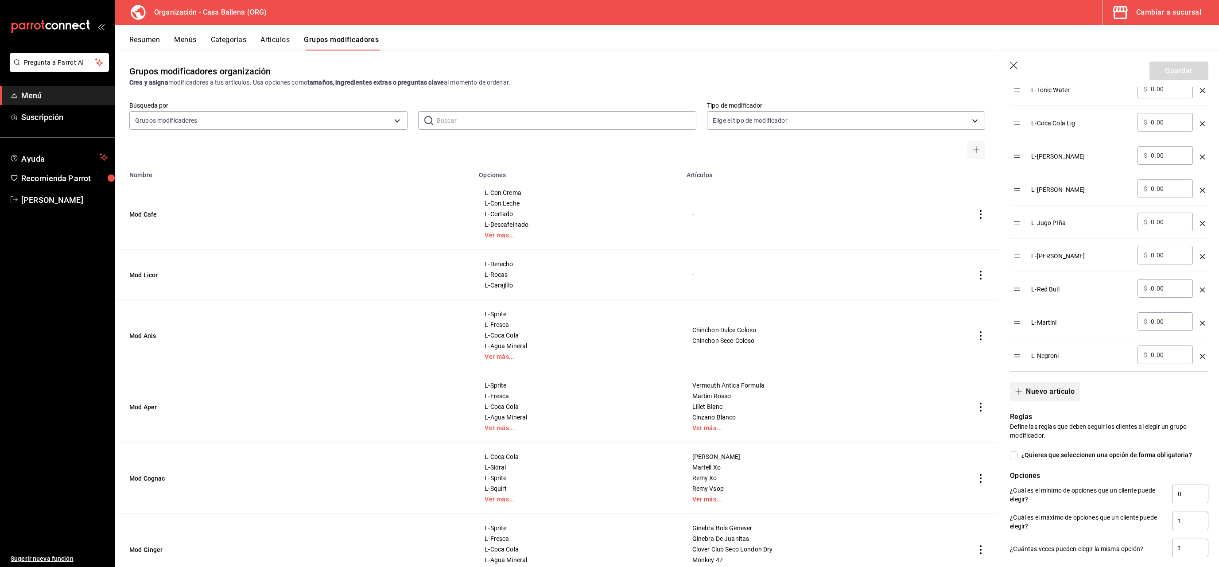
click at [1065, 392] on button "Nuevo artículo" at bounding box center [1045, 391] width 70 height 19
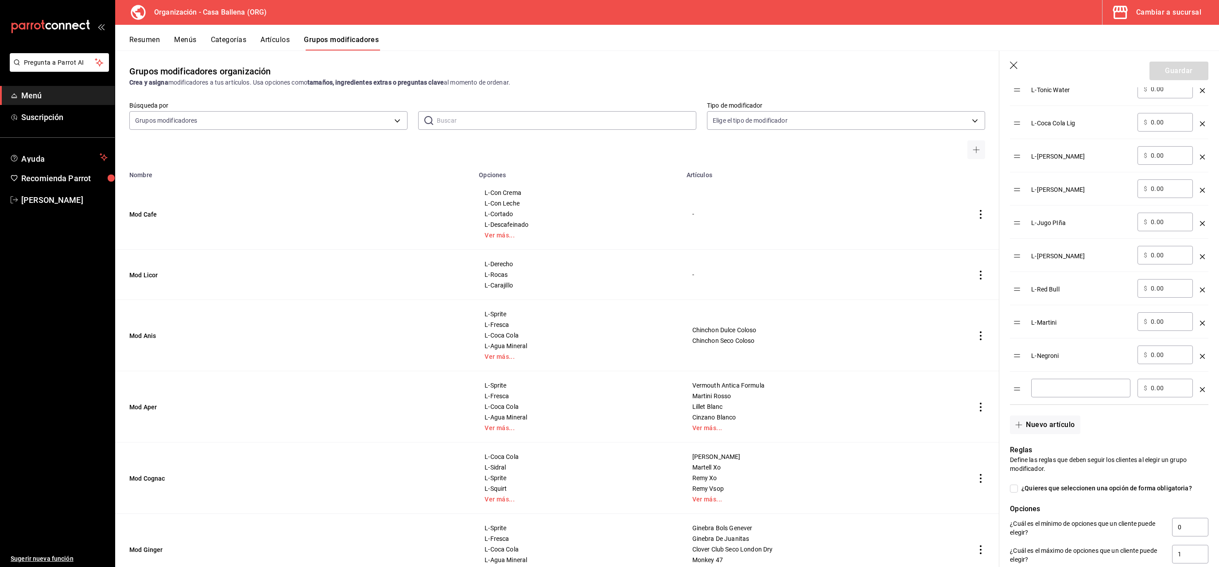
drag, startPoint x: 1053, startPoint y: 388, endPoint x: 1071, endPoint y: 395, distance: 19.2
click at [1054, 390] on input "optionsTable" at bounding box center [1080, 388] width 87 height 9
type input "L-Derecho"
click at [1057, 425] on button "Nuevo artículo" at bounding box center [1045, 424] width 70 height 19
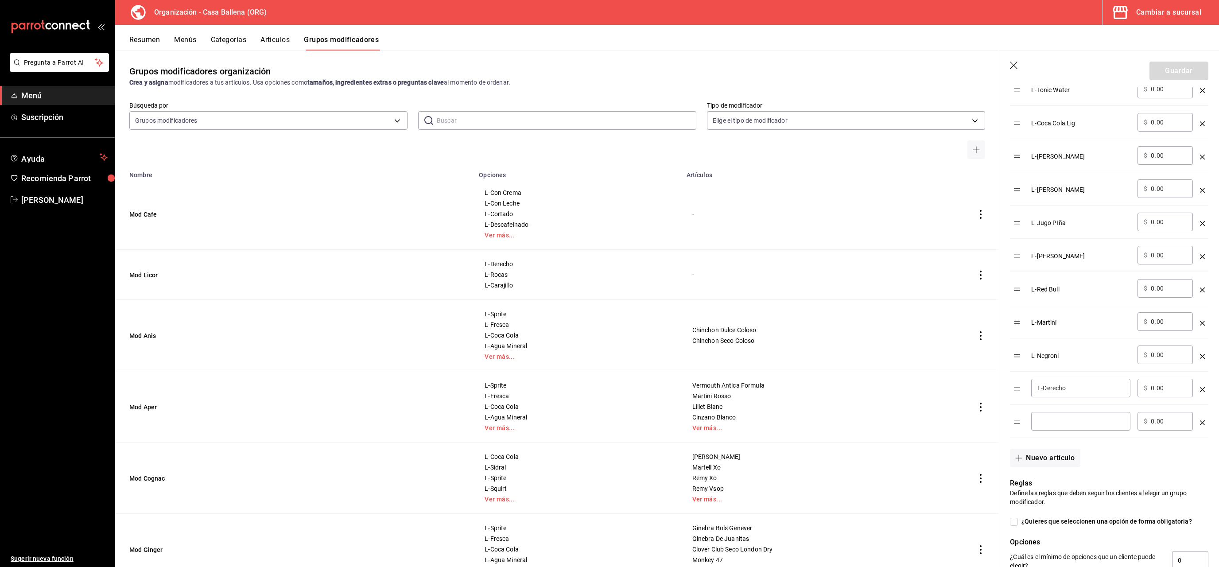
click at [1056, 426] on input "optionsTable" at bounding box center [1080, 421] width 87 height 9
type input "L-Piedra"
click at [1072, 460] on button "Nuevo artículo" at bounding box center [1045, 458] width 70 height 19
click at [1061, 457] on input "optionsTable" at bounding box center [1080, 454] width 87 height 9
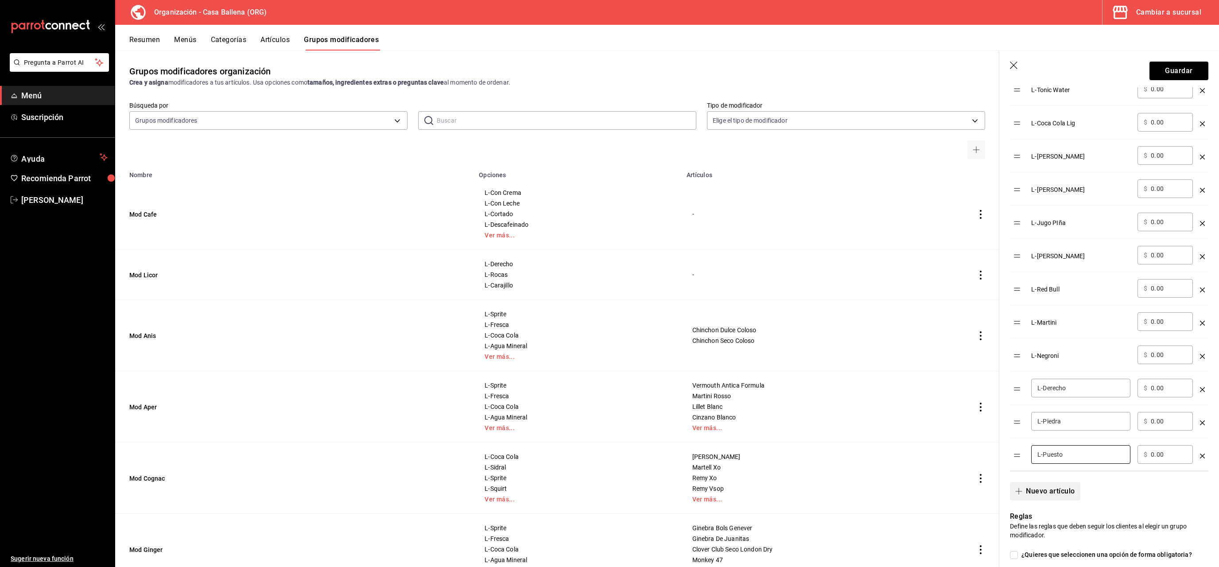
type input "L-Puesto"
click at [1059, 495] on button "Nuevo artículo" at bounding box center [1045, 491] width 70 height 19
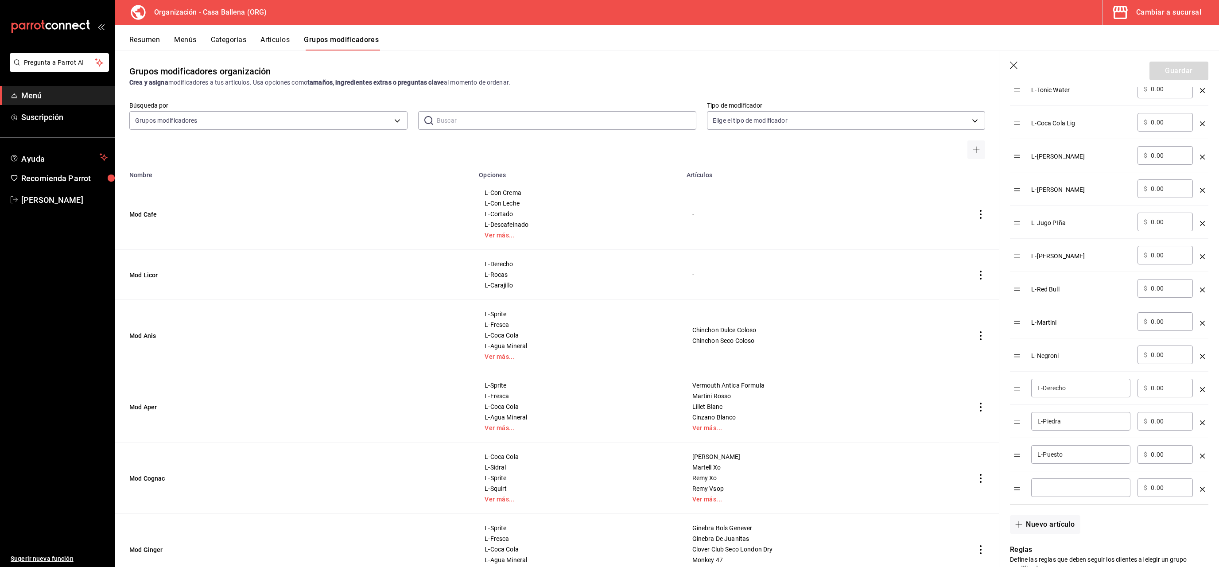
click at [1055, 492] on input "optionsTable" at bounding box center [1080, 487] width 87 height 9
type input "L-Rocas"
click at [1179, 68] on button "Guardar" at bounding box center [1178, 71] width 59 height 19
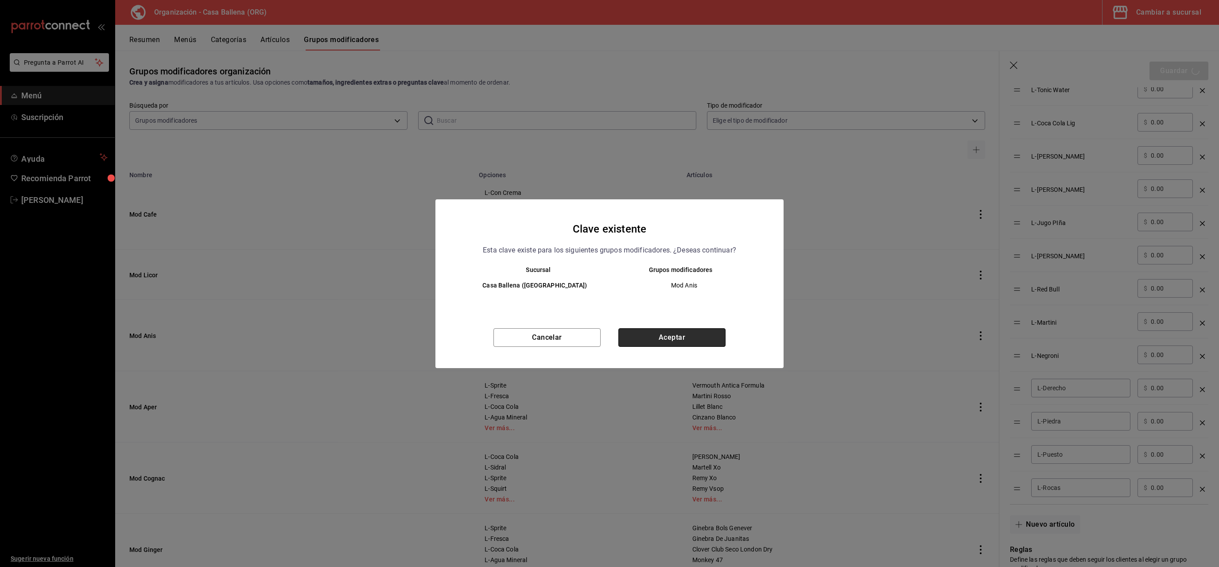
click at [678, 338] on button "Aceptar" at bounding box center [671, 337] width 107 height 19
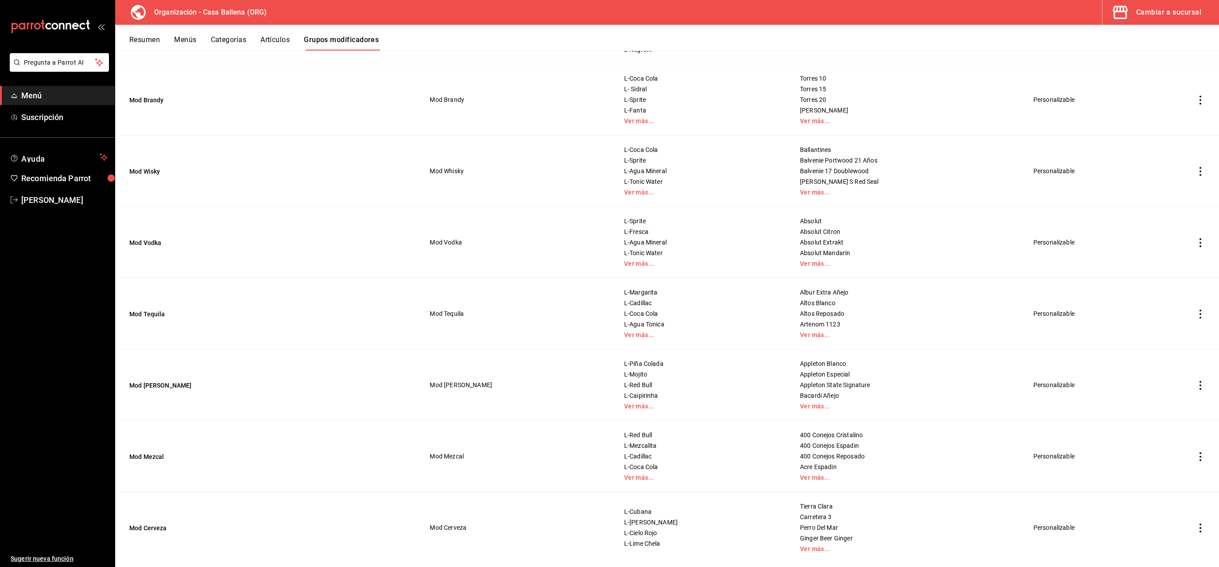
scroll to position [572, 0]
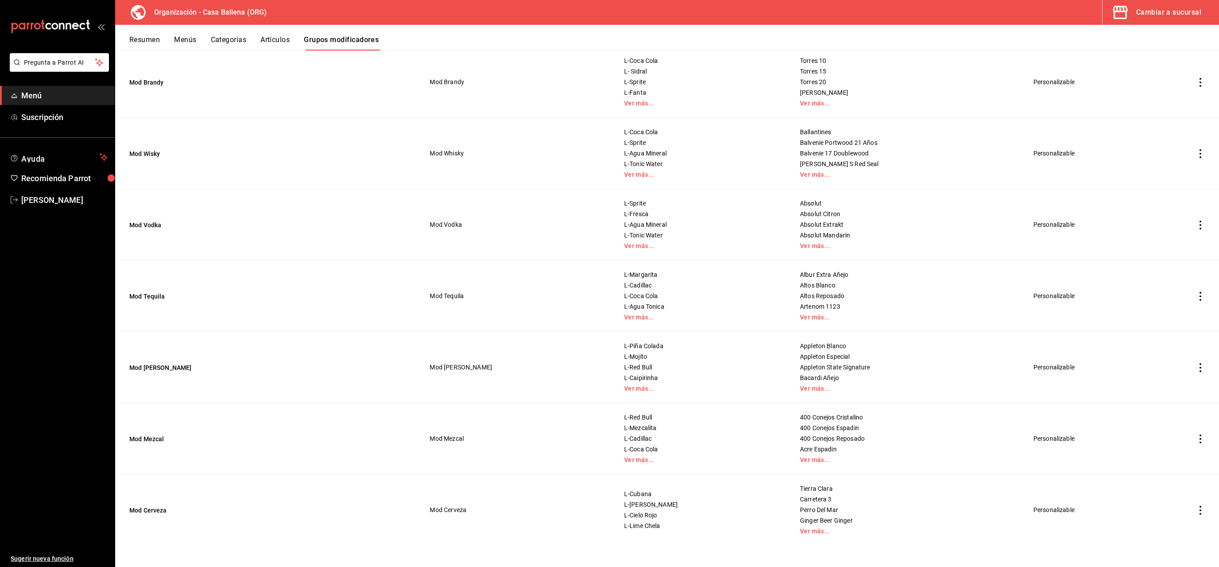
click at [1199, 507] on icon "actions" at bounding box center [1200, 510] width 9 height 9
click at [1175, 509] on span "Editar" at bounding box center [1173, 507] width 23 height 9
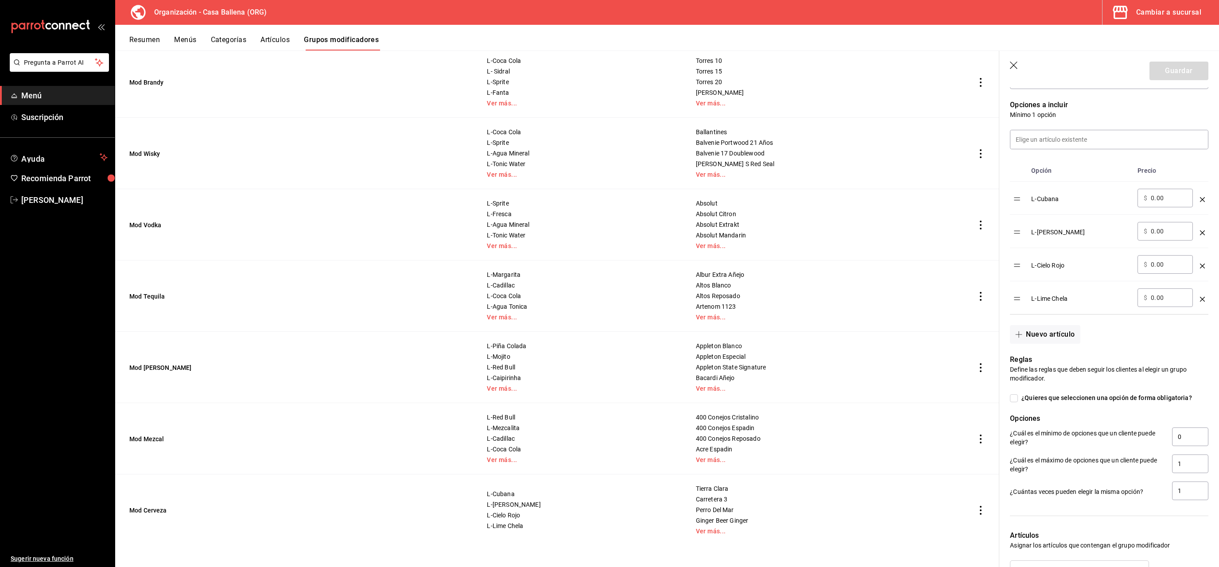
scroll to position [251, 0]
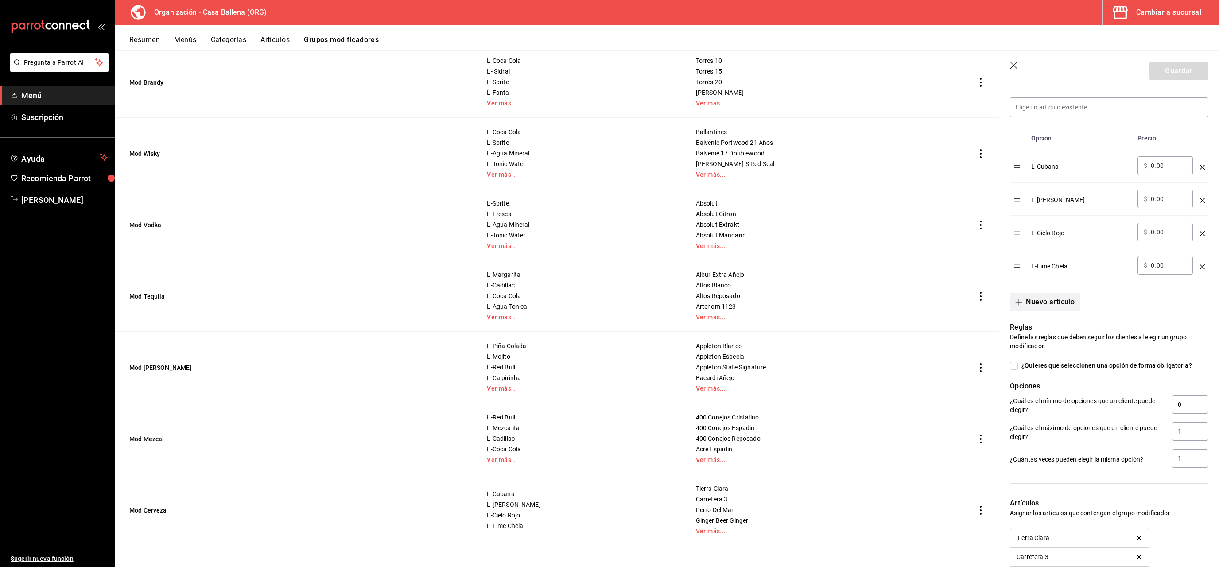
click at [1052, 300] on button "Nuevo artículo" at bounding box center [1045, 302] width 70 height 19
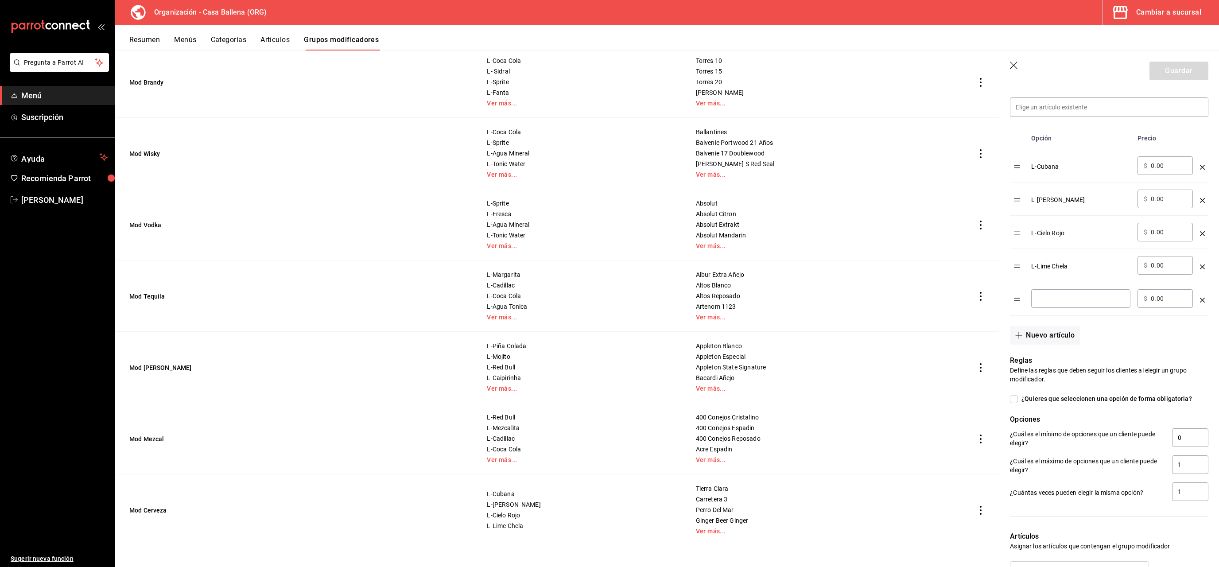
click at [1075, 295] on input "optionsTable" at bounding box center [1080, 298] width 87 height 9
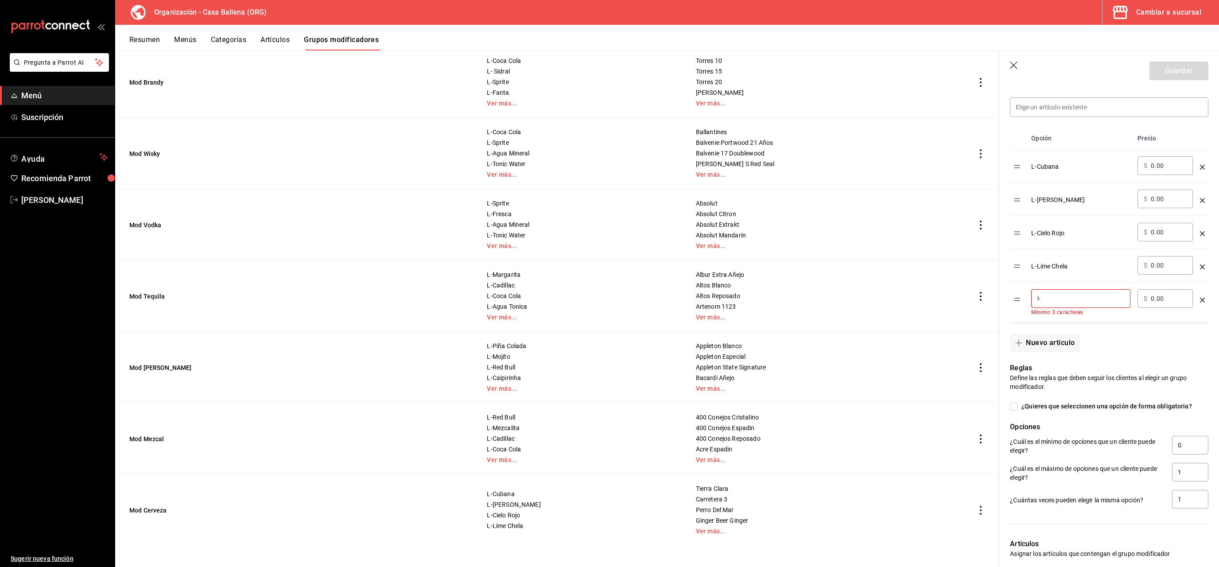
type input "l"
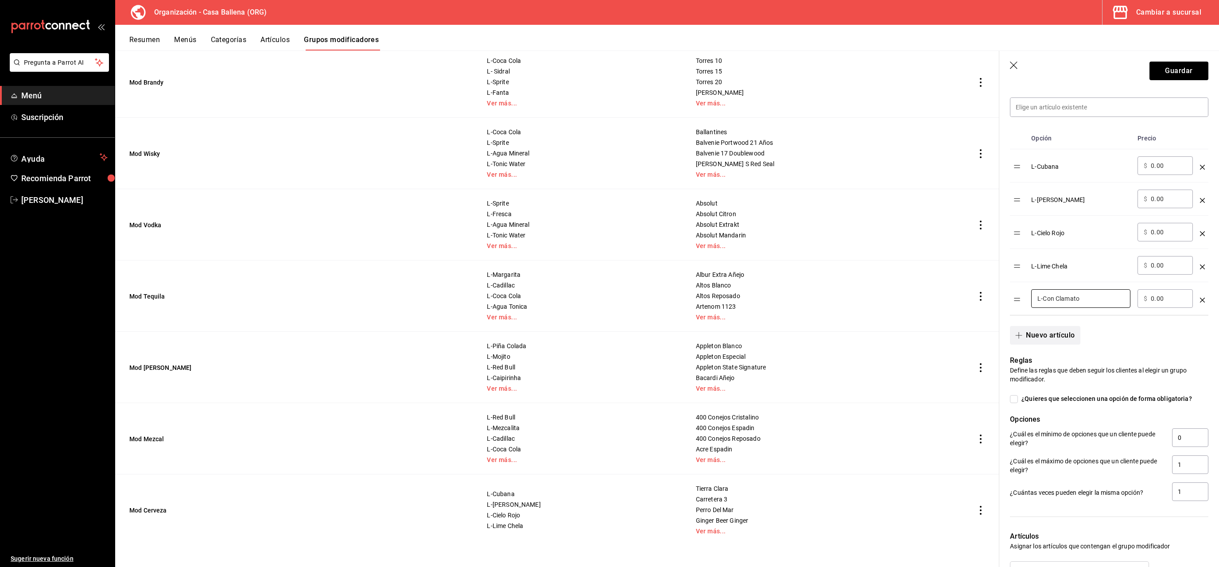
type input "L-Con Clamato"
click at [1041, 337] on button "Nuevo artículo" at bounding box center [1045, 335] width 70 height 19
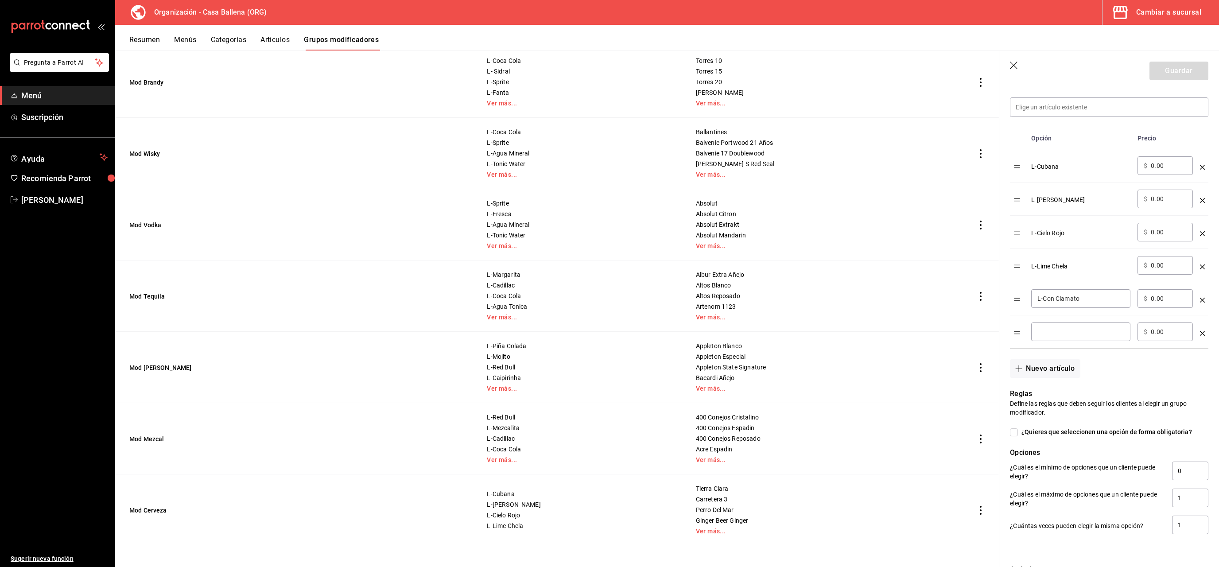
click at [1047, 329] on input "optionsTable" at bounding box center [1080, 331] width 87 height 9
type input "L-Michelada"
click at [1056, 366] on button "Nuevo artículo" at bounding box center [1045, 368] width 70 height 19
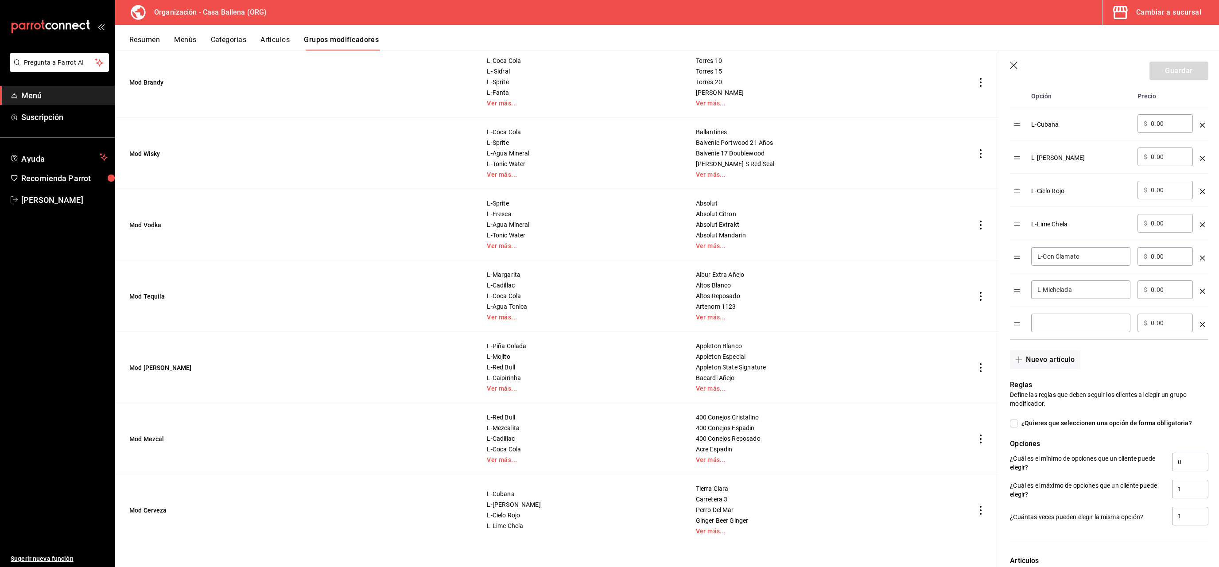
click at [1089, 293] on input "L-Michelada" at bounding box center [1080, 289] width 87 height 9
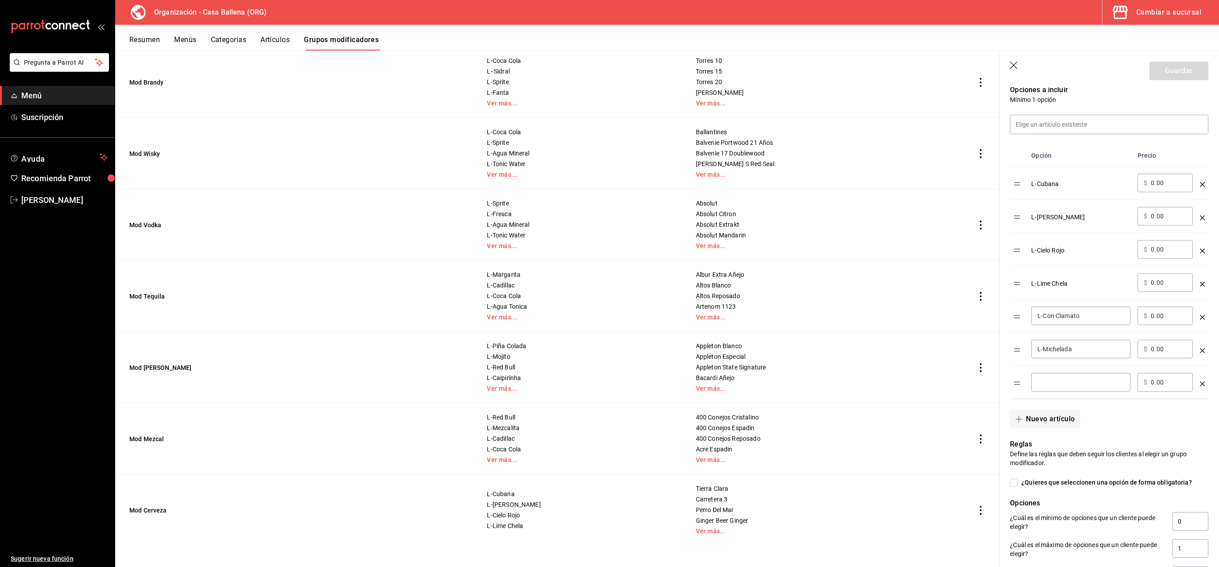
scroll to position [209, 0]
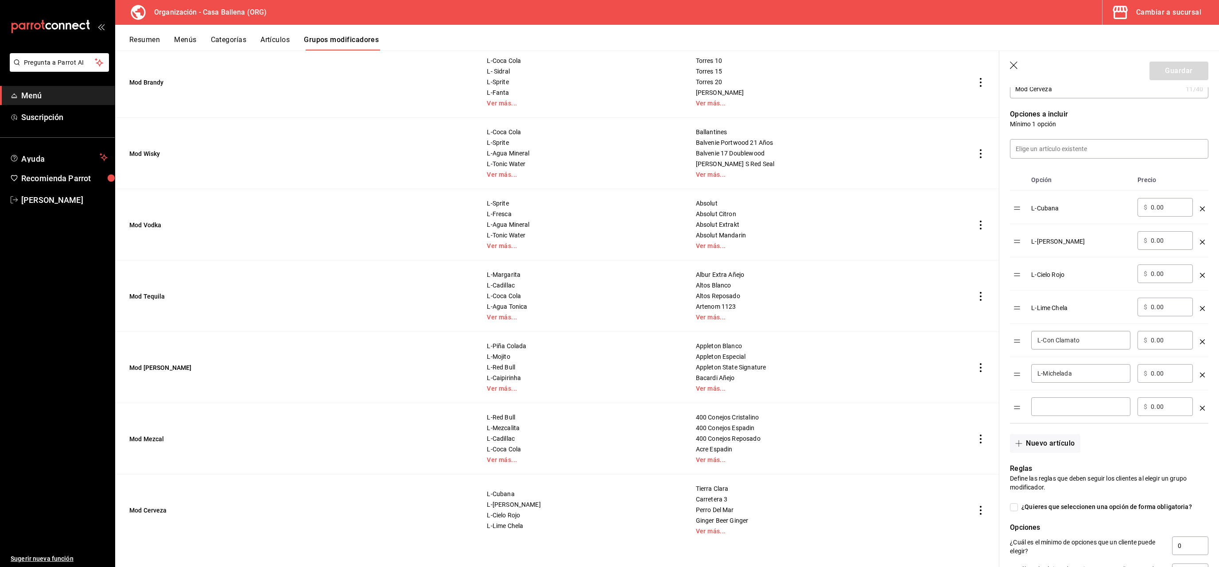
click at [1105, 372] on input "L-Michelada" at bounding box center [1080, 373] width 87 height 9
click at [1200, 410] on icon "optionsTable" at bounding box center [1202, 408] width 5 height 5
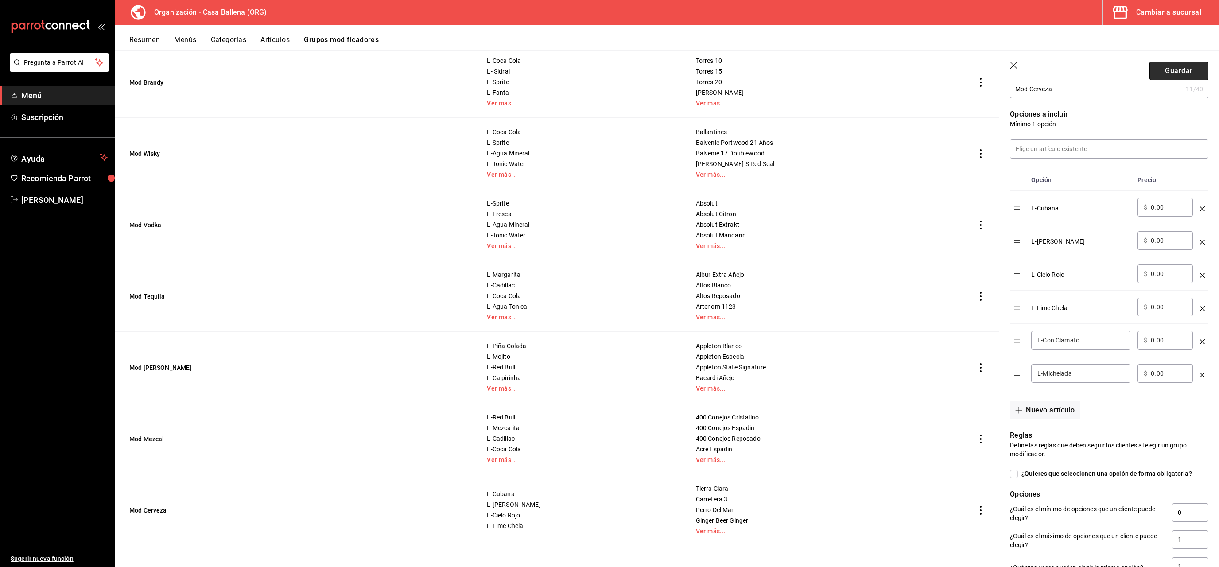
click at [1191, 71] on button "Guardar" at bounding box center [1178, 71] width 59 height 19
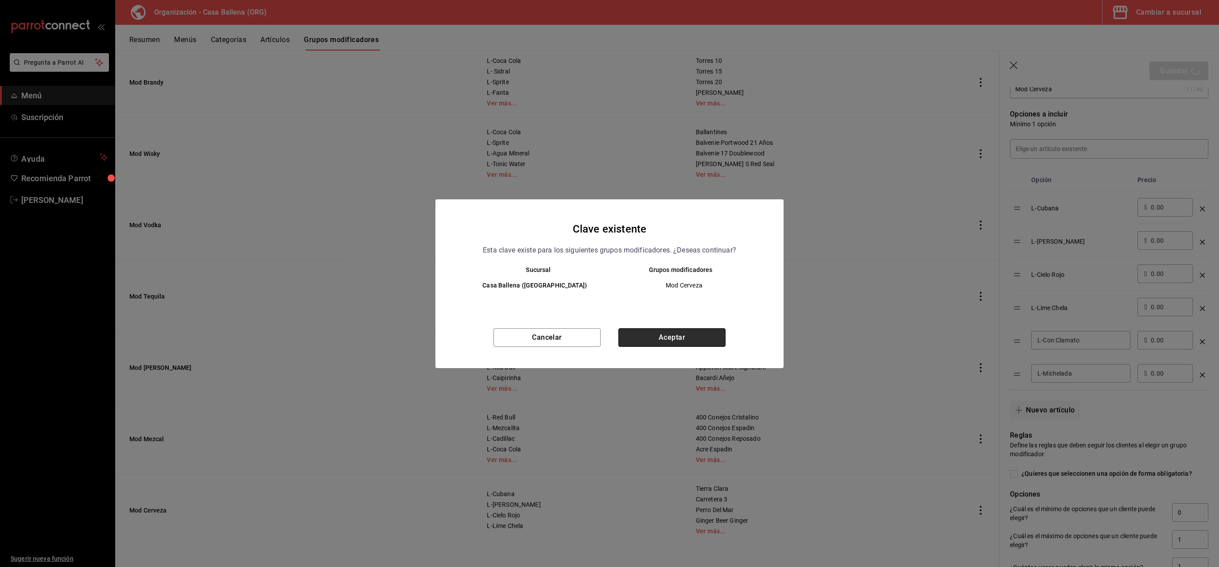
click at [709, 339] on button "Aceptar" at bounding box center [671, 337] width 107 height 19
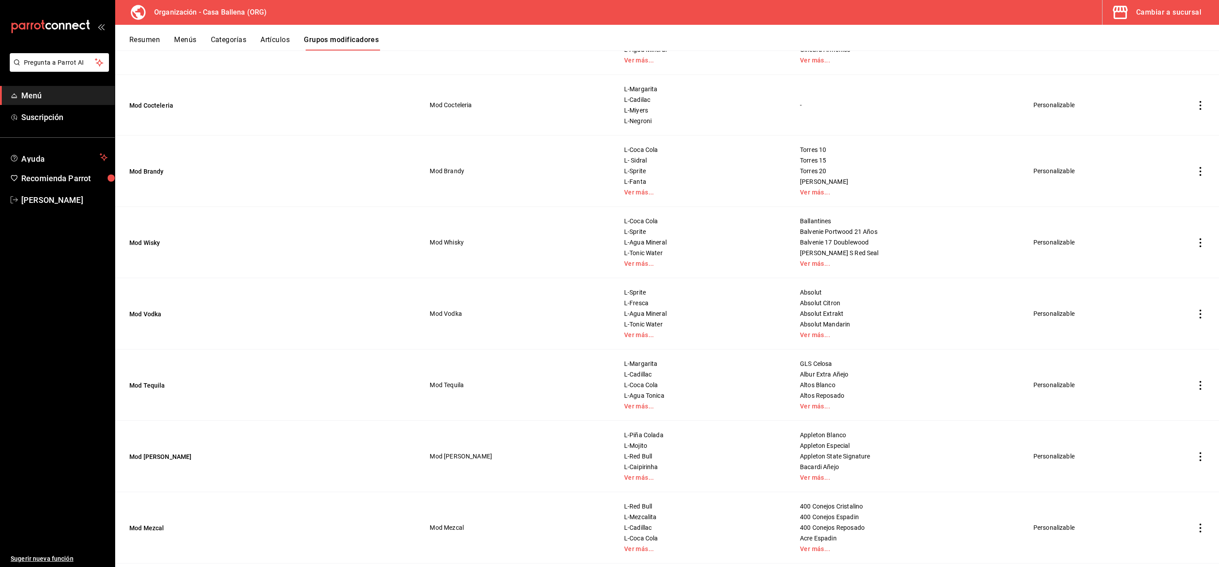
scroll to position [503, 0]
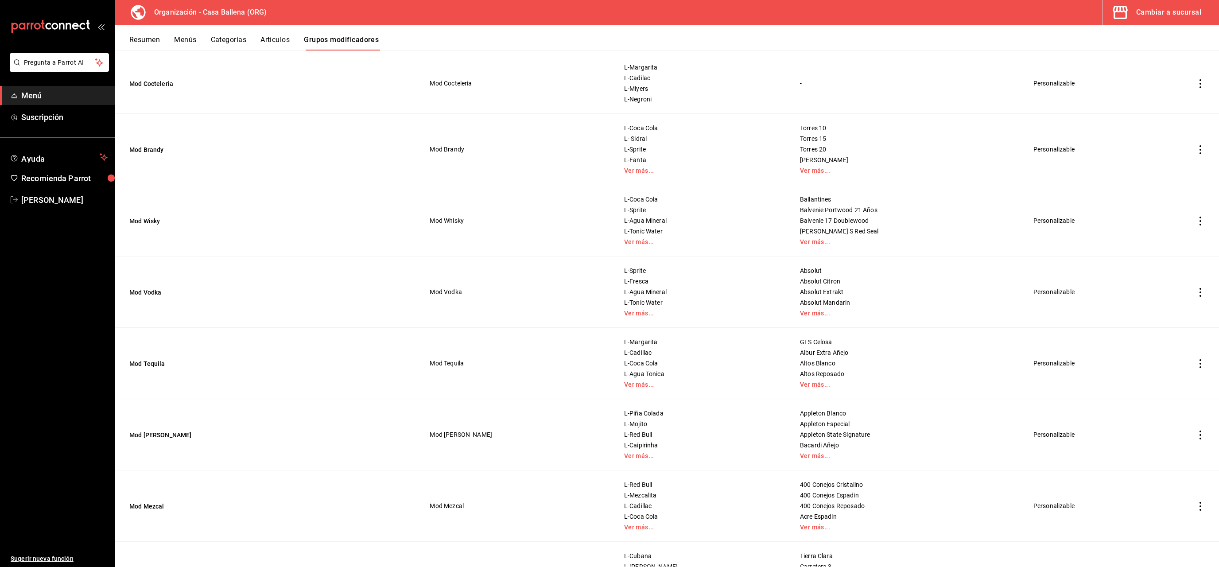
click at [1199, 148] on icon "actions" at bounding box center [1200, 149] width 9 height 9
click at [1163, 170] on span "Editar" at bounding box center [1173, 171] width 23 height 9
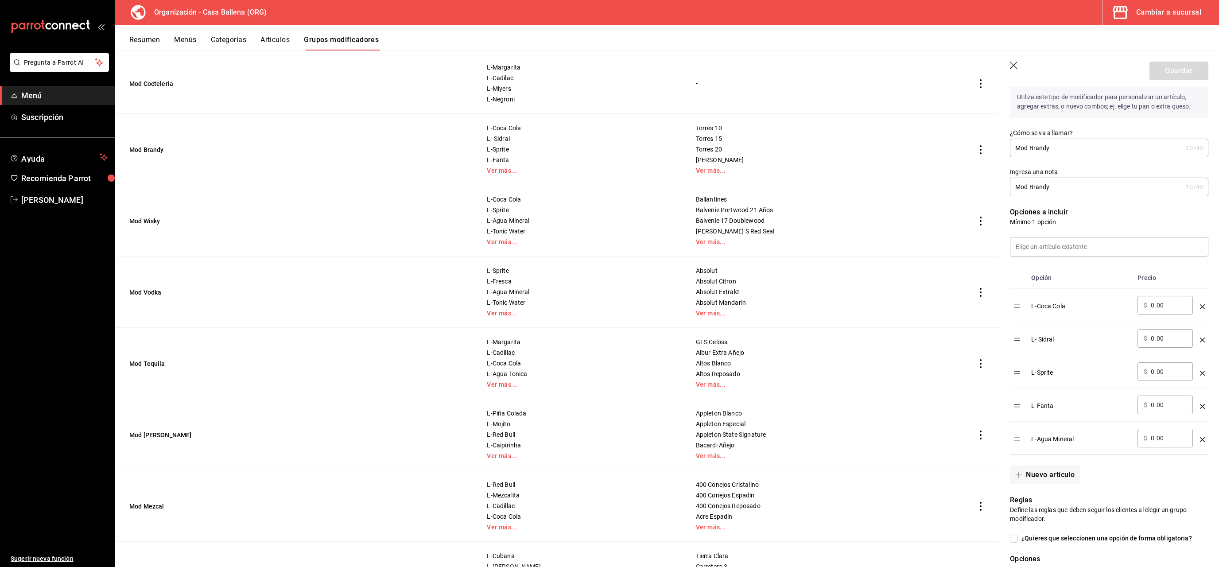
scroll to position [125, 0]
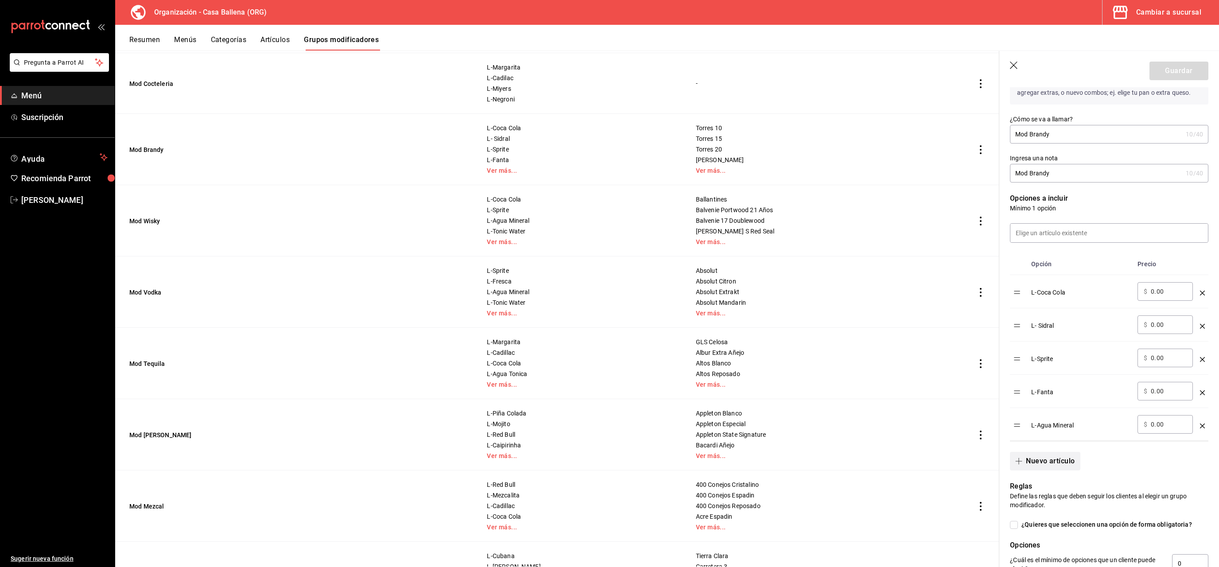
click at [1059, 464] on button "Nuevo artículo" at bounding box center [1045, 461] width 70 height 19
drag, startPoint x: 1043, startPoint y: 457, endPoint x: 1058, endPoint y: 463, distance: 16.7
click at [1042, 459] on input "optionsTable" at bounding box center [1080, 457] width 87 height 9
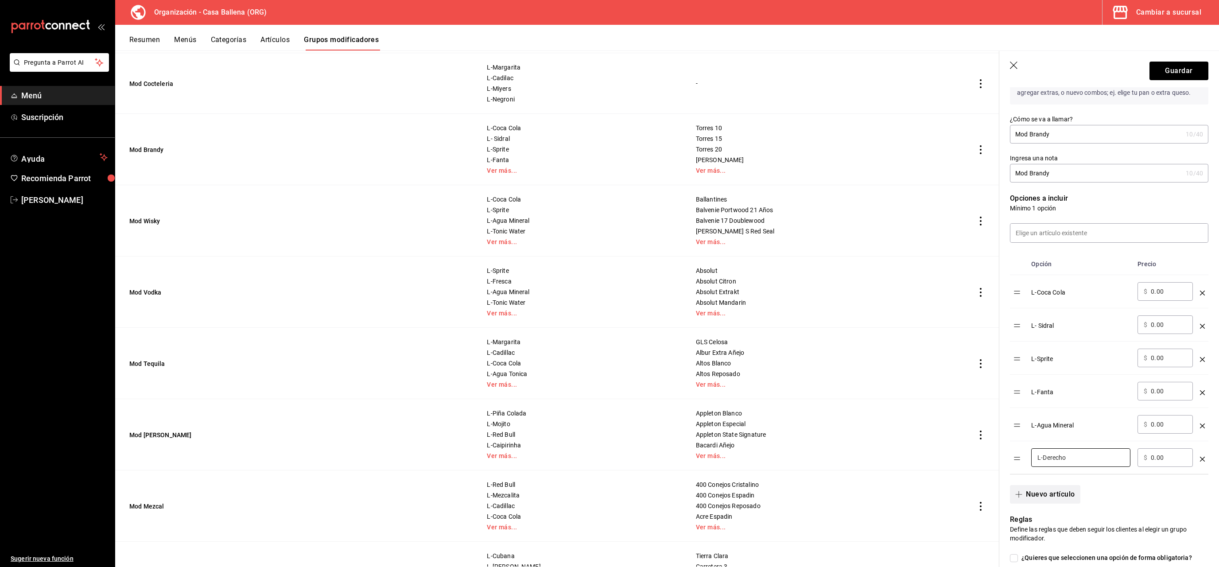
type input "L-Derecho"
click at [1057, 491] on button "Nuevo artículo" at bounding box center [1045, 494] width 70 height 19
drag, startPoint x: 1042, startPoint y: 482, endPoint x: 1045, endPoint y: 486, distance: 5.4
click at [1043, 484] on td "​" at bounding box center [1080, 490] width 106 height 33
drag, startPoint x: 1045, startPoint y: 486, endPoint x: 1049, endPoint y: 486, distance: 4.5
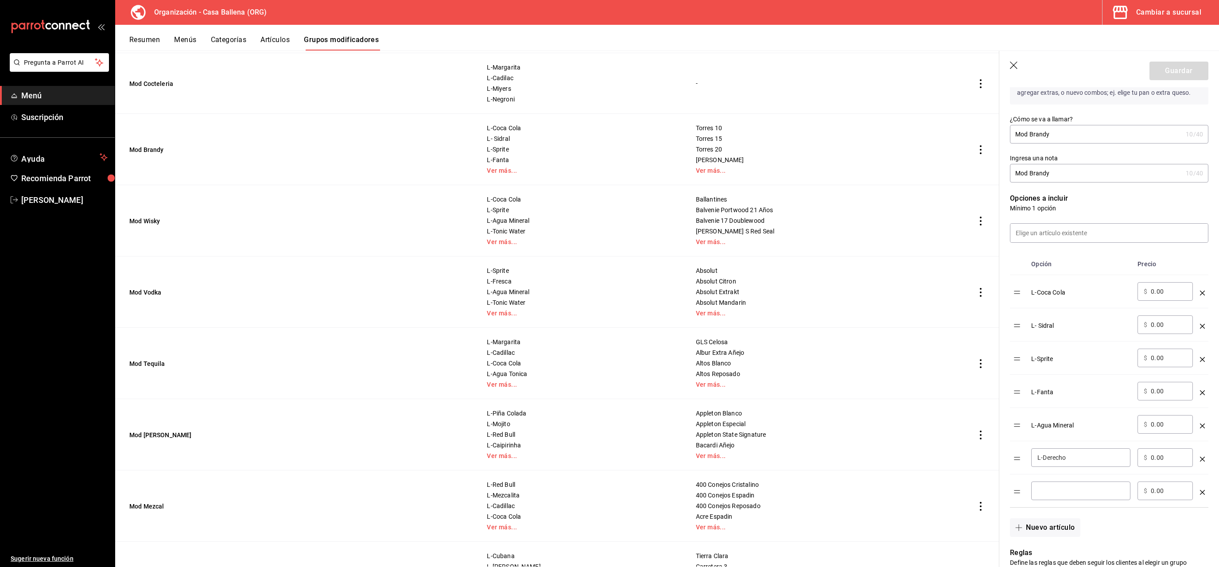
click at [1046, 486] on div "​" at bounding box center [1080, 490] width 99 height 19
type input "L-Puesto"
click at [1056, 529] on button "Nuevo artículo" at bounding box center [1045, 527] width 70 height 19
click at [1047, 523] on input "optionsTable" at bounding box center [1080, 523] width 87 height 9
type input "L-Rocas"
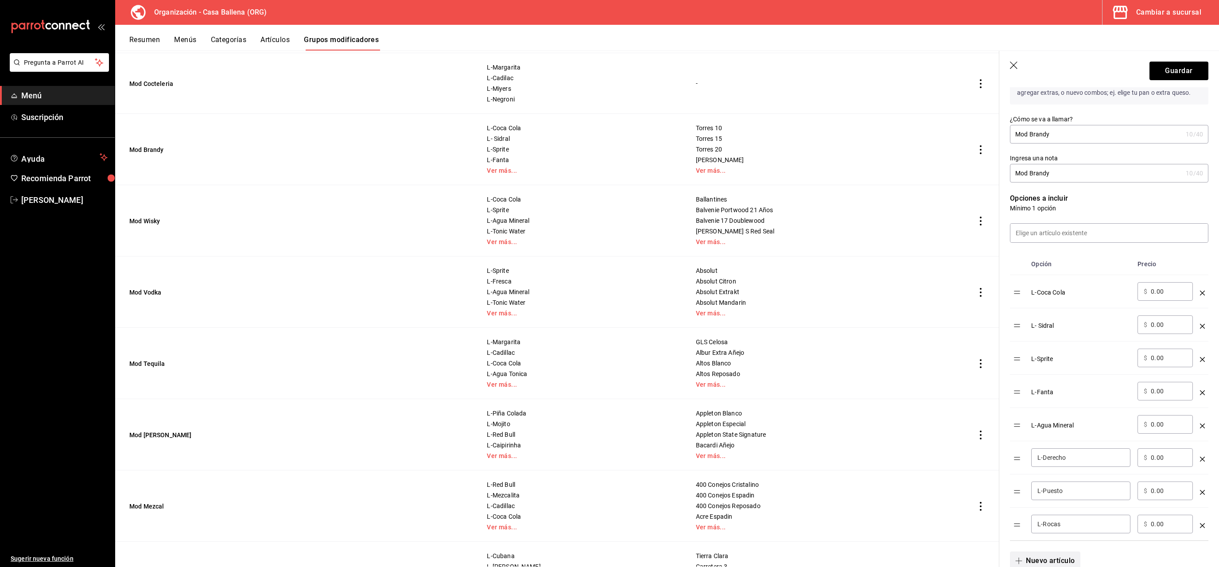
click at [1053, 562] on button "Nuevo artículo" at bounding box center [1045, 560] width 70 height 19
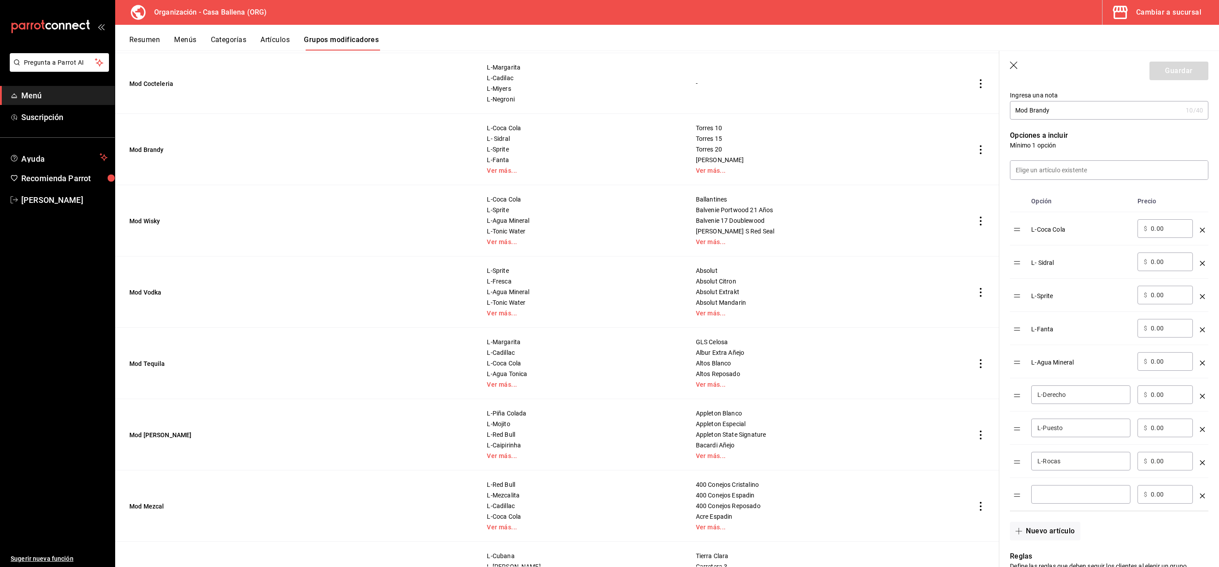
scroll to position [209, 0]
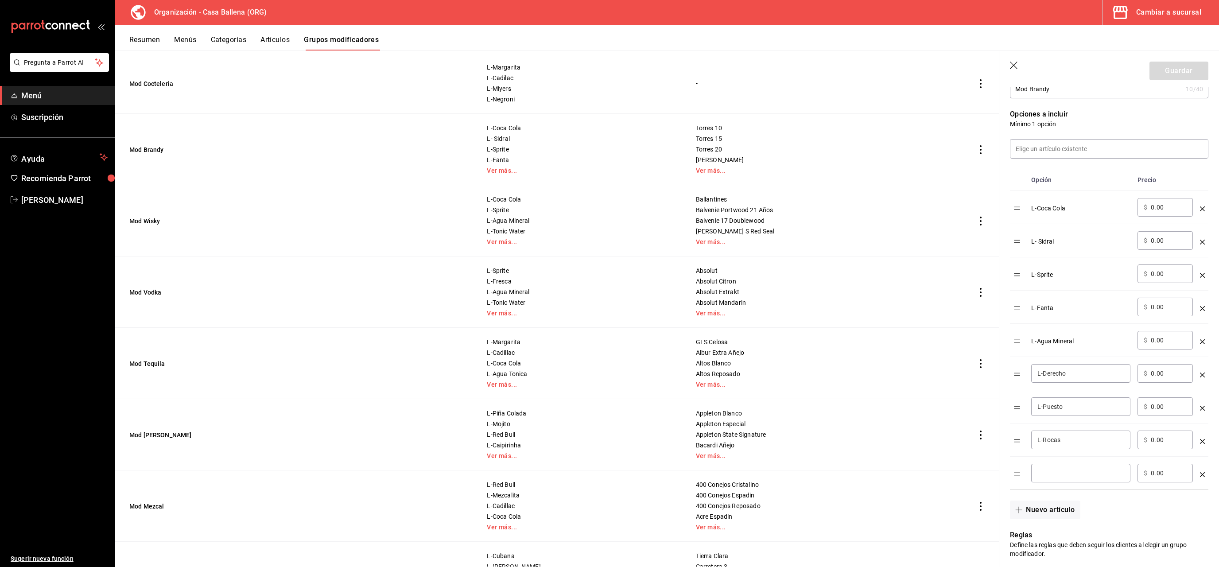
click at [1061, 476] on input "optionsTable" at bounding box center [1080, 473] width 87 height 9
type input "L-Red Bull"
click at [1082, 509] on div "Nuevo artículo" at bounding box center [1103, 504] width 209 height 29
click at [1064, 510] on button "Nuevo artículo" at bounding box center [1045, 509] width 70 height 19
click at [1051, 511] on input "optionsTable" at bounding box center [1080, 506] width 87 height 9
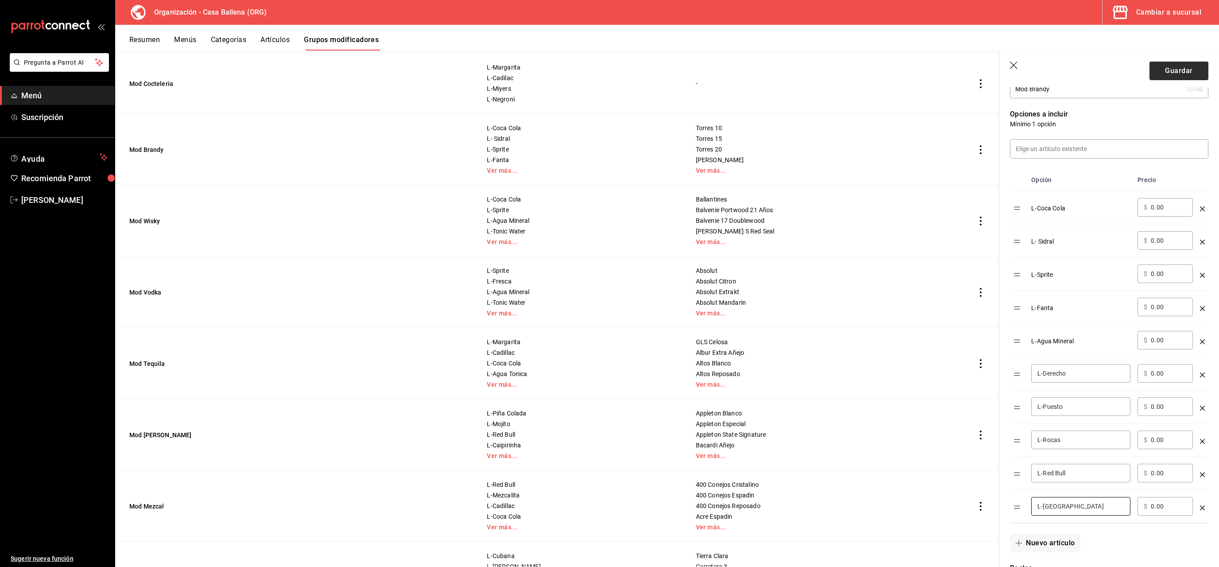
type input "L-Paris"
click at [1171, 76] on button "Guardar" at bounding box center [1178, 71] width 59 height 19
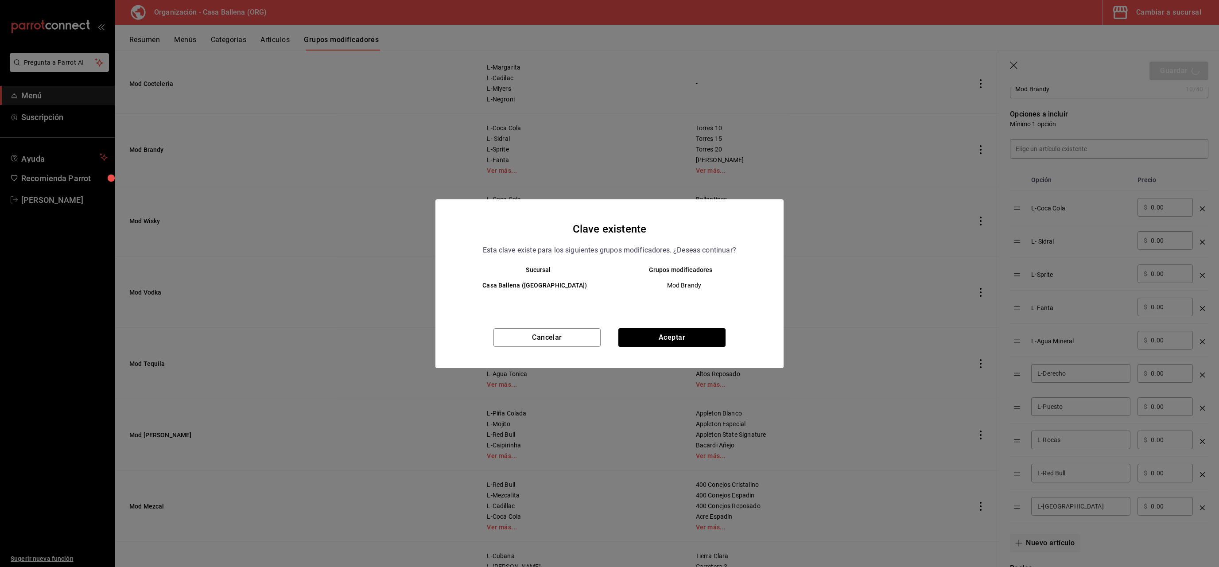
click at [687, 319] on div "Sucursal Grupos modificadores Casa Ballena (Los Cabos) Mod Brandy" at bounding box center [609, 293] width 348 height 54
click at [692, 331] on button "Aceptar" at bounding box center [671, 337] width 107 height 19
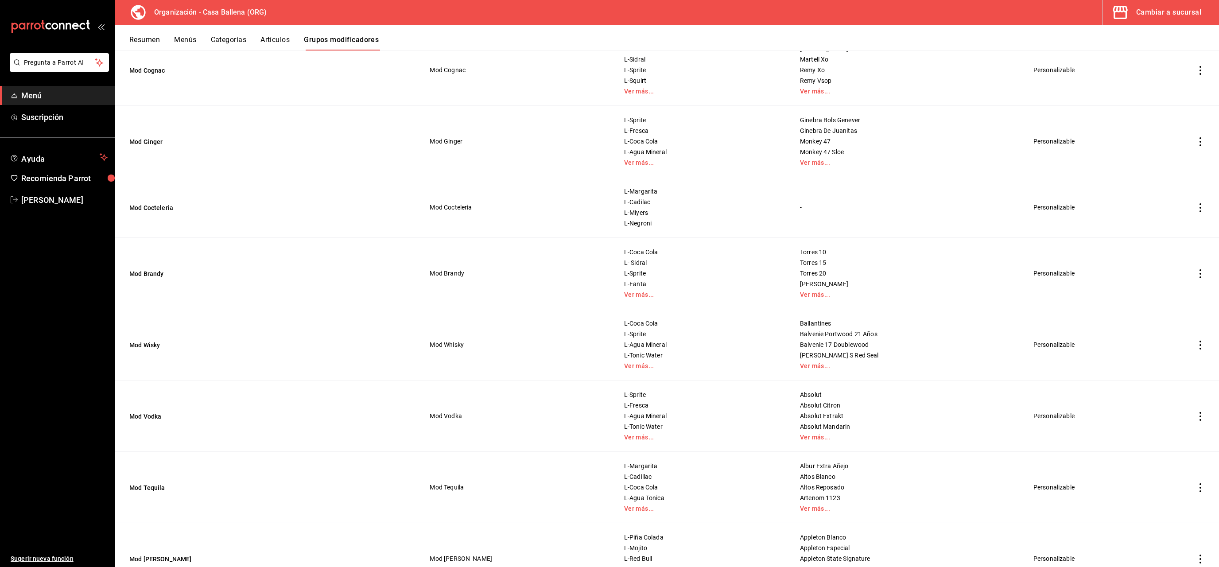
scroll to position [419, 0]
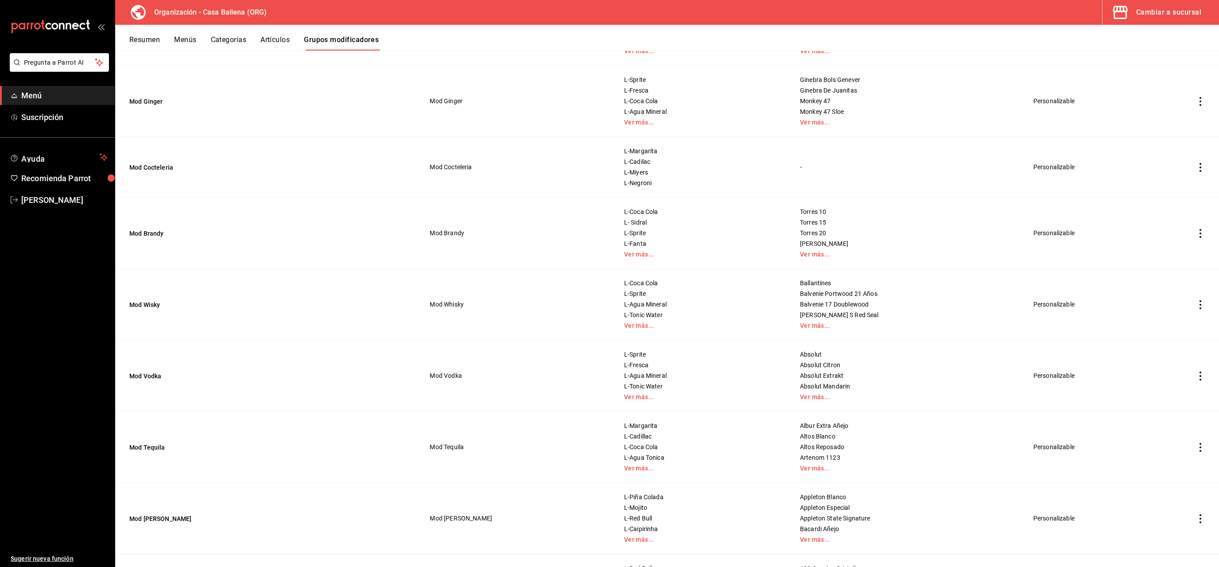
click at [1200, 231] on icon "actions" at bounding box center [1200, 233] width 2 height 9
click at [1160, 252] on div at bounding box center [1154, 255] width 16 height 11
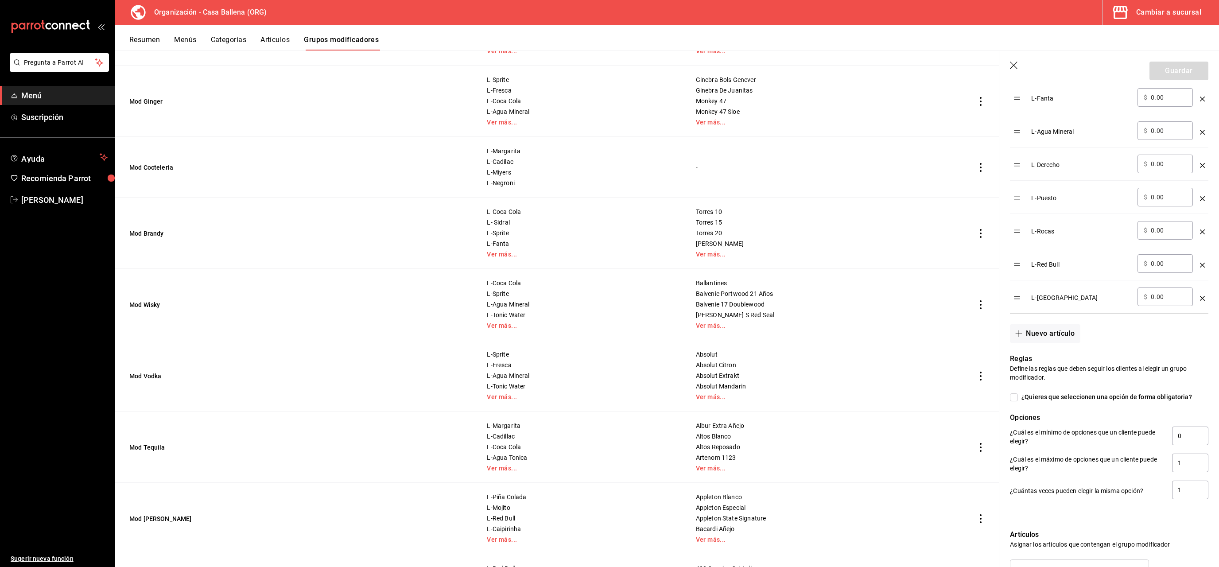
scroll to position [209, 0]
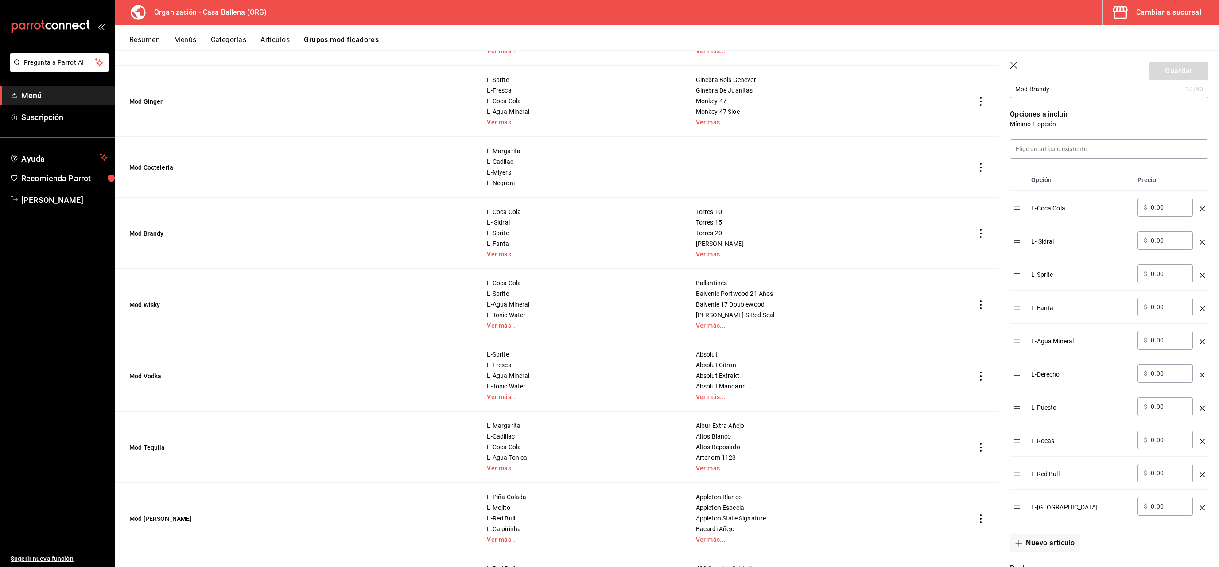
click at [27, 97] on span "Menú" at bounding box center [64, 95] width 86 height 12
